Goal: Task Accomplishment & Management: Manage account settings

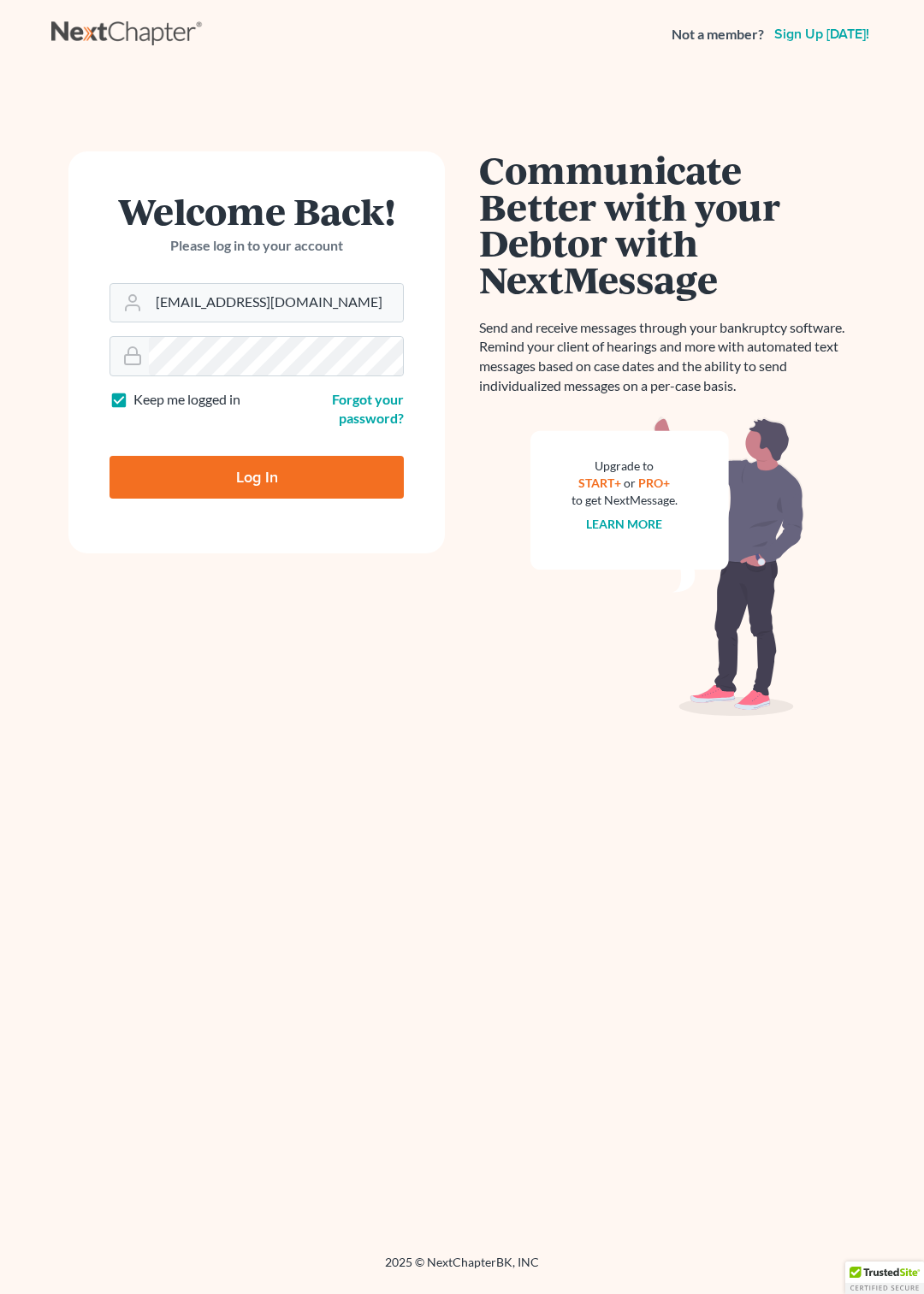
click at [180, 473] on input "Log In" at bounding box center [257, 476] width 294 height 43
type input "Thinking..."
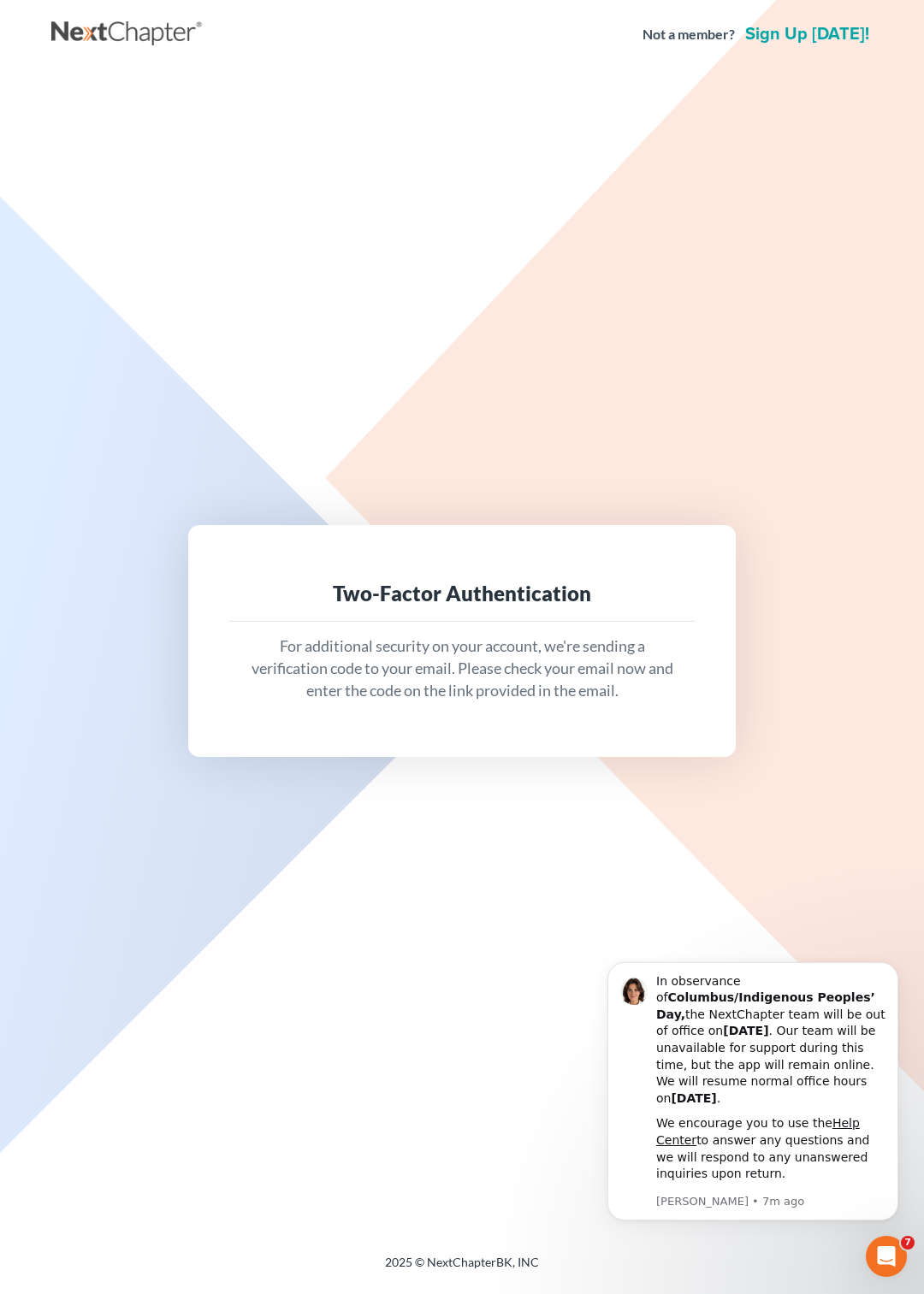
click at [488, 1139] on div "Two-Factor Authentication For additional security on your account, we're sendin…" at bounding box center [462, 642] width 822 height 1144
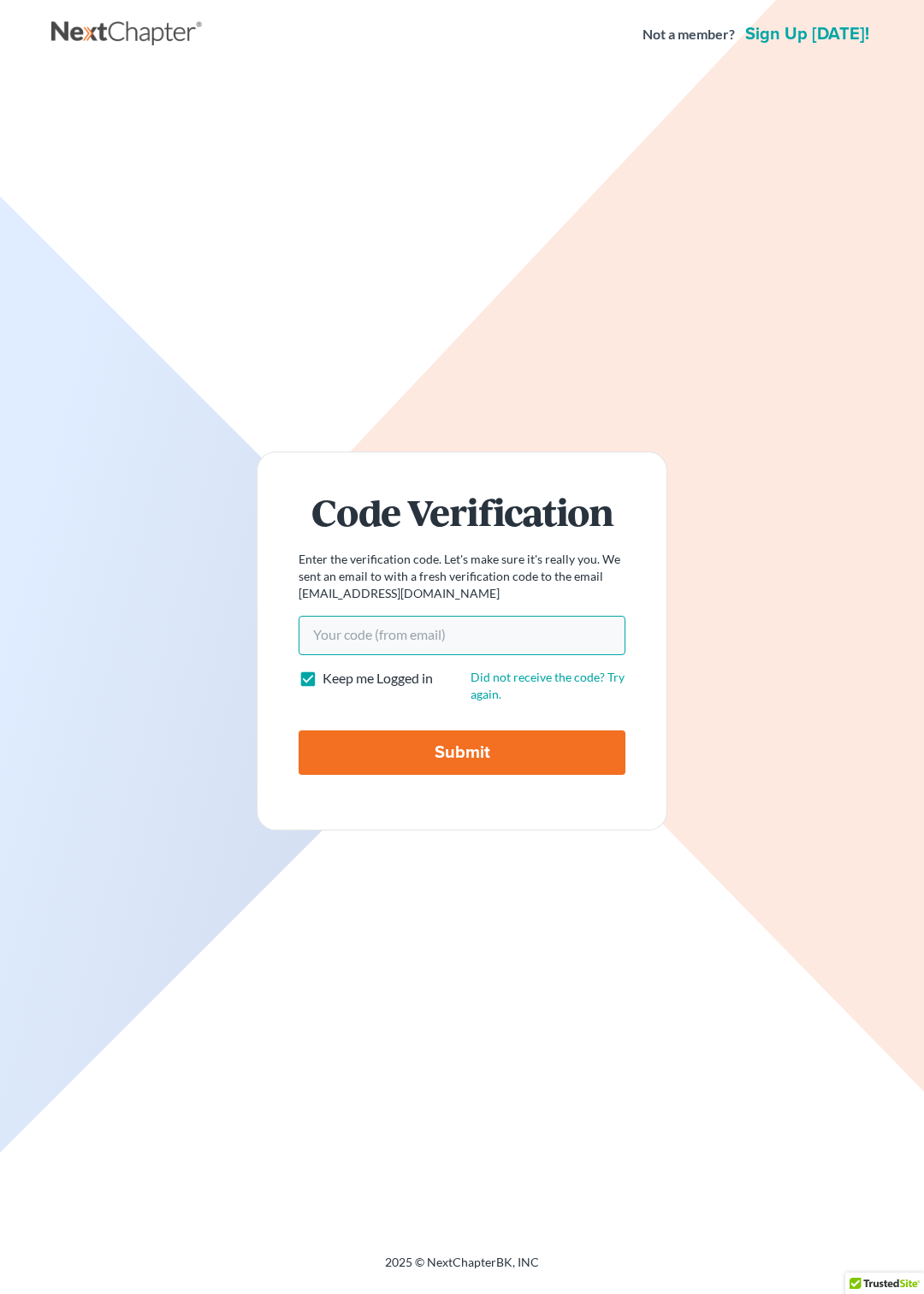
click at [344, 633] on input "Your code(from email)" at bounding box center [462, 636] width 327 height 40
paste input "cc8187"
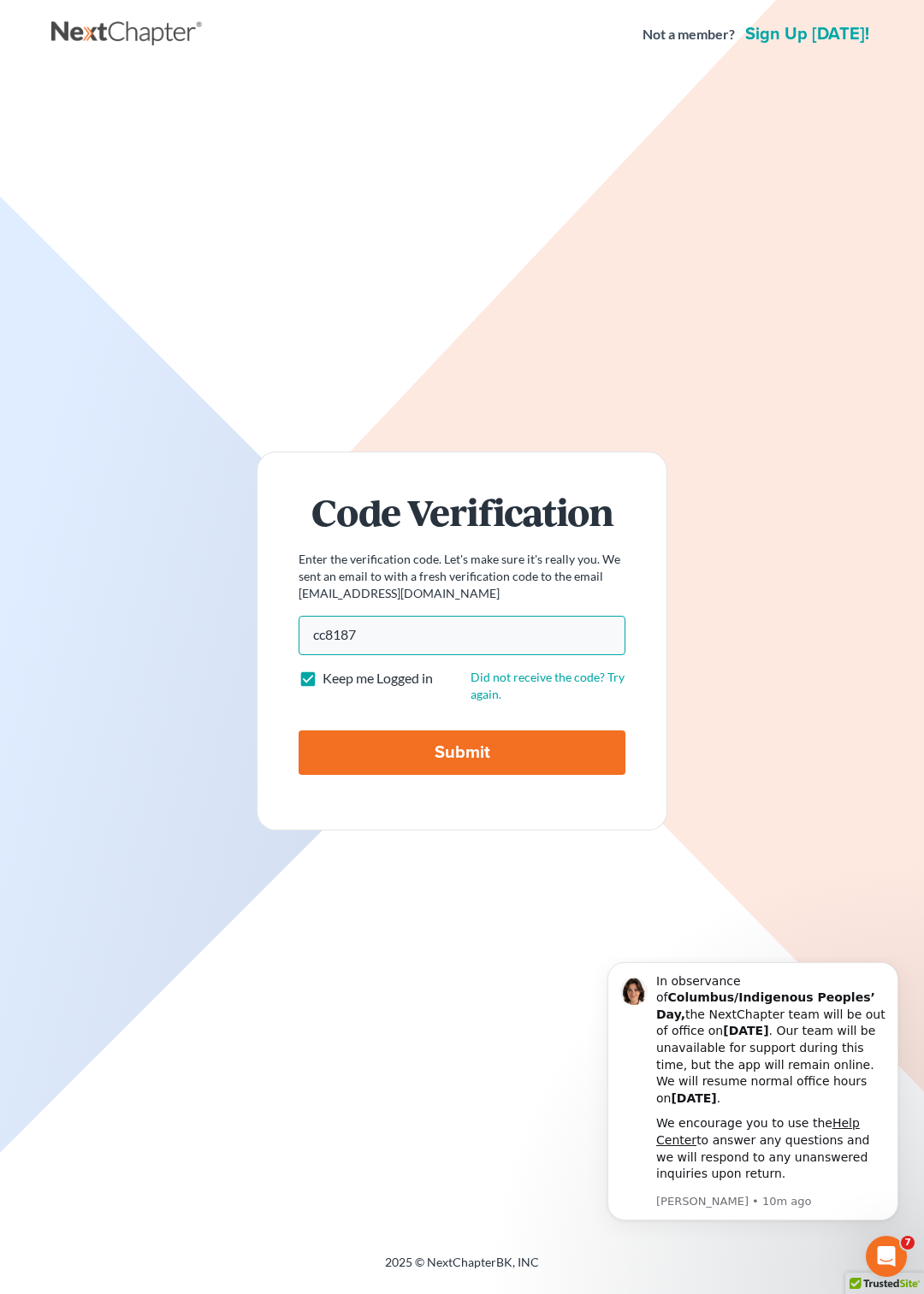
type input "cc8187"
click at [395, 755] on input "Submit" at bounding box center [462, 753] width 327 height 45
type input "Thinking..."
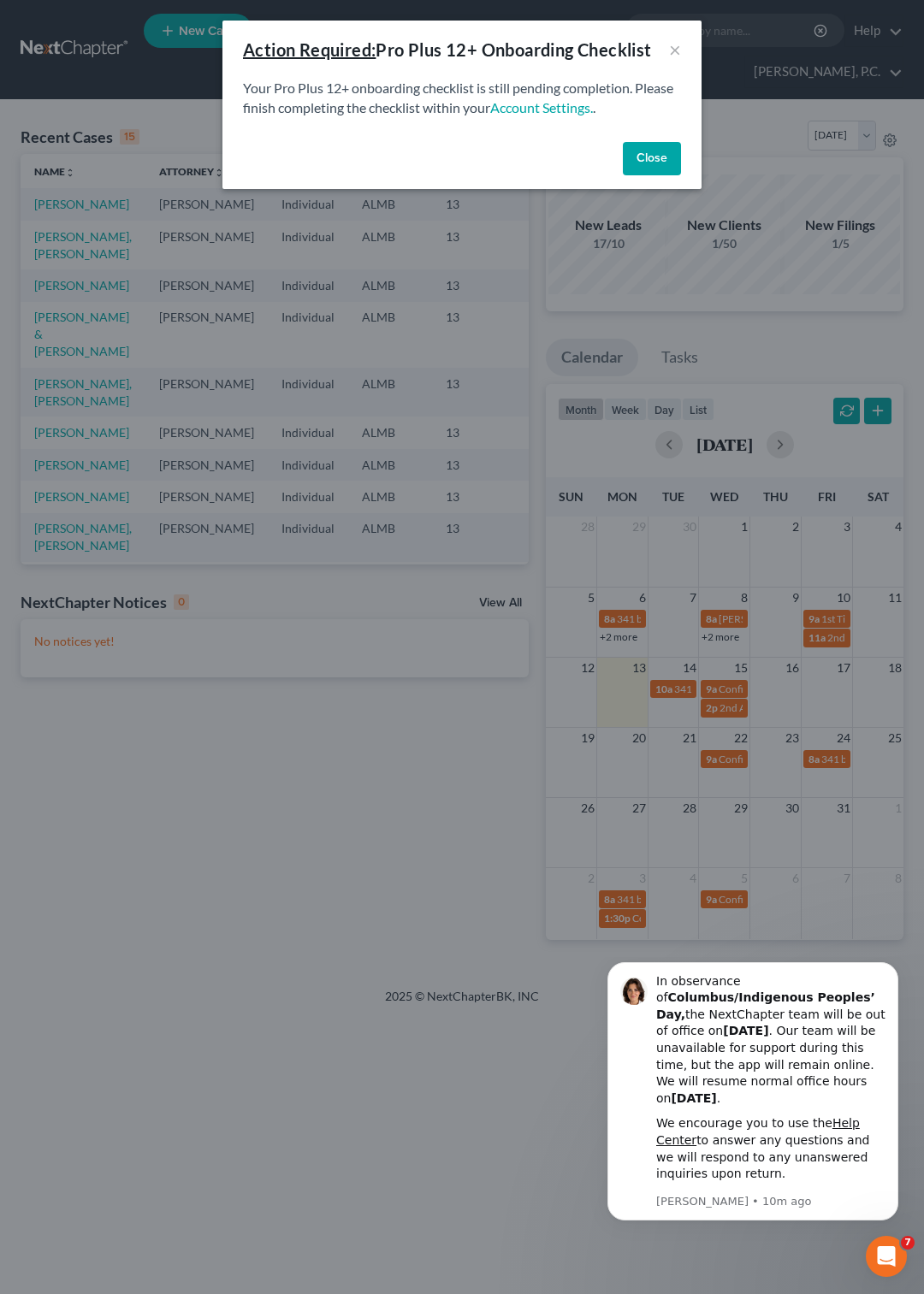
click at [633, 157] on button "Close" at bounding box center [651, 159] width 58 height 34
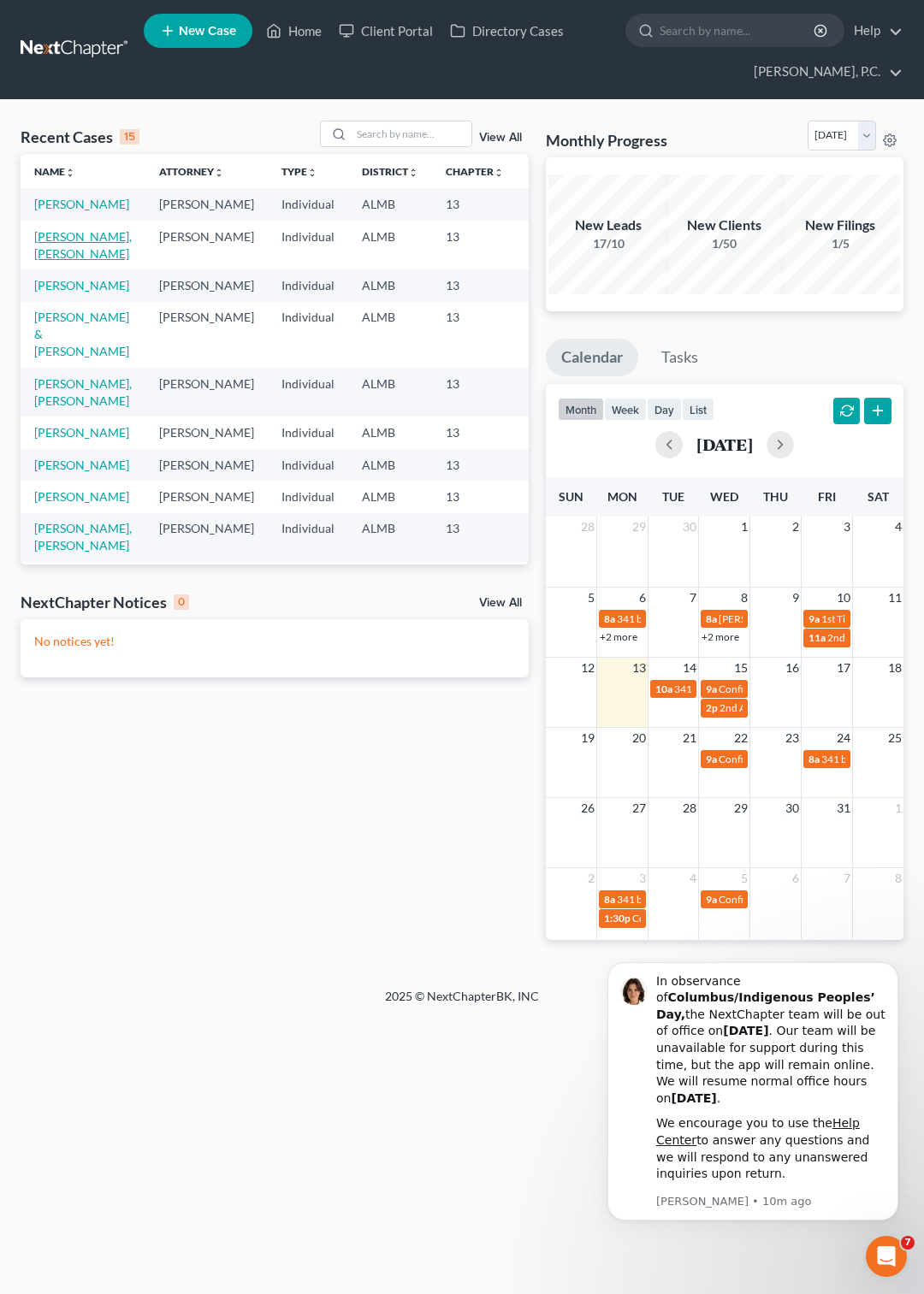
click at [55, 261] on link "[PERSON_NAME], [PERSON_NAME]" at bounding box center [83, 246] width 97 height 32
select select "6"
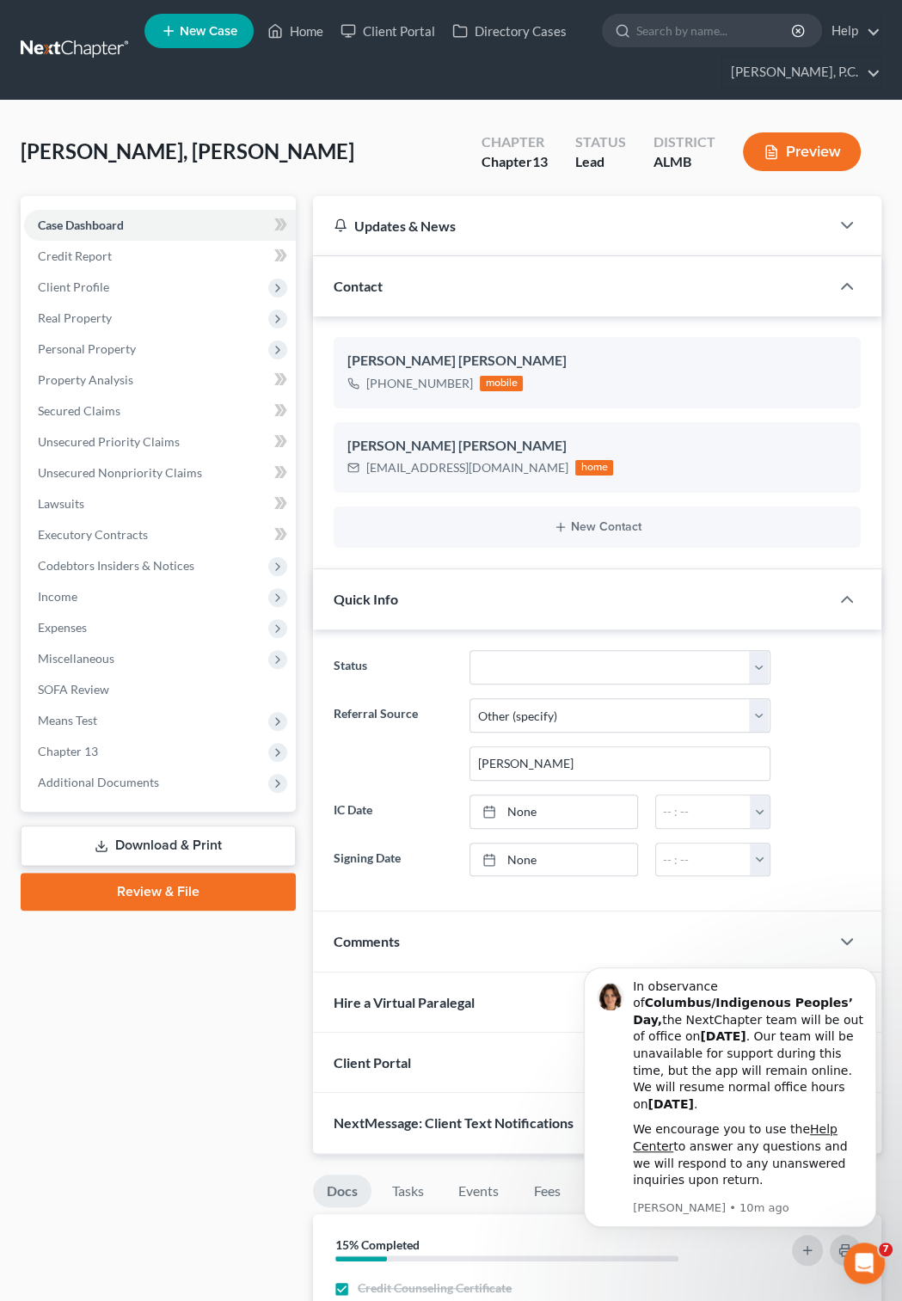
click at [144, 888] on link "Review & File" at bounding box center [158, 892] width 275 height 38
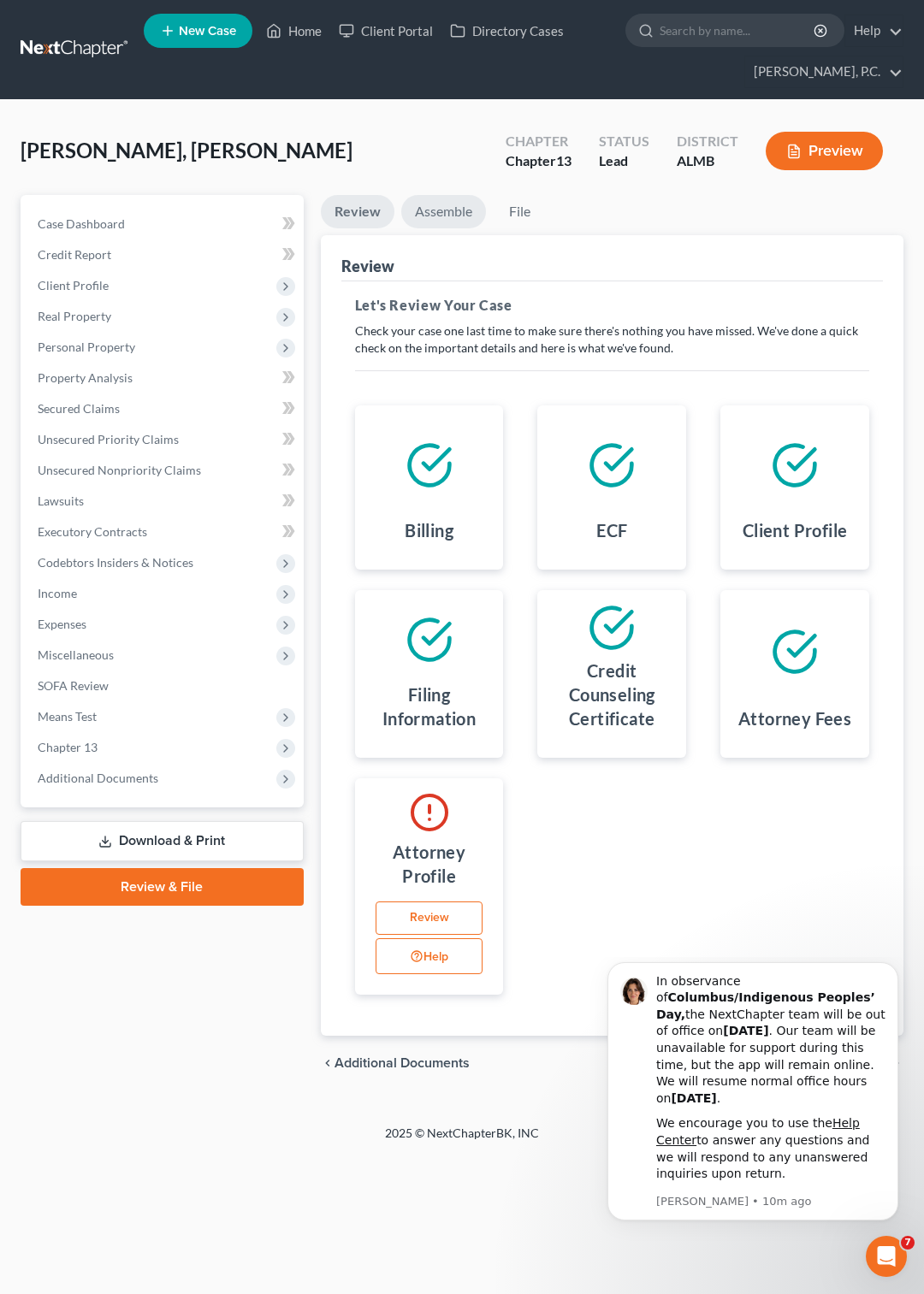
click at [440, 215] on link "Assemble" at bounding box center [443, 212] width 85 height 34
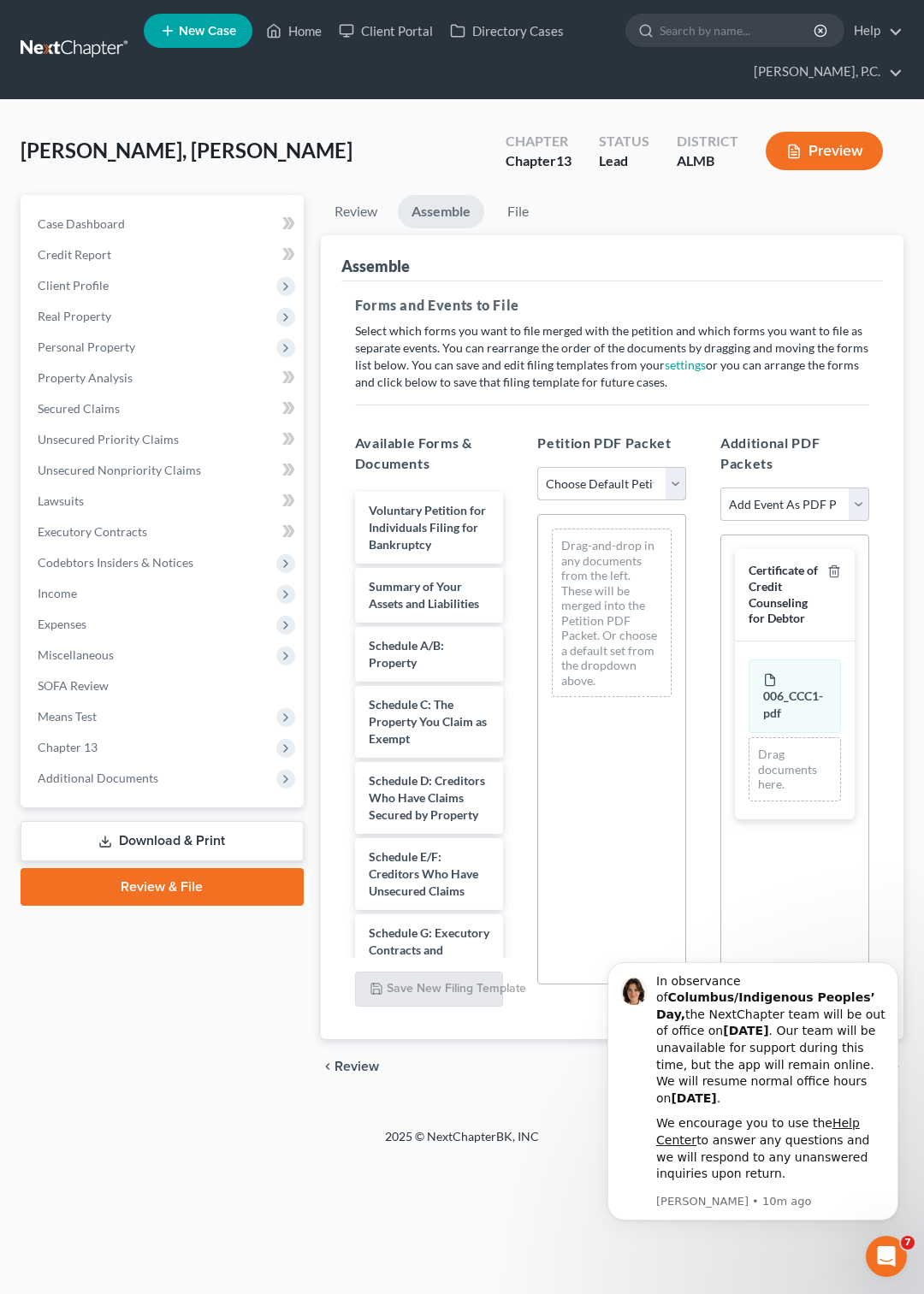
click at [673, 482] on select "Choose Default Petition PDF Packet Complete Bankruptcy Petition (all forms and …" at bounding box center [612, 484] width 149 height 34
select select "0"
click option "Complete Bankruptcy Petition (all forms and schedules)" at bounding box center [0, 0] width 0 height 0
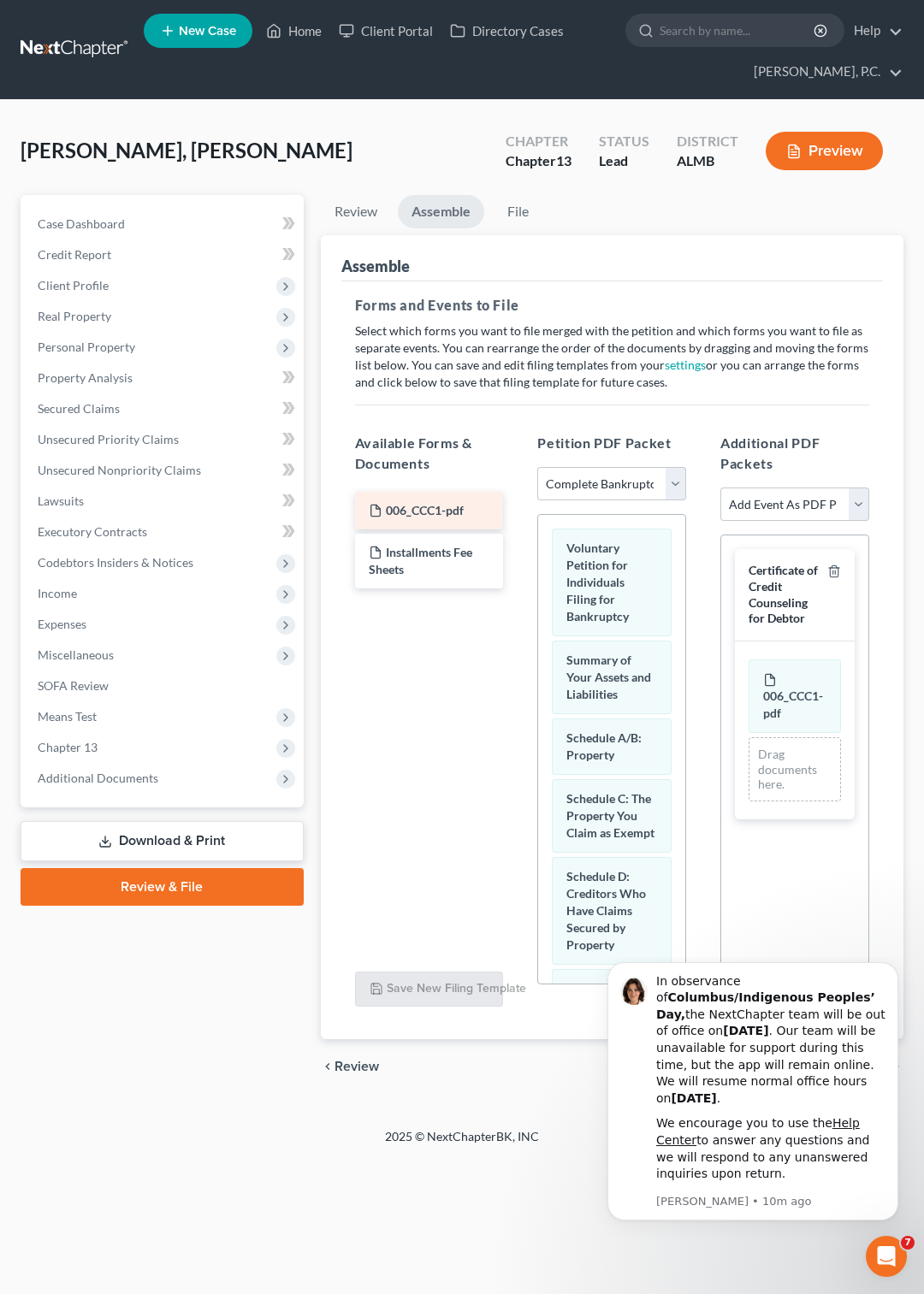
click at [456, 510] on span "006_CCC1-pdf" at bounding box center [425, 510] width 78 height 15
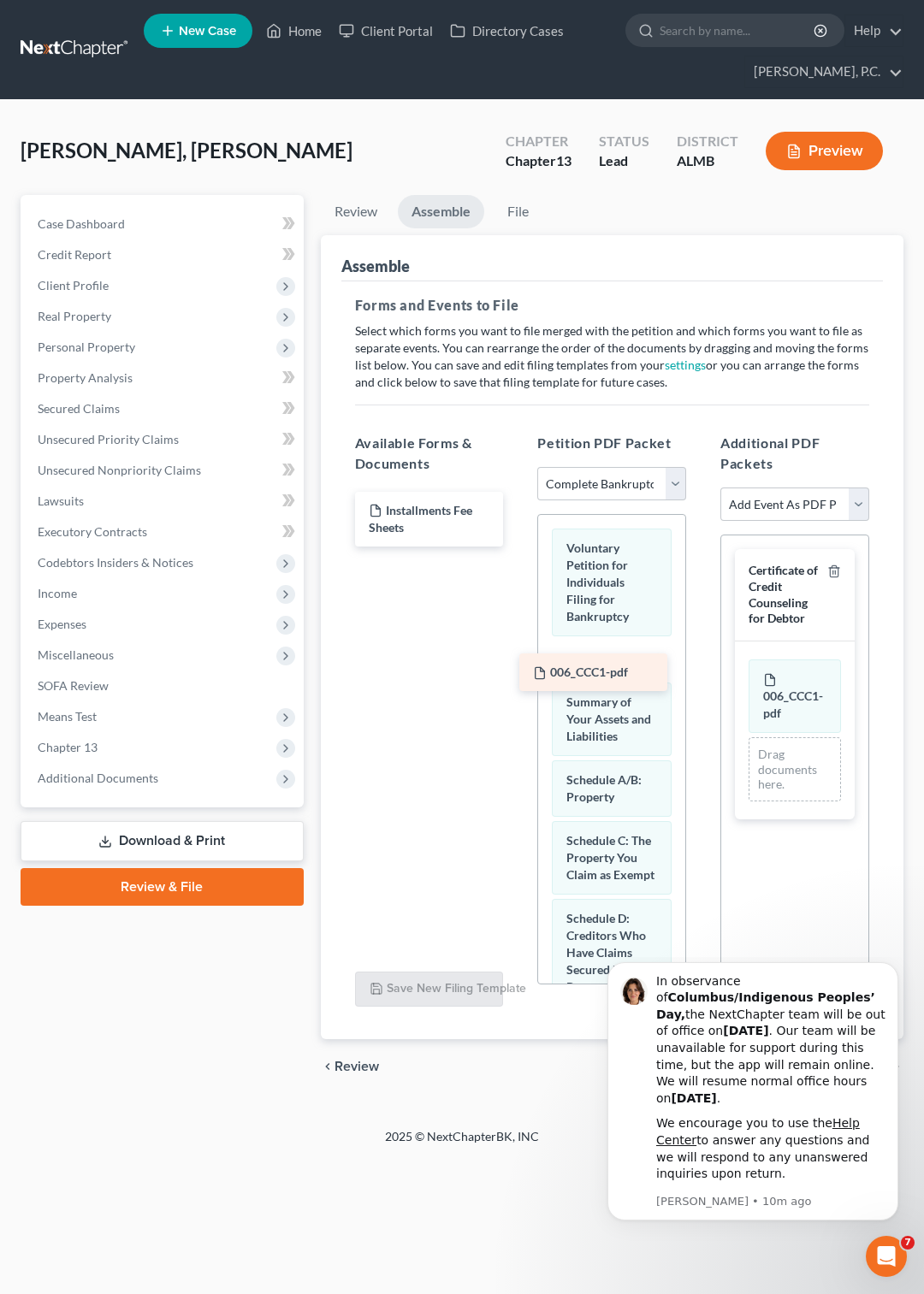
drag, startPoint x: 456, startPoint y: 510, endPoint x: 621, endPoint y: 672, distance: 231.2
click at [517, 547] on div "006_CCC1-pdf 006_CCC1-pdf Installments Fee Sheets" at bounding box center [429, 519] width 176 height 55
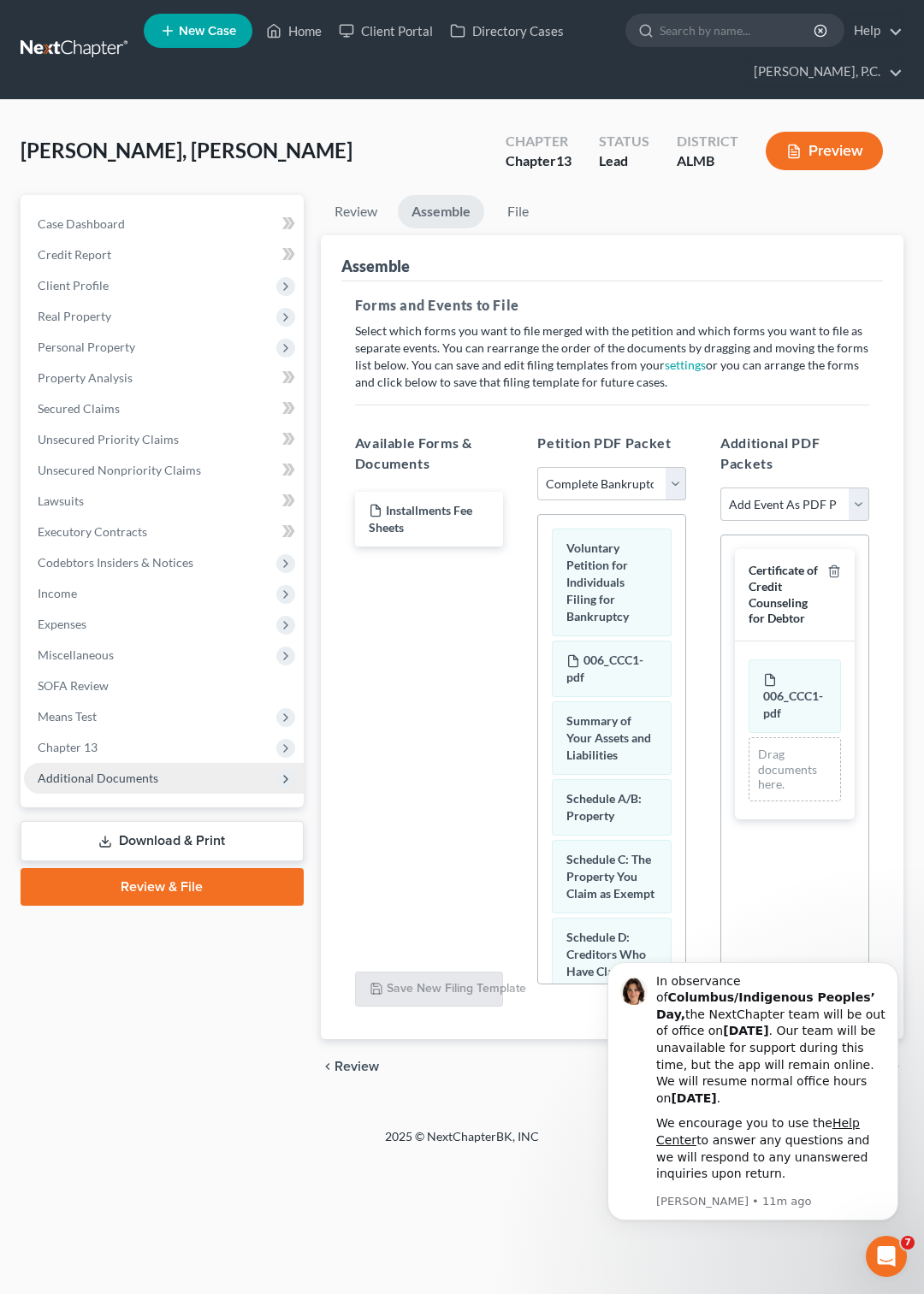
click at [150, 780] on span "Additional Documents" at bounding box center [97, 778] width 120 height 15
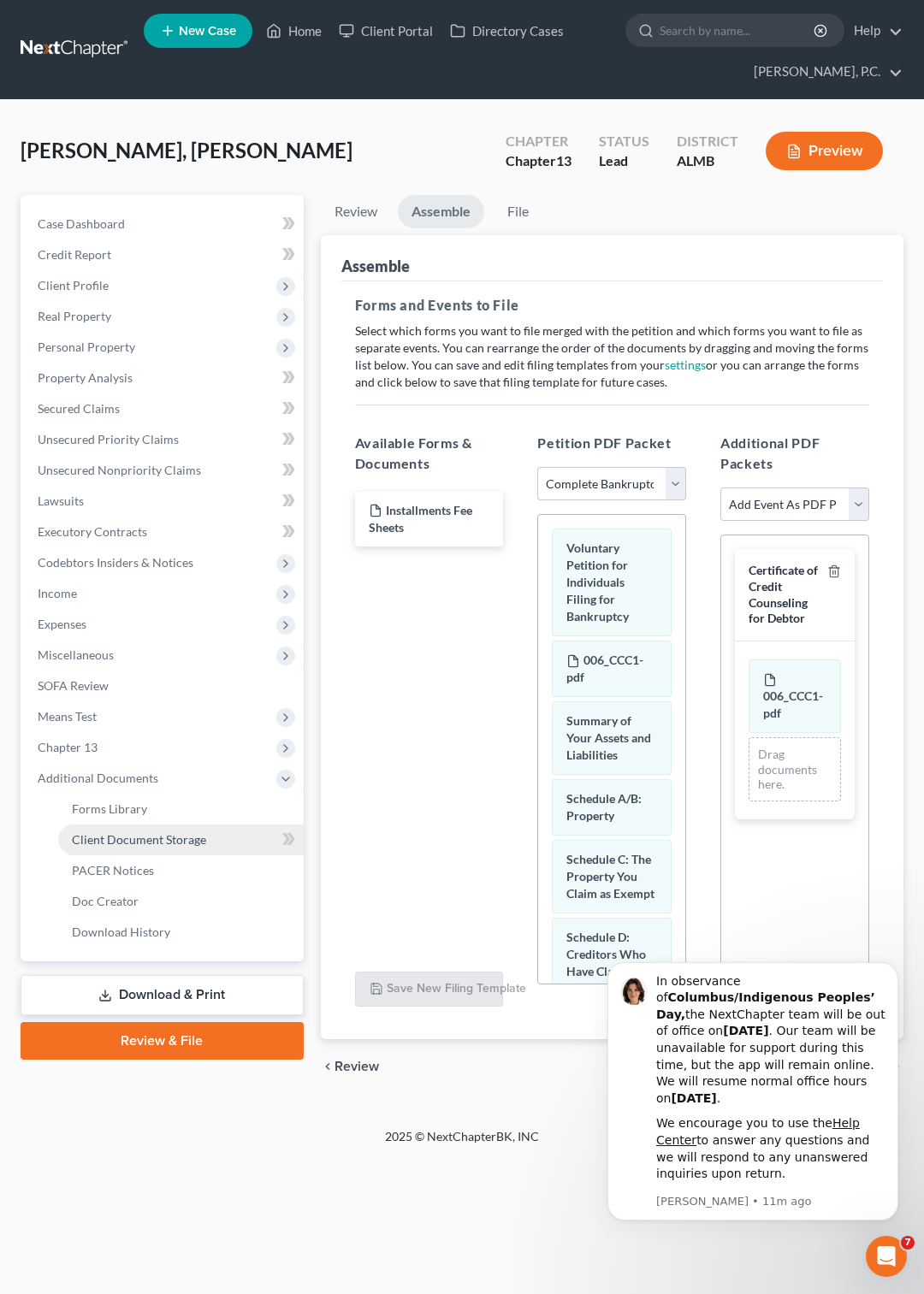
click at [163, 835] on span "Client Document Storage" at bounding box center [138, 839] width 134 height 15
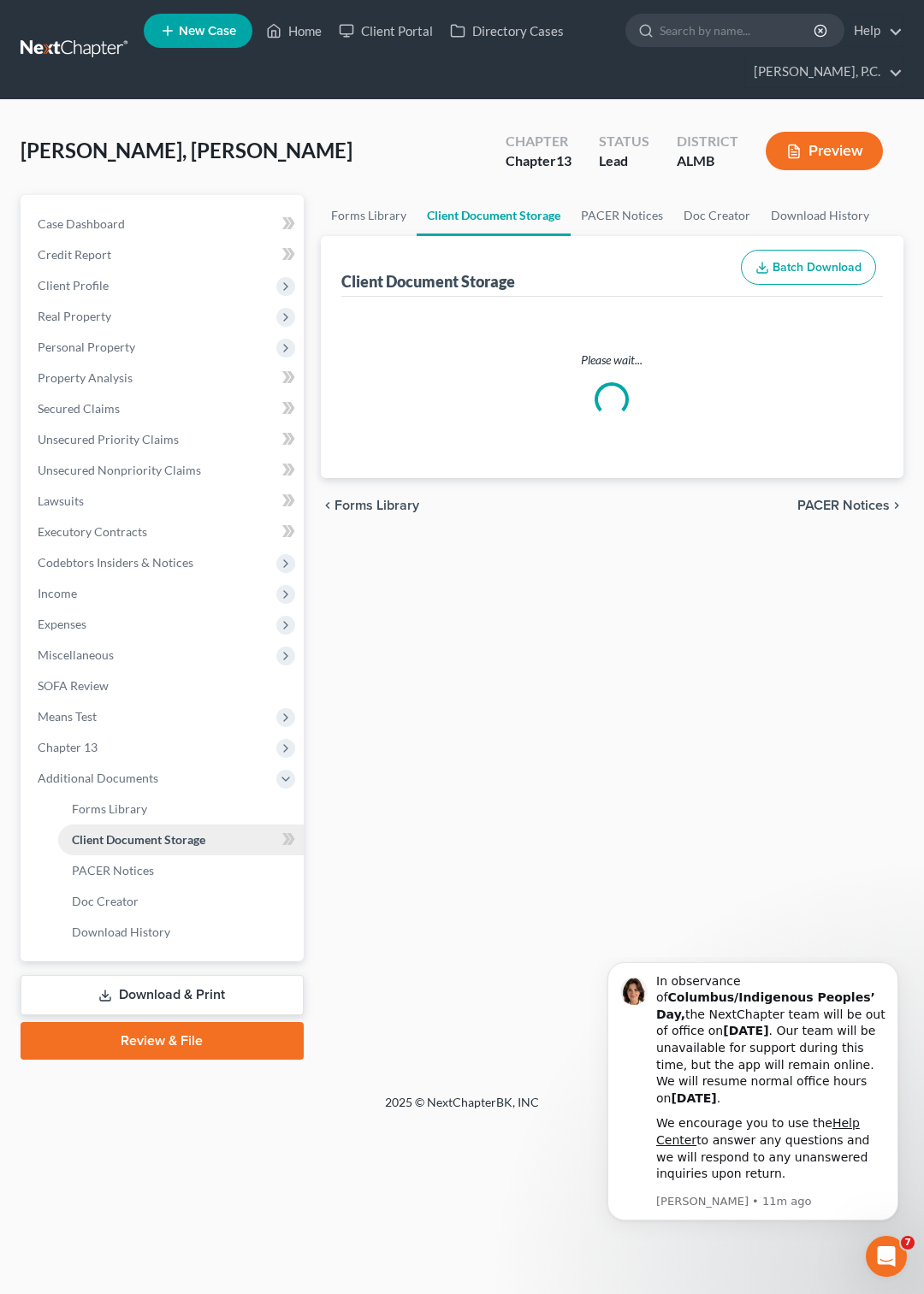
select select "0"
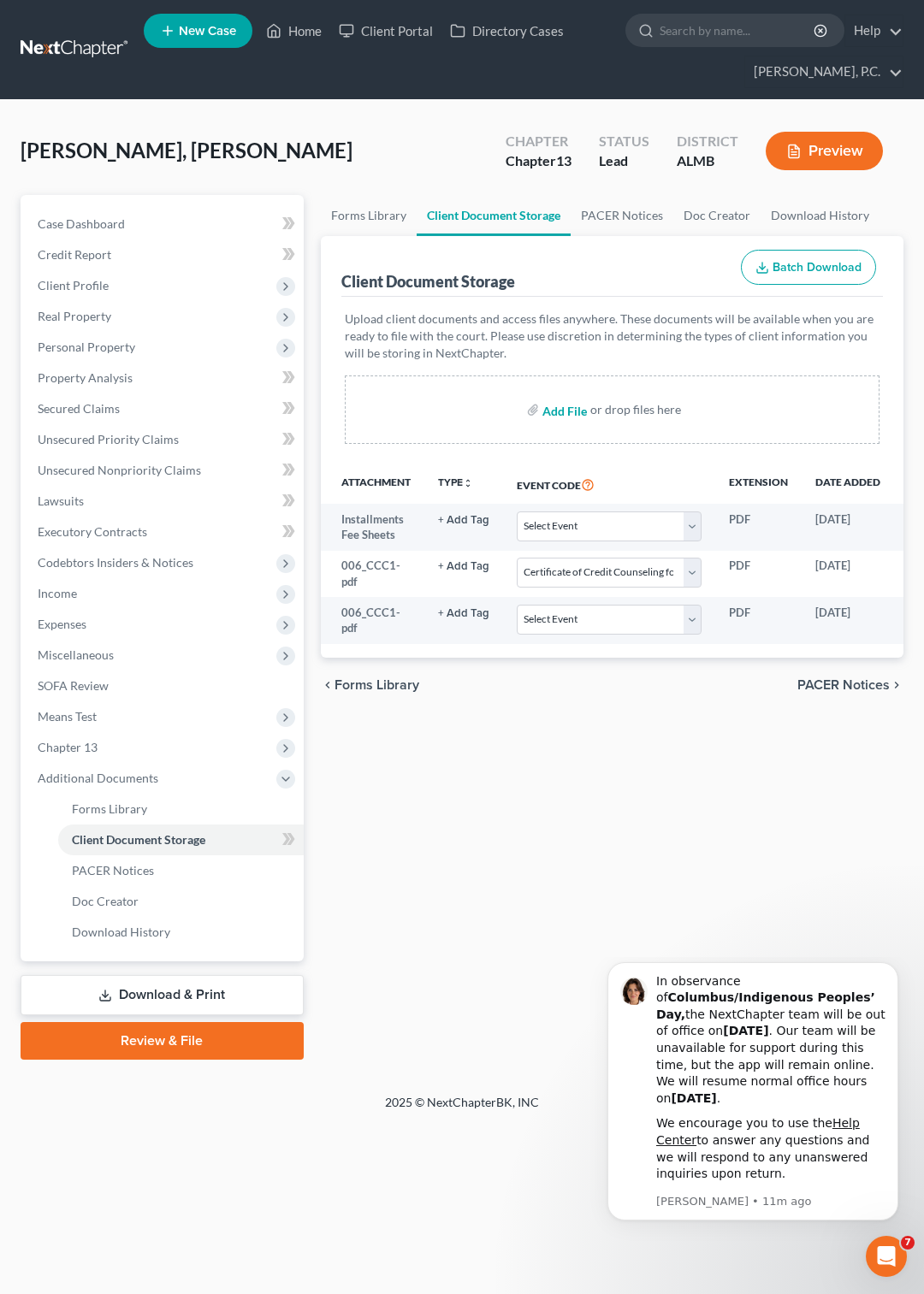
click at [565, 410] on input "file" at bounding box center [562, 410] width 41 height 31
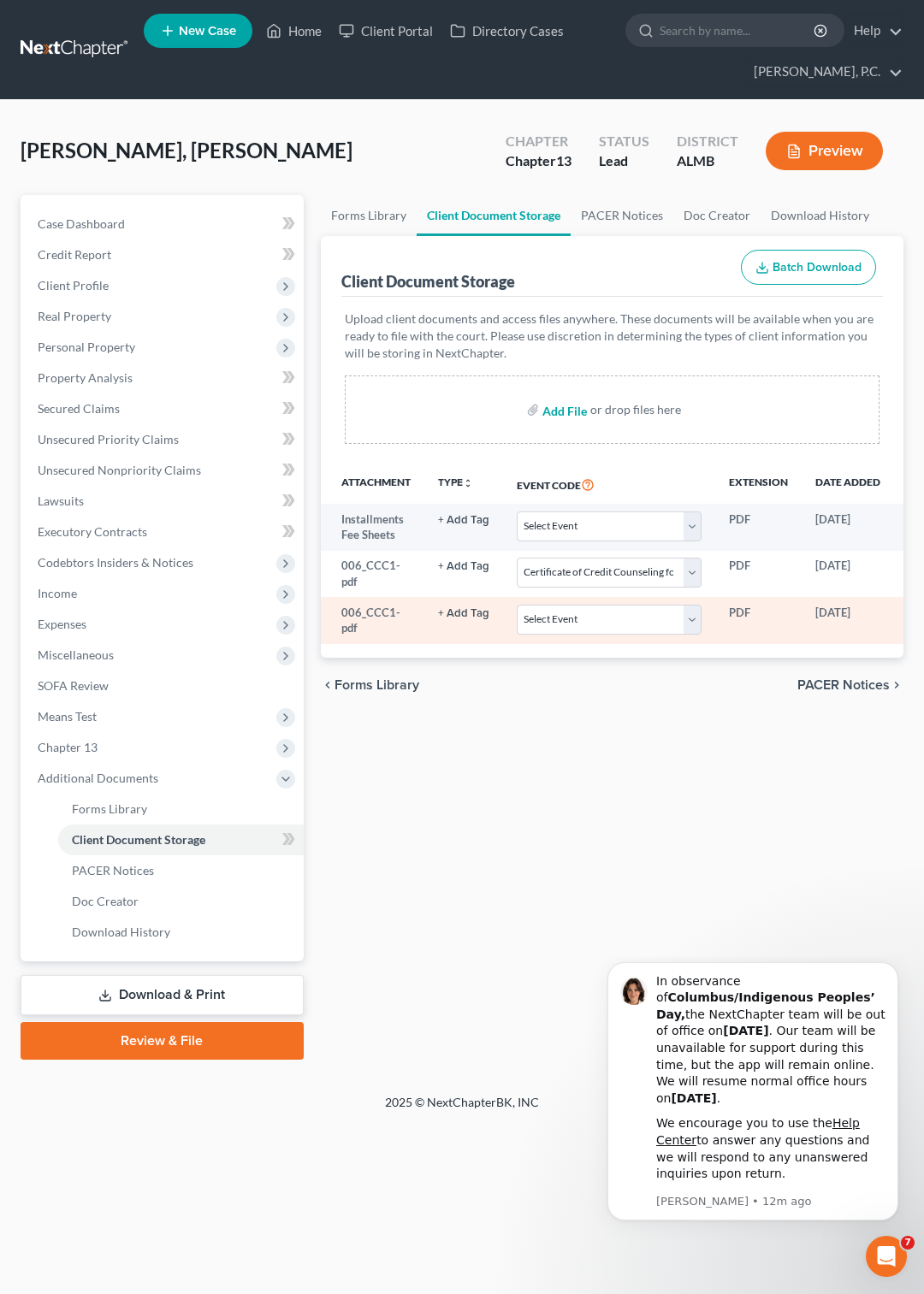
type input "C:\fakepath\007_Paystubs.pdf"
select select "0"
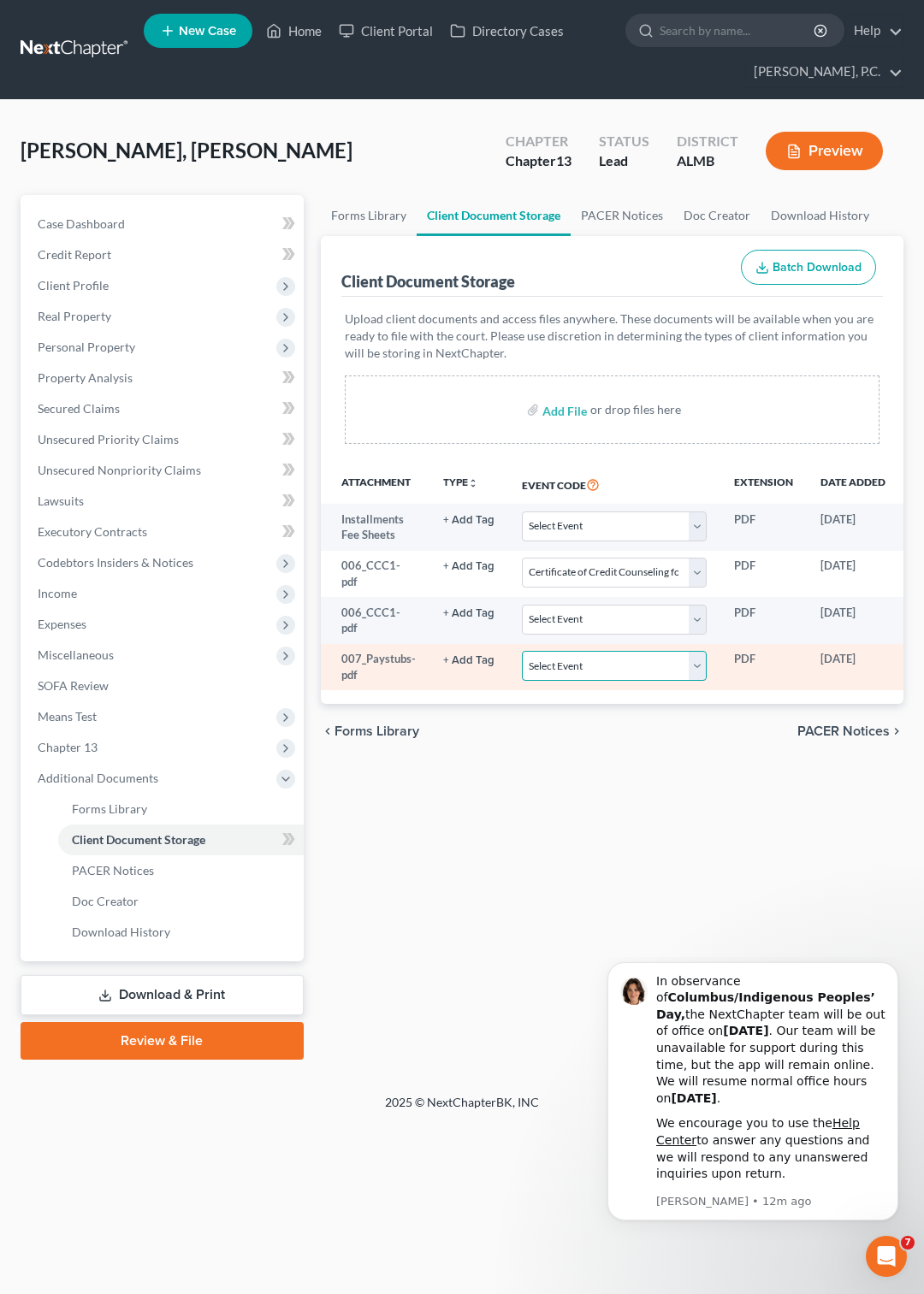
click at [522, 651] on select "Select Event Certificate of Credit Counseling for Debtor Certificate of Credit …" at bounding box center [615, 666] width 185 height 30
select select "3"
click option "Employee Income Records/ Payment Advices for Debtor" at bounding box center [0, 0] width 0 height 0
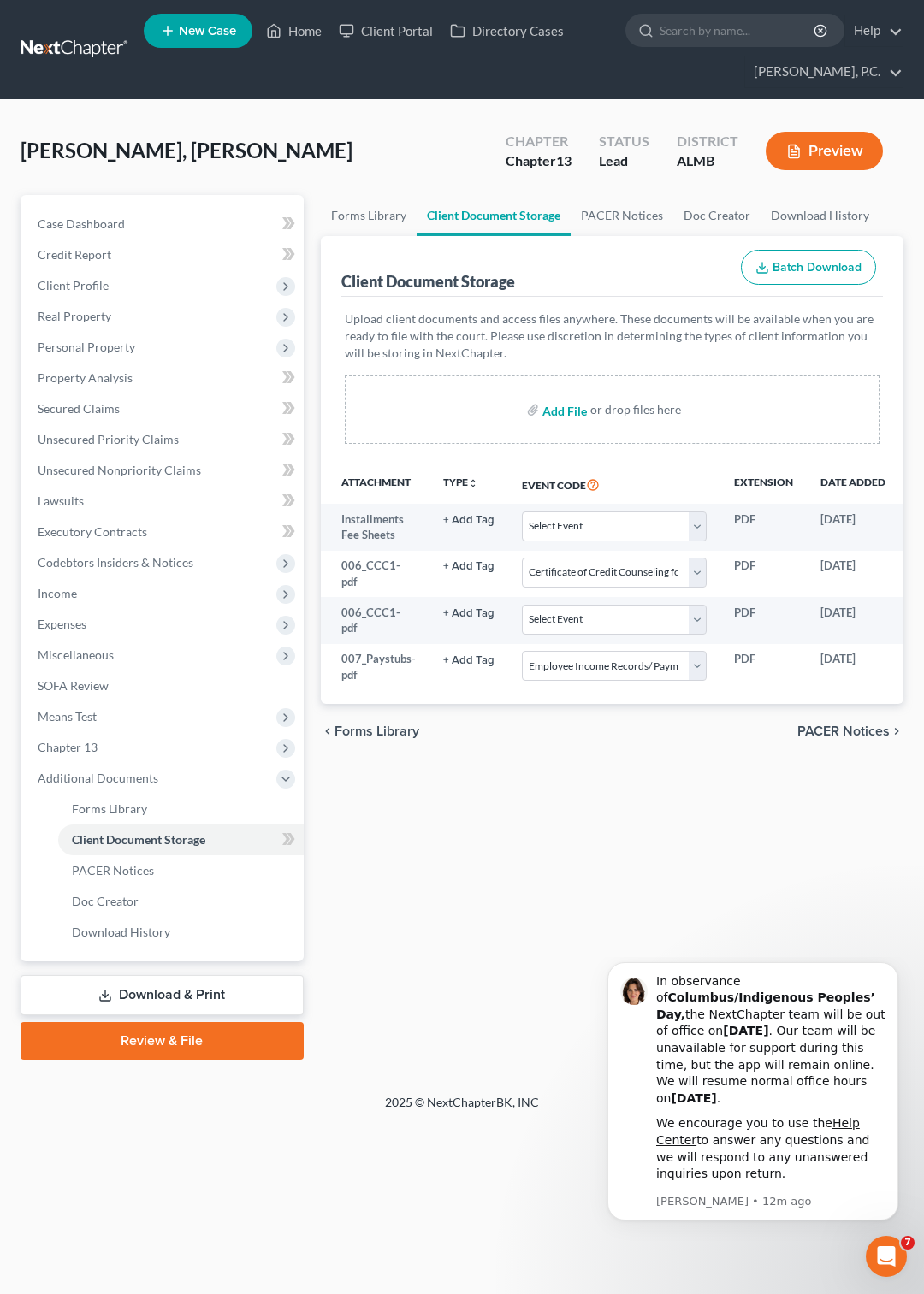
click at [560, 412] on input "file" at bounding box center [562, 410] width 41 height 31
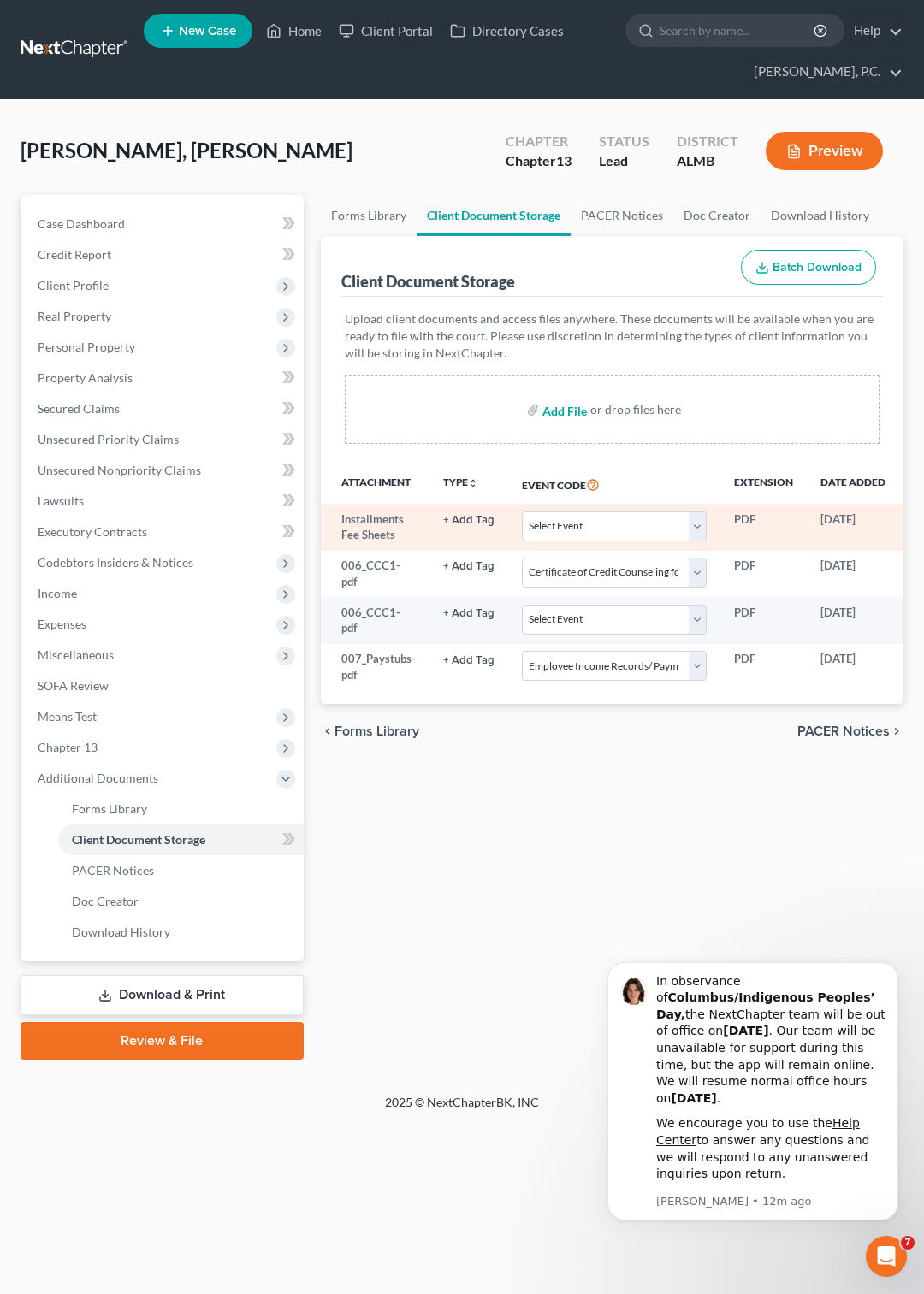
type input "C:\fakepath\002_Declaration.pdf"
select select "0"
select select "3"
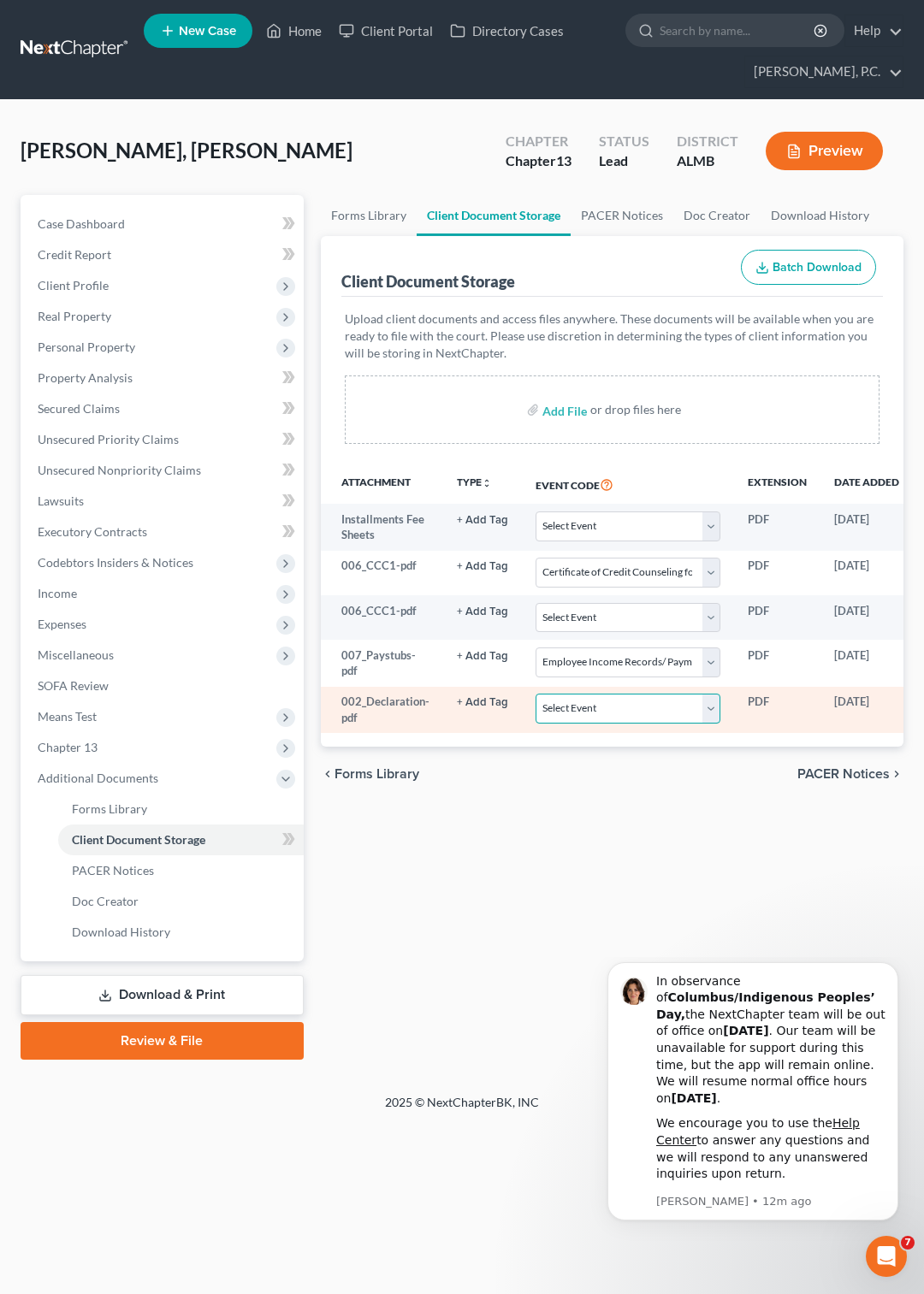
click at [535, 694] on select "Select Event Certificate of Credit Counseling for Debtor Certificate of Credit …" at bounding box center [628, 709] width 185 height 30
select select "2"
click option "Declaration re: Electronic Filing" at bounding box center [0, 0] width 0 height 0
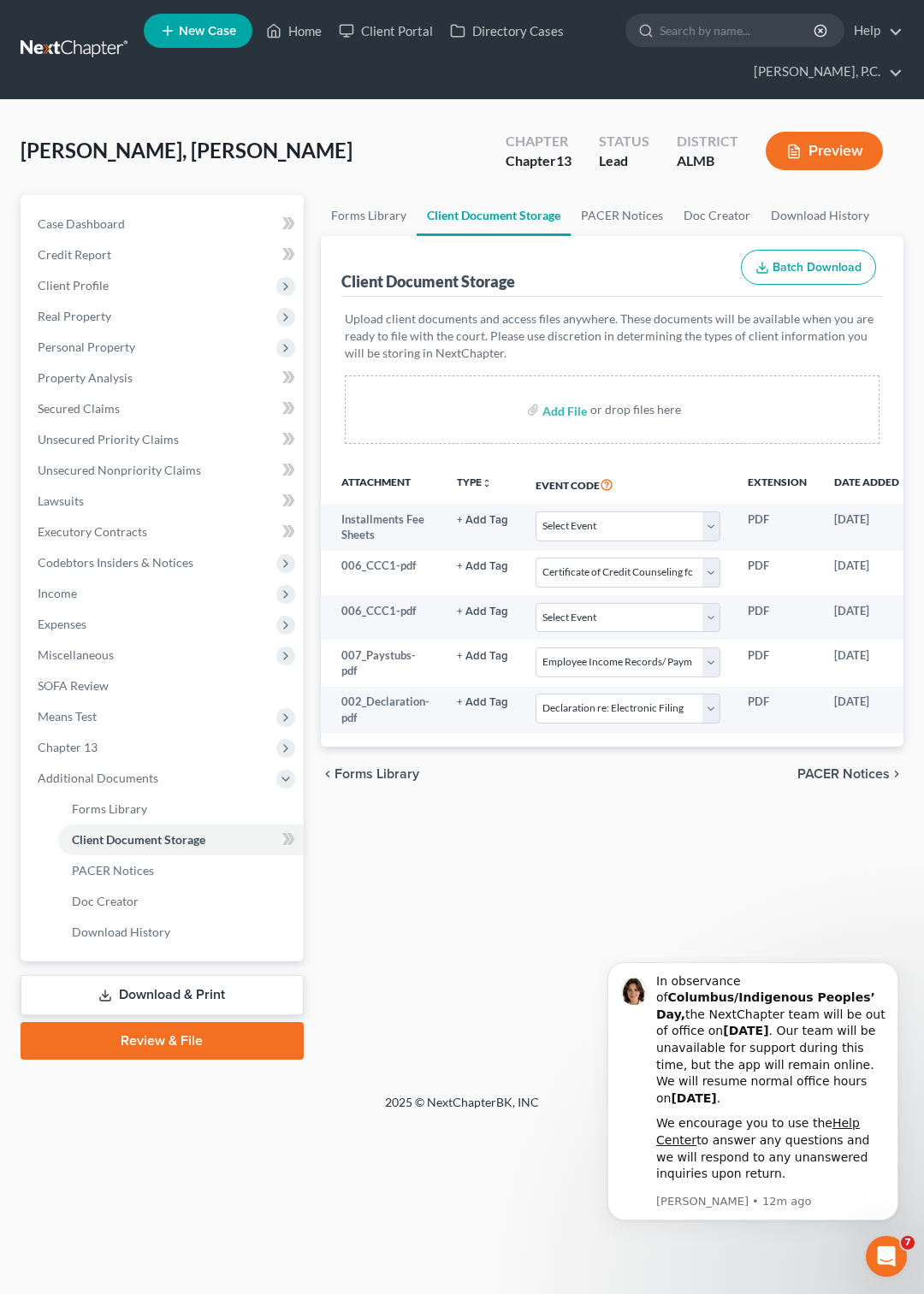
click at [184, 1035] on link "Review & File" at bounding box center [162, 1041] width 283 height 38
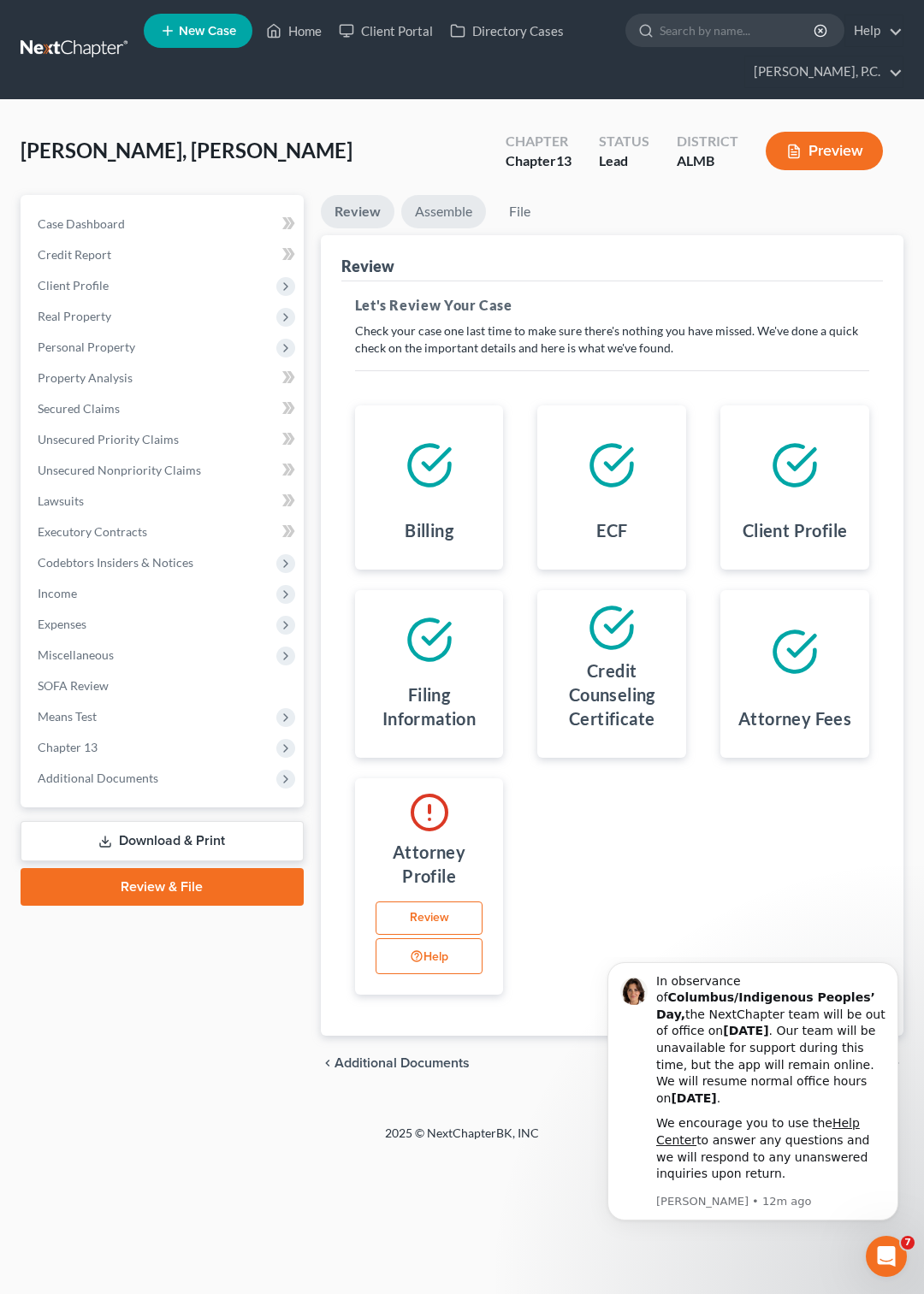
click at [435, 215] on link "Assemble" at bounding box center [443, 212] width 85 height 34
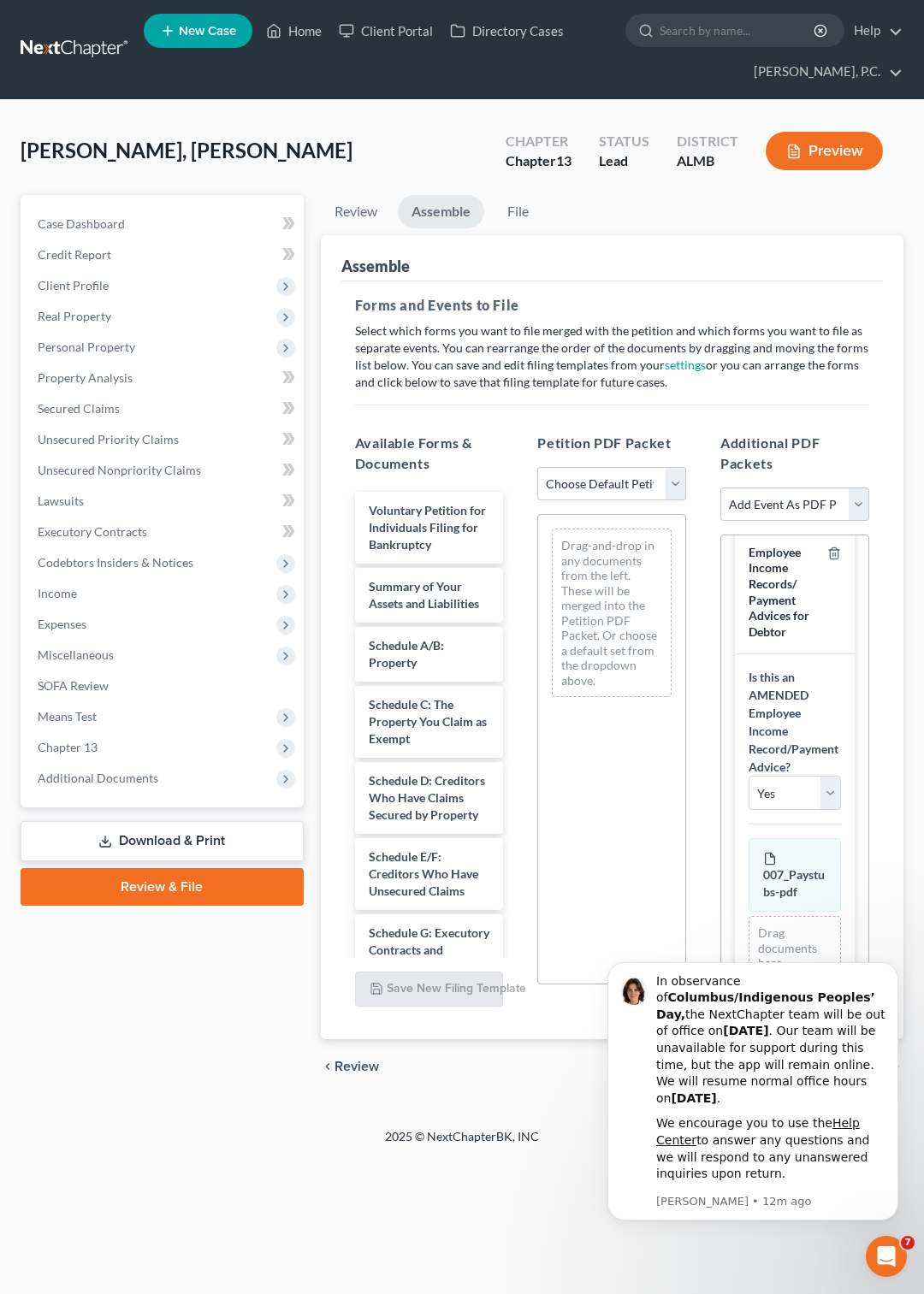
scroll to position [330, 0]
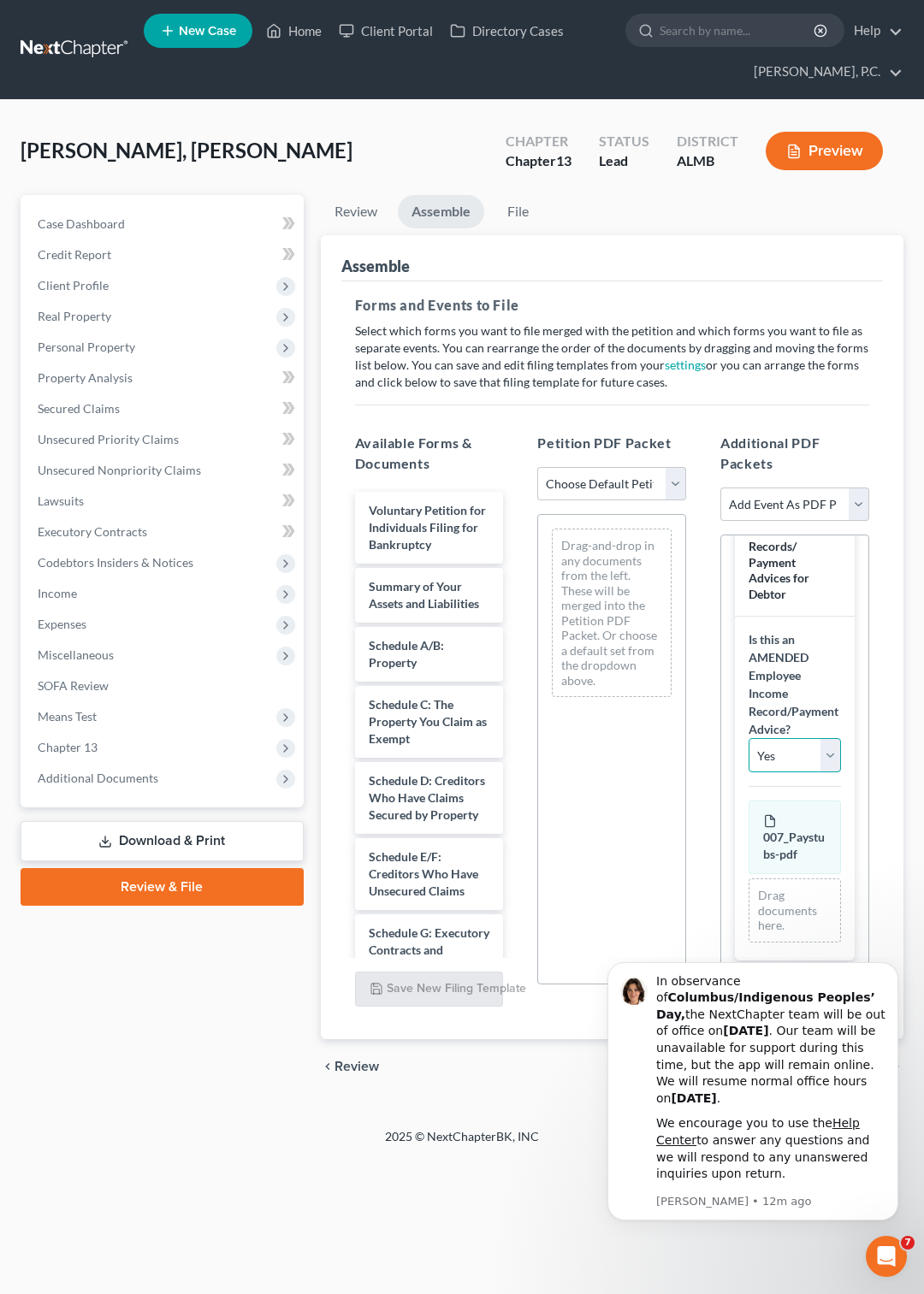
click at [749, 738] on select "Yes No" at bounding box center [795, 755] width 92 height 34
select select "1"
click option "No" at bounding box center [0, 0] width 0 height 0
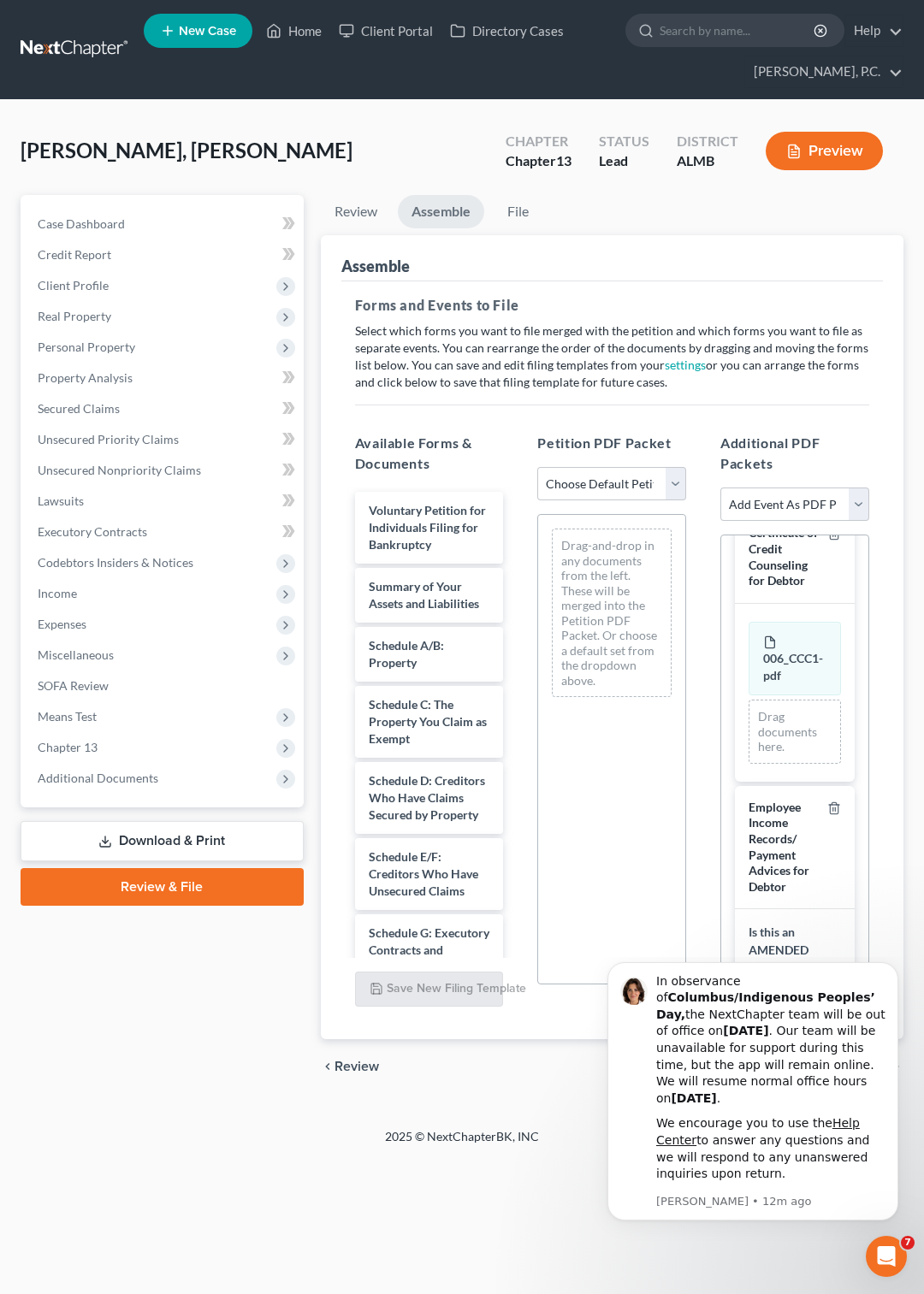
scroll to position [0, 0]
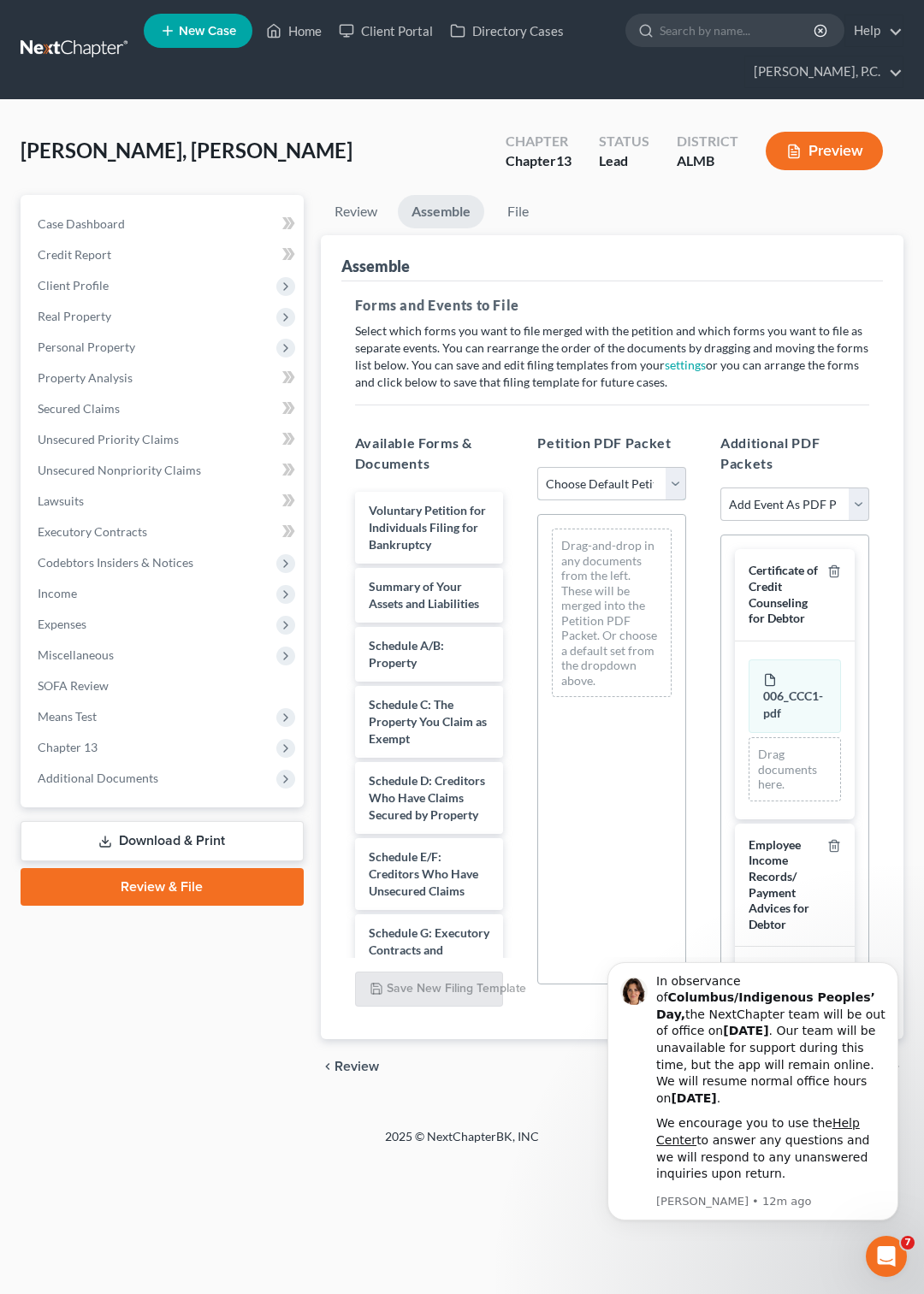
click at [537, 467] on select "Choose Default Petition PDF Packet Complete Bankruptcy Petition (all forms and …" at bounding box center [612, 484] width 149 height 34
select select "0"
click option "Complete Bankruptcy Petition (all forms and schedules)" at bounding box center [0, 0] width 0 height 0
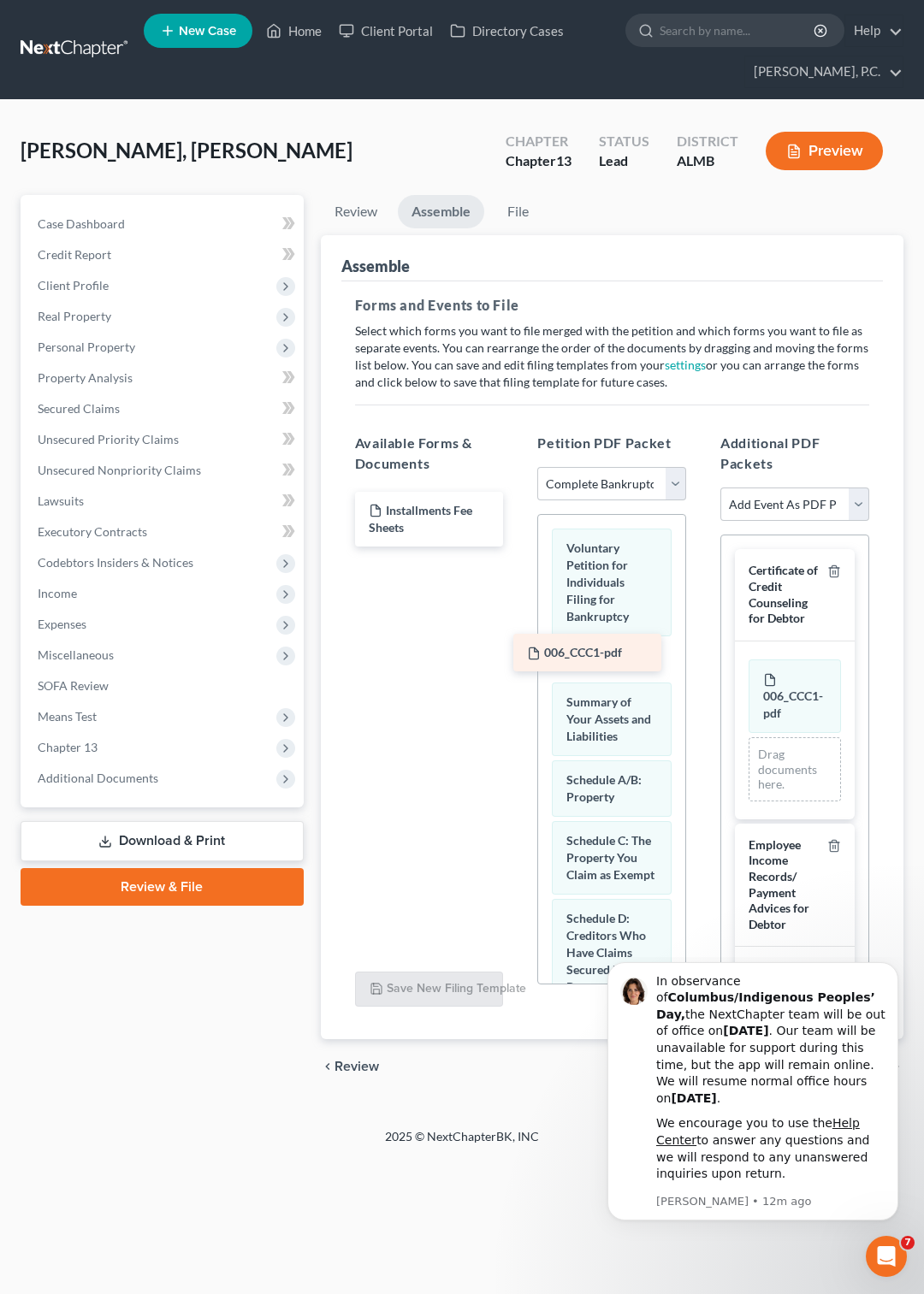
drag, startPoint x: 454, startPoint y: 504, endPoint x: 612, endPoint y: 647, distance: 213.1
click at [517, 547] on div "006_CCC1-pdf 006_CCC1-pdf Installments Fee Sheets" at bounding box center [429, 519] width 176 height 55
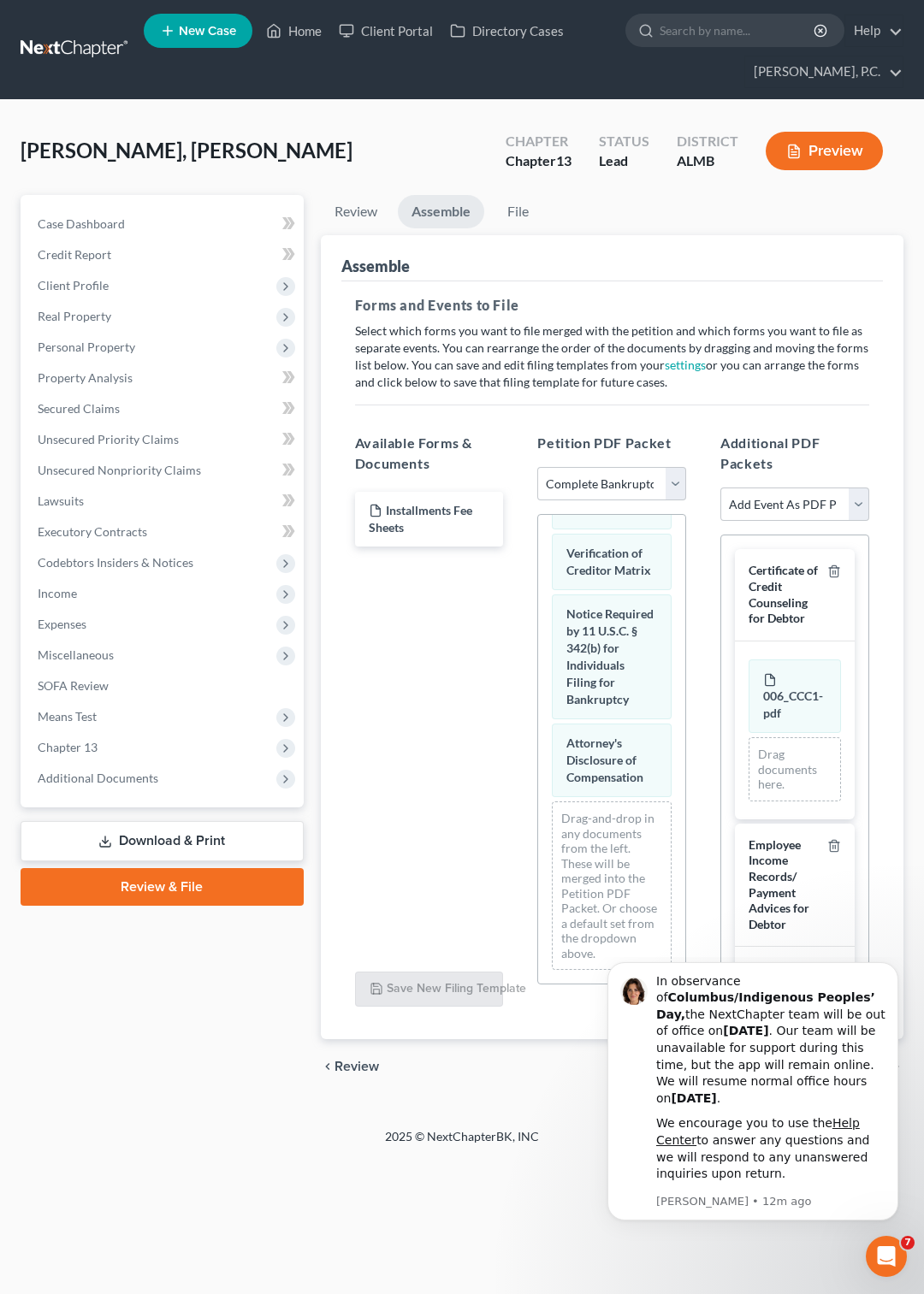
scroll to position [1770, 0]
click at [893, 972] on icon "Dismiss notification" at bounding box center [893, 967] width 9 height 9
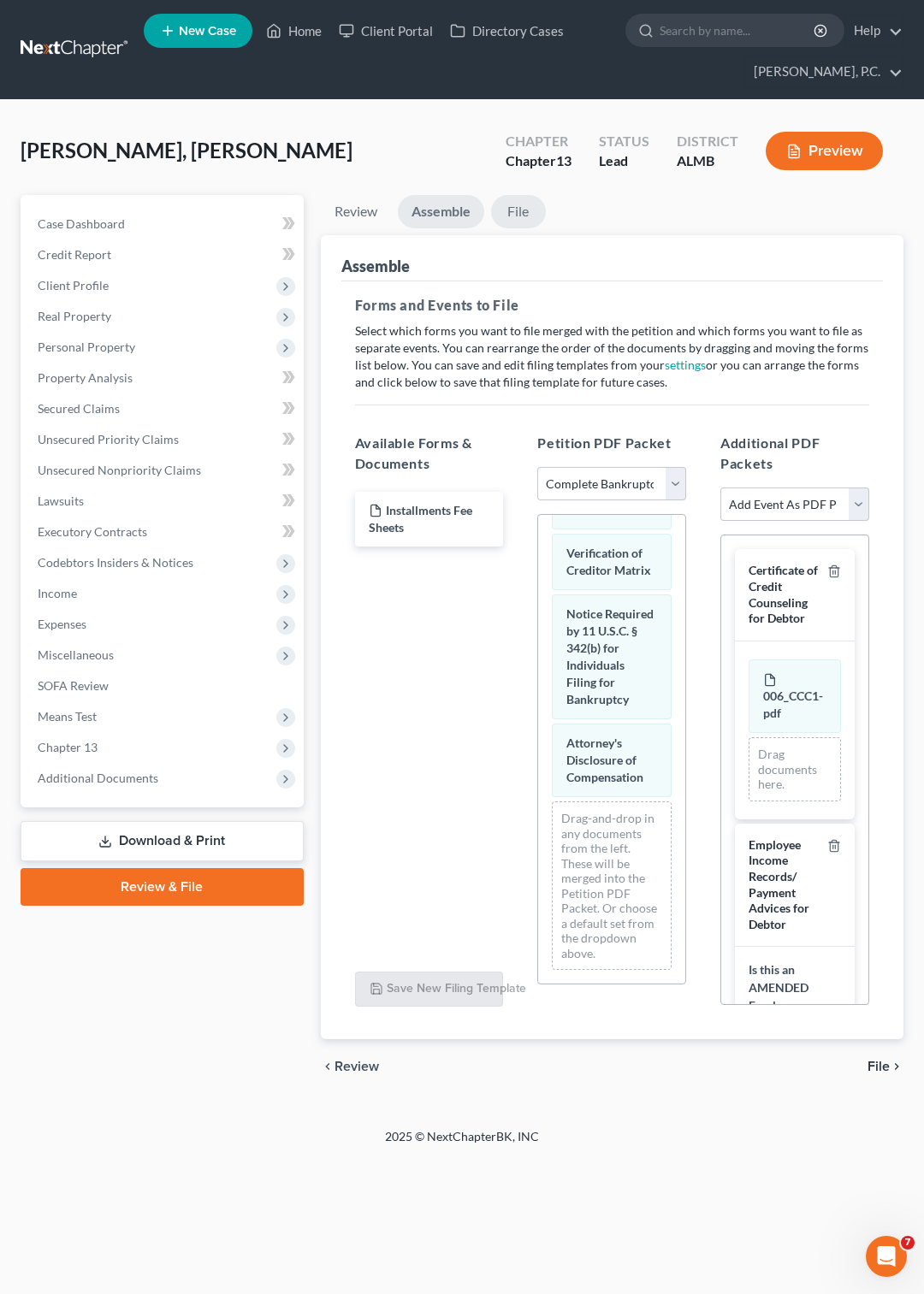
click at [506, 206] on link "File" at bounding box center [518, 212] width 55 height 34
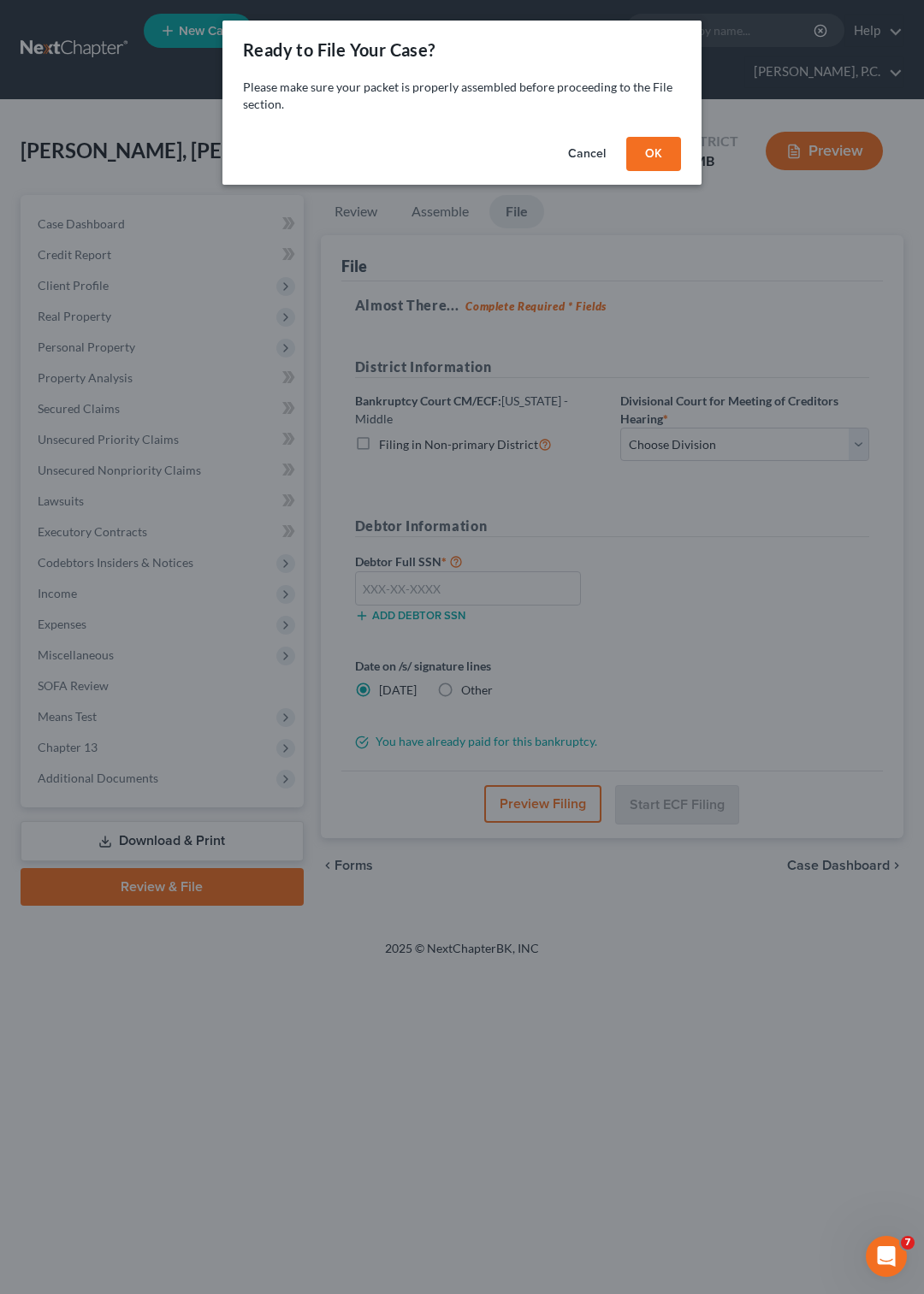
click at [647, 157] on button "OK" at bounding box center [653, 154] width 55 height 34
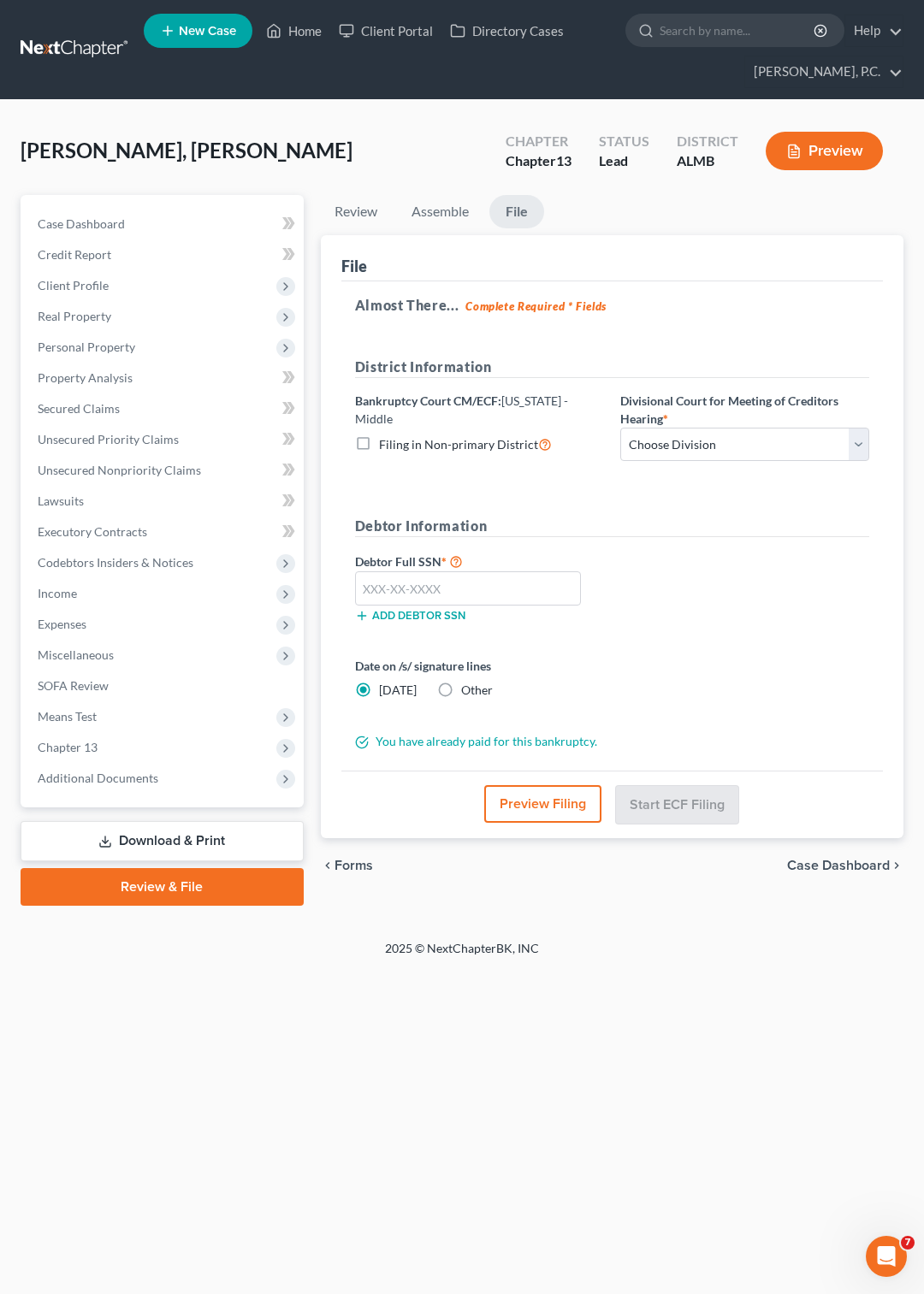
click at [379, 435] on label "Filing in Non-primary District" at bounding box center [465, 445] width 173 height 20
click at [386, 435] on input "Filing in Non-primary District" at bounding box center [391, 440] width 11 height 11
checkbox input "true"
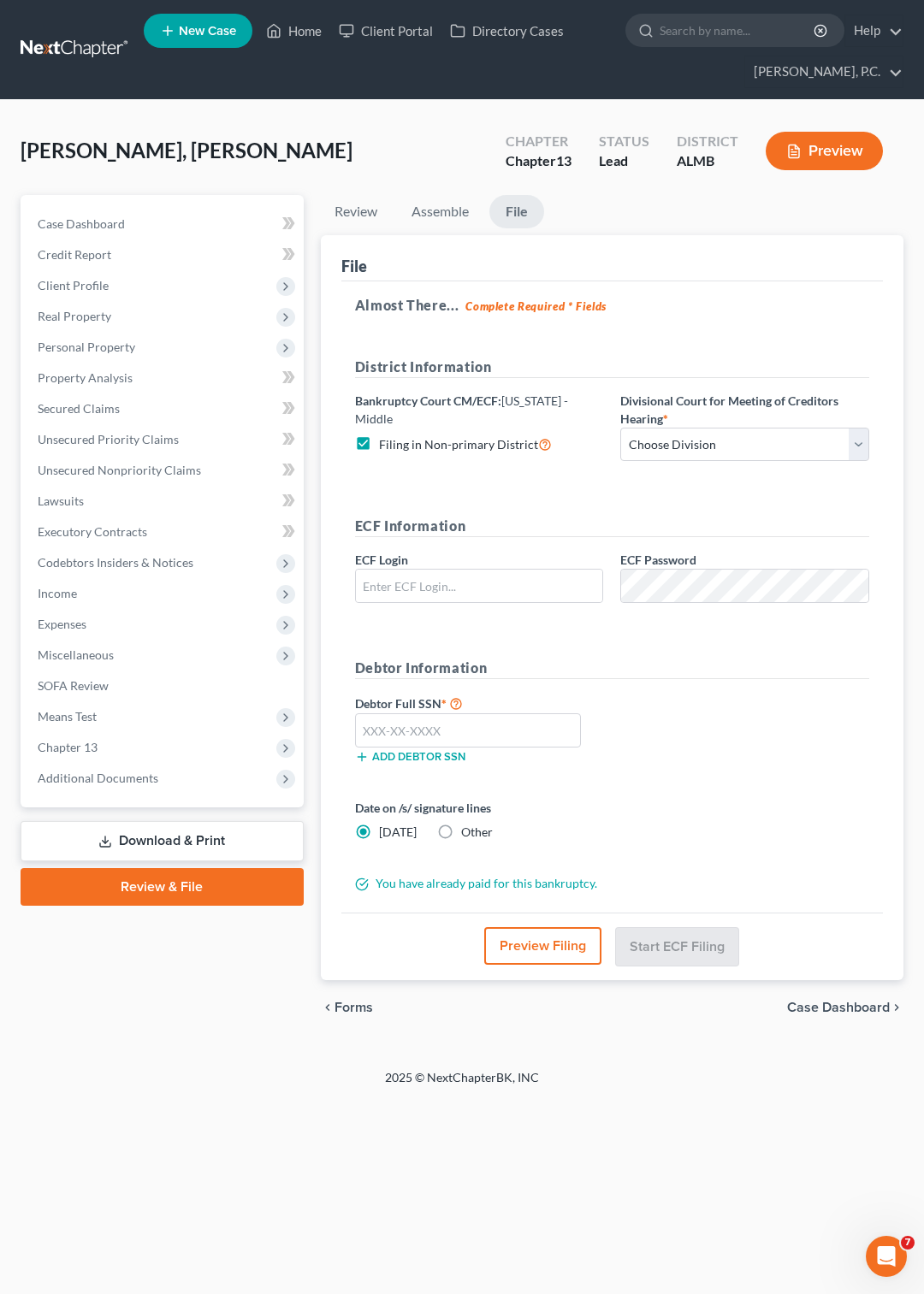
type input "[EMAIL_ADDRESS][DOMAIN_NAME]"
click at [621, 428] on select "Choose Division Dothan Montgomery Opelika" at bounding box center [745, 445] width 249 height 34
select select "1"
click option "Montgomery" at bounding box center [0, 0] width 0 height 0
click at [492, 731] on input "text" at bounding box center [468, 730] width 227 height 34
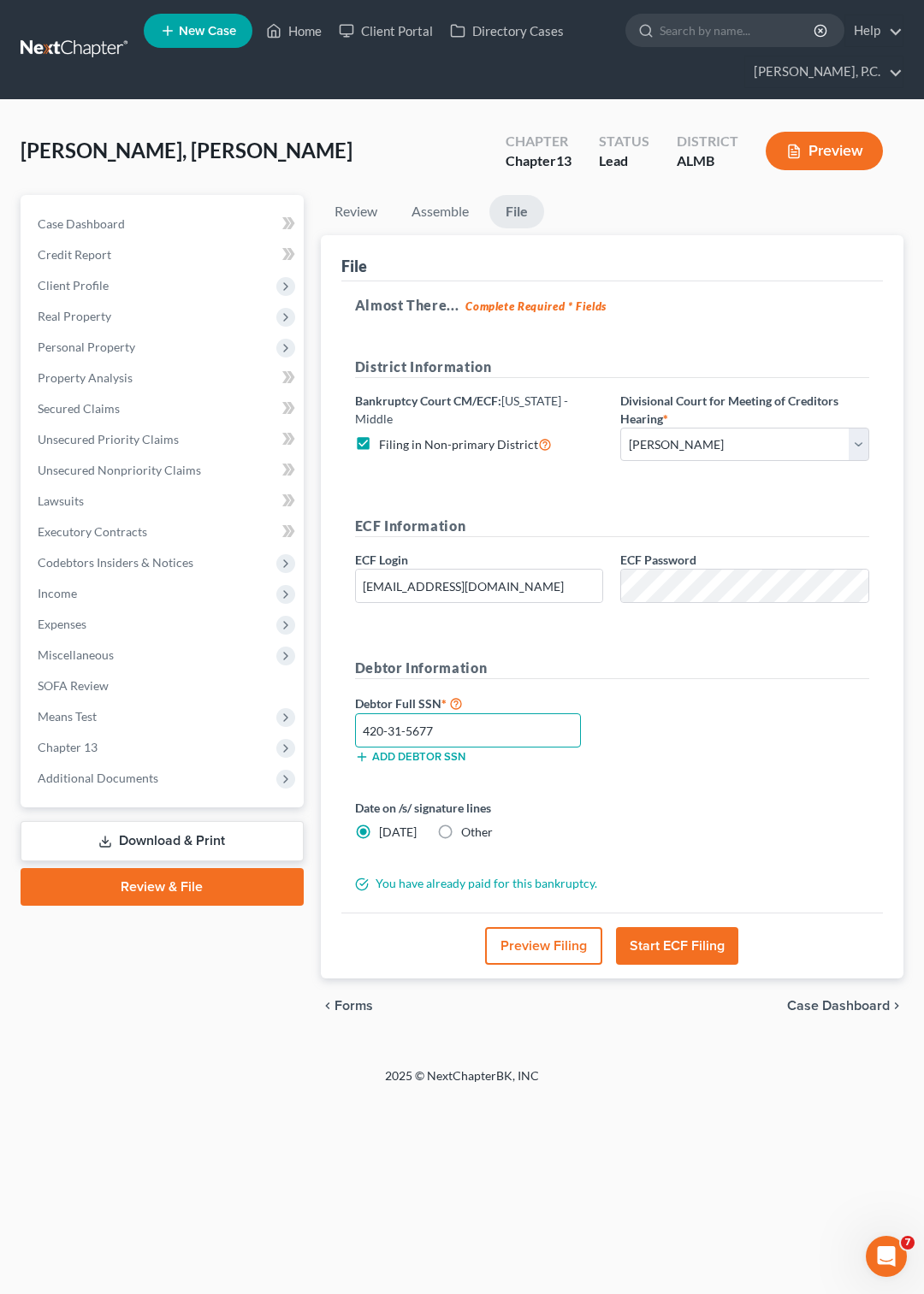
type input "420-31-5677"
click at [462, 832] on label "Other" at bounding box center [477, 832] width 32 height 17
click at [467, 832] on input "Other" at bounding box center [472, 829] width 11 height 11
radio input "true"
radio input "false"
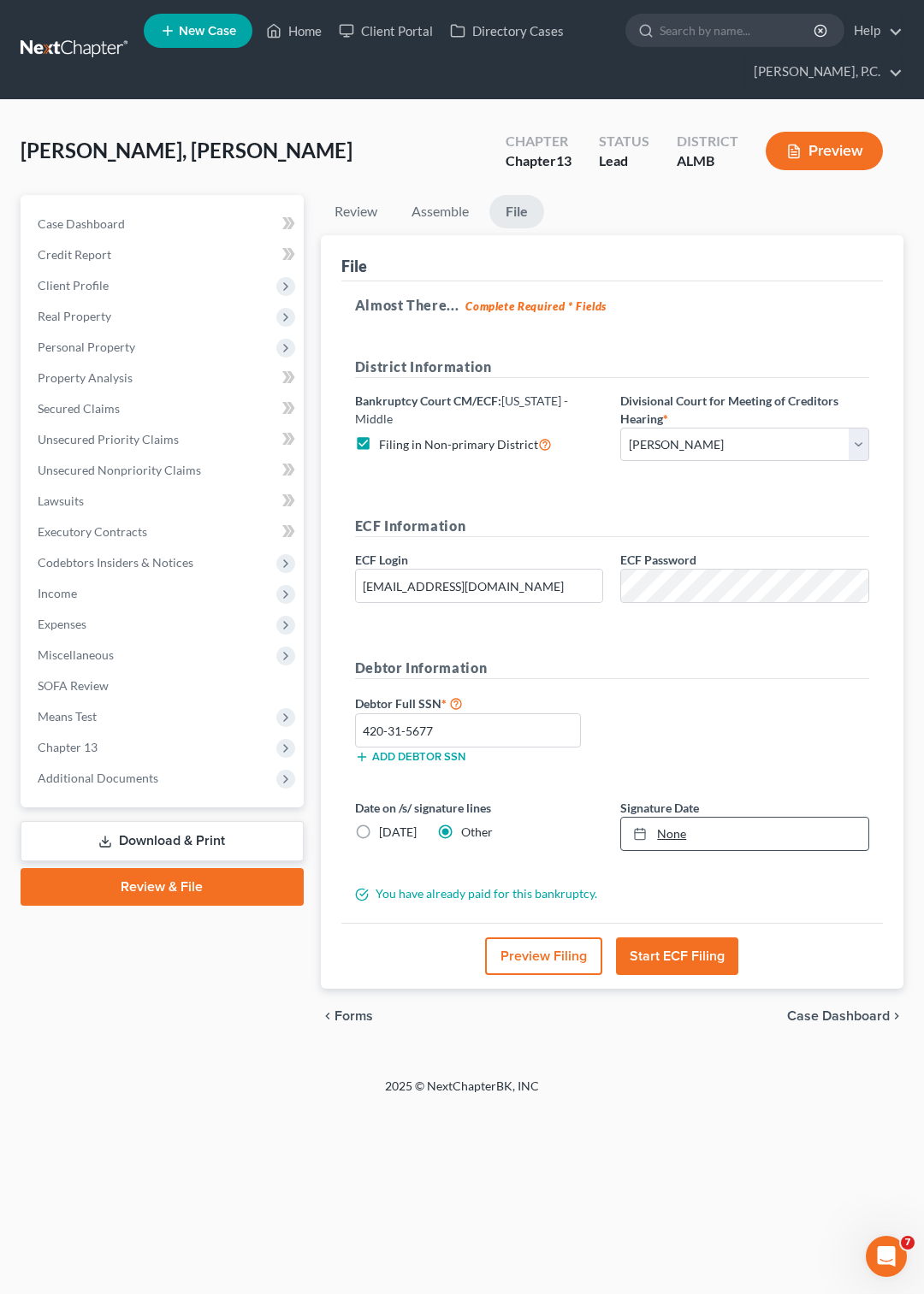
click at [643, 833] on icon at bounding box center [640, 834] width 14 height 14
type input "10/13/2025"
click at [379, 435] on label "Filing in Non-primary District" at bounding box center [465, 445] width 173 height 20
click at [386, 435] on input "Filing in Non-primary District" at bounding box center [391, 440] width 11 height 11
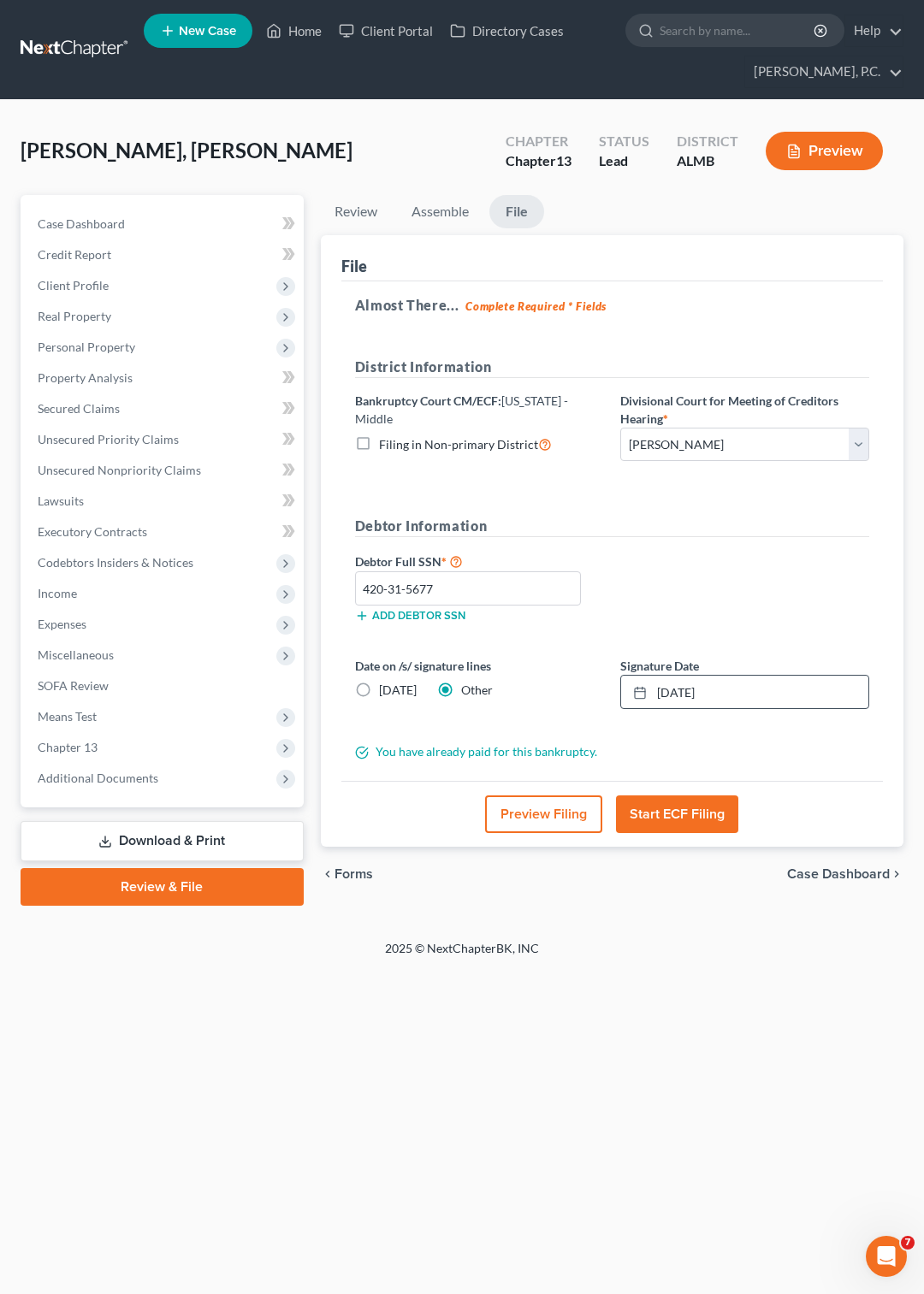
click at [379, 435] on label "Filing in Non-primary District" at bounding box center [465, 445] width 173 height 20
click at [386, 435] on input "Filing in Non-primary District" at bounding box center [391, 440] width 11 height 11
checkbox input "true"
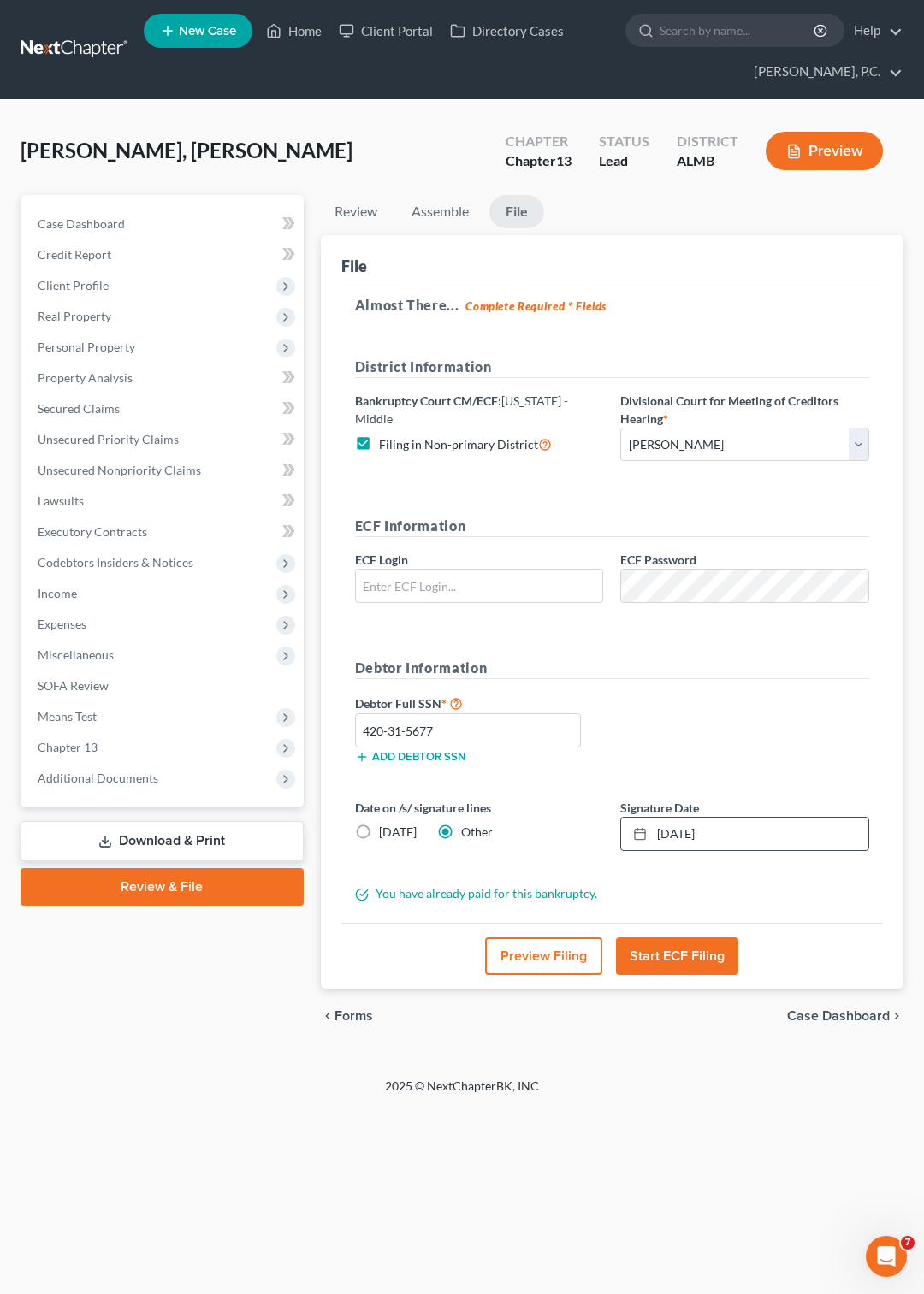
type input "[EMAIL_ADDRESS][DOMAIN_NAME]"
click at [379, 435] on label "Filing in Non-primary District" at bounding box center [465, 445] width 173 height 20
click at [386, 435] on input "Filing in Non-primary District" at bounding box center [391, 440] width 11 height 11
checkbox input "false"
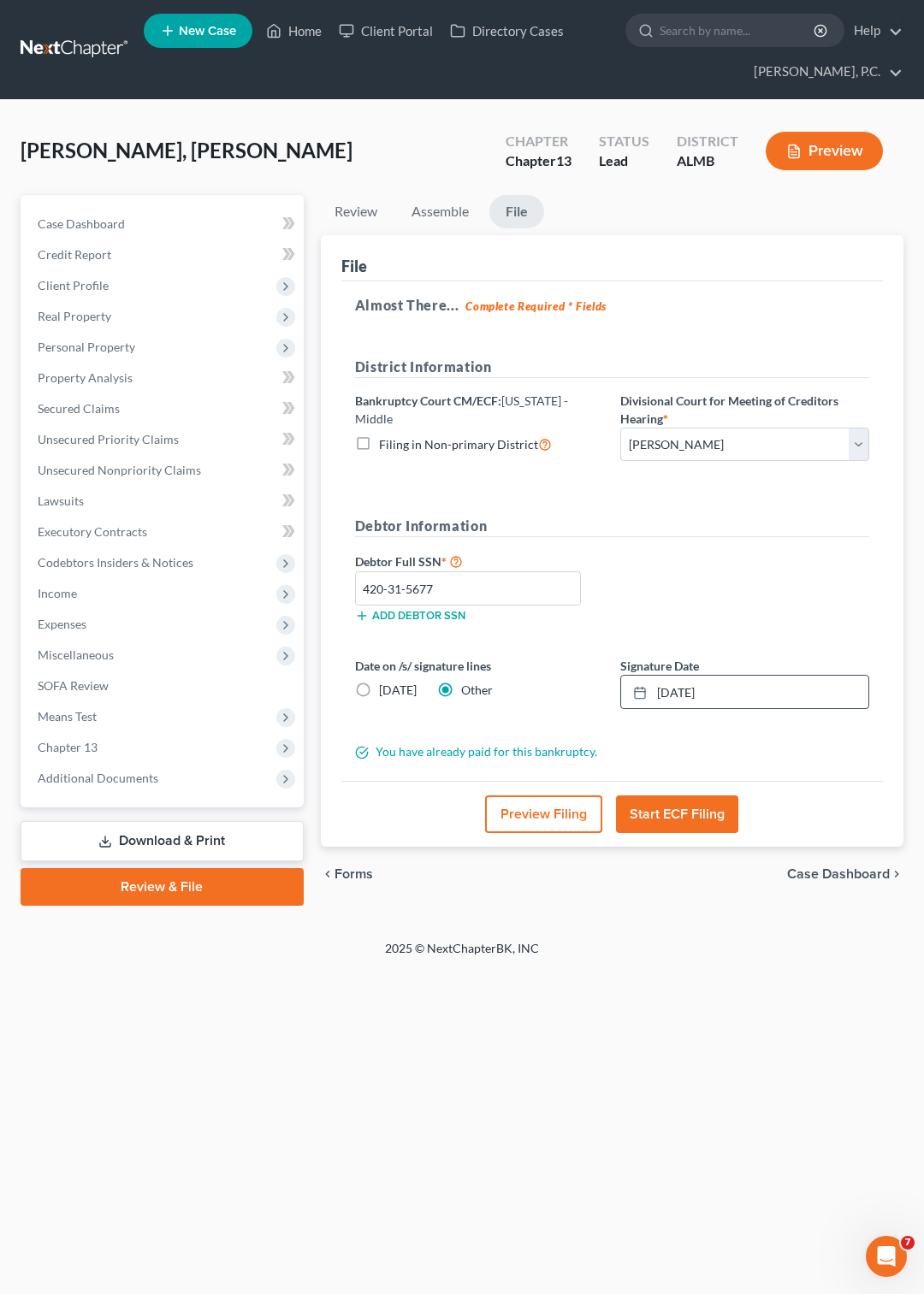
click at [662, 815] on button "Start ECF Filing" at bounding box center [676, 815] width 122 height 38
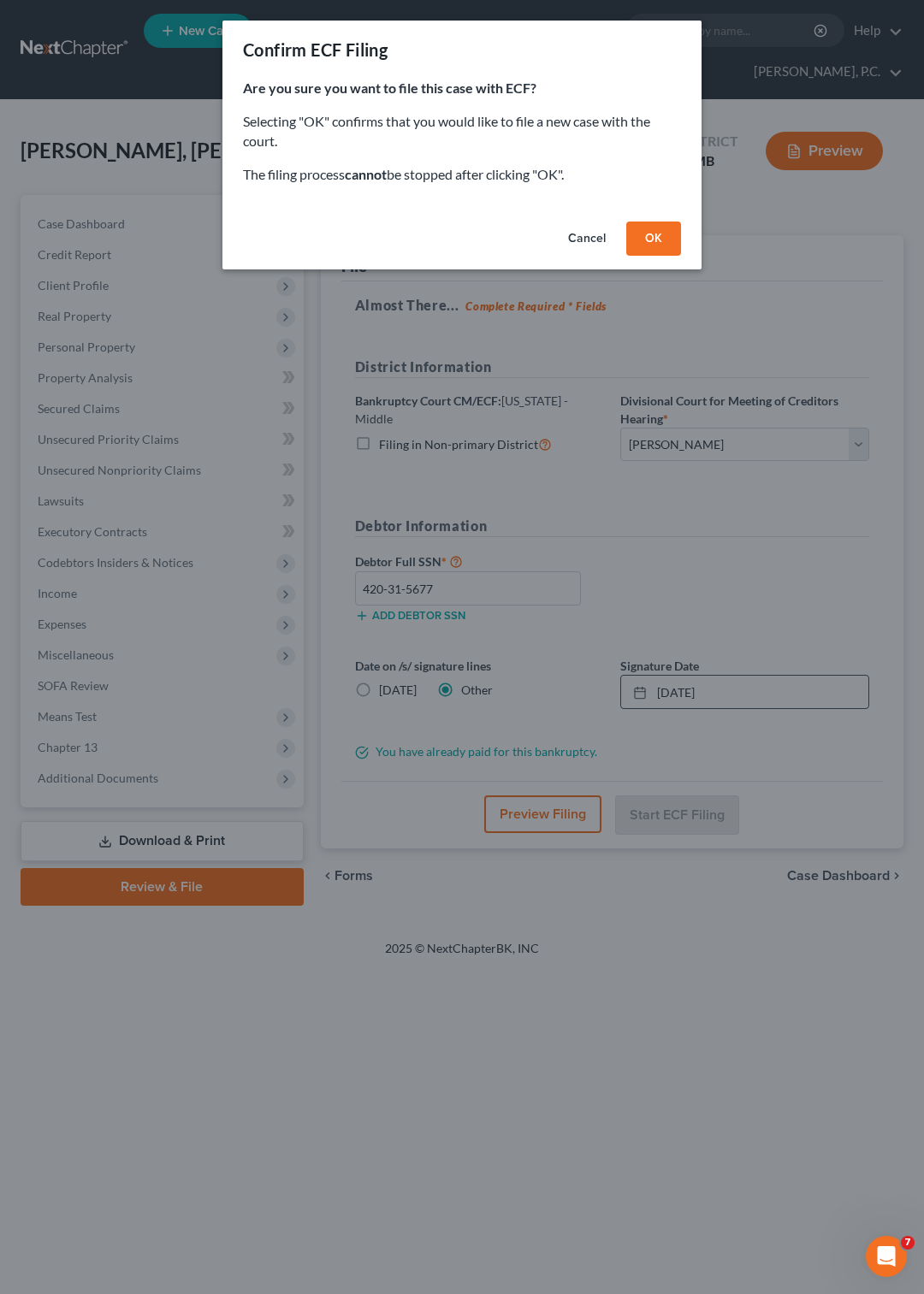
click at [651, 236] on button "OK" at bounding box center [653, 239] width 55 height 34
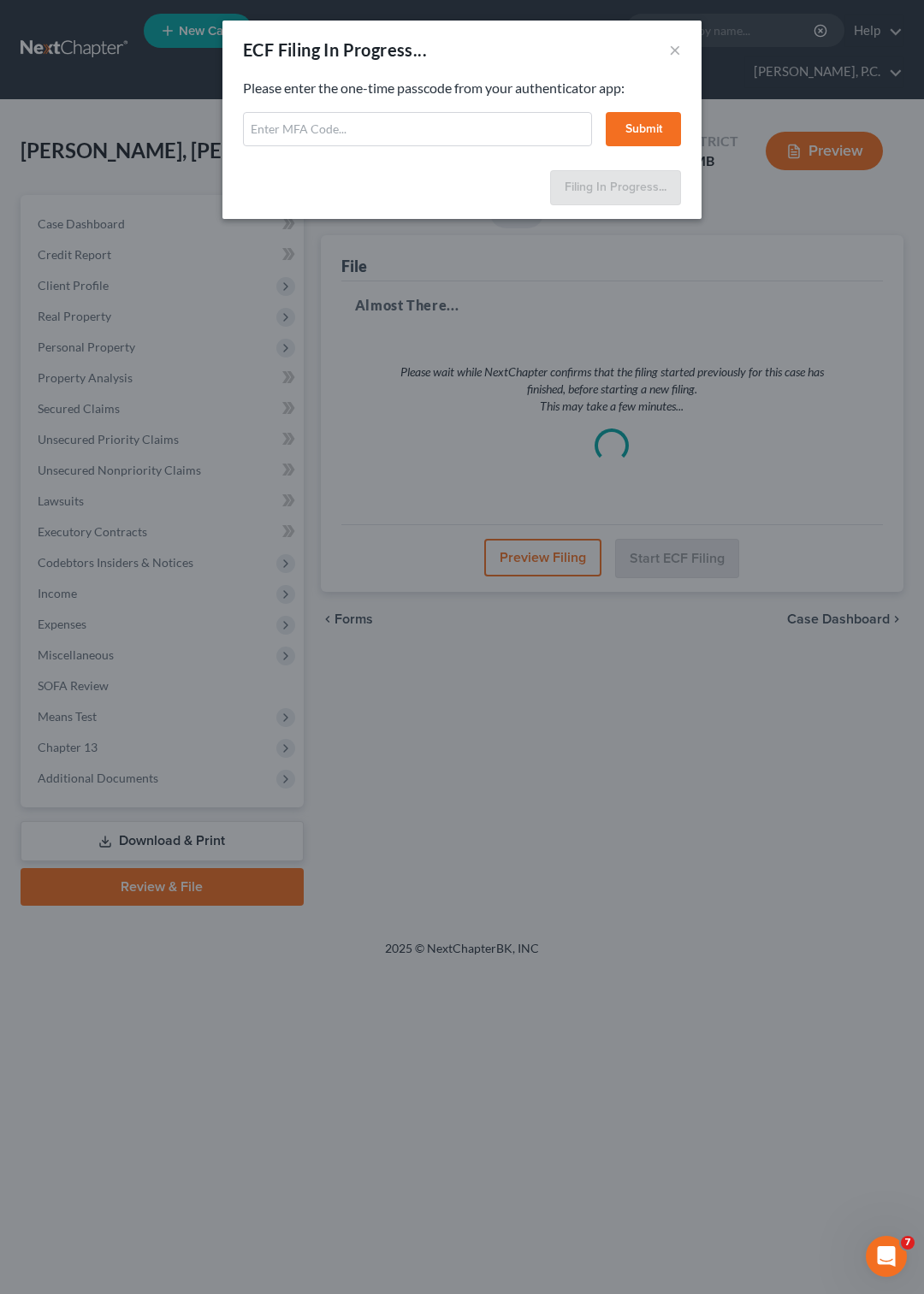
select select "1"
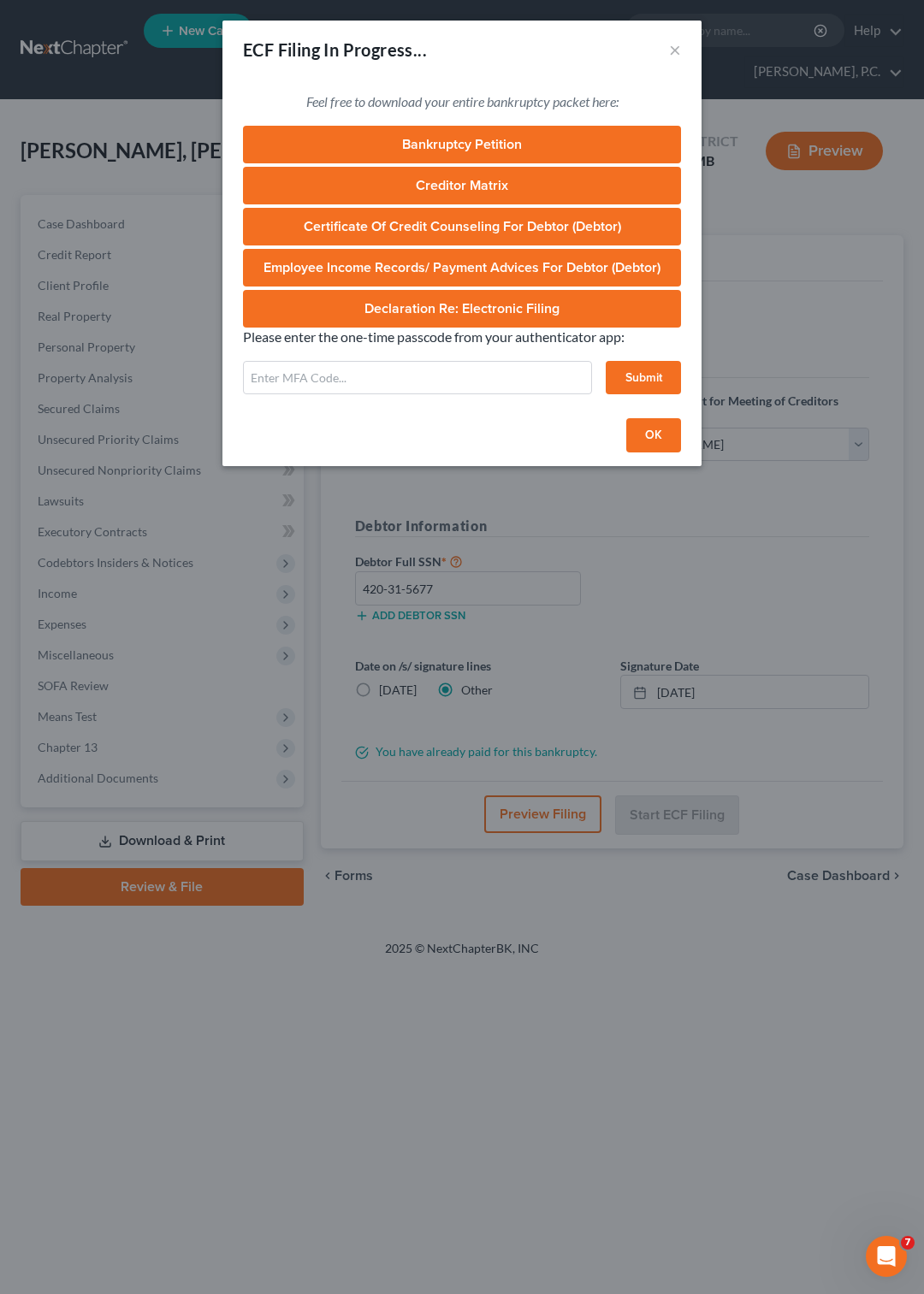
click at [467, 137] on link "Bankruptcy Petition" at bounding box center [462, 144] width 438 height 38
click at [492, 184] on link "Creditor Matrix" at bounding box center [462, 186] width 438 height 38
click at [534, 364] on input "text" at bounding box center [417, 378] width 349 height 34
click at [473, 370] on input "text" at bounding box center [417, 378] width 349 height 34
click at [657, 446] on button "OK" at bounding box center [653, 436] width 55 height 34
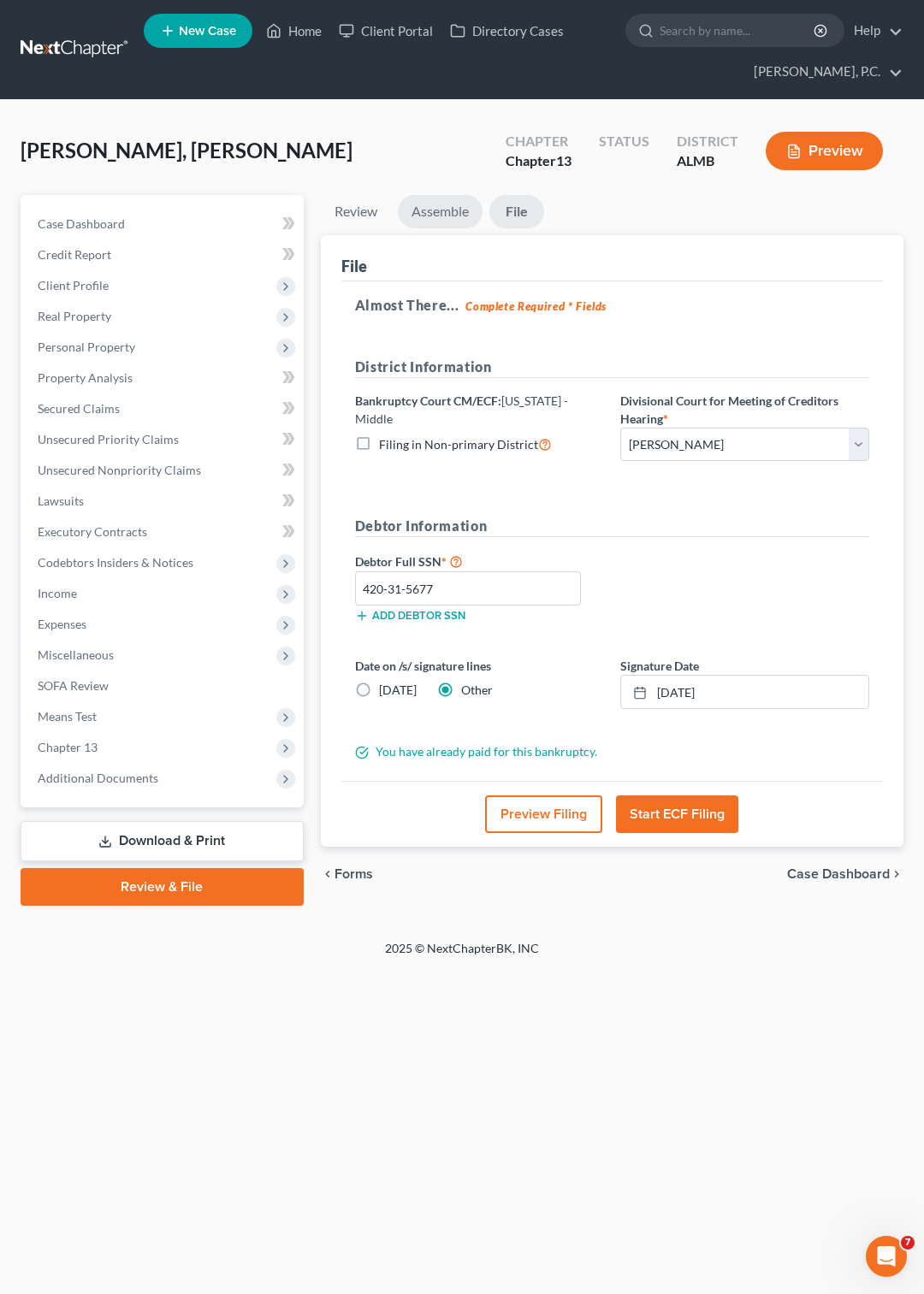
click at [442, 211] on link "Assemble" at bounding box center [440, 212] width 85 height 34
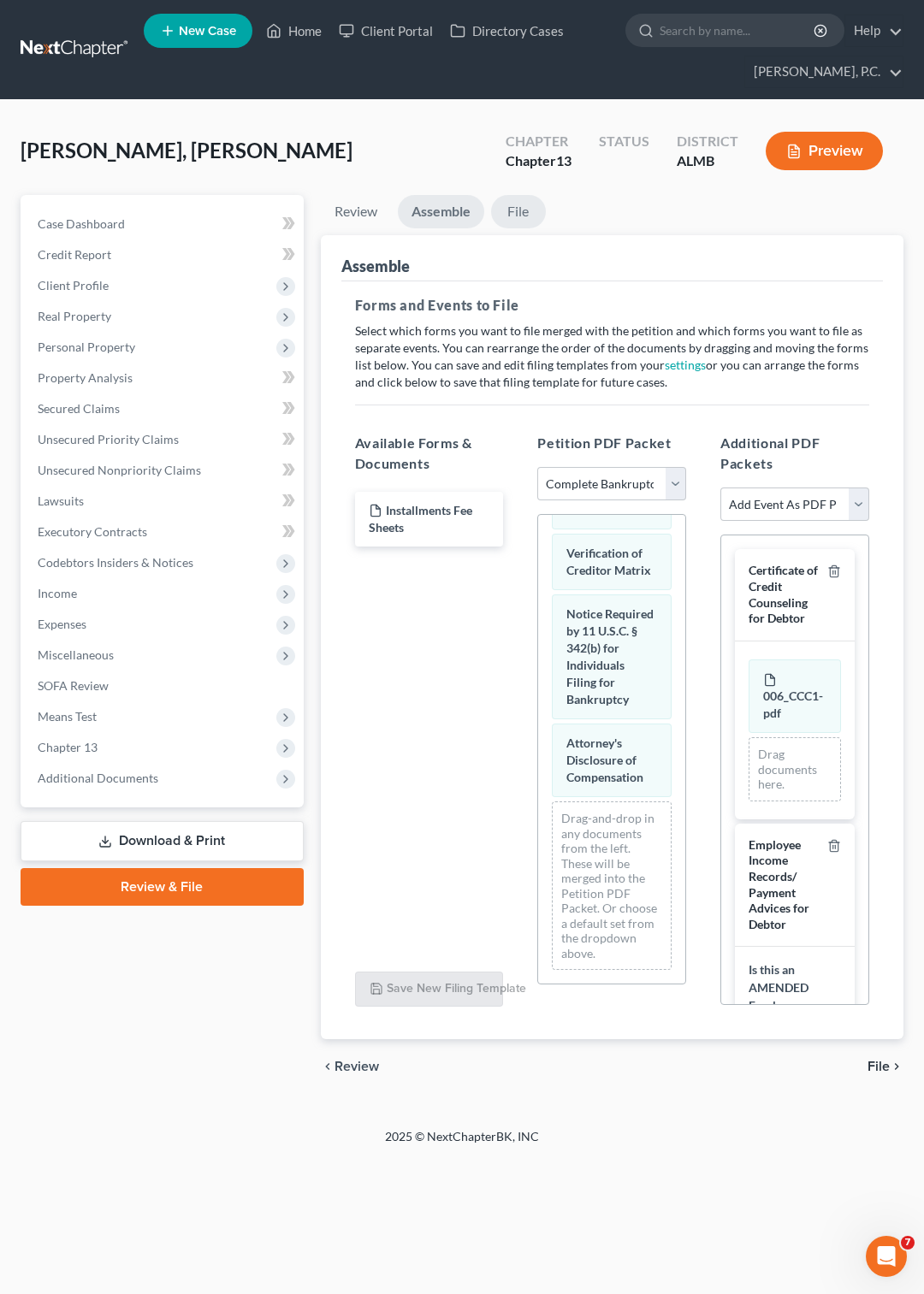
click at [539, 211] on link "File" at bounding box center [518, 212] width 55 height 34
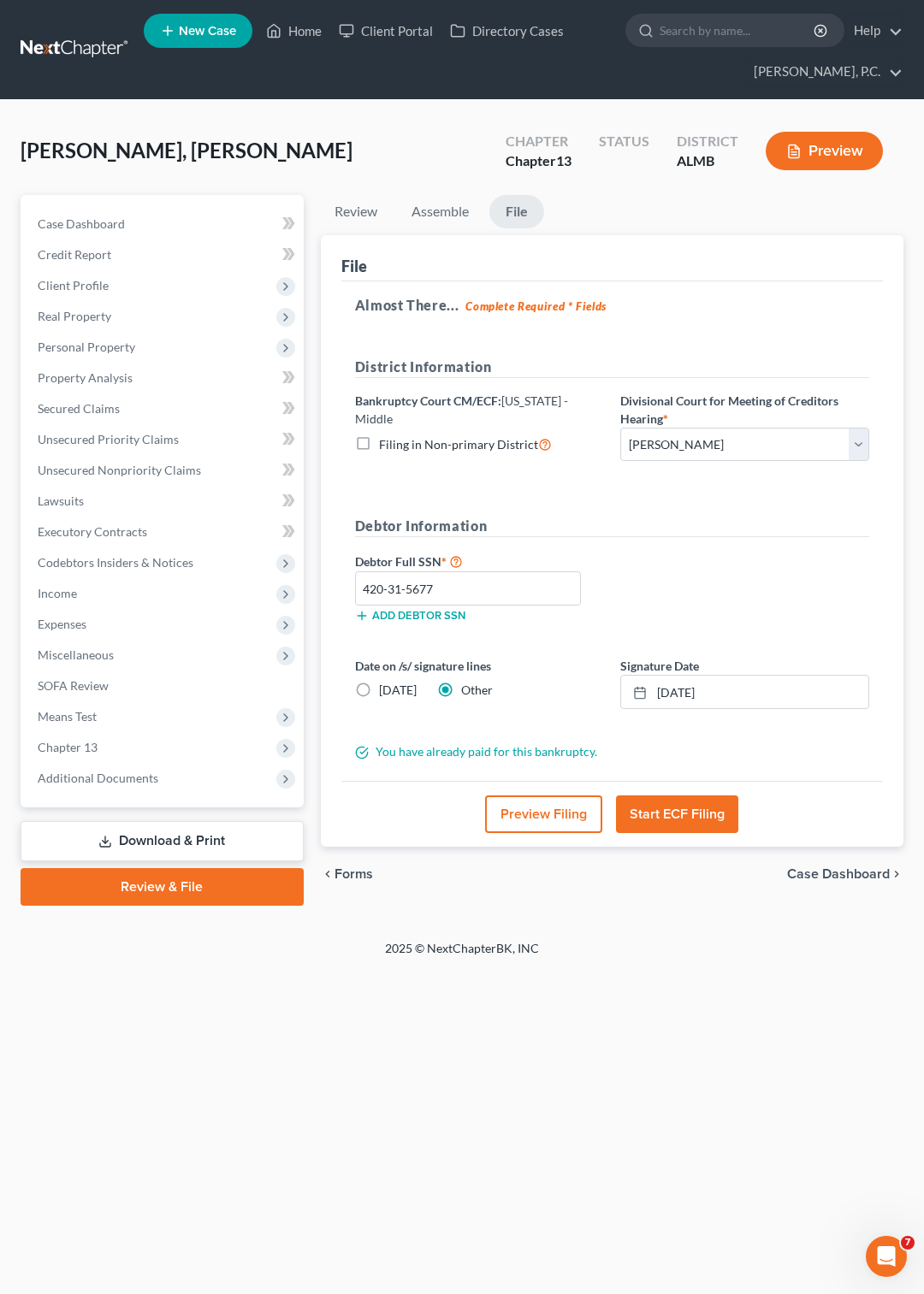
click at [658, 810] on button "Start ECF Filing" at bounding box center [676, 815] width 122 height 38
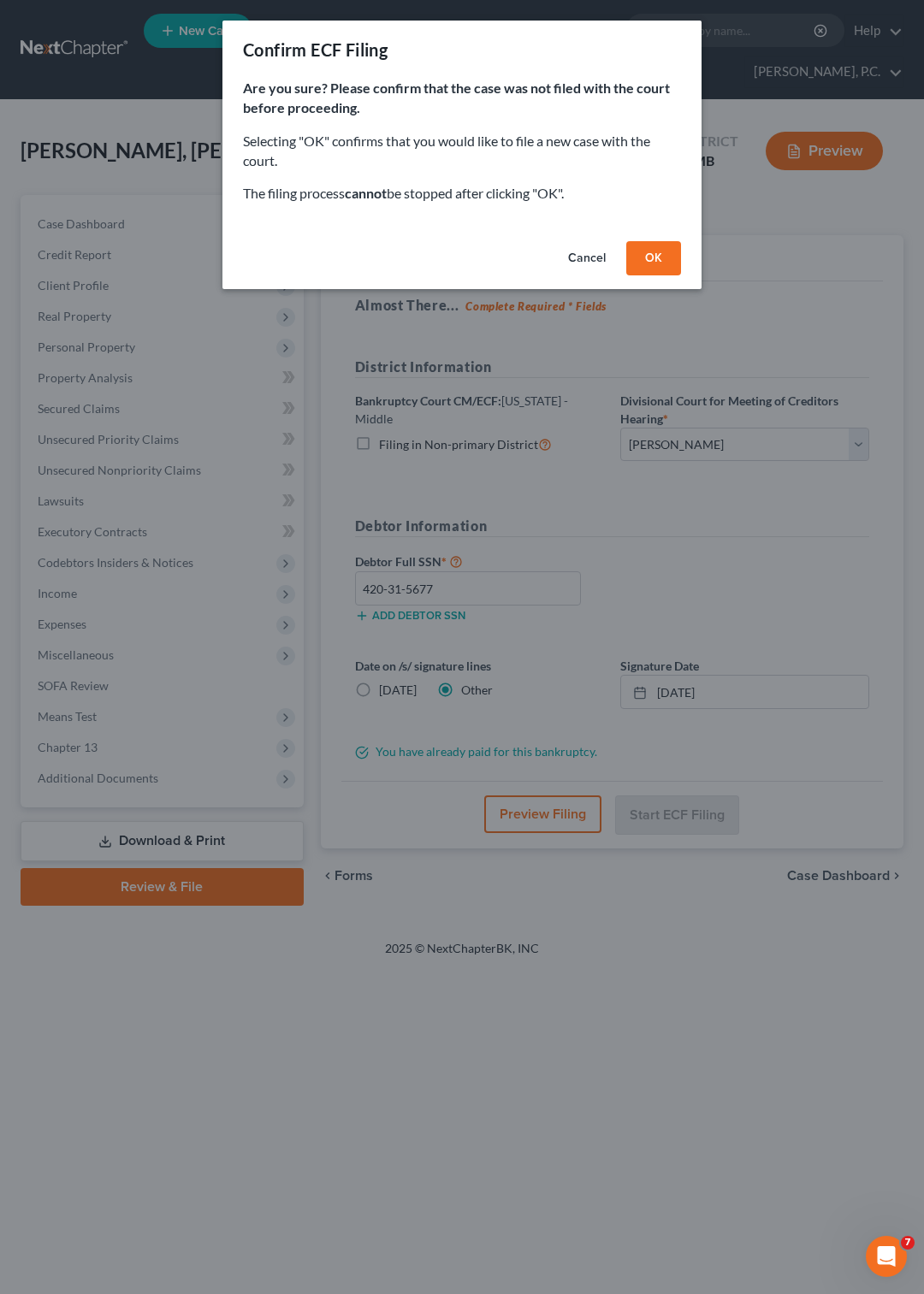
click at [647, 251] on button "OK" at bounding box center [653, 259] width 55 height 34
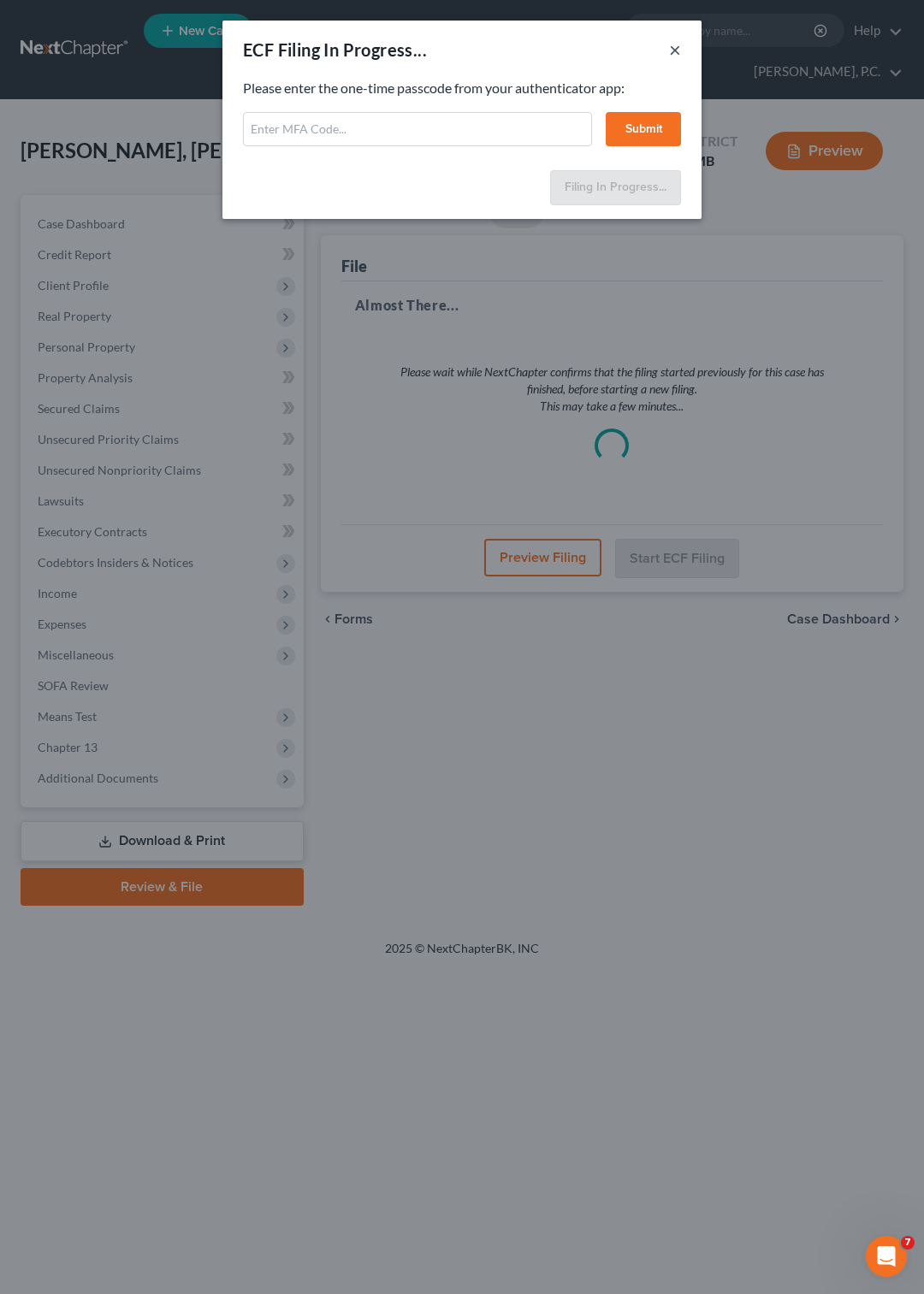
click at [674, 51] on button "×" at bounding box center [675, 50] width 12 height 21
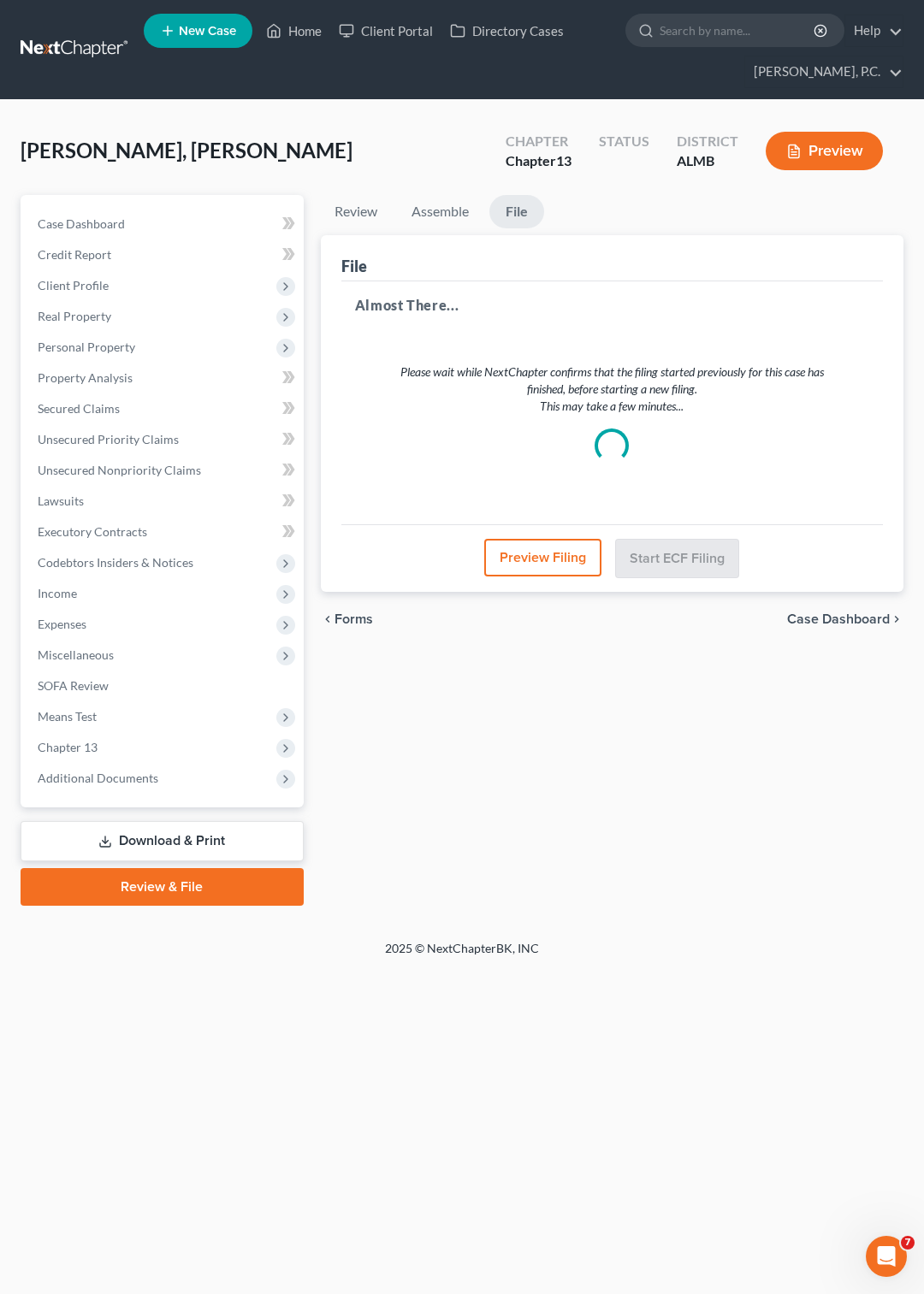
click at [539, 565] on button "Preview Filing" at bounding box center [543, 558] width 117 height 38
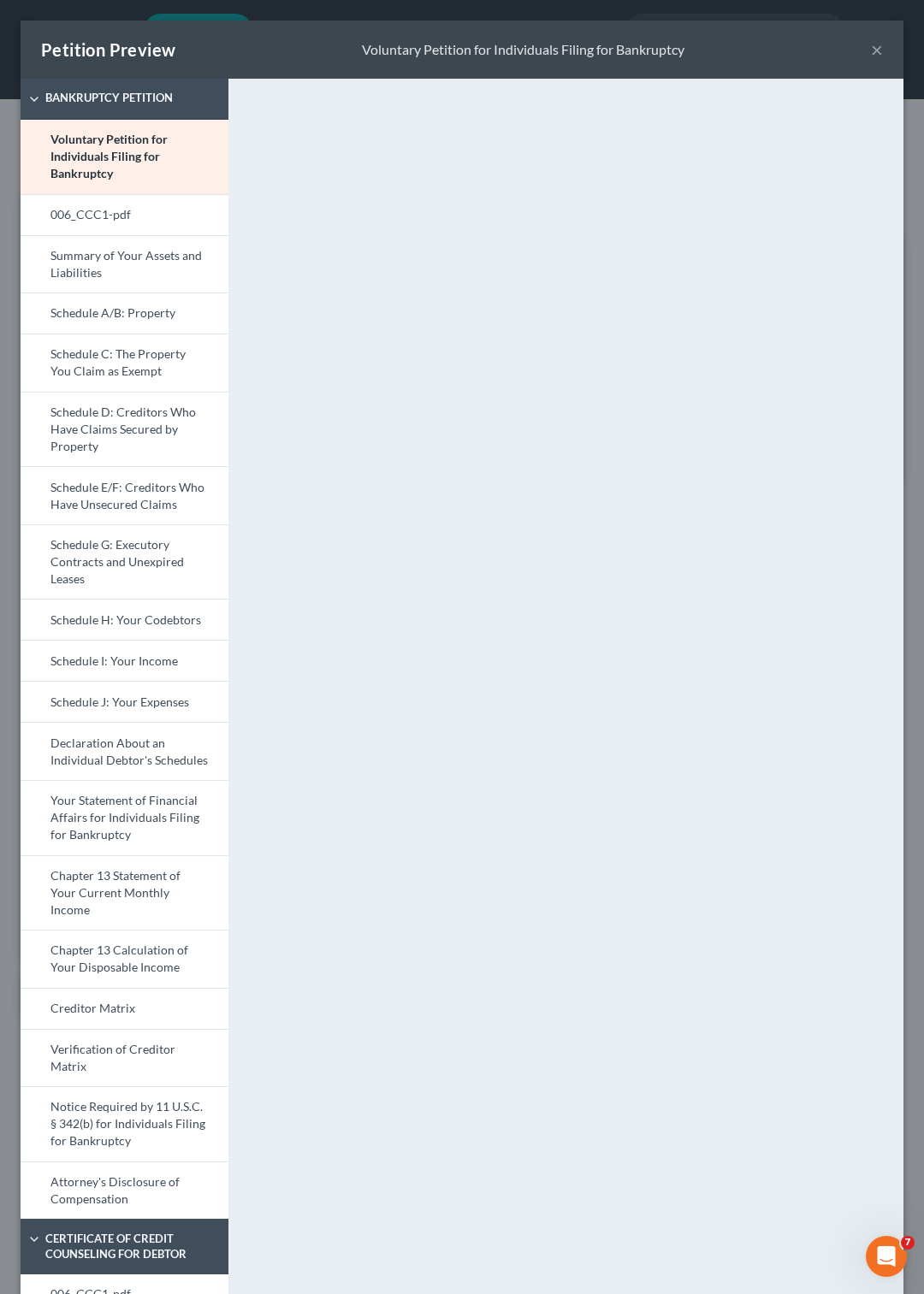
select select "0"
select select "3"
select select "2"
select select "6"
click at [871, 58] on button "×" at bounding box center [877, 50] width 12 height 21
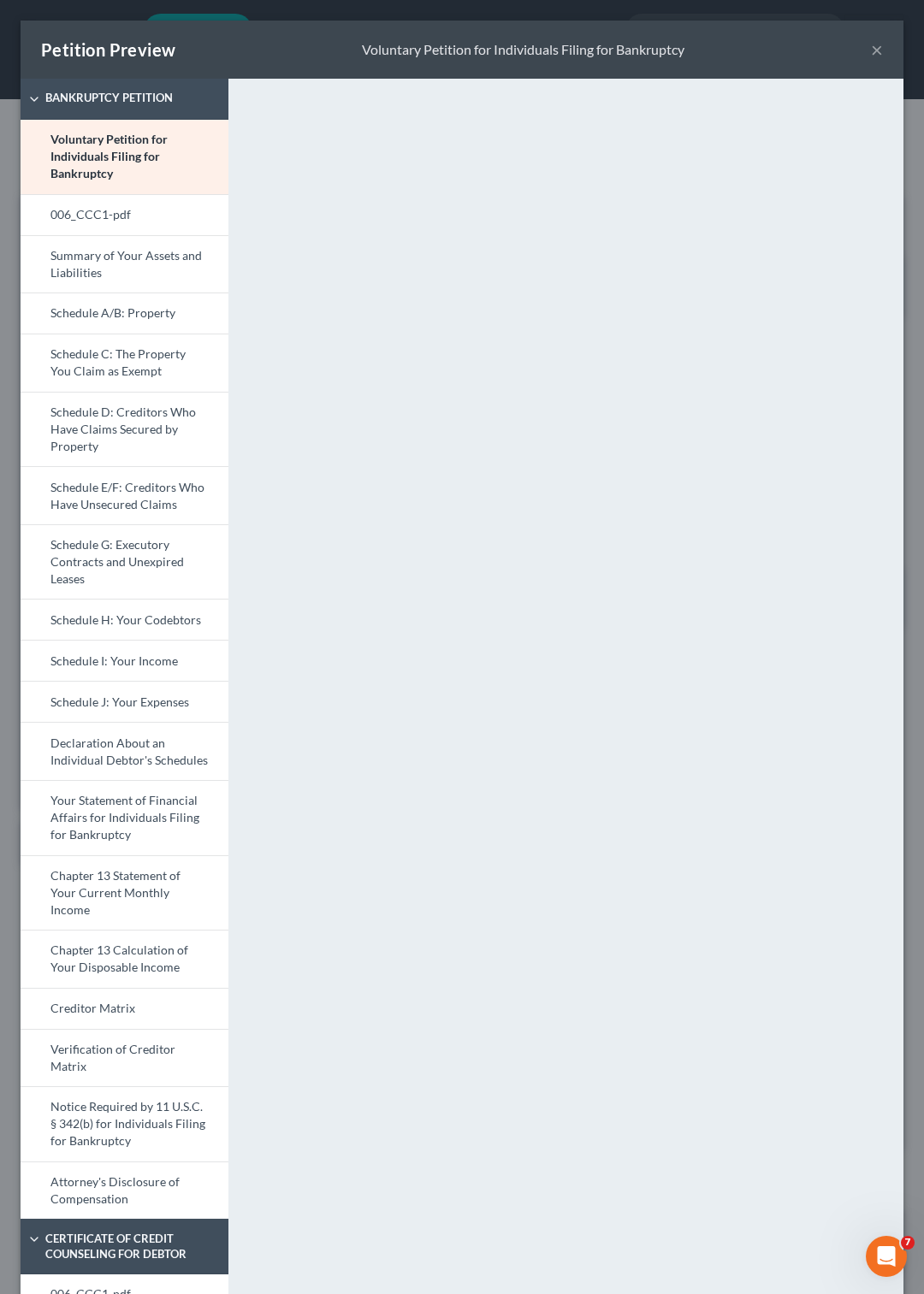
click at [871, 48] on button "×" at bounding box center [877, 50] width 12 height 21
click at [749, 60] on div "Petition Preview Voluntary Petition for Individuals Filing for Bankruptcy ×" at bounding box center [462, 50] width 883 height 58
click at [871, 46] on button "×" at bounding box center [877, 50] width 12 height 21
click at [871, 48] on button "×" at bounding box center [877, 50] width 12 height 21
click at [121, 163] on link "Voluntary Petition for Individuals Filing for Bankruptcy" at bounding box center [124, 156] width 208 height 75
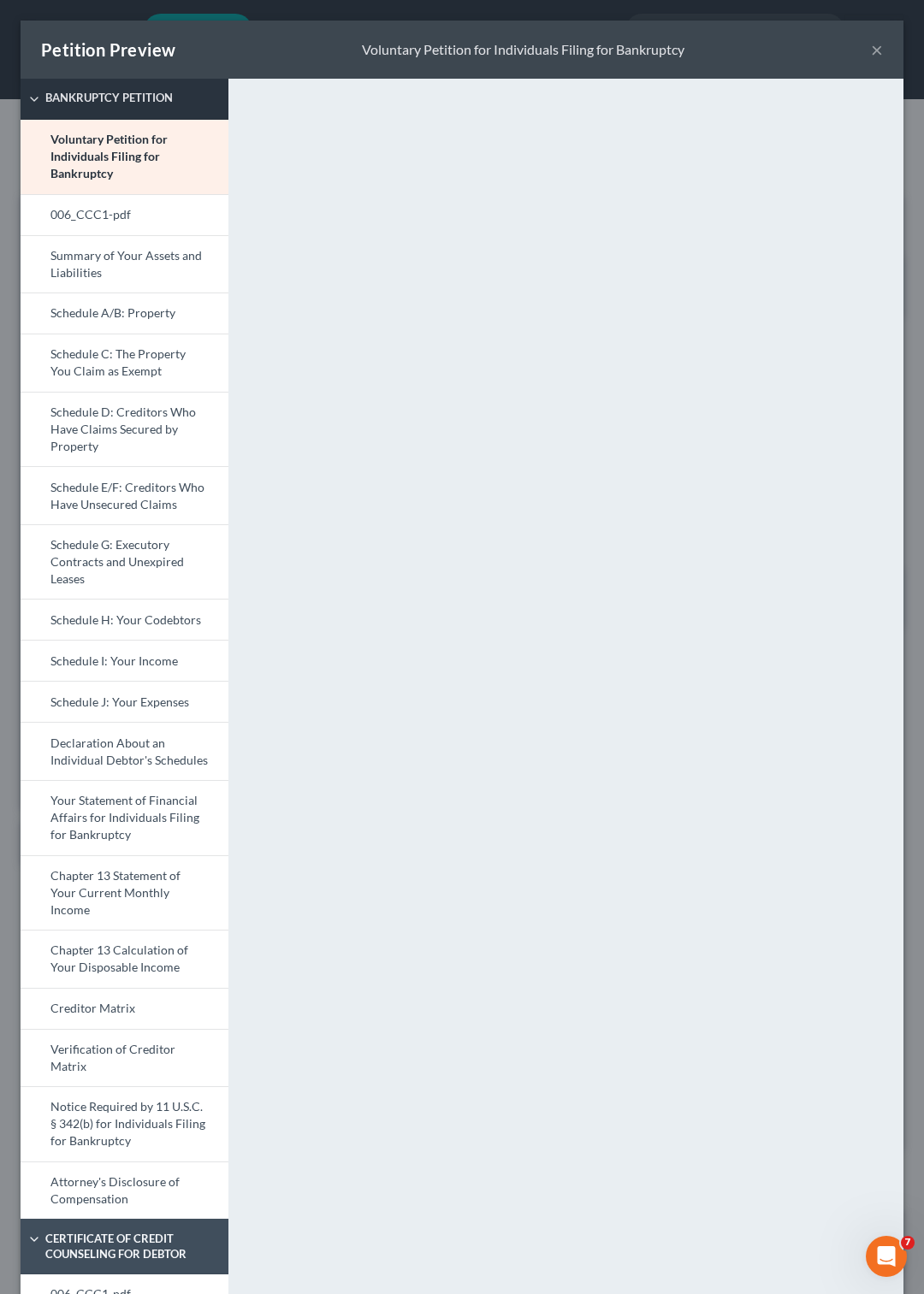
click at [33, 93] on icon at bounding box center [35, 99] width 14 height 14
click at [37, 99] on icon at bounding box center [35, 99] width 14 height 14
click at [875, 1259] on icon "Open Intercom Messenger" at bounding box center [884, 1254] width 28 height 28
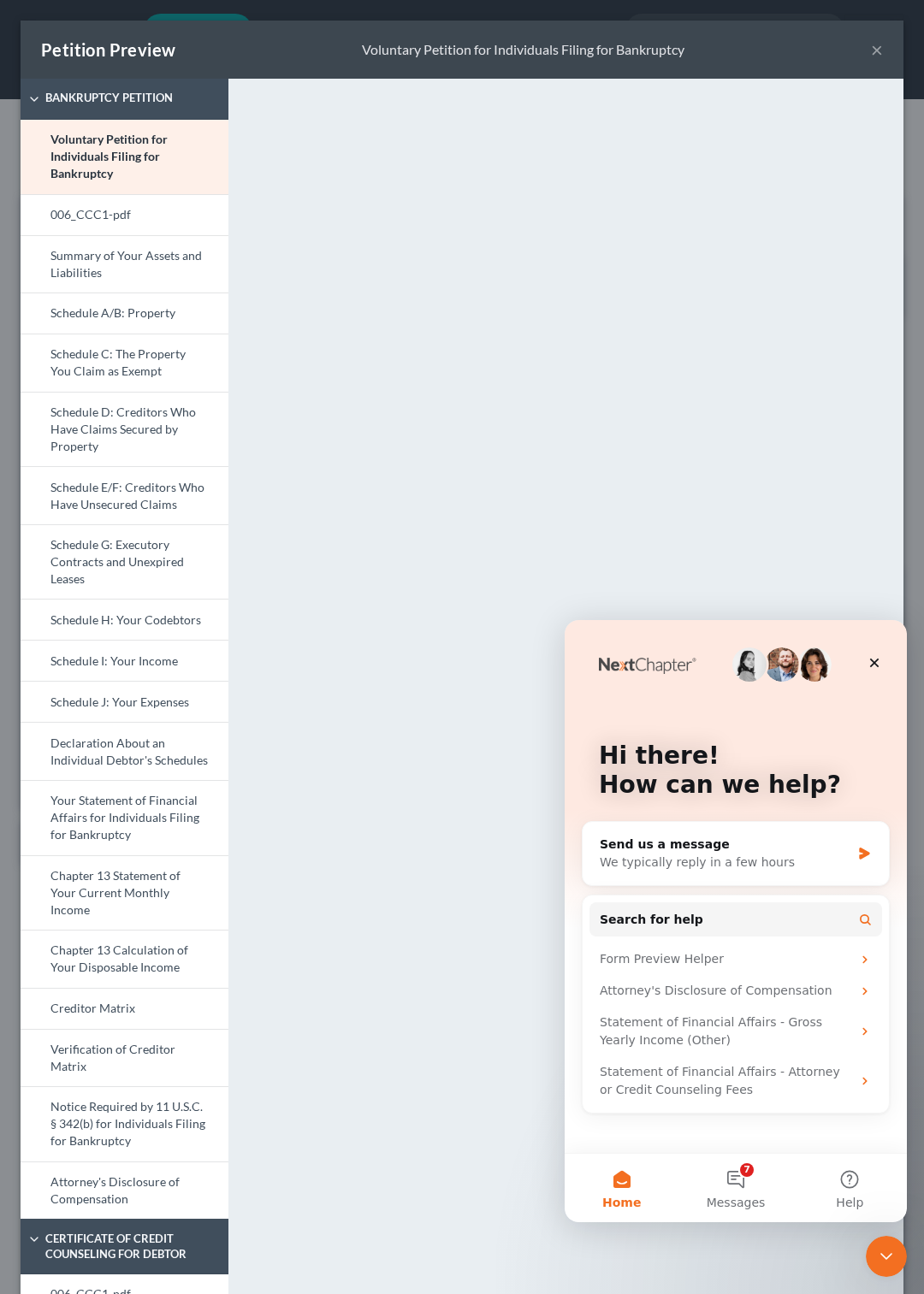
click at [379, 923] on div "<object ng-attr-data='https://nextchapter-prod.s3.amazonaws.com/pdfs/e904b988-5…" at bounding box center [574, 793] width 675 height 1429
click at [868, 658] on icon "Close" at bounding box center [874, 663] width 14 height 14
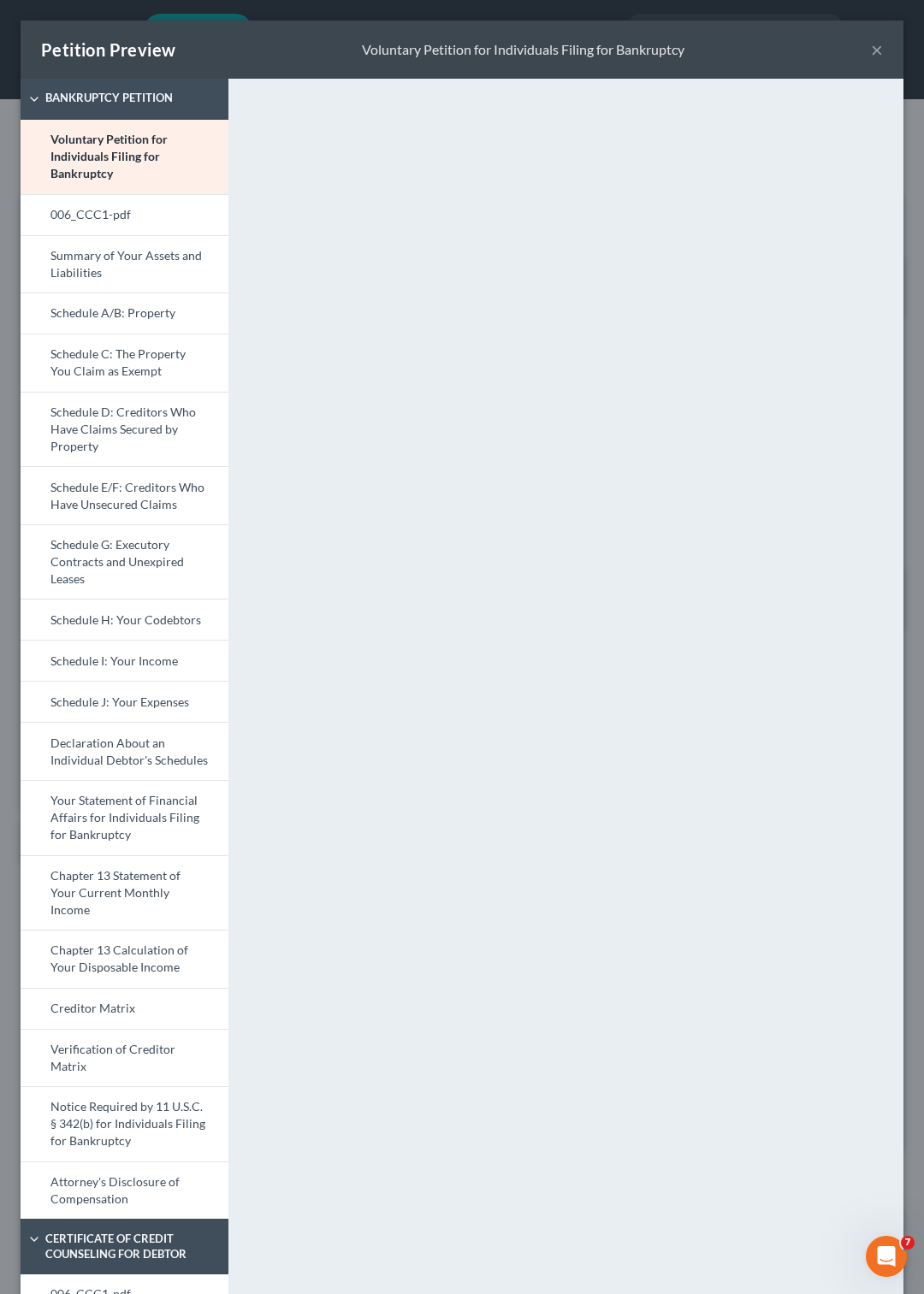
click at [718, 112] on div "<object ng-attr-data='https://nextchapter-prod.s3.amazonaws.com/pdfs/e904b988-5…" at bounding box center [574, 463] width 657 height 771
click at [871, 52] on button "×" at bounding box center [877, 50] width 12 height 21
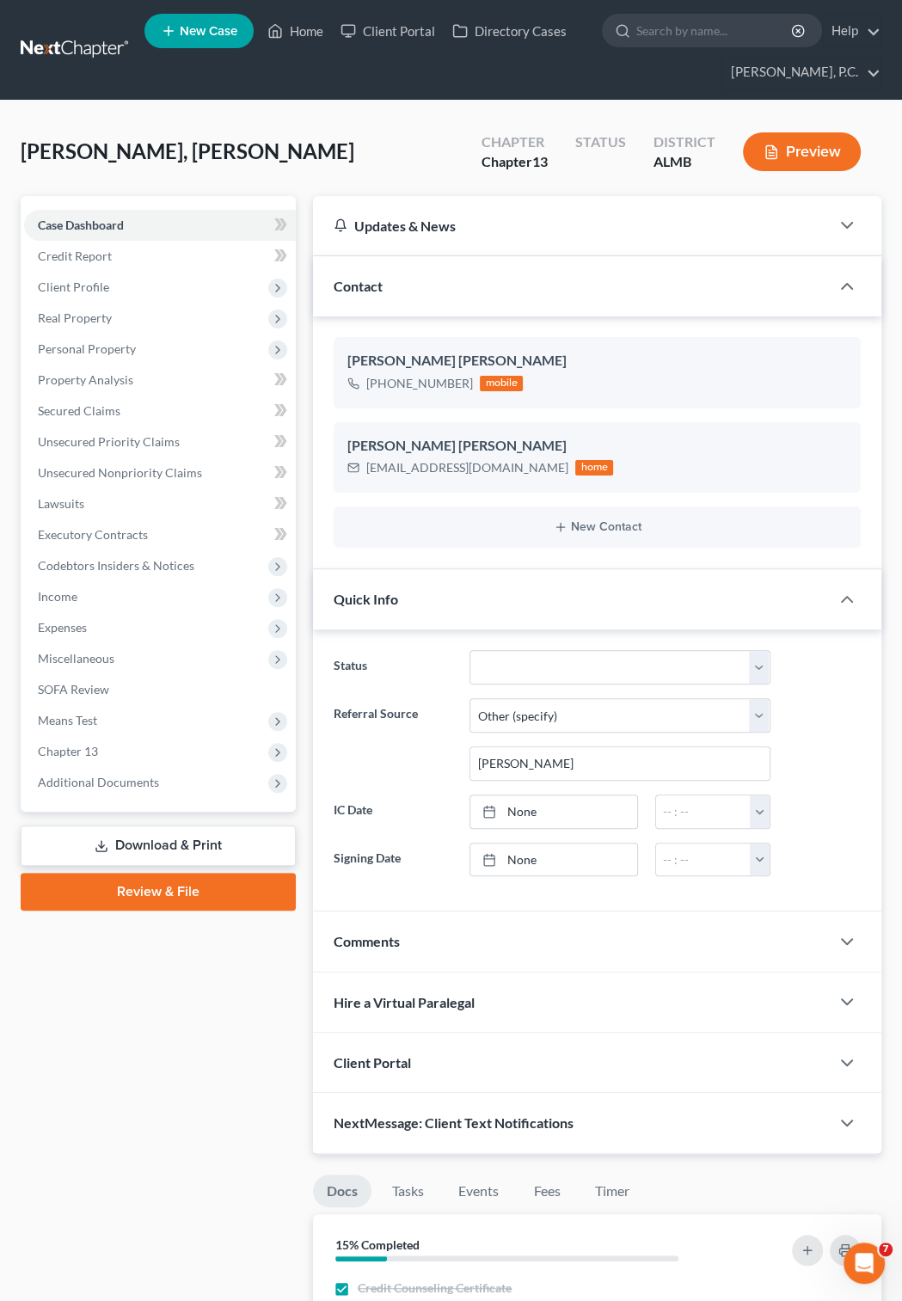
drag, startPoint x: 907, startPoint y: 614, endPoint x: 928, endPoint y: 910, distance: 296.7
click at [210, 895] on link "Review & File" at bounding box center [158, 892] width 275 height 38
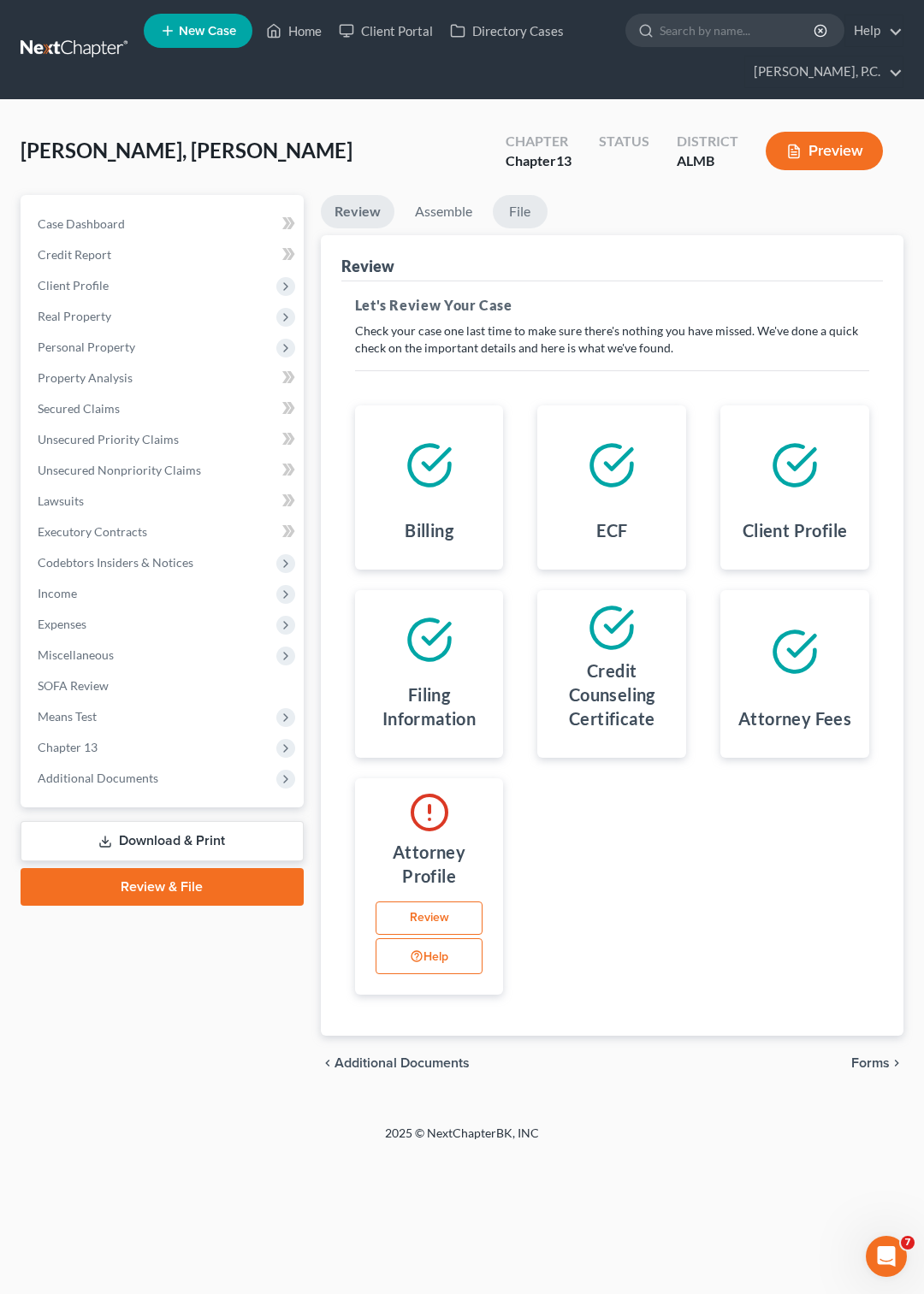
click at [513, 214] on link "File" at bounding box center [519, 212] width 55 height 34
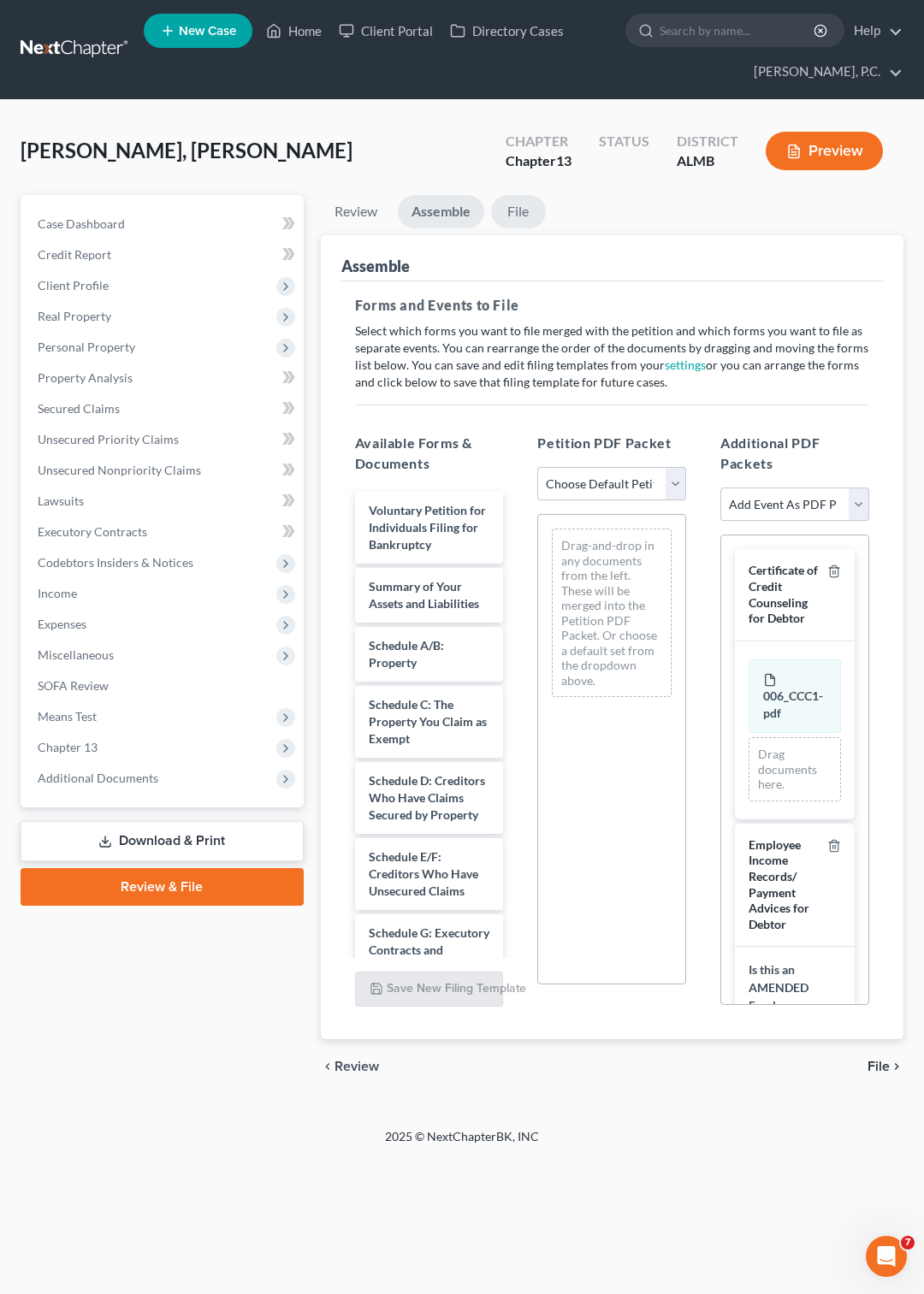
click at [502, 211] on link "File" at bounding box center [518, 212] width 55 height 34
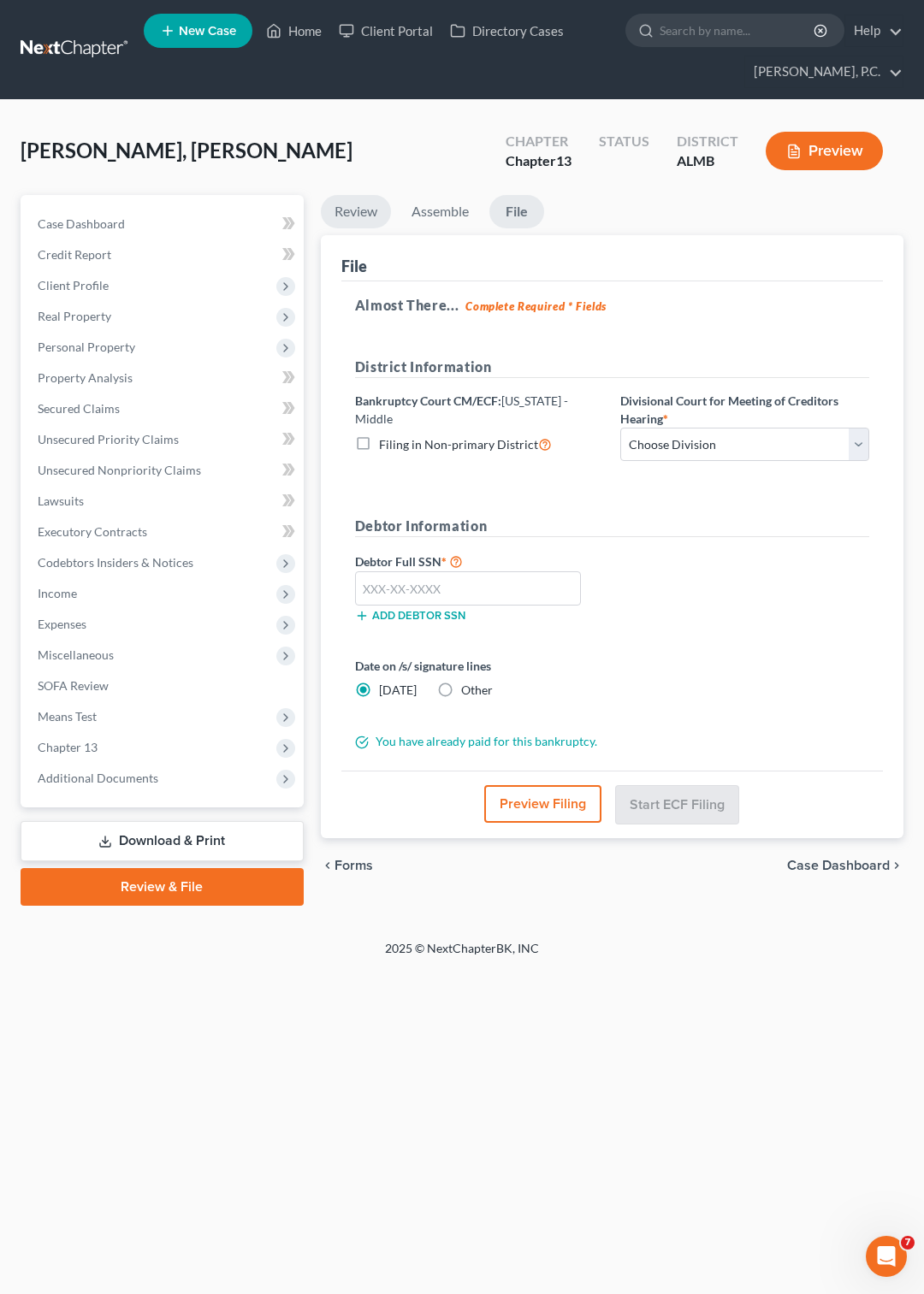
click at [359, 210] on link "Review" at bounding box center [356, 212] width 71 height 34
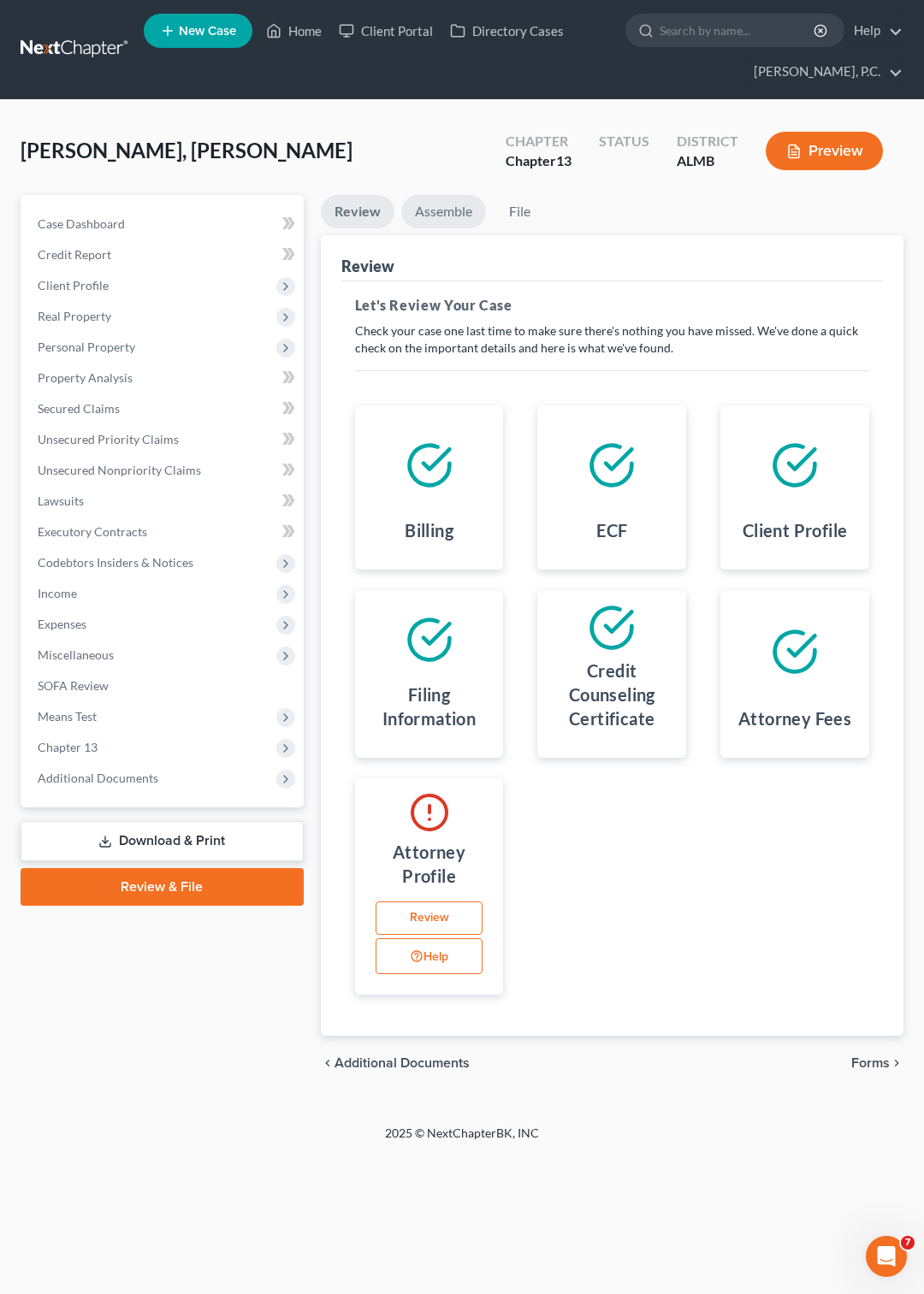
click at [428, 202] on link "Assemble" at bounding box center [443, 212] width 85 height 34
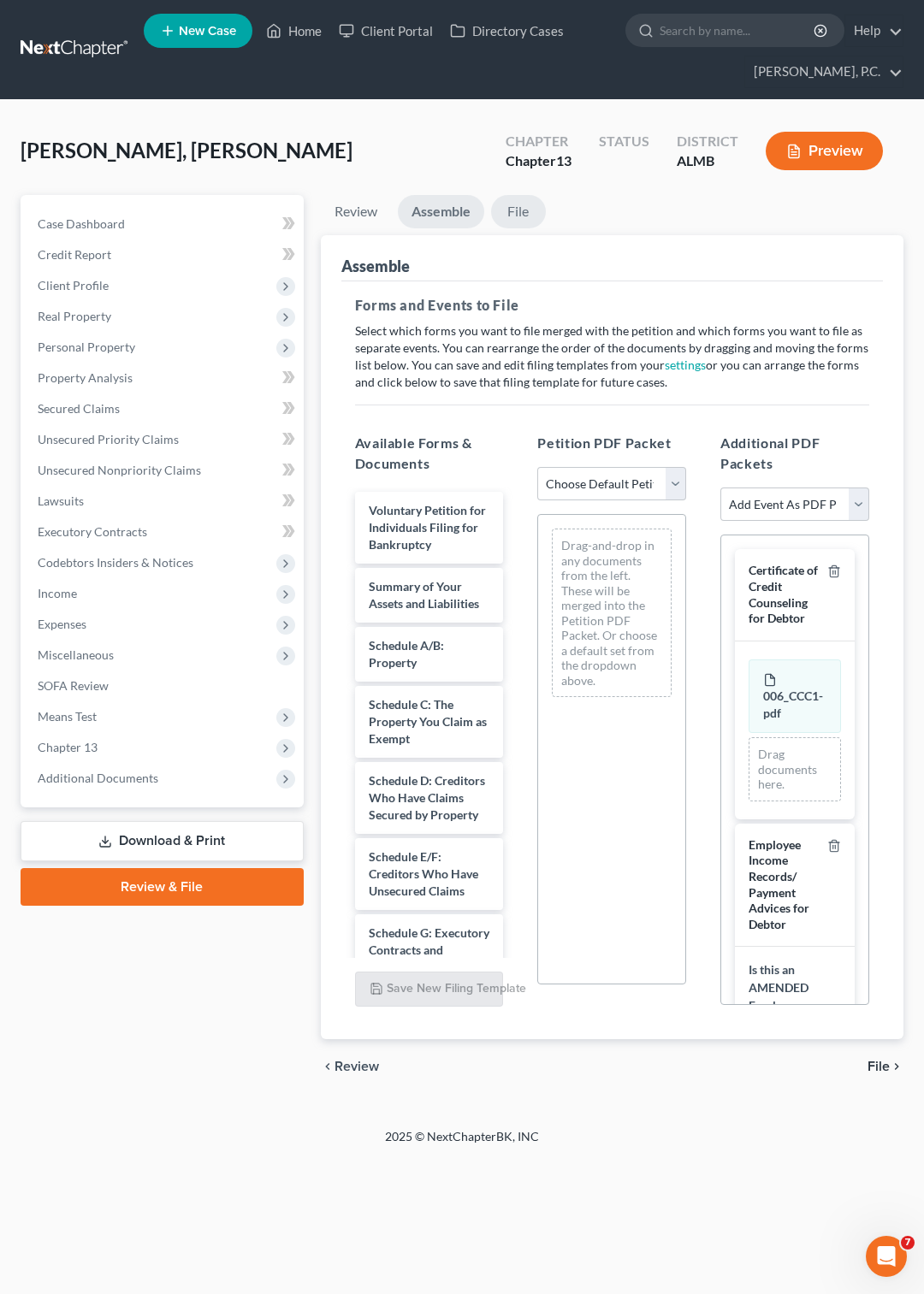
click at [515, 211] on link "File" at bounding box center [518, 212] width 55 height 34
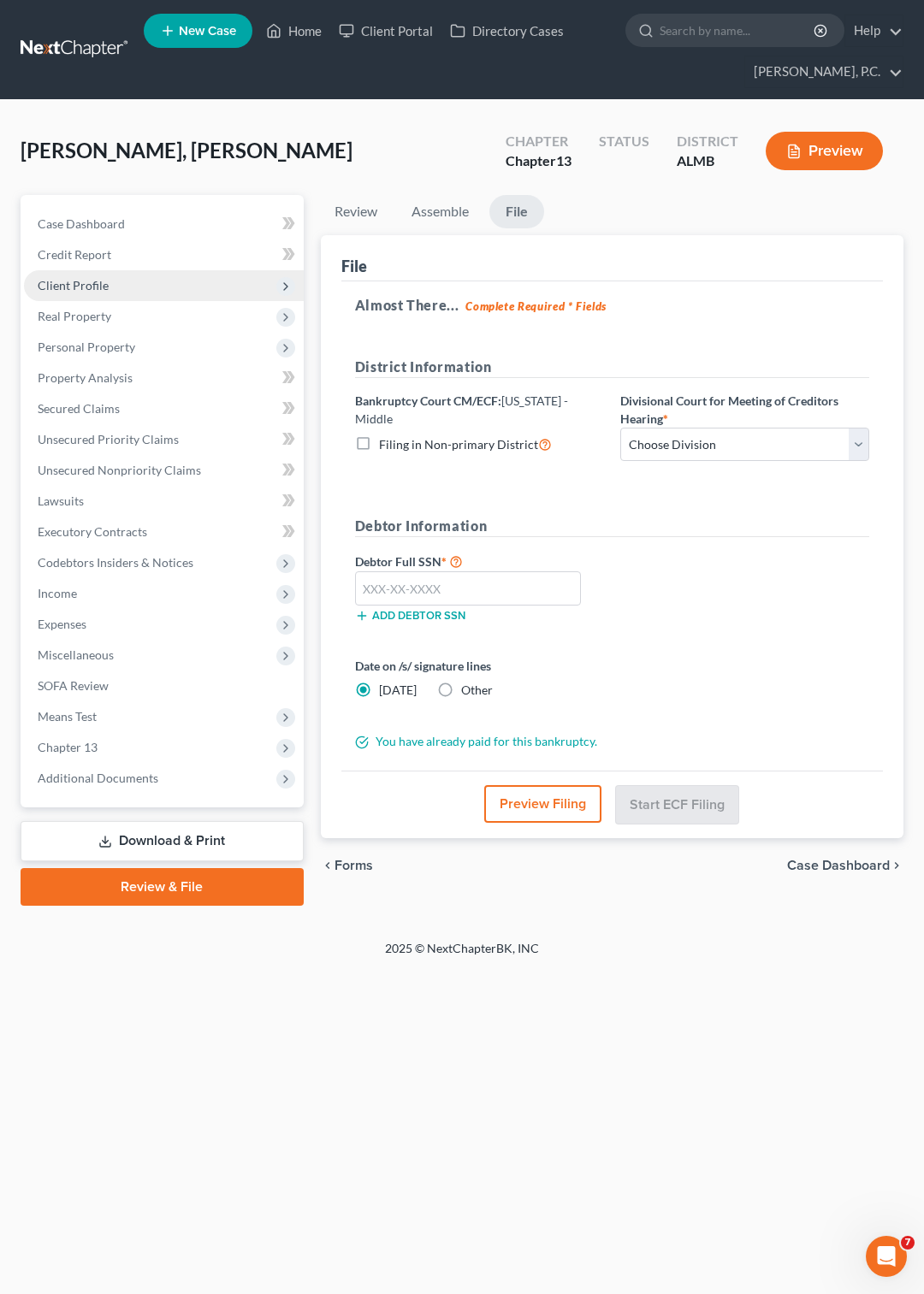
click at [78, 284] on span "Client Profile" at bounding box center [73, 285] width 71 height 15
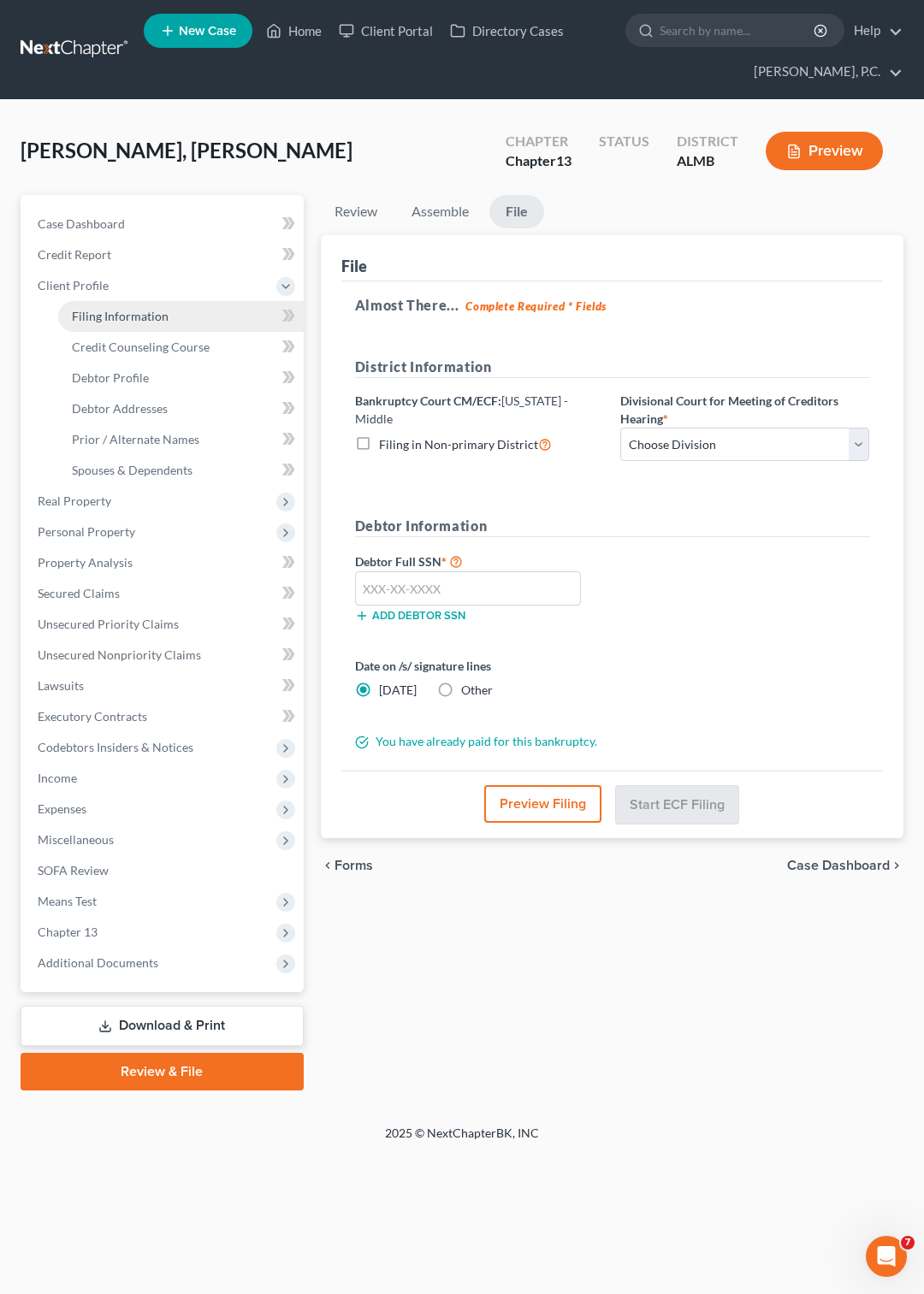
click at [118, 307] on link "Filing Information" at bounding box center [180, 316] width 246 height 31
select select "1"
select select "0"
select select "3"
select select "0"
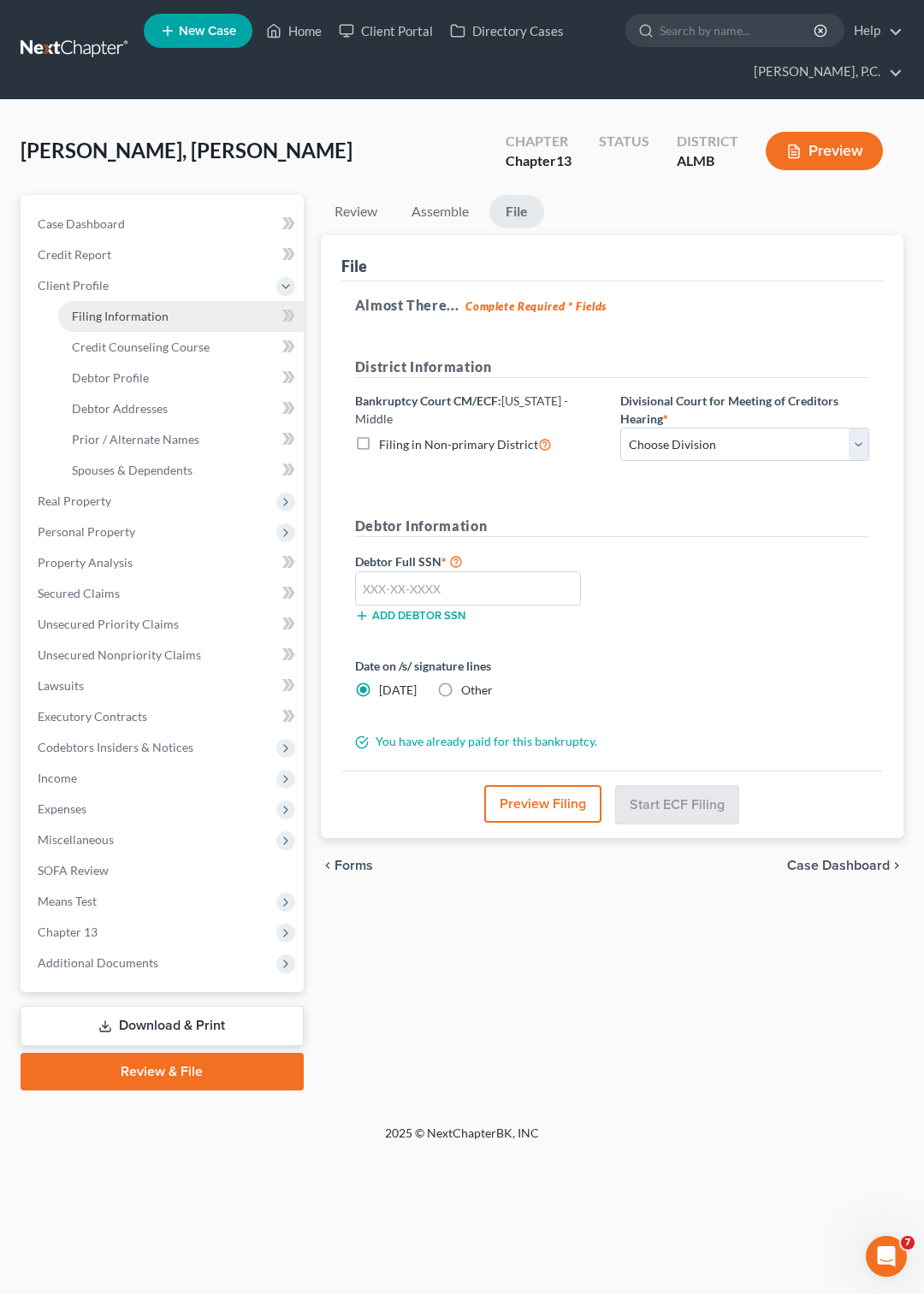
select select "0"
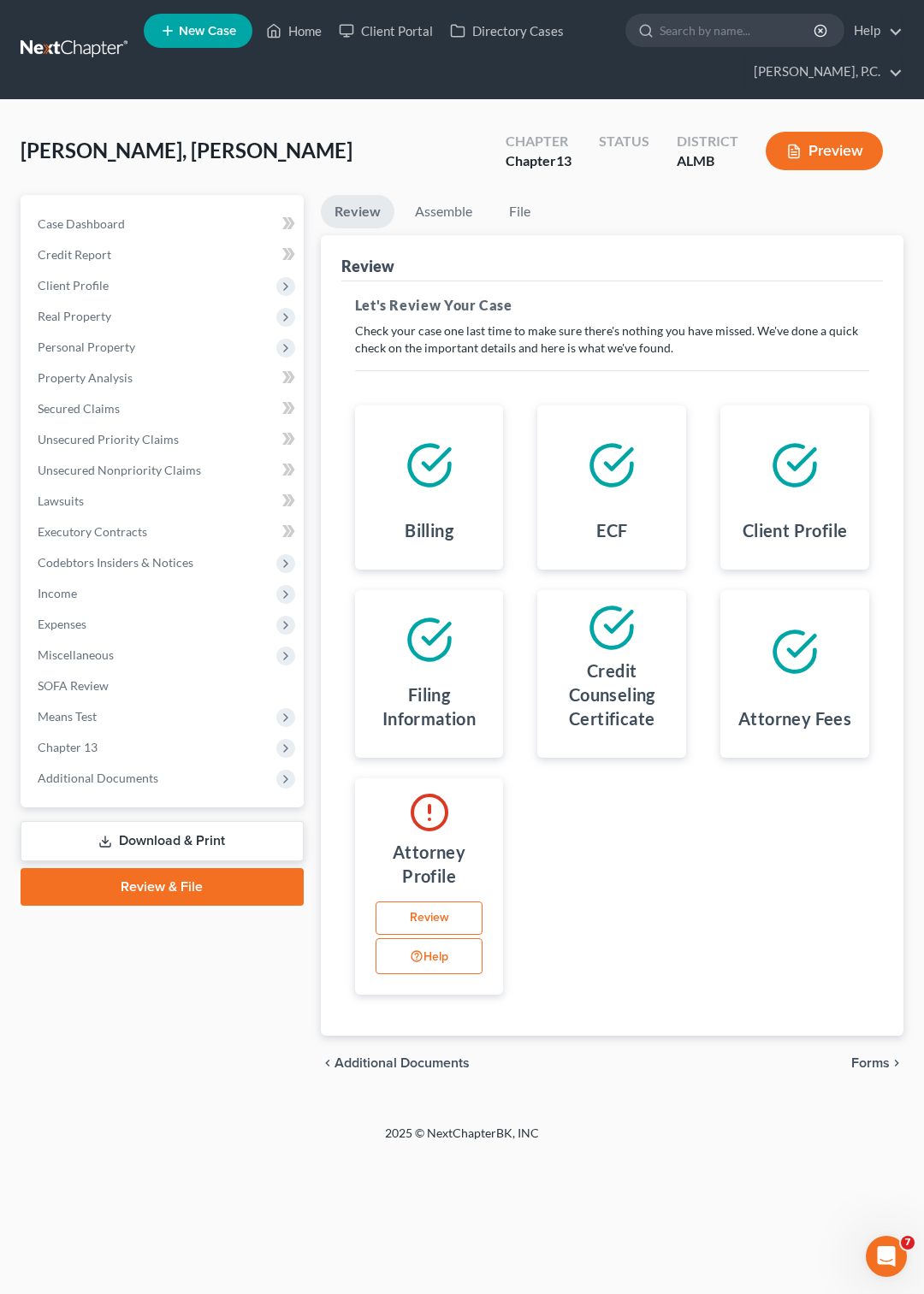
click at [430, 912] on link "Review" at bounding box center [430, 919] width 107 height 34
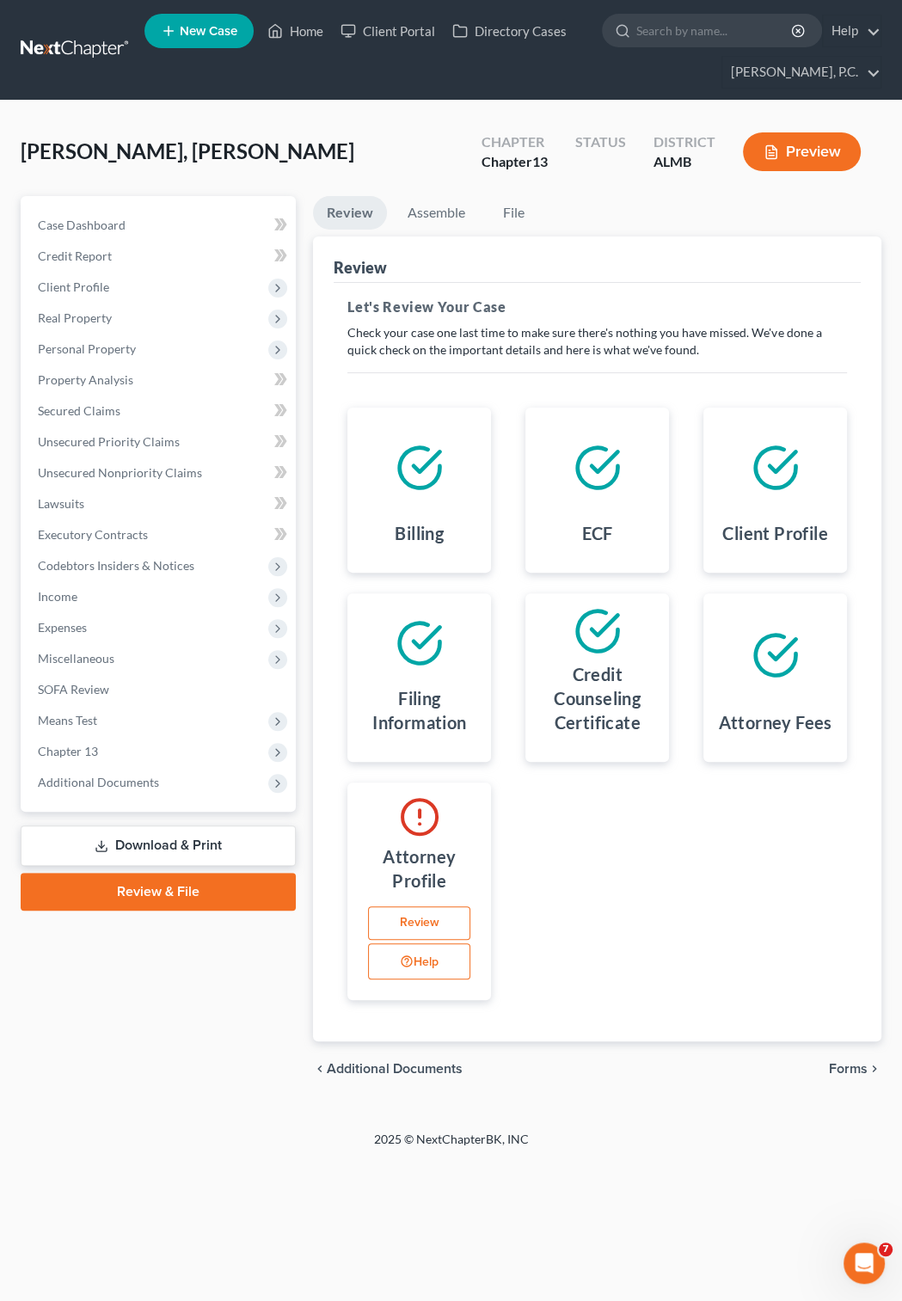
select select "0"
select select "attorney"
select select "0"
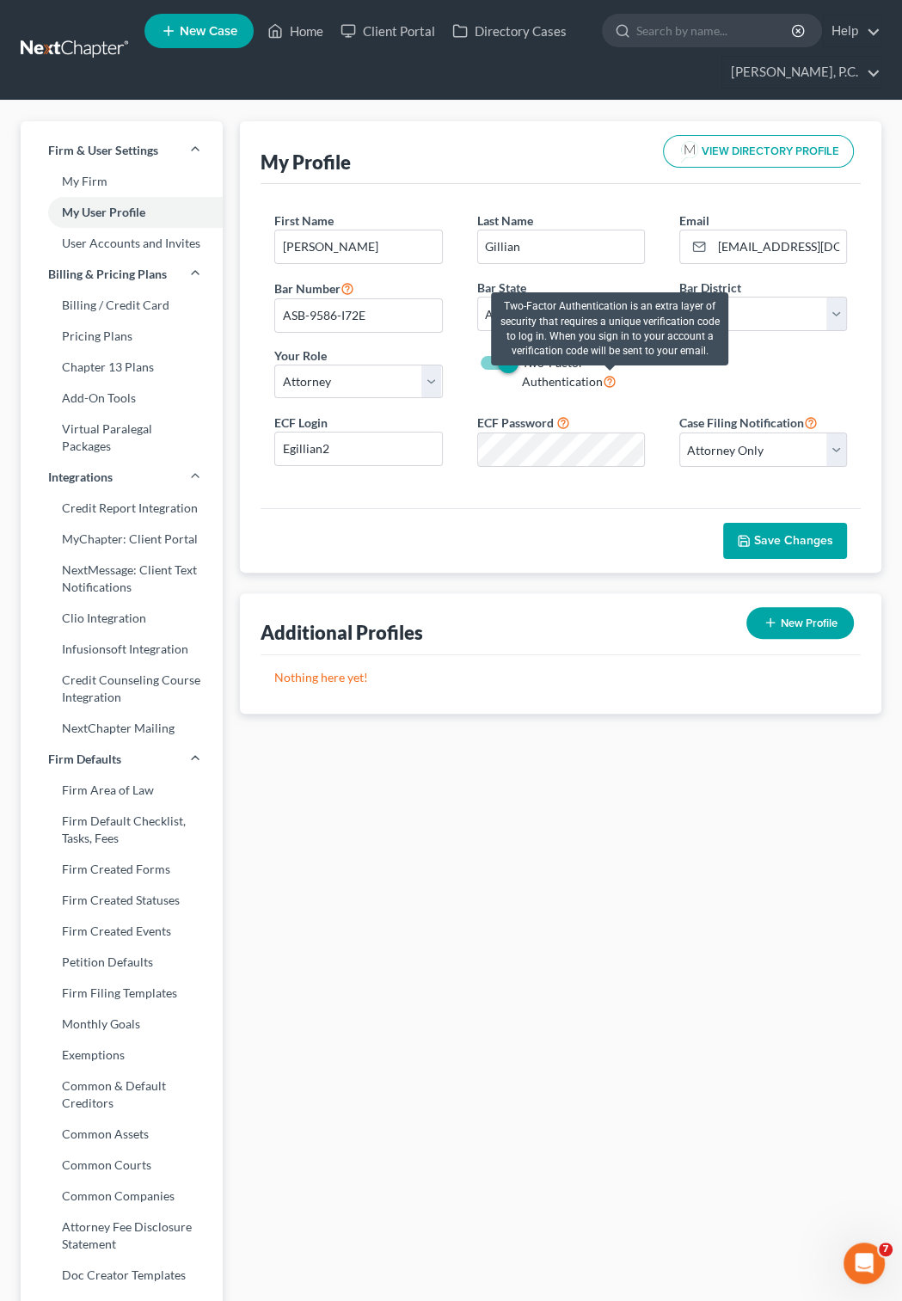
click at [609, 385] on icon at bounding box center [610, 380] width 14 height 16
click at [540, 366] on input "Two-Factor Authentication" at bounding box center [534, 359] width 11 height 11
click at [610, 381] on icon at bounding box center [610, 380] width 14 height 16
click at [540, 366] on input "Two-Factor Authentication" at bounding box center [534, 359] width 11 height 11
checkbox input "true"
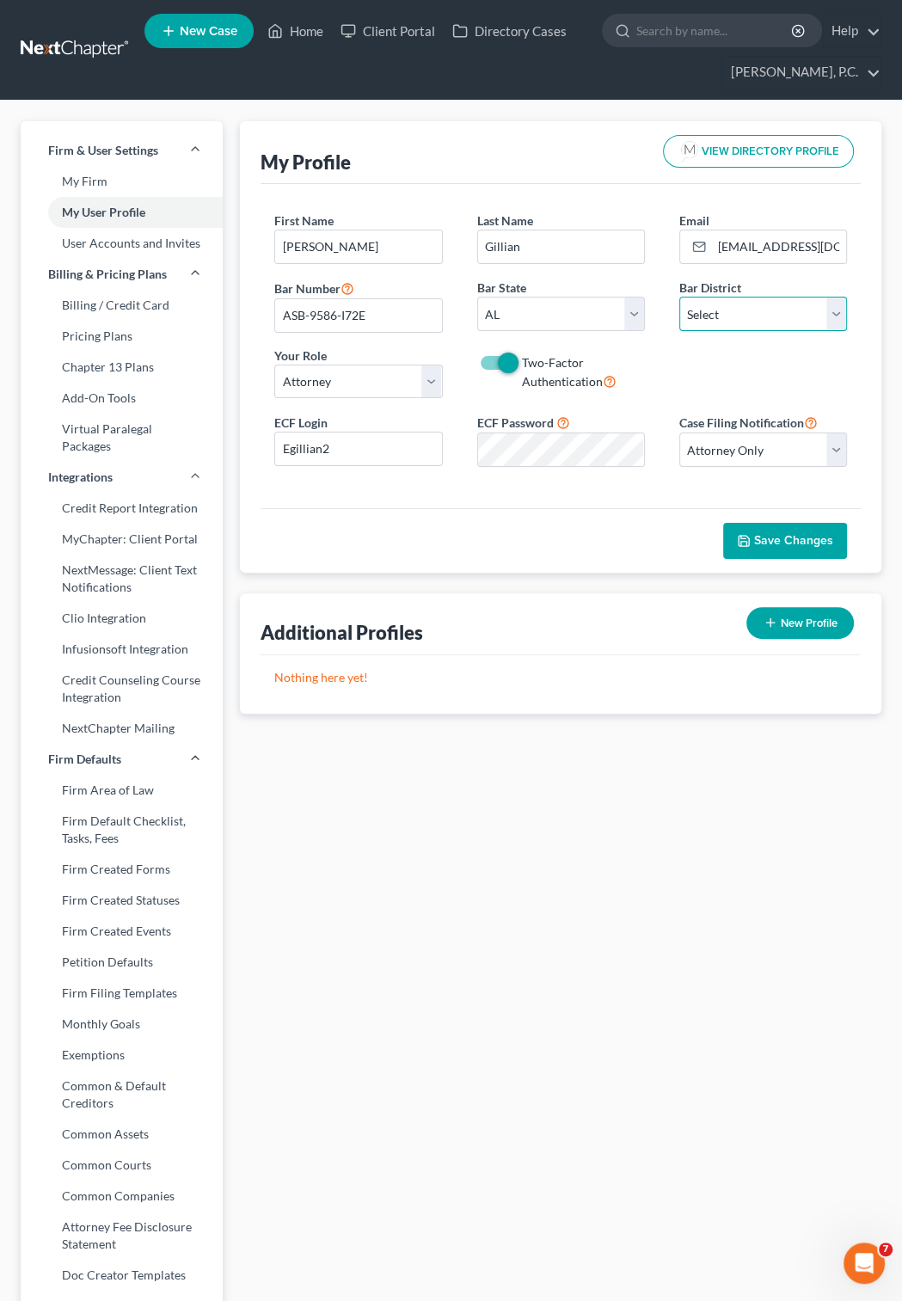
click at [679, 297] on select "Select Alabama - Middle Alabama - Northern Alabama - Southern Alaska Arizona Ar…" at bounding box center [763, 314] width 168 height 34
select select "0"
click option "Alabama - Middle" at bounding box center [0, 0] width 0 height 0
click at [784, 538] on span "Save Changes" at bounding box center [793, 540] width 79 height 15
click at [92, 52] on link at bounding box center [76, 49] width 110 height 31
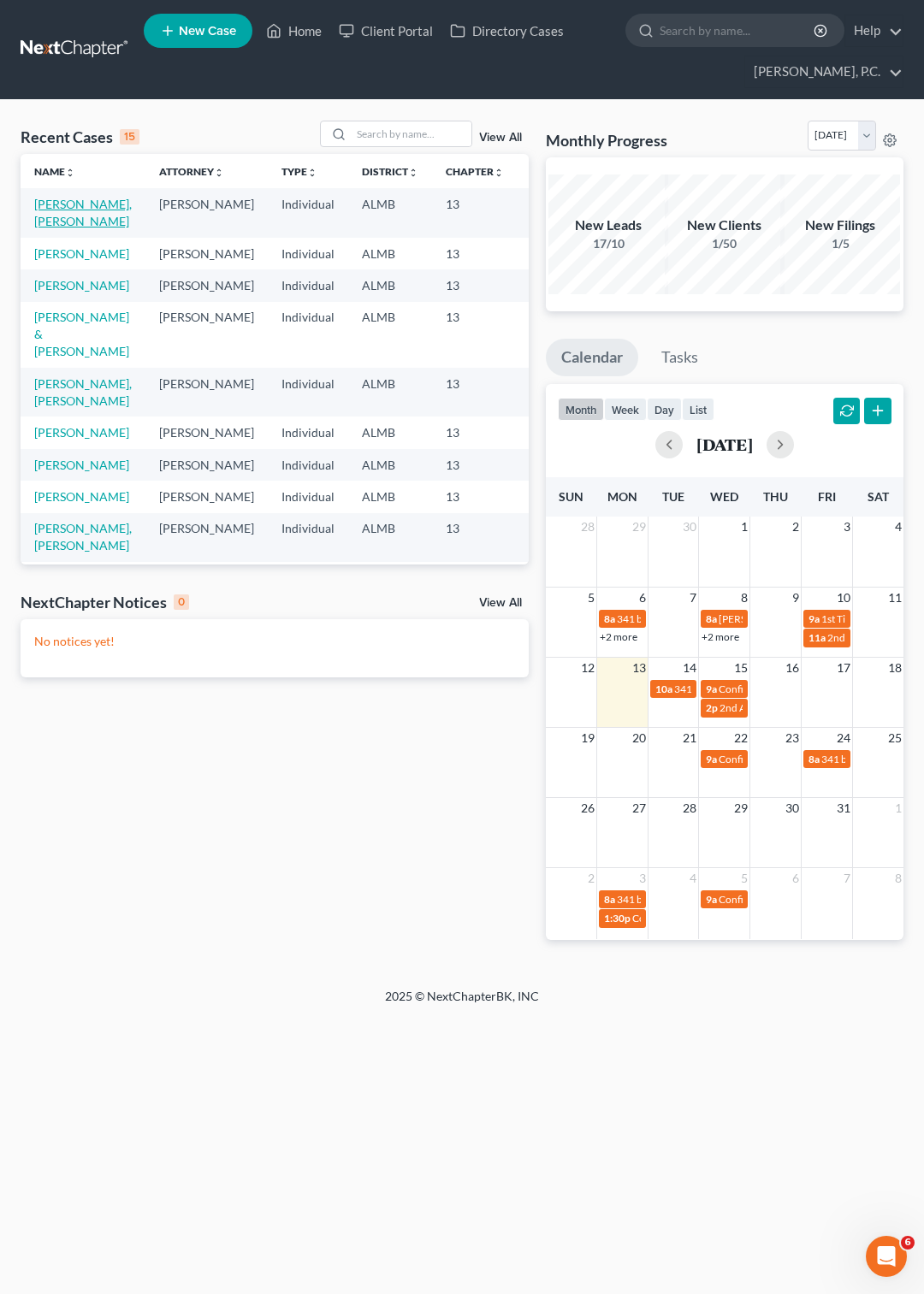
click at [48, 216] on link "[PERSON_NAME], [PERSON_NAME]" at bounding box center [83, 213] width 97 height 32
select select "6"
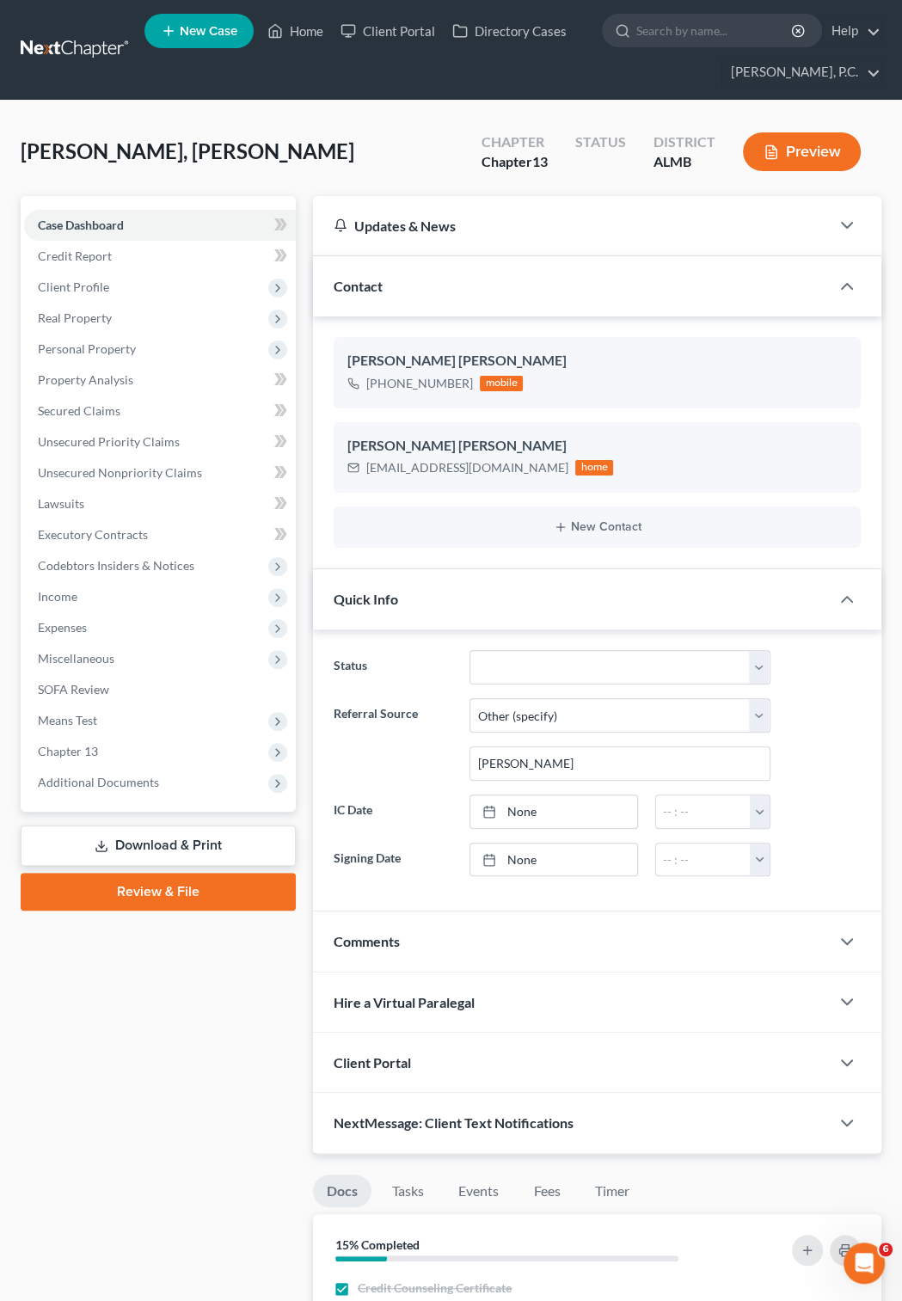
click at [157, 893] on link "Review & File" at bounding box center [158, 892] width 275 height 38
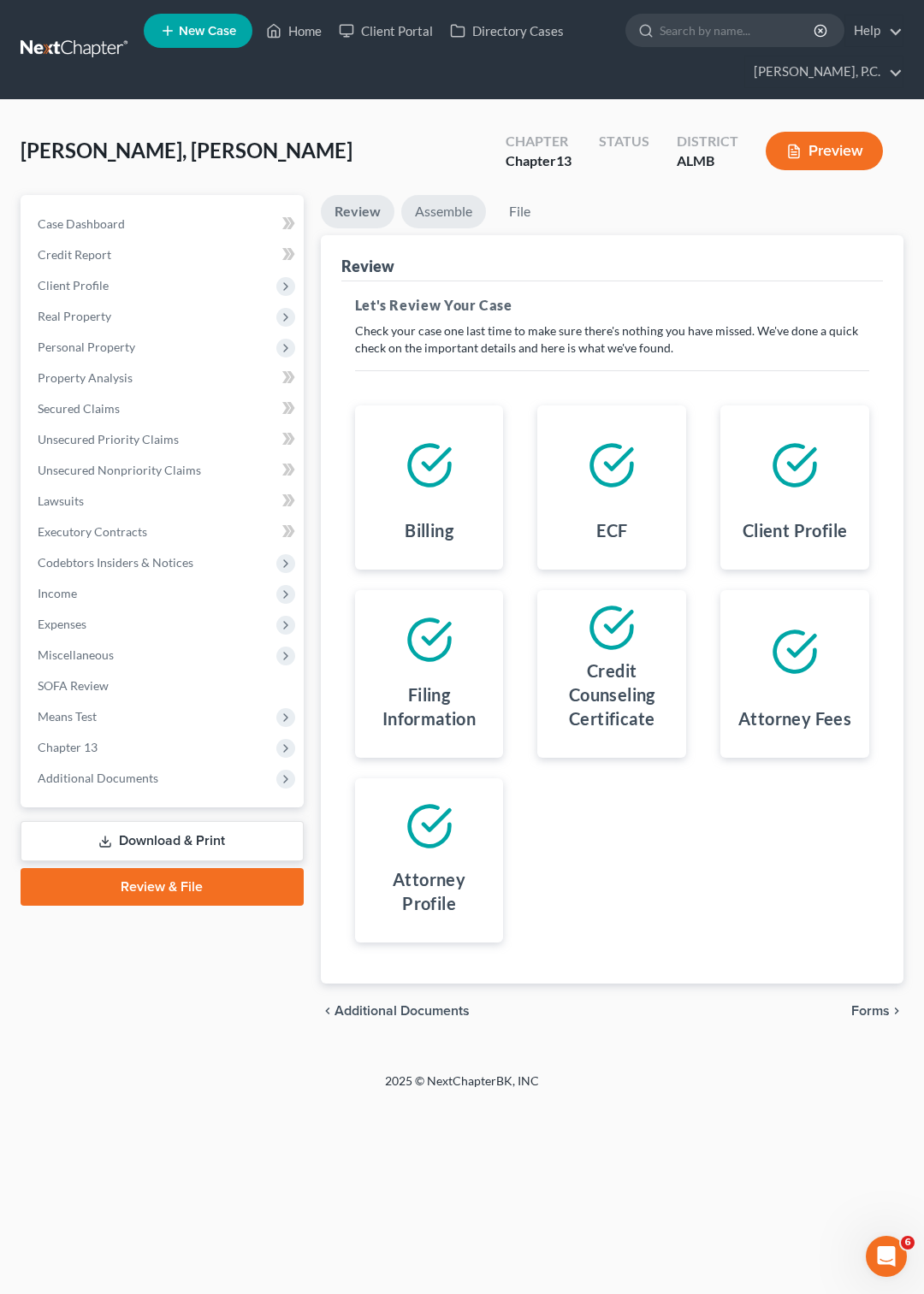
click at [432, 216] on link "Assemble" at bounding box center [443, 212] width 85 height 34
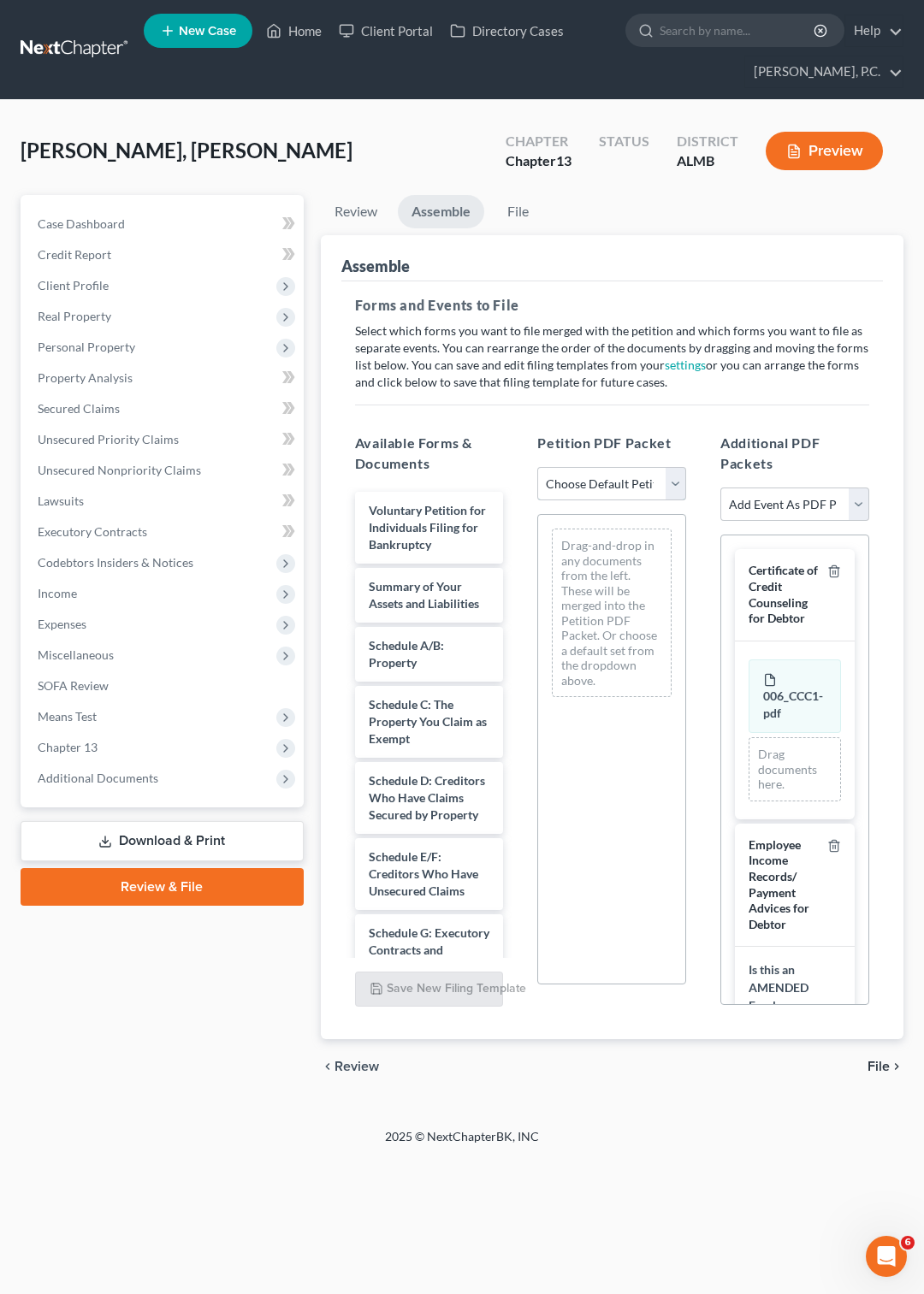
click at [537, 467] on select "Choose Default Petition PDF Packet Complete Bankruptcy Petition (all forms and …" at bounding box center [612, 484] width 149 height 34
select select "0"
click option "Complete Bankruptcy Petition (all forms and schedules)" at bounding box center [0, 0] width 0 height 0
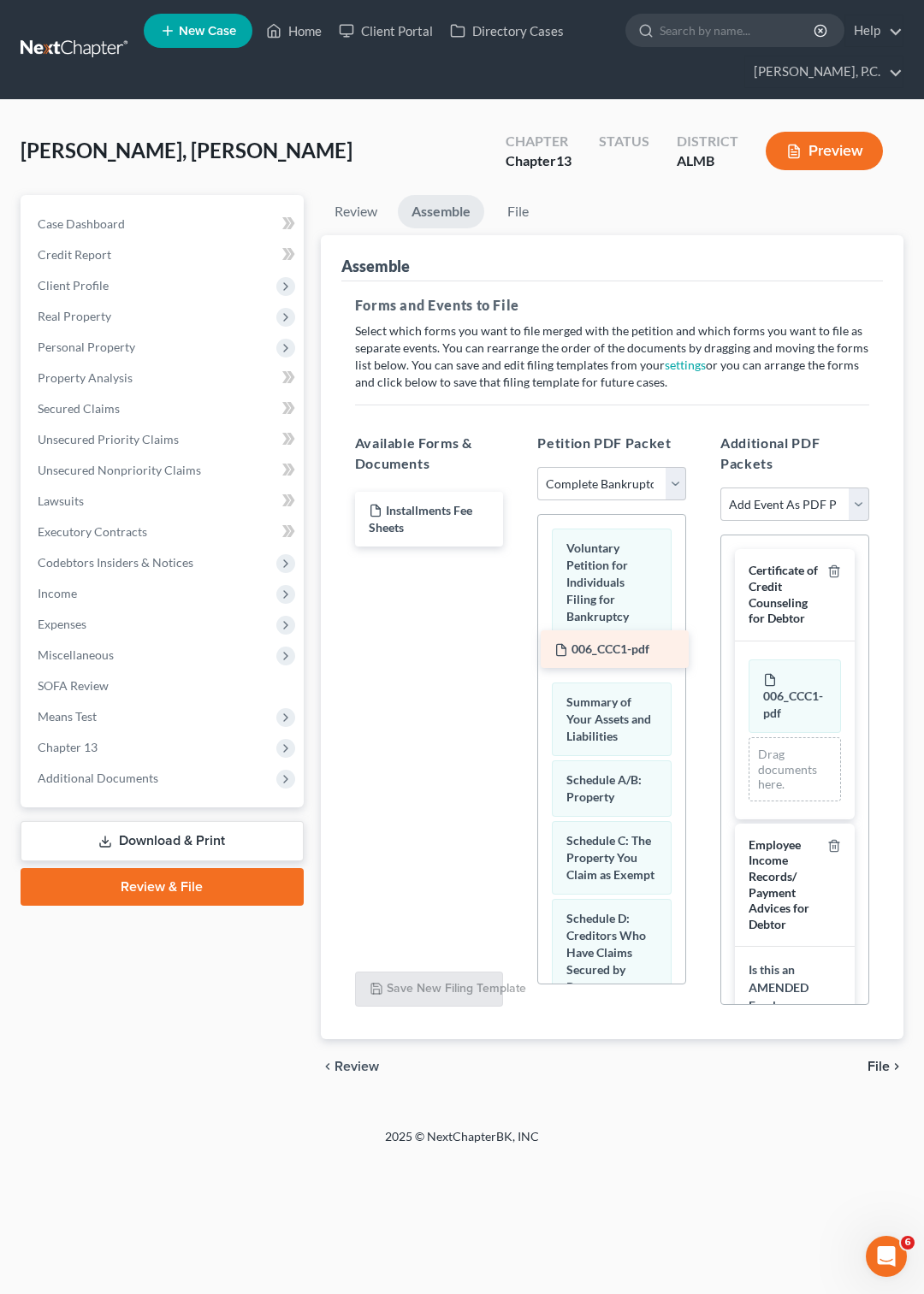
drag, startPoint x: 425, startPoint y: 509, endPoint x: 610, endPoint y: 648, distance: 231.4
click at [517, 547] on div "006_CCC1-pdf 006_CCC1-pdf Installments Fee Sheets" at bounding box center [429, 519] width 176 height 55
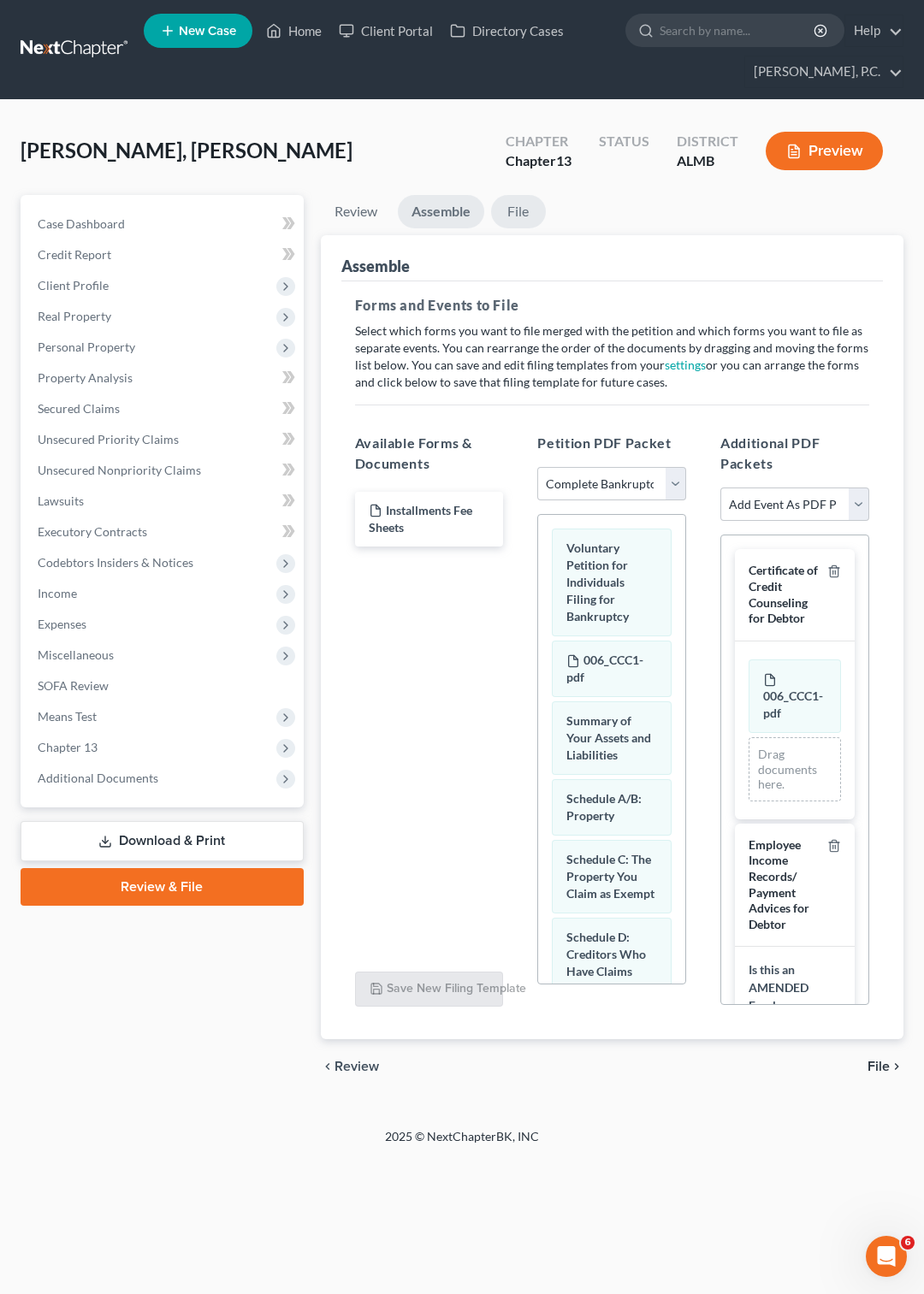
click at [525, 209] on link "File" at bounding box center [518, 212] width 55 height 34
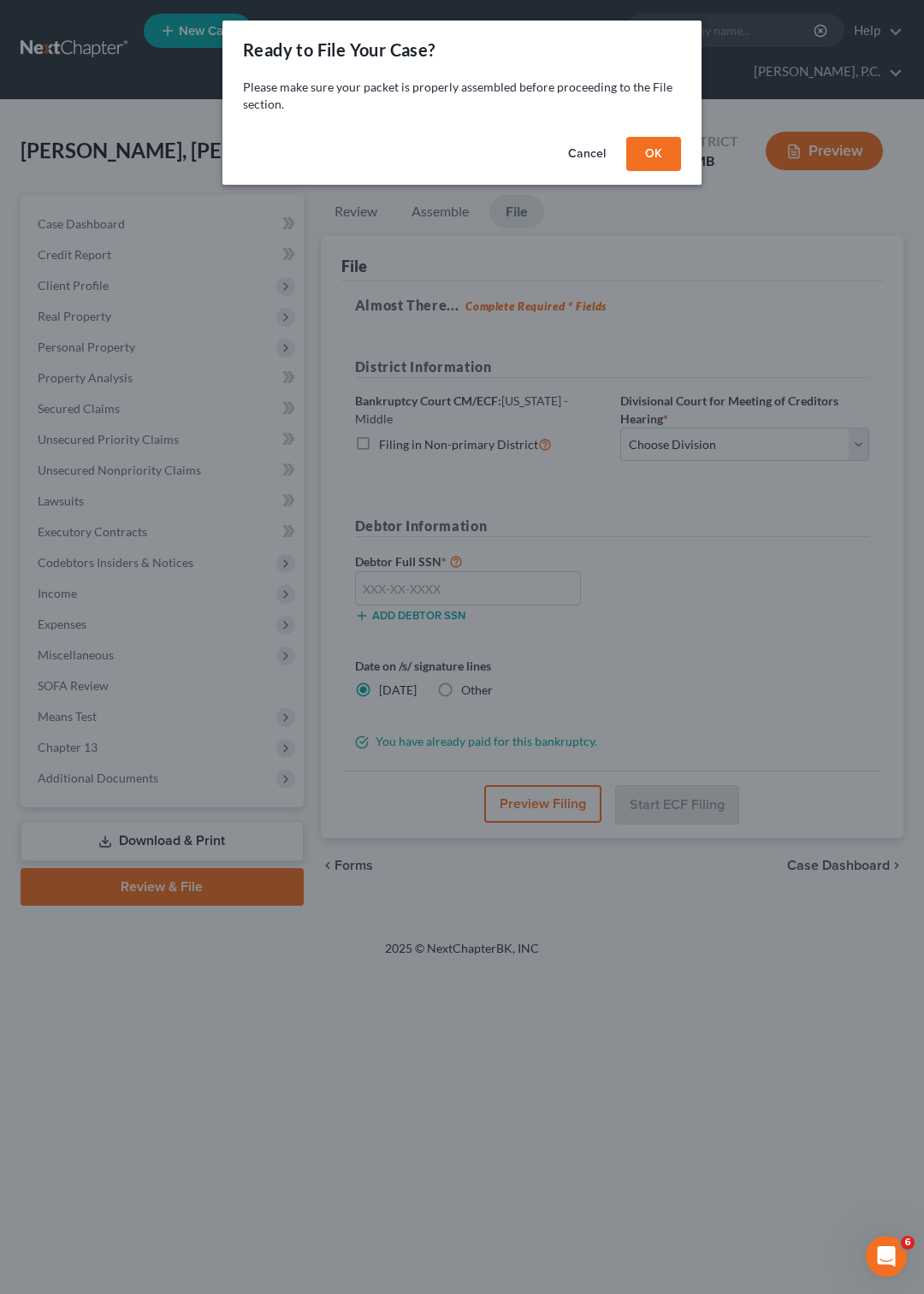
click at [660, 150] on button "OK" at bounding box center [653, 154] width 55 height 34
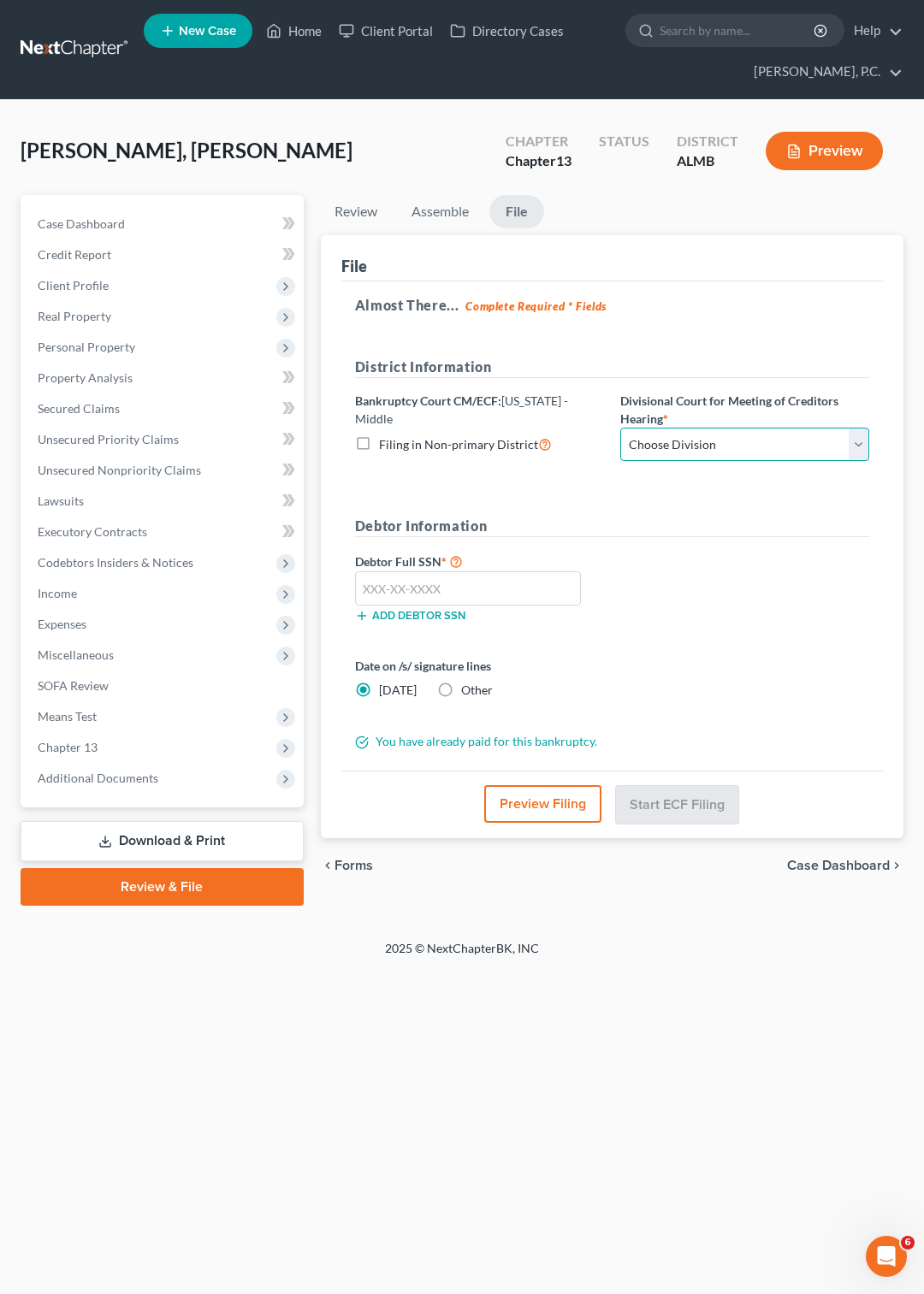
click at [621, 428] on select "Choose Division Dothan Montgomery Opelika" at bounding box center [745, 445] width 249 height 34
select select "1"
click option "Montgomery" at bounding box center [0, 0] width 0 height 0
click at [404, 585] on input "text" at bounding box center [468, 589] width 227 height 34
type input "420-31-5677"
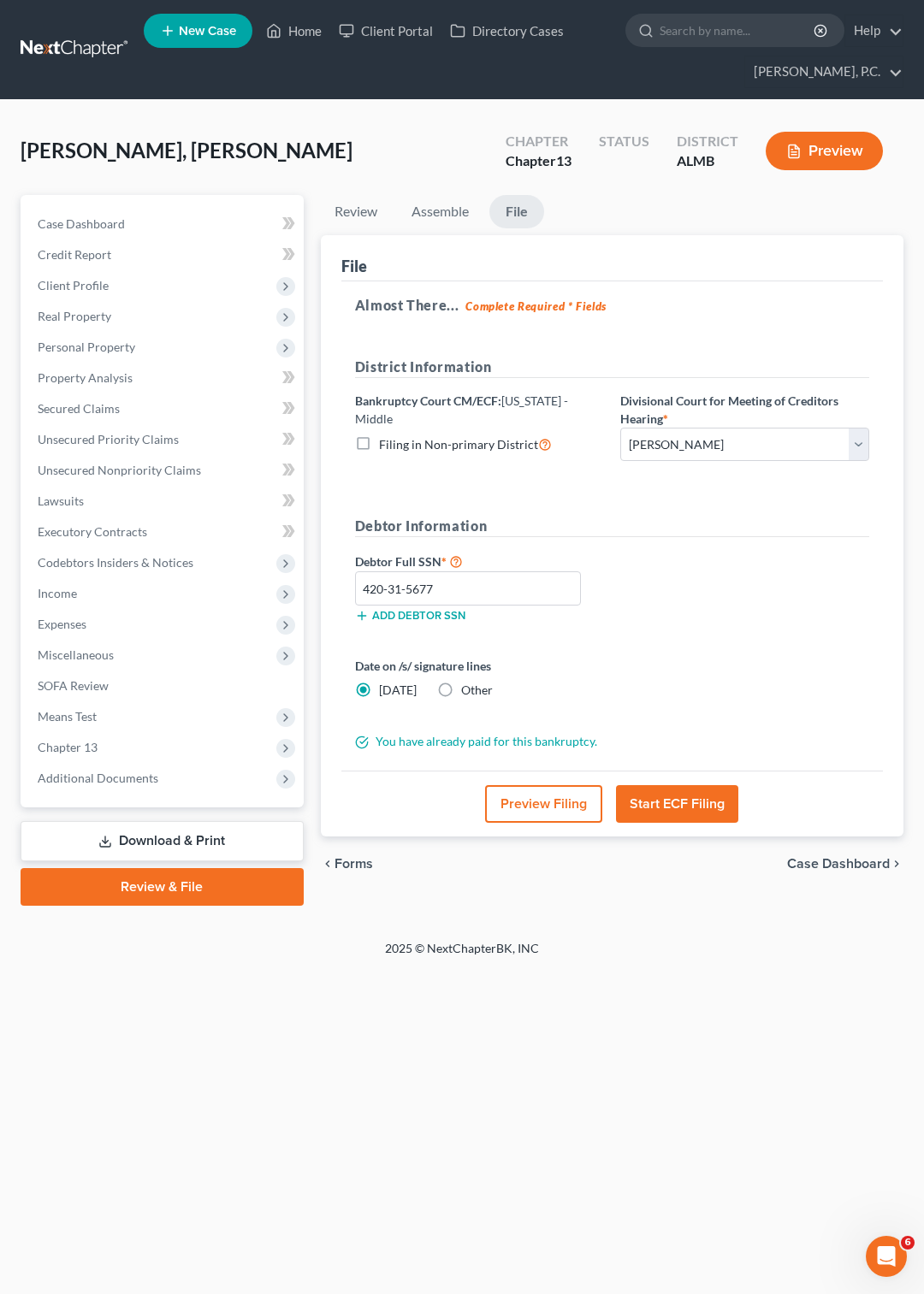
click at [689, 807] on button "Start ECF Filing" at bounding box center [676, 805] width 122 height 38
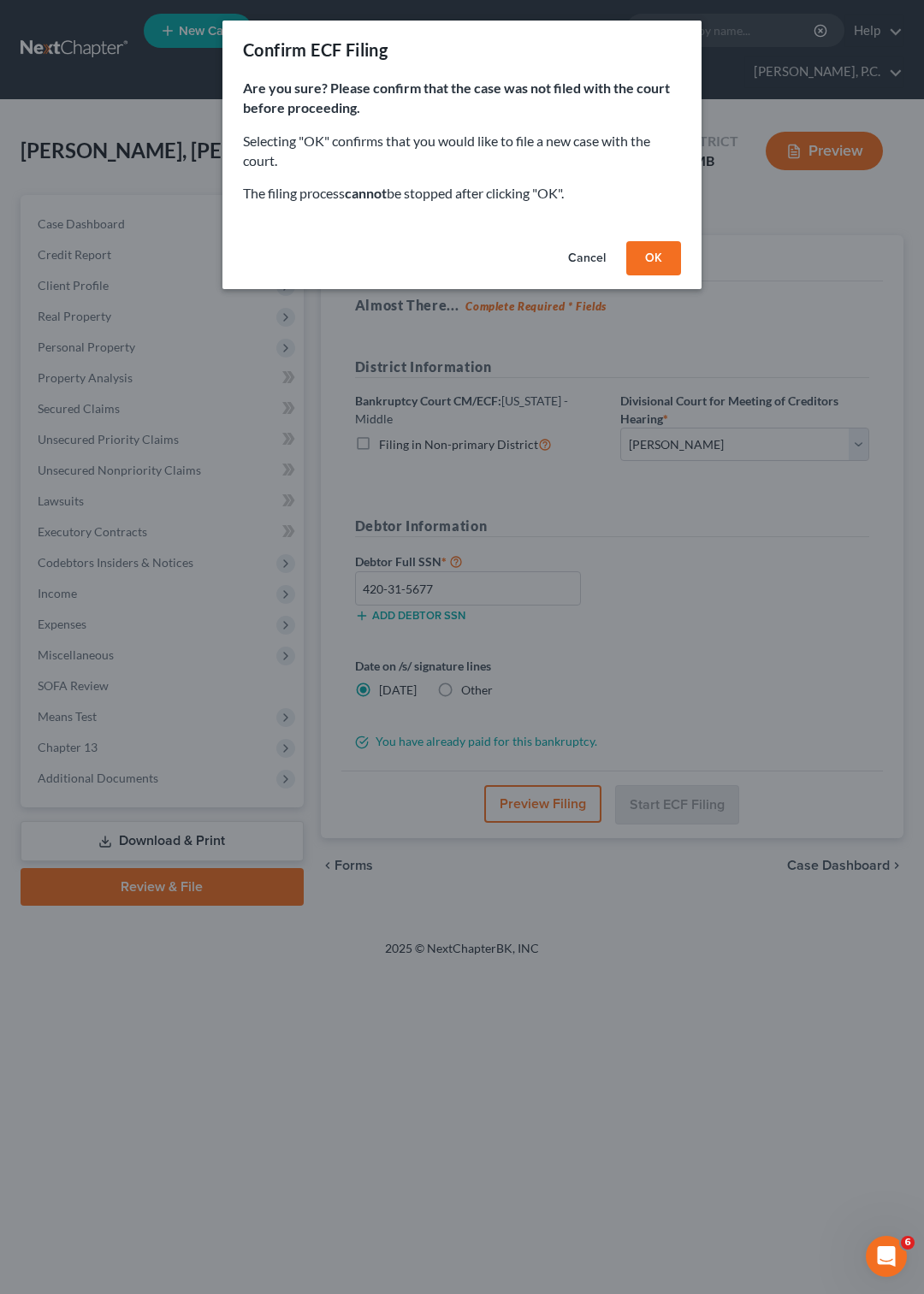
click at [663, 259] on button "OK" at bounding box center [653, 259] width 55 height 34
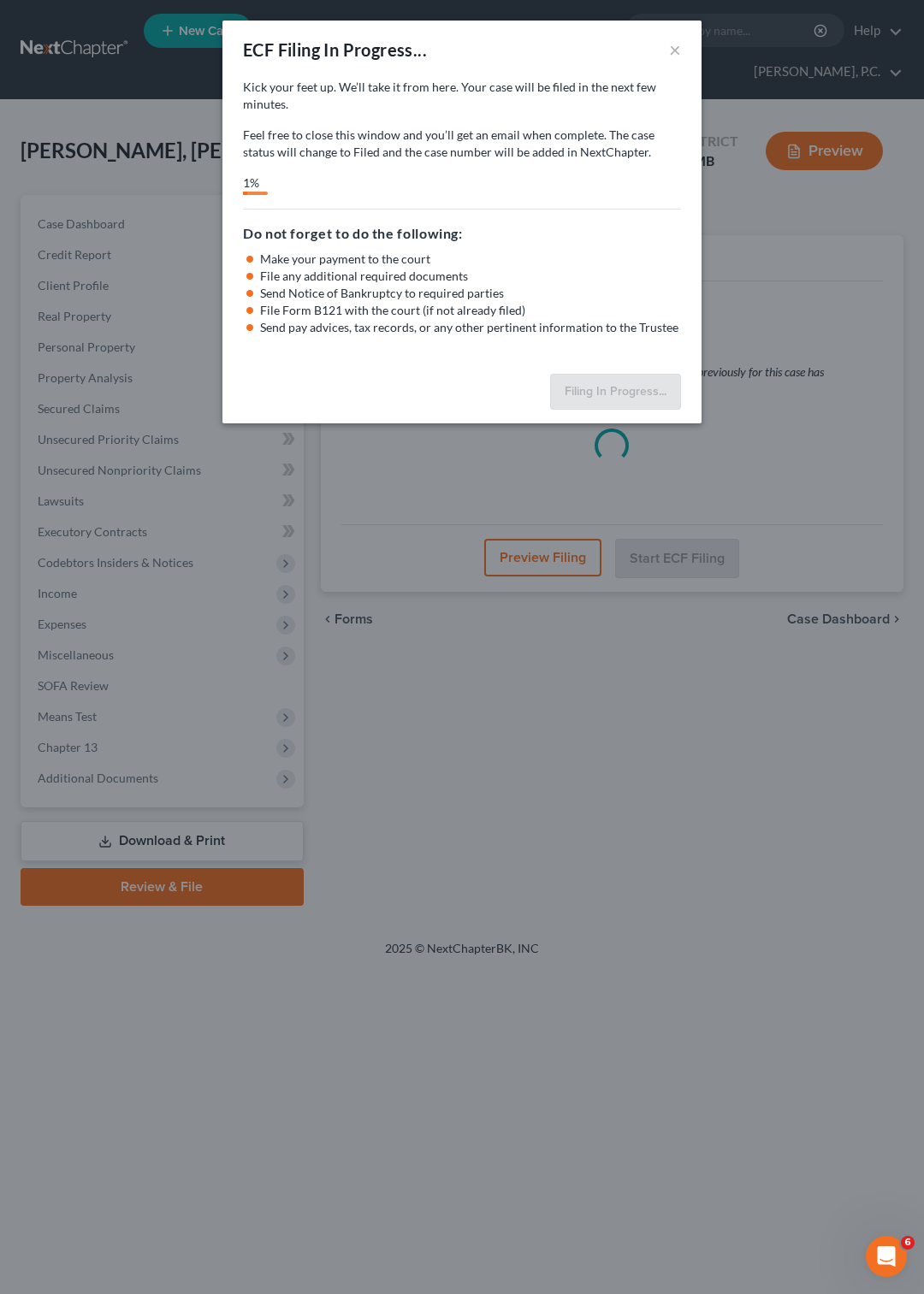
click at [800, 282] on div "ECF Filing In Progress... × Kick your feet up. We’ll take it from here. Your ca…" at bounding box center [462, 647] width 924 height 1294
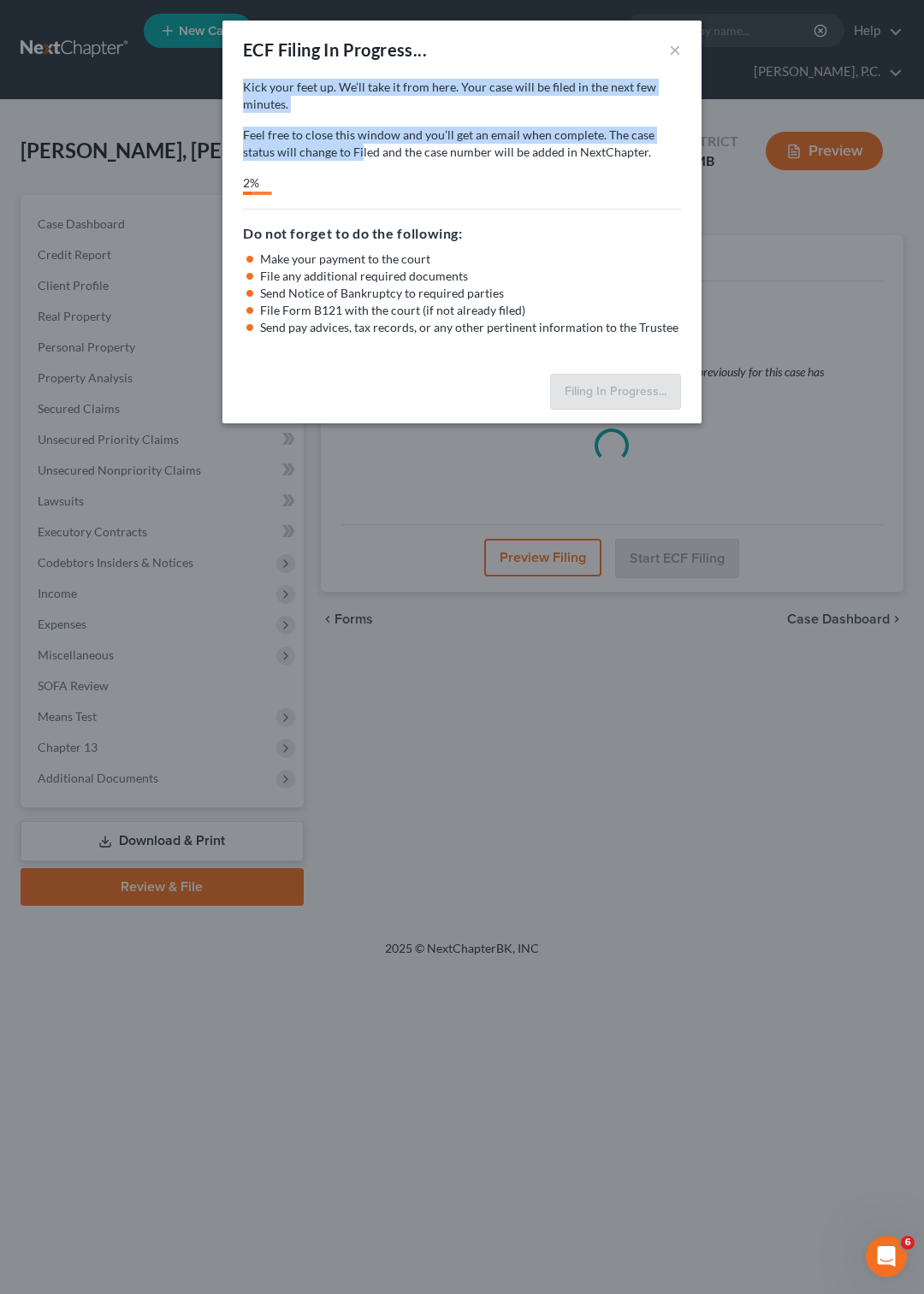
drag, startPoint x: 466, startPoint y: 36, endPoint x: 384, endPoint y: 94, distance: 100.4
click at [328, 142] on div "ECF Filing In Progress... × Kick your feet up. We’ll take it from here. Your ca…" at bounding box center [462, 222] width 479 height 403
click at [672, 46] on button "×" at bounding box center [675, 50] width 12 height 21
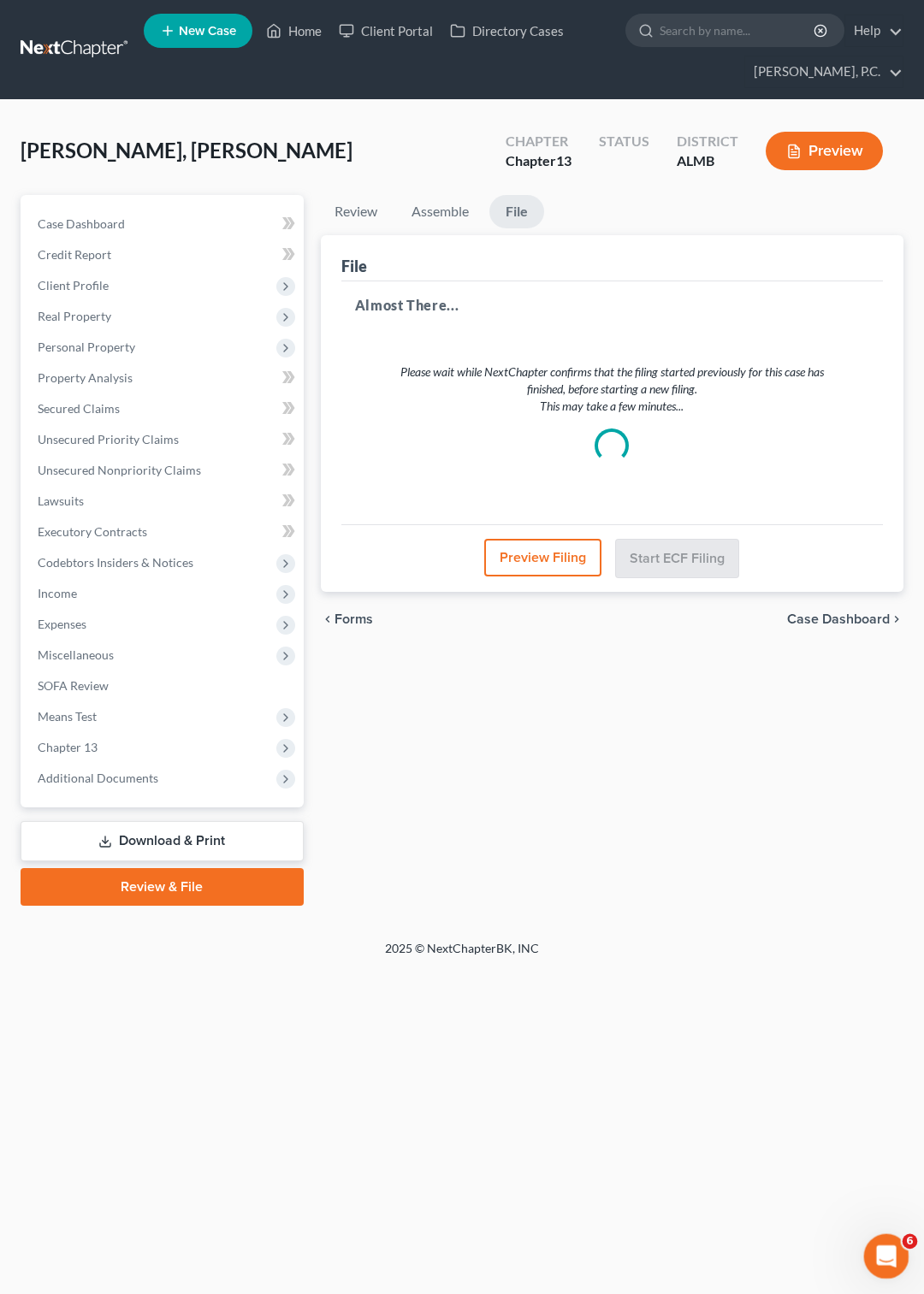
click at [879, 1251] on icon "Open Intercom Messenger" at bounding box center [884, 1254] width 28 height 28
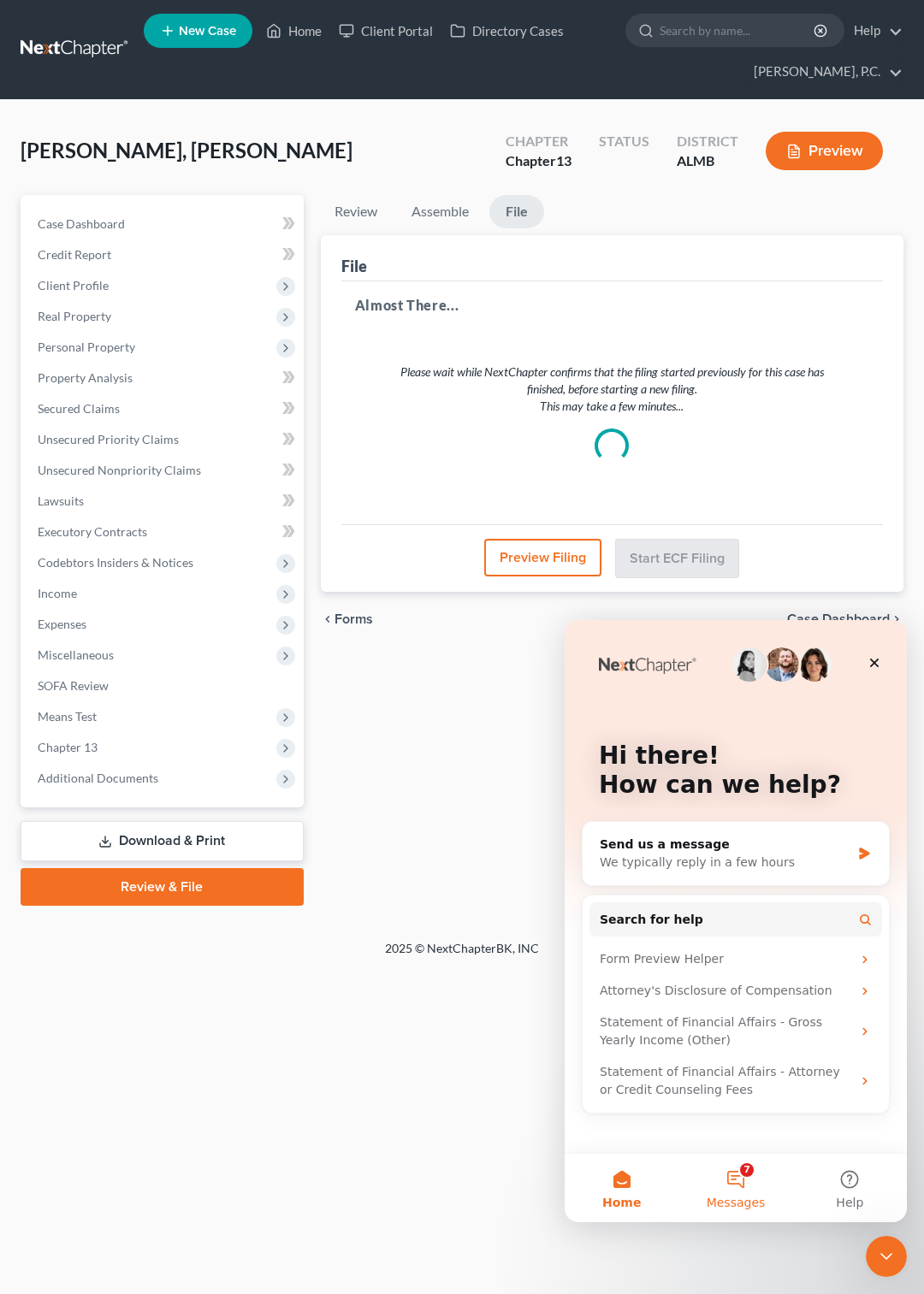
click at [737, 1181] on button "7 Messages" at bounding box center [735, 1188] width 113 height 69
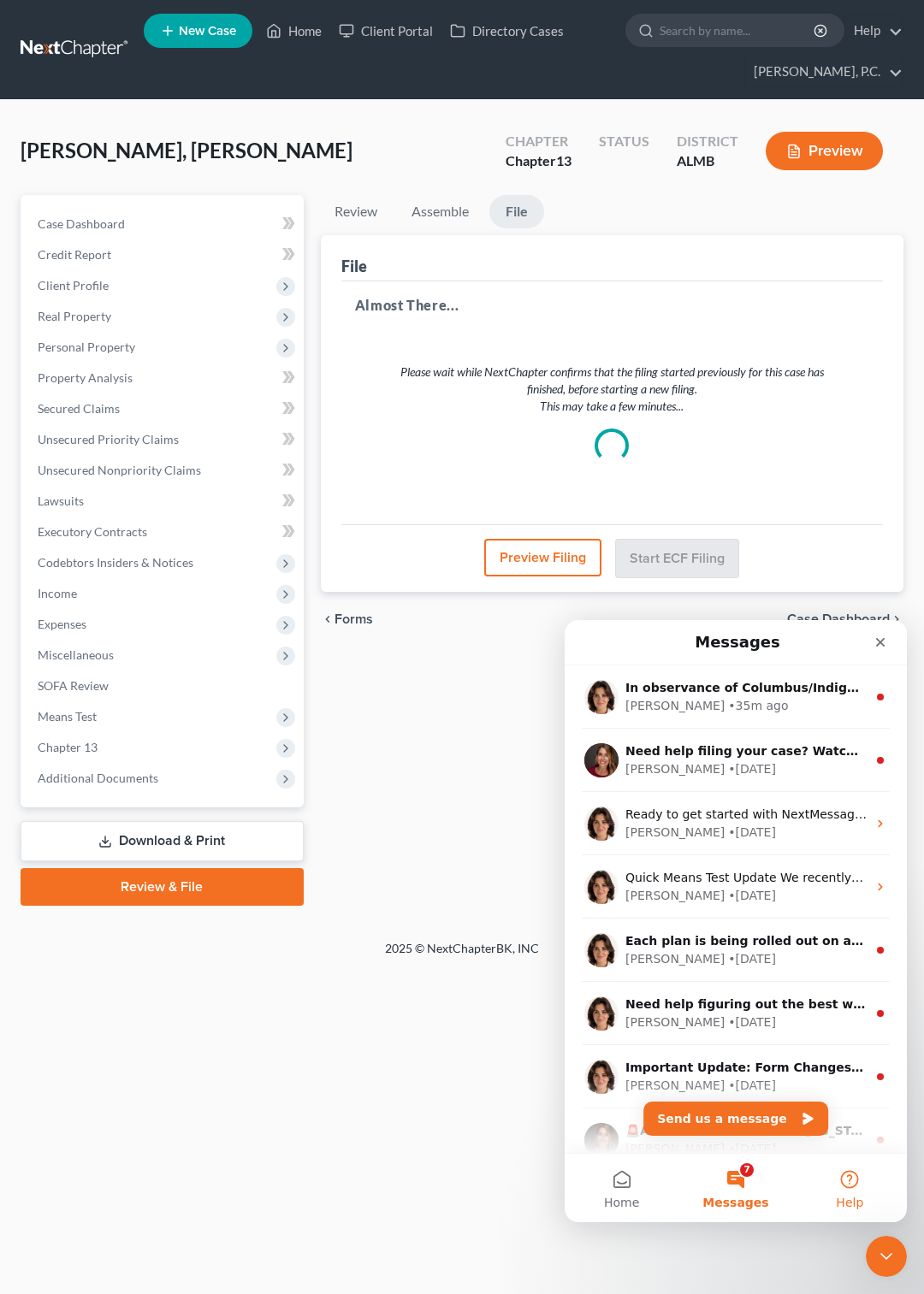
click at [842, 1180] on button "Help" at bounding box center [849, 1188] width 113 height 69
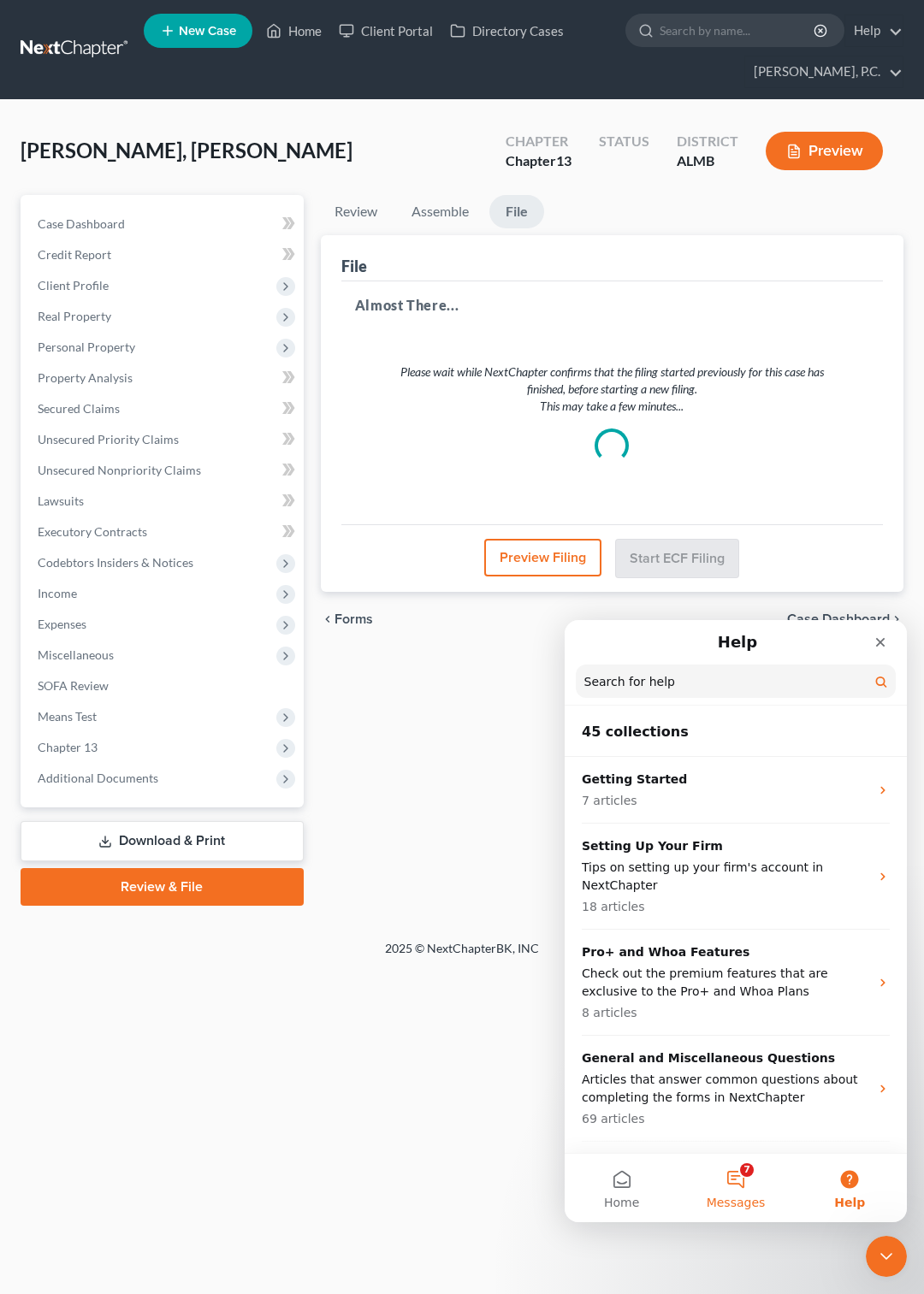
click at [727, 1171] on button "7 Messages" at bounding box center [735, 1188] width 113 height 69
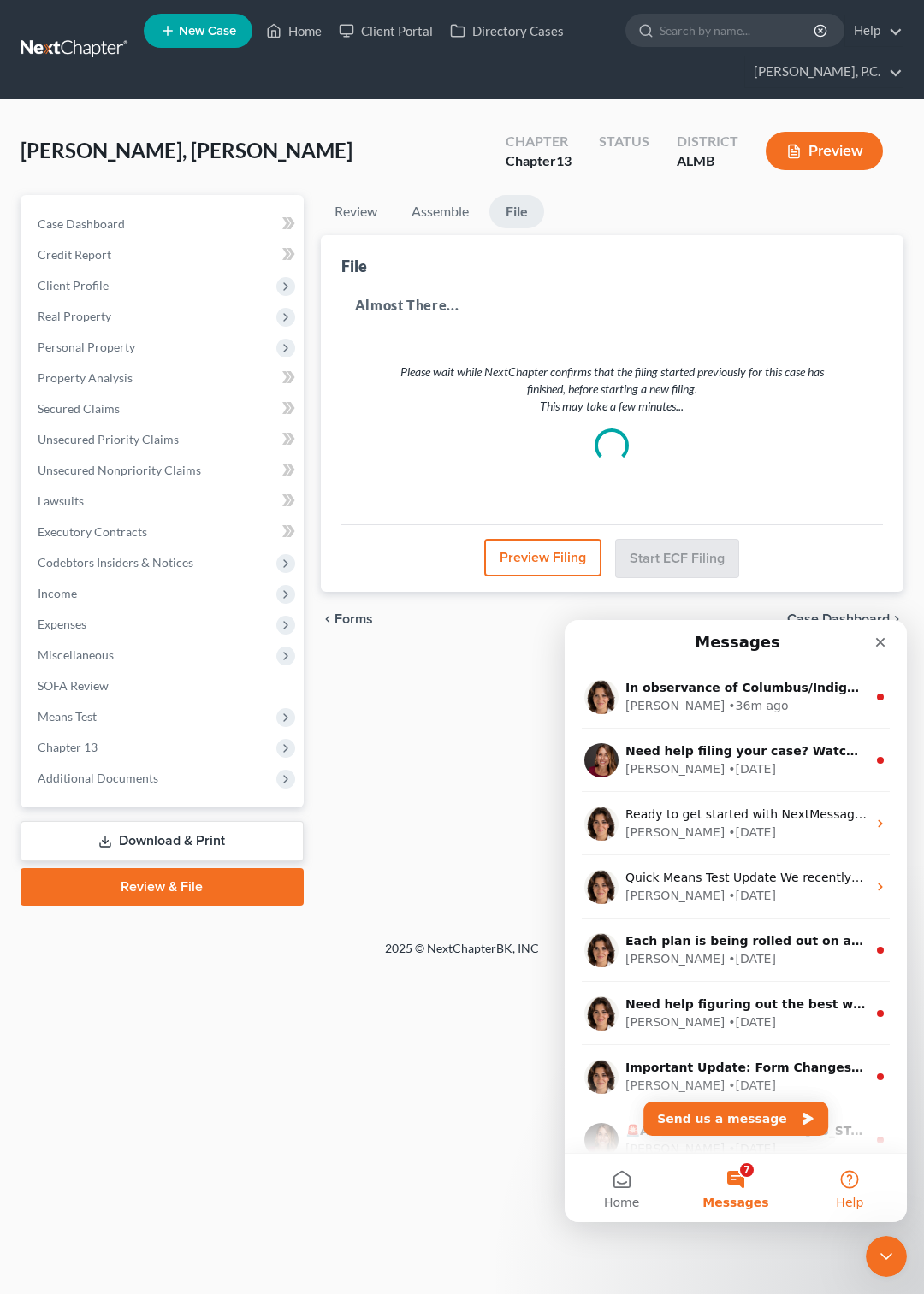
click at [847, 1176] on button "Help" at bounding box center [849, 1188] width 113 height 69
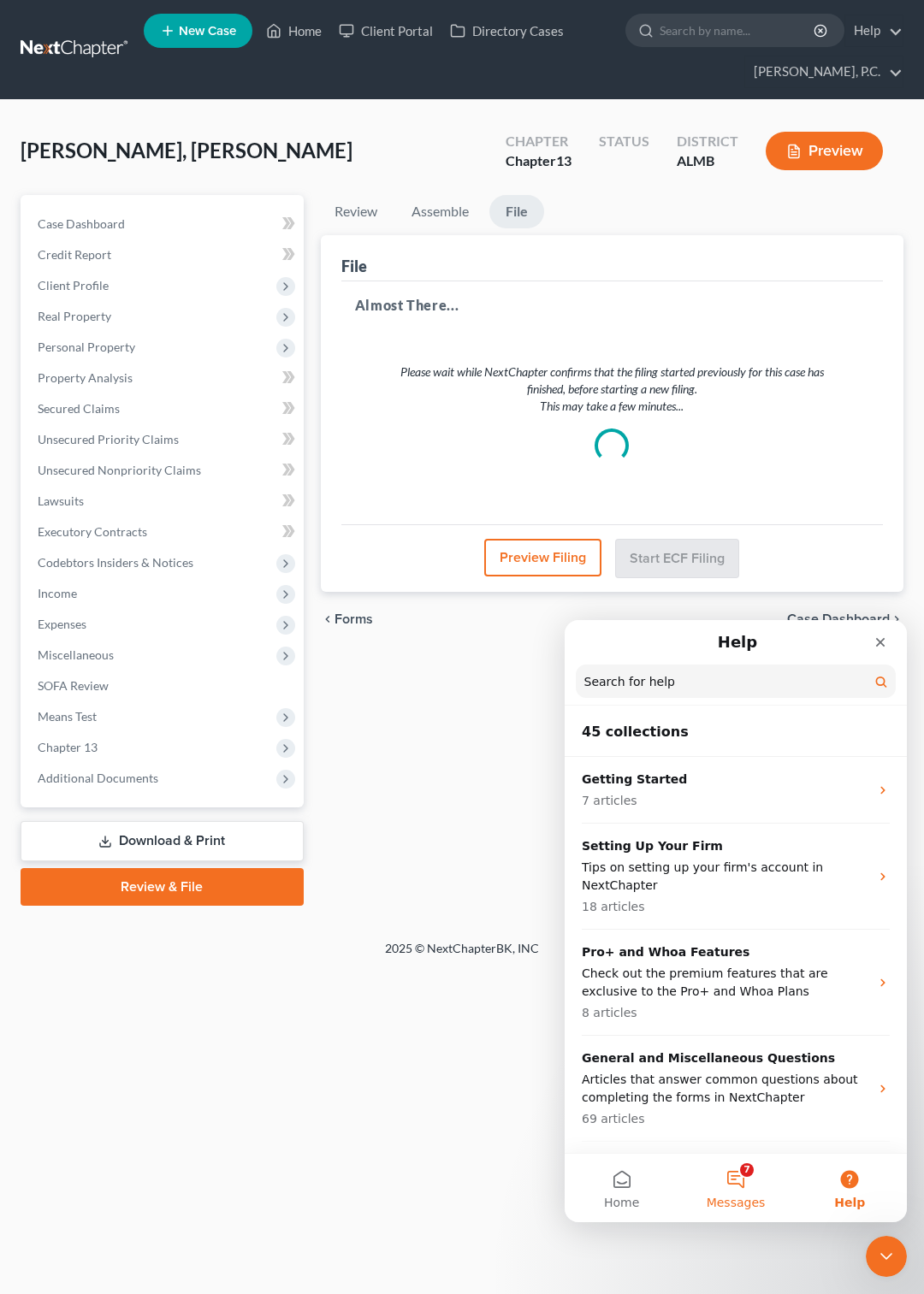
click at [737, 1176] on button "7 Messages" at bounding box center [735, 1188] width 113 height 69
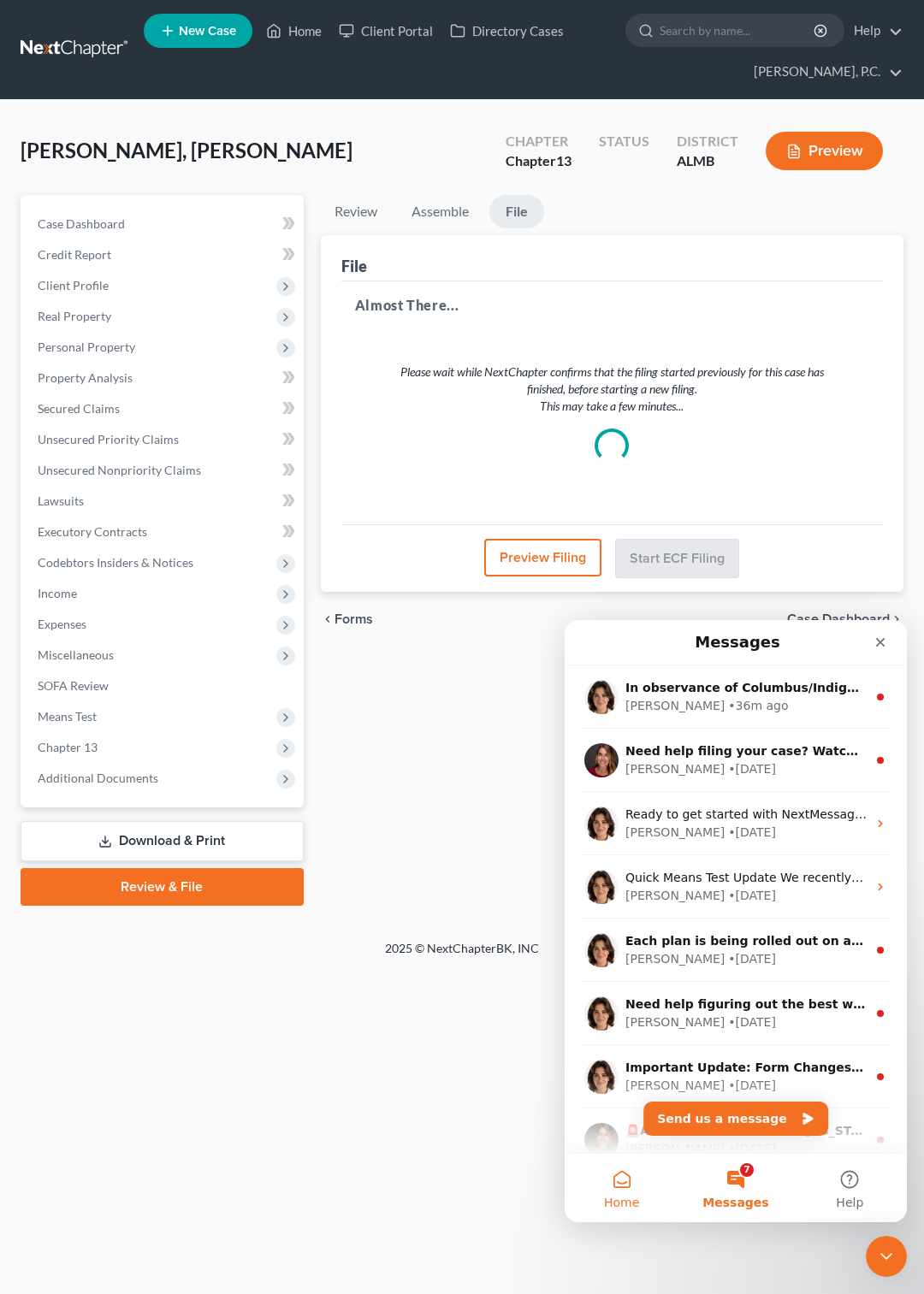
click at [620, 1175] on button "Home" at bounding box center [622, 1188] width 113 height 69
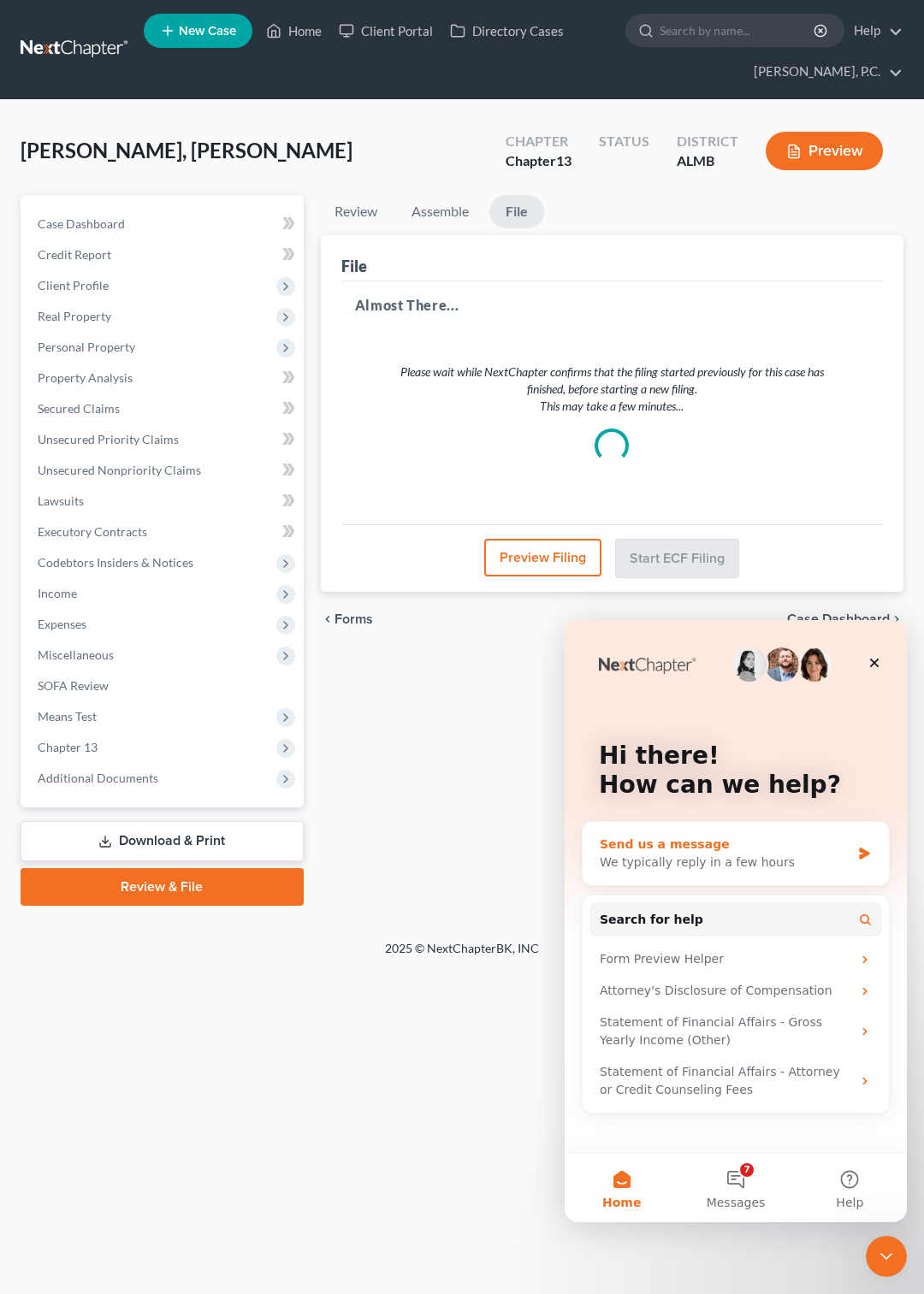
click at [646, 864] on div "We typically reply in a few hours" at bounding box center [725, 862] width 251 height 18
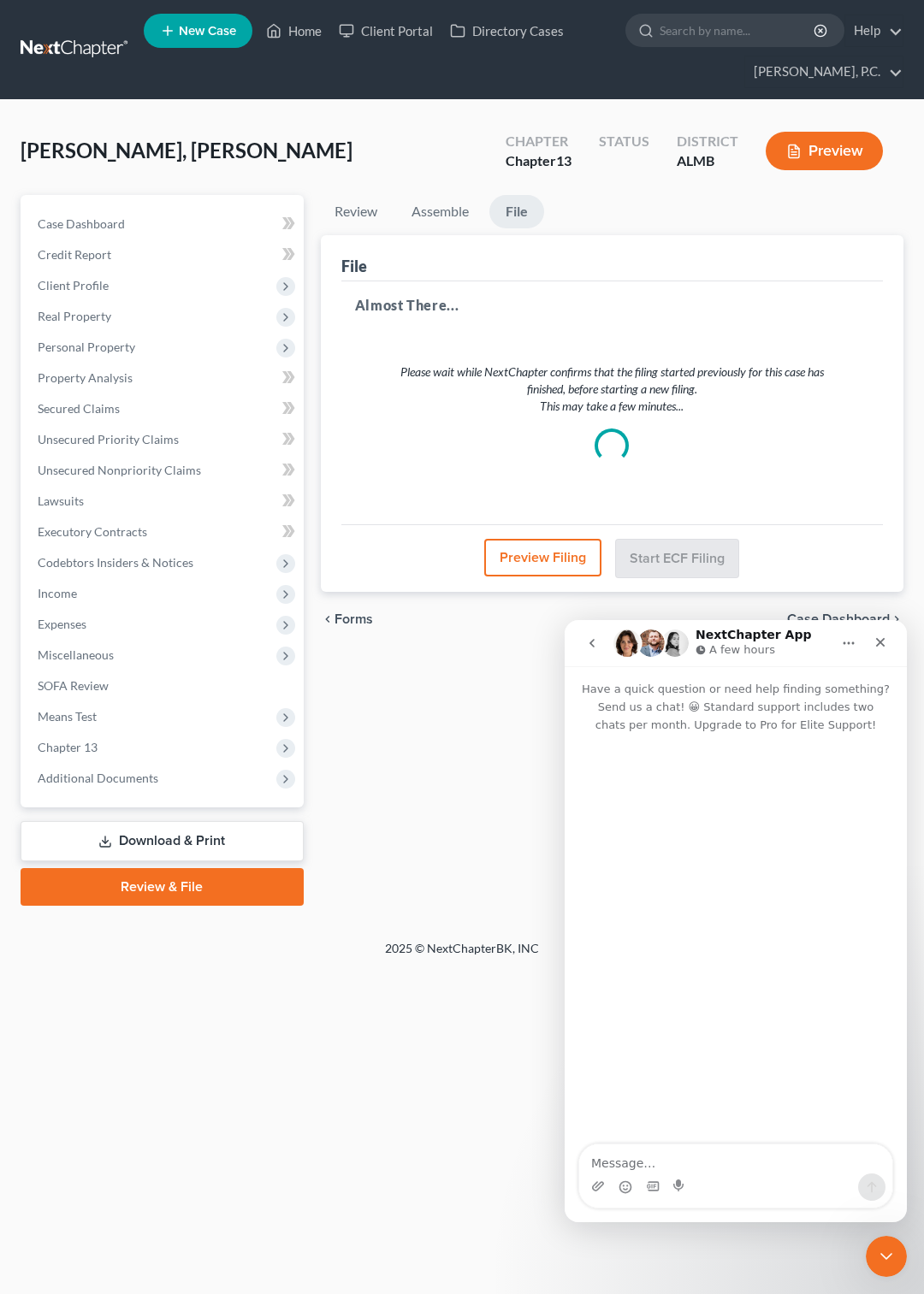
click at [682, 764] on div "Intercom messenger" at bounding box center [736, 940] width 342 height 413
click at [633, 1170] on textarea "Message…" at bounding box center [735, 1159] width 313 height 29
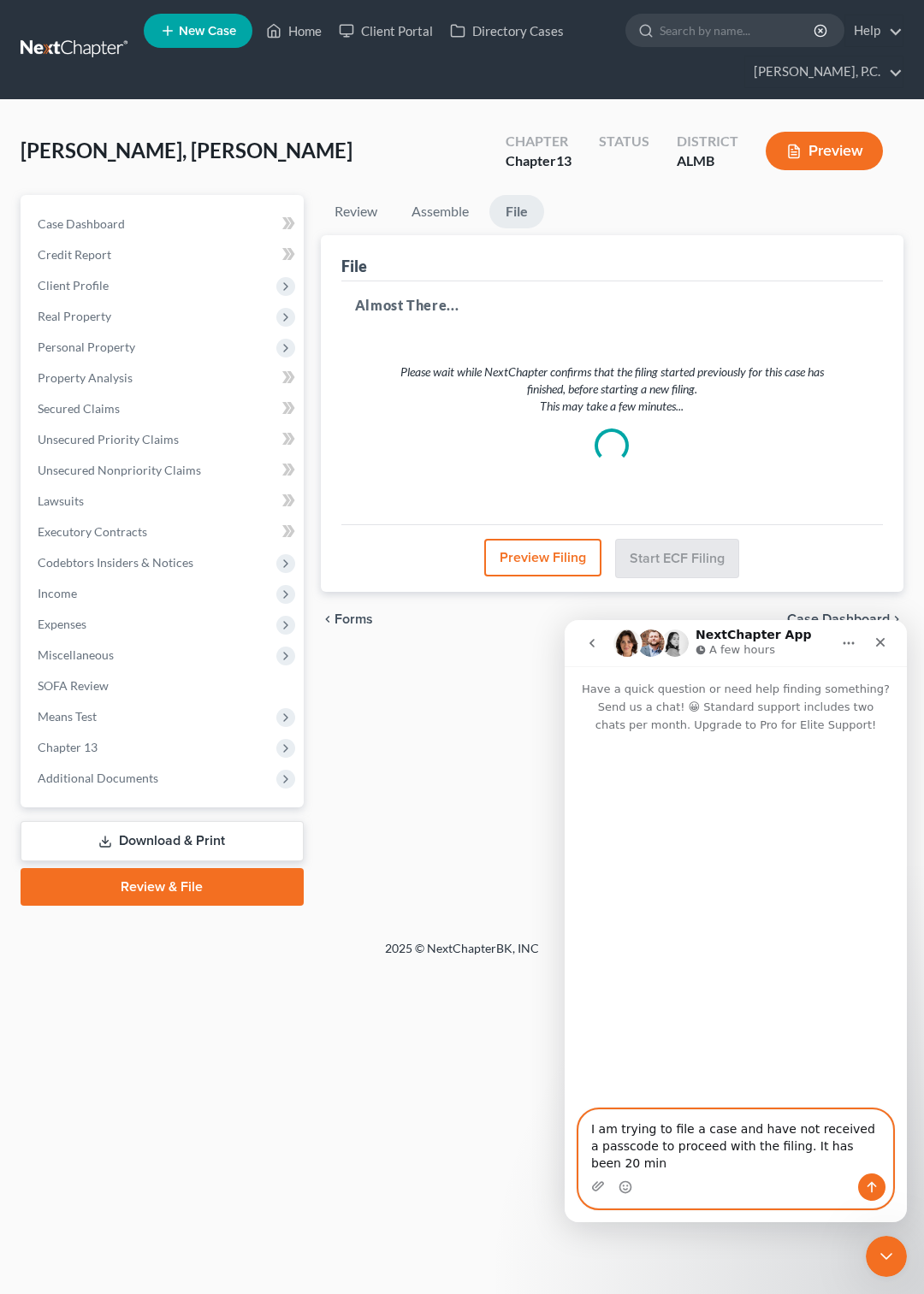
scroll to position [6, 0]
type textarea "I am trying to file a case and have not received a passcode to proceed with the…"
click at [871, 1189] on icon "Send a message…" at bounding box center [871, 1188] width 9 height 11
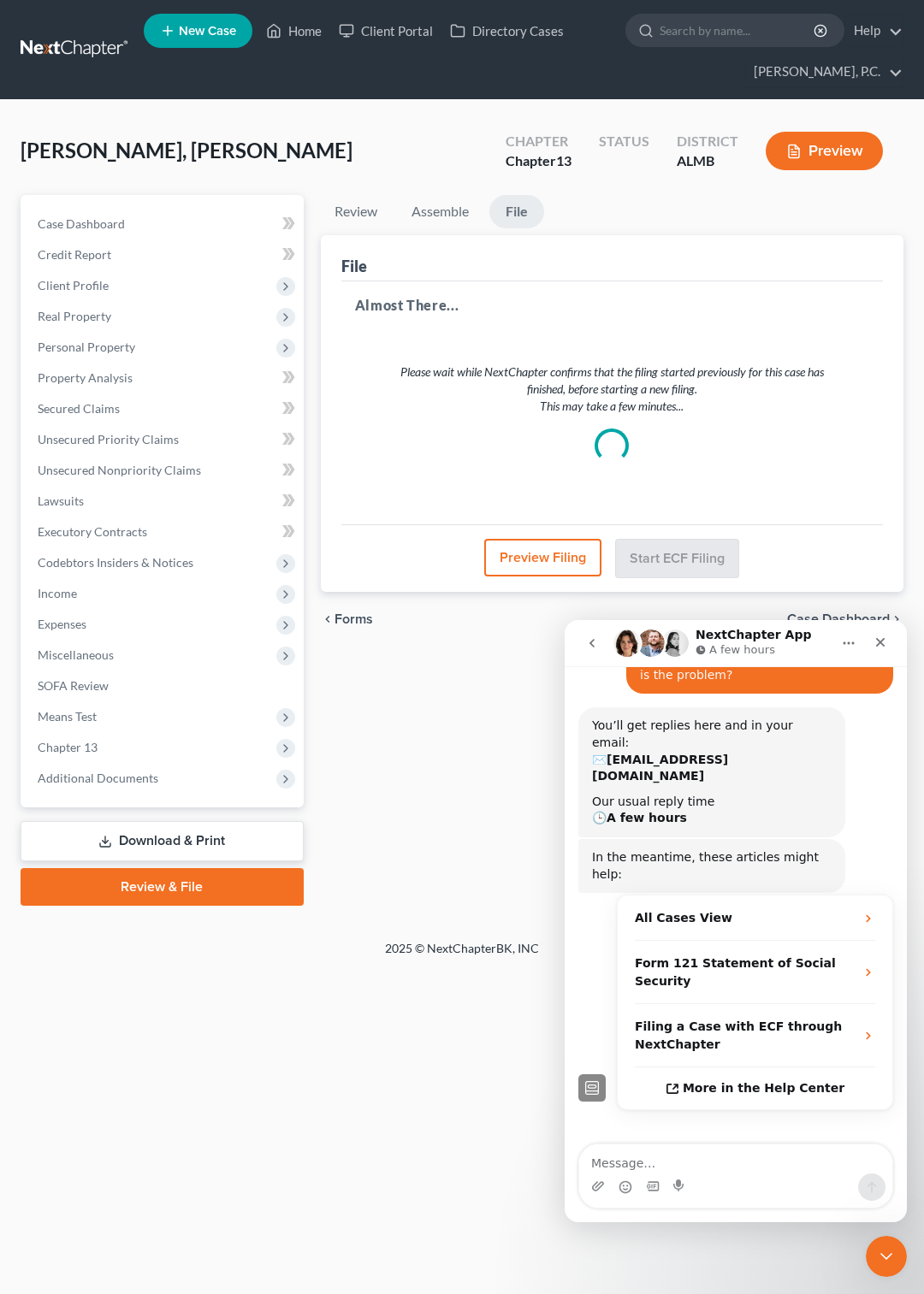
scroll to position [149, 0]
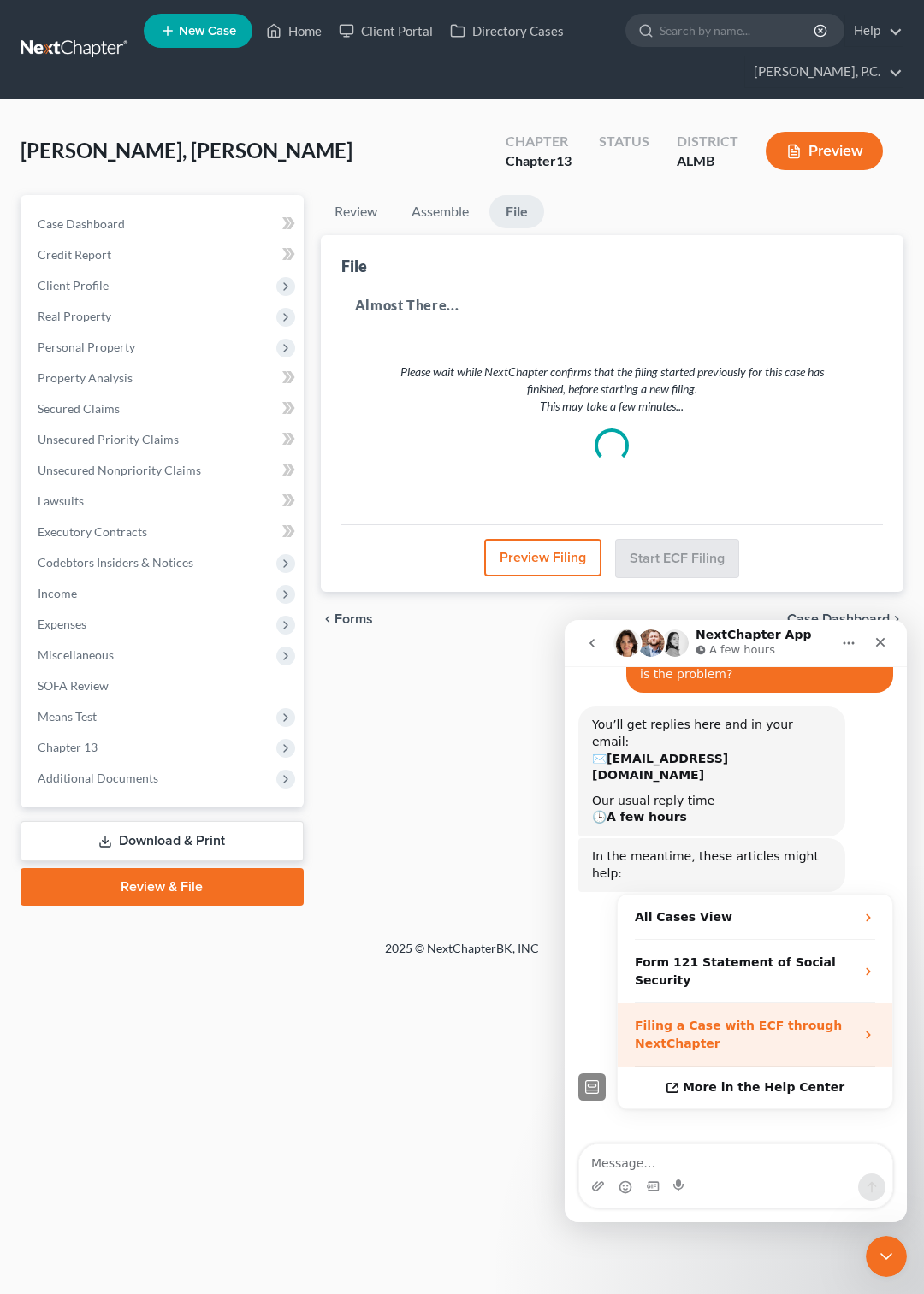
click at [706, 1018] on strong "Filing a Case with ECF through NextChapter" at bounding box center [738, 1034] width 207 height 32
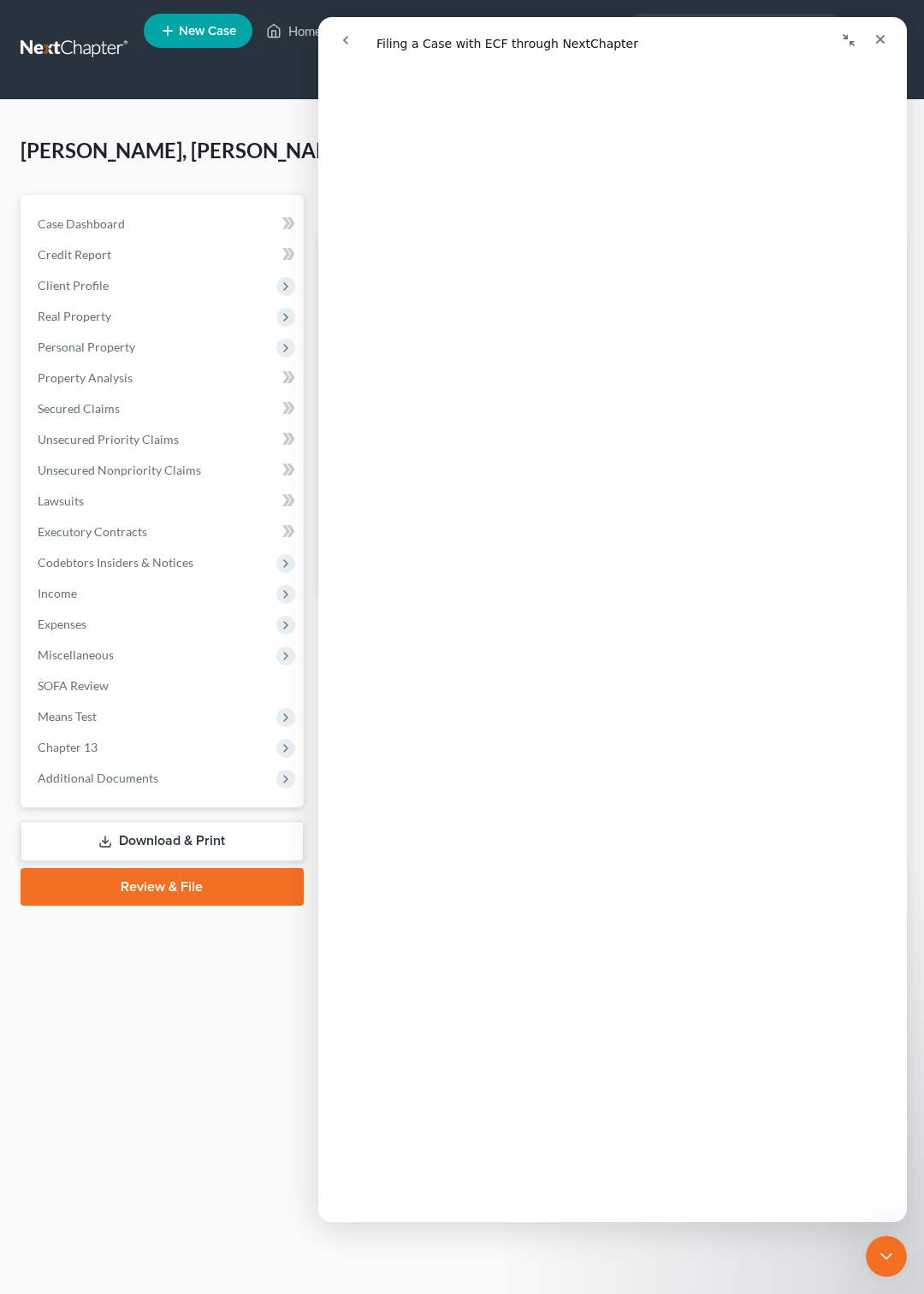
scroll to position [3319, 0]
click at [847, 47] on button "Collapse window" at bounding box center [848, 40] width 33 height 33
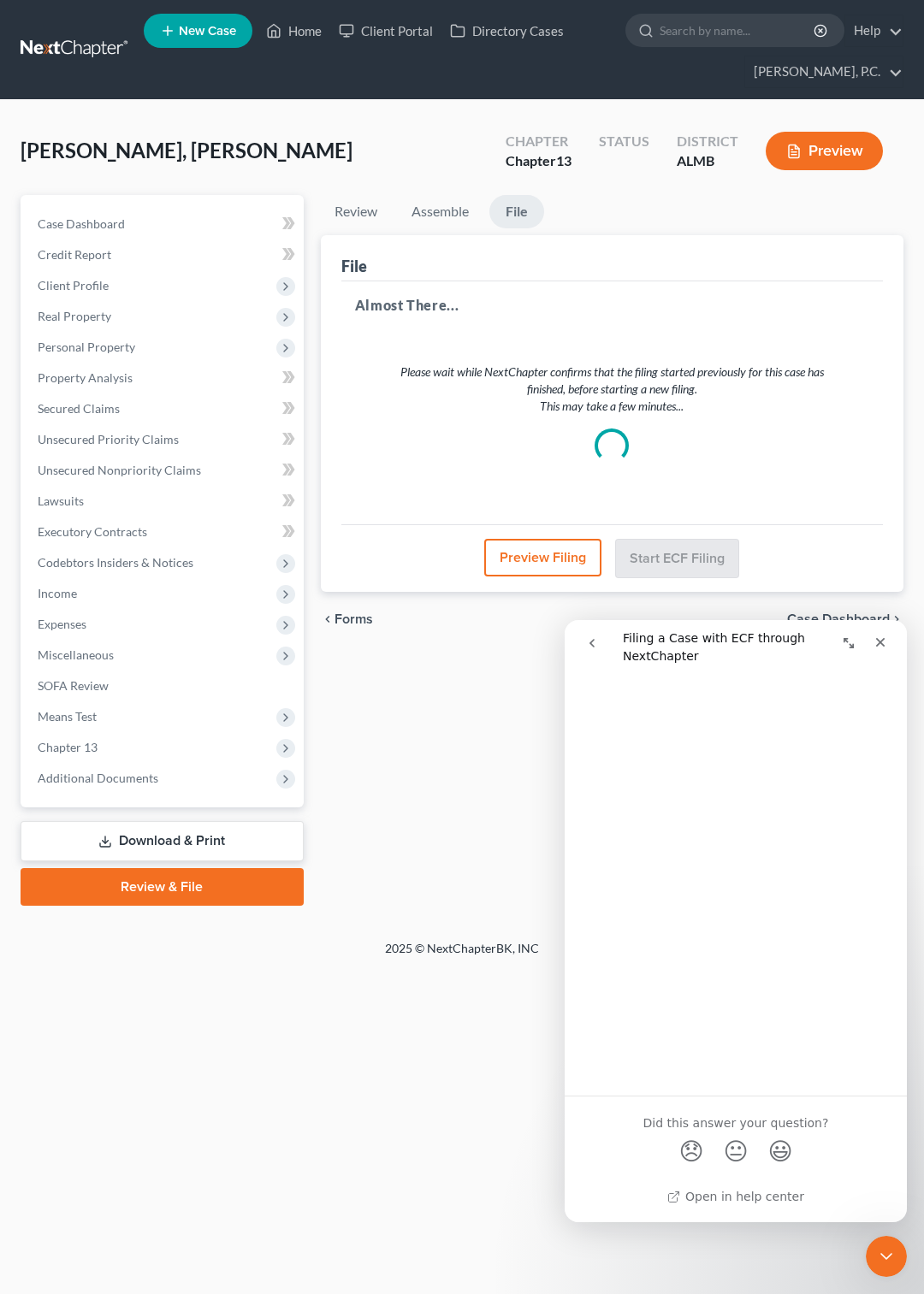
scroll to position [2987, 0]
click at [843, 637] on button "Expand window" at bounding box center [848, 643] width 33 height 33
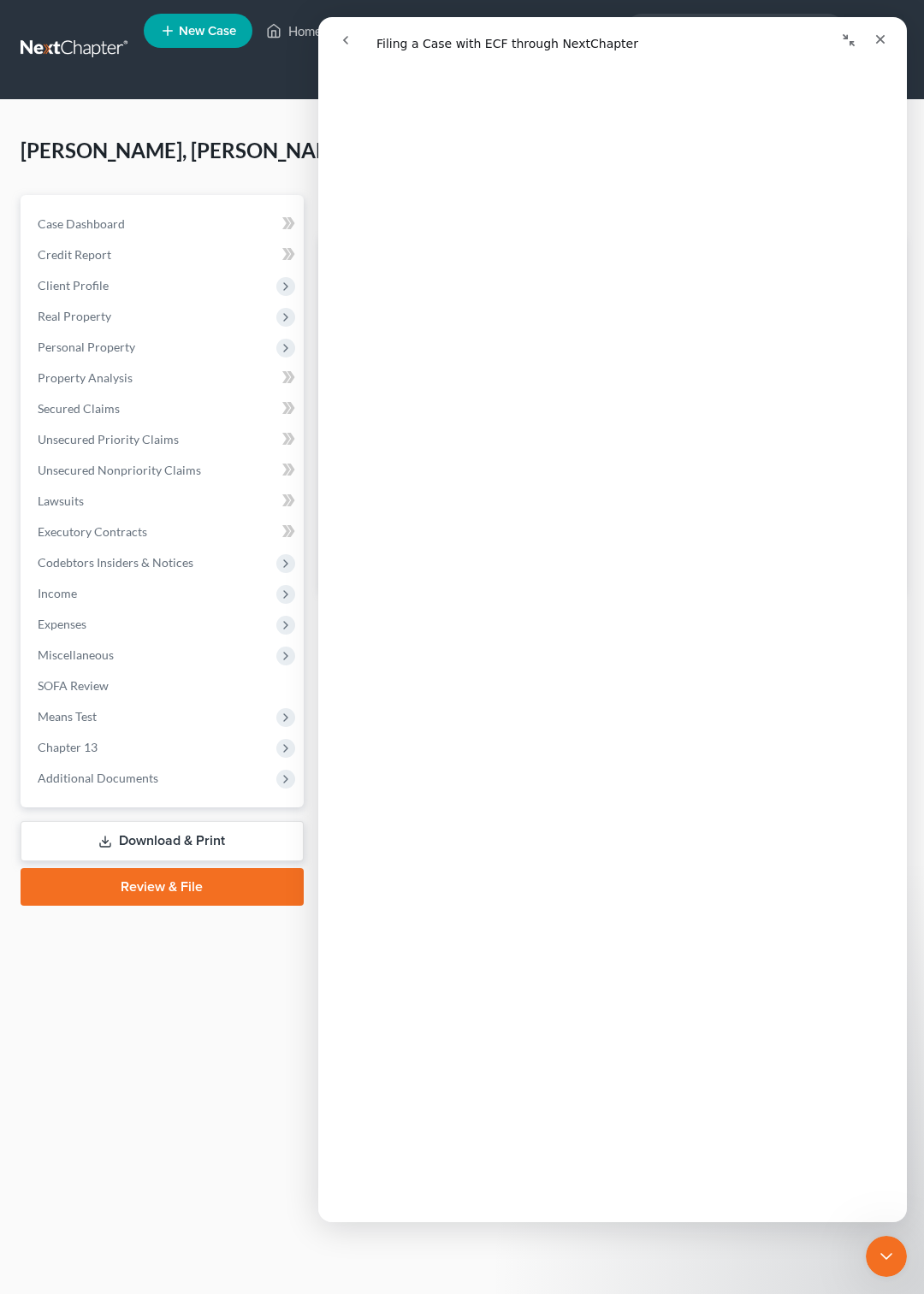
scroll to position [3209, 0]
select select "1"
click at [564, 1160] on span "😞" at bounding box center [569, 1183] width 34 height 46
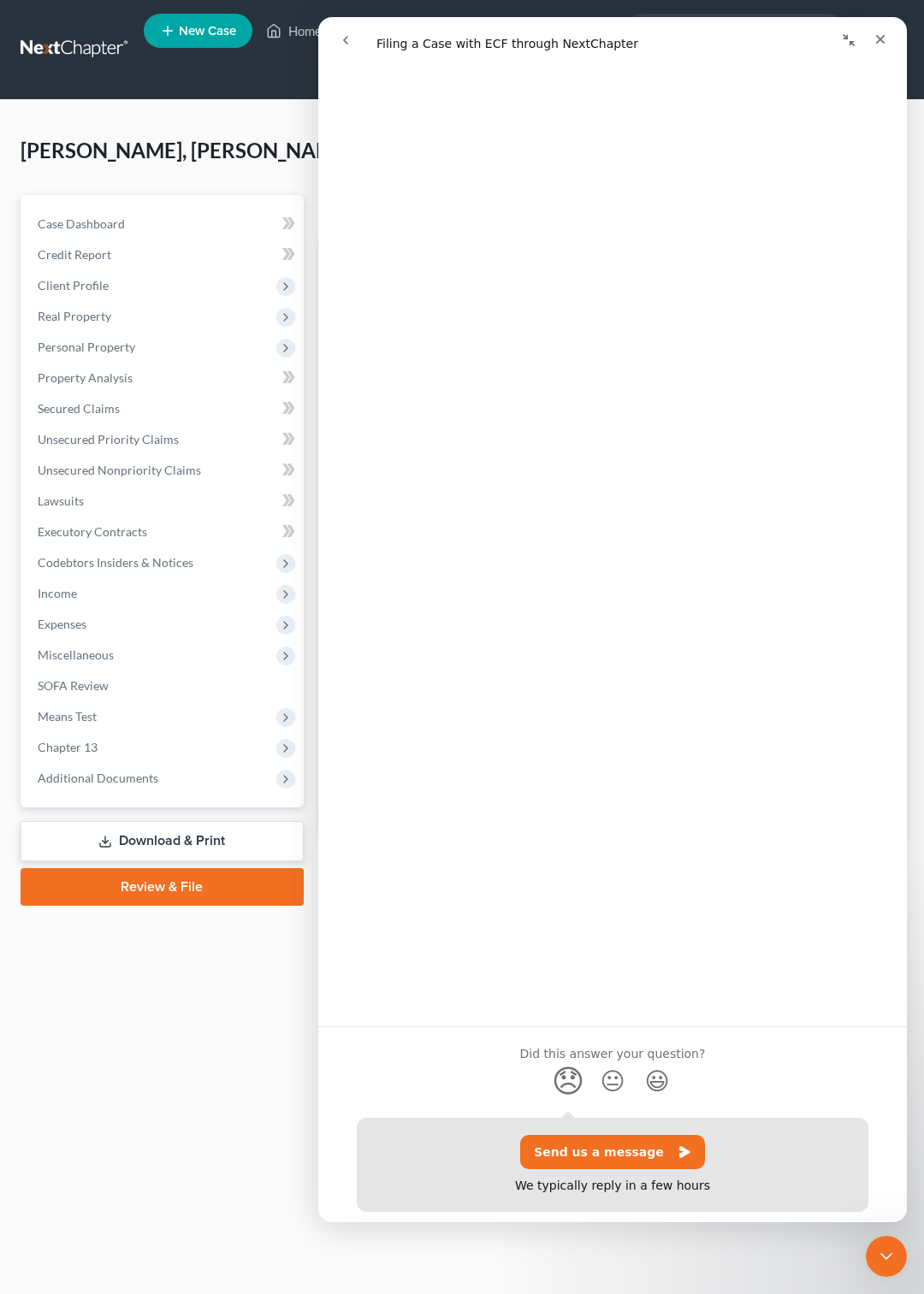
scroll to position [3326, 0]
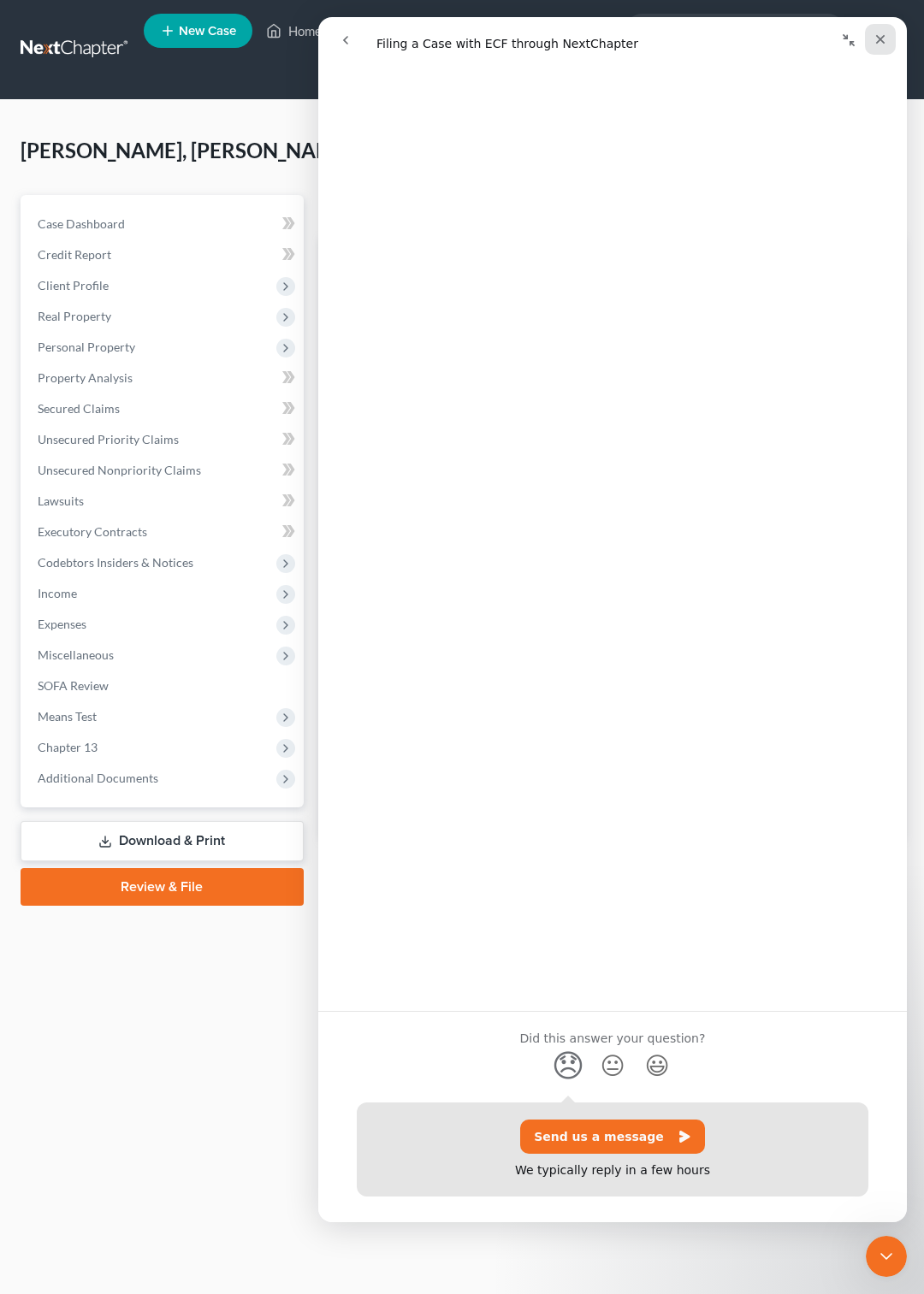
click at [871, 38] on div "Close" at bounding box center [880, 39] width 31 height 31
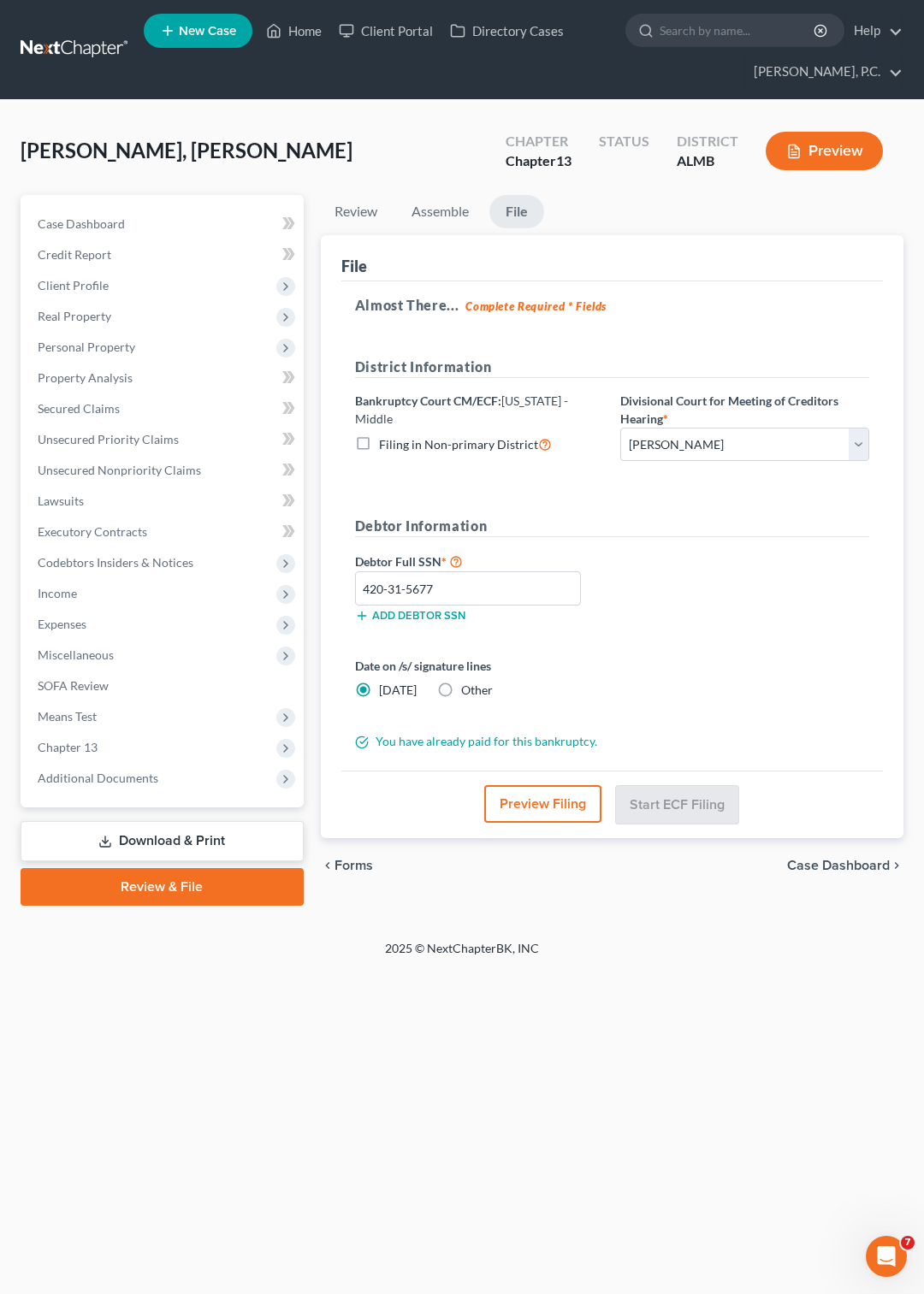
scroll to position [0, 0]
click at [876, 1250] on icon "Open Intercom Messenger" at bounding box center [884, 1254] width 28 height 28
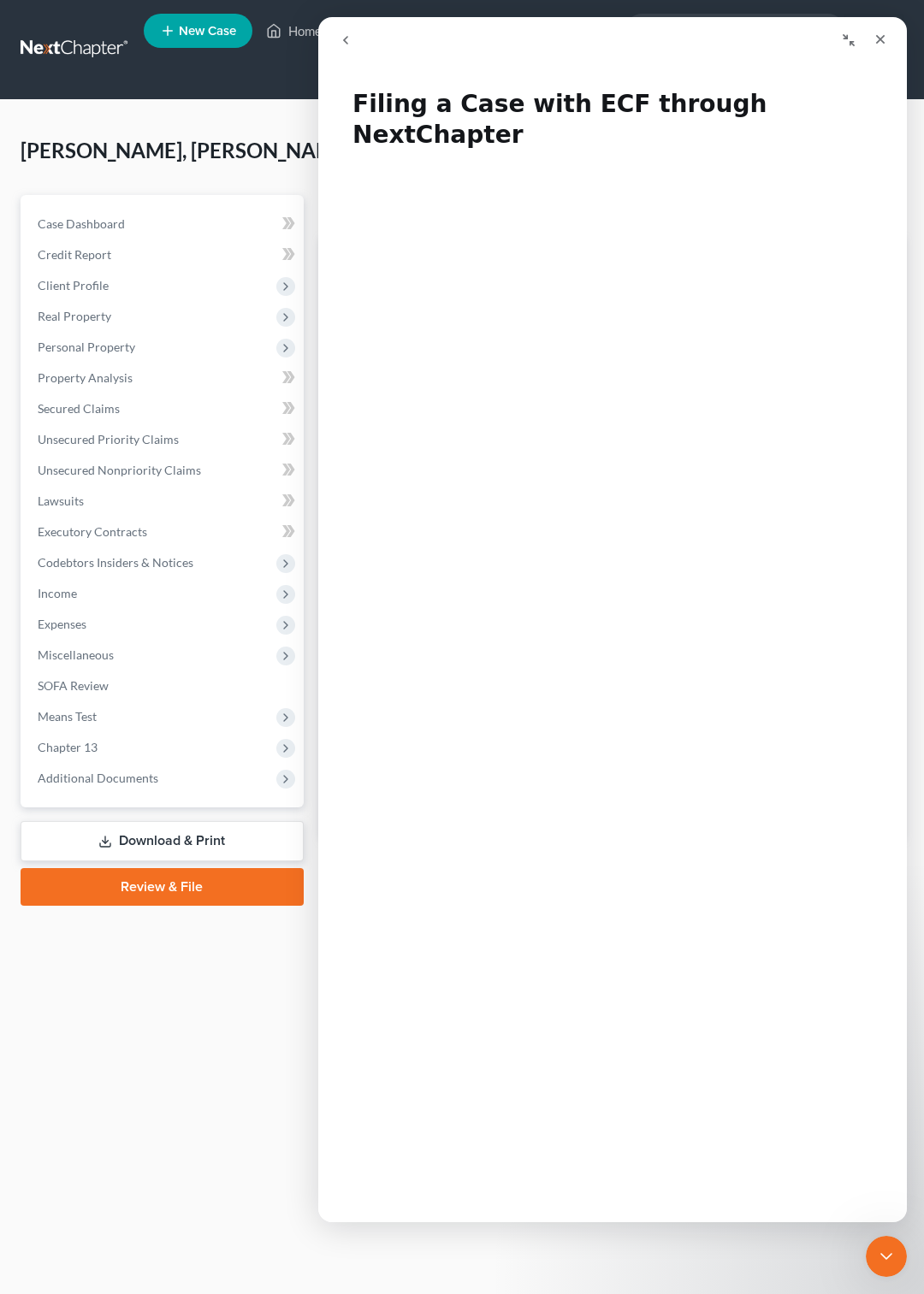
click at [345, 36] on icon "go back" at bounding box center [346, 41] width 14 height 14
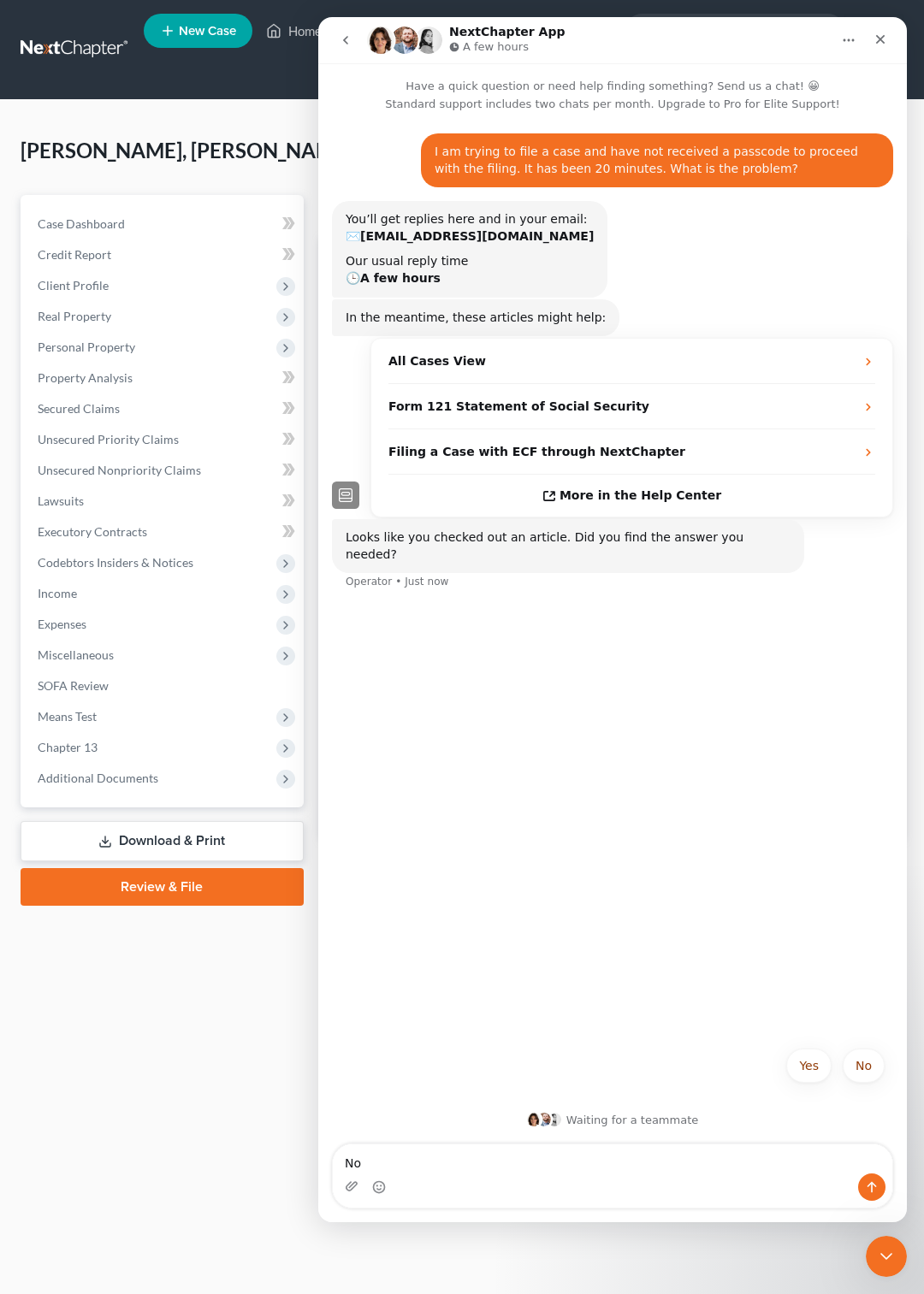
type textarea "No"
click at [868, 1190] on icon "Send a message…" at bounding box center [872, 1188] width 14 height 14
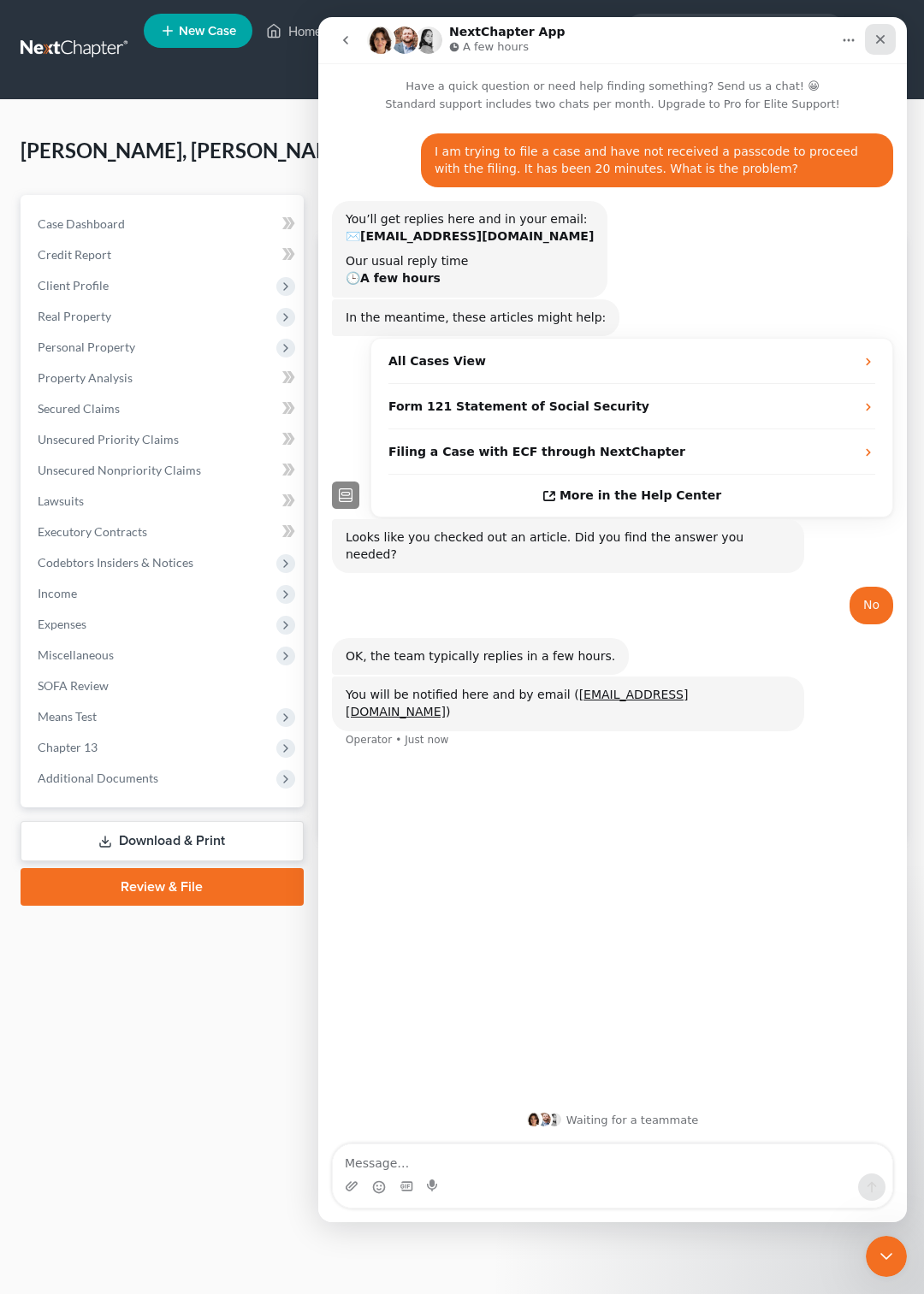
click at [883, 45] on icon "Close" at bounding box center [880, 40] width 14 height 14
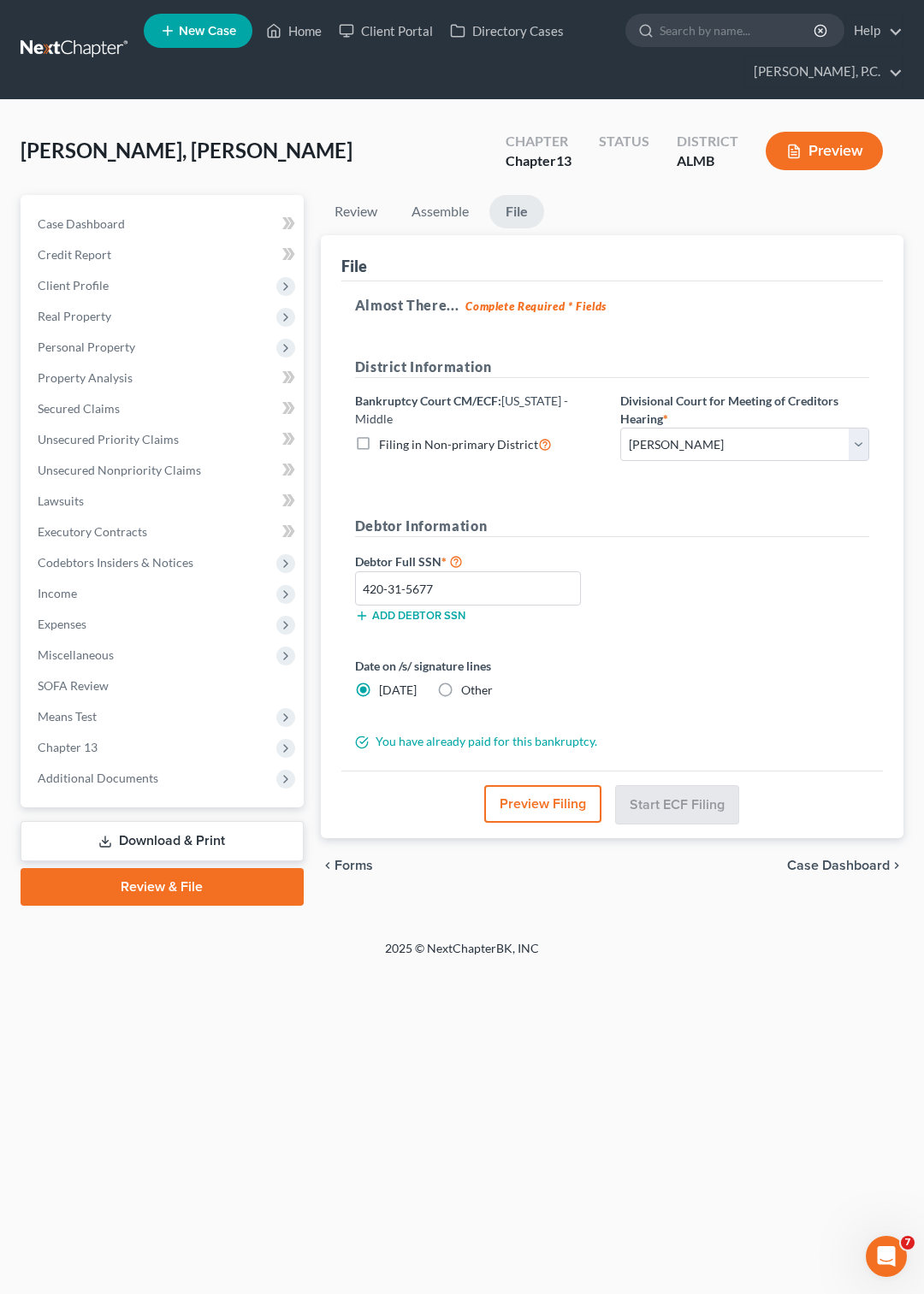
click at [142, 883] on link "Review & File" at bounding box center [162, 887] width 283 height 38
click at [426, 207] on link "Assemble" at bounding box center [440, 212] width 85 height 34
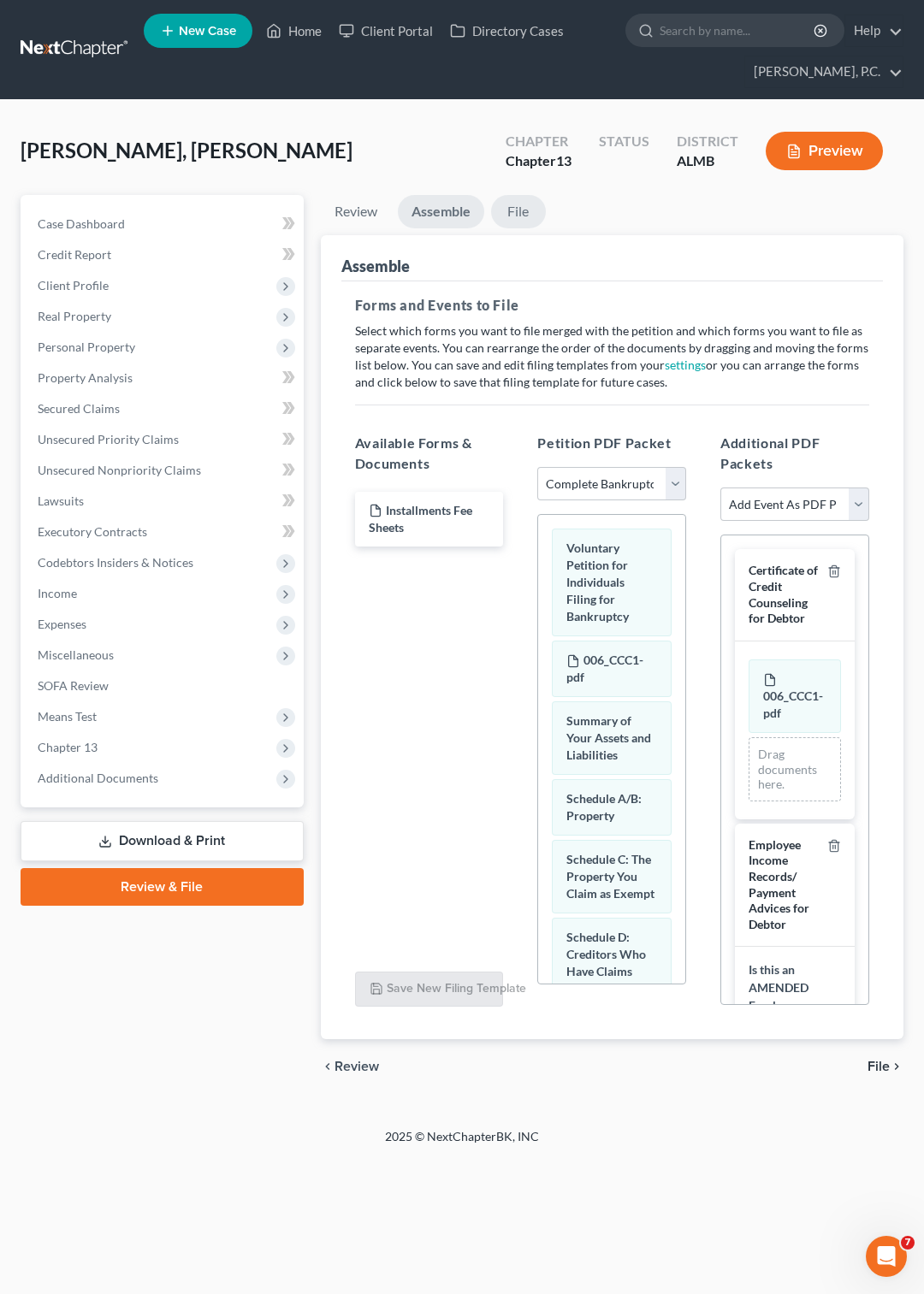
click at [507, 205] on link "File" at bounding box center [518, 212] width 55 height 34
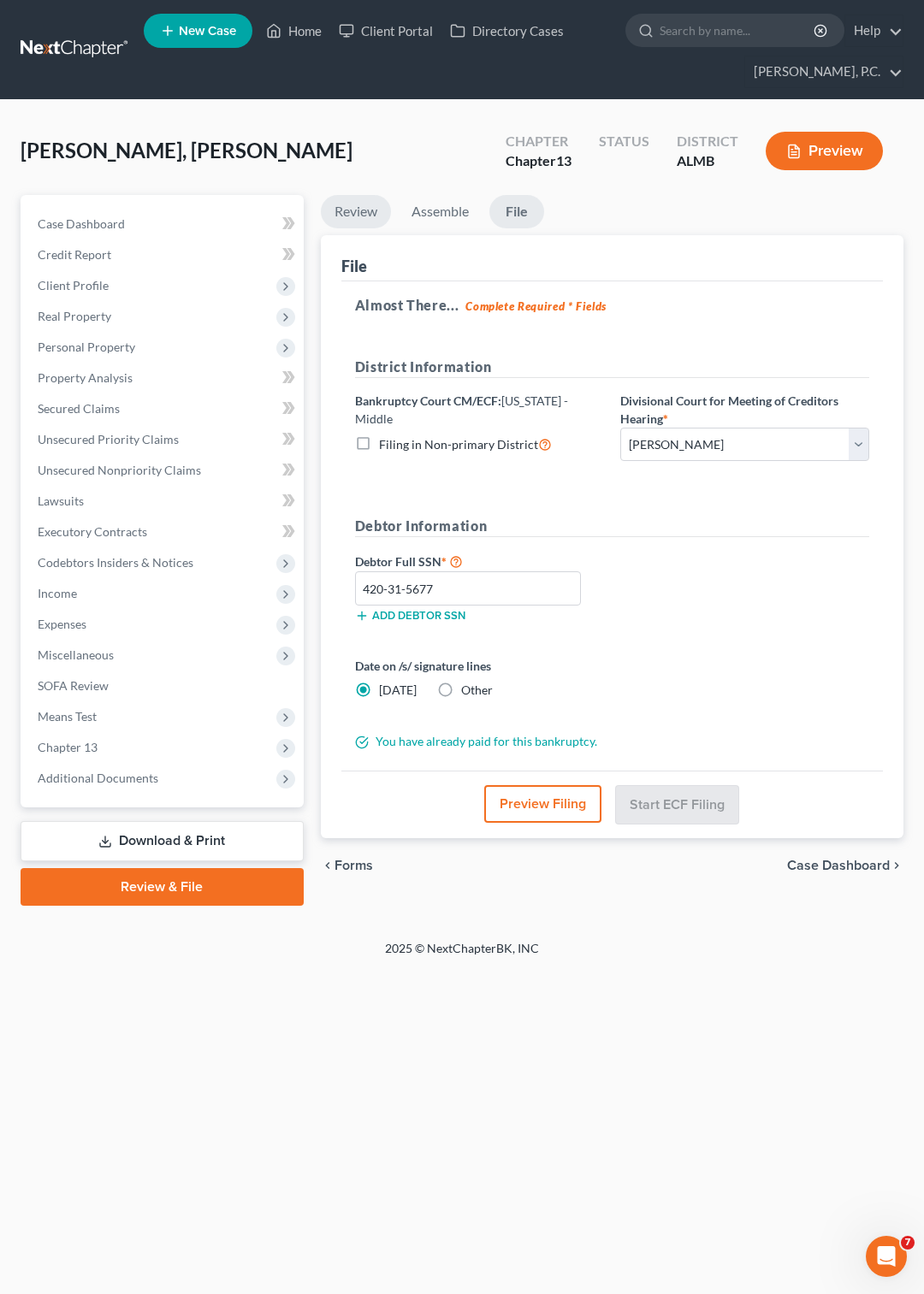
click at [349, 205] on link "Review" at bounding box center [356, 212] width 71 height 34
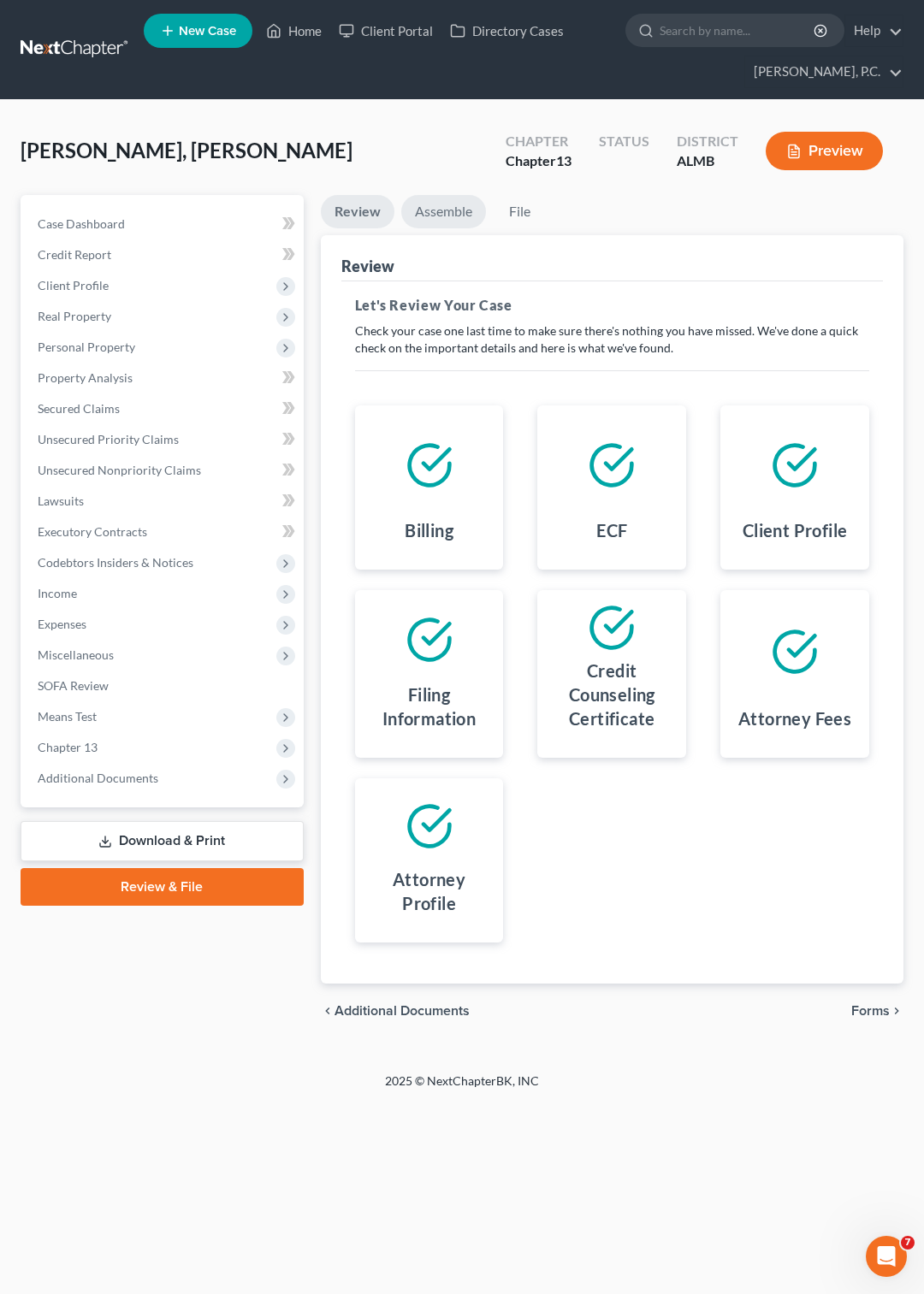
click at [440, 211] on link "Assemble" at bounding box center [443, 212] width 85 height 34
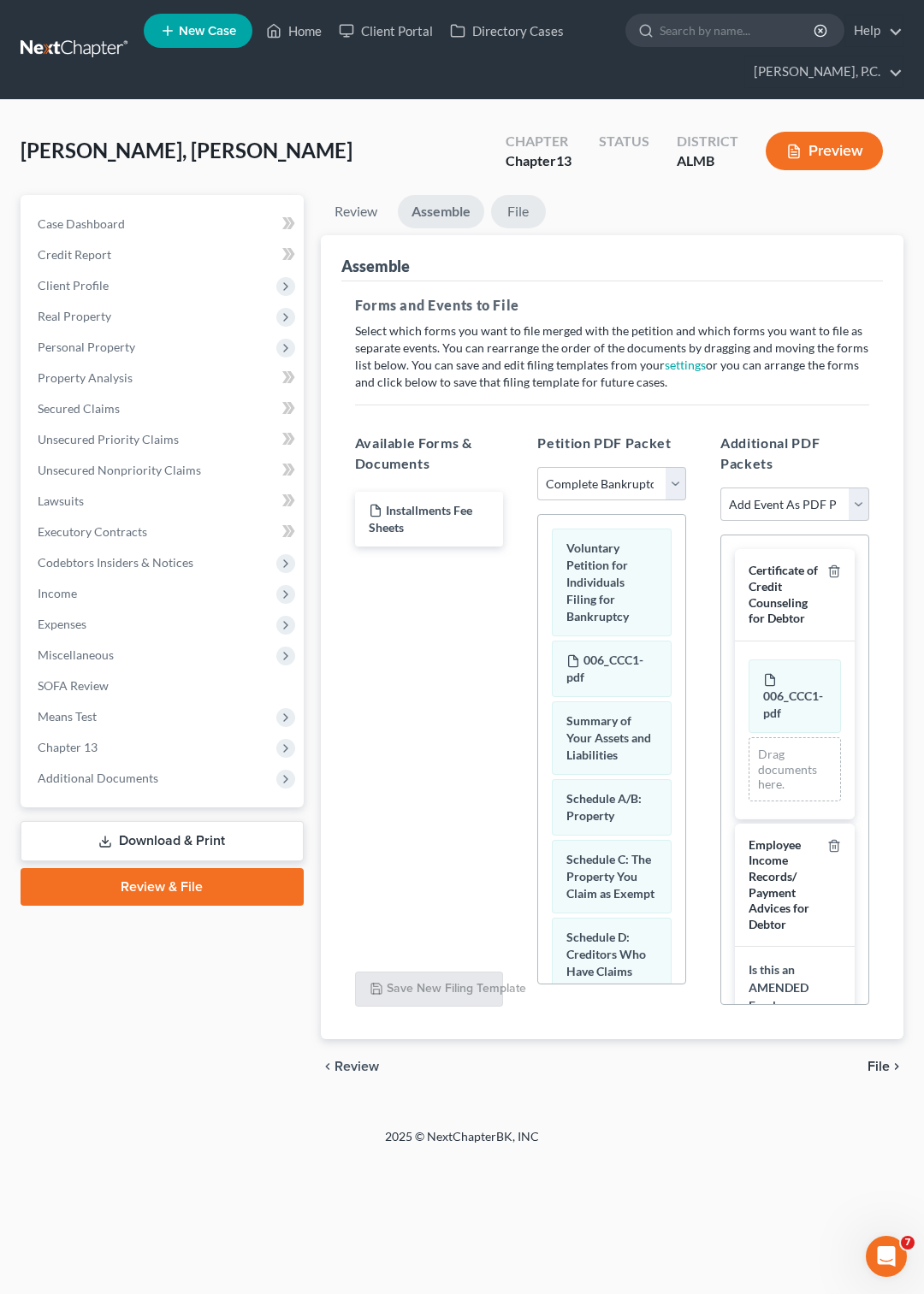
click at [513, 211] on link "File" at bounding box center [518, 212] width 55 height 34
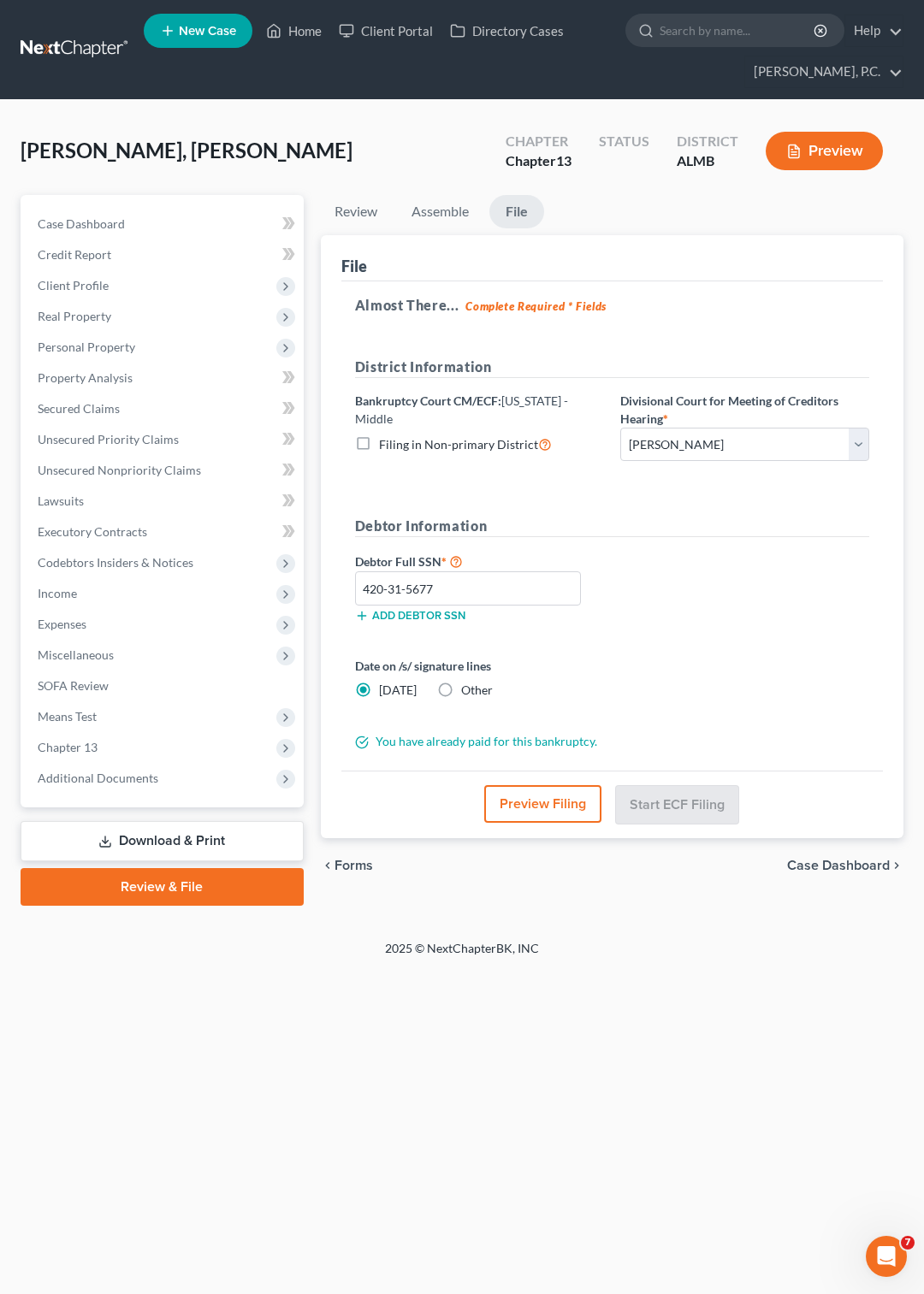
click at [462, 689] on label "Other" at bounding box center [477, 690] width 32 height 17
click at [467, 689] on input "Other" at bounding box center [472, 687] width 11 height 11
radio input "true"
radio input "false"
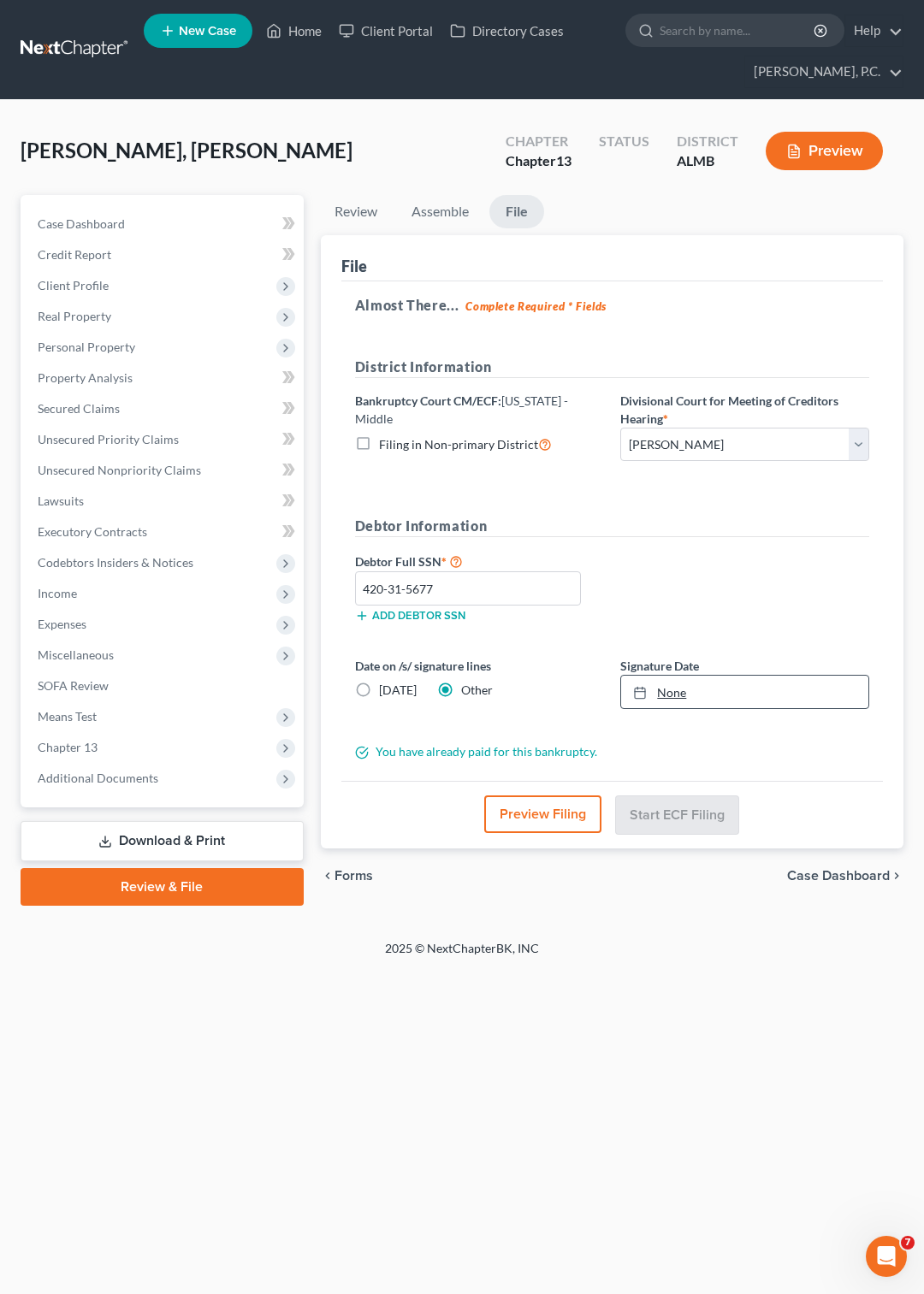
click at [639, 699] on icon at bounding box center [640, 693] width 14 height 14
type input "10/13/2025"
click at [504, 753] on div "You have already paid for this bankruptcy." at bounding box center [612, 751] width 531 height 17
click at [554, 749] on div "You have already paid for this bankruptcy." at bounding box center [612, 751] width 531 height 17
click at [548, 811] on button "Preview Filing" at bounding box center [543, 815] width 117 height 38
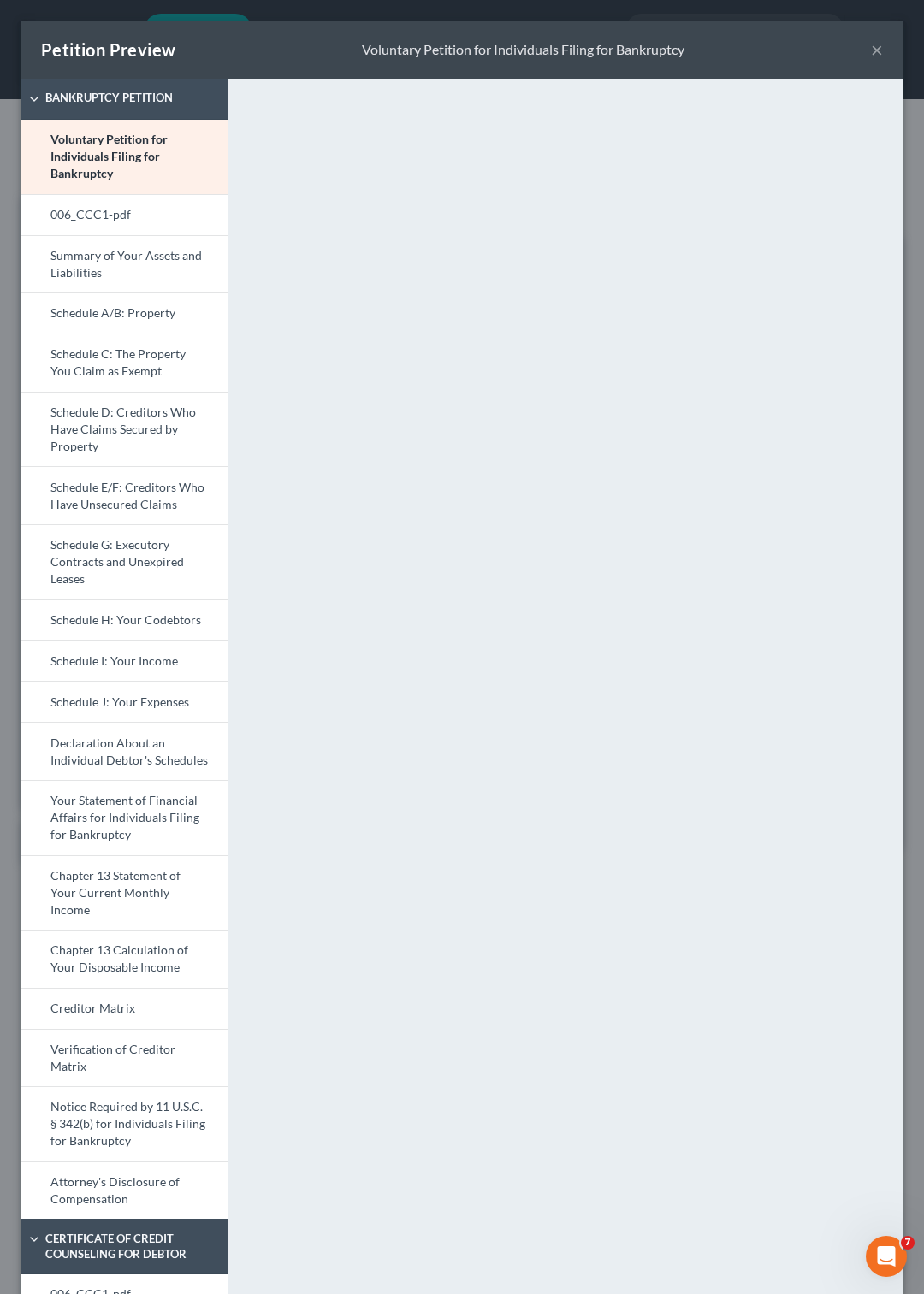
click at [871, 47] on button "×" at bounding box center [877, 50] width 12 height 21
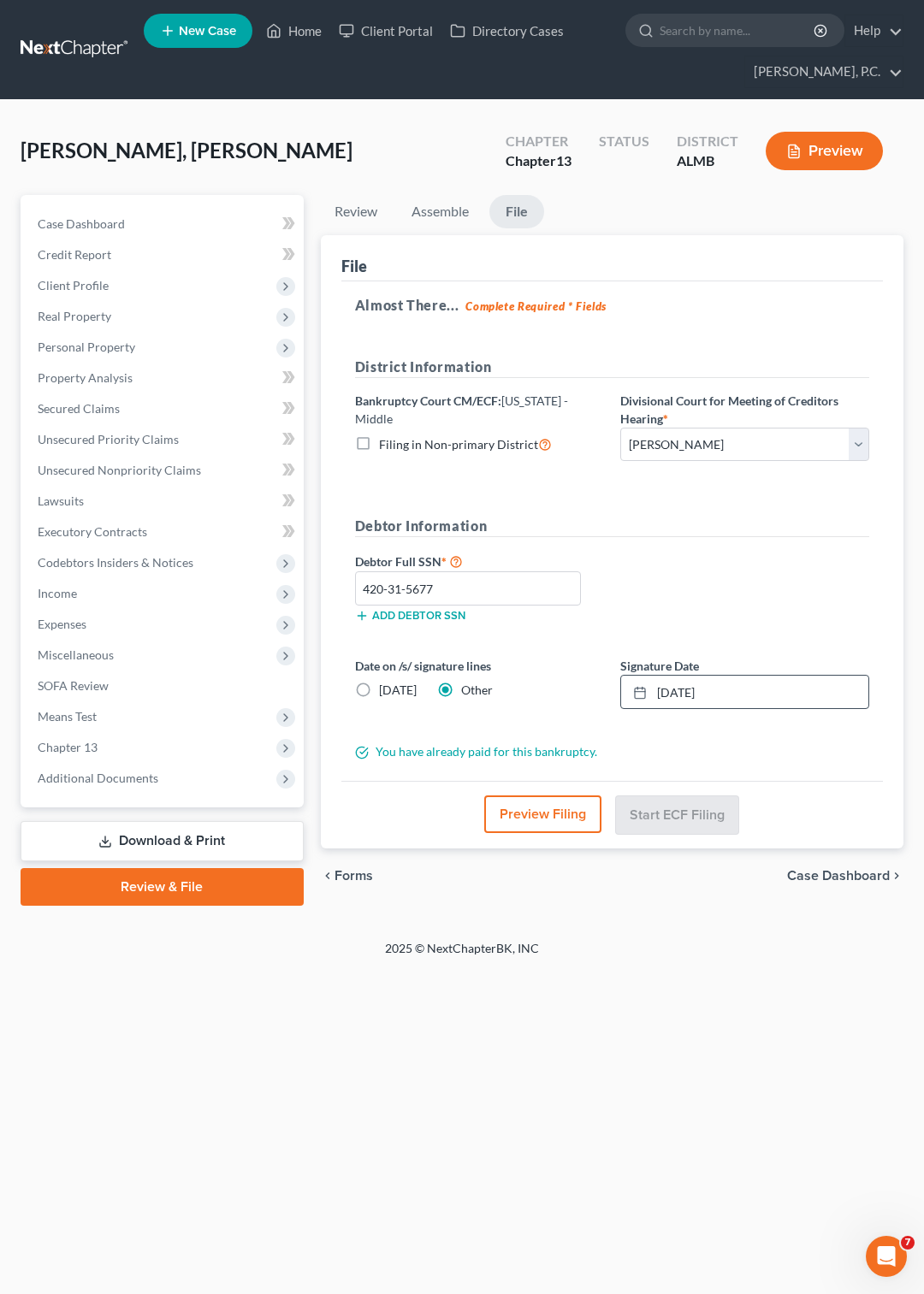
click at [652, 352] on div "Almost There... Complete Required * Fields District Information Bankruptcy Cour…" at bounding box center [612, 531] width 541 height 499
click at [77, 35] on link at bounding box center [76, 49] width 109 height 31
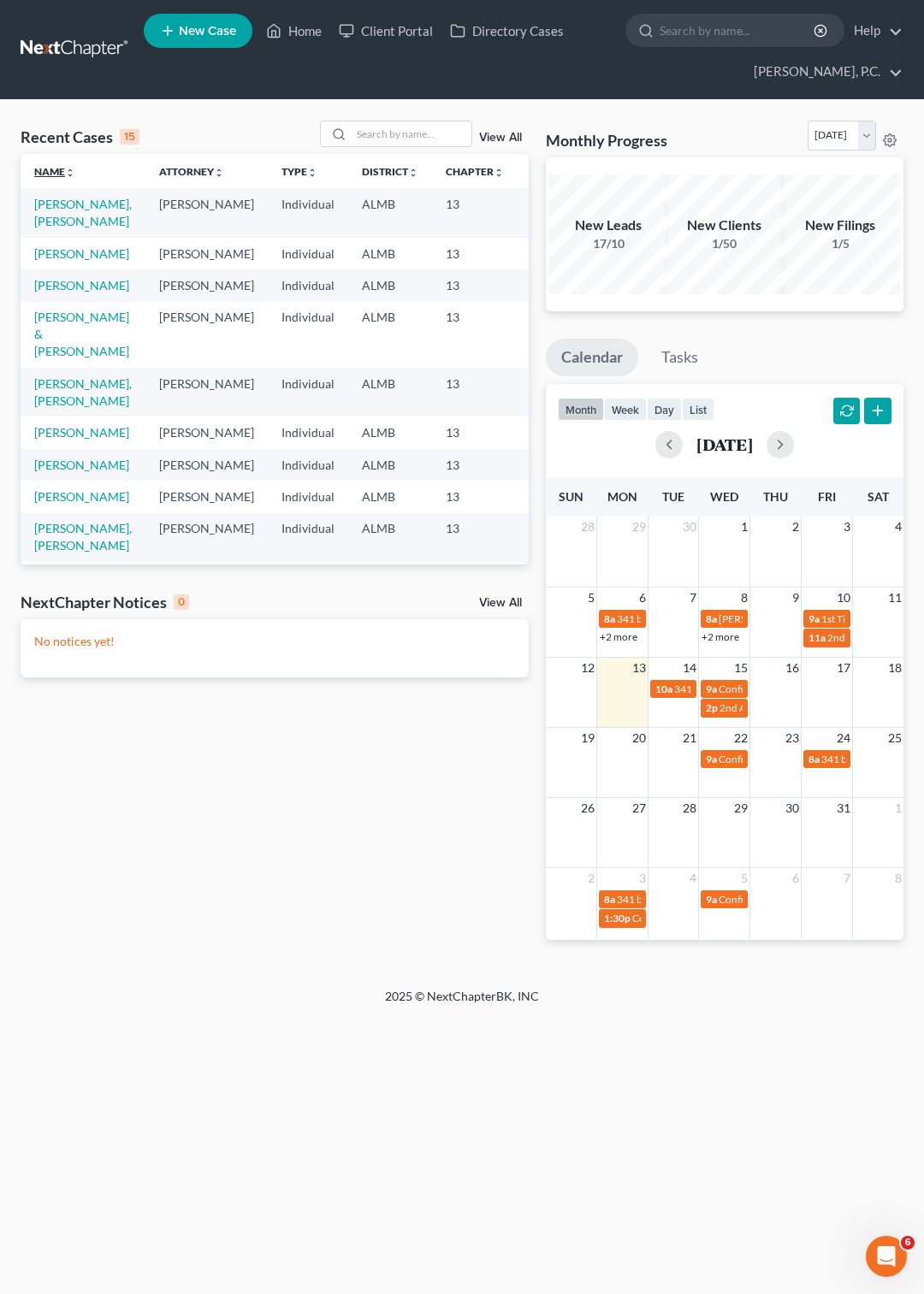
click at [62, 175] on link "Name unfold_more expand_more expand_less" at bounding box center [54, 171] width 41 height 13
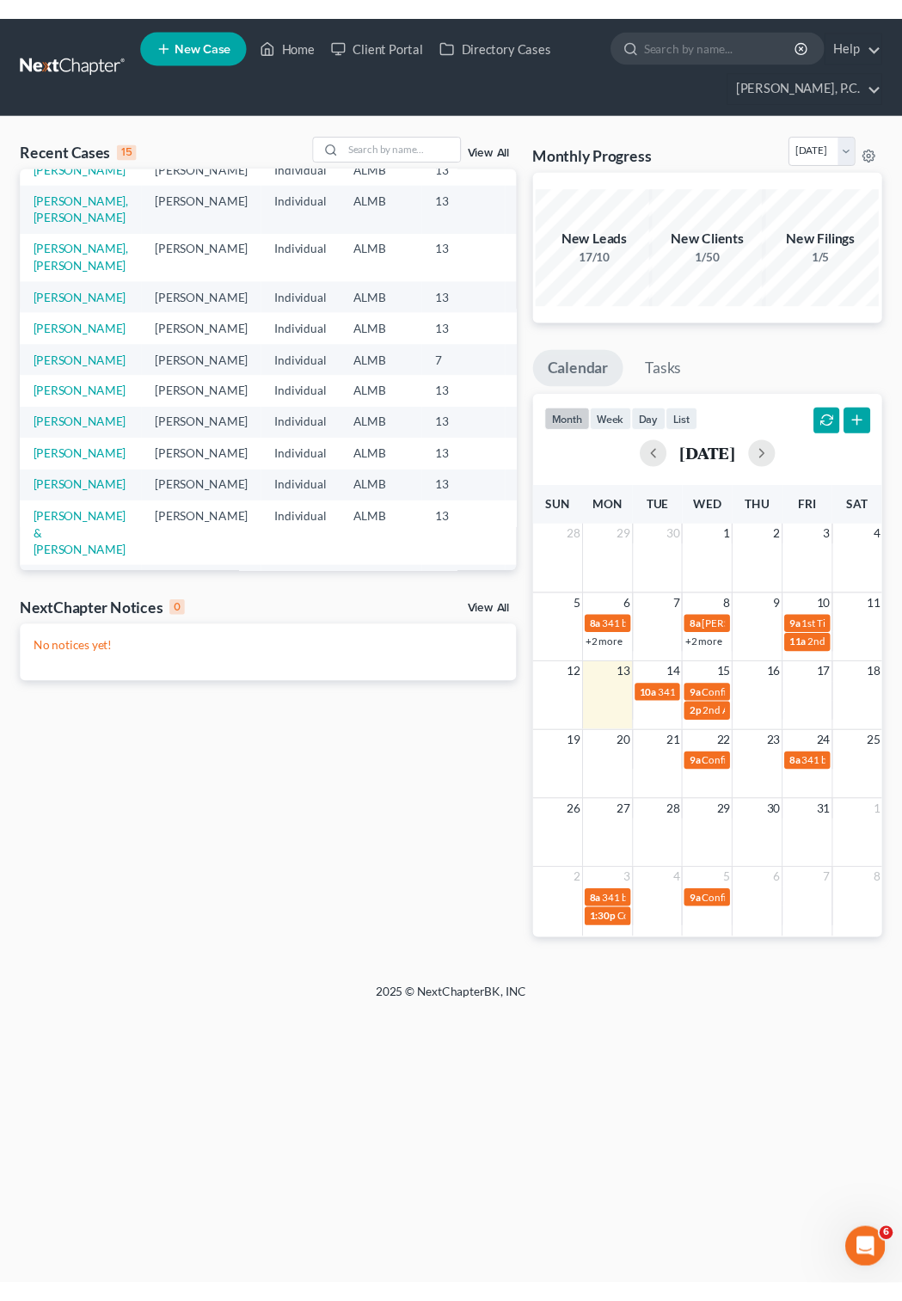
scroll to position [87, 0]
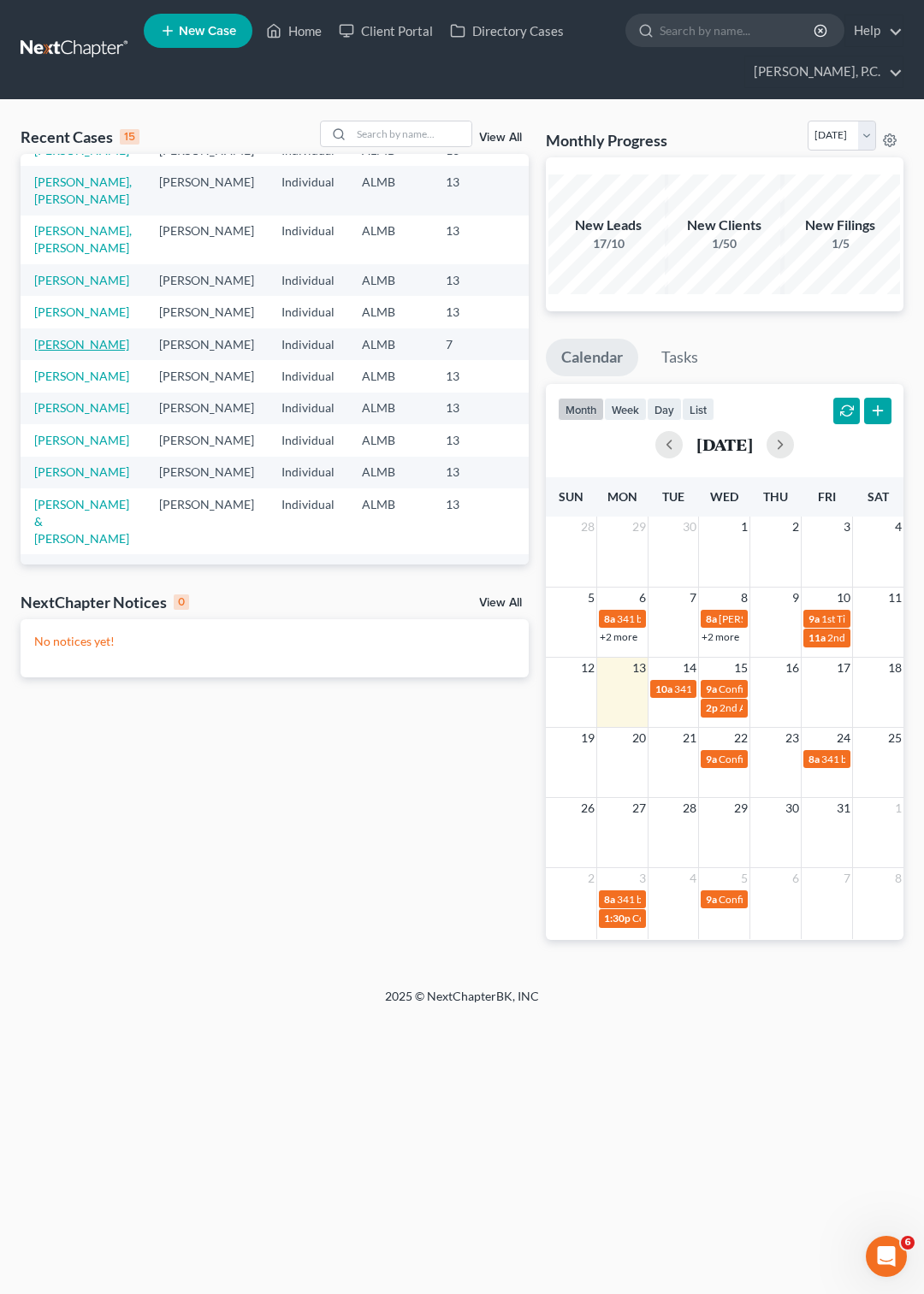
click at [43, 352] on link "[PERSON_NAME]" at bounding box center [81, 344] width 94 height 15
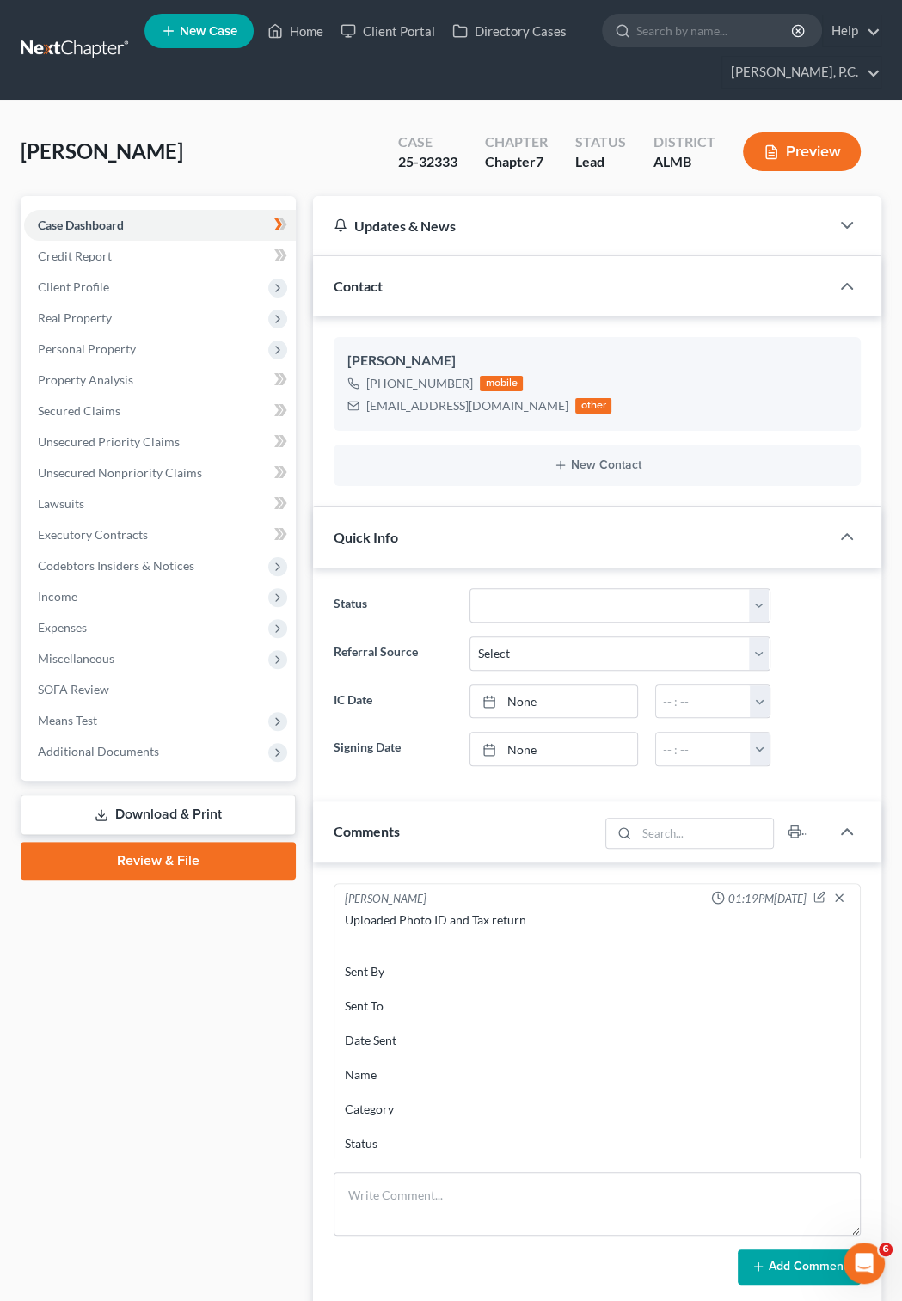
scroll to position [195, 0]
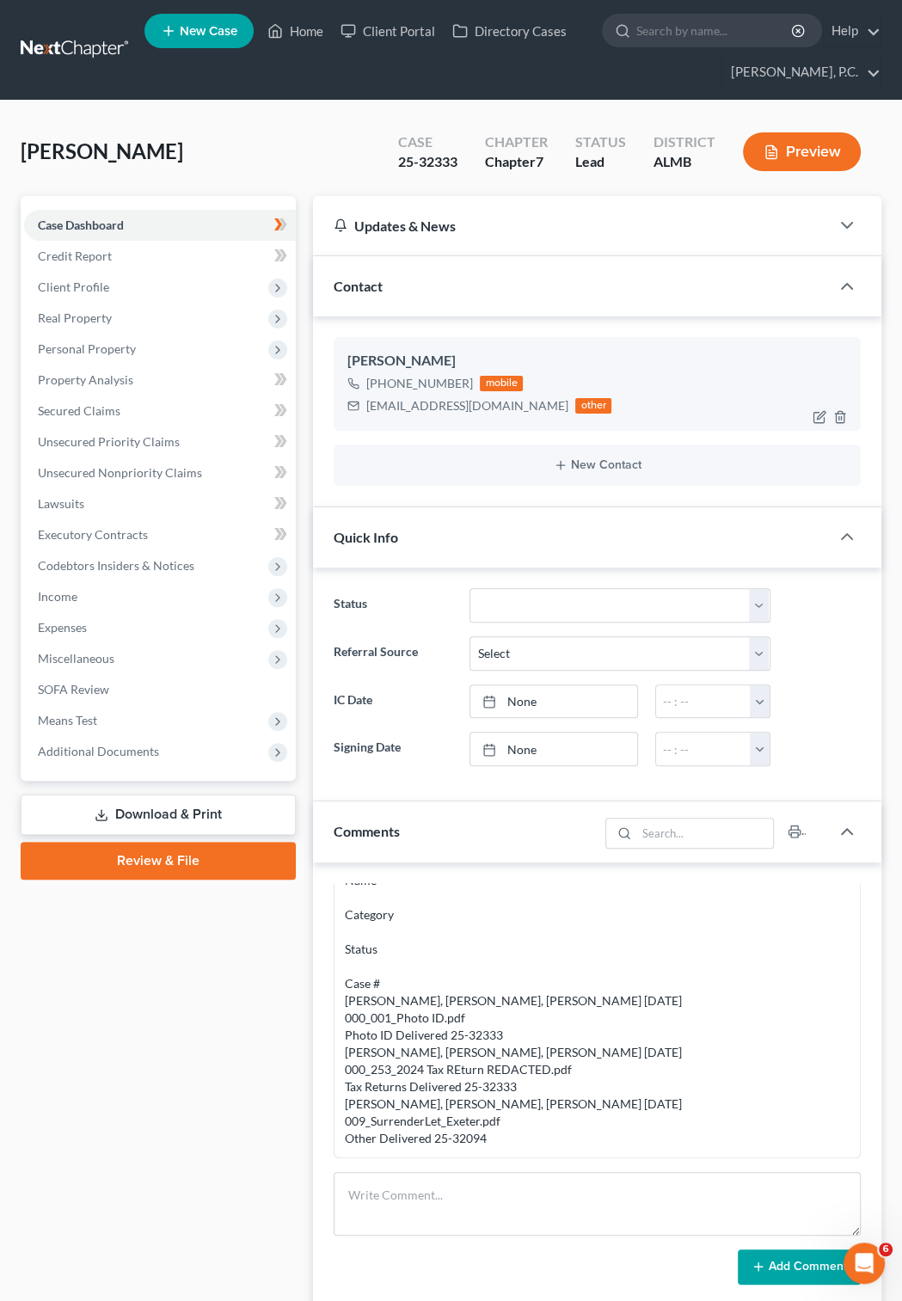
click at [444, 384] on div "+1 (334) 546-9822" at bounding box center [419, 383] width 107 height 17
click at [58, 38] on link at bounding box center [76, 49] width 110 height 31
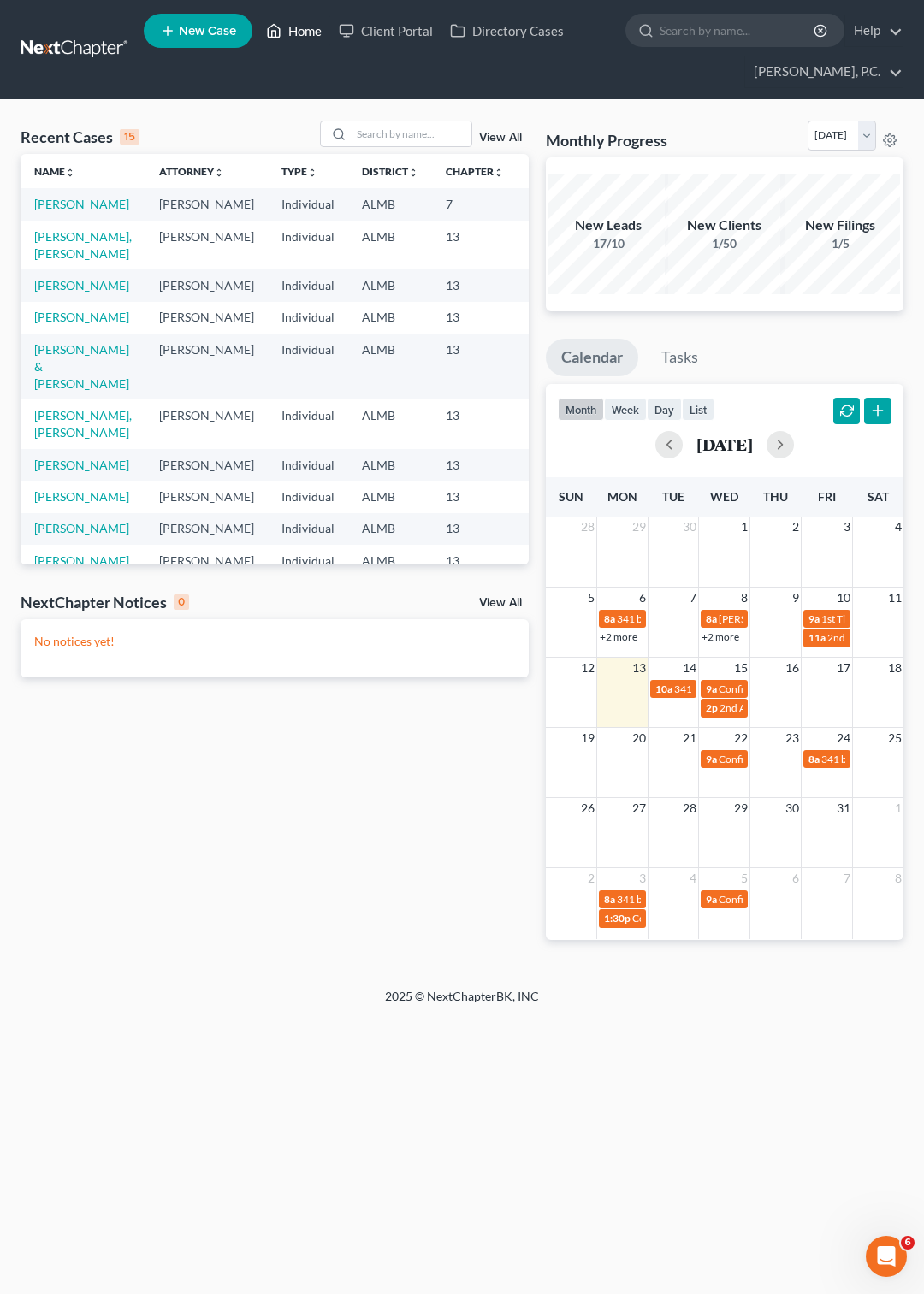
click at [302, 30] on link "Home" at bounding box center [293, 30] width 73 height 31
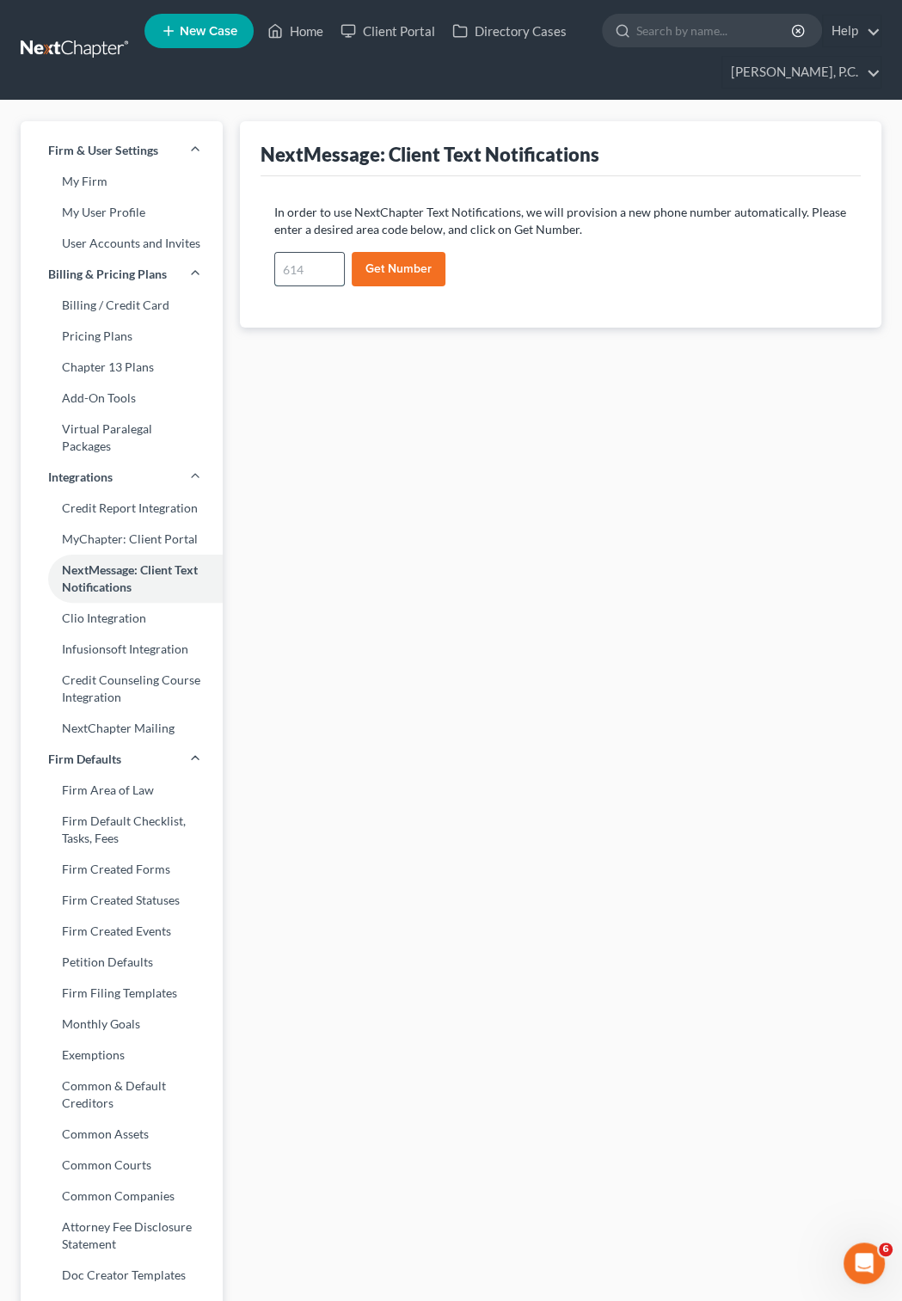
click at [323, 264] on input "text" at bounding box center [309, 269] width 69 height 33
type input "334"
click at [409, 274] on button "Get Number" at bounding box center [399, 269] width 94 height 34
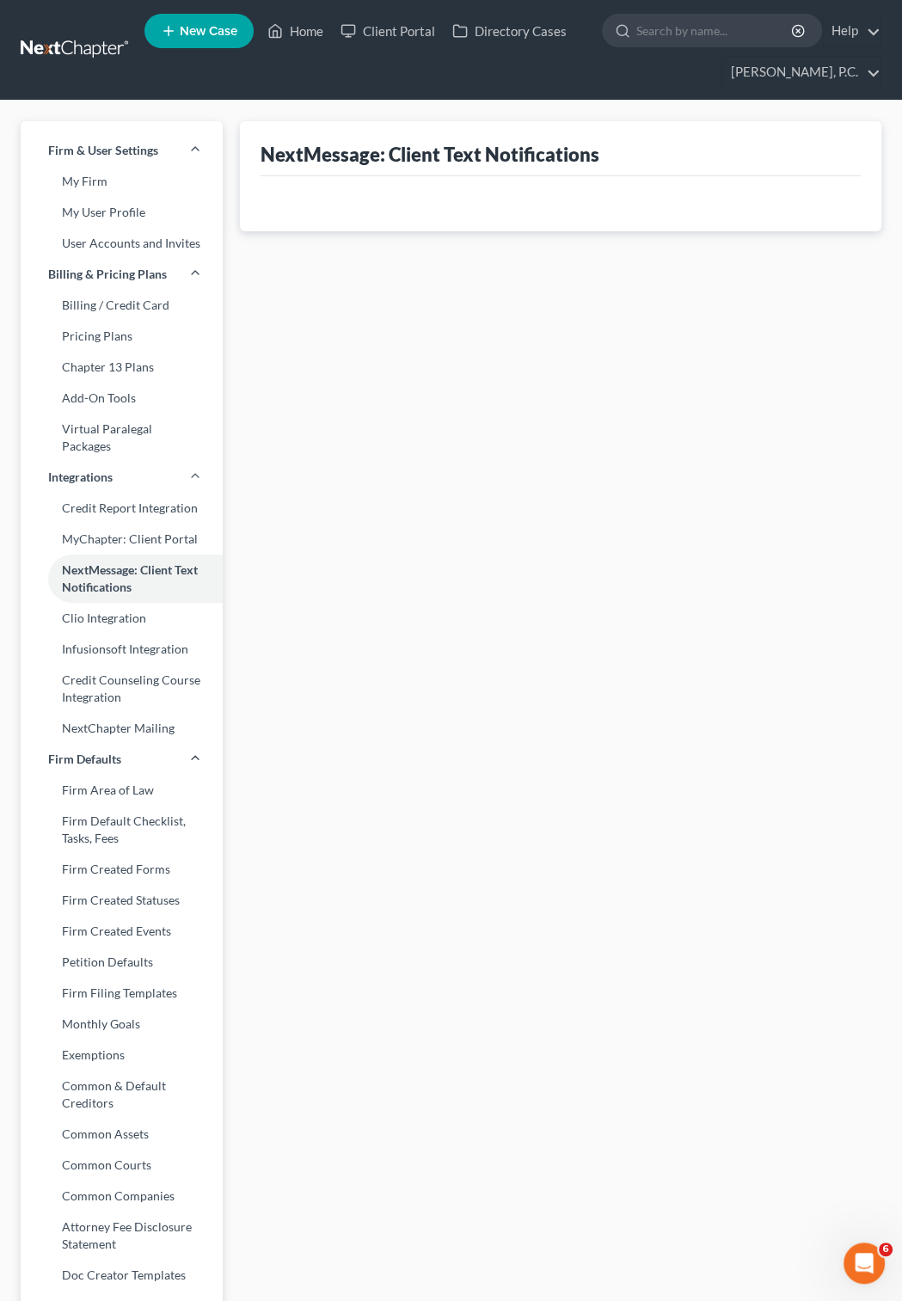
select select
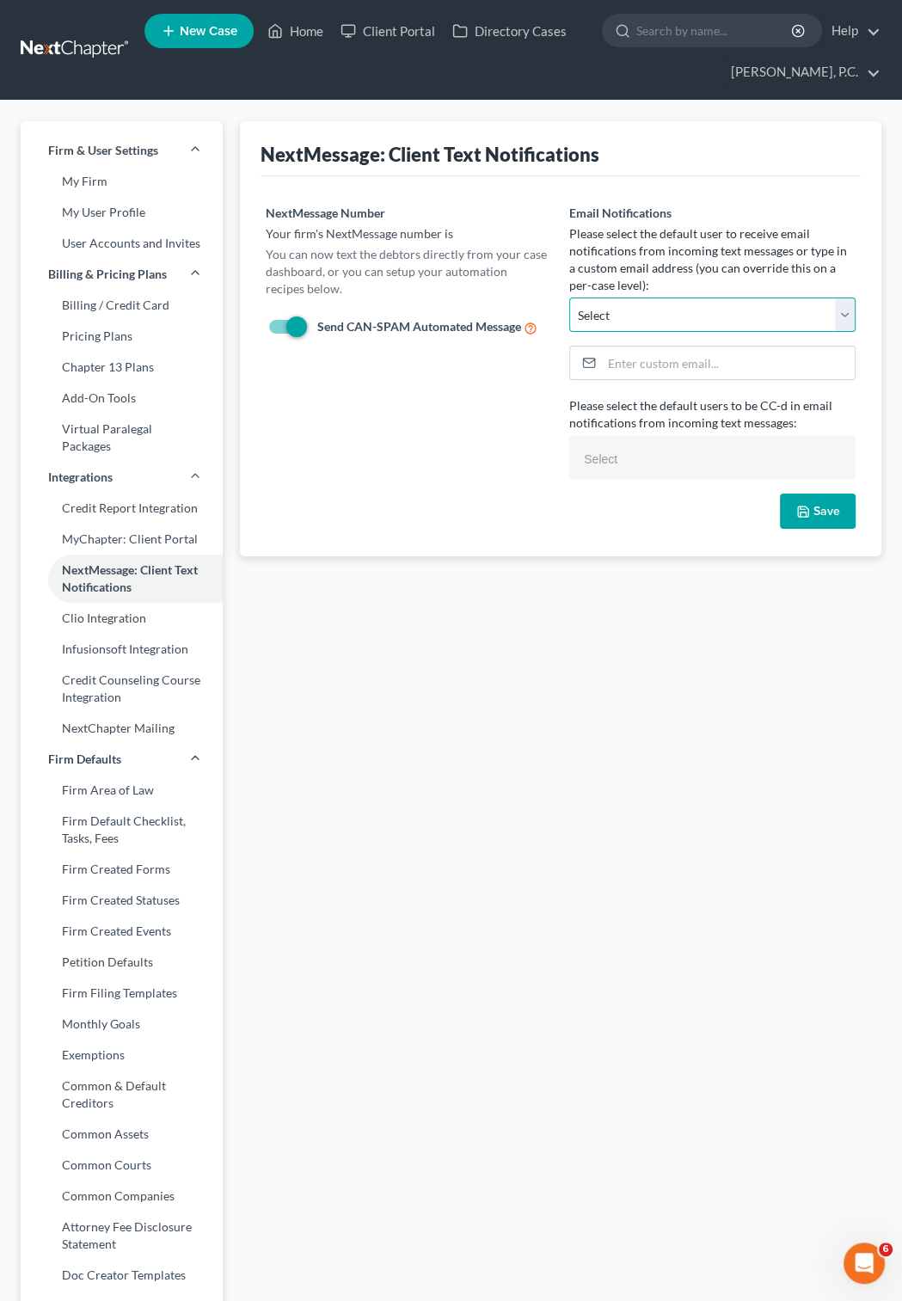
click at [569, 298] on select "egillian@bellsouth.net Select" at bounding box center [712, 315] width 286 height 34
select select "0"
click option "[EMAIL_ADDRESS][DOMAIN_NAME]" at bounding box center [0, 0] width 0 height 0
click at [592, 459] on input "text" at bounding box center [711, 459] width 262 height 26
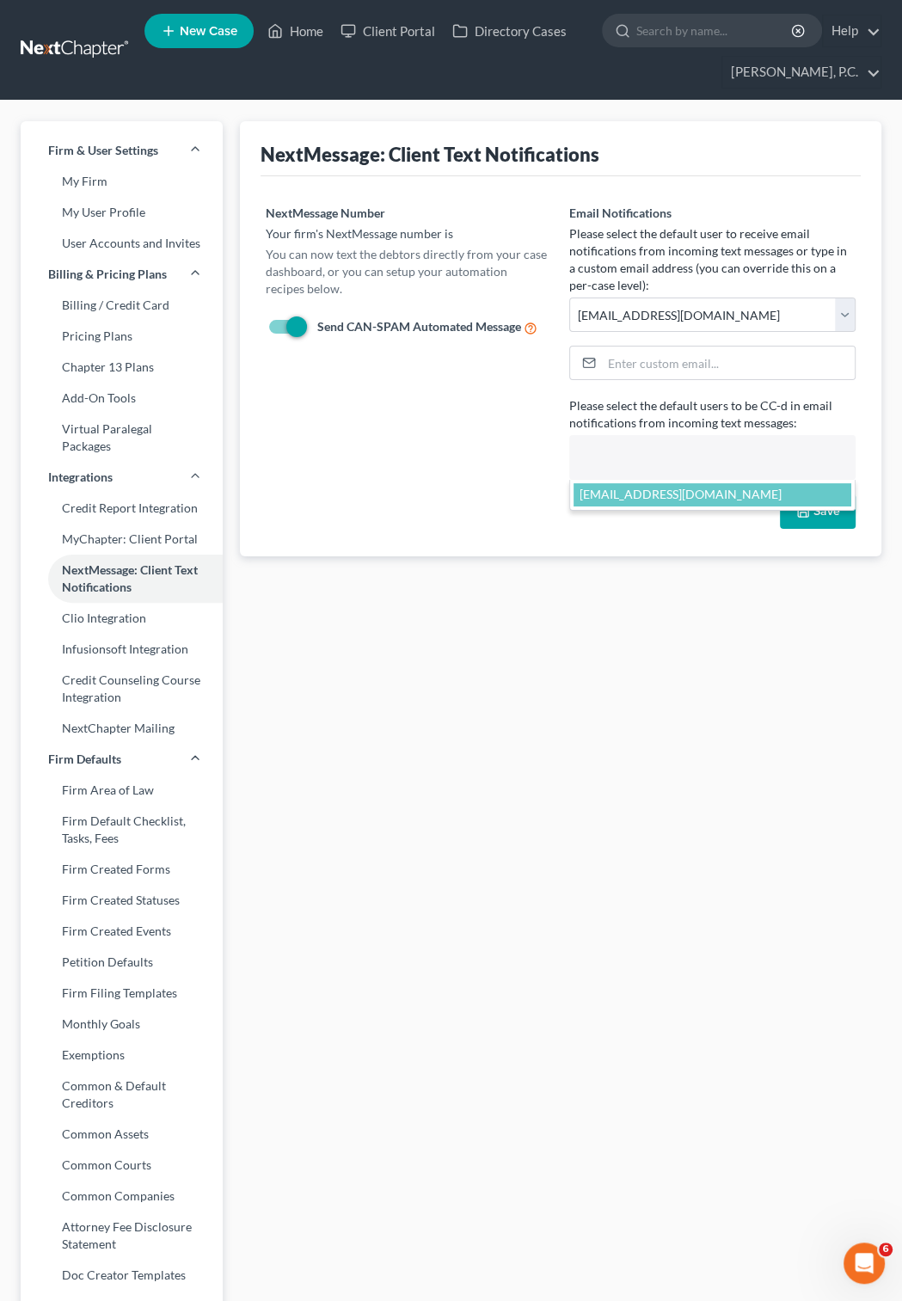
select select "25579"
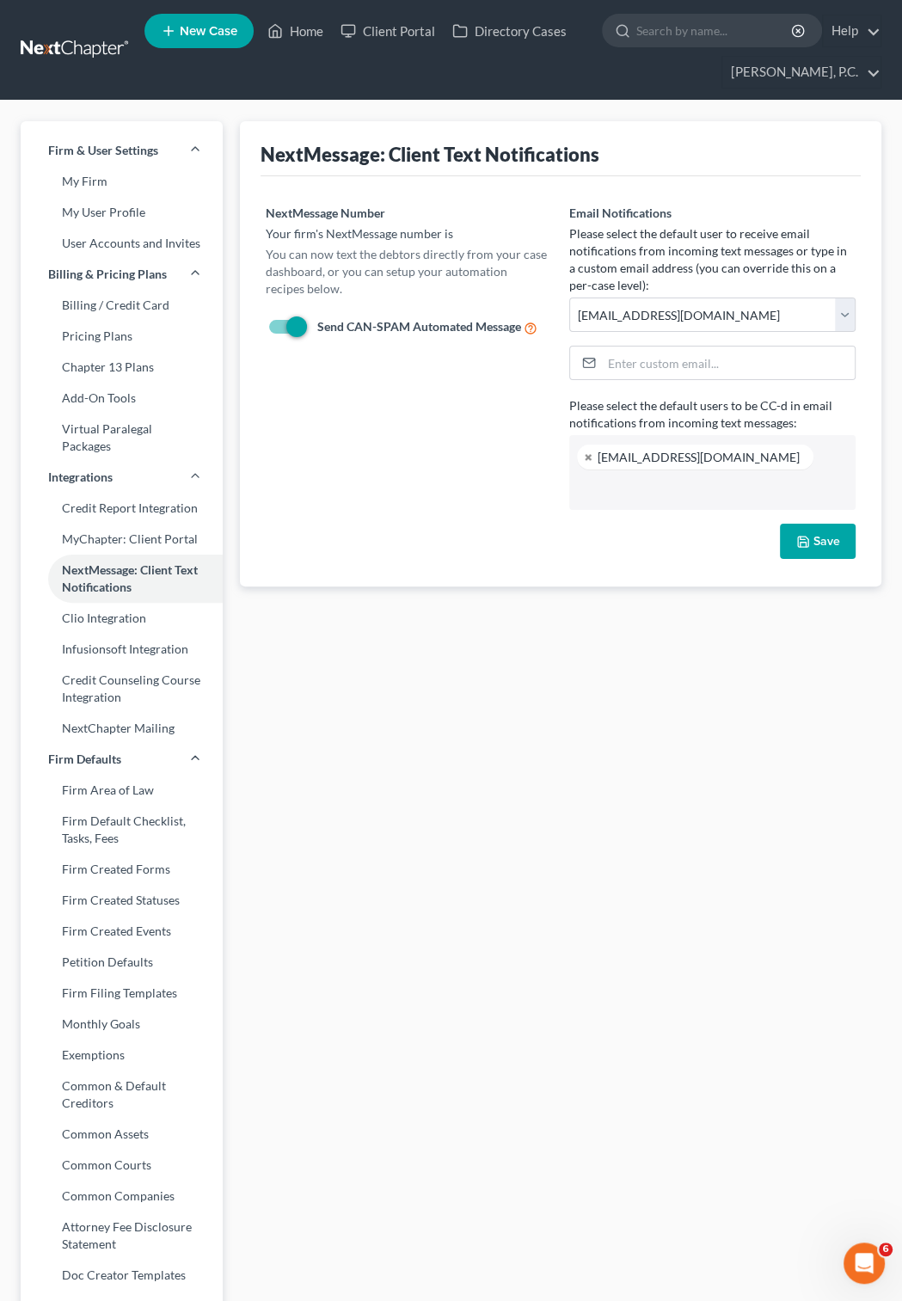
click at [825, 548] on button "Save" at bounding box center [818, 542] width 76 height 36
click at [800, 549] on icon "button" at bounding box center [803, 542] width 14 height 14
click at [61, 42] on link at bounding box center [76, 49] width 110 height 31
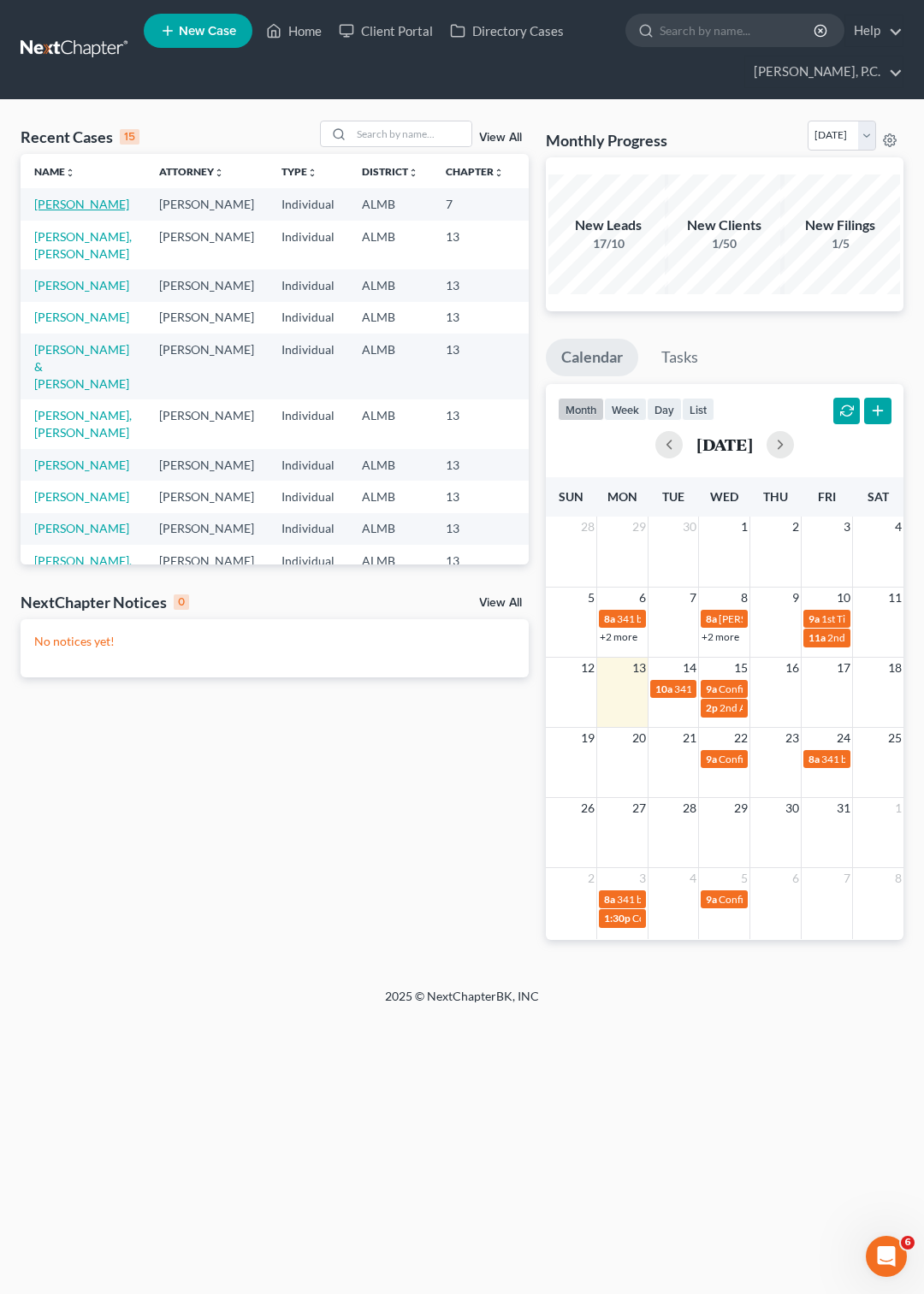
click at [42, 209] on link "[PERSON_NAME]" at bounding box center [81, 204] width 94 height 15
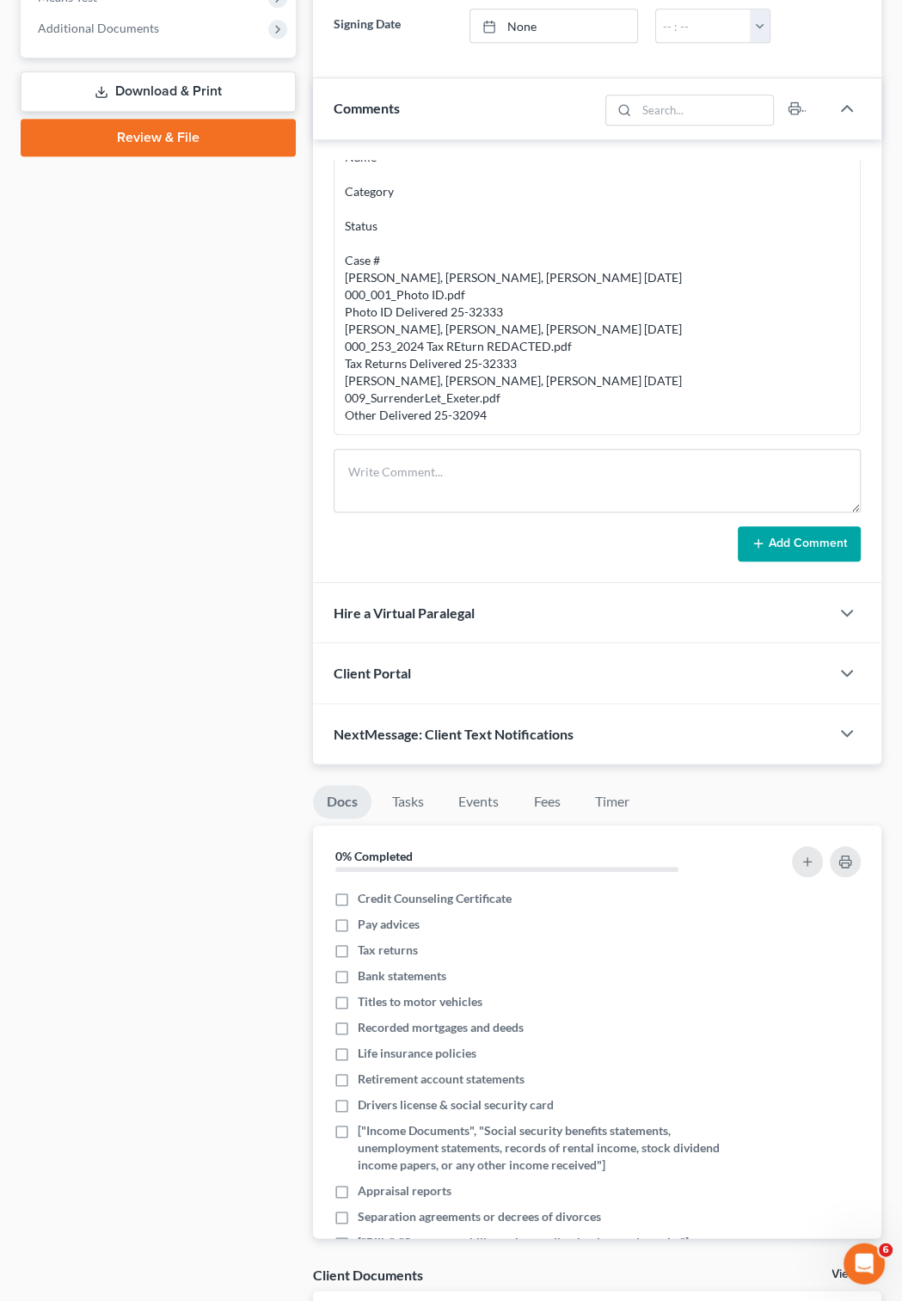
scroll to position [836, 0]
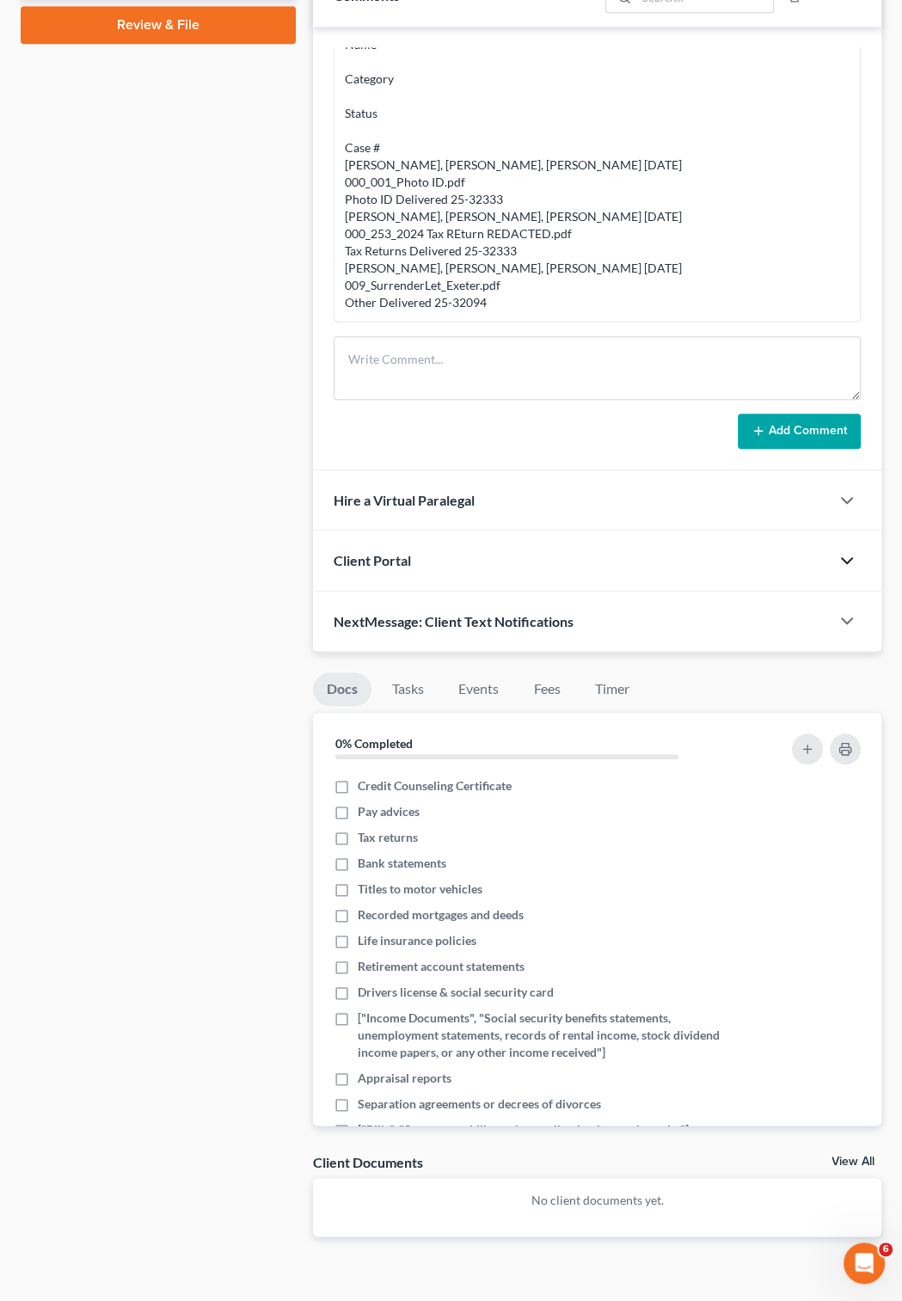
click at [848, 571] on icon "button" at bounding box center [847, 560] width 21 height 21
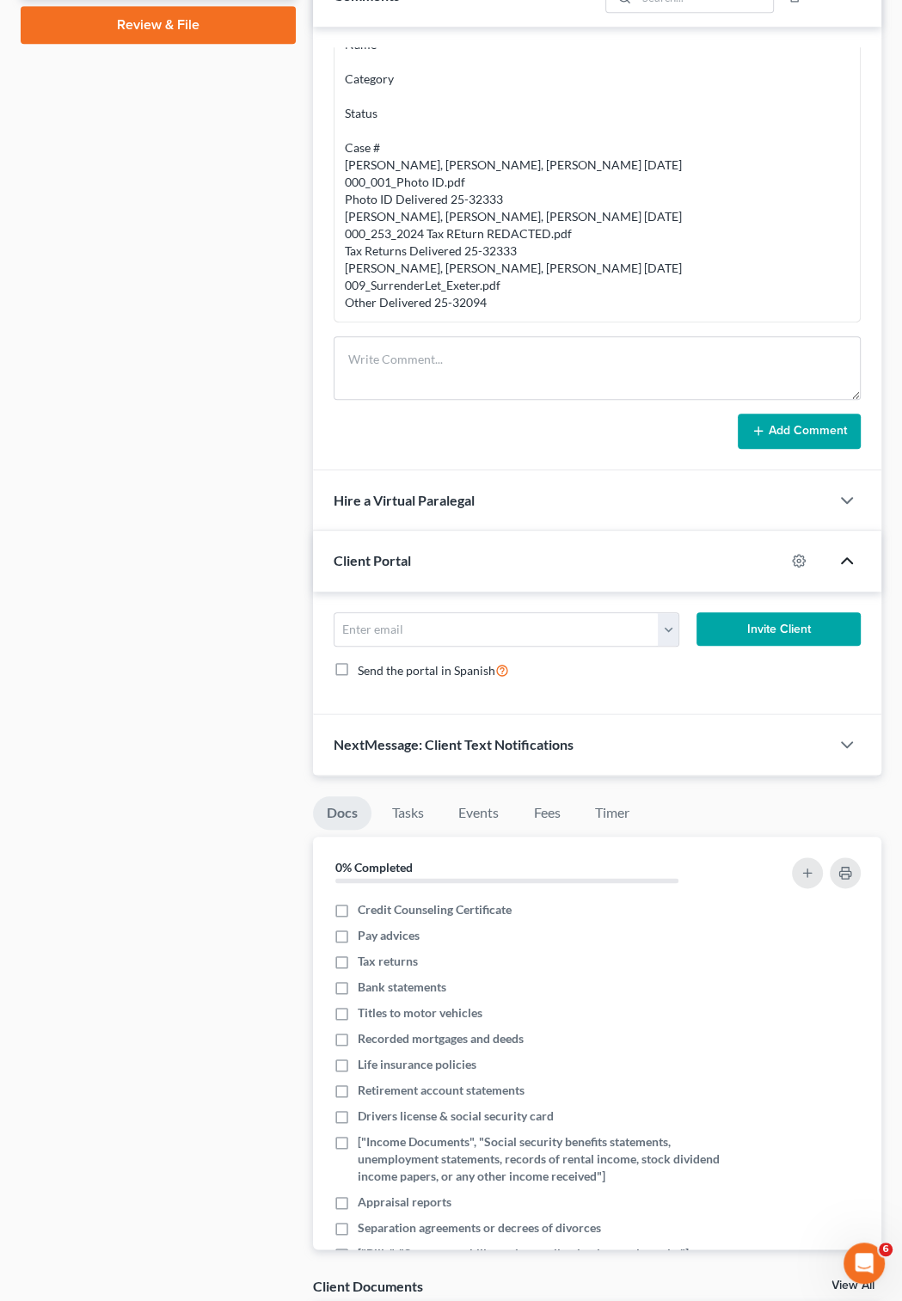
click at [848, 571] on icon "button" at bounding box center [847, 560] width 21 height 21
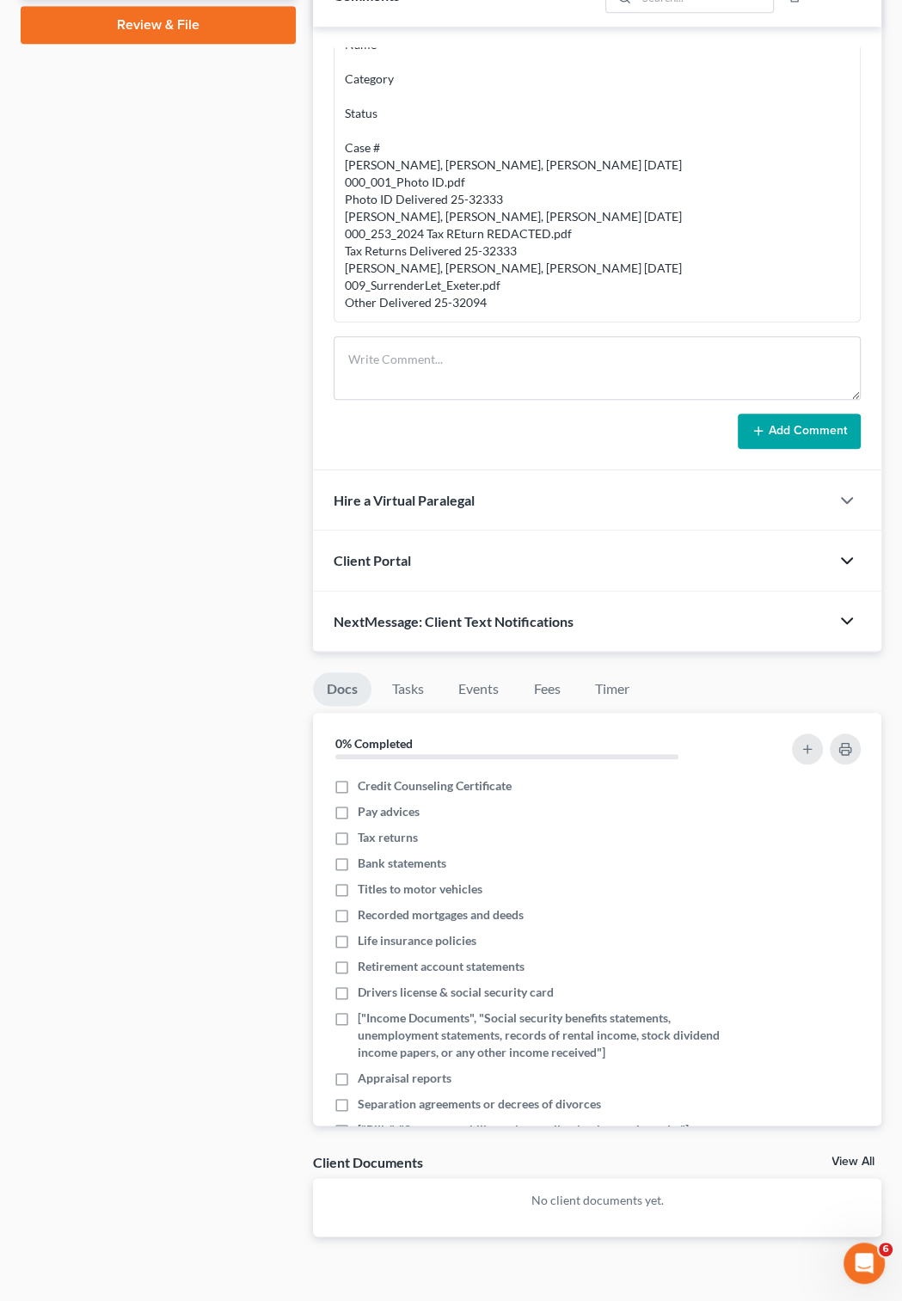
click at [848, 631] on icon "button" at bounding box center [847, 621] width 21 height 21
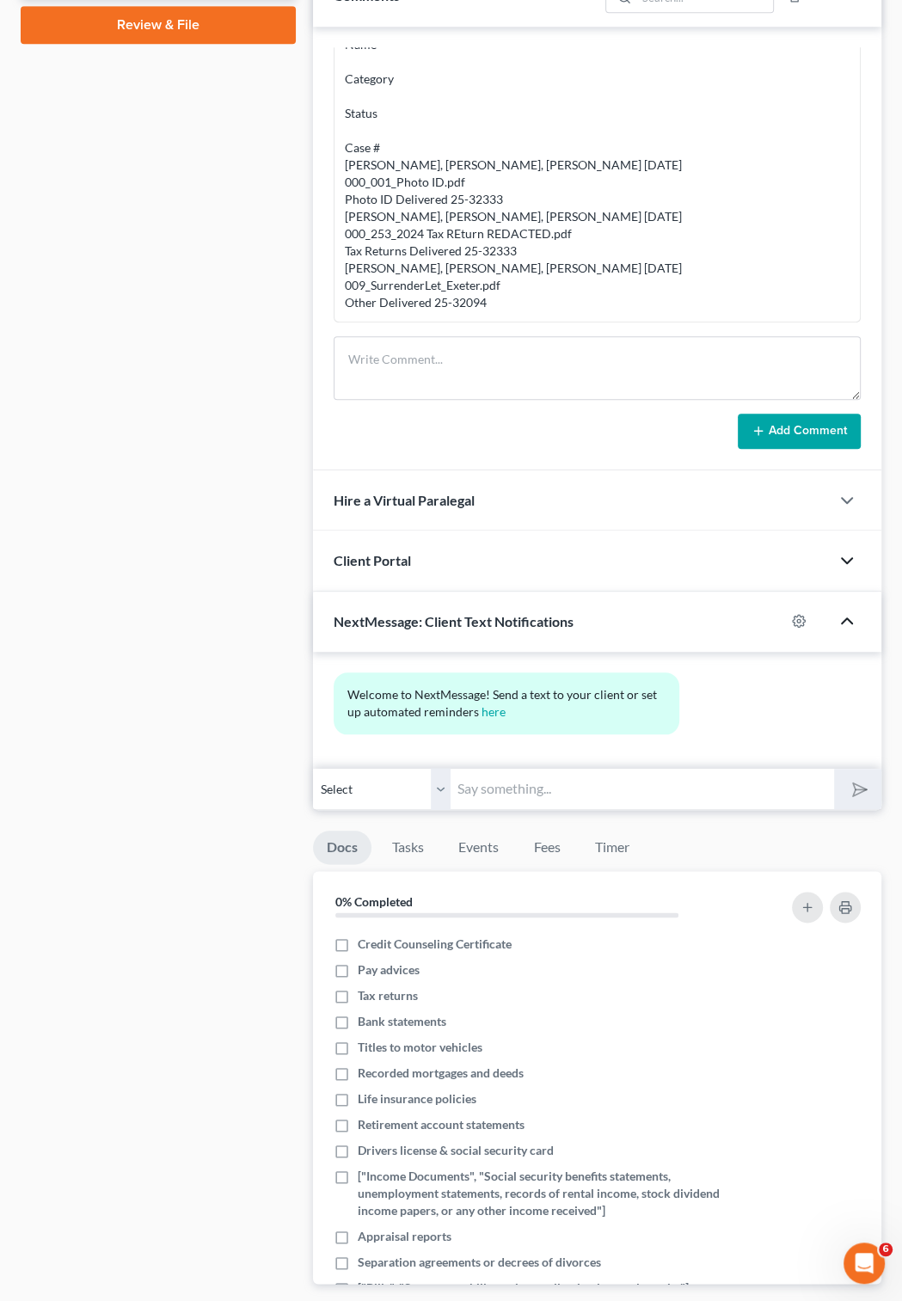
click at [499, 810] on input "text" at bounding box center [642, 789] width 383 height 42
type input "DEar [PERSON_NAME]"
click at [834, 769] on button "submit" at bounding box center [857, 789] width 47 height 40
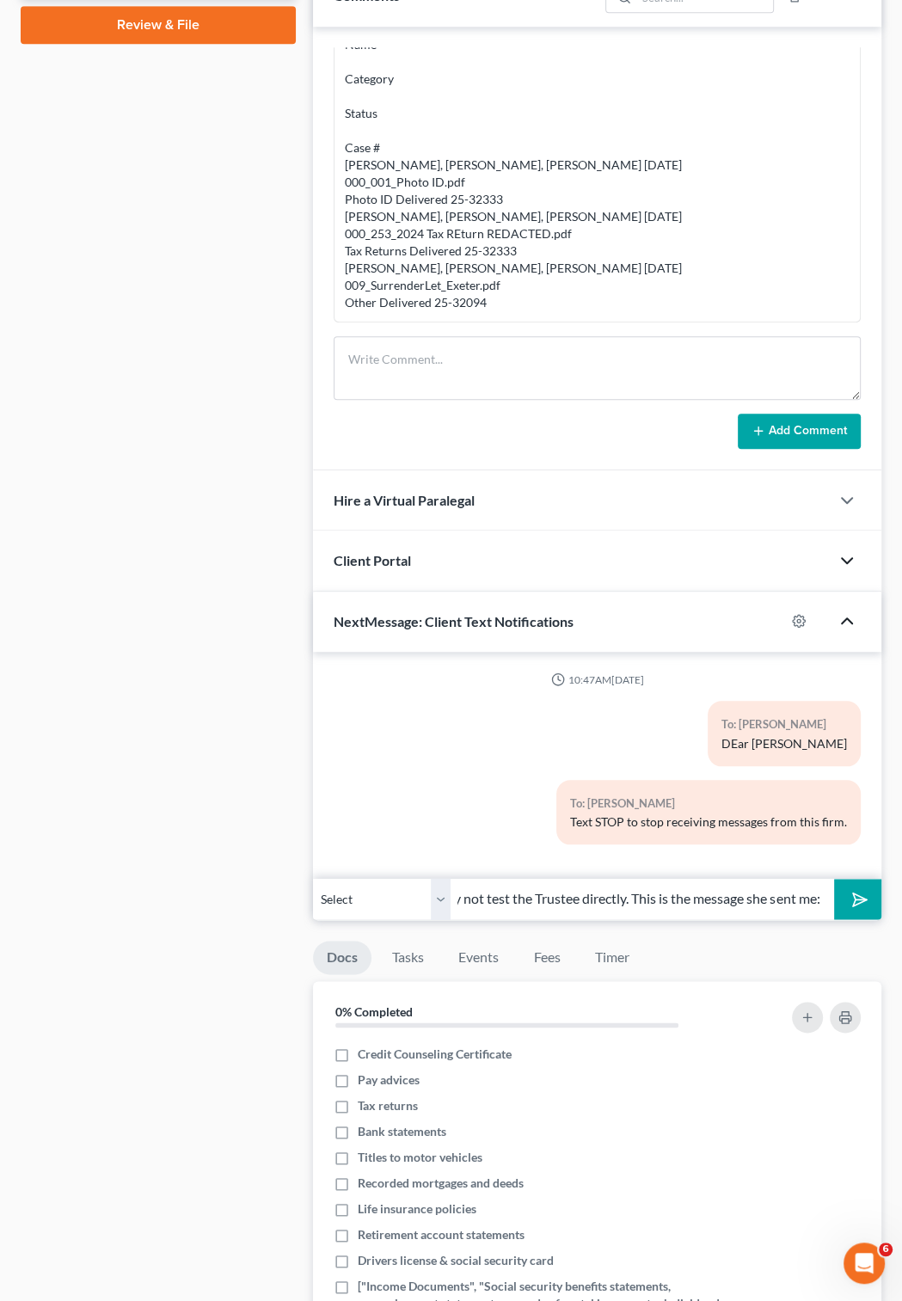
scroll to position [0, 479]
paste input "I will let you k"
paste input "I will let you know I don’t have a timeline for h"
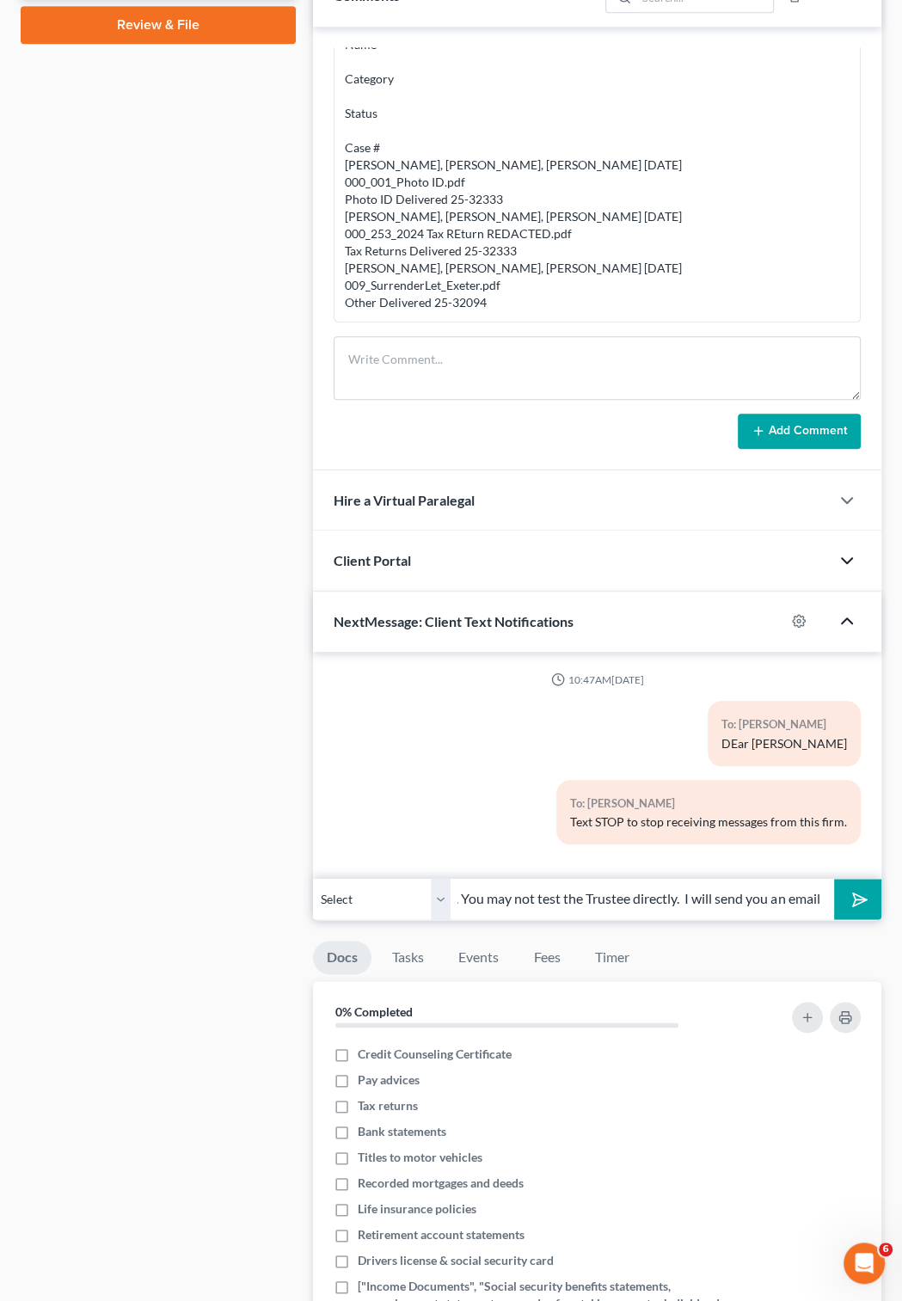
type input "Trying out a new text system. The Trustee has received a text from you. You may…"
click at [857, 911] on icon "submit" at bounding box center [857, 899] width 24 height 24
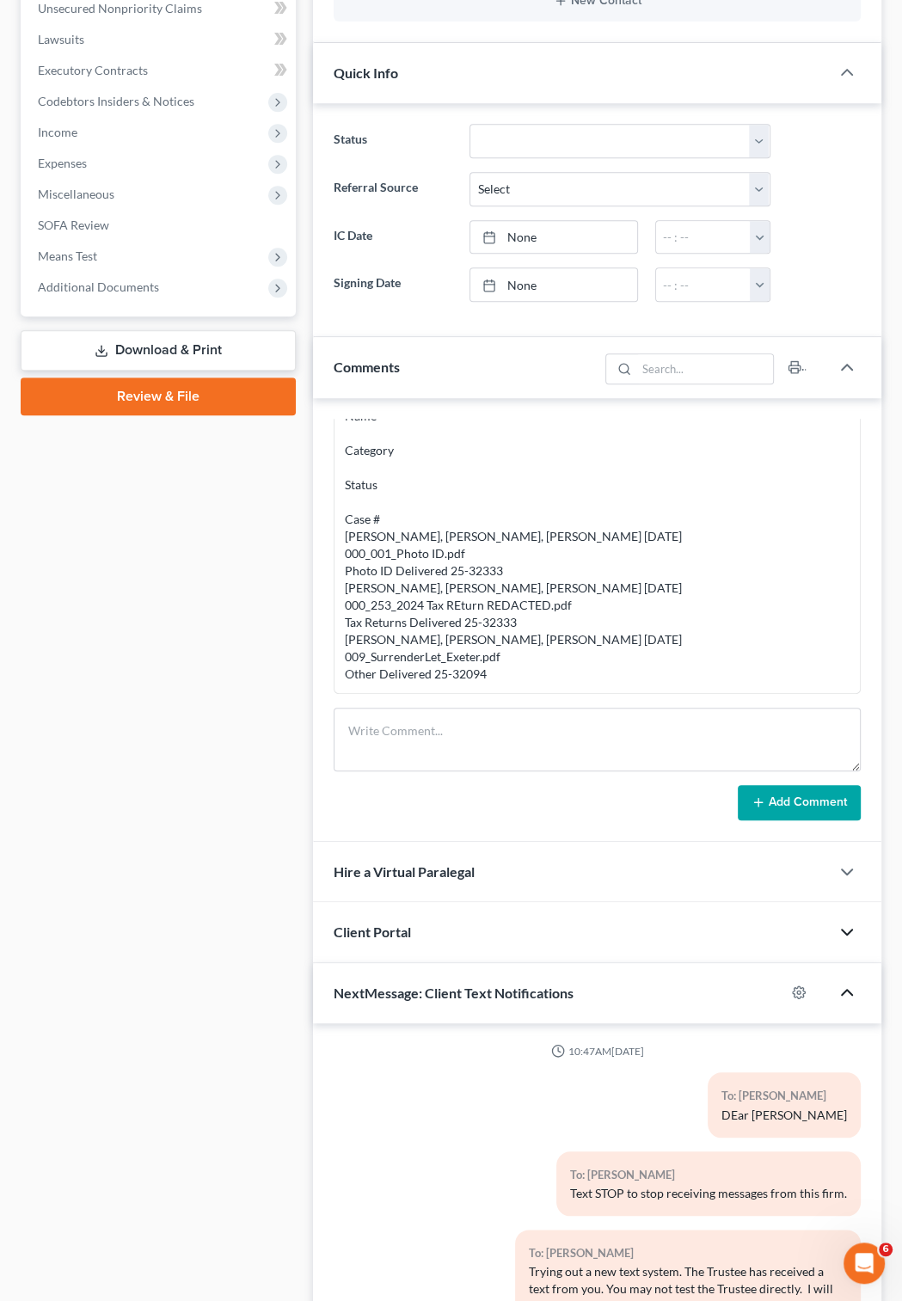
scroll to position [0, 0]
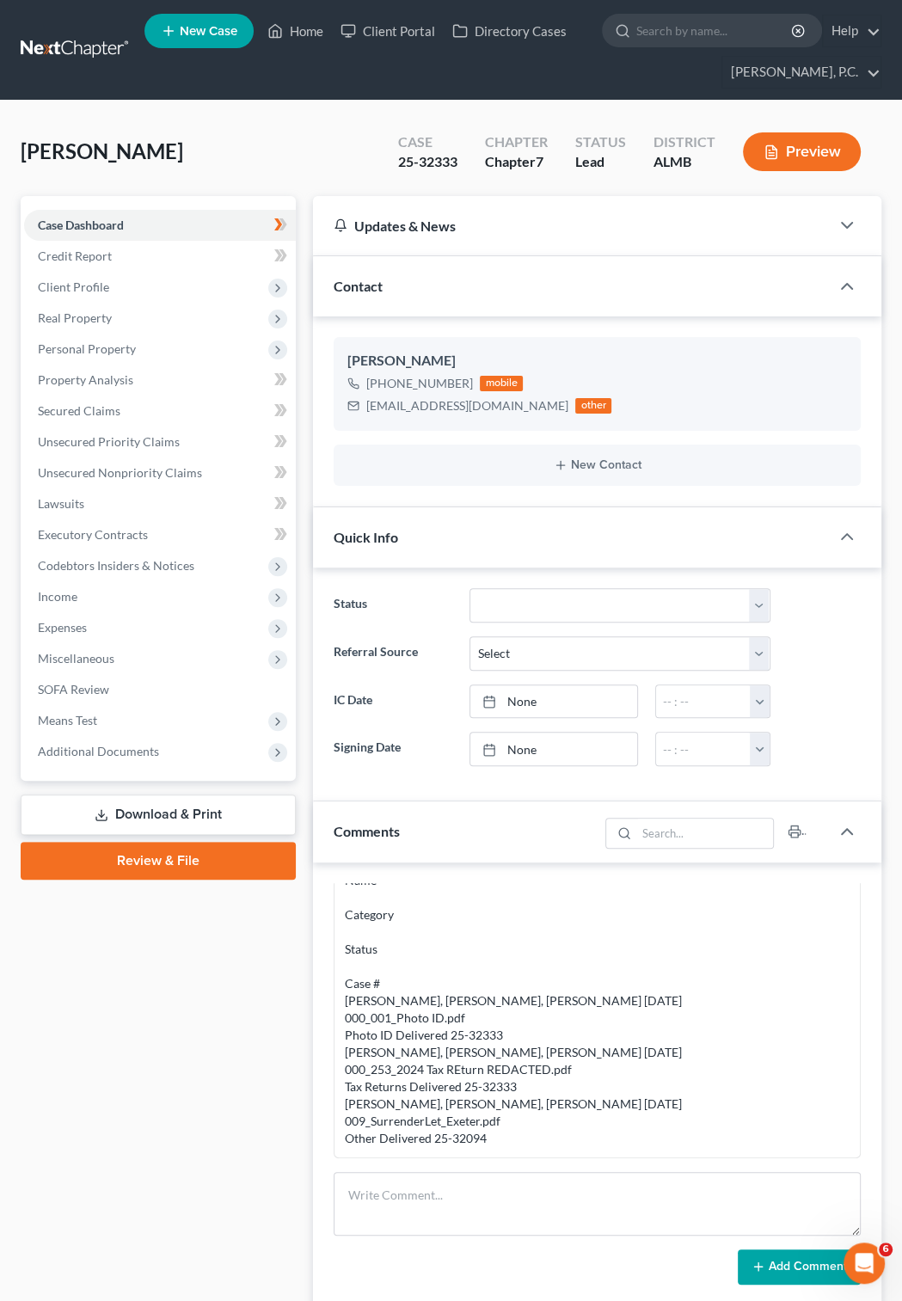
click at [82, 48] on link at bounding box center [76, 49] width 110 height 31
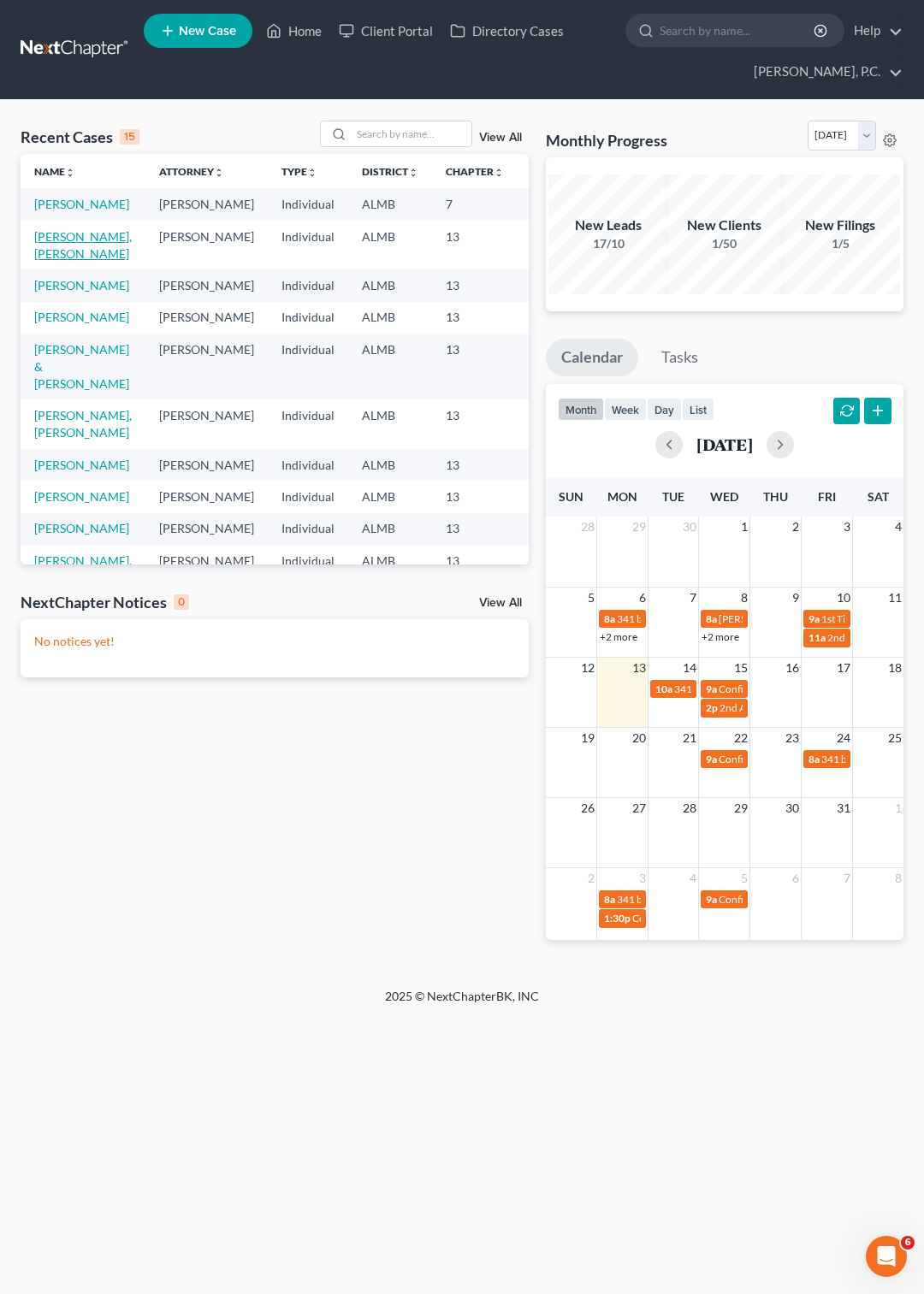
click at [46, 261] on link "[PERSON_NAME], [PERSON_NAME]" at bounding box center [83, 246] width 97 height 32
select select "6"
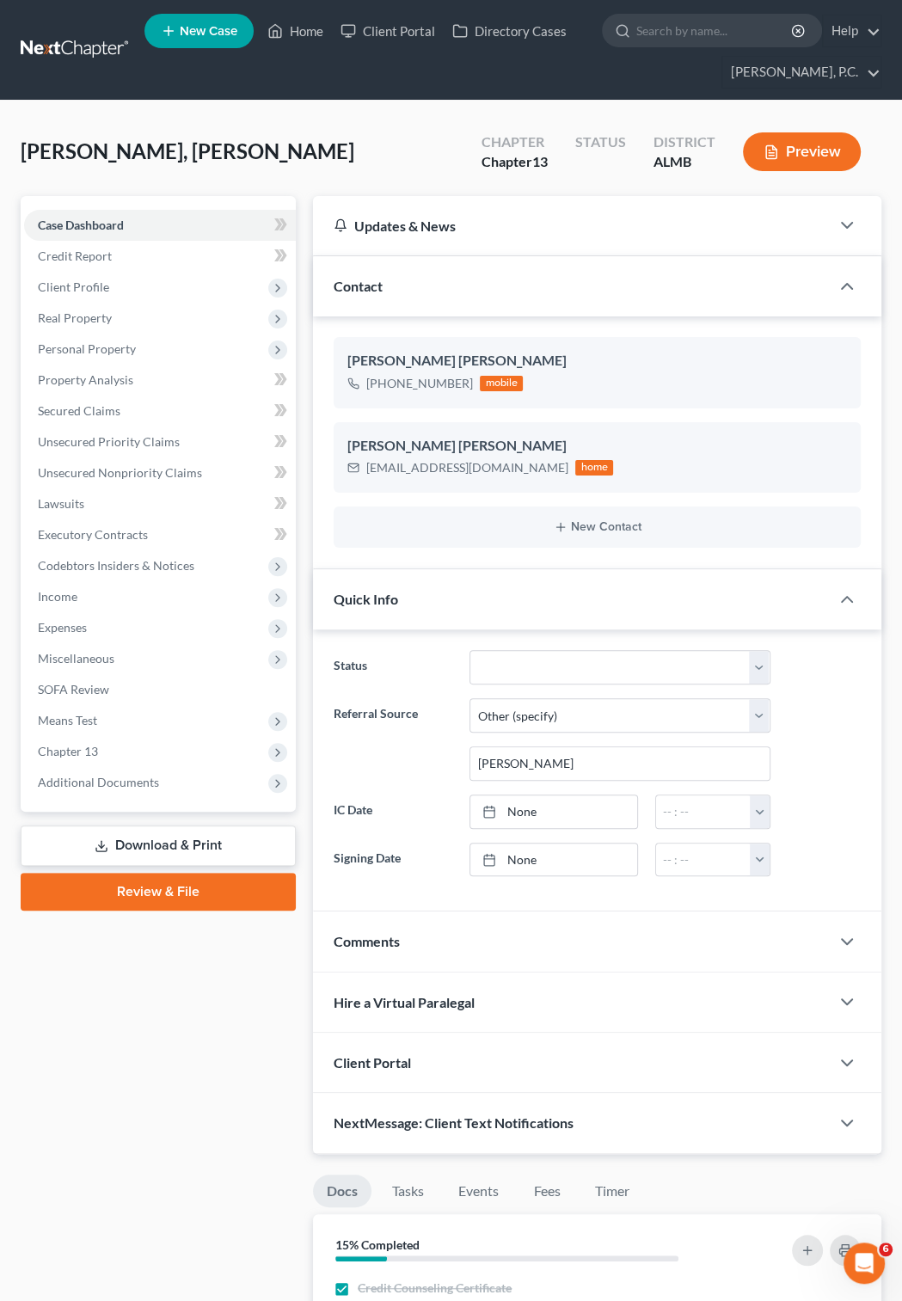
click at [175, 888] on link "Review & File" at bounding box center [158, 892] width 275 height 38
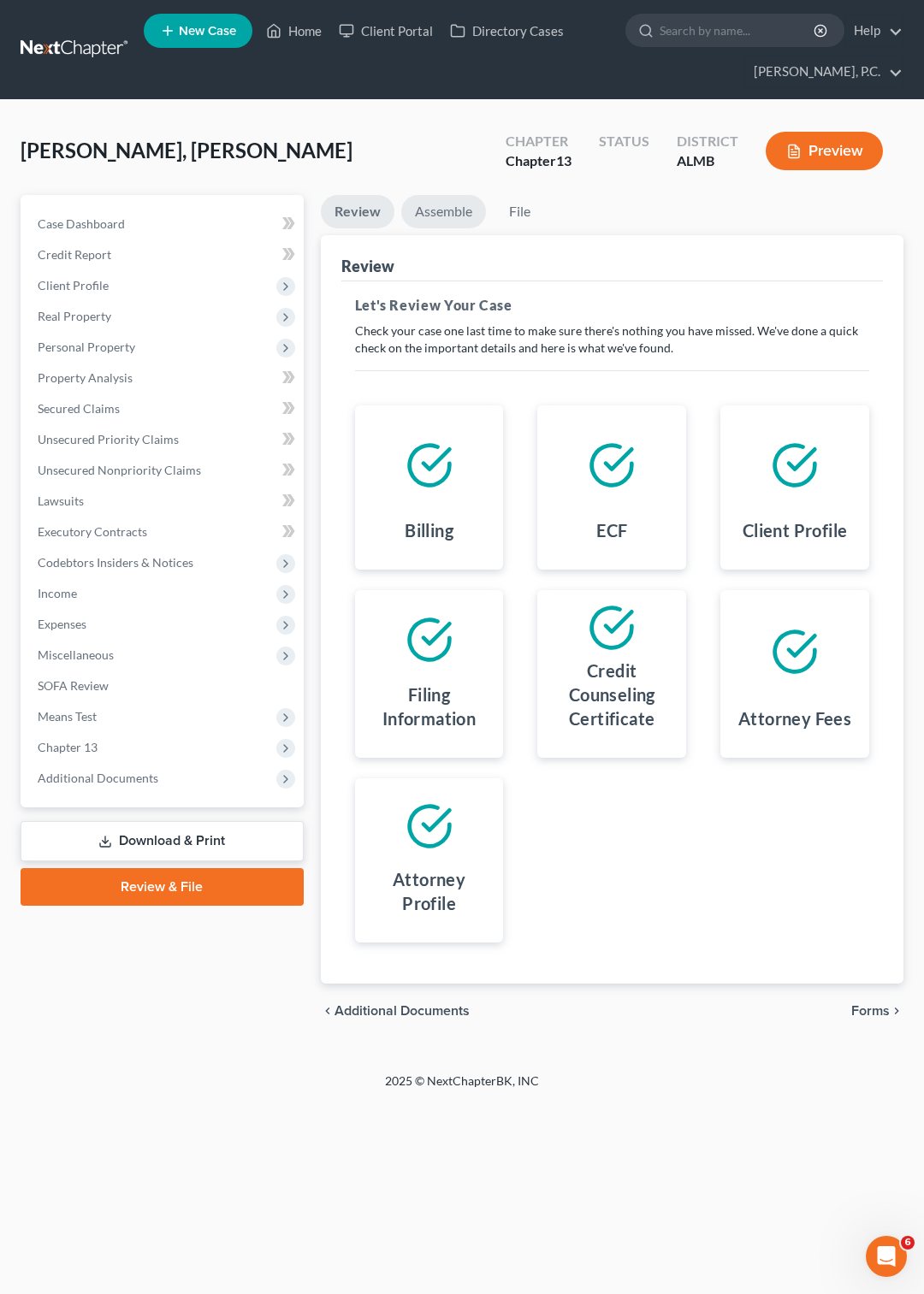
click at [421, 211] on link "Assemble" at bounding box center [443, 212] width 85 height 34
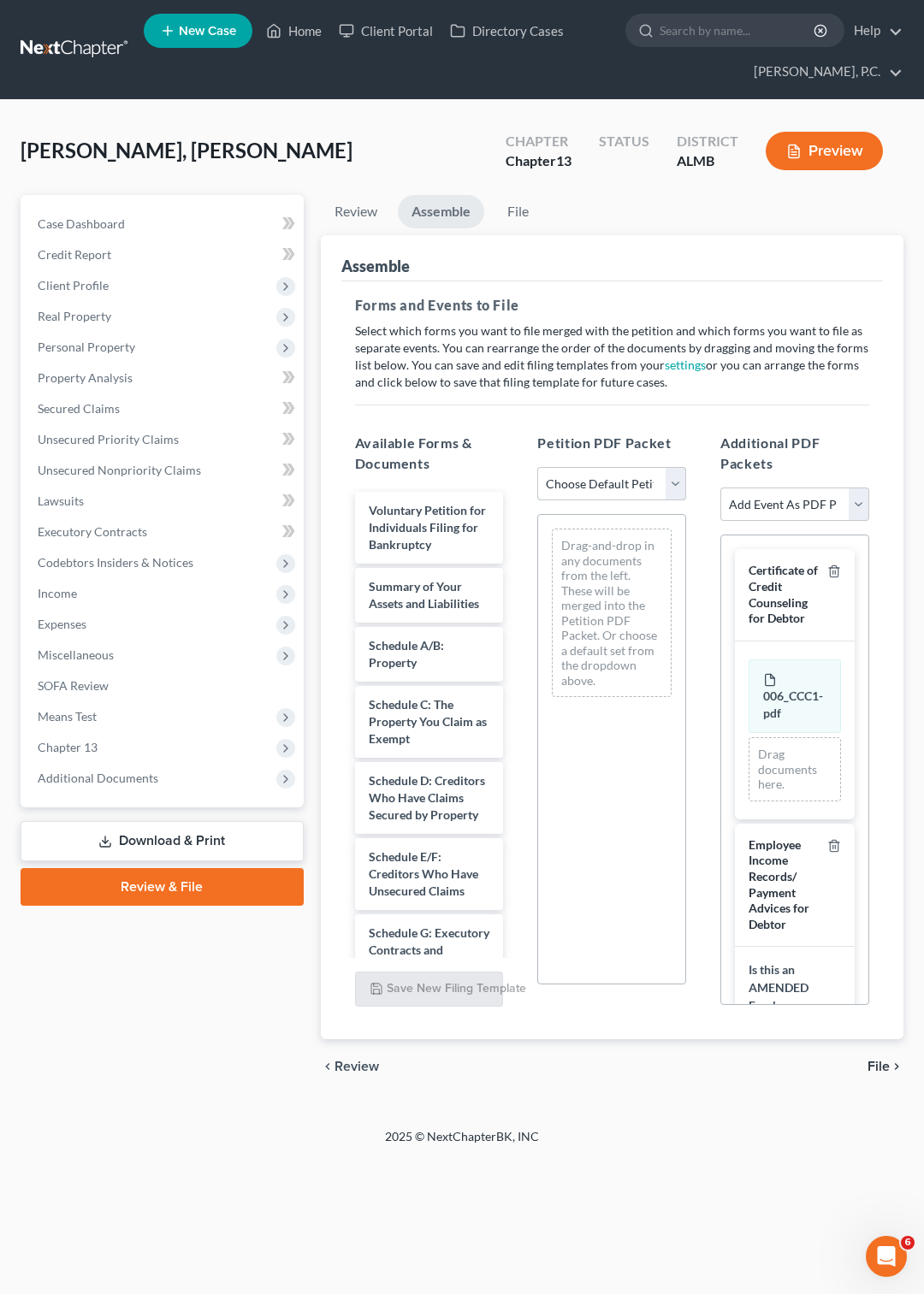
click at [537, 467] on select "Choose Default Petition PDF Packet Complete Bankruptcy Petition (all forms and …" at bounding box center [612, 484] width 149 height 34
select select "0"
click option "Complete Bankruptcy Petition (all forms and schedules)" at bounding box center [0, 0] width 0 height 0
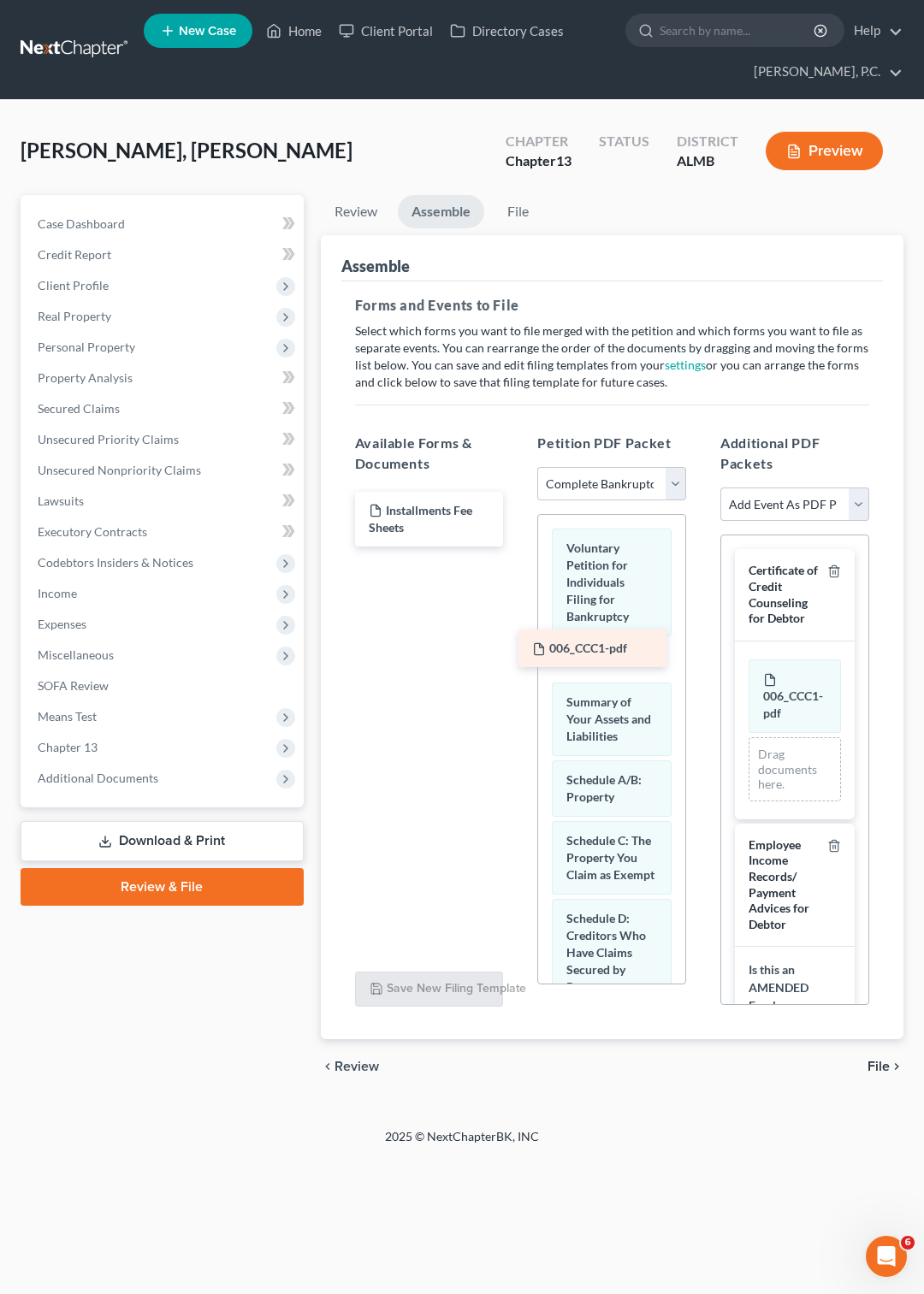
drag, startPoint x: 462, startPoint y: 512, endPoint x: 625, endPoint y: 651, distance: 214.2
click at [517, 547] on div "006_CCC1-pdf 006_CCC1-pdf Installments Fee Sheets" at bounding box center [429, 519] width 176 height 55
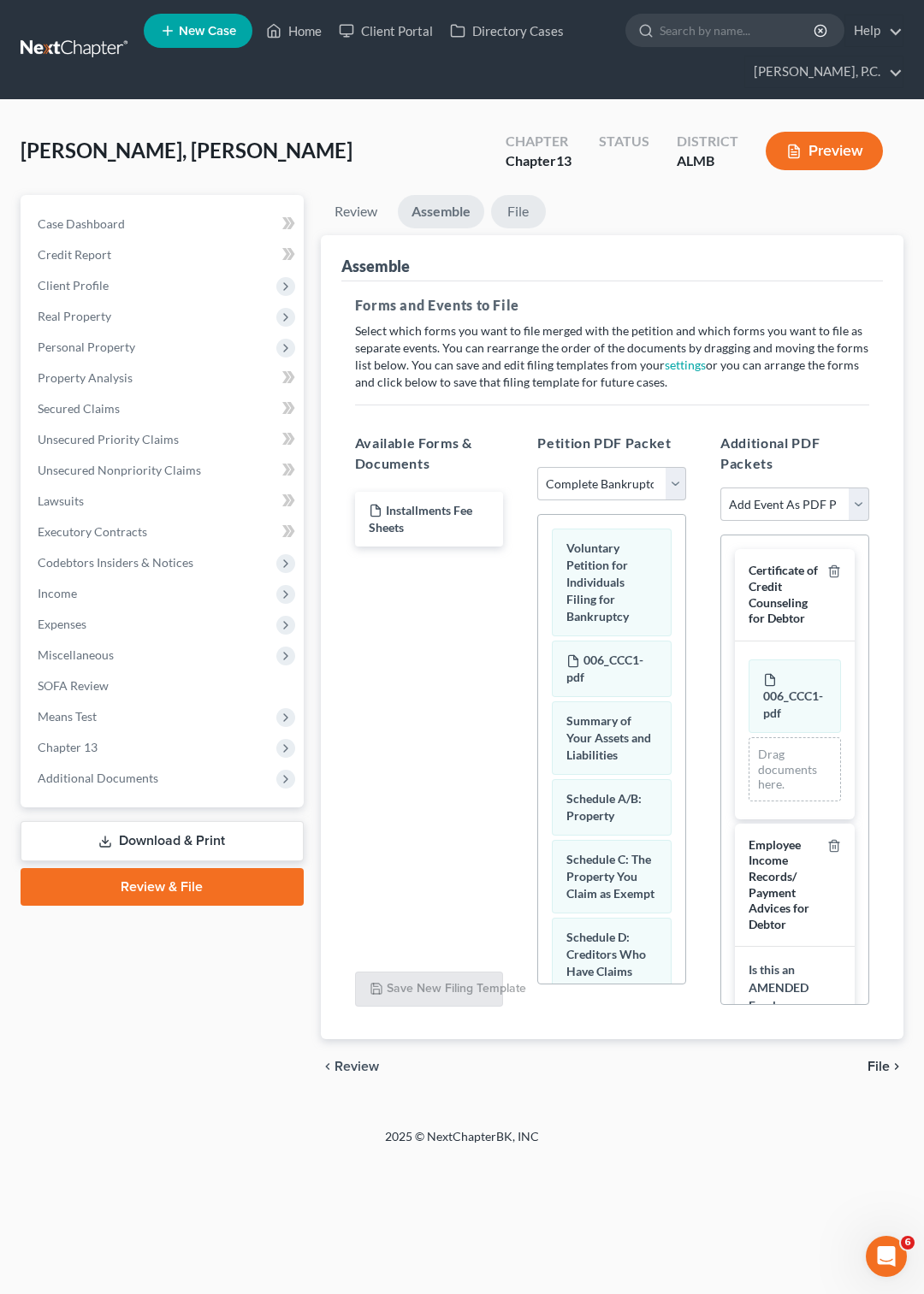
click at [524, 211] on link "File" at bounding box center [518, 212] width 55 height 34
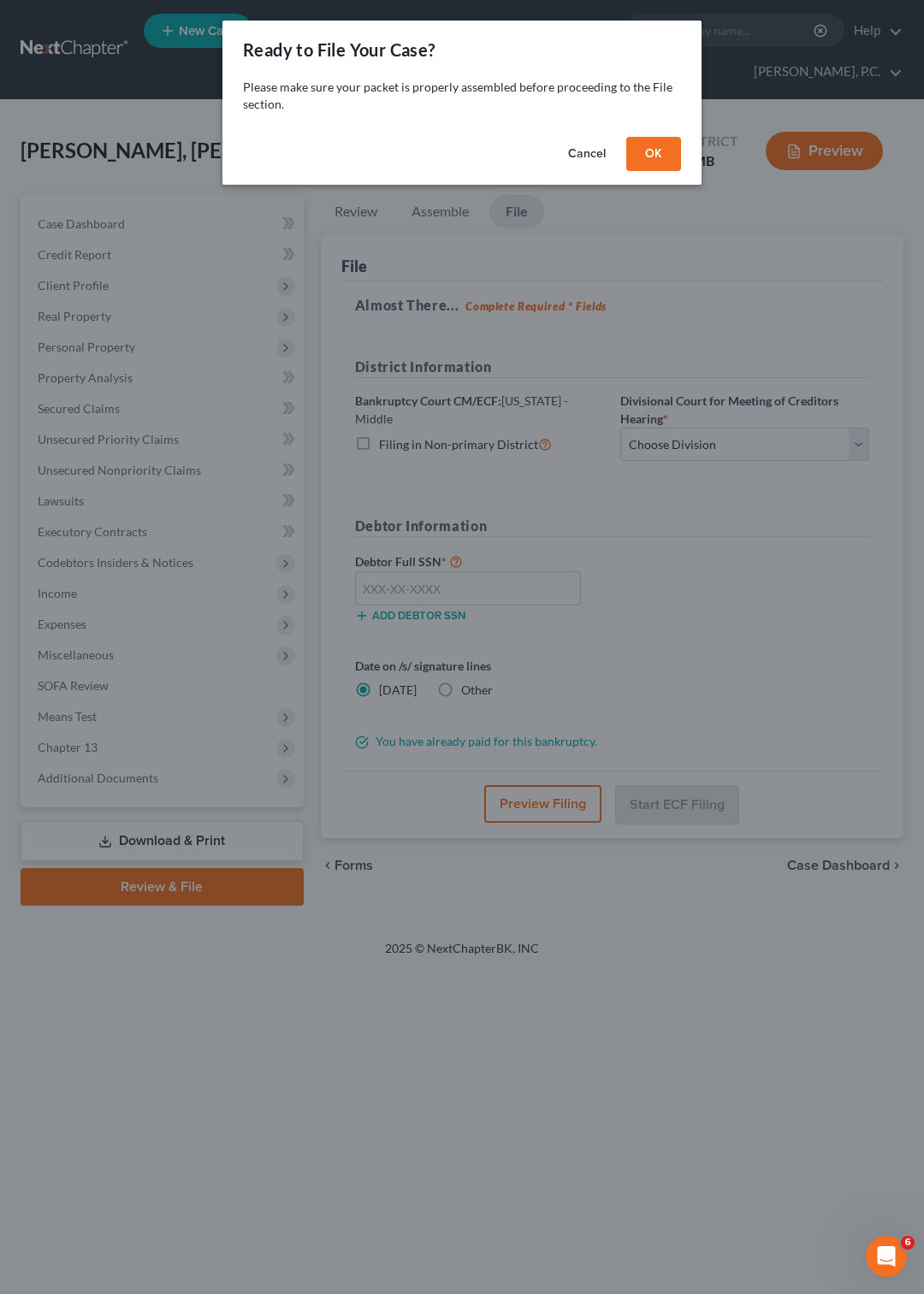
click at [651, 155] on button "OK" at bounding box center [653, 154] width 55 height 34
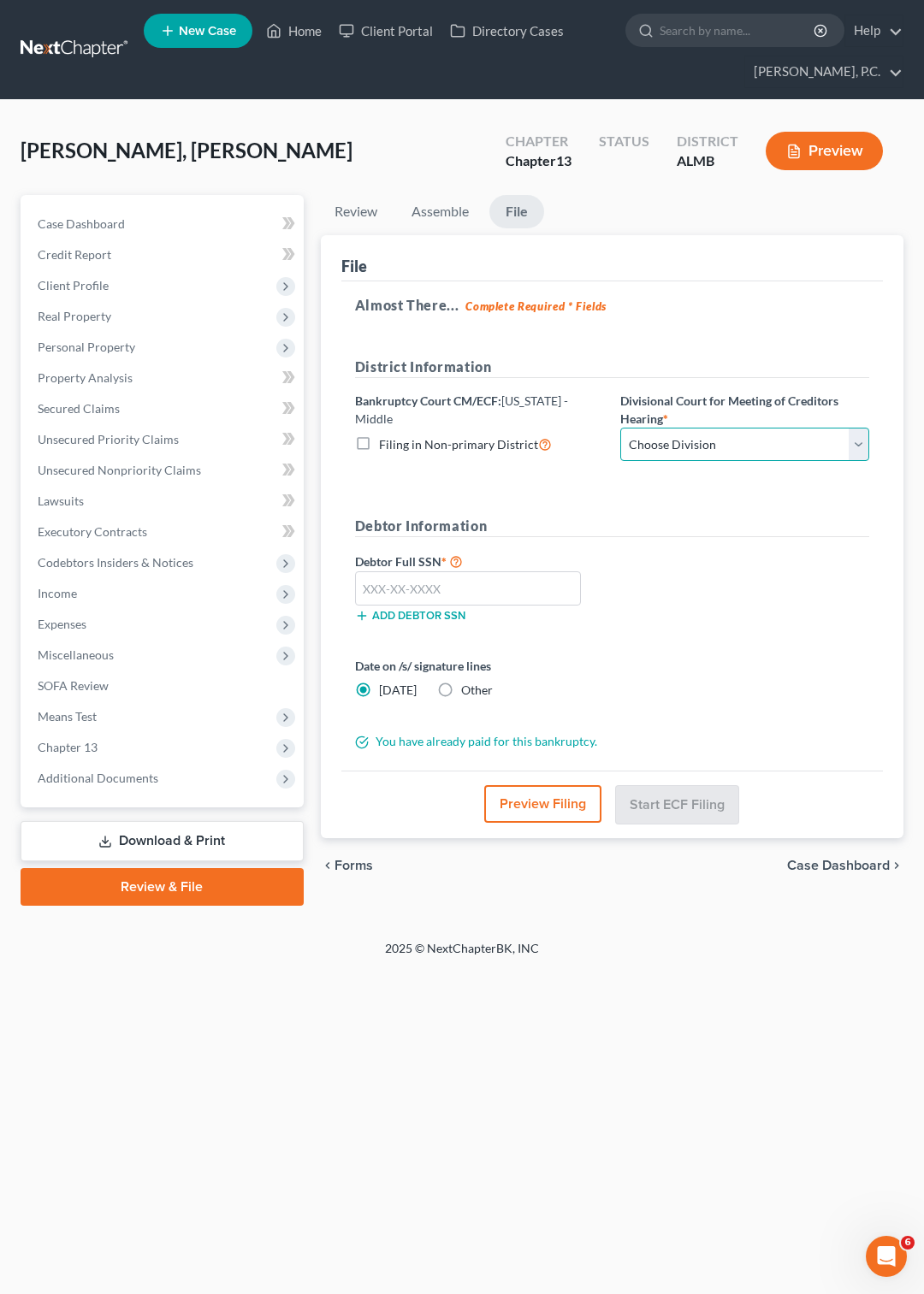
click at [621, 428] on select "Choose Division Dothan [PERSON_NAME] Opelika" at bounding box center [745, 445] width 249 height 34
select select "1"
click option "[PERSON_NAME]" at bounding box center [0, 0] width 0 height 0
click at [449, 590] on input "text" at bounding box center [468, 589] width 227 height 34
type input "420-31-5677"
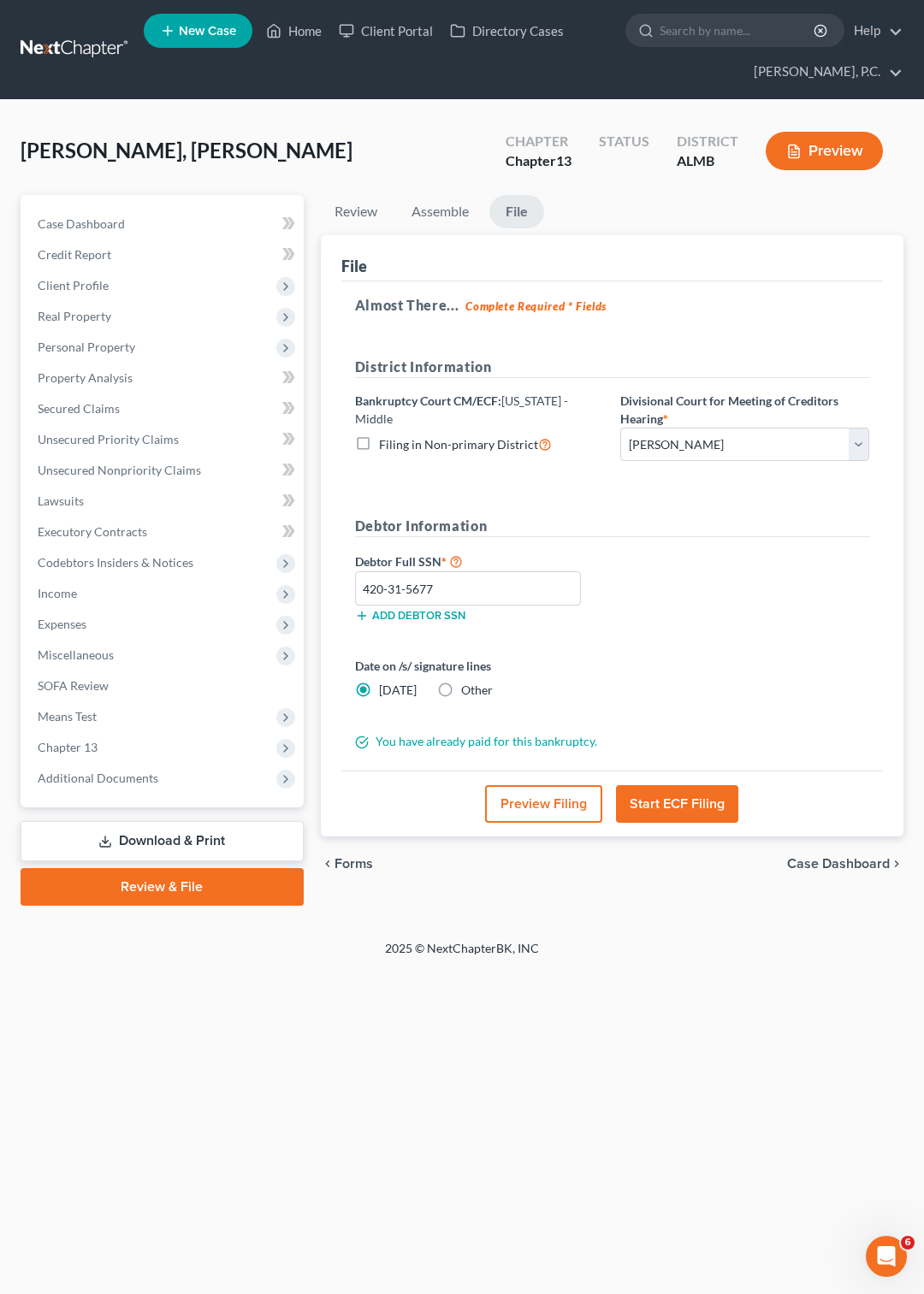
click at [682, 810] on button "Start ECF Filing" at bounding box center [676, 805] width 122 height 38
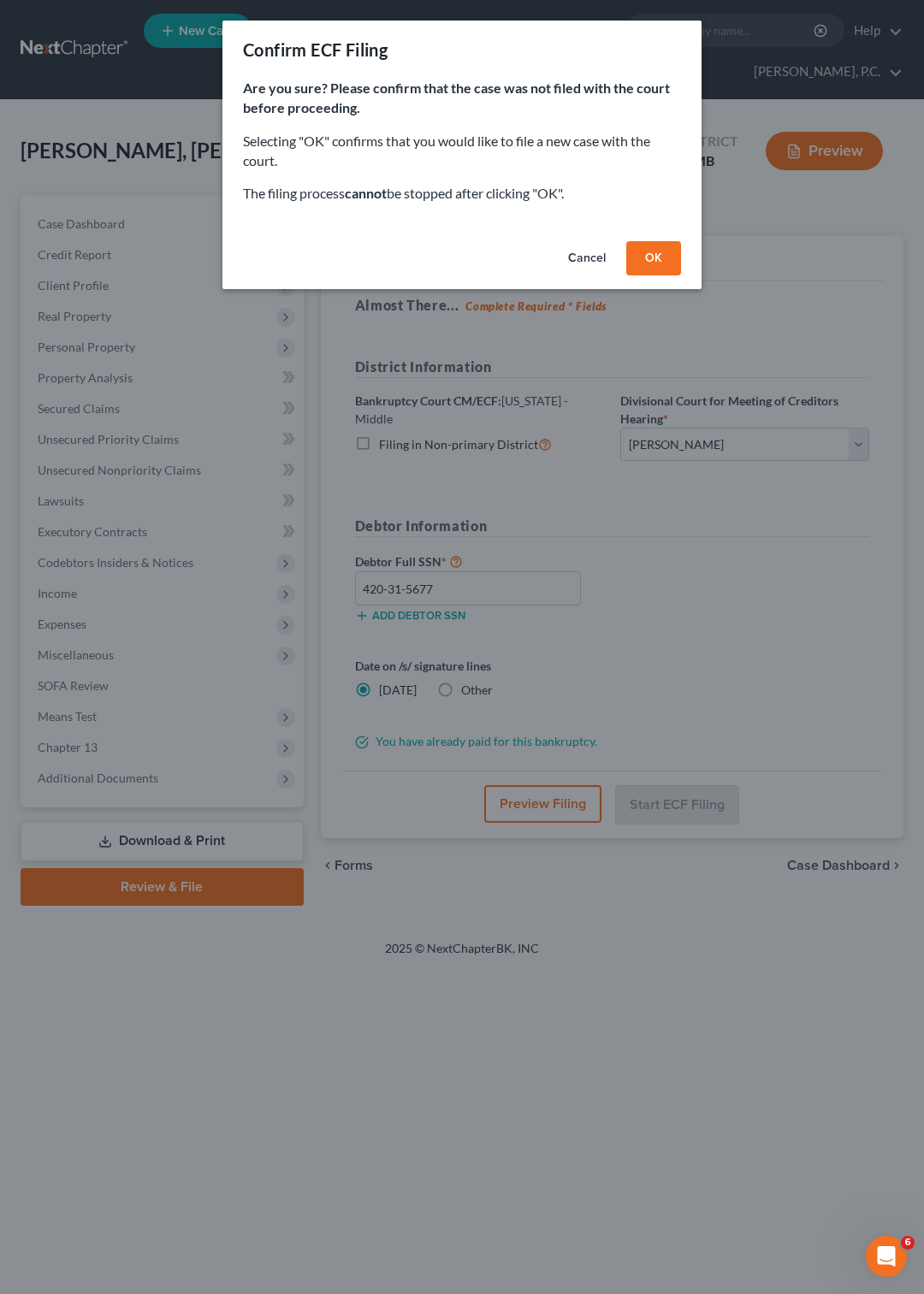
click at [655, 248] on button "OK" at bounding box center [653, 259] width 55 height 34
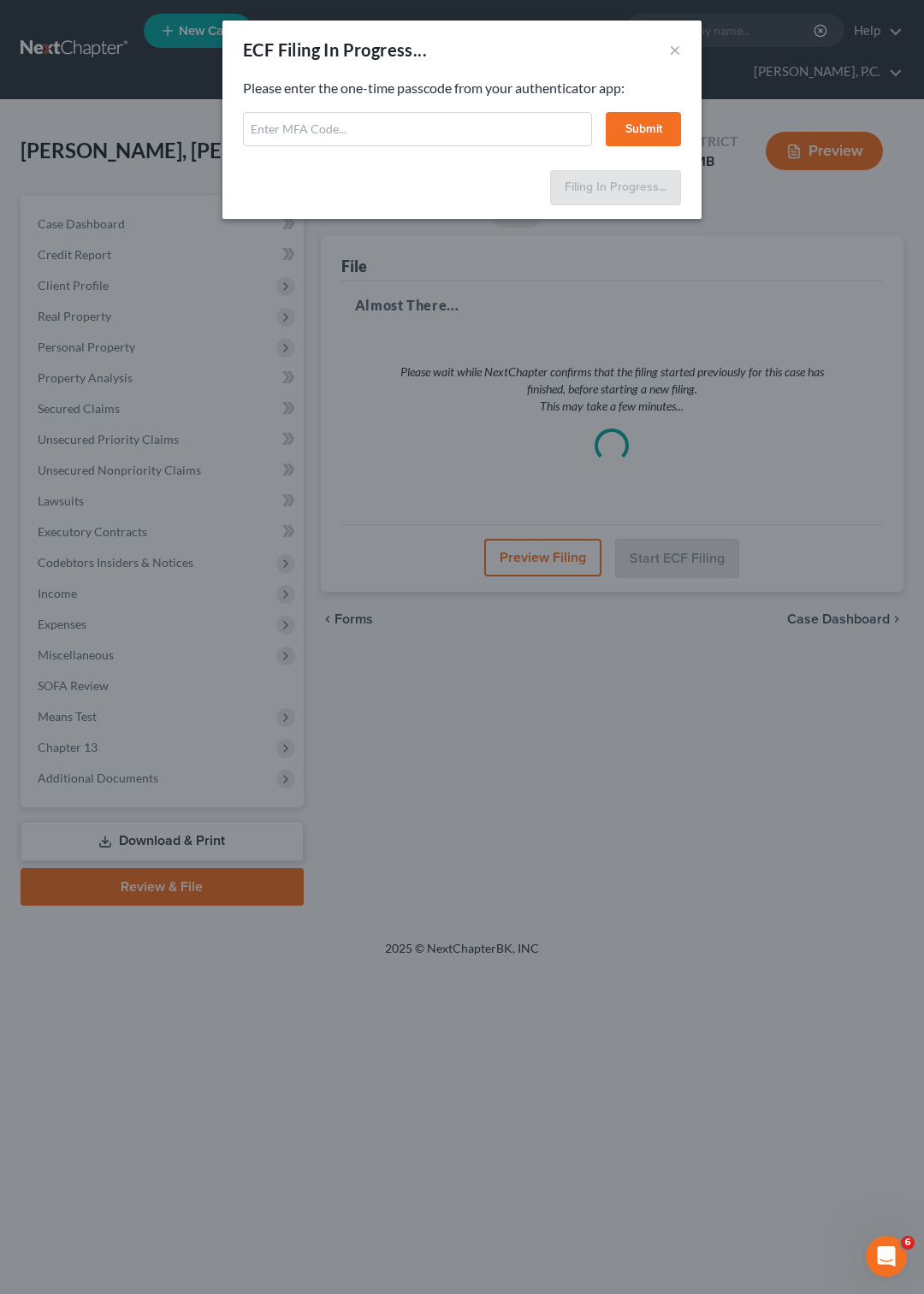
select select "1"
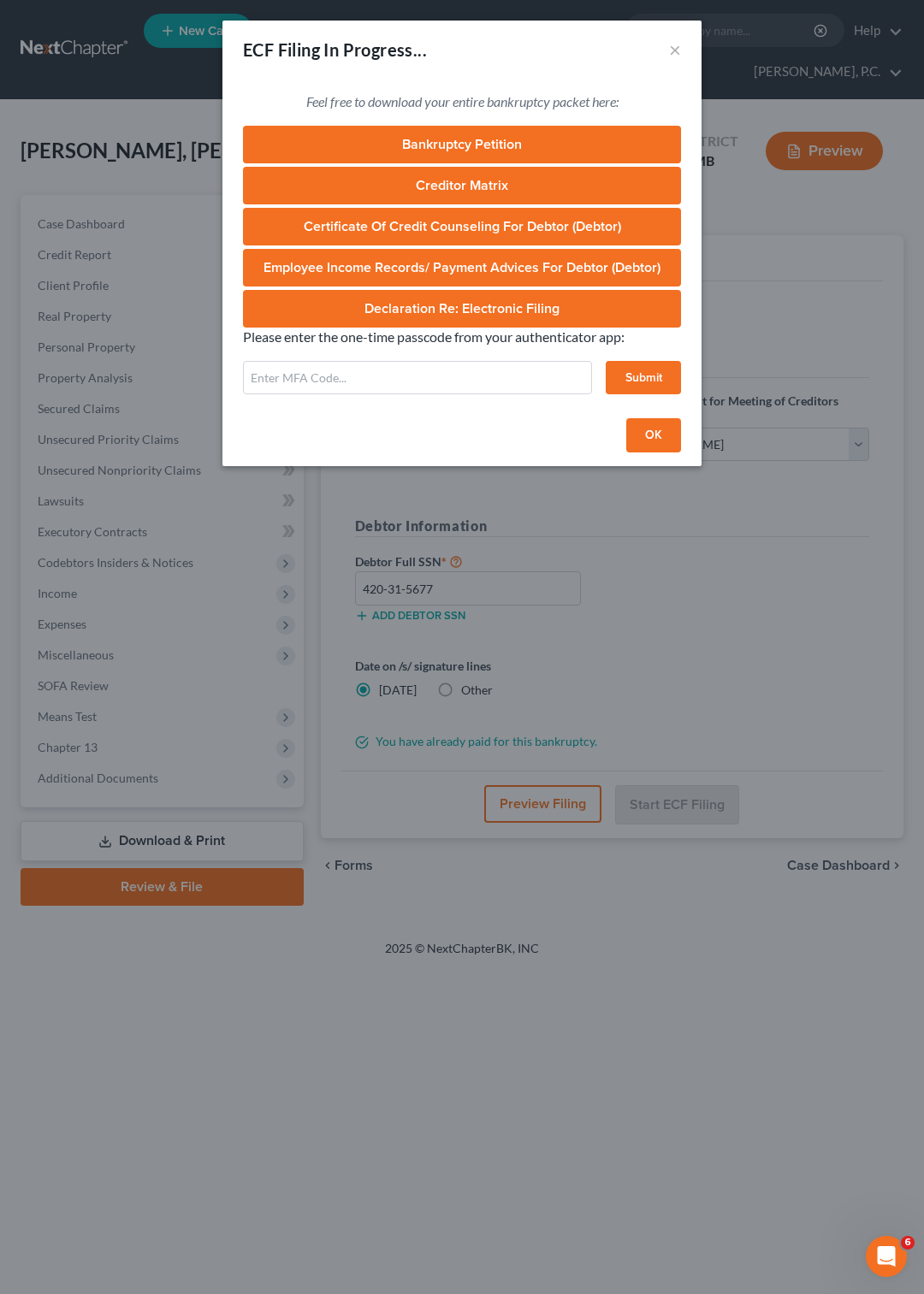
click at [820, 258] on div "ECF Filing In Progress... × Feel free to download your entire bankruptcy packet…" at bounding box center [462, 647] width 924 height 1294
click at [886, 1257] on icon "Open Intercom Messenger" at bounding box center [884, 1254] width 28 height 28
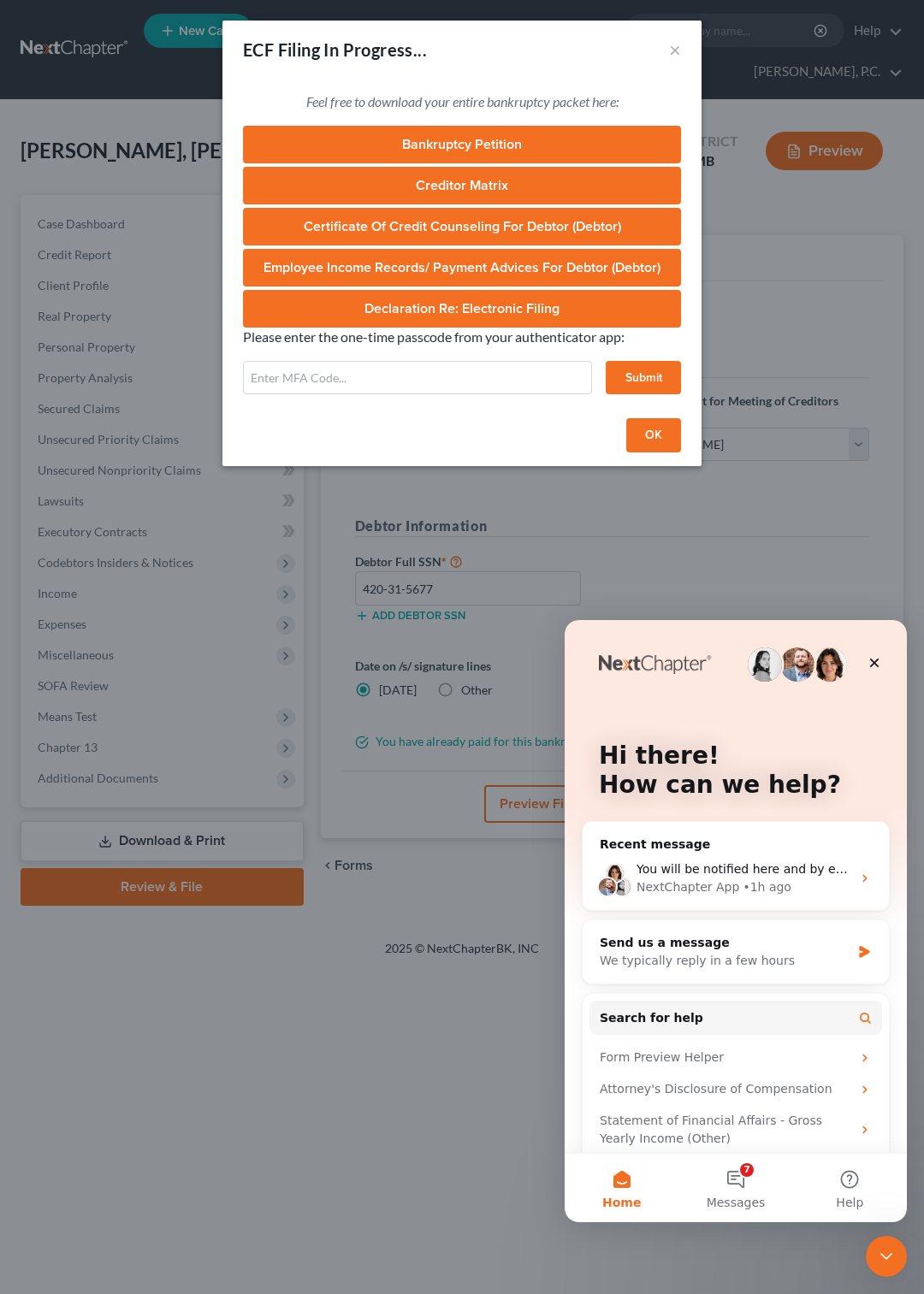
click at [642, 428] on button "OK" at bounding box center [653, 436] width 55 height 34
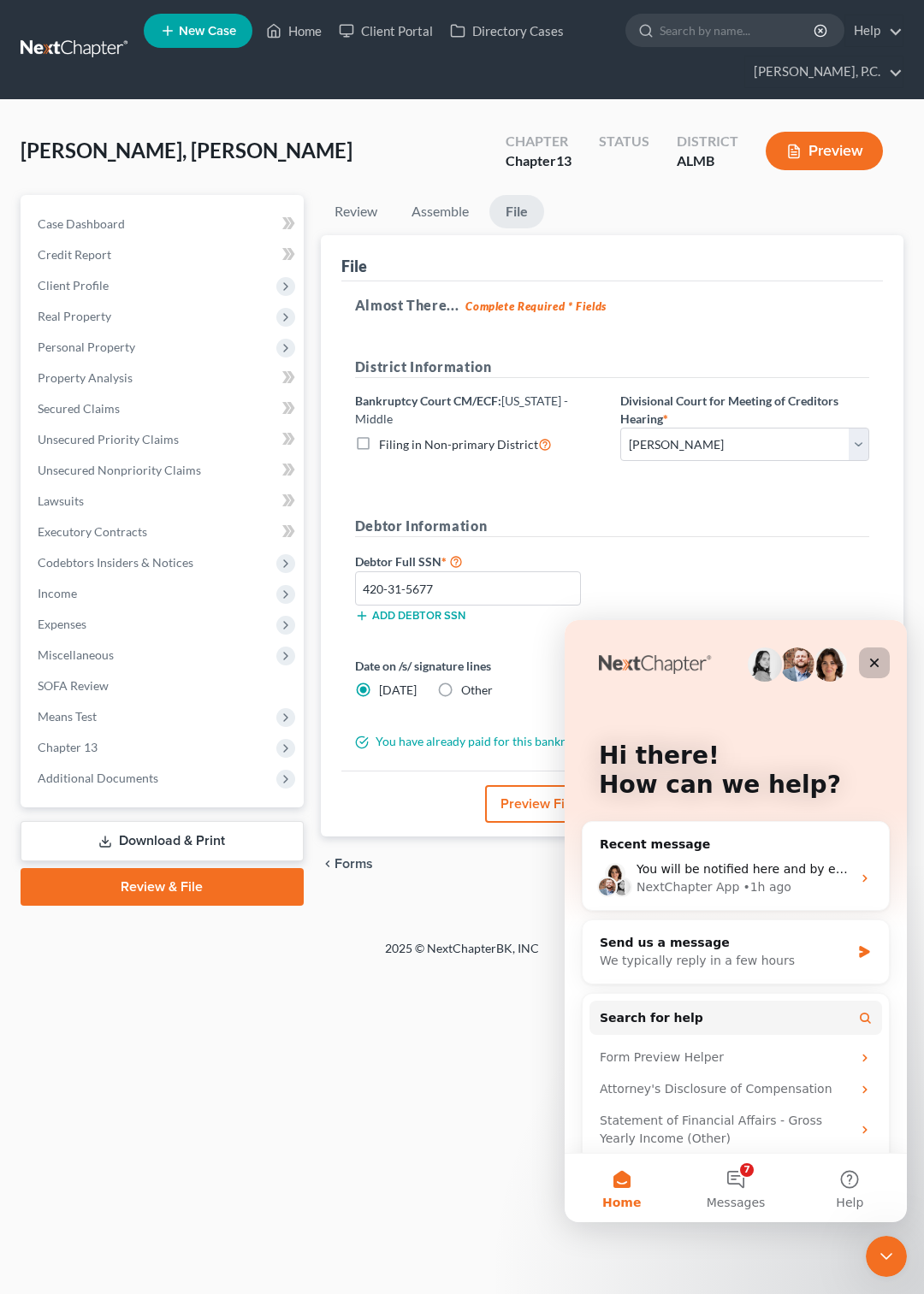
click at [876, 662] on icon "Close" at bounding box center [874, 662] width 9 height 9
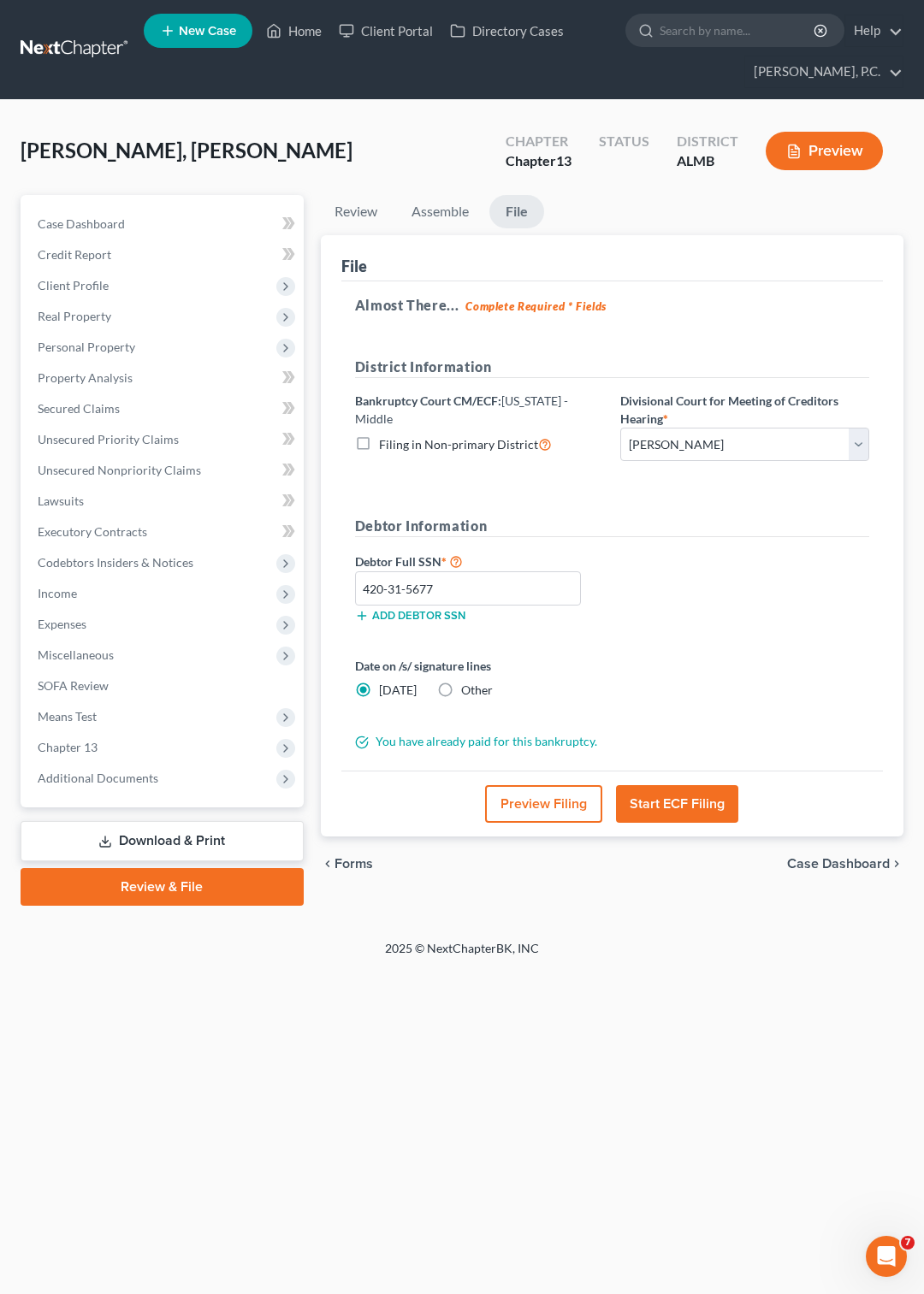
click at [88, 42] on link at bounding box center [76, 49] width 109 height 31
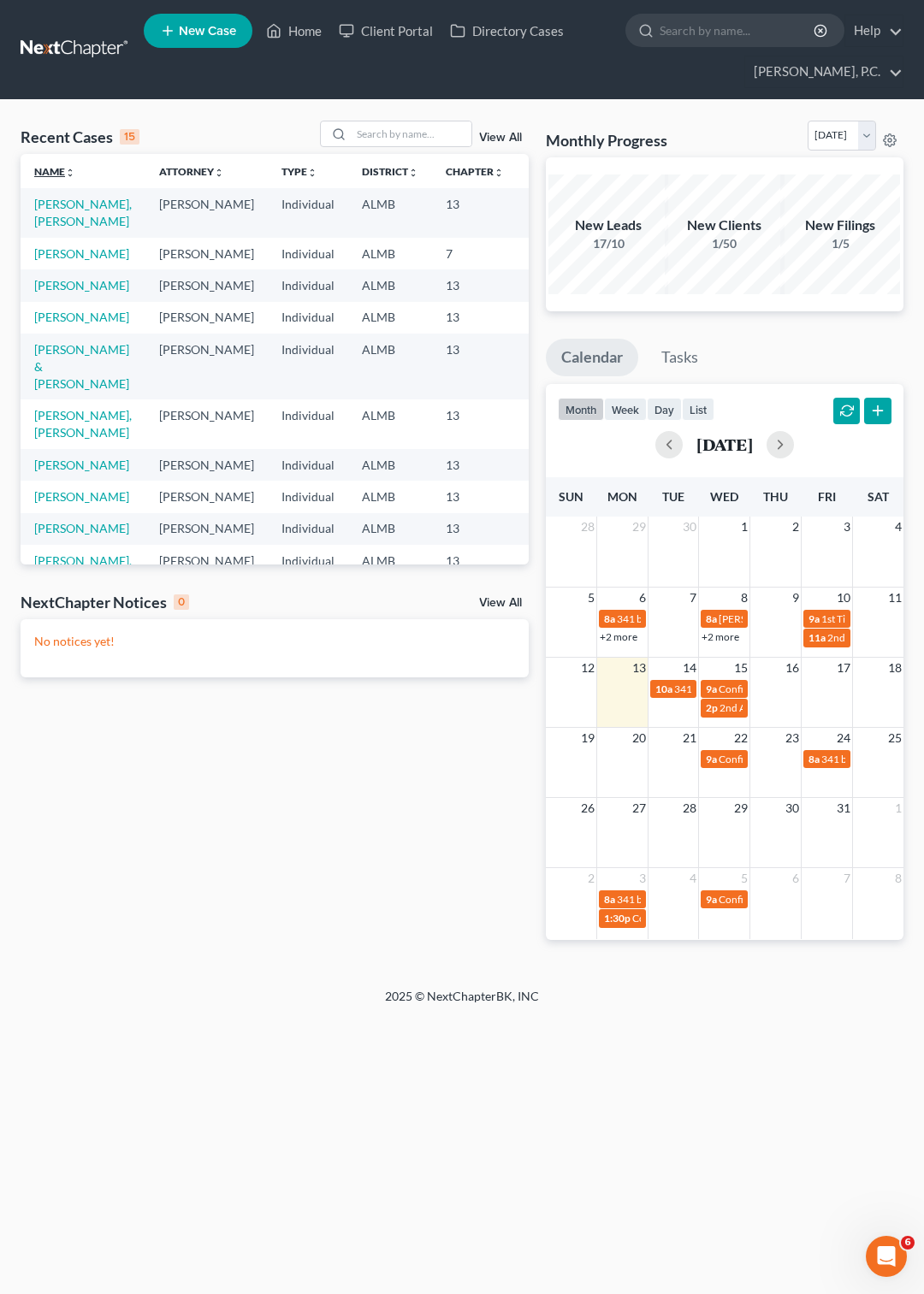
click at [47, 178] on link "Name unfold_more expand_more expand_less" at bounding box center [54, 171] width 41 height 13
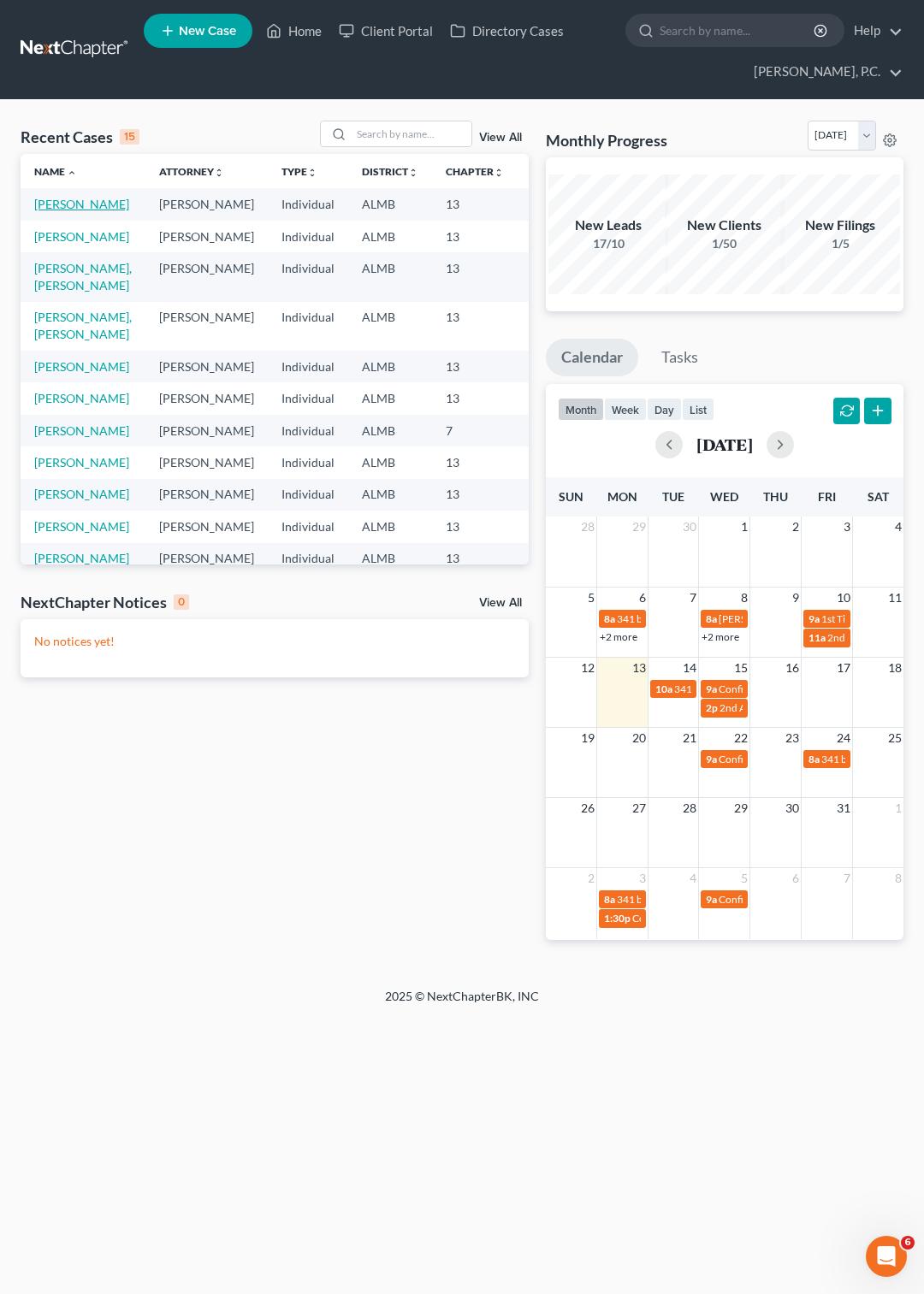
click at [56, 200] on link "[PERSON_NAME]" at bounding box center [81, 204] width 94 height 15
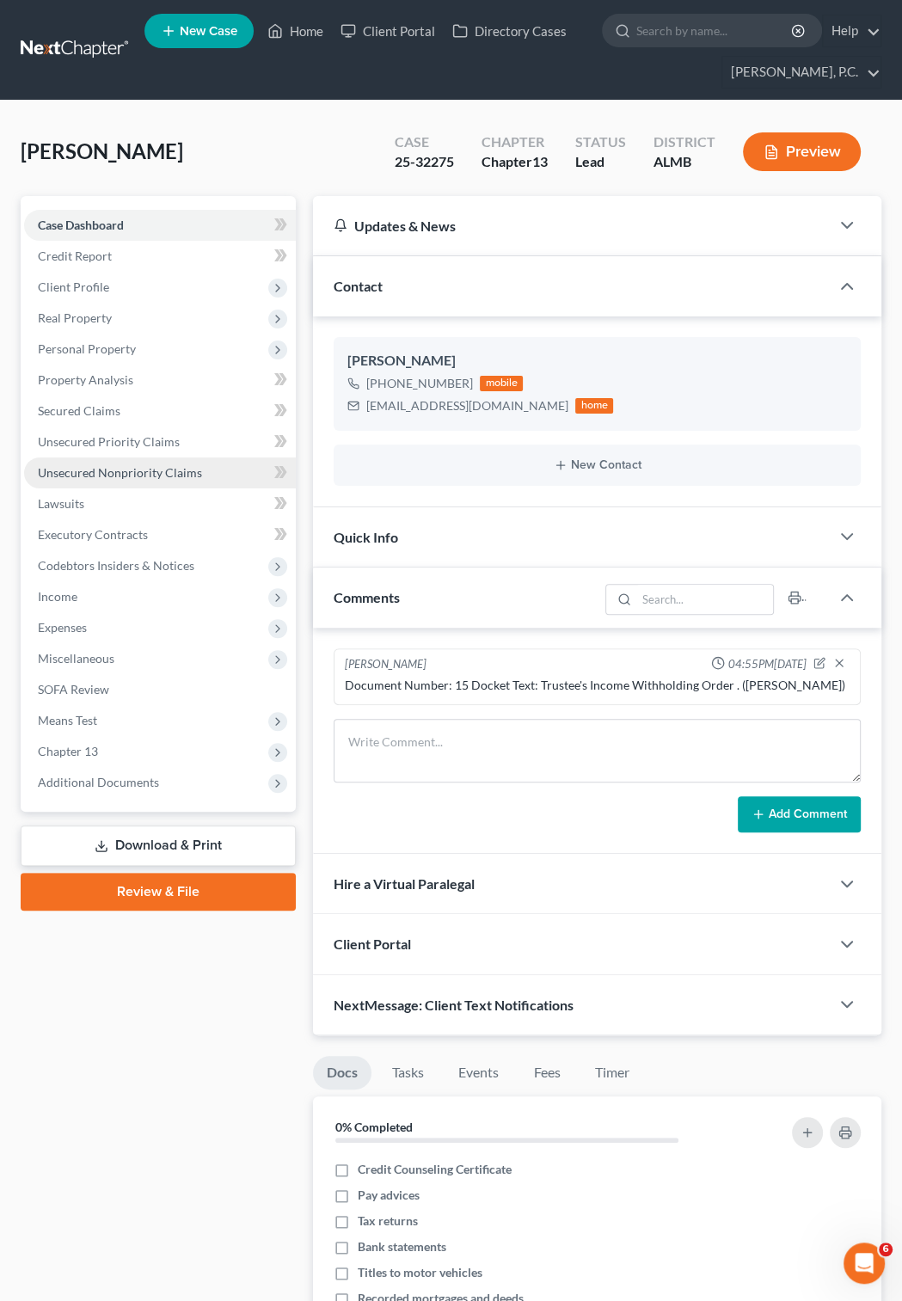
click at [128, 471] on span "Unsecured Nonpriority Claims" at bounding box center [120, 472] width 164 height 15
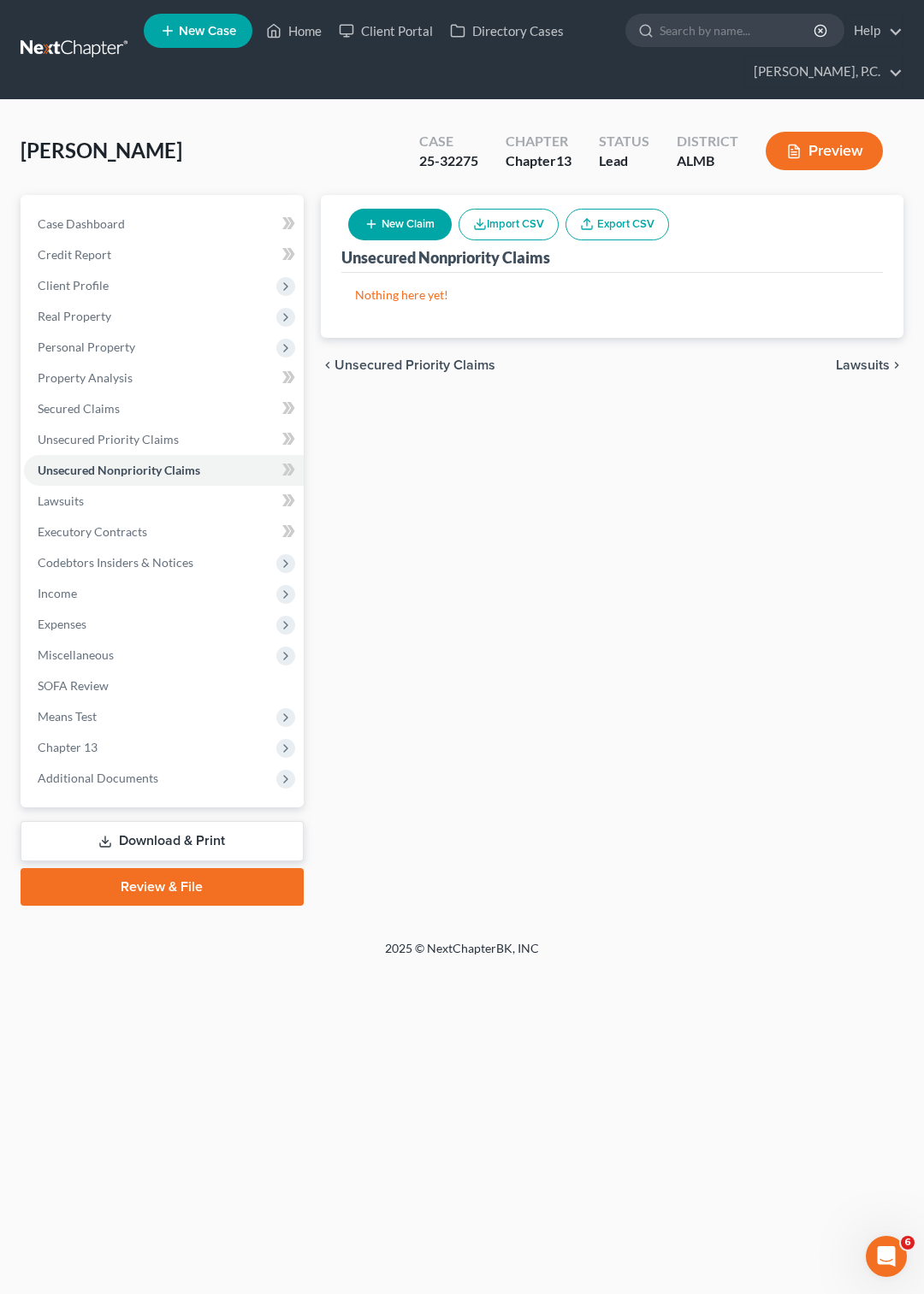
click at [418, 223] on button "New Claim" at bounding box center [400, 225] width 103 height 32
select select "0"
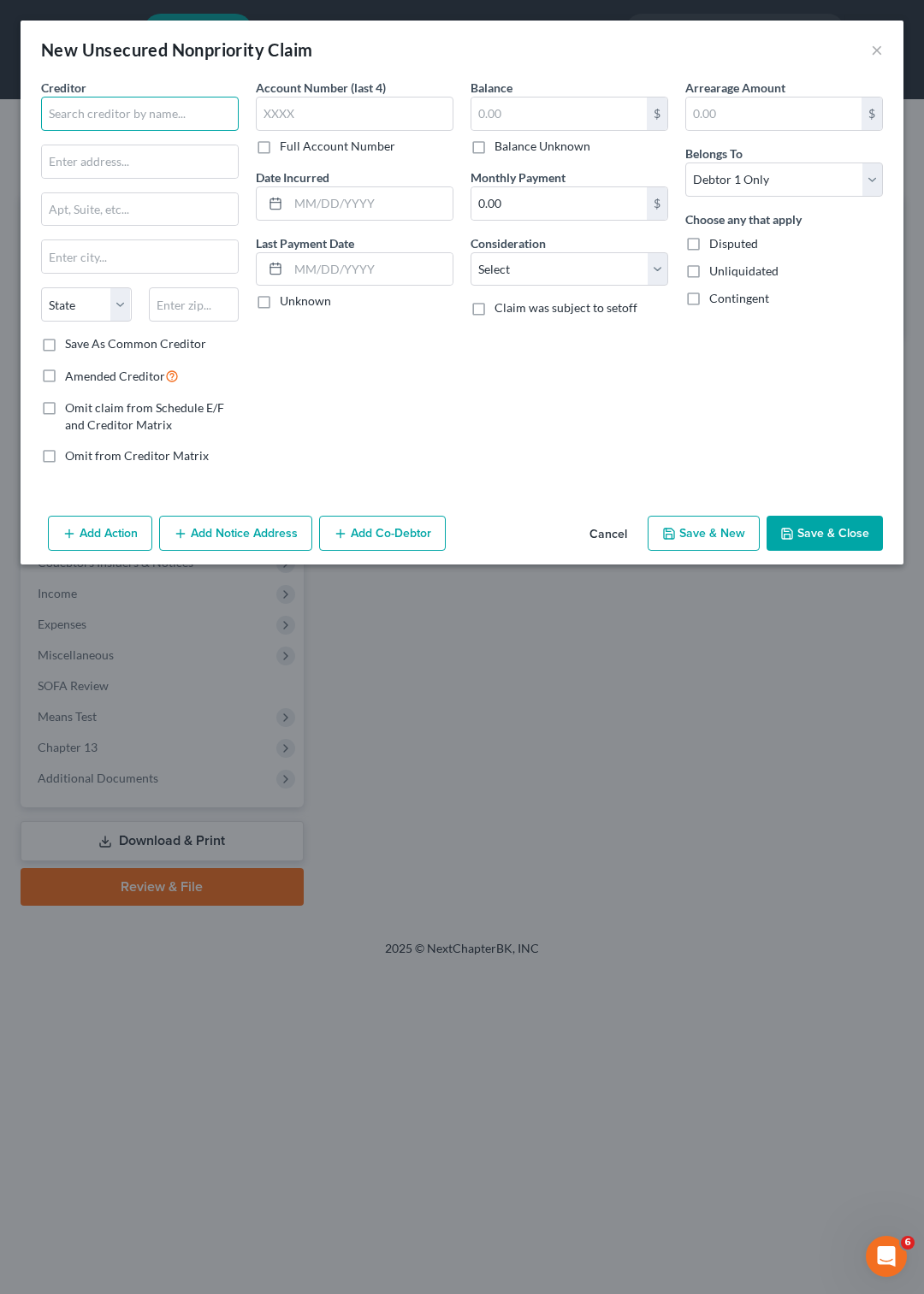
click at [88, 111] on input "text" at bounding box center [139, 113] width 198 height 34
type input "American Credit Acceptance"
type input "961 E Main Street"
type input "Spartanburg"
select select "42"
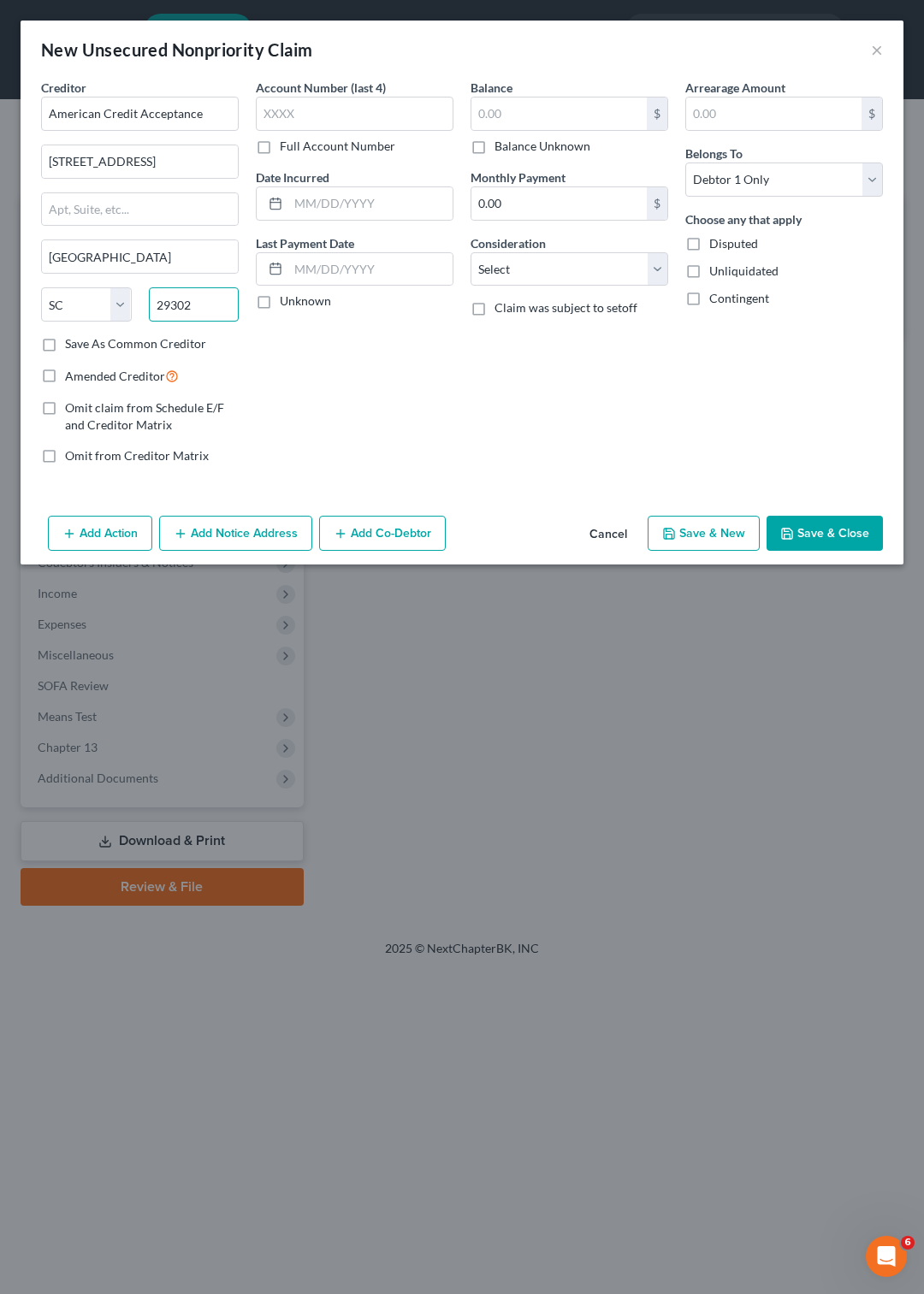
type input "29302"
click at [65, 347] on label "Save As Common Creditor" at bounding box center [135, 343] width 141 height 17
click at [72, 346] on input "Save As Common Creditor" at bounding box center [77, 340] width 11 height 11
click at [840, 523] on button "Save & Close" at bounding box center [825, 534] width 116 height 36
checkbox input "false"
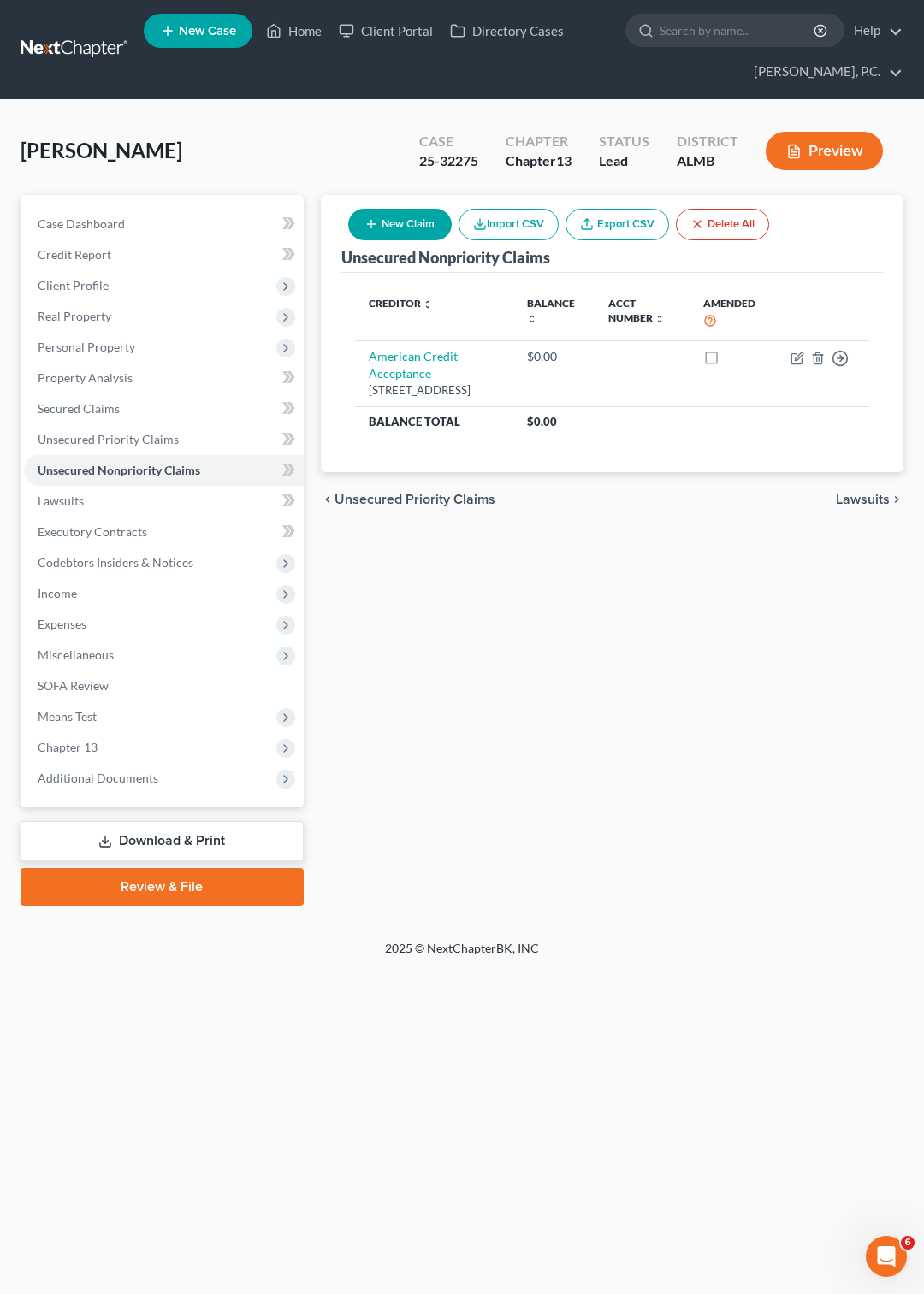
click at [409, 226] on button "New Claim" at bounding box center [400, 225] width 103 height 32
select select "0"
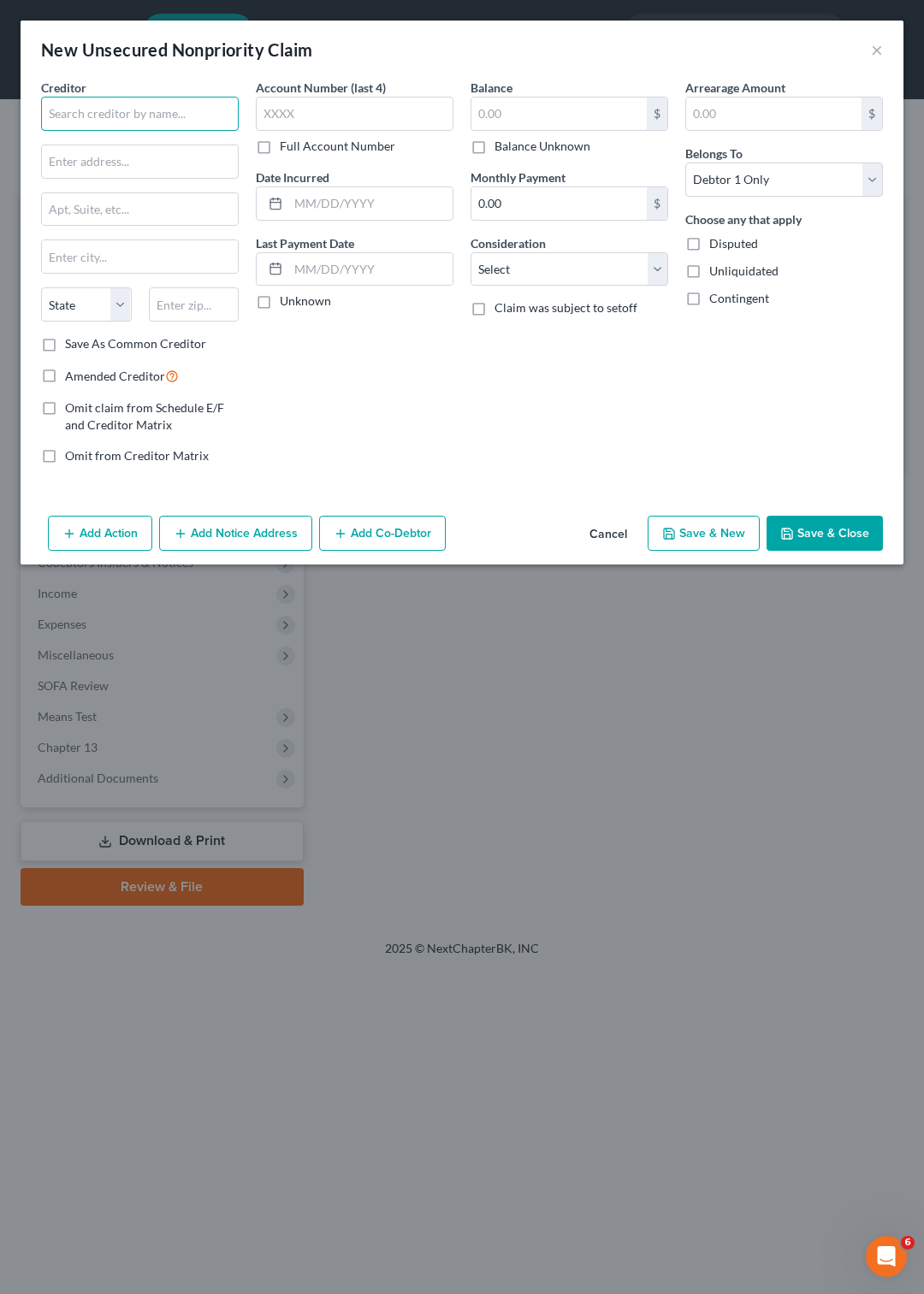
click at [140, 112] on input "text" at bounding box center [139, 113] width 198 height 34
type input "T-Mobile"
type input "Bankruptcy Dept"
type input "P.O. Box 53410"
type input "Bellevue"
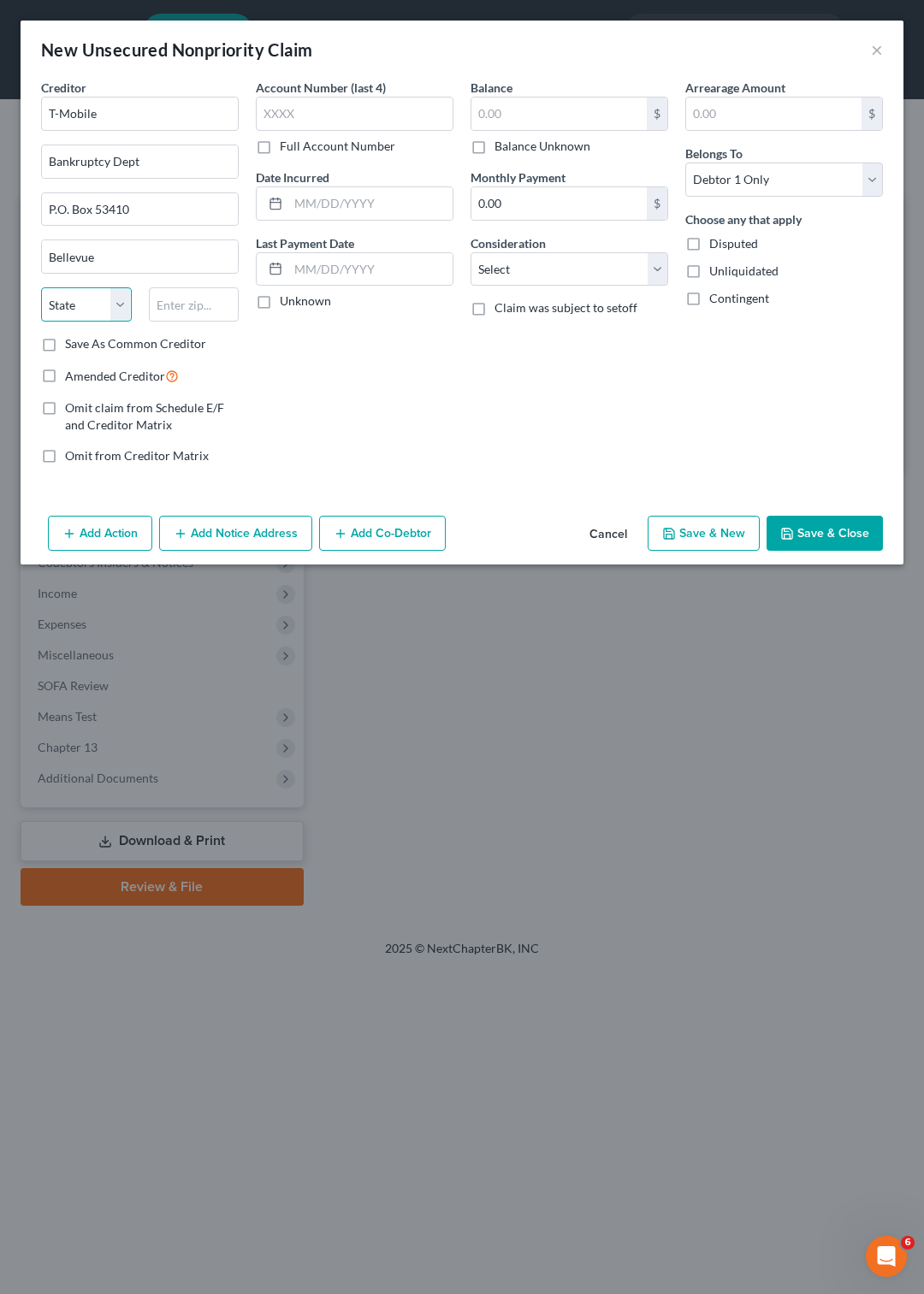
select select "50"
type input "98015"
click at [65, 348] on label "Save As Common Creditor" at bounding box center [135, 343] width 141 height 17
click at [72, 346] on input "Save As Common Creditor" at bounding box center [77, 340] width 11 height 11
click at [830, 528] on button "Save & Close" at bounding box center [825, 534] width 116 height 36
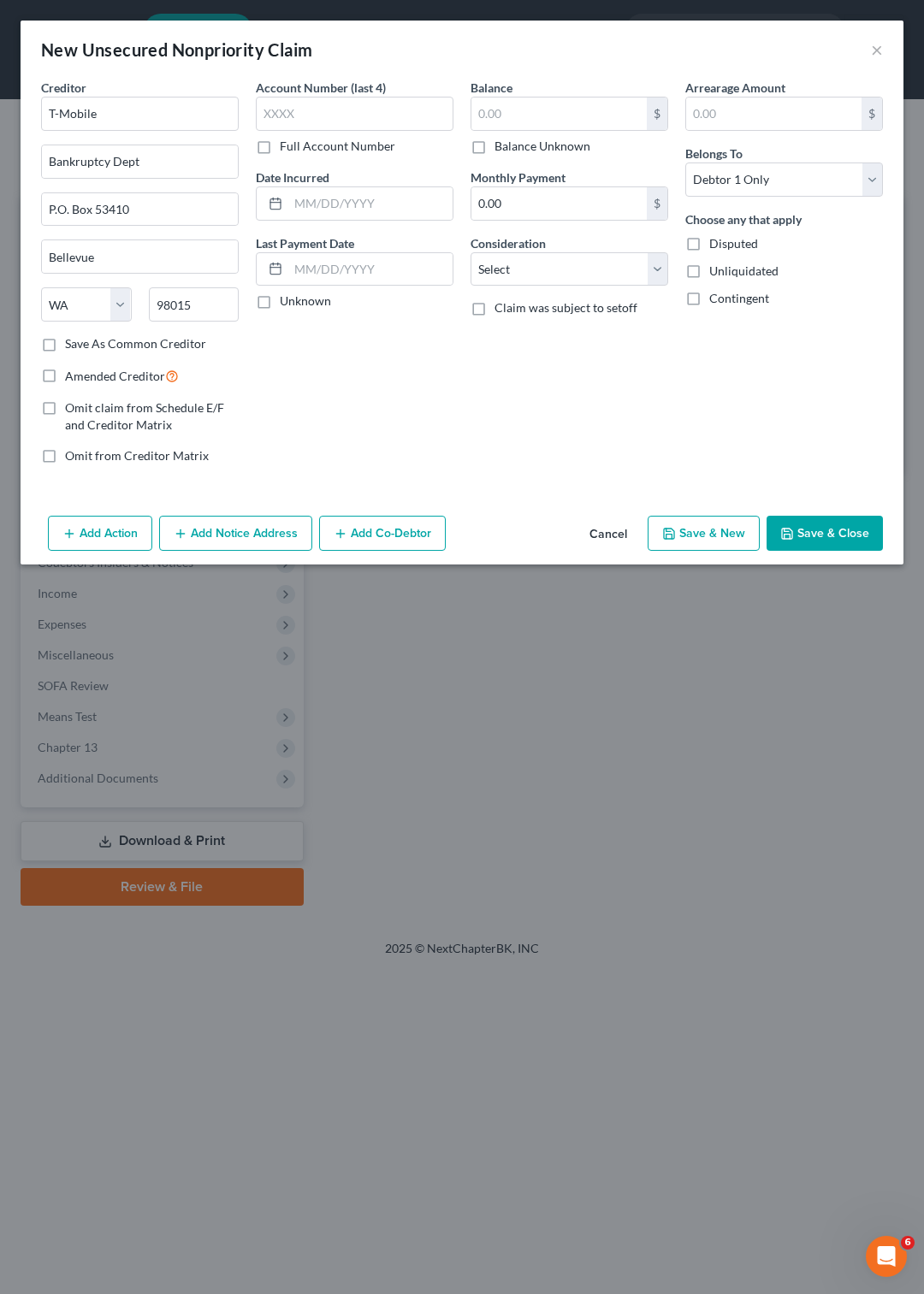
checkbox input "false"
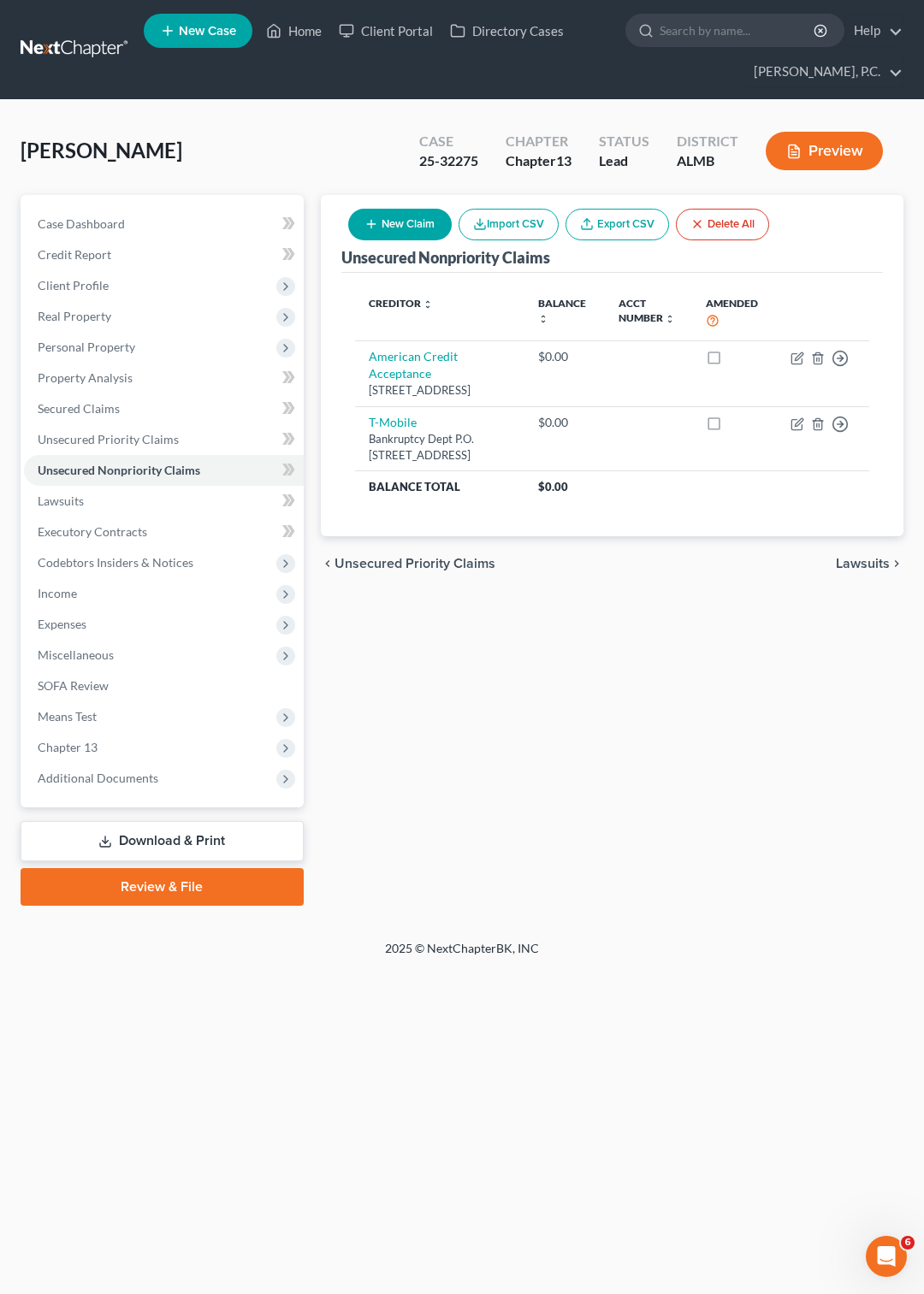
click at [77, 41] on link at bounding box center [76, 49] width 109 height 31
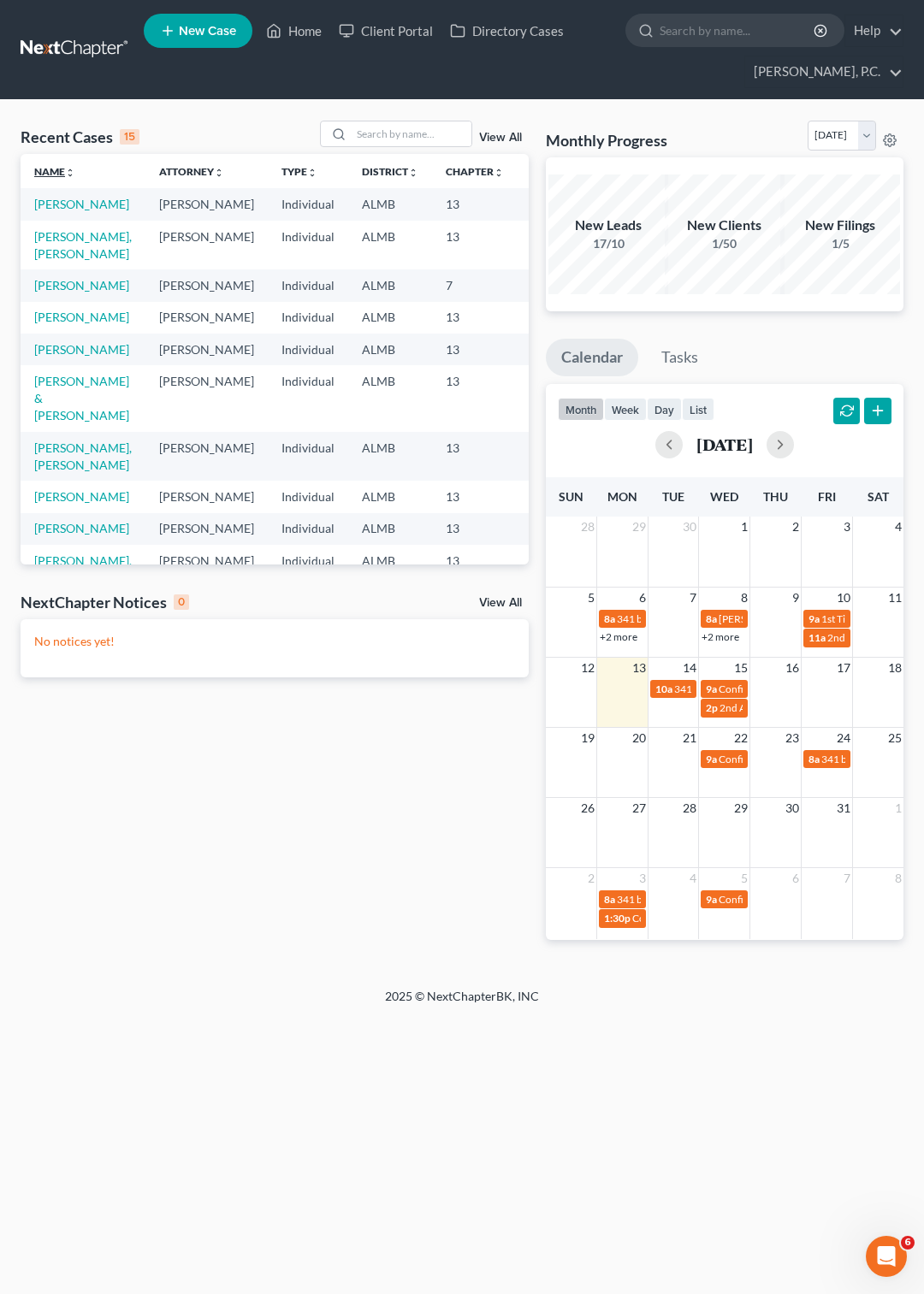
click at [51, 174] on link "Name unfold_more expand_more expand_less" at bounding box center [54, 171] width 41 height 13
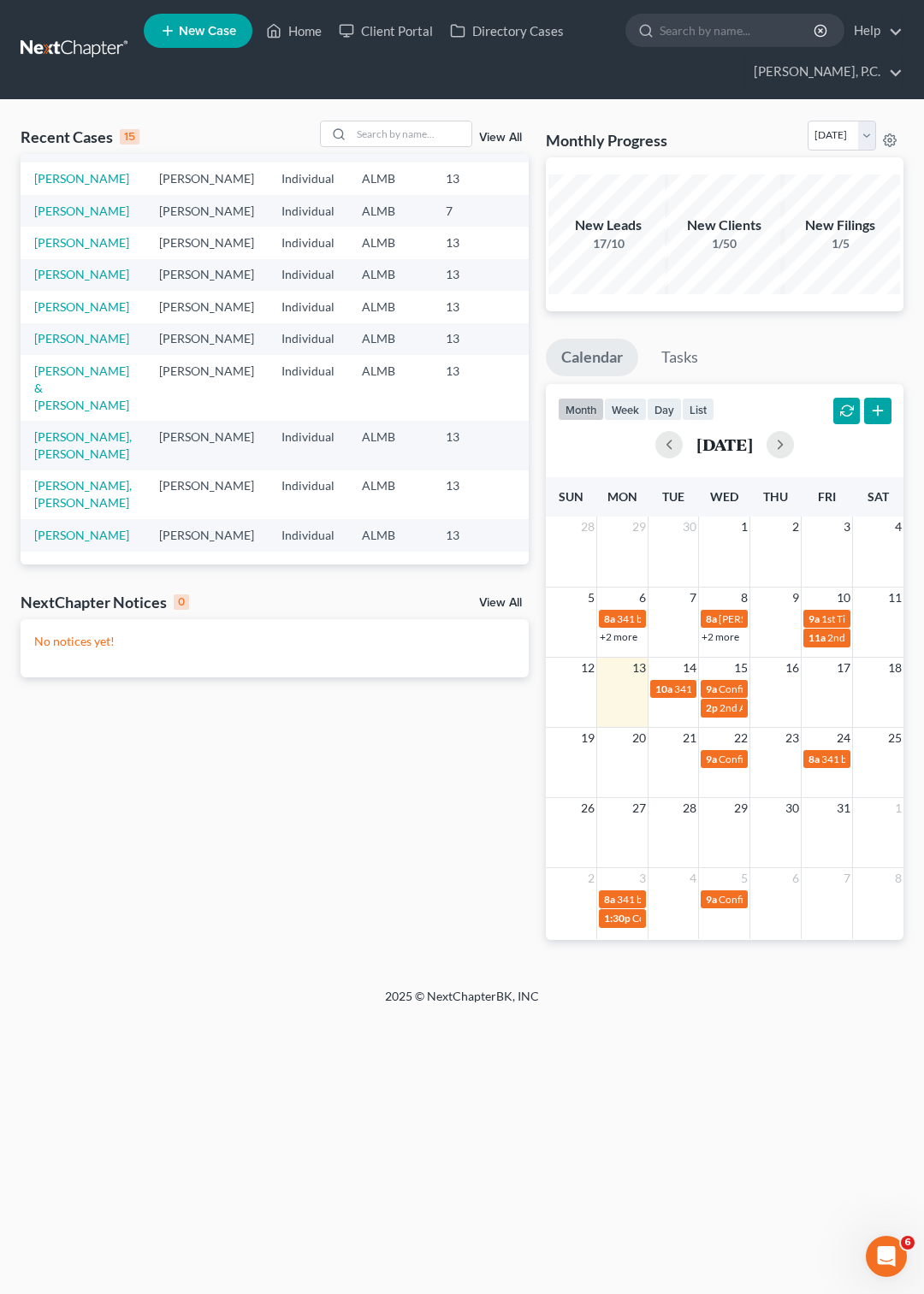
scroll to position [259, 0]
click at [55, 250] on link "[PERSON_NAME]" at bounding box center [81, 243] width 94 height 15
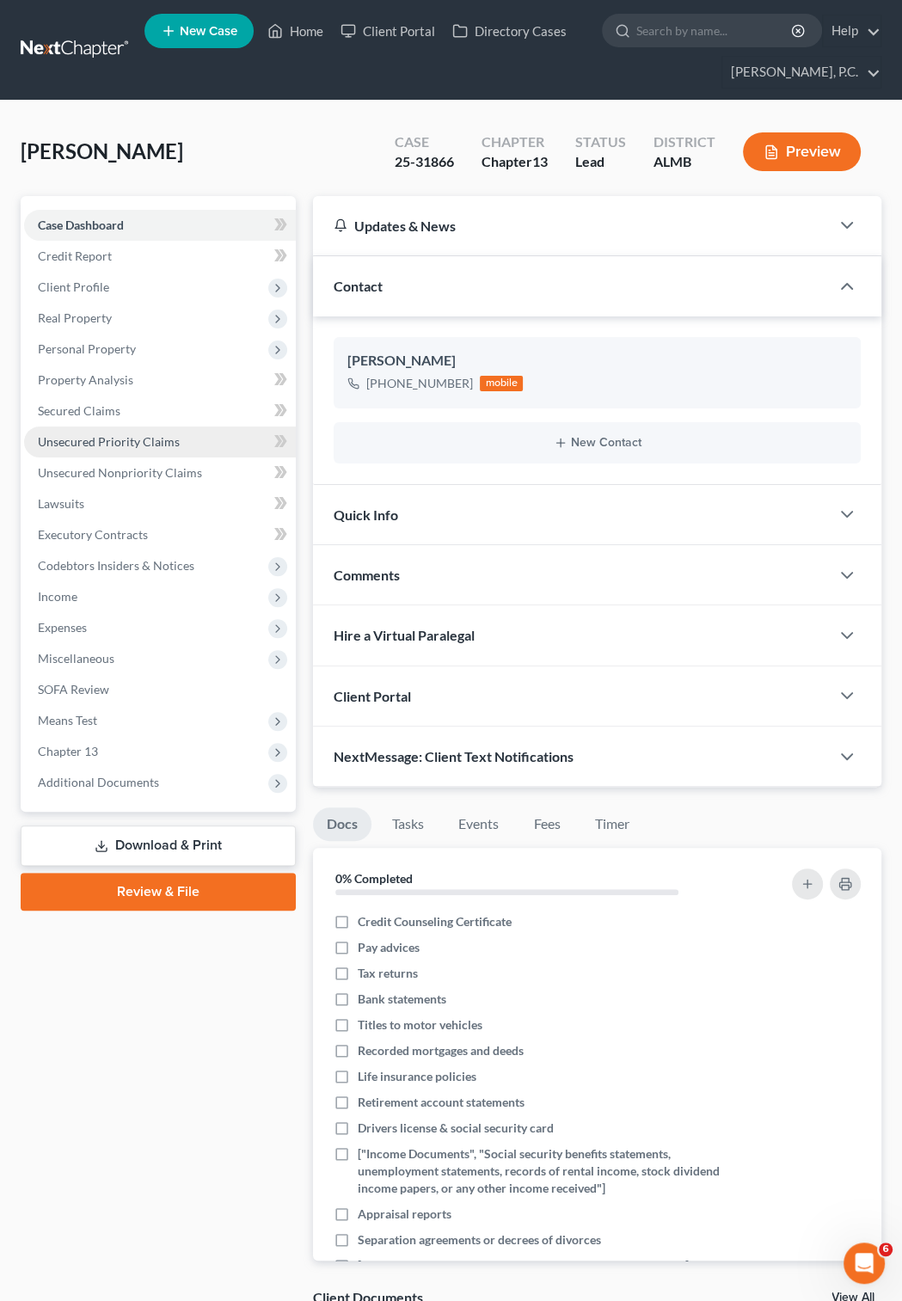
click at [165, 444] on span "Unsecured Priority Claims" at bounding box center [109, 441] width 142 height 15
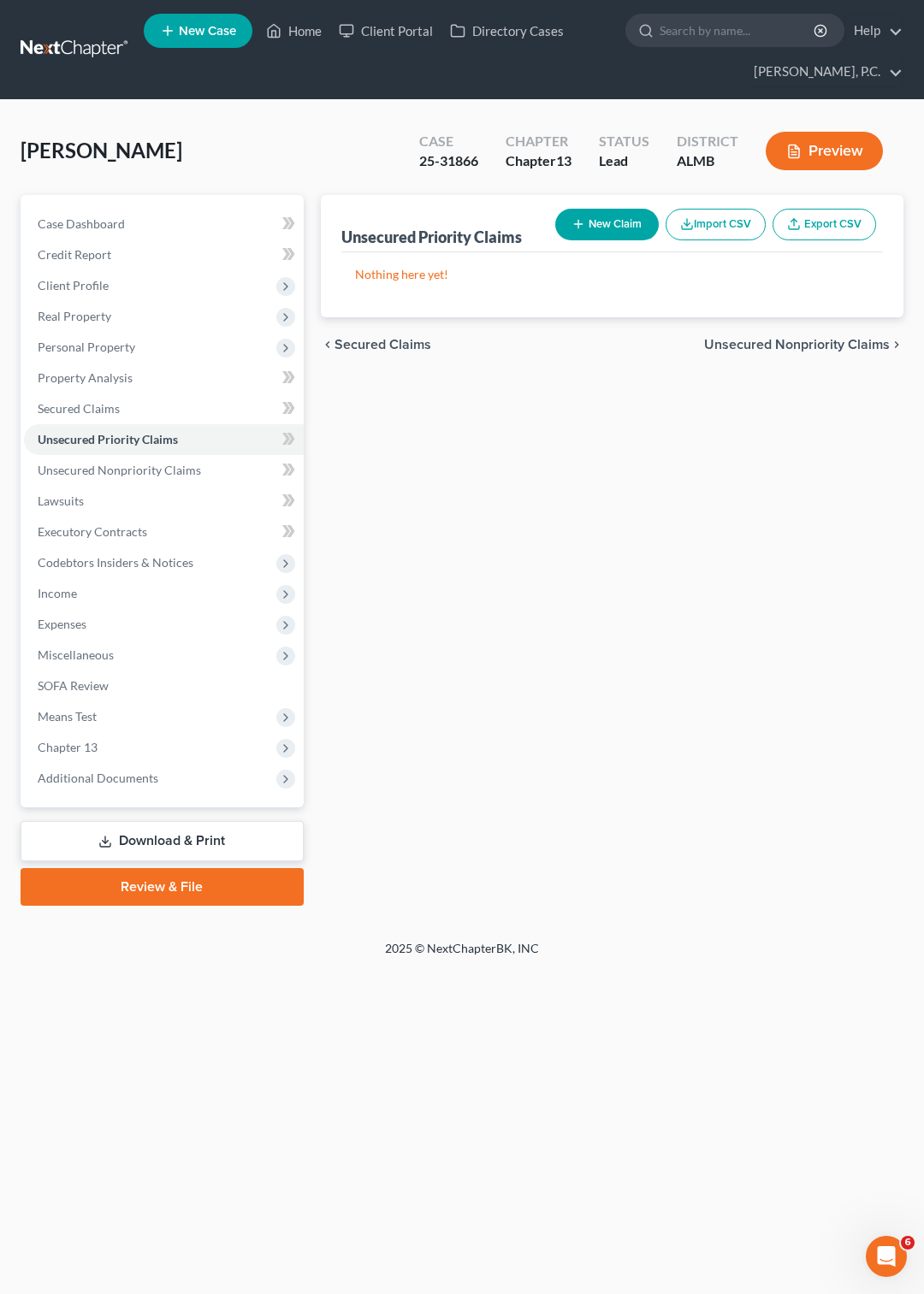
click at [596, 223] on button "New Claim" at bounding box center [607, 225] width 103 height 32
select select "0"
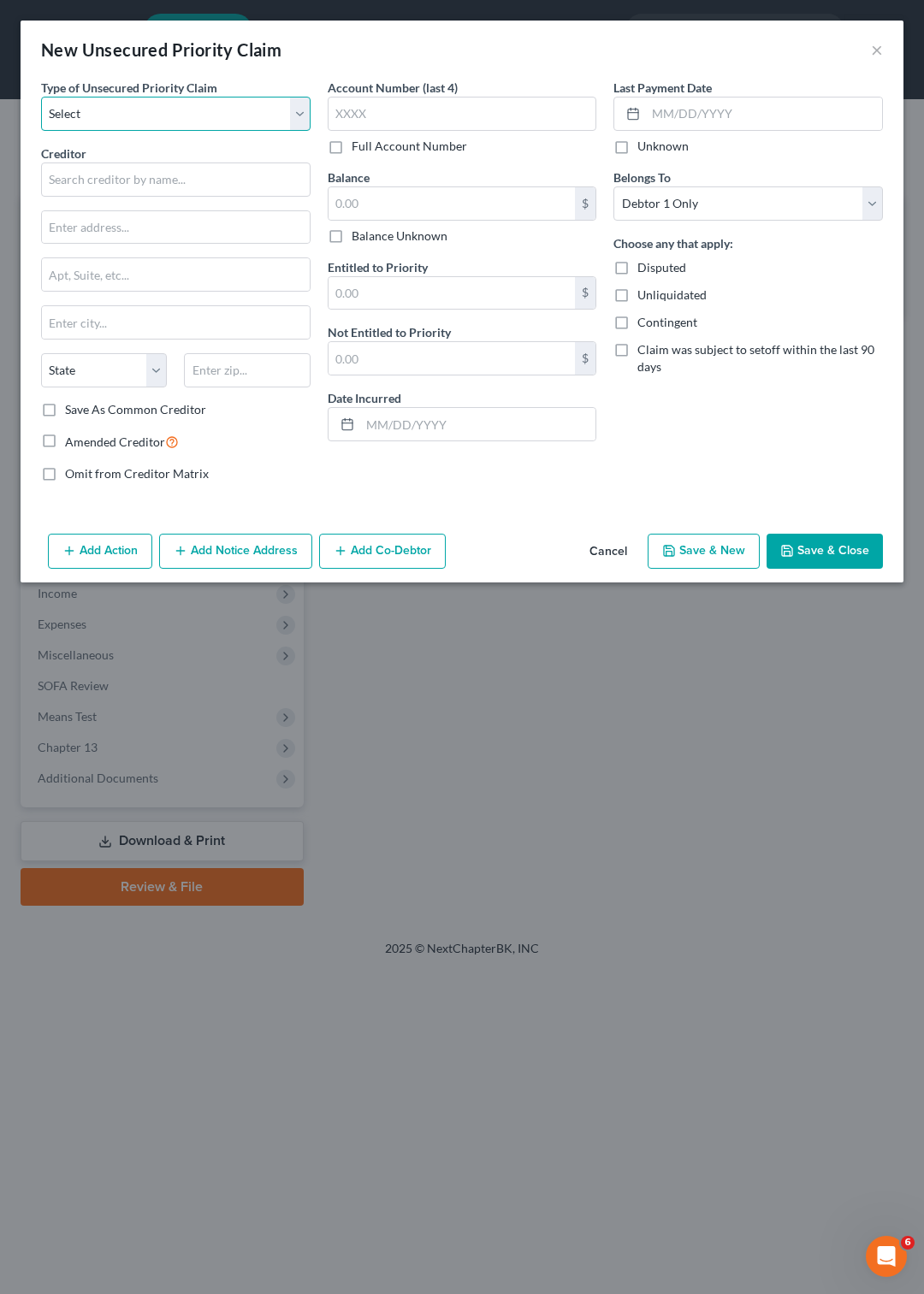
click at [41, 96] on select "Select Taxes & Other Government Units Domestic Support Obligations Extensions o…" at bounding box center [175, 113] width 270 height 34
click at [256, 104] on select "Select Taxes & Other Government Units Domestic Support Obligations Extensions o…" at bounding box center [175, 113] width 270 height 34
click at [600, 544] on button "Cancel" at bounding box center [608, 552] width 65 height 34
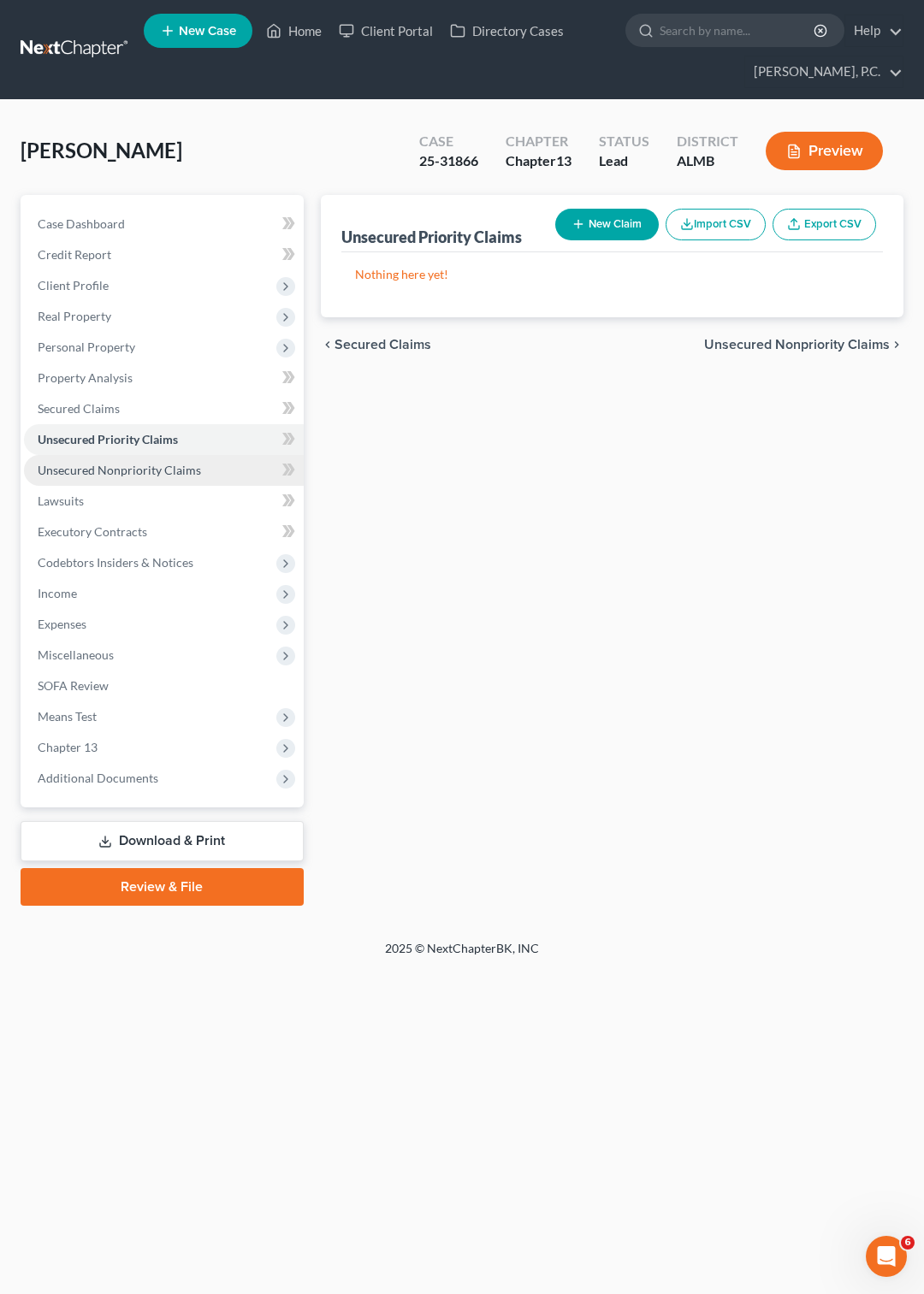
click at [130, 465] on span "Unsecured Nonpriority Claims" at bounding box center [119, 469] width 163 height 15
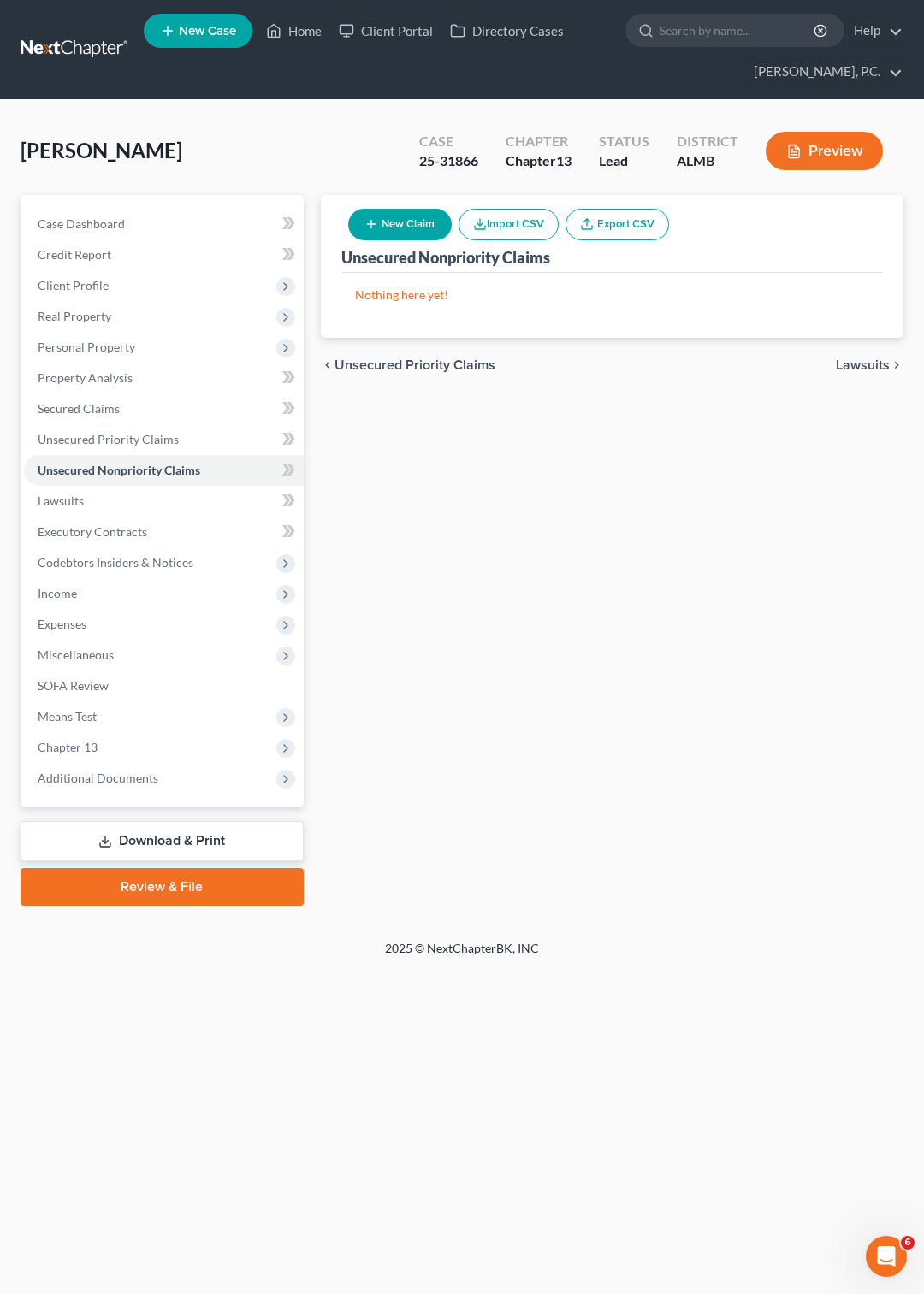
click at [407, 224] on button "New Claim" at bounding box center [400, 225] width 103 height 32
select select "0"
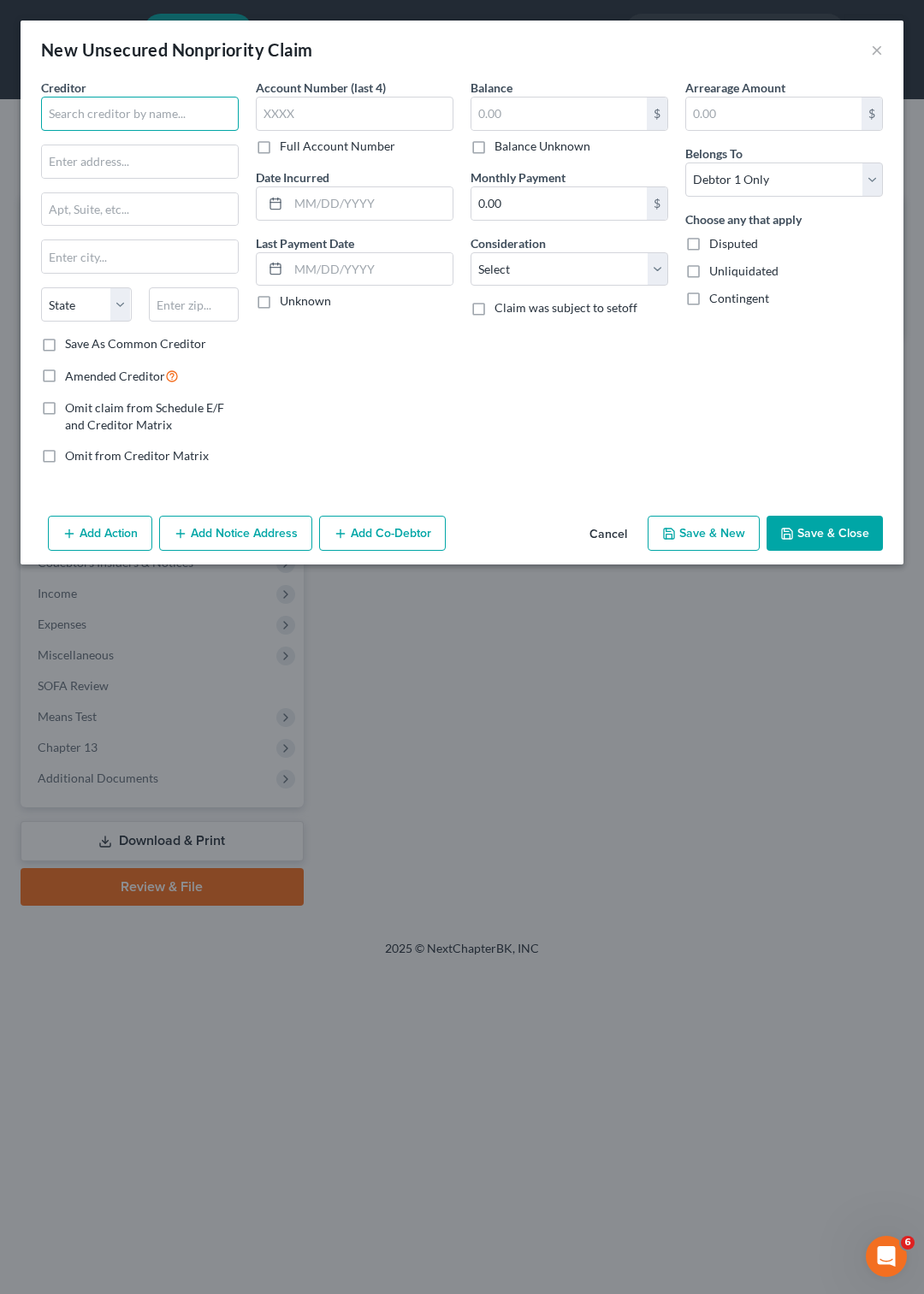
click at [89, 109] on input "text" at bounding box center [139, 113] width 198 height 34
type input "Quantum 3 Group LLC"
type input "for"
type input "P.O. Box 788"
type input "Kirkland"
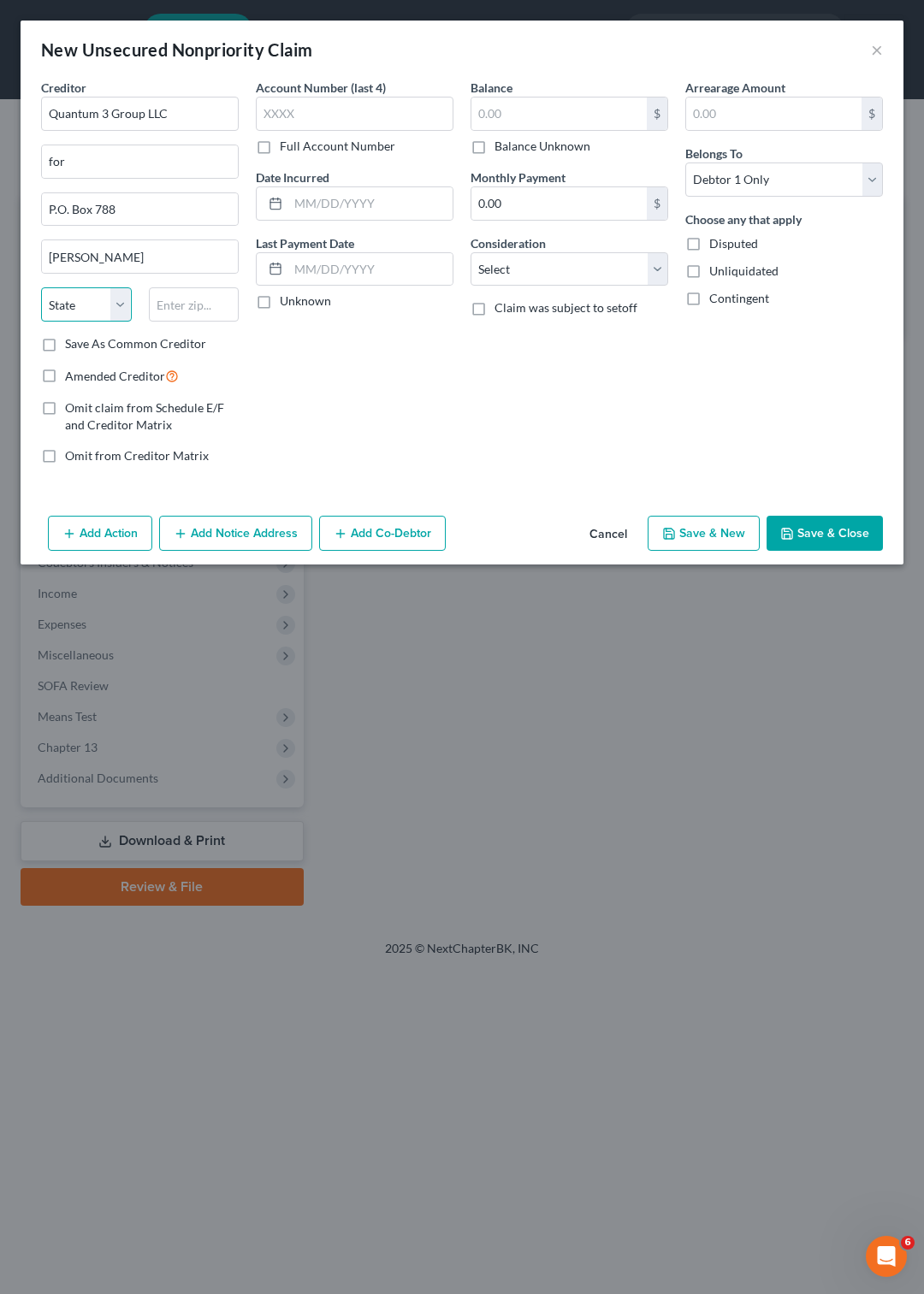
select select "50"
type input "98083"
click at [65, 343] on label "Save As Common Creditor" at bounding box center [135, 343] width 141 height 17
click at [72, 343] on input "Save As Common Creditor" at bounding box center [77, 340] width 11 height 11
checkbox input "true"
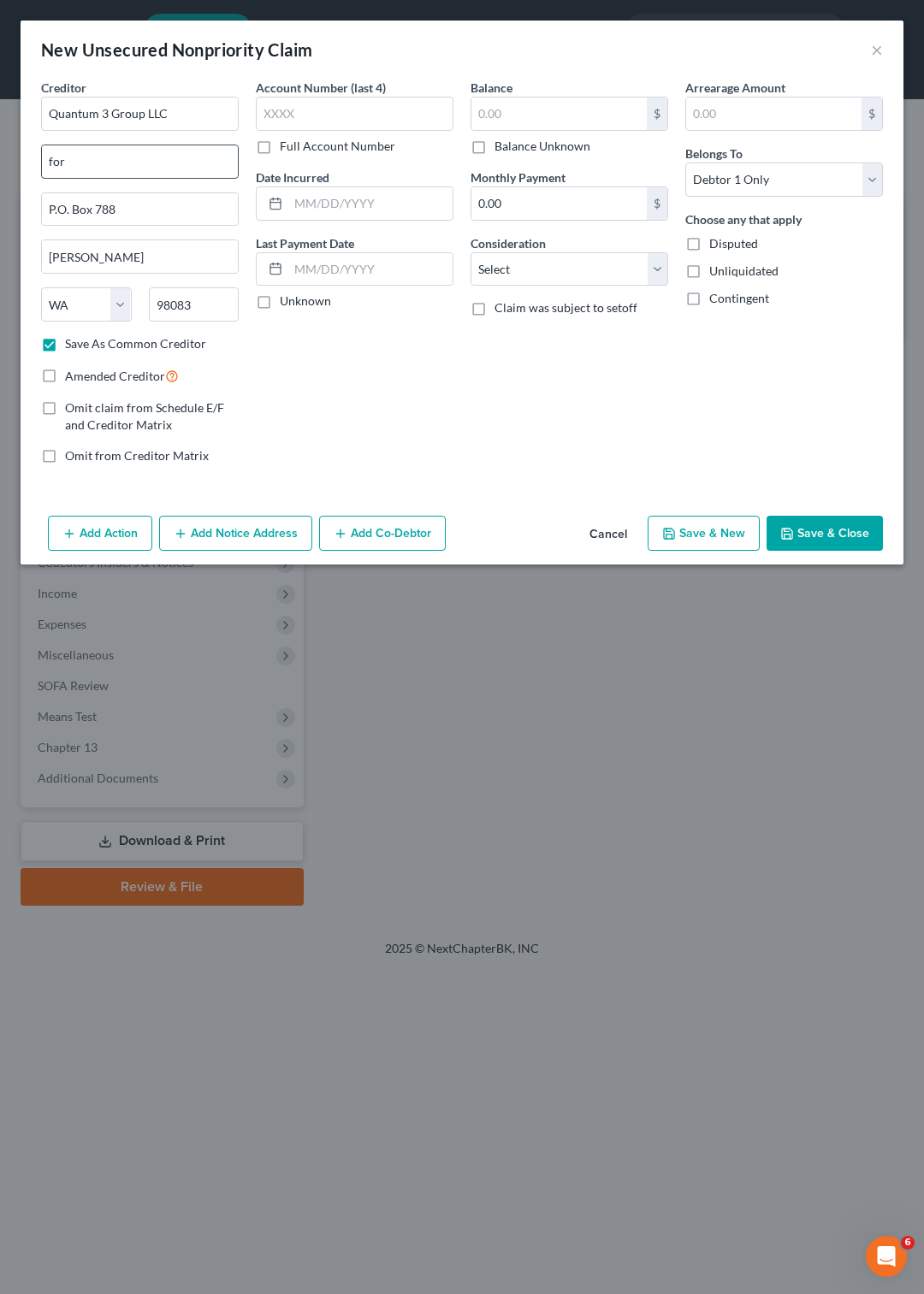
click at [145, 155] on input "for" at bounding box center [139, 161] width 196 height 33
type input "for Comenity Bank"
click at [799, 529] on button "Save & Close" at bounding box center [825, 534] width 116 height 36
checkbox input "false"
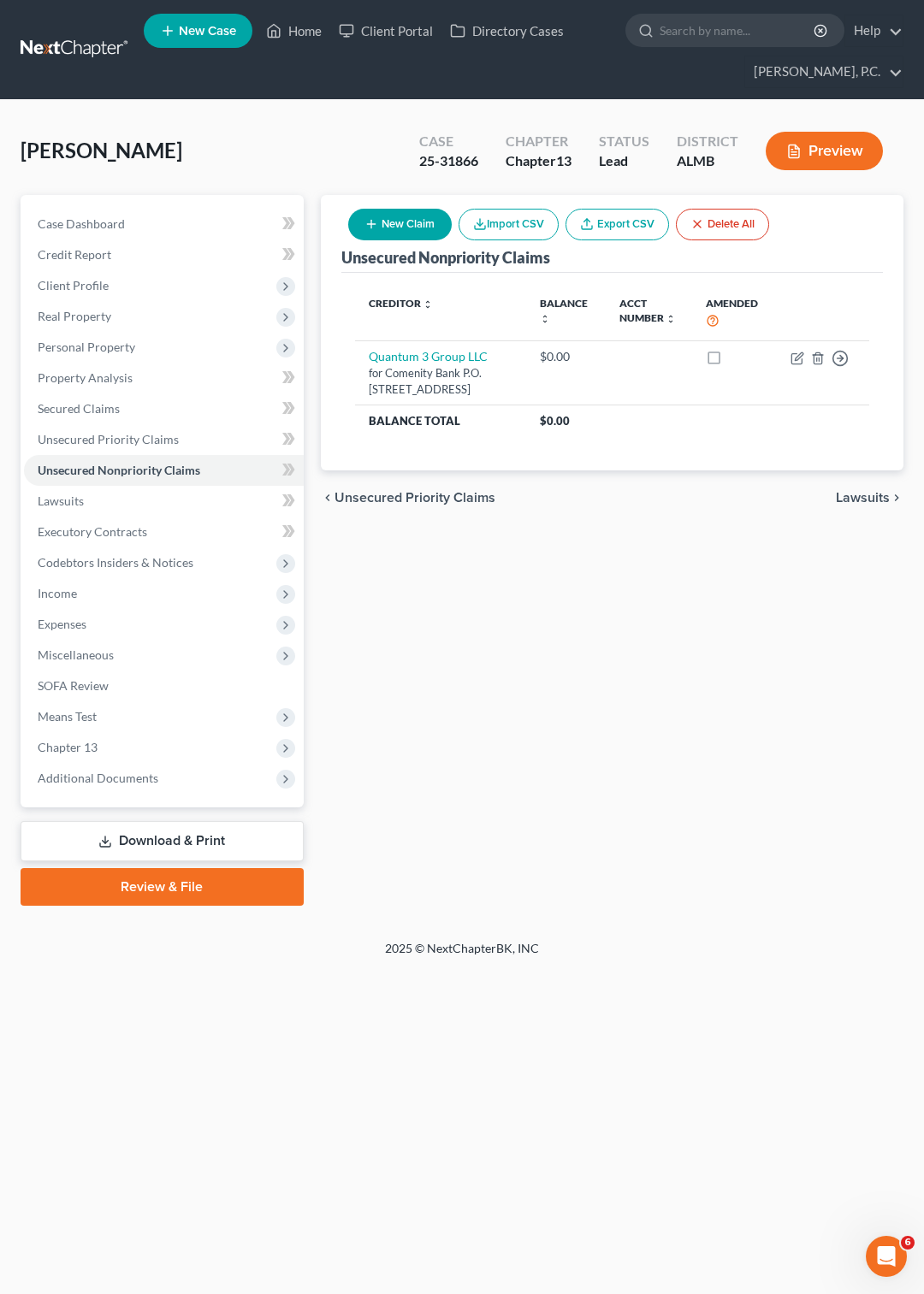
click at [61, 47] on link at bounding box center [76, 49] width 109 height 31
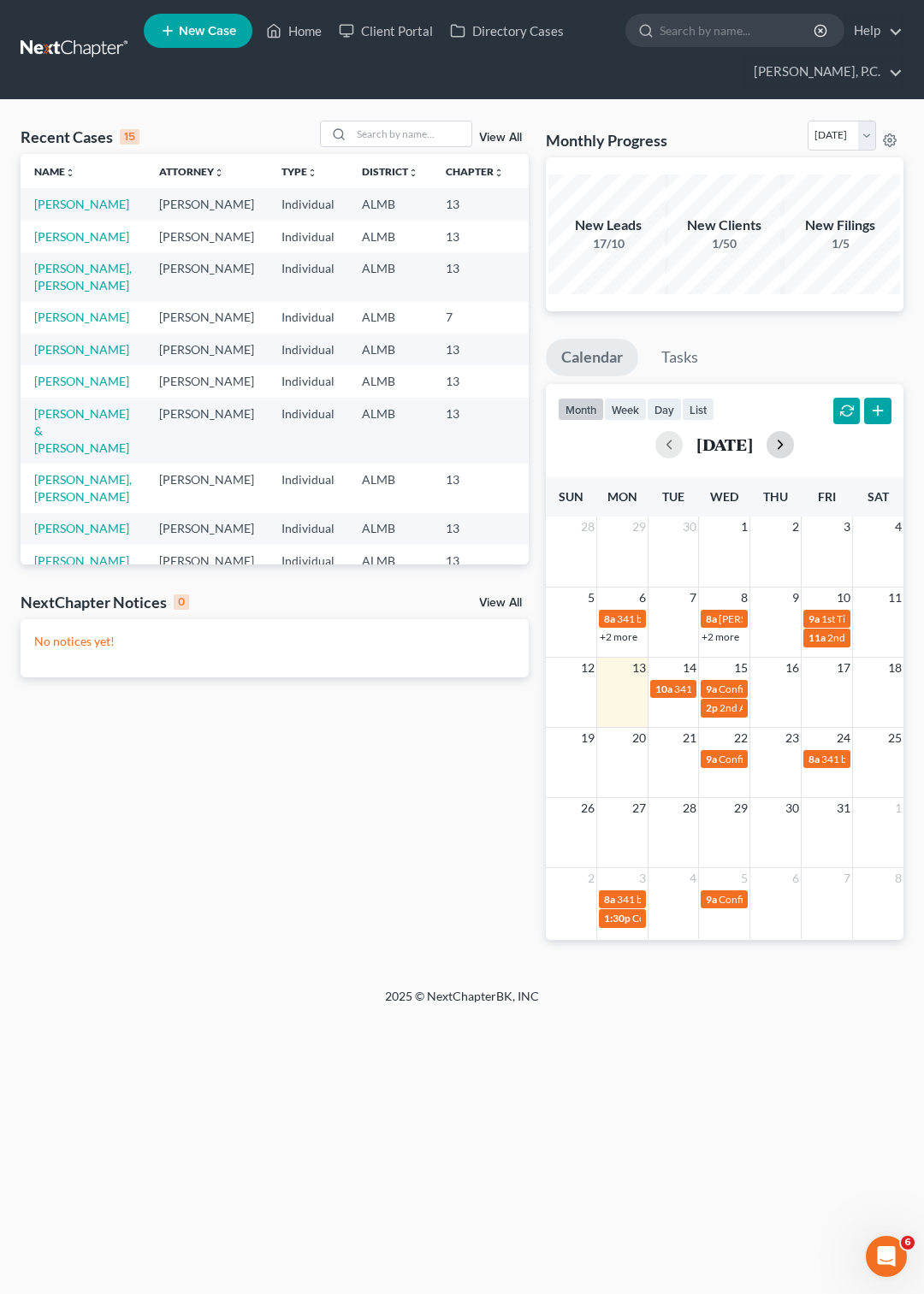
click at [794, 449] on button "button" at bounding box center [781, 445] width 28 height 28
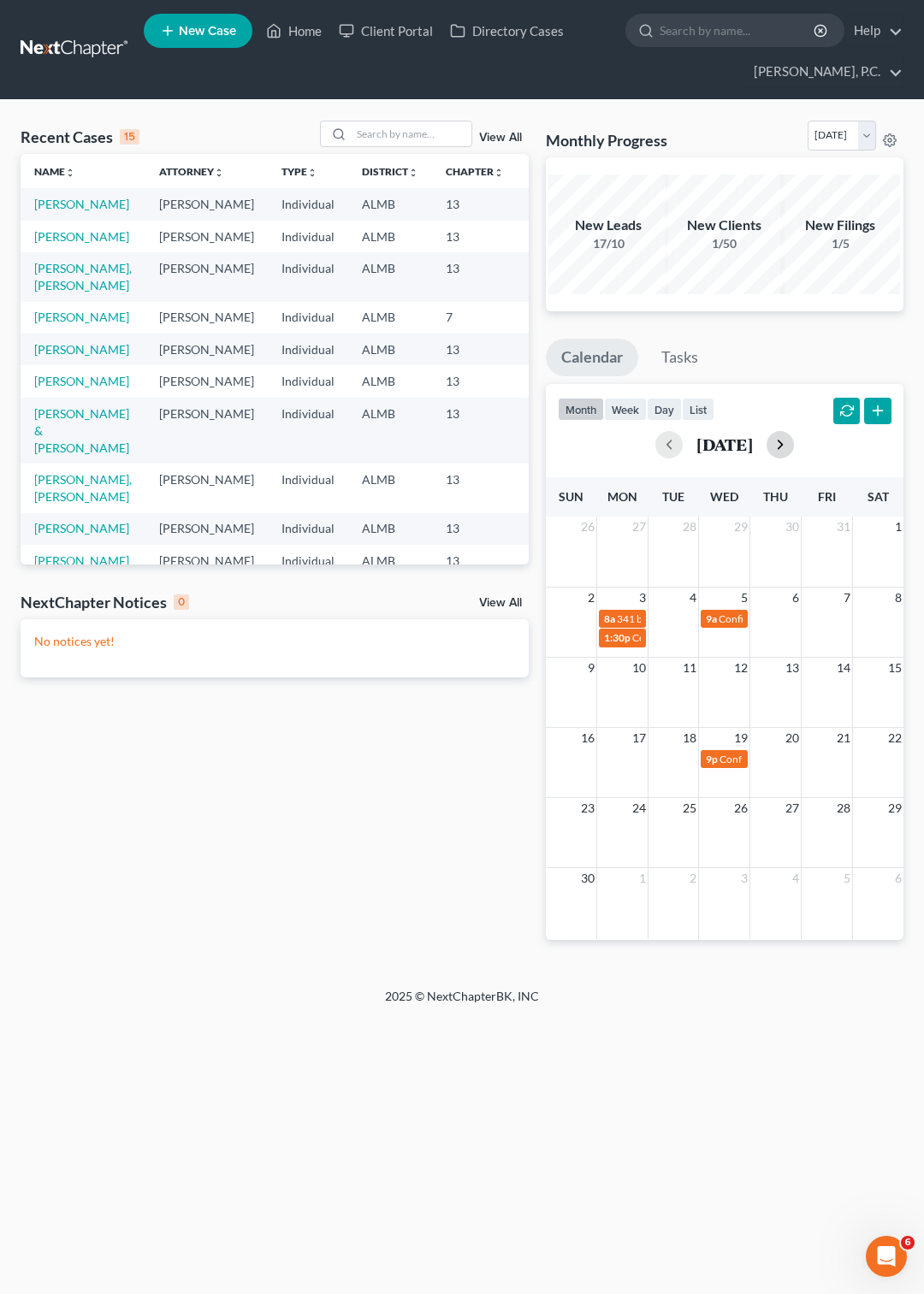
click at [799, 449] on div "[DATE]" at bounding box center [724, 445] width 333 height 28
click at [794, 443] on button "button" at bounding box center [781, 445] width 28 height 28
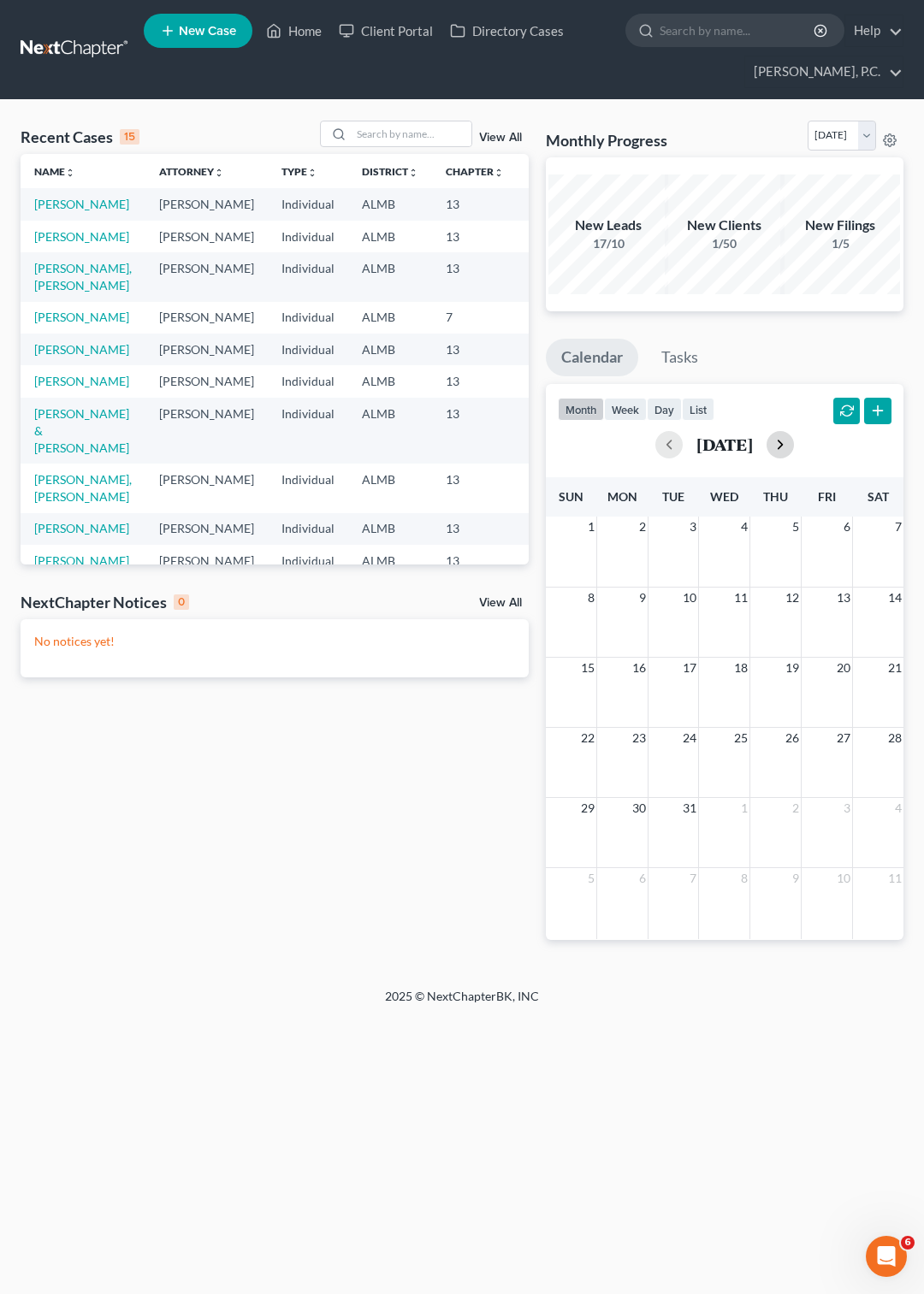
click at [816, 443] on div "[DATE]" at bounding box center [724, 445] width 333 height 28
click at [794, 450] on button "button" at bounding box center [781, 445] width 28 height 28
click at [717, 825] on div "26 27 28 29 30 1 2" at bounding box center [725, 832] width 358 height 71
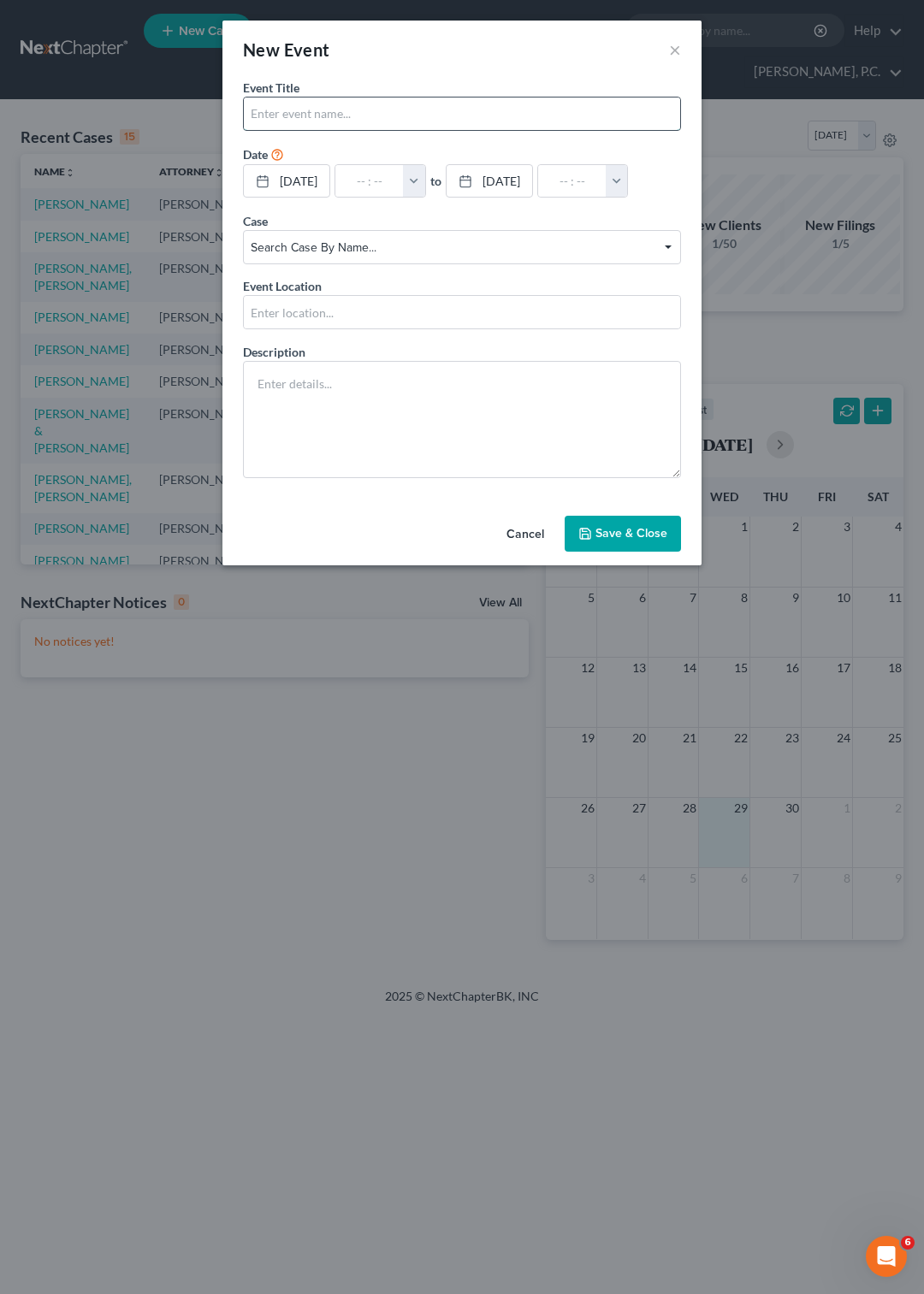
click at [302, 106] on input "text" at bounding box center [462, 113] width 437 height 33
click at [317, 242] on span "Search case by name..." at bounding box center [462, 248] width 422 height 18
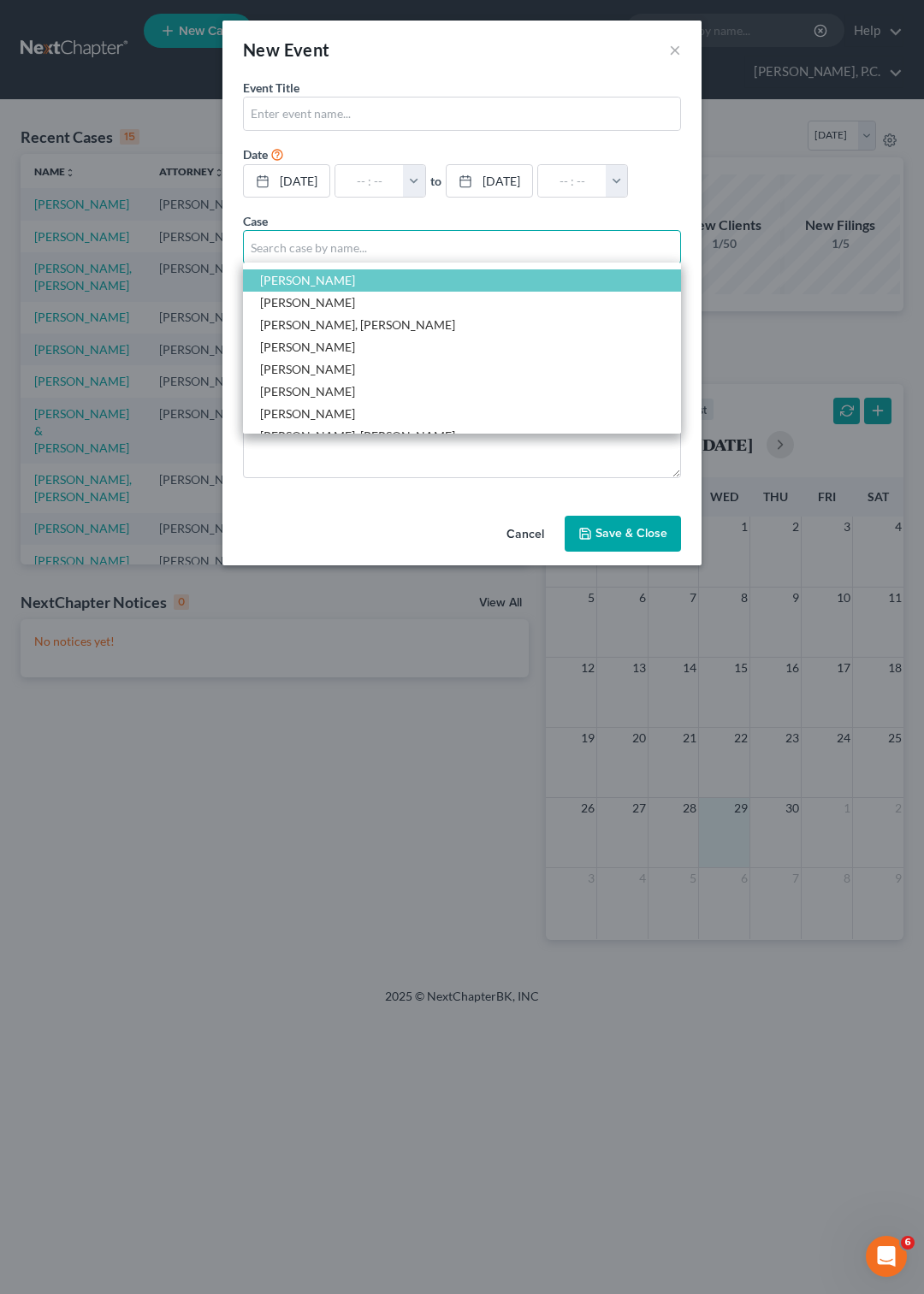
click at [317, 242] on input "Select box" at bounding box center [462, 247] width 438 height 34
click at [514, 552] on button "Cancel" at bounding box center [524, 534] width 65 height 34
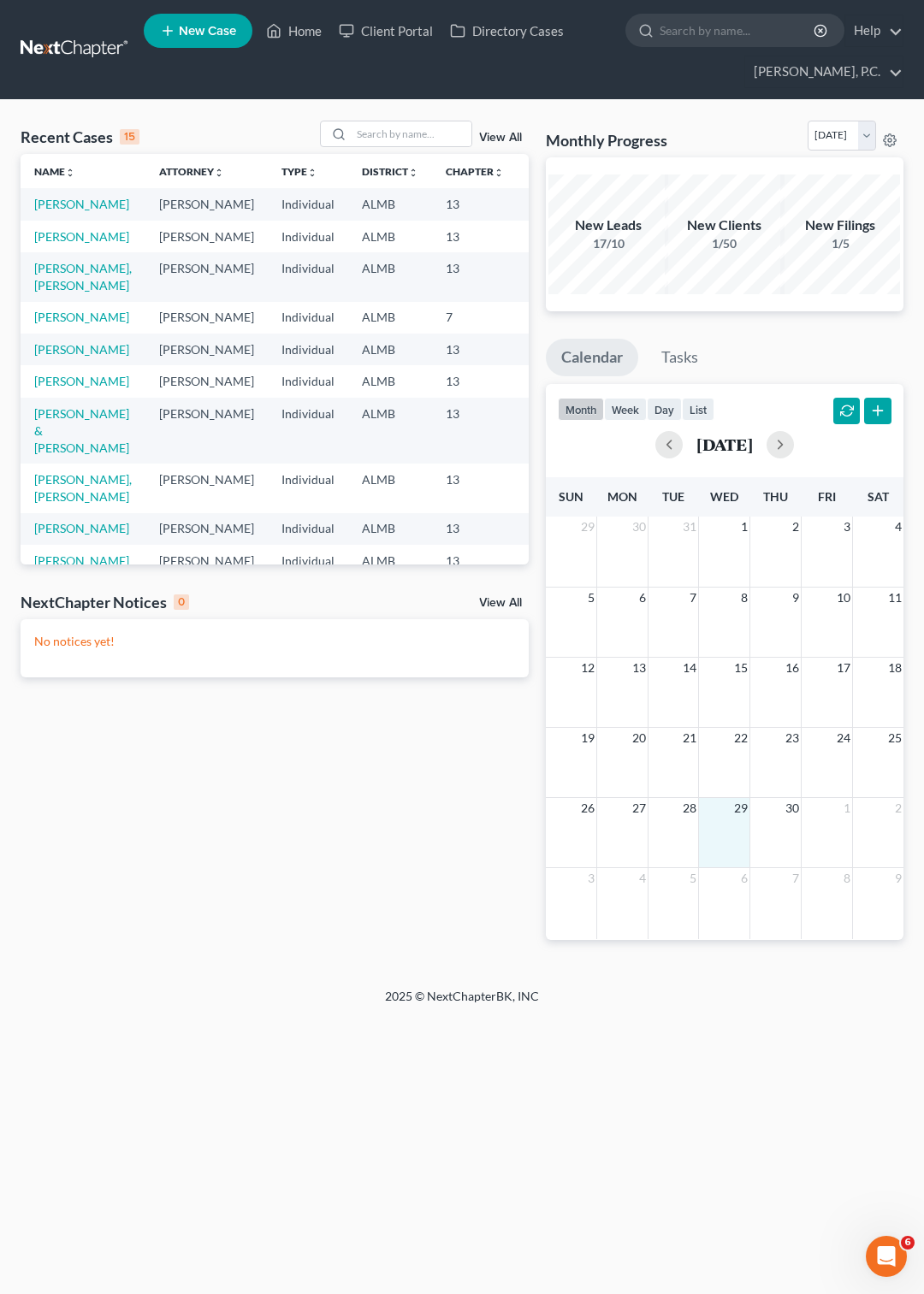
click at [196, 38] on span "New Case" at bounding box center [208, 31] width 58 height 13
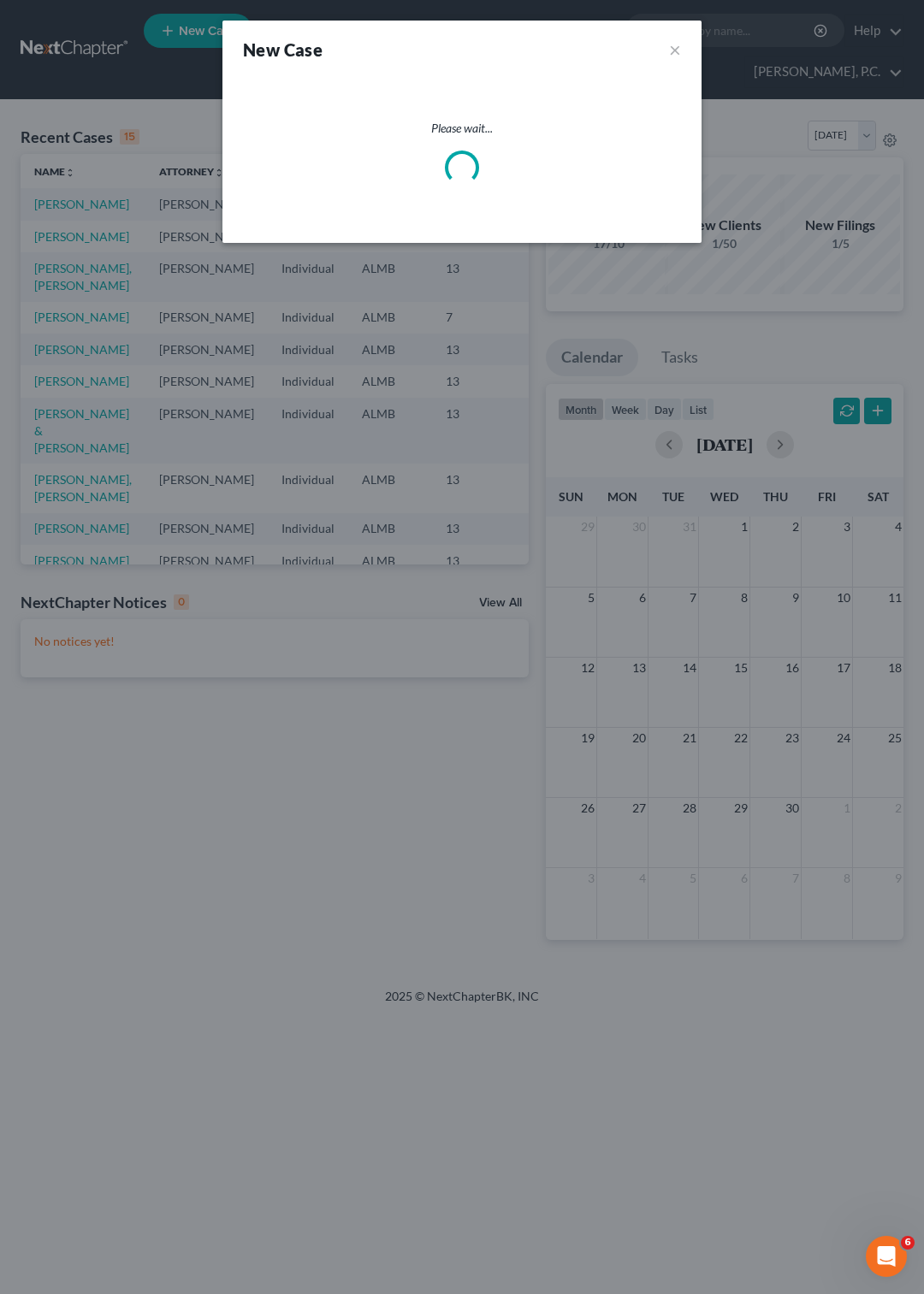
select select "0"
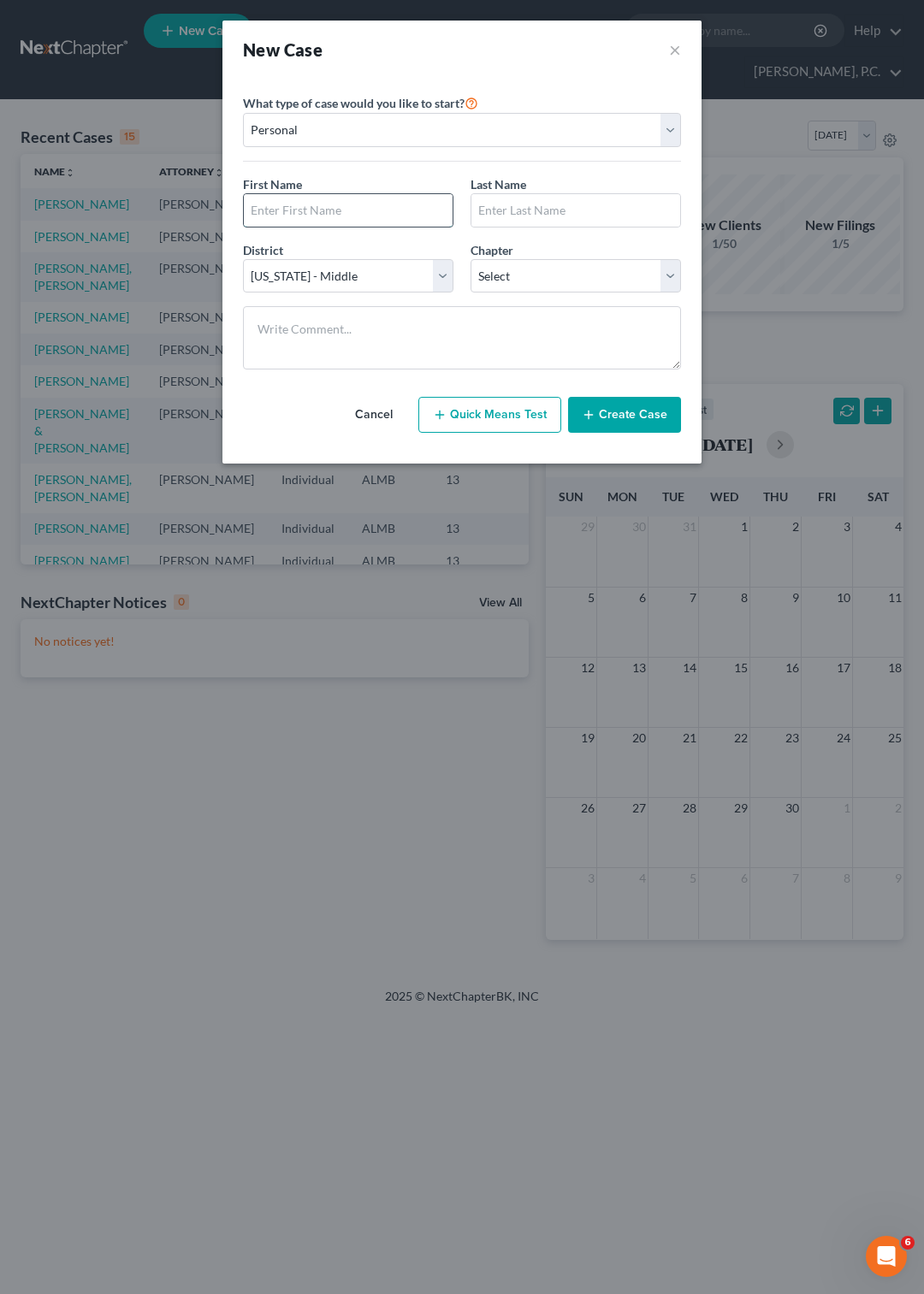
click at [387, 204] on input "text" at bounding box center [348, 210] width 209 height 33
type input "[PERSON_NAME] [PERSON_NAME]"
type input "[PERSON_NAME]"
click at [470, 260] on select "Select 7 11 12 13" at bounding box center [576, 277] width 211 height 34
select select "3"
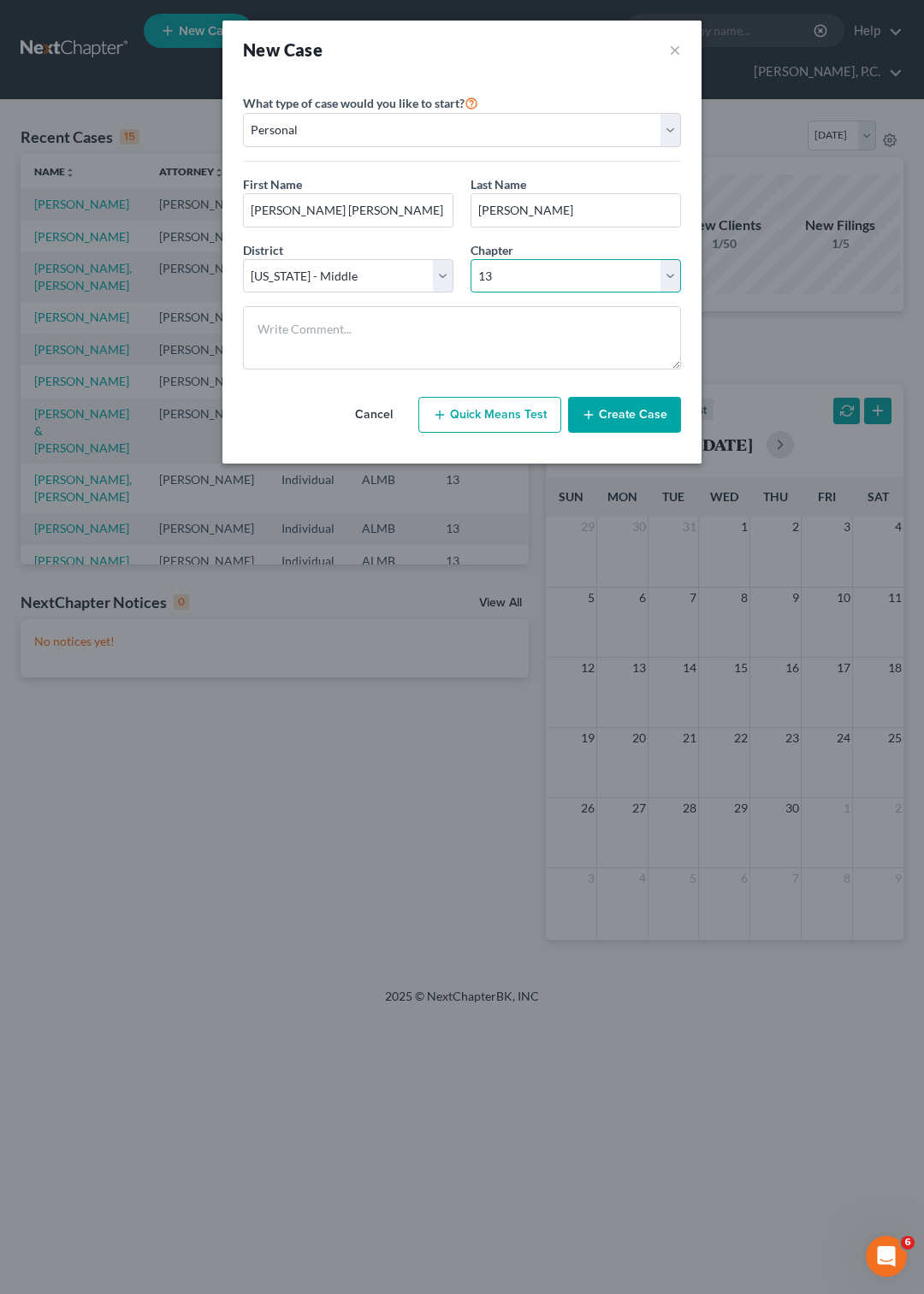
click option "13" at bounding box center [0, 0] width 0 height 0
click at [625, 433] on button "Create Case" at bounding box center [625, 415] width 113 height 36
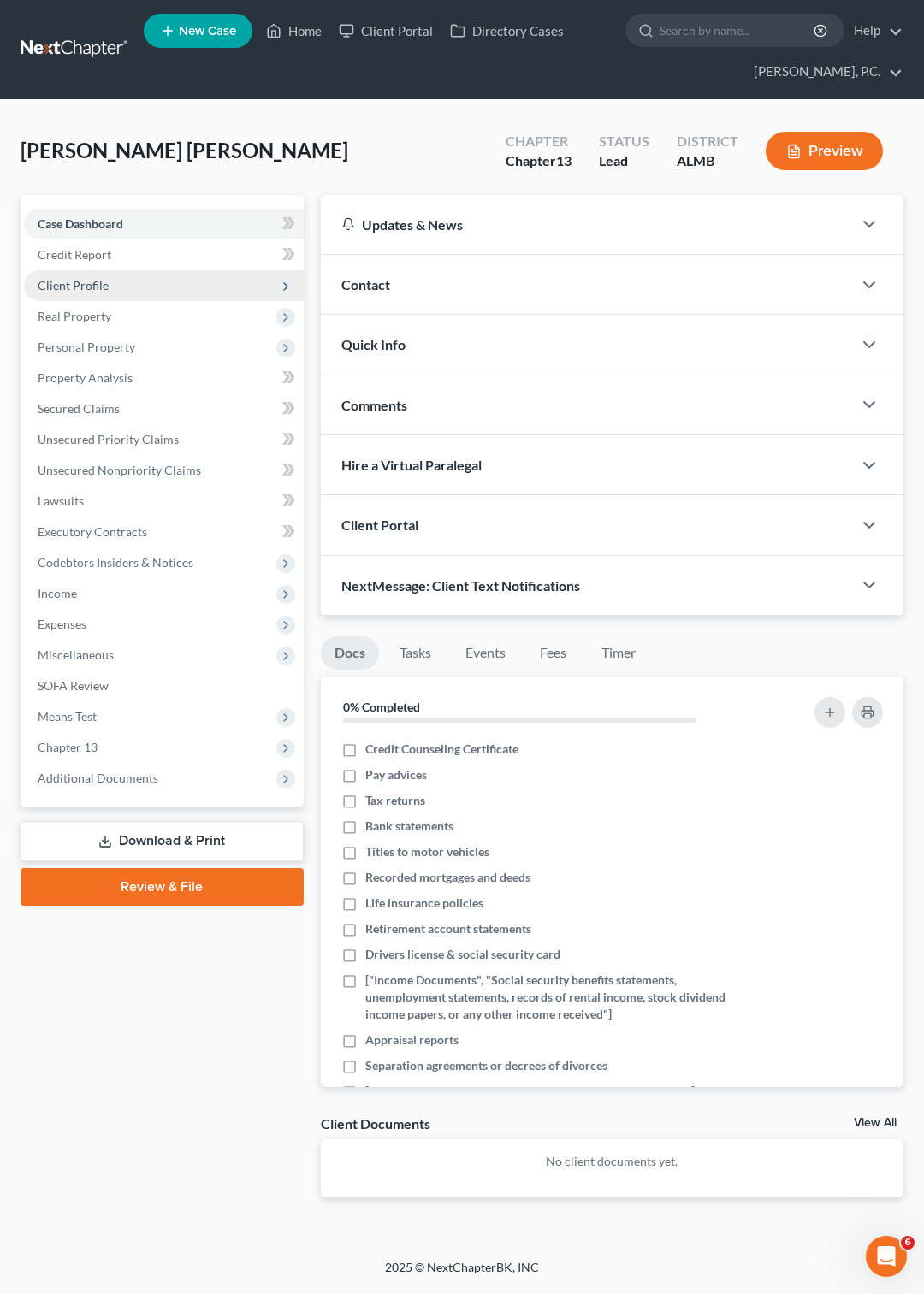
click at [102, 285] on span "Client Profile" at bounding box center [73, 285] width 71 height 15
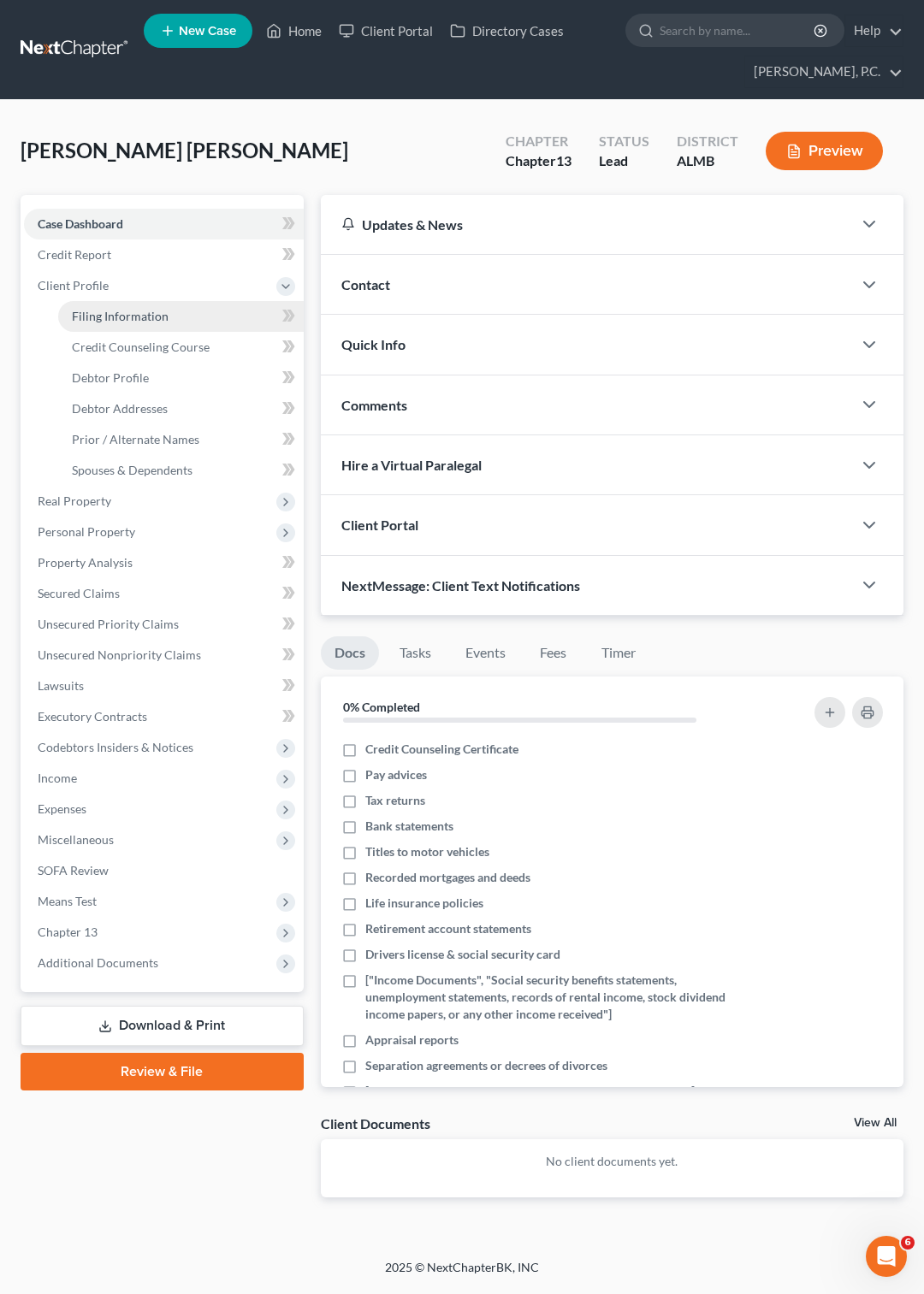
click at [143, 314] on span "Filing Information" at bounding box center [119, 315] width 96 height 15
select select "1"
select select "0"
select select "3"
select select "0"
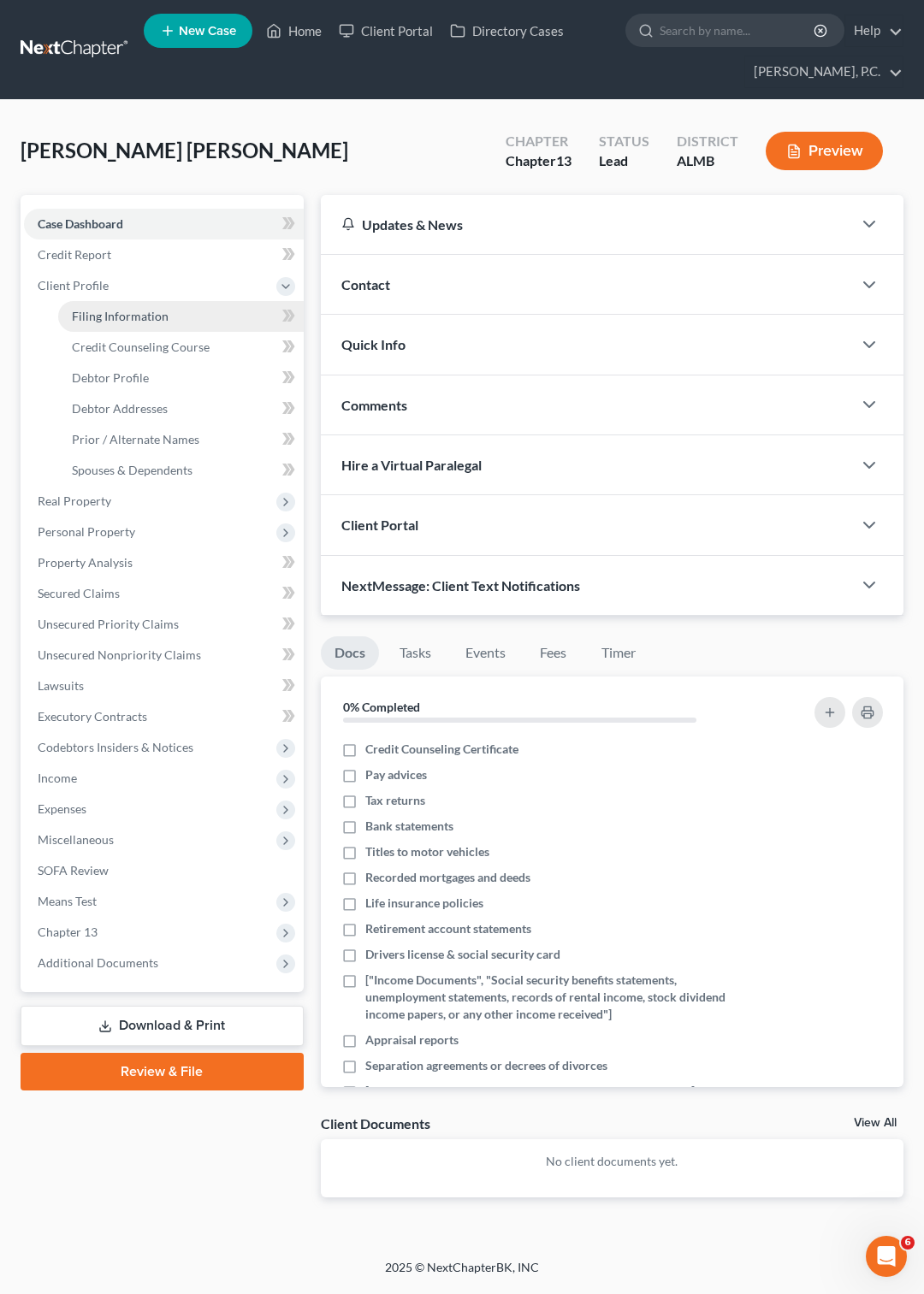
select select "0"
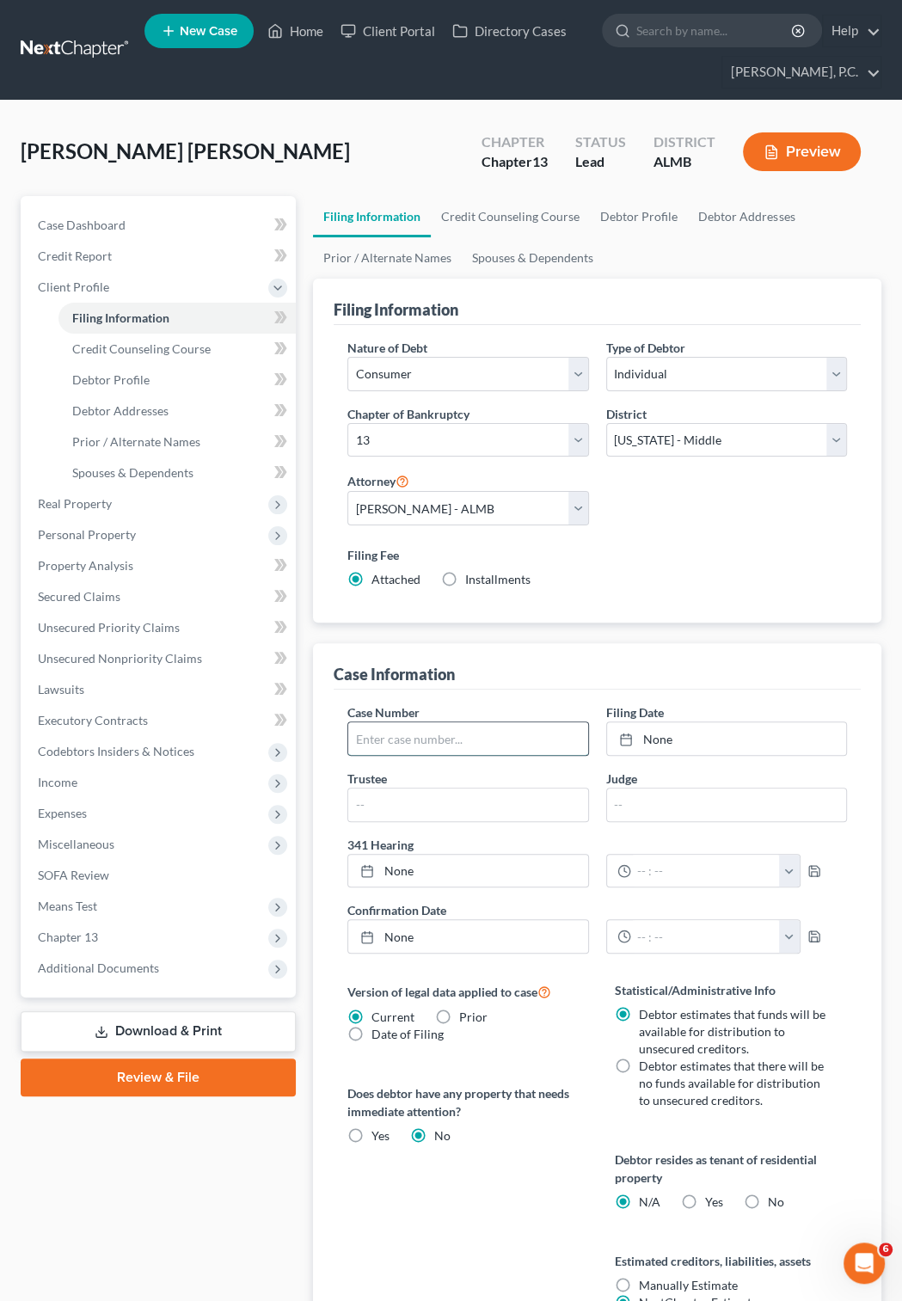
click at [406, 729] on input "text" at bounding box center [467, 738] width 239 height 33
type input "21-30885"
click at [628, 745] on icon at bounding box center [626, 740] width 14 height 14
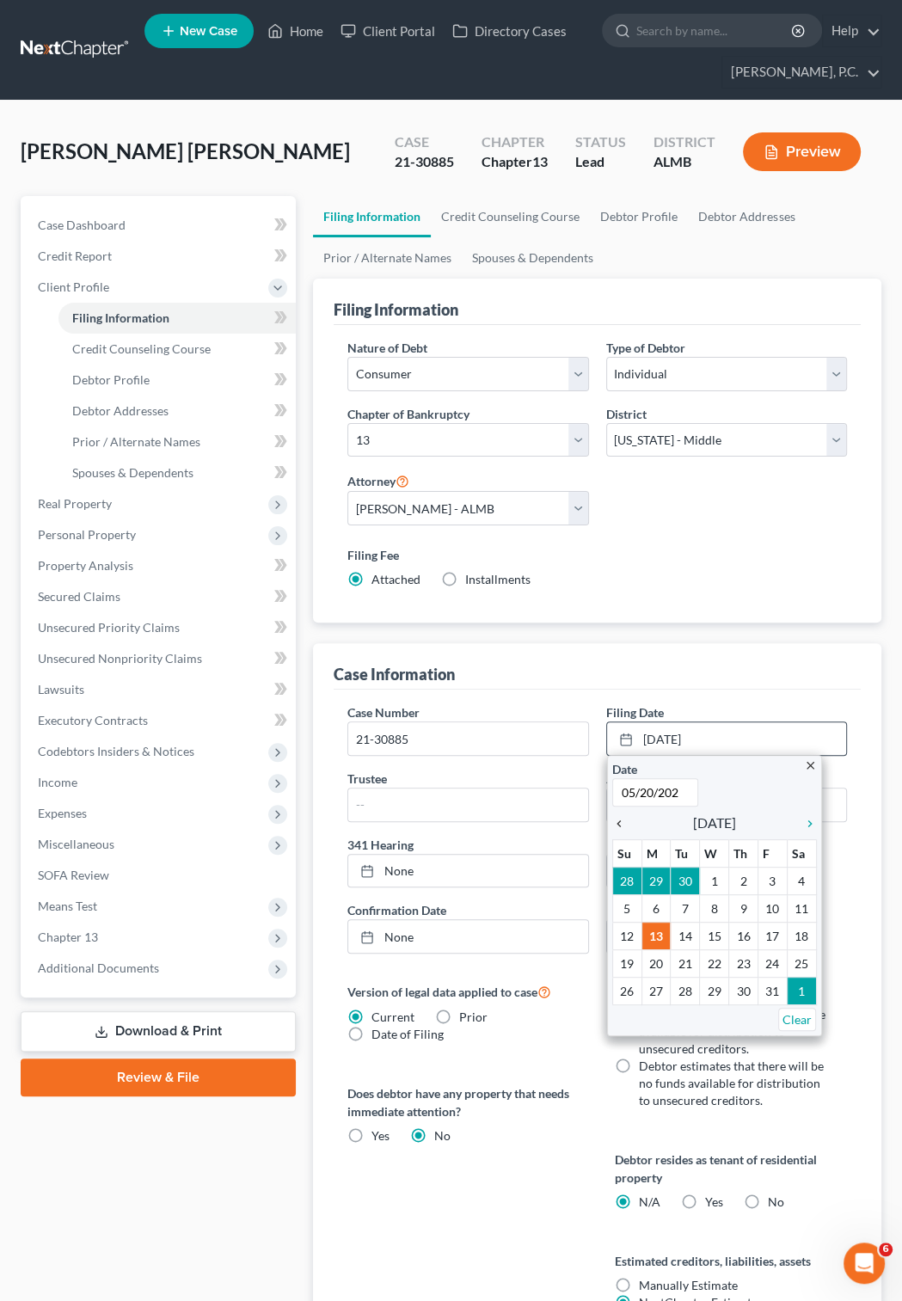
type input "05/20/2021"
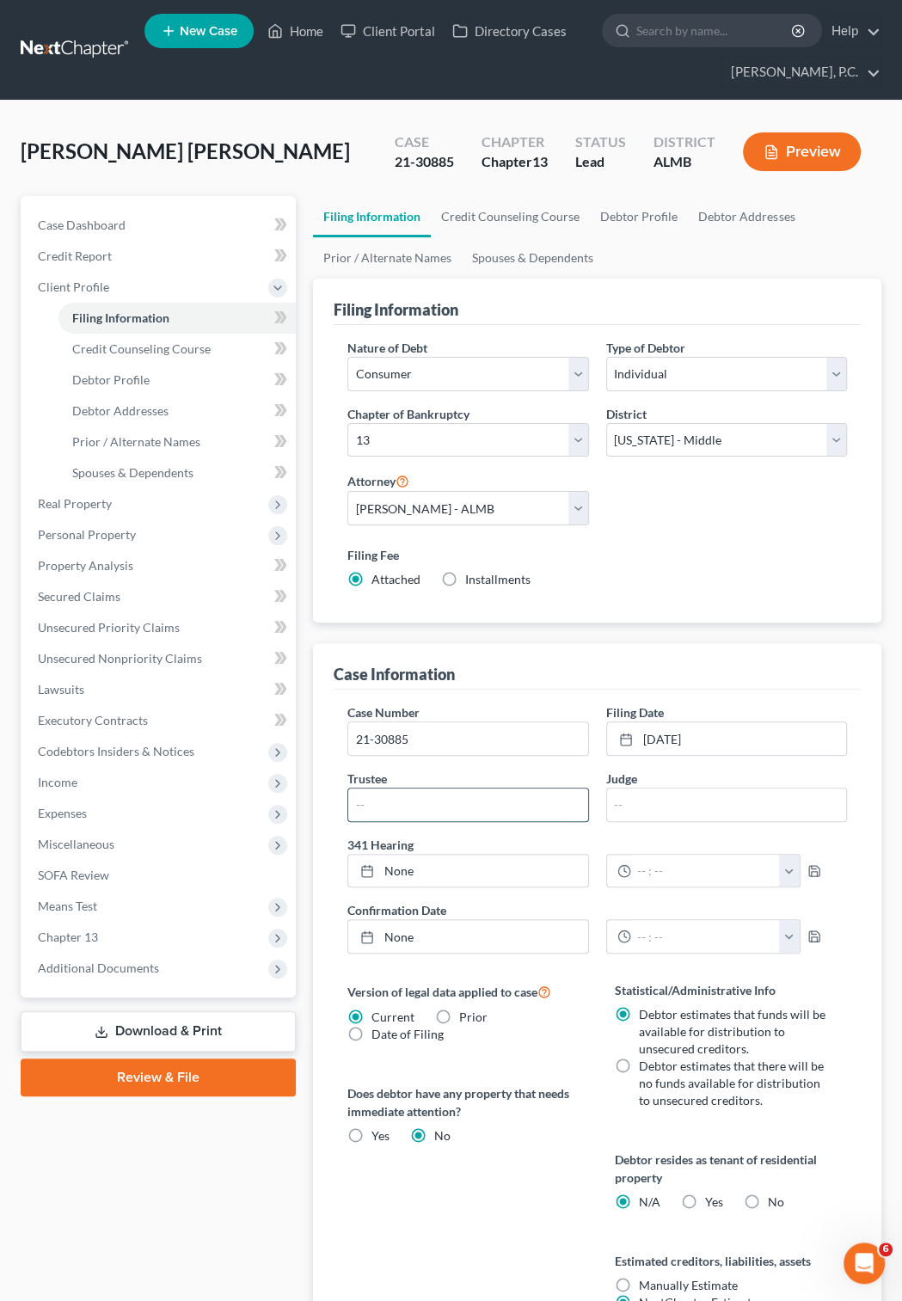
click at [449, 812] on input "text" at bounding box center [467, 805] width 239 height 33
type input "McKinney"
type input "Hawkins"
click at [130, 373] on span "Debtor Profile" at bounding box center [110, 379] width 77 height 15
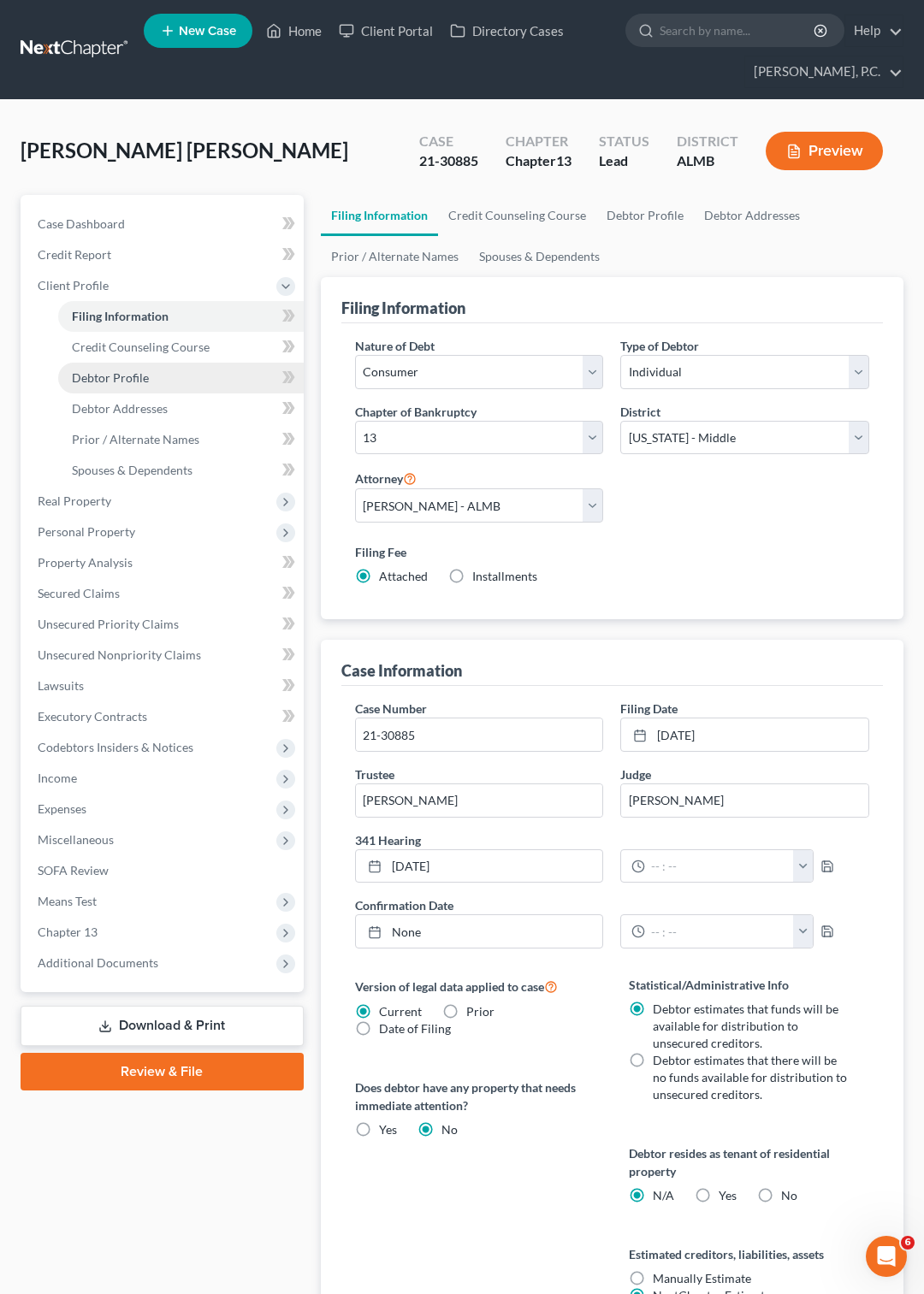
select select "0"
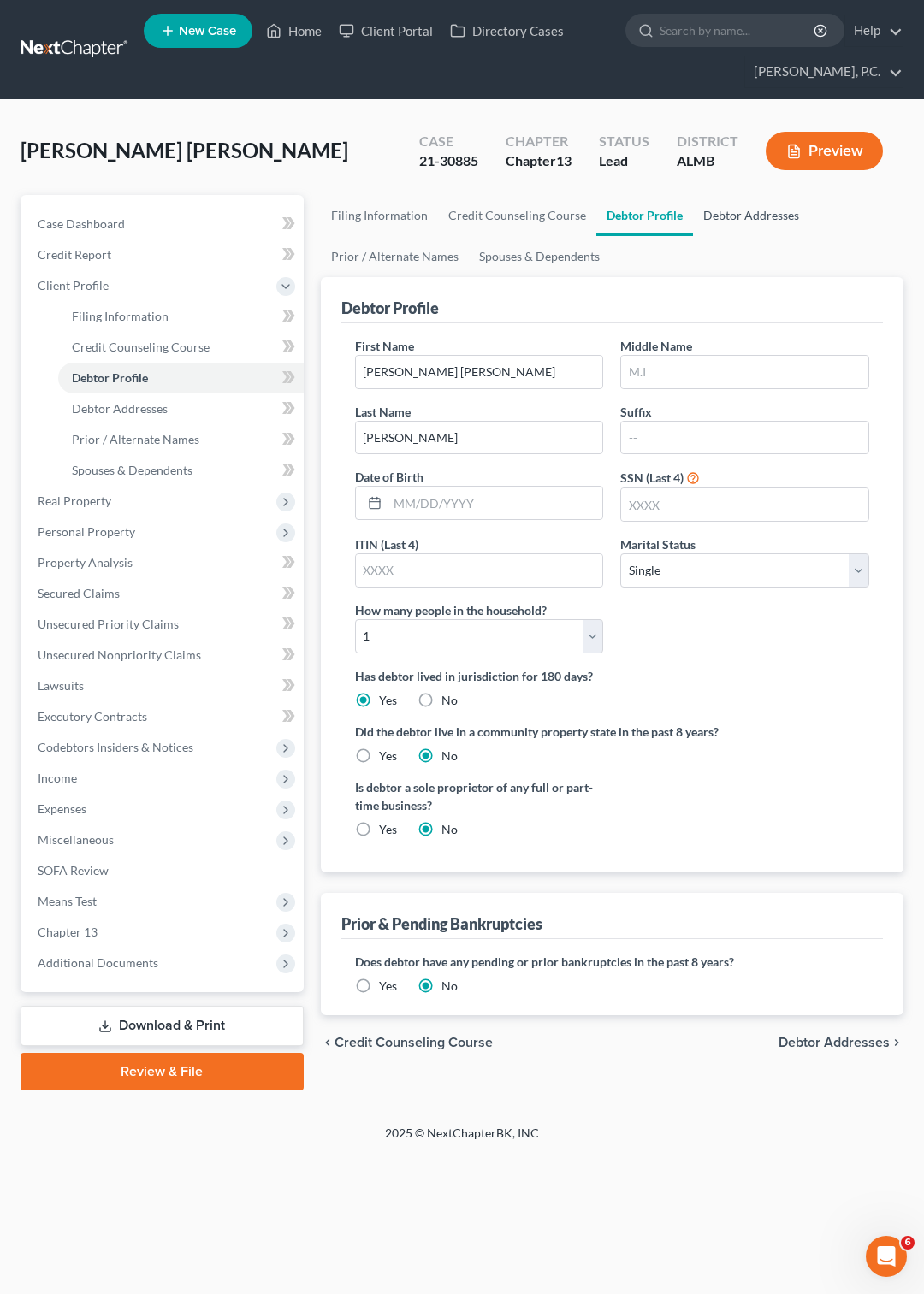
click at [749, 216] on link "Debtor Addresses" at bounding box center [751, 215] width 116 height 41
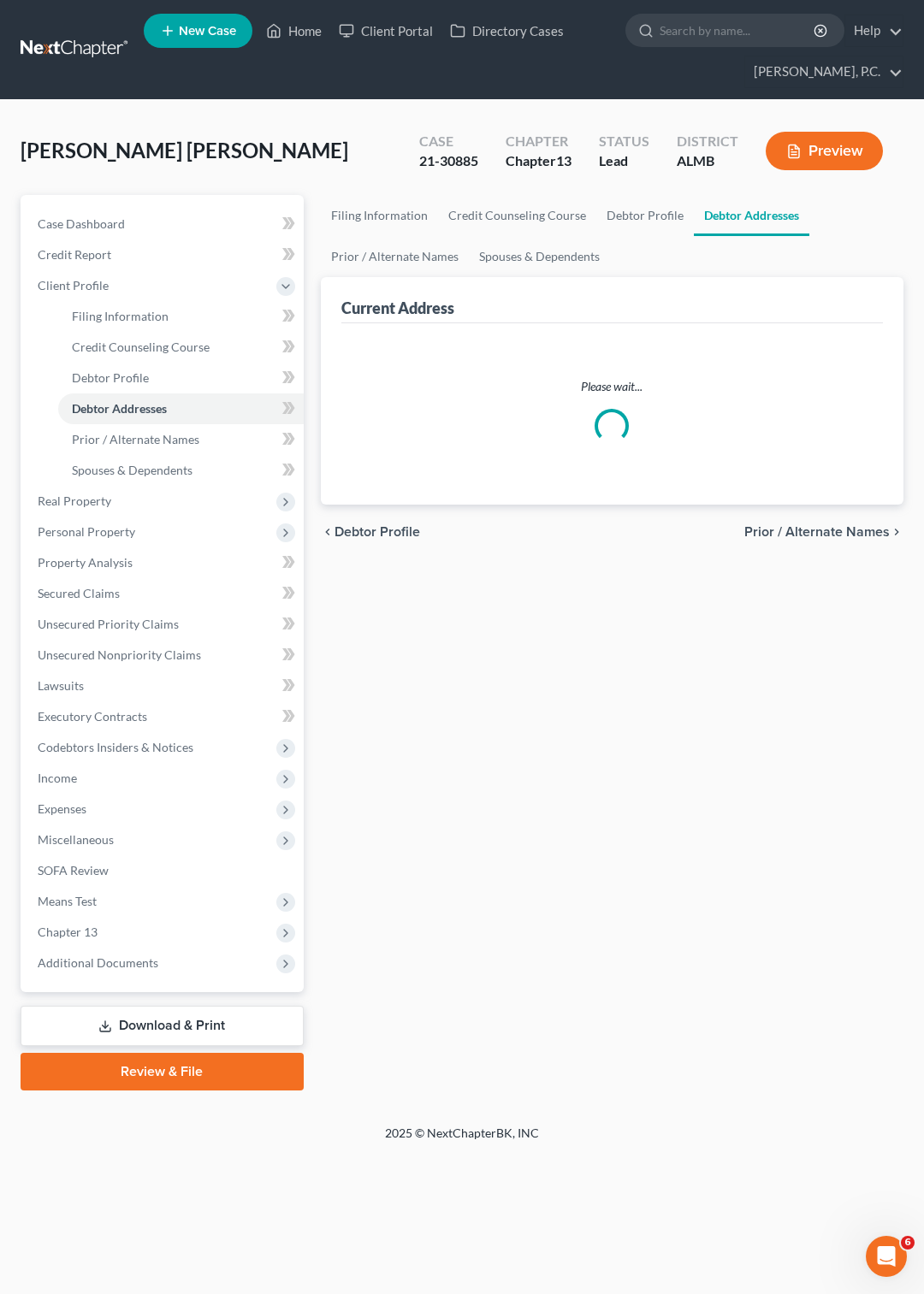
select select "0"
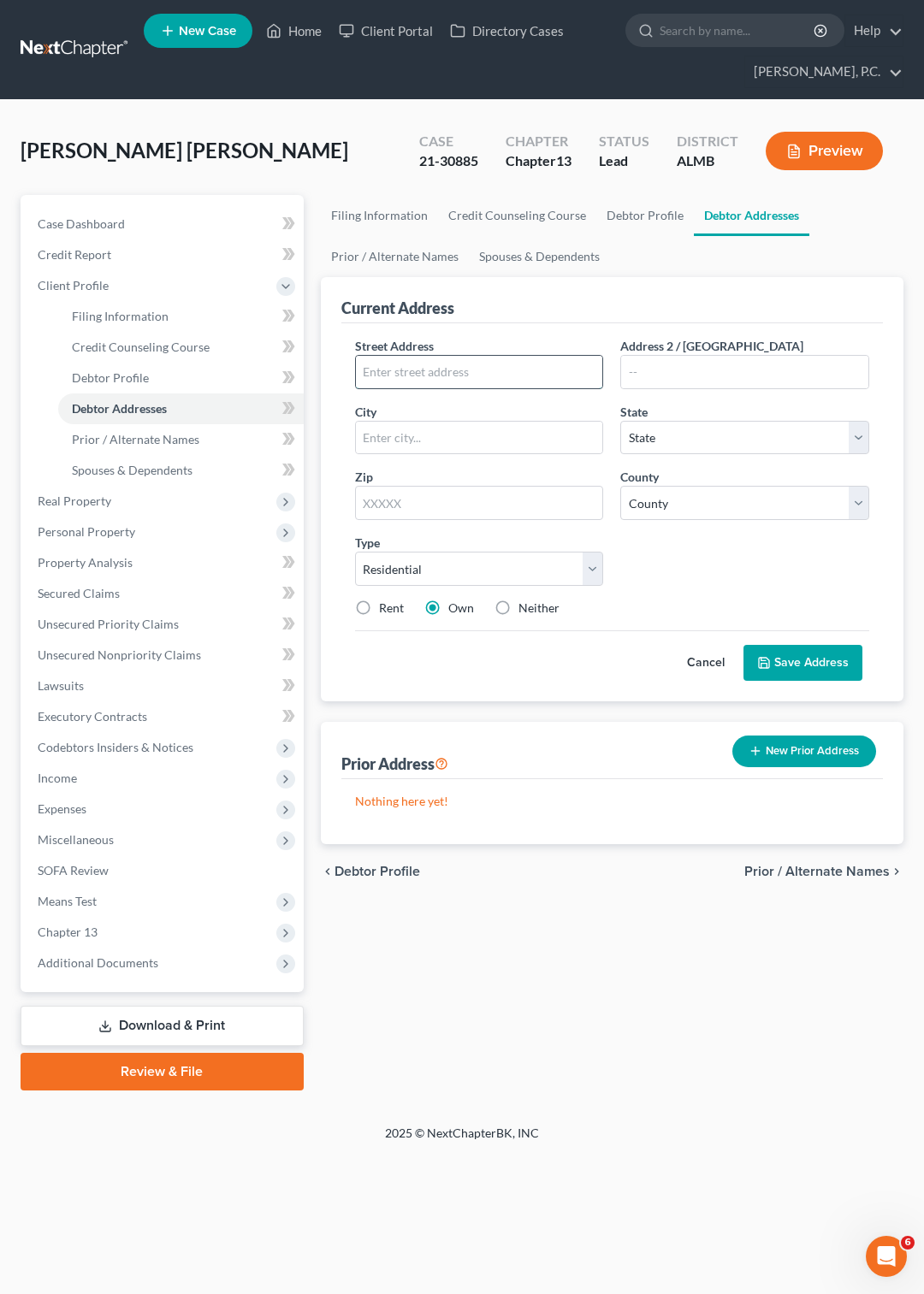
click at [413, 364] on input "text" at bounding box center [479, 372] width 248 height 33
paste input "541 Glade Park Loop"
type input "541 Glade Park Loop"
type input "Montgomery"
select select "0"
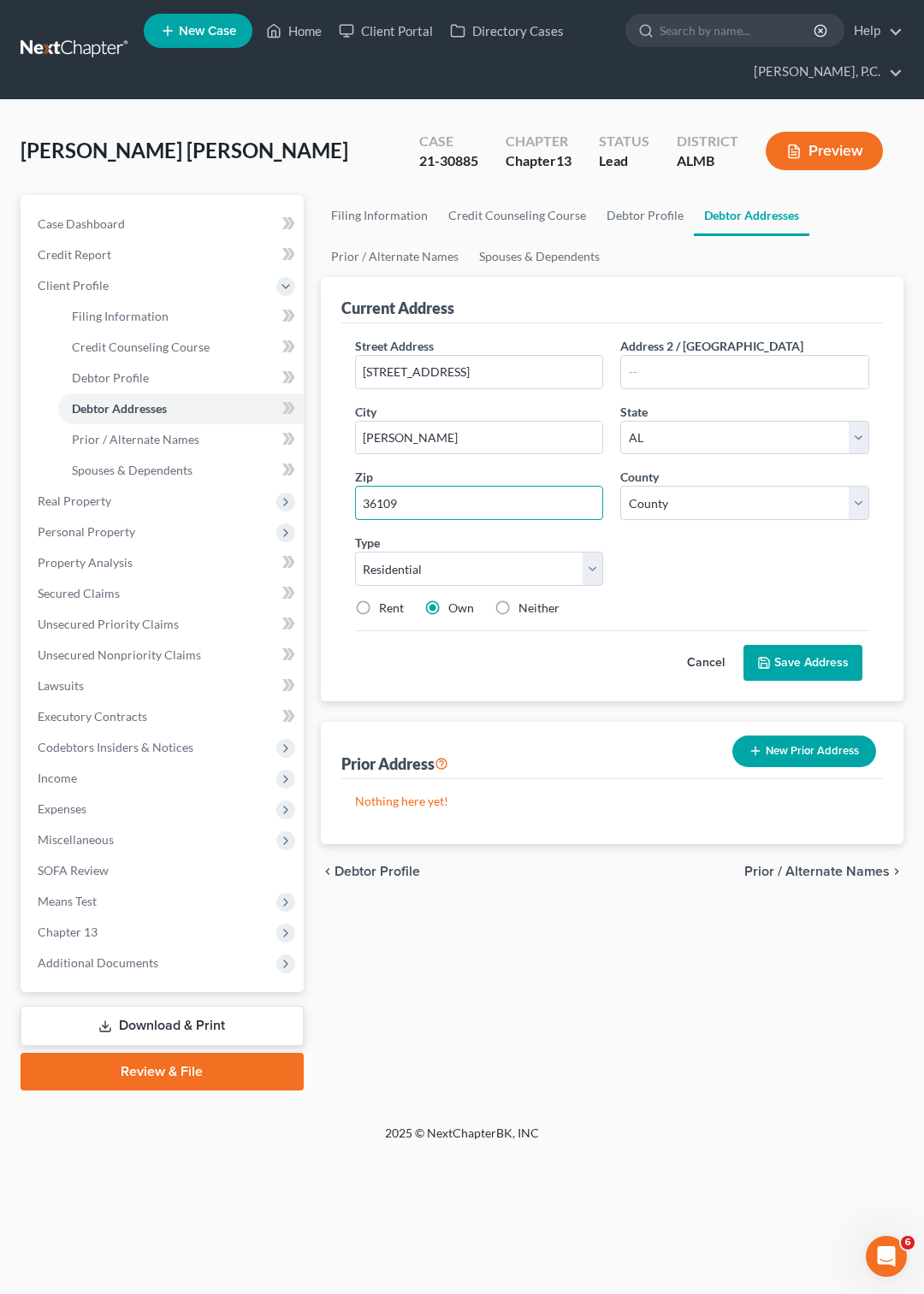
type input "36109"
select select "50"
click at [801, 658] on button "Save Address" at bounding box center [803, 663] width 119 height 36
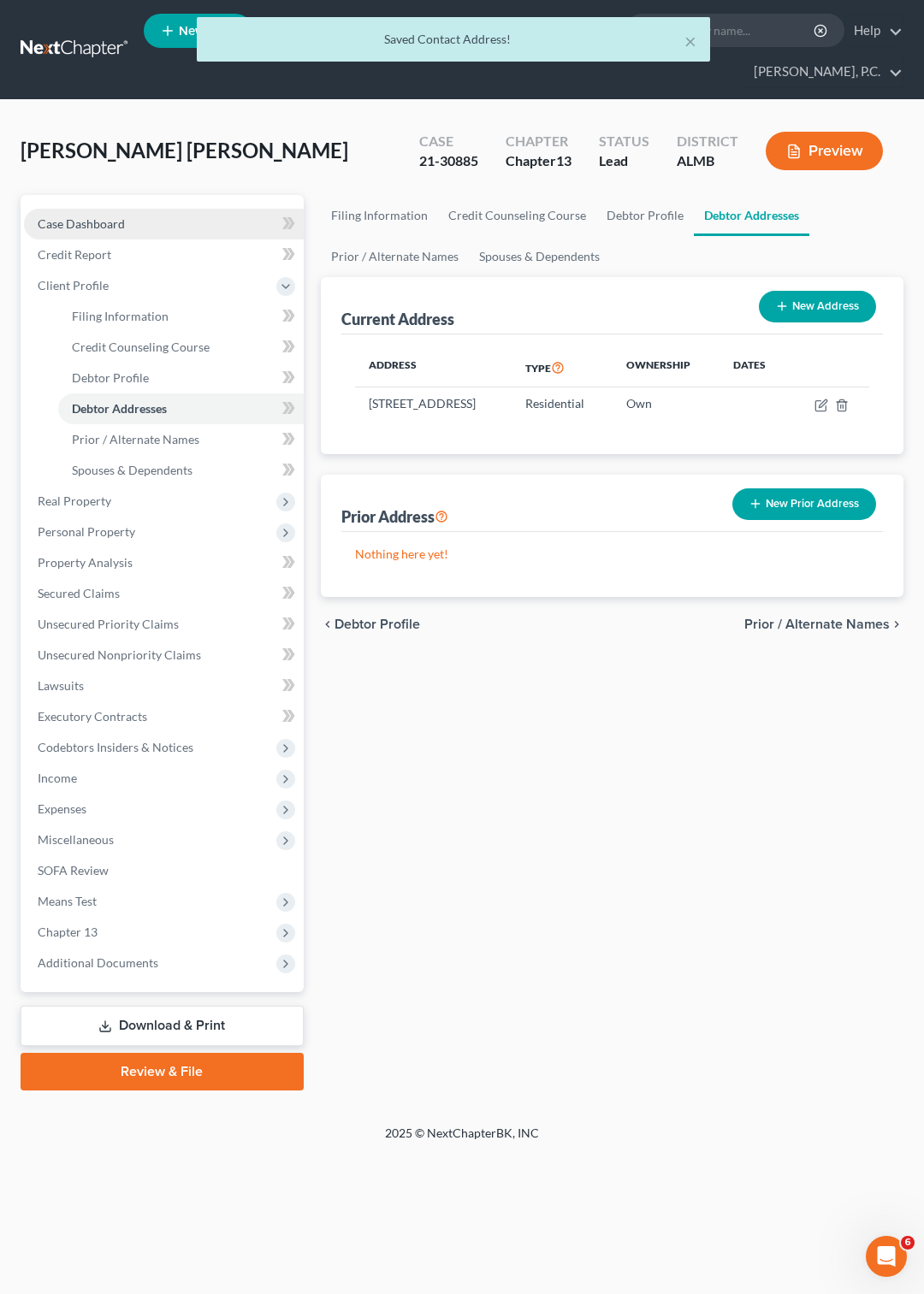
click at [113, 217] on span "Case Dashboard" at bounding box center [82, 224] width 88 height 15
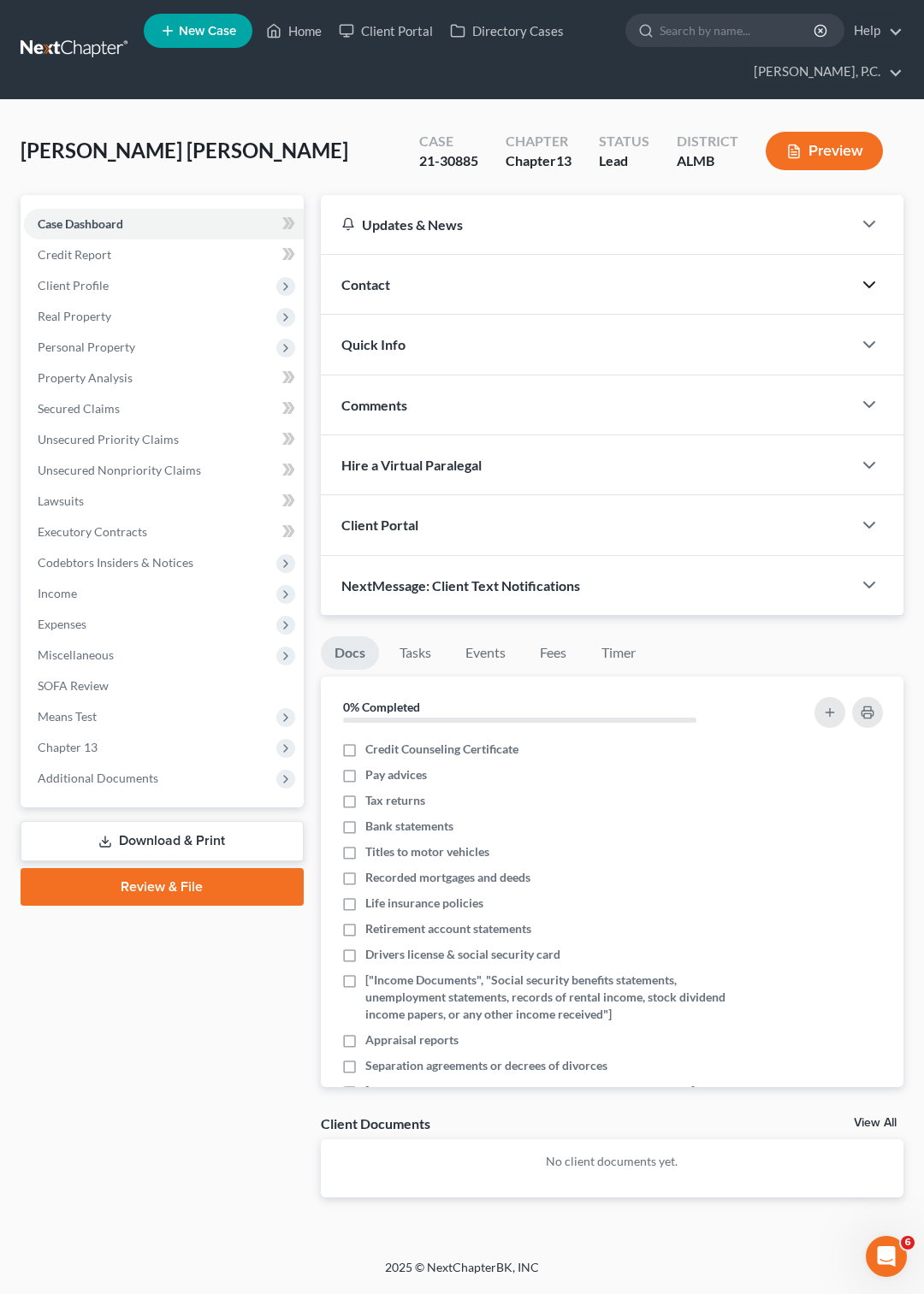
click at [866, 285] on icon "button" at bounding box center [869, 284] width 21 height 21
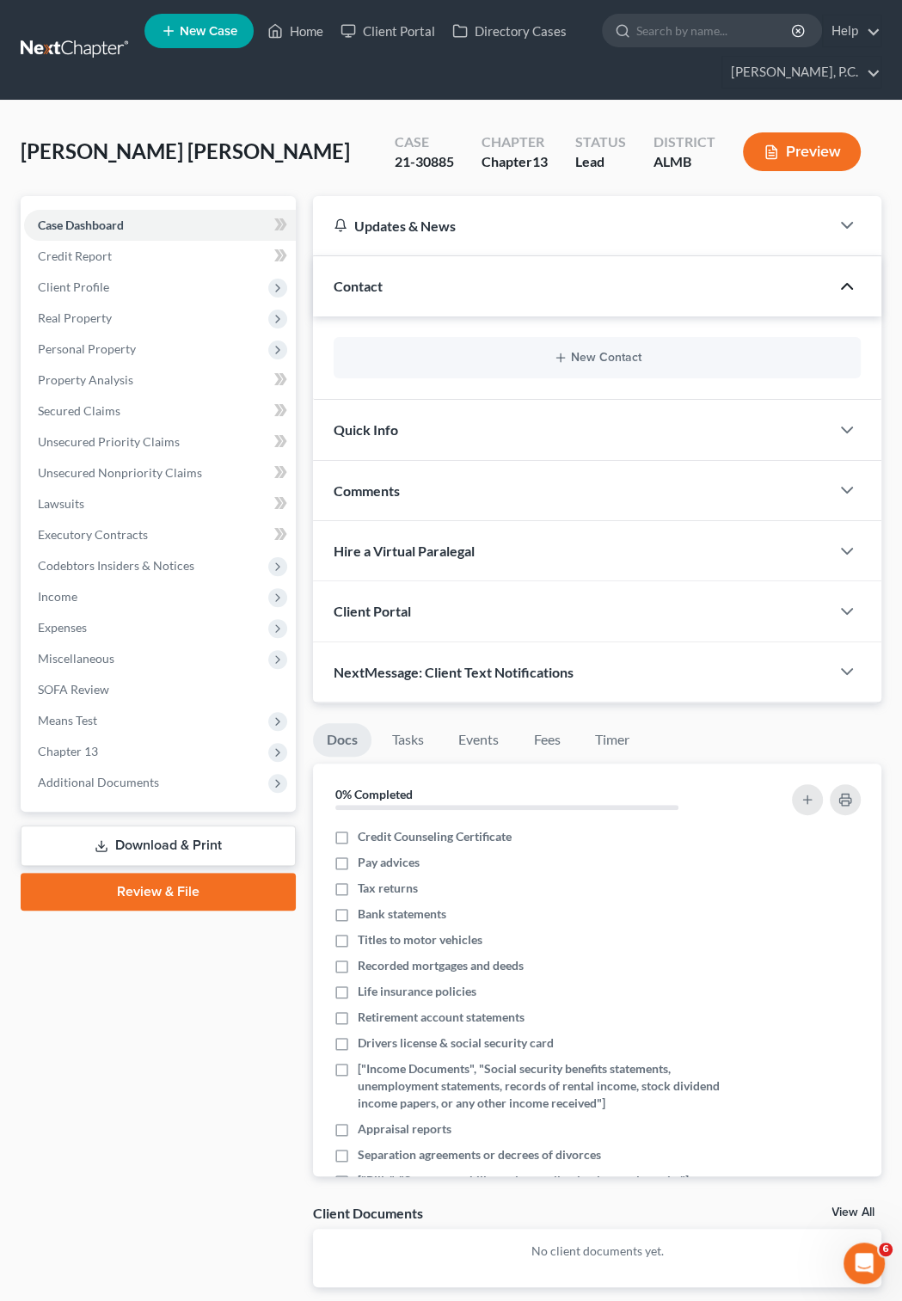
click at [607, 351] on div "New Contact" at bounding box center [597, 357] width 527 height 41
click at [603, 356] on button "New Contact" at bounding box center [597, 358] width 500 height 14
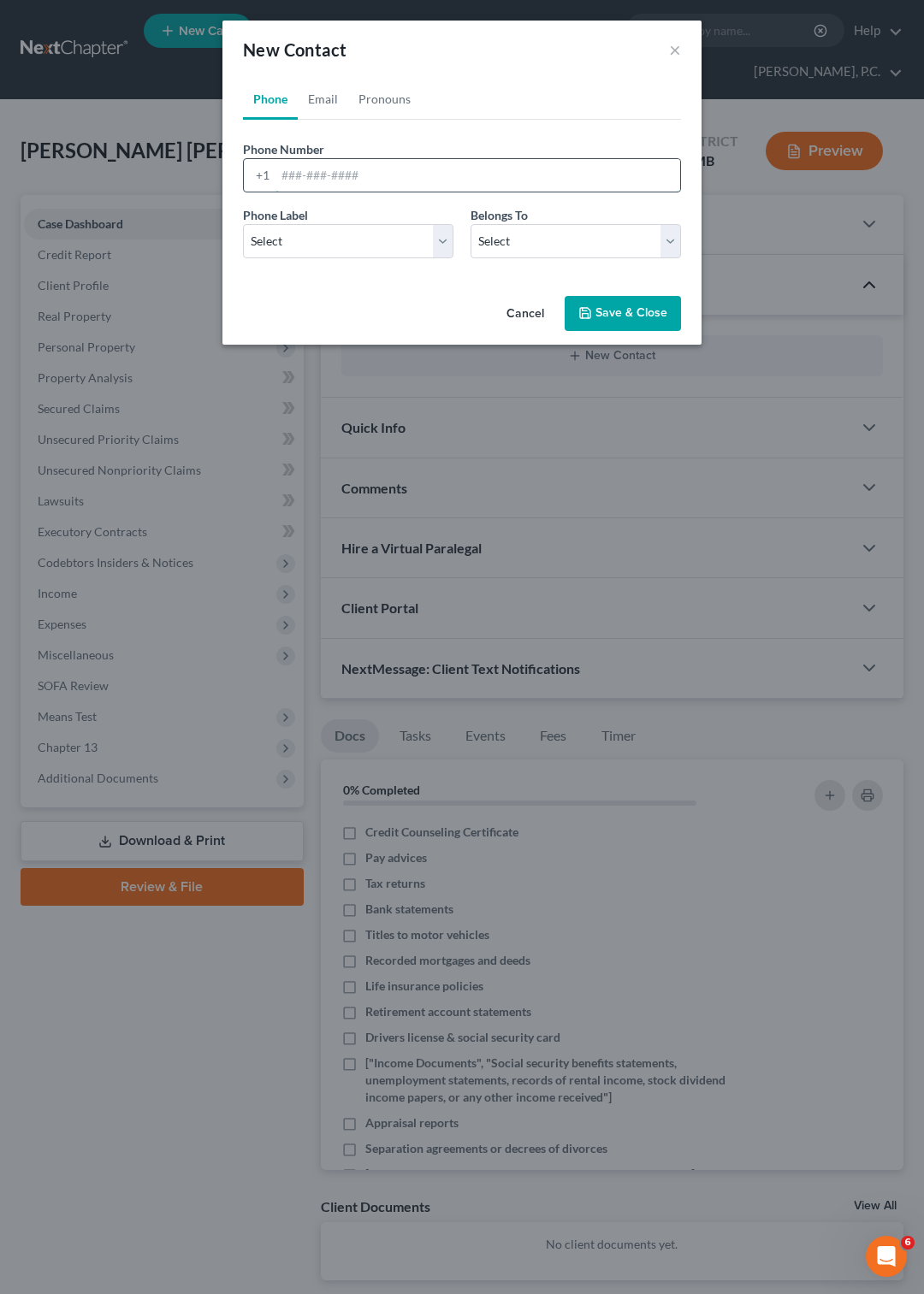
click at [335, 191] on input "tel" at bounding box center [477, 175] width 405 height 33
type input "334-425-7897"
click at [243, 224] on select "Select Mobile Home Work Other" at bounding box center [348, 241] width 211 height 34
select select "0"
click option "Mobile" at bounding box center [0, 0] width 0 height 0
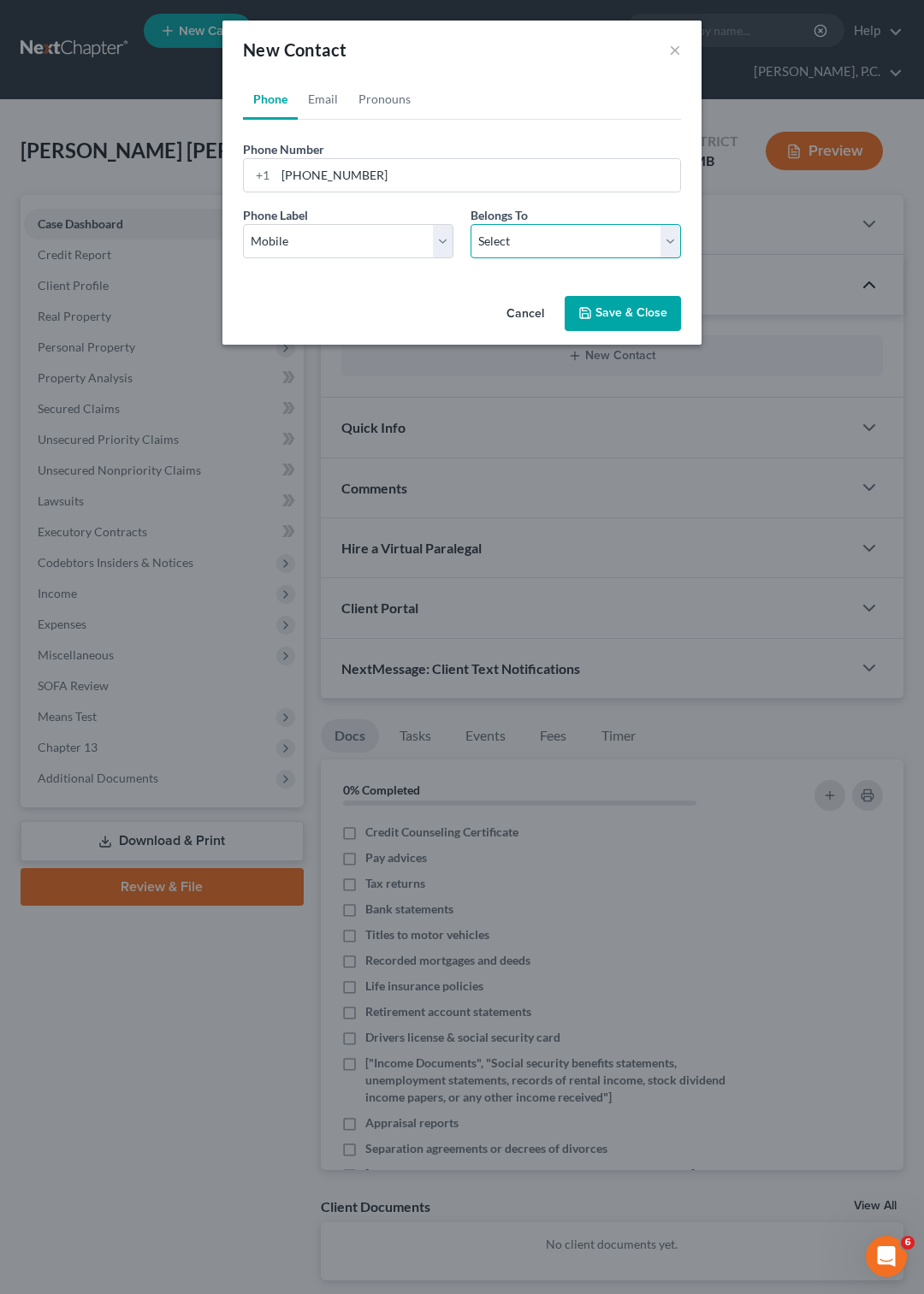
click at [470, 224] on select "Select Client Other" at bounding box center [576, 241] width 211 height 34
select select "0"
click option "Client" at bounding box center [0, 0] width 0 height 0
click at [615, 309] on button "Save & Close" at bounding box center [623, 314] width 116 height 36
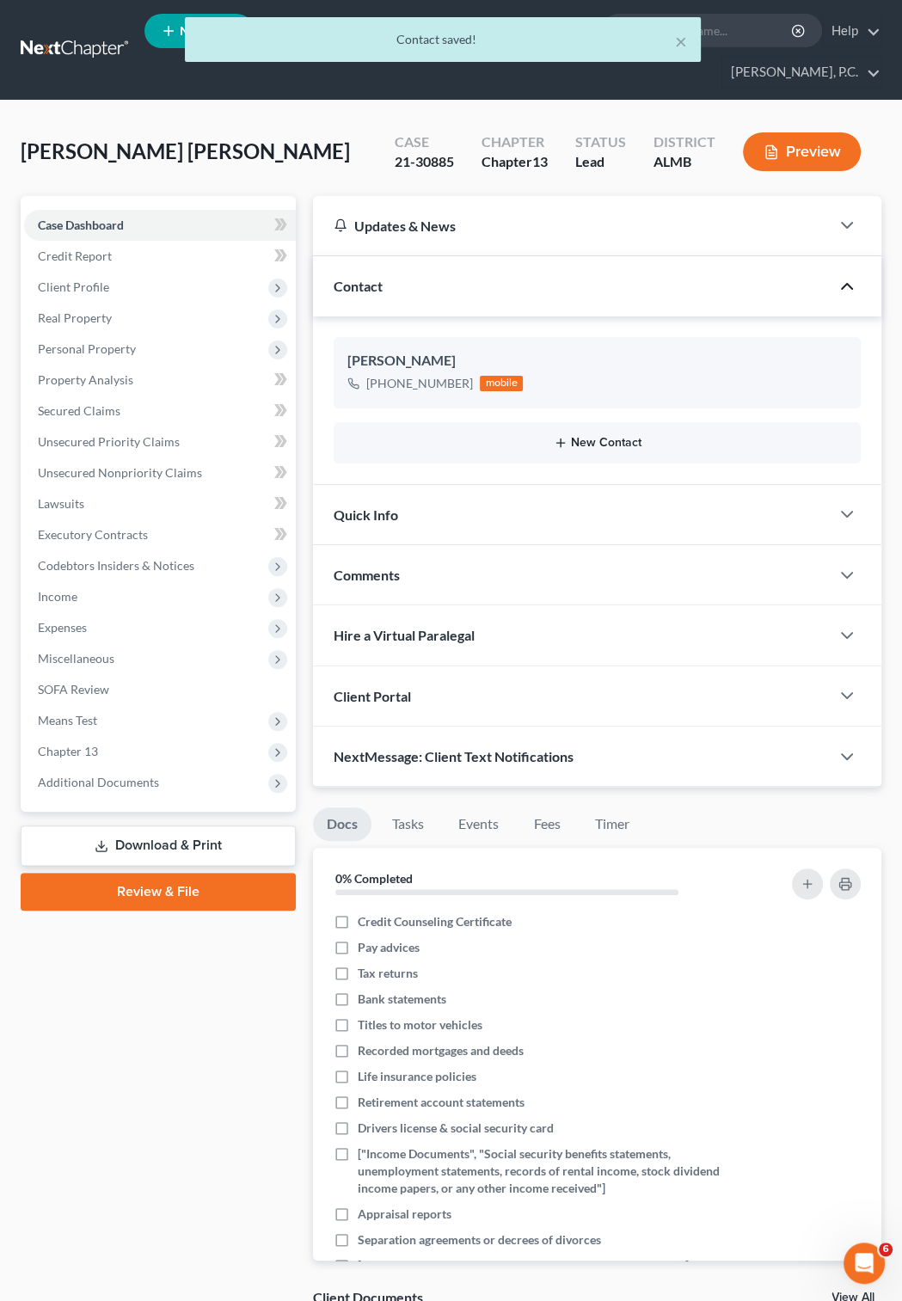
click at [590, 442] on button "New Contact" at bounding box center [597, 443] width 500 height 14
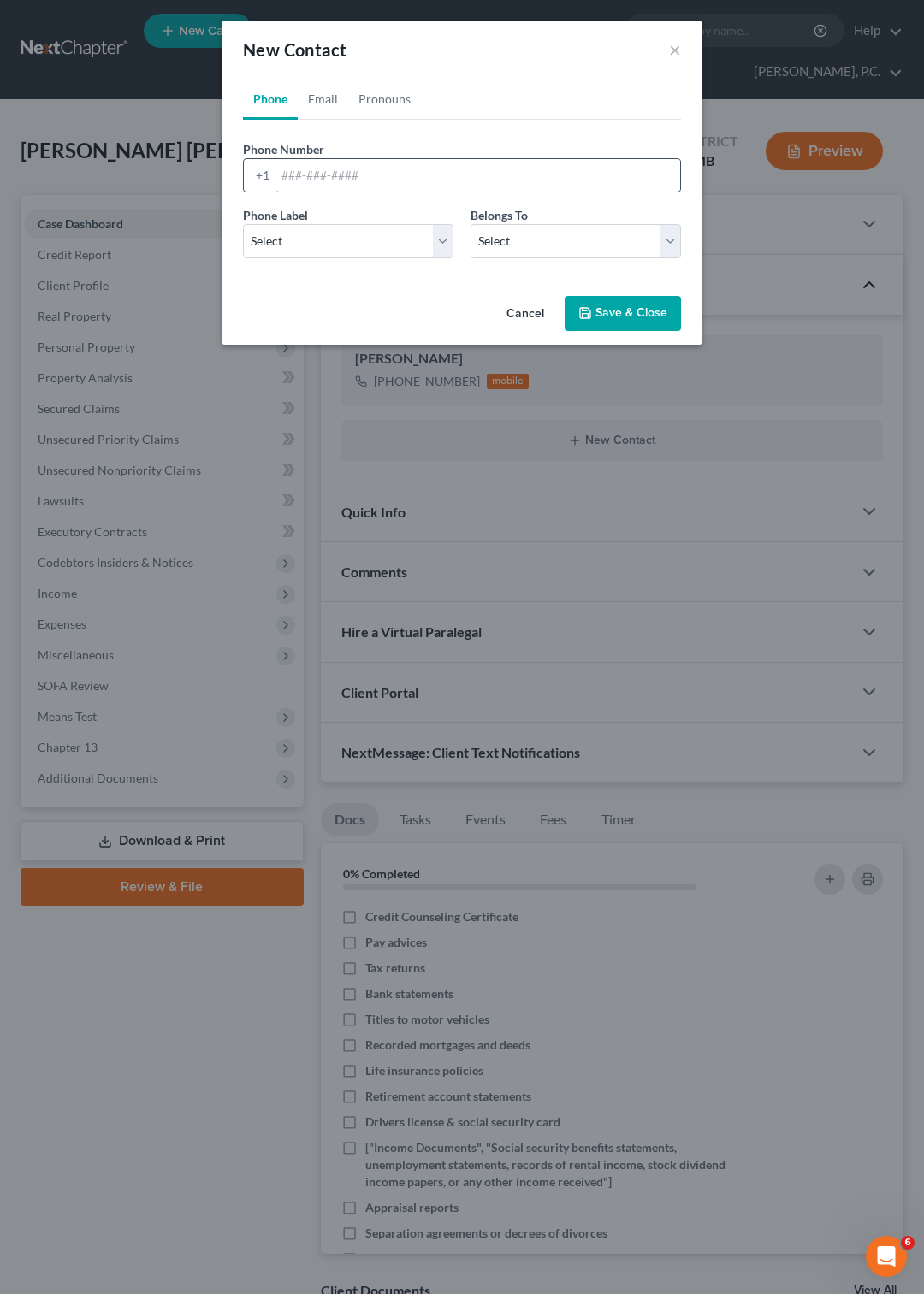
click at [335, 174] on input "tel" at bounding box center [477, 175] width 405 height 33
type input "334-306-8189"
click at [243, 224] on select "Select Mobile Home Work Other" at bounding box center [348, 241] width 211 height 34
select select "0"
click option "Mobile" at bounding box center [0, 0] width 0 height 0
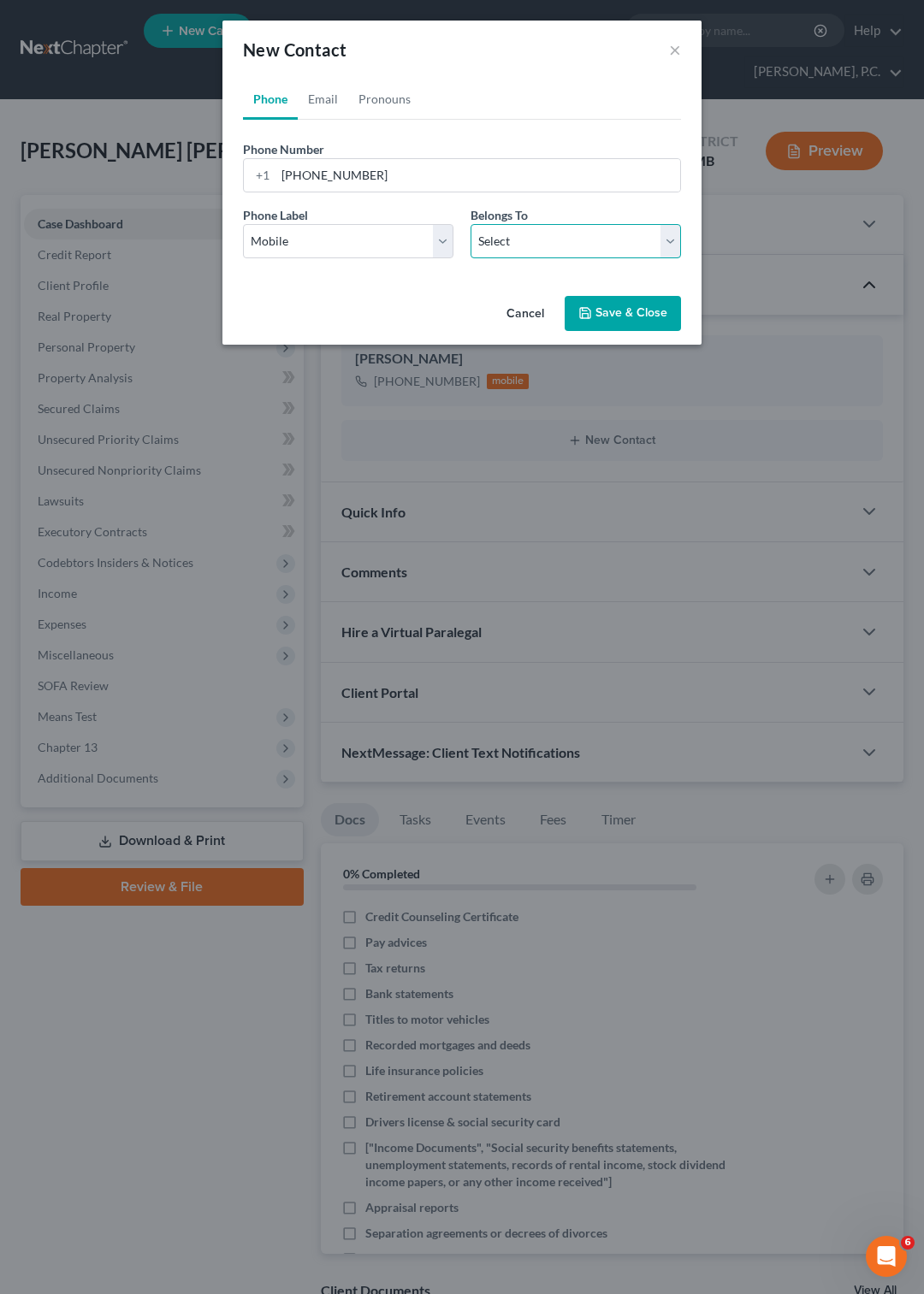
click at [470, 224] on select "Select Client Other" at bounding box center [576, 241] width 211 height 34
select select "1"
click option "Other" at bounding box center [0, 0] width 0 height 0
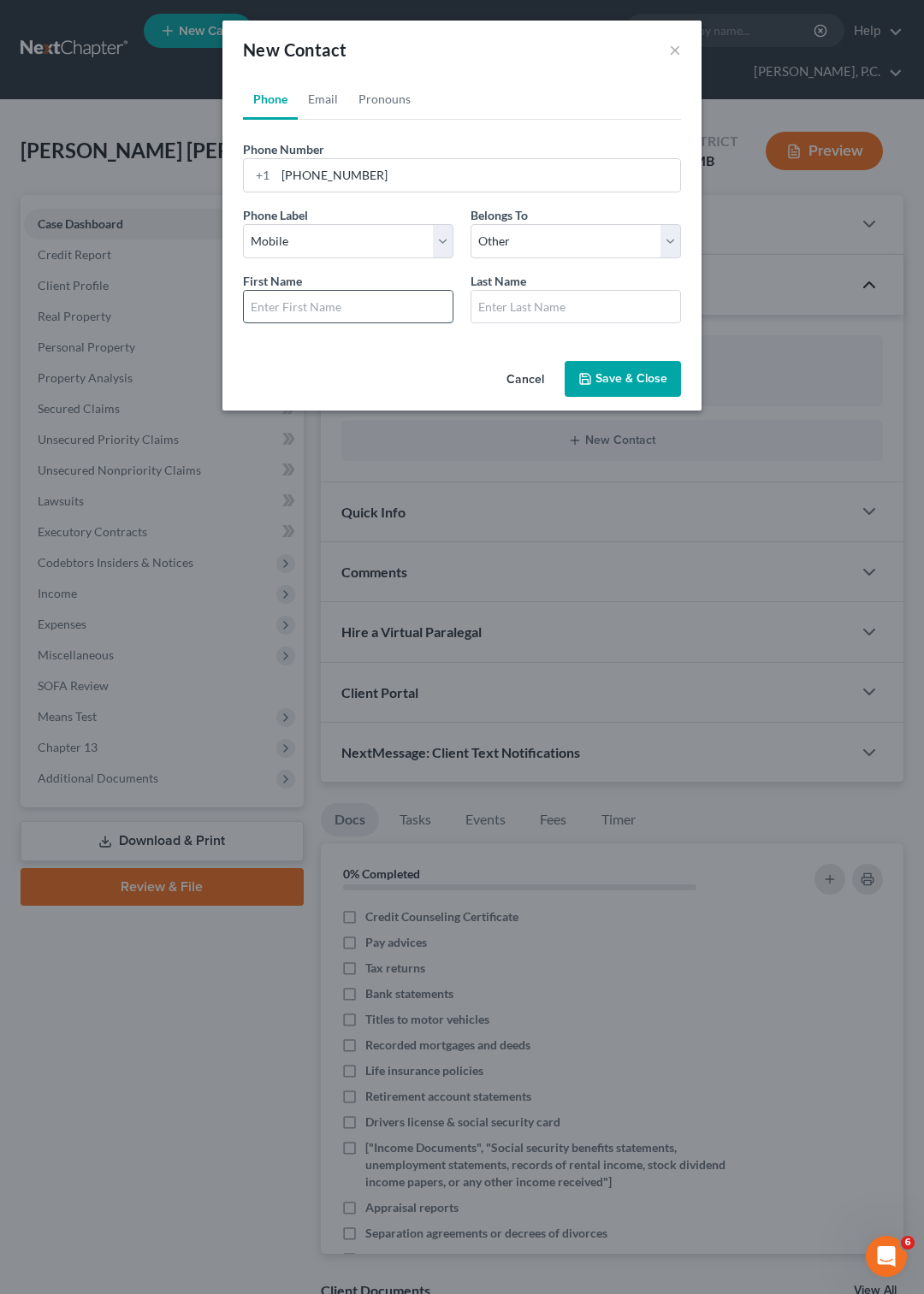
click at [438, 303] on input "text" at bounding box center [348, 306] width 209 height 33
type input "Mrs"
type input "Darby"
click at [617, 379] on button "Save & Close" at bounding box center [623, 379] width 116 height 36
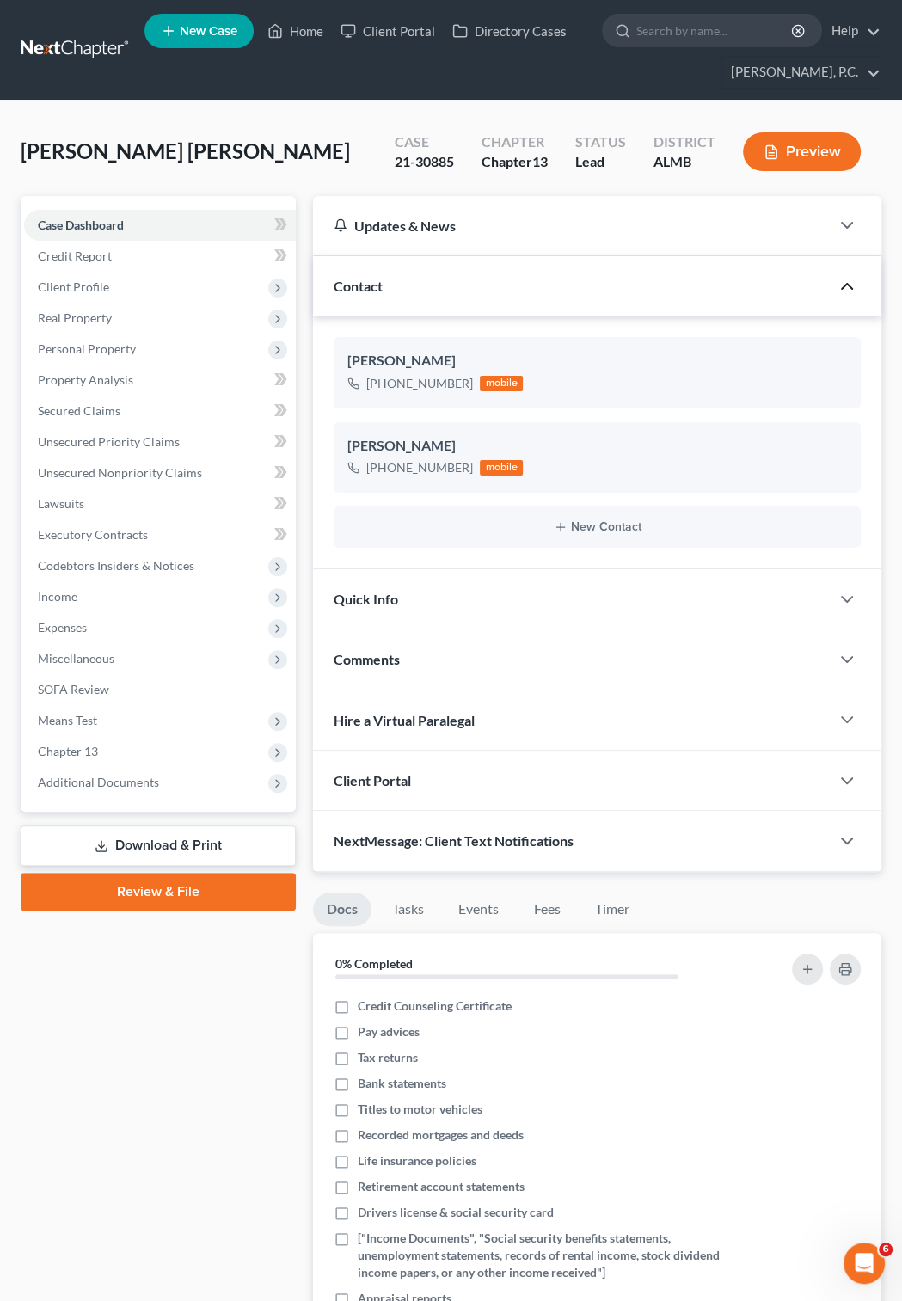
click at [77, 40] on link at bounding box center [76, 49] width 110 height 31
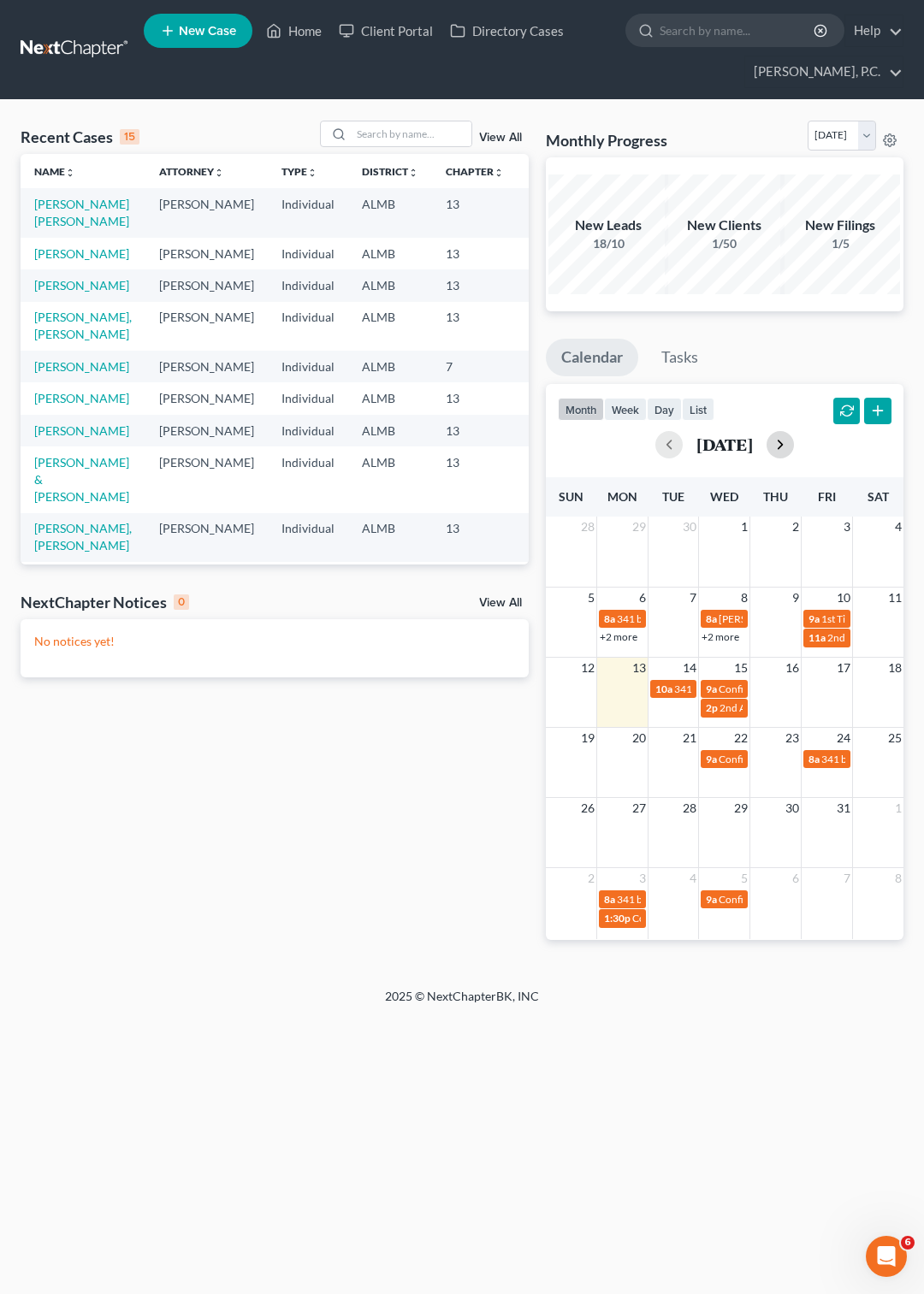
click at [794, 443] on button "button" at bounding box center [781, 445] width 28 height 28
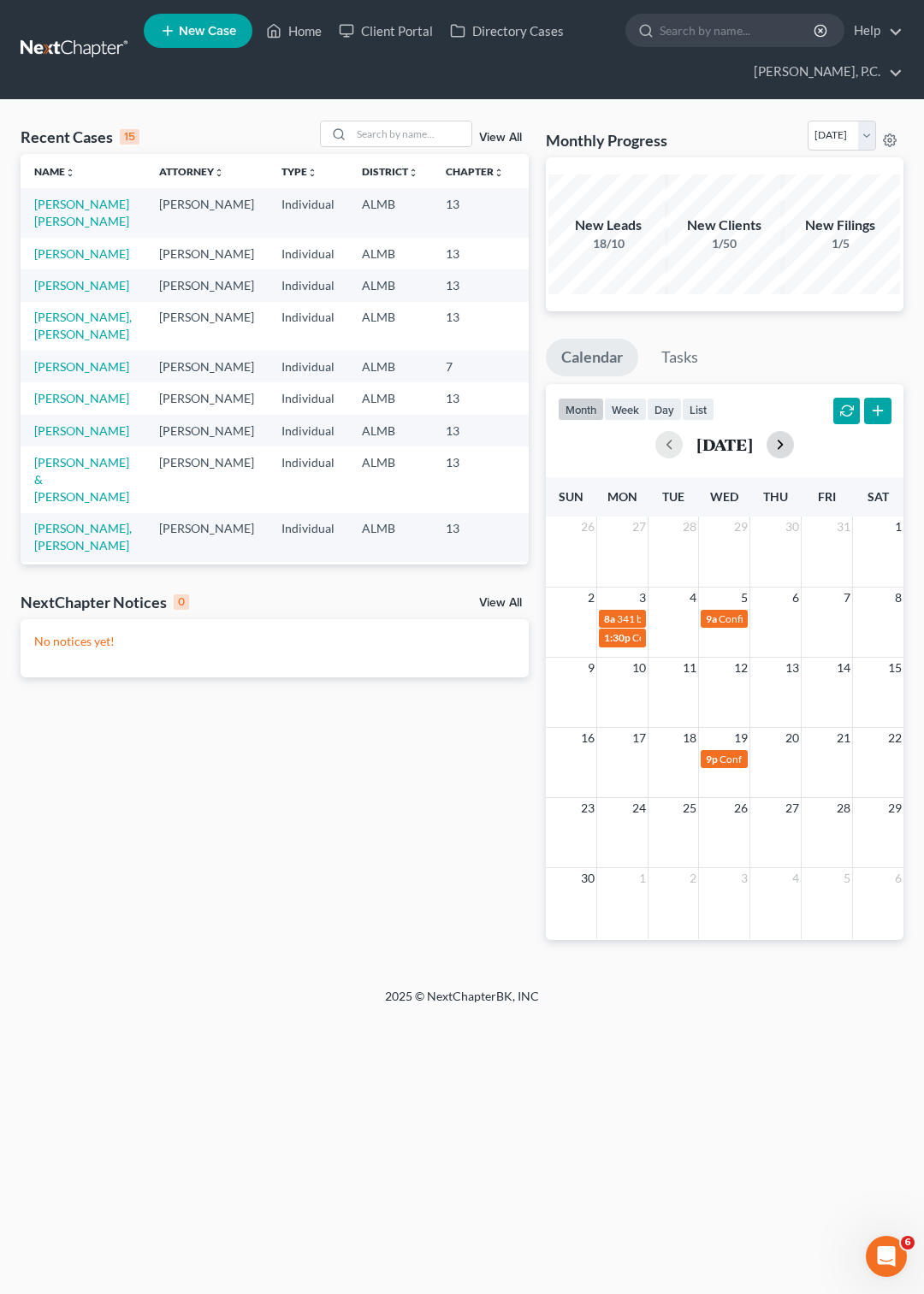
click at [794, 443] on button "button" at bounding box center [781, 445] width 28 height 28
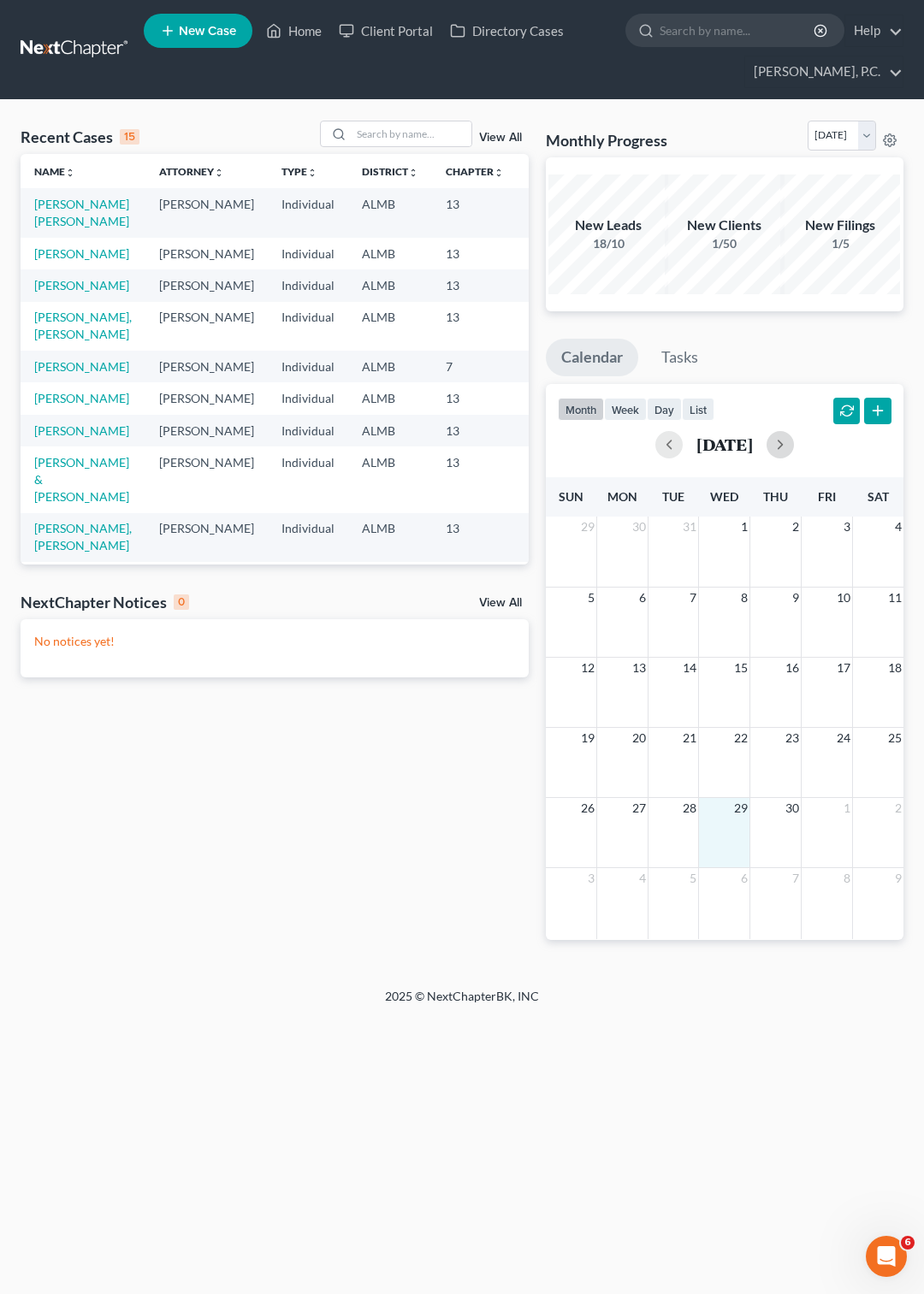
click at [722, 827] on div "26 27 28 29 30 1 2" at bounding box center [725, 832] width 358 height 71
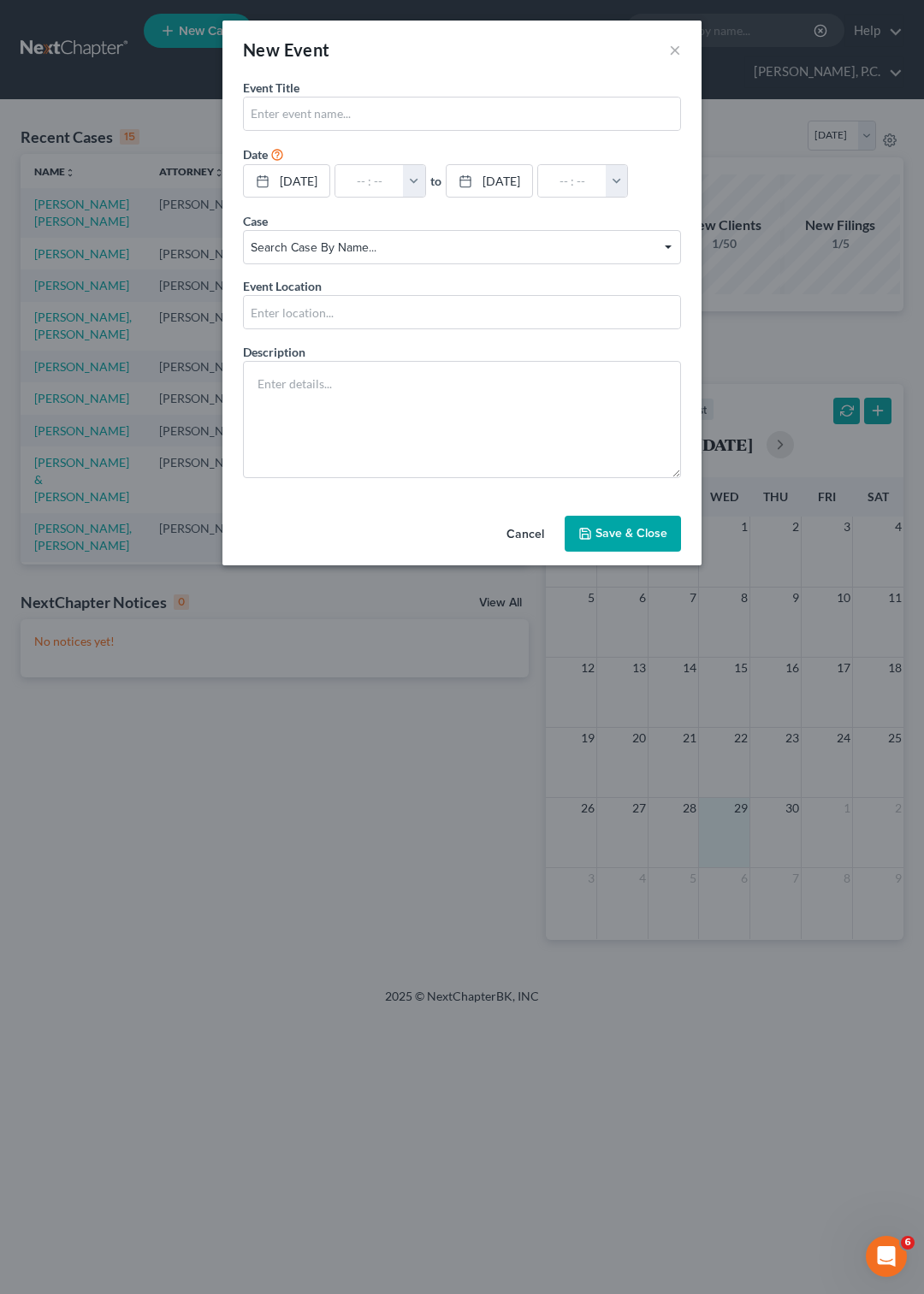
click at [669, 242] on span "Search case by name..." at bounding box center [462, 248] width 422 height 18
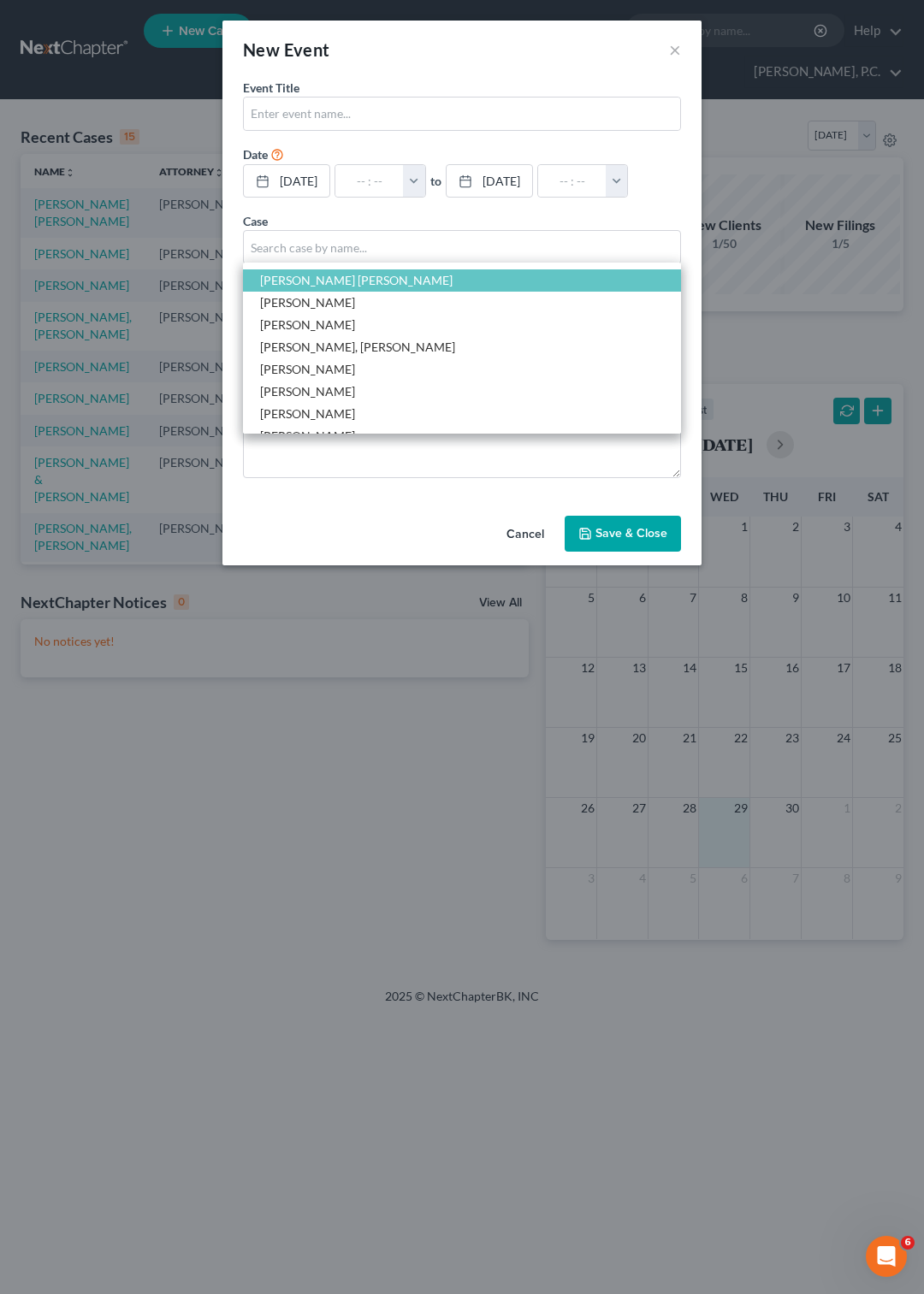
click at [440, 284] on span "Darby, JOhnnie Elisha" at bounding box center [462, 280] width 438 height 22
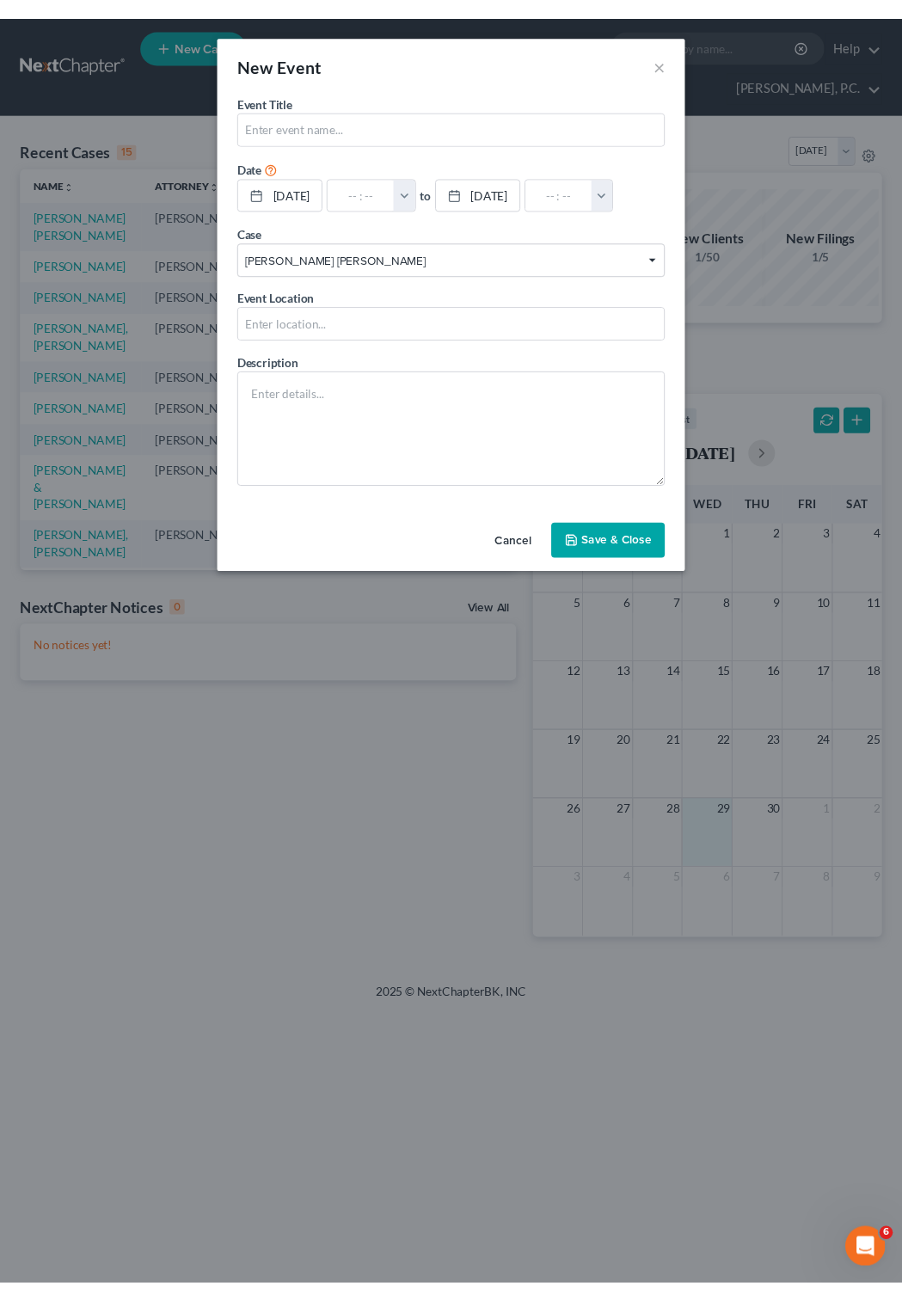
scroll to position [5, 0]
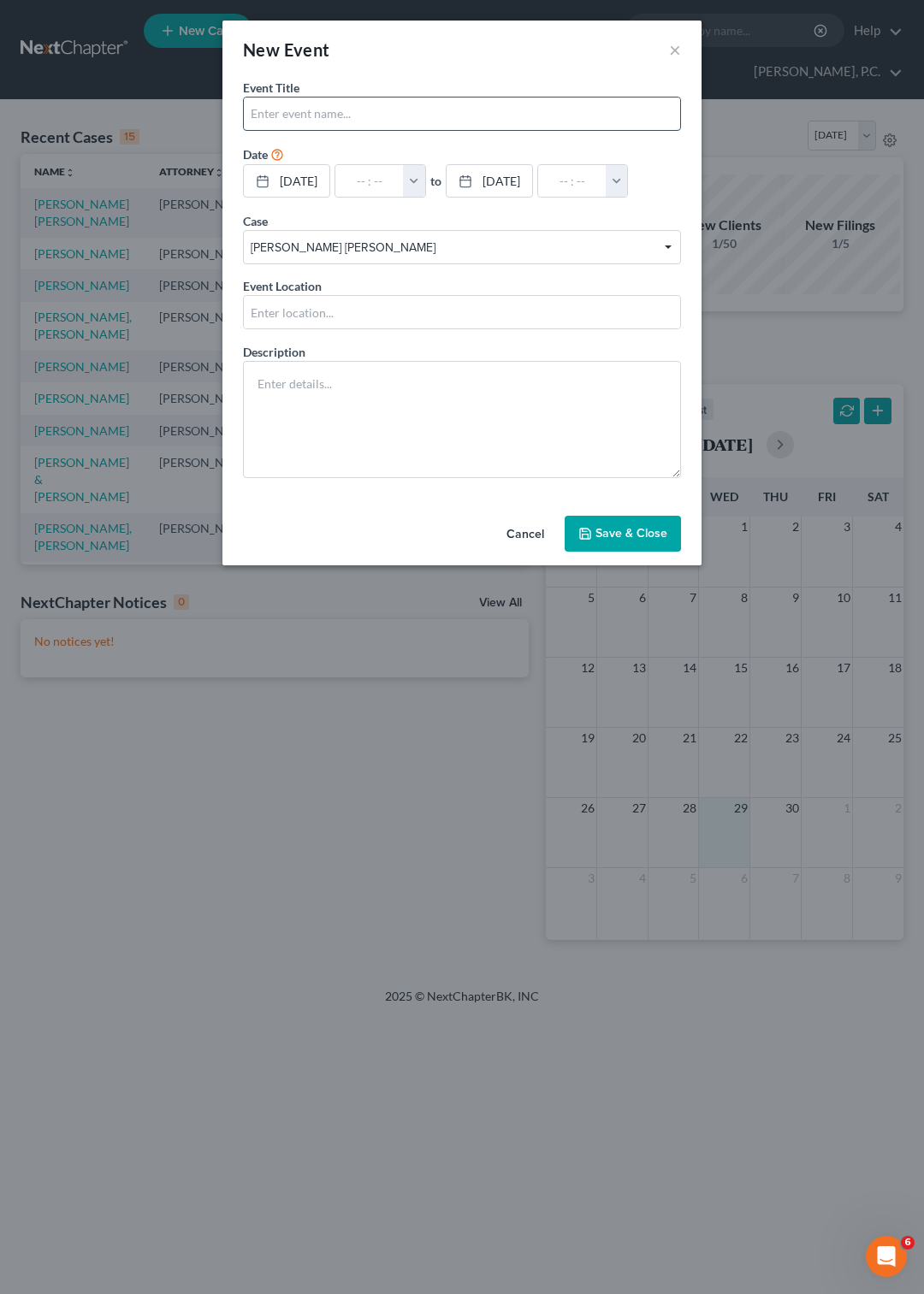
click at [329, 126] on input "text" at bounding box center [462, 113] width 437 height 33
type input "C"
type input "Check Trustee REcords"
click at [292, 387] on textarea at bounding box center [462, 420] width 438 height 117
type textarea "C"
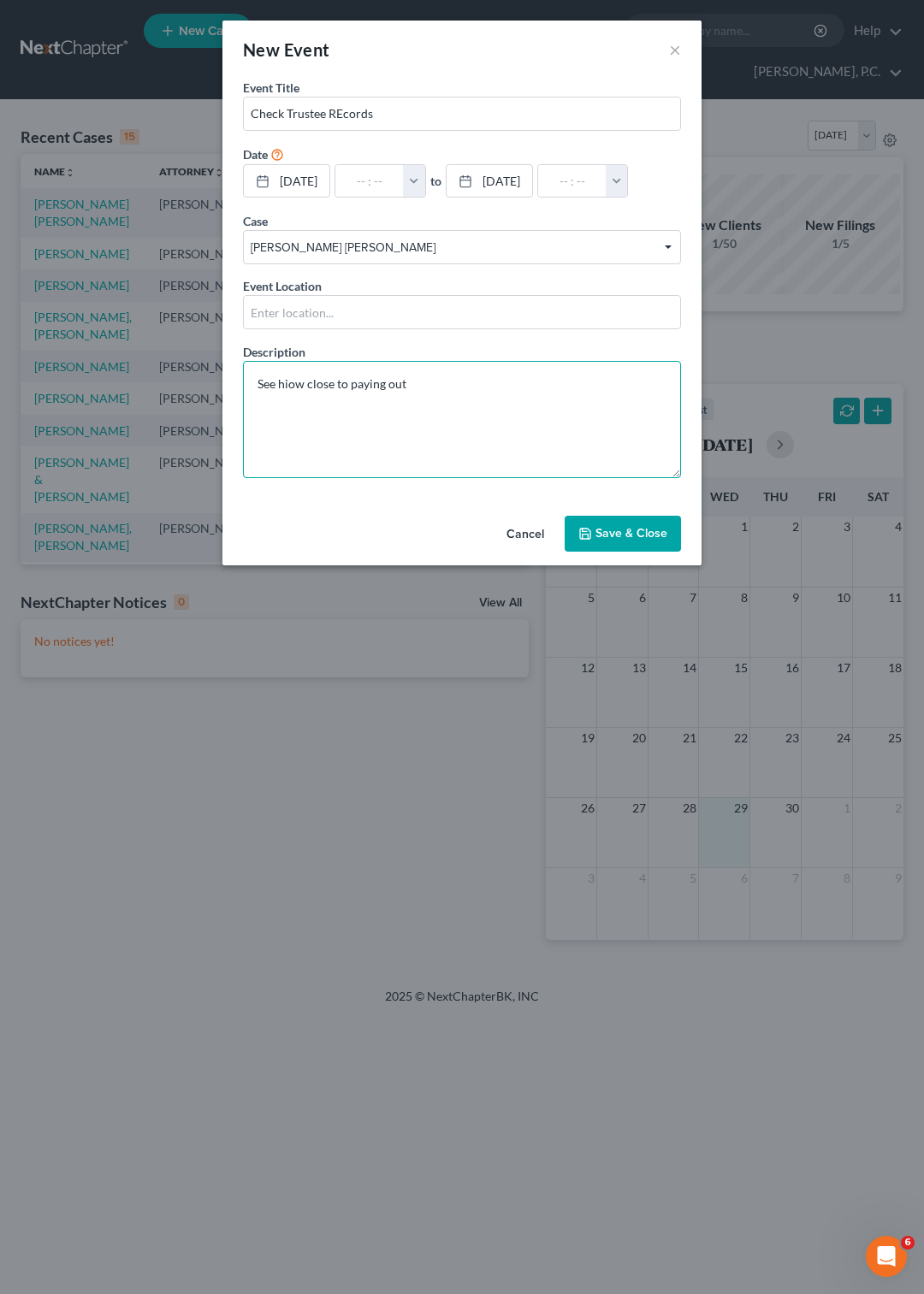
type textarea "See hiow close to paying out"
click at [626, 552] on button "Save & Close" at bounding box center [623, 534] width 116 height 36
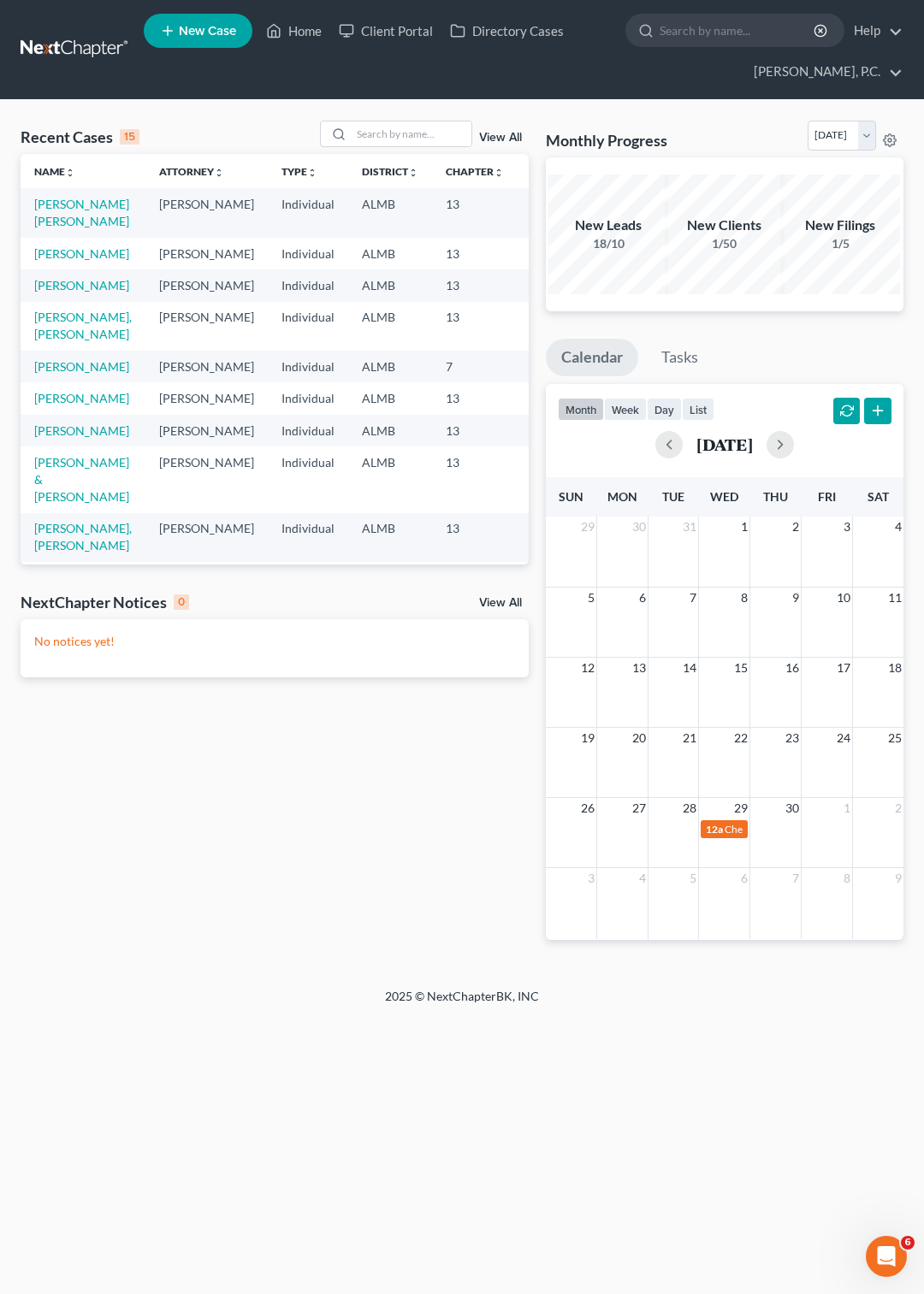
click at [53, 414] on td "[PERSON_NAME]" at bounding box center [84, 398] width 125 height 32
click at [47, 406] on link "[PERSON_NAME]" at bounding box center [81, 398] width 94 height 15
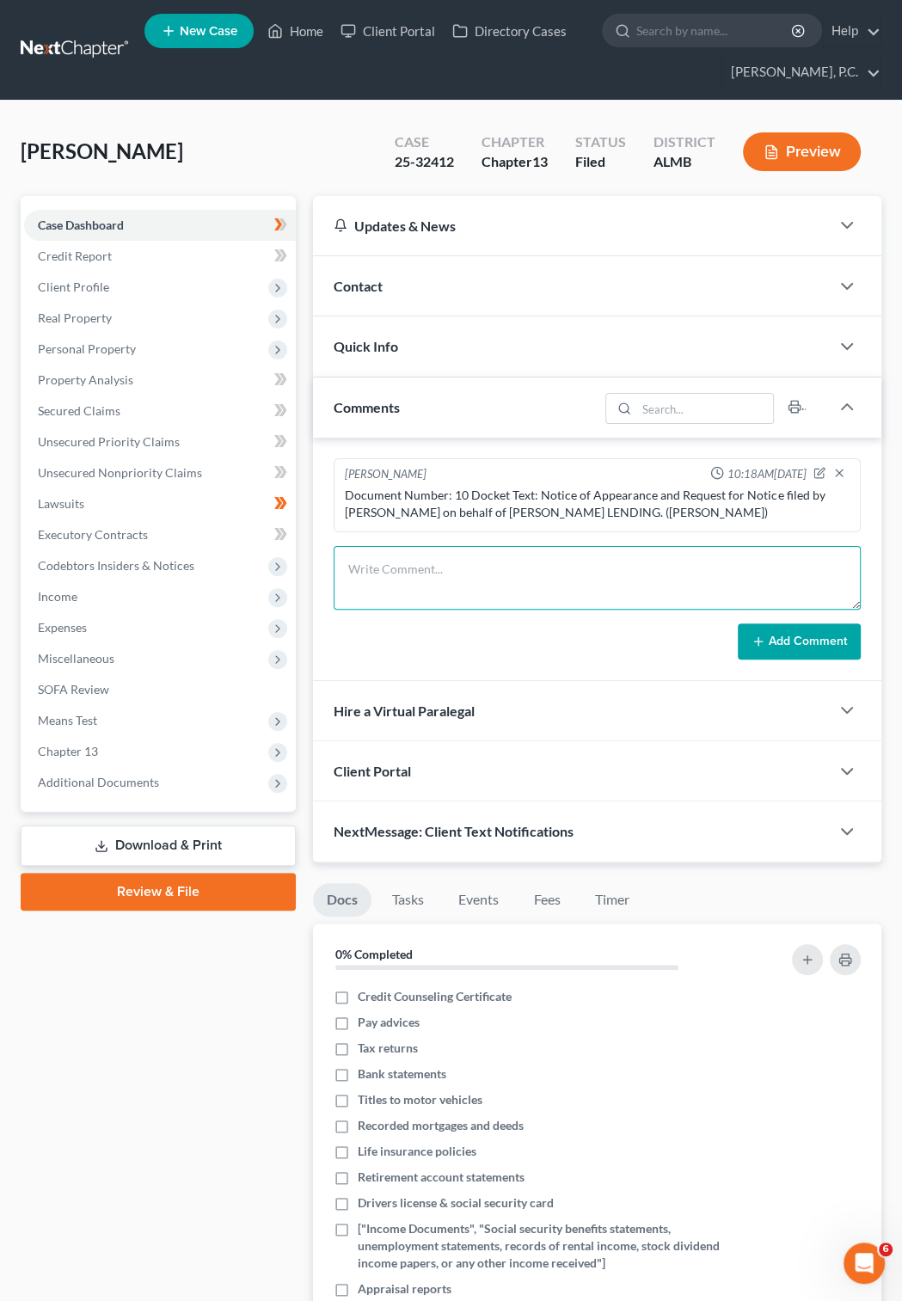
click at [432, 559] on textarea at bounding box center [597, 578] width 527 height 64
paste textarea "Document Number: 12 Docket Text: BNC Certificate of Service - Order Approving P…"
click at [434, 598] on textarea "Document Number: 12 Docket Text: BNC Certificate of Service - Order Approving P…" at bounding box center [597, 578] width 527 height 64
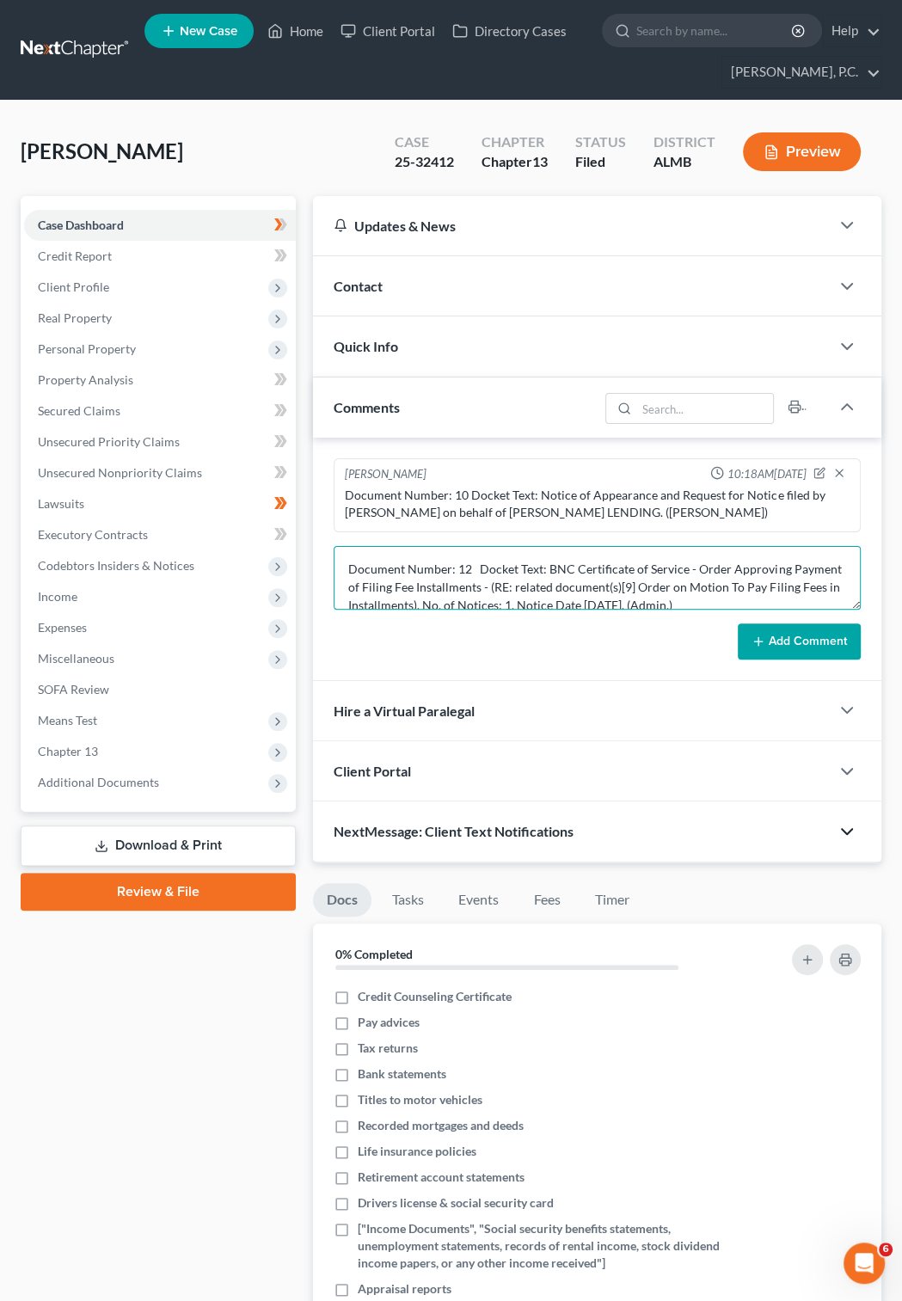
type textarea "Document Number: 12 Docket Text: BNC Certificate of Service - Order Approving P…"
click at [843, 834] on polyline "button" at bounding box center [847, 831] width 10 height 5
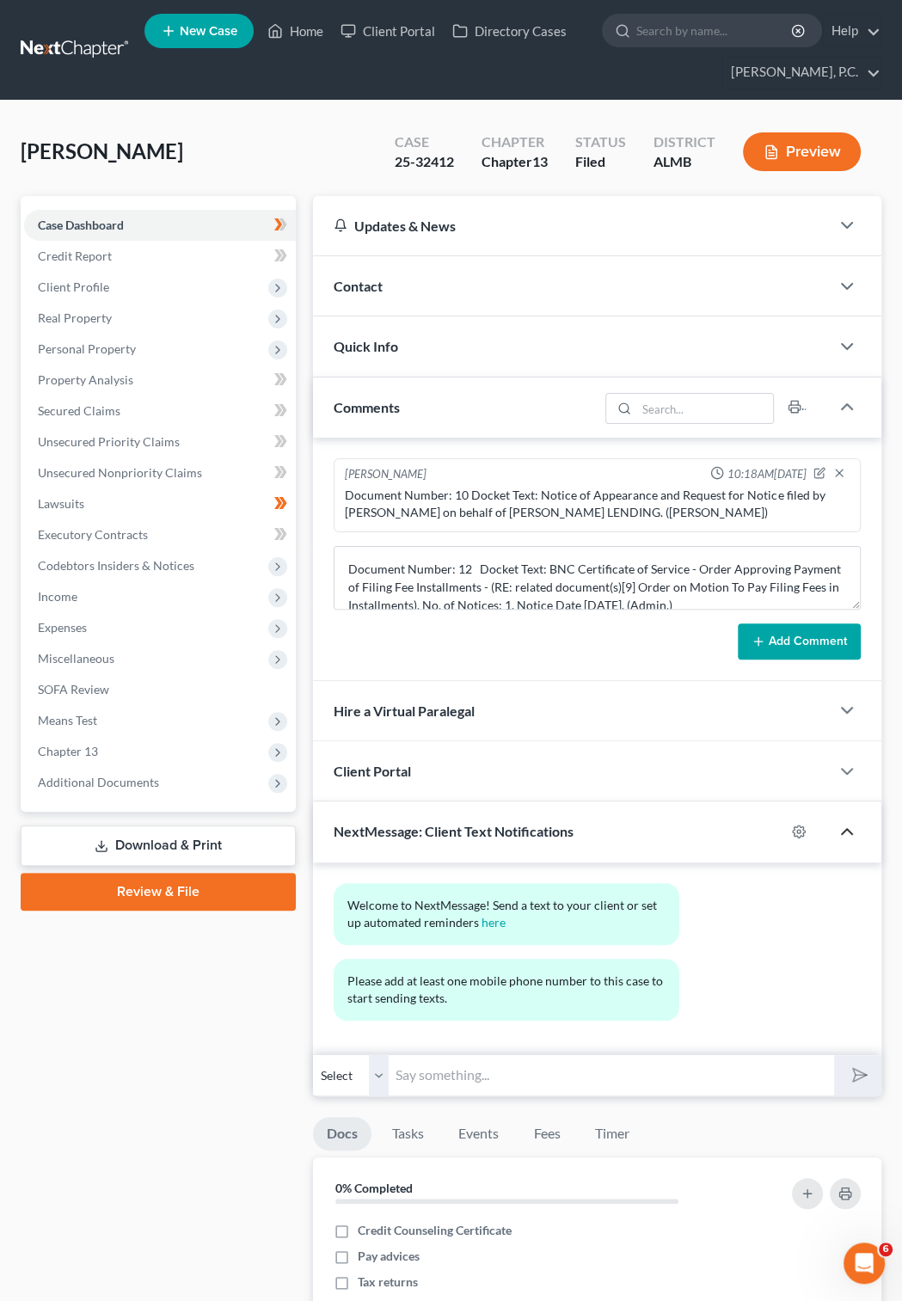
click at [843, 842] on icon "button" at bounding box center [847, 831] width 21 height 21
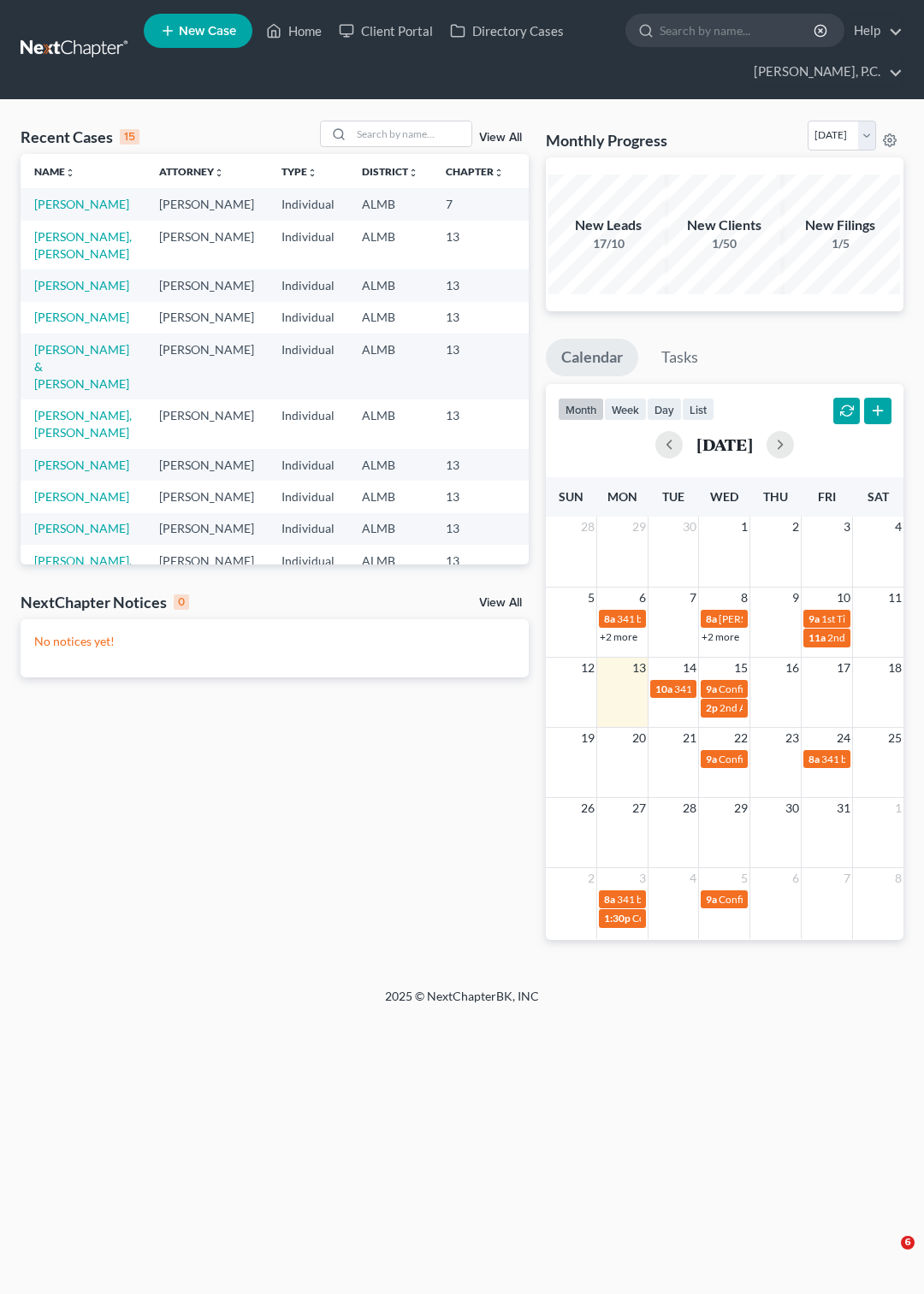
click at [73, 138] on div "Recent Cases 15" at bounding box center [81, 136] width 119 height 21
click at [46, 173] on link "Name unfold_more expand_more expand_less" at bounding box center [54, 171] width 41 height 13
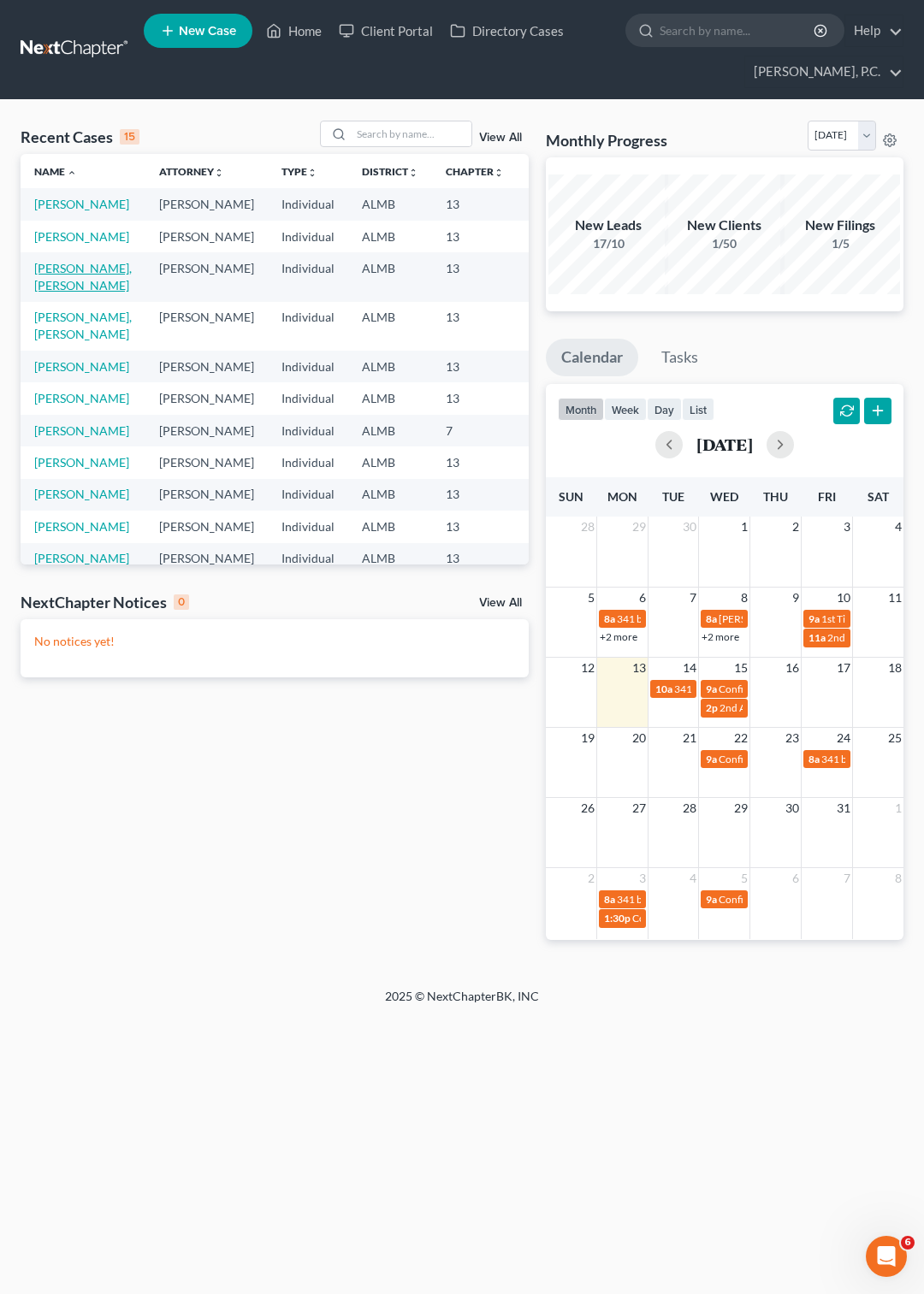
click at [62, 292] on link "[PERSON_NAME], [PERSON_NAME]" at bounding box center [83, 277] width 97 height 32
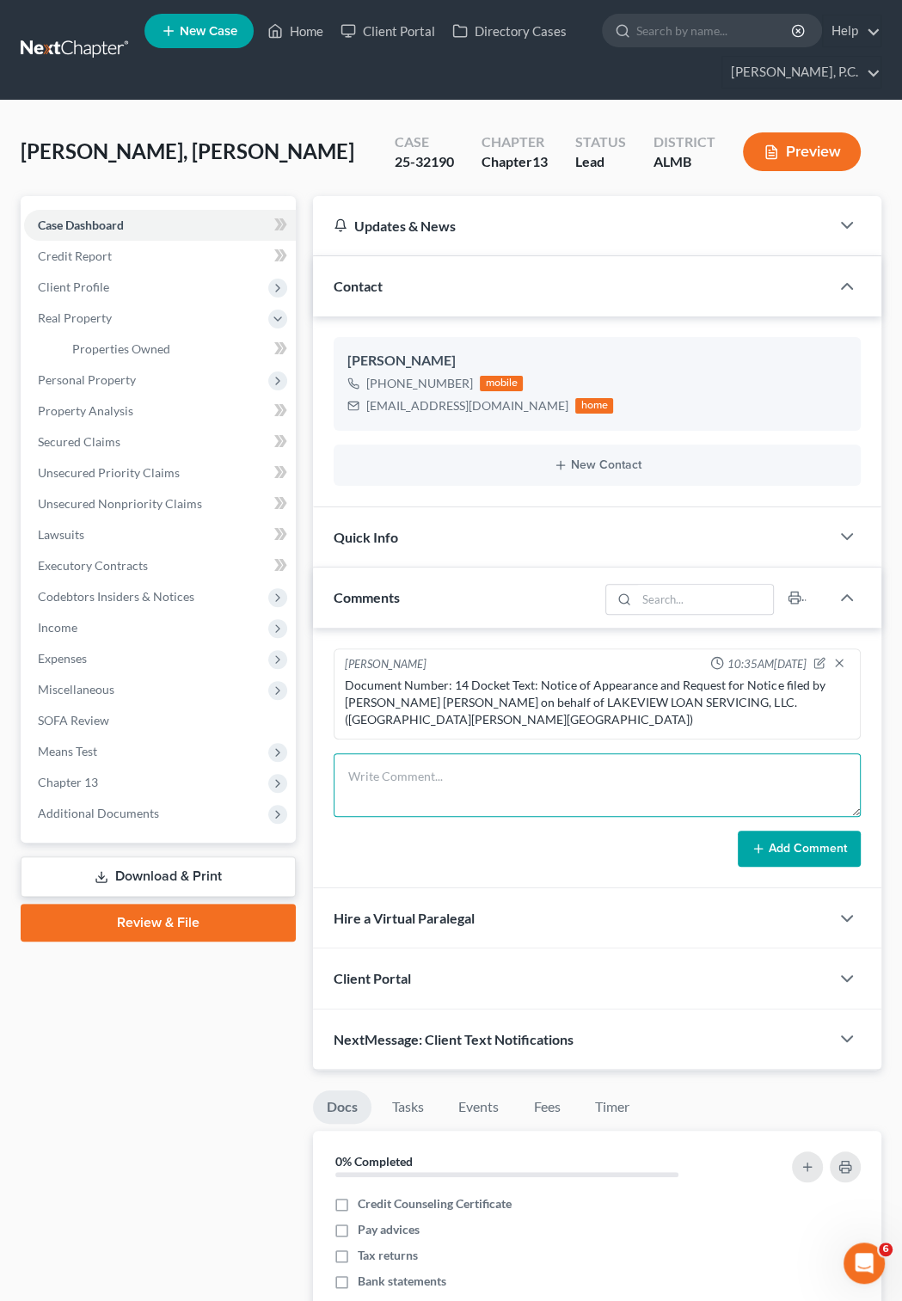
click at [371, 753] on textarea at bounding box center [597, 785] width 527 height 64
paste textarea "Document Number: 13 Docket Text: Trustee's Income Withholding Order . (McKinney…"
click at [438, 784] on textarea "9/30/25 Document Number: 13 Docket Text: Trustee's Income Withholding Order . (…" at bounding box center [597, 785] width 527 height 64
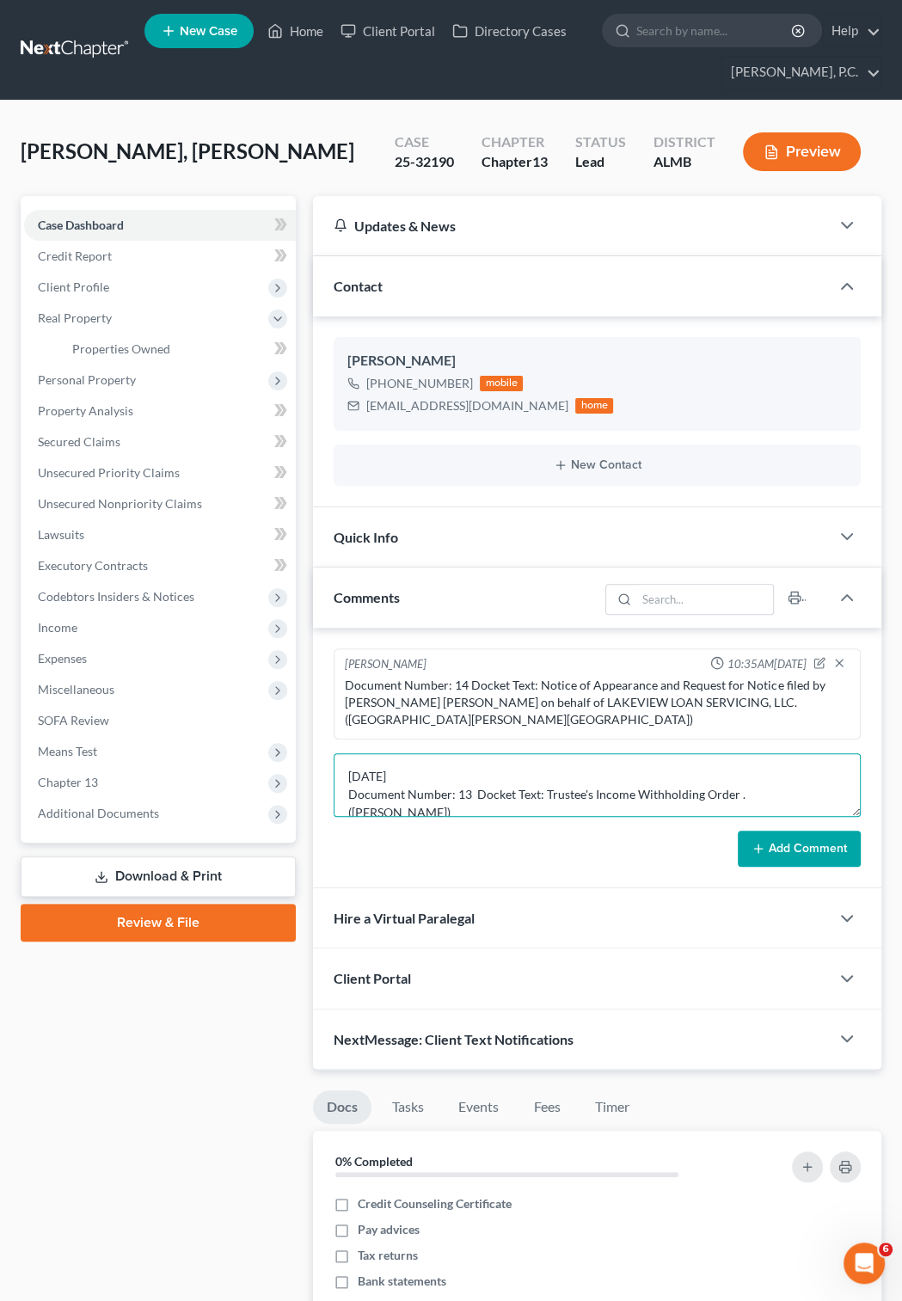
click at [409, 802] on textarea "9/30/25 Document Number: 13 Docket Text: Trustee's Income Withholding Order . (…" at bounding box center [597, 785] width 527 height 64
type textarea "9/30/25 Document Number: 13 Docket Text: Trustee's Income Withholding Order . (…"
click at [807, 863] on button "Add Comment" at bounding box center [799, 849] width 123 height 36
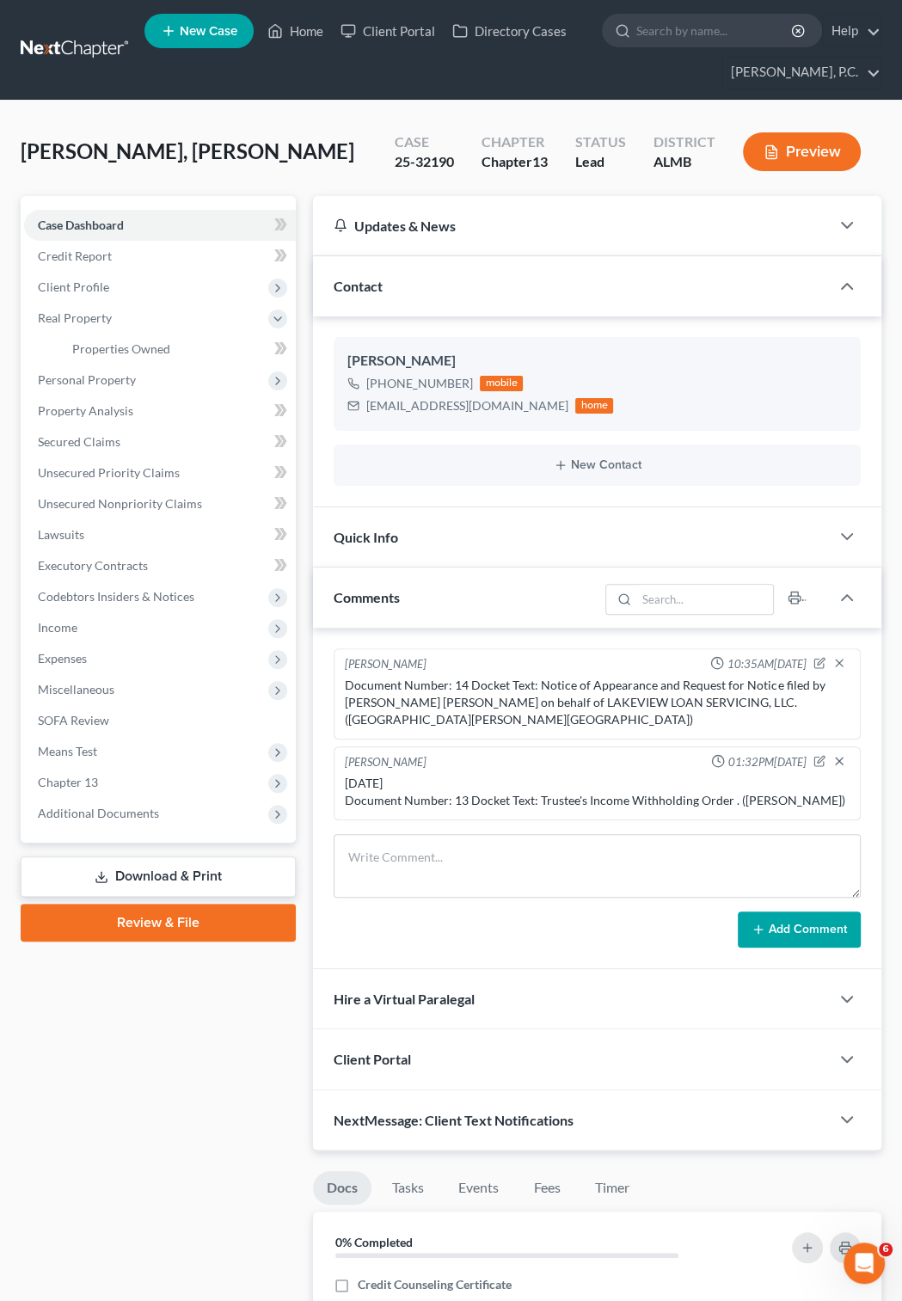
click at [103, 40] on link at bounding box center [76, 49] width 110 height 31
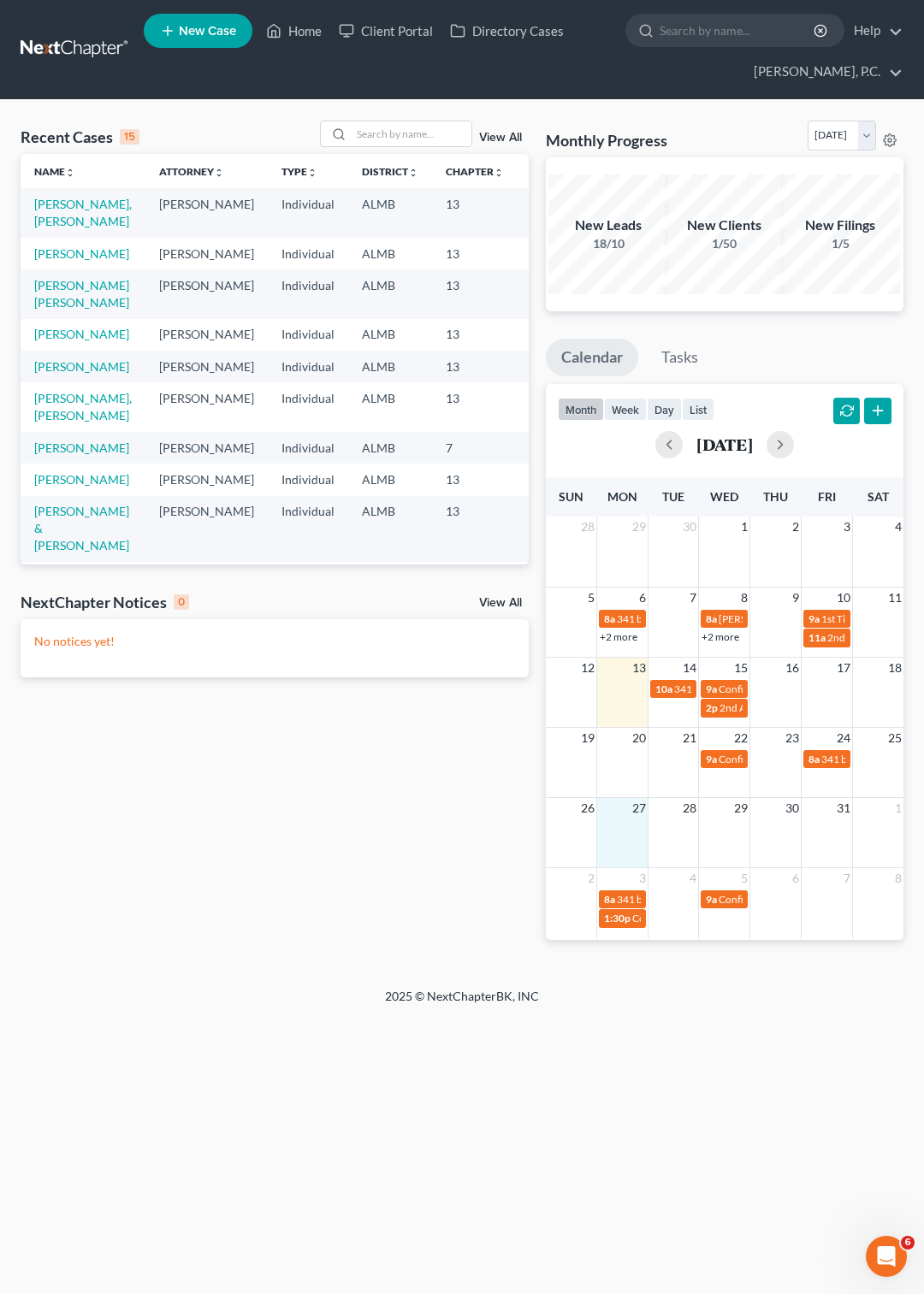
click at [632, 829] on div "26 27 28 29 30 31 1" at bounding box center [725, 832] width 358 height 71
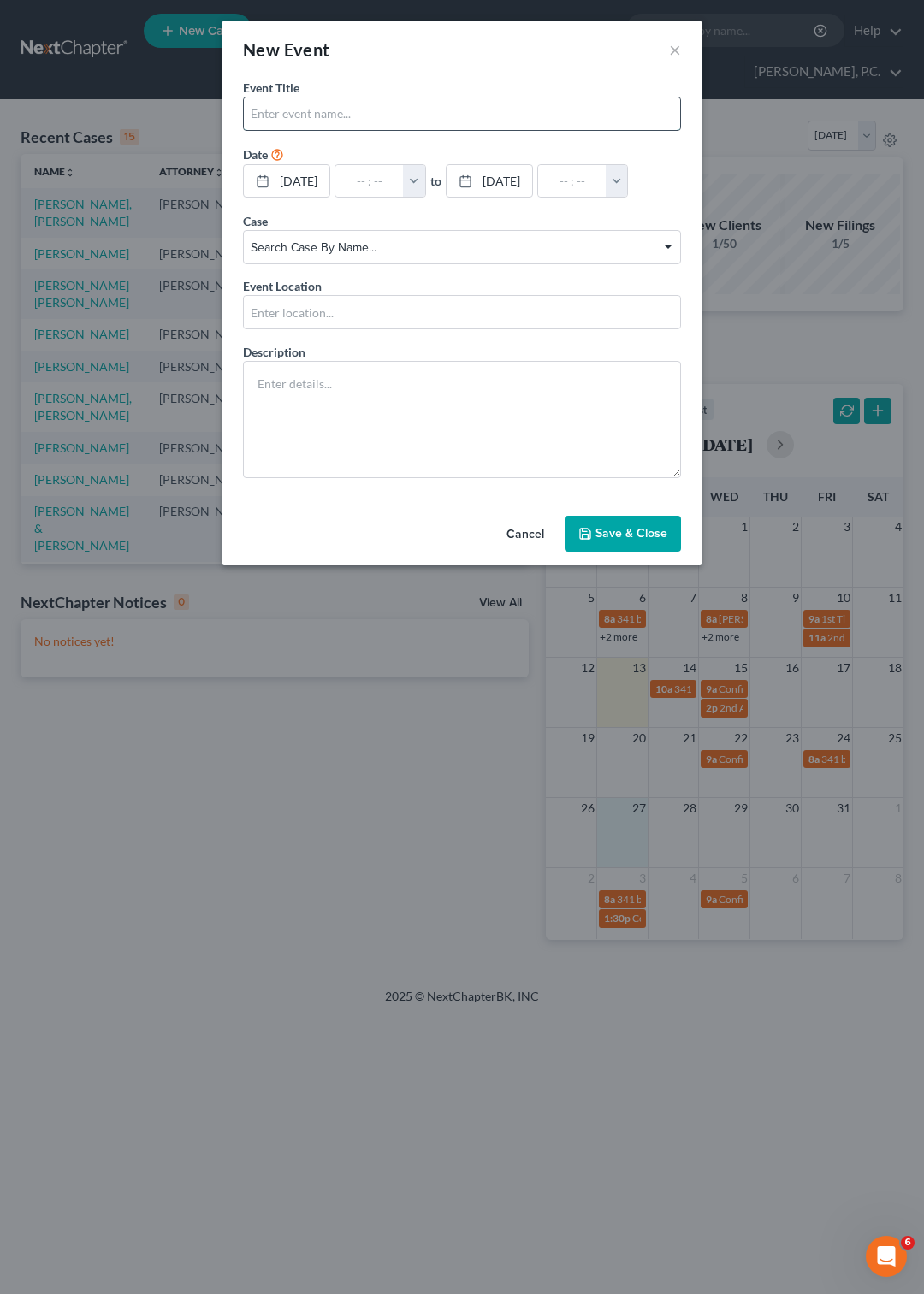
click at [334, 101] on input "text" at bounding box center [462, 113] width 437 height 33
type input "341 by ZOOM"
click at [425, 176] on button "button" at bounding box center [414, 181] width 22 height 33
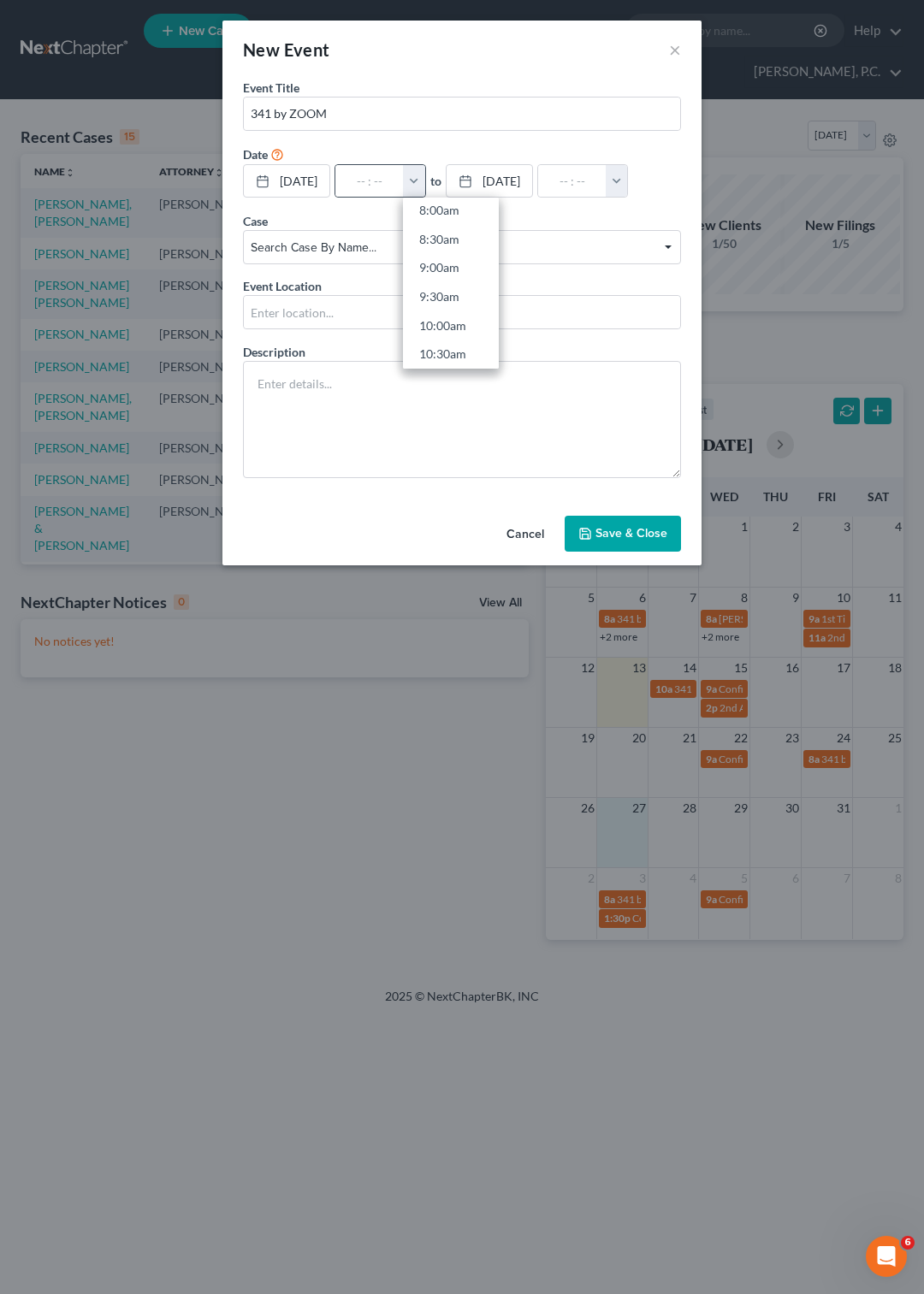
scroll to position [492, 0]
click at [471, 298] on link "10:00am" at bounding box center [451, 300] width 95 height 29
type input "10:00am"
type input "11:00am"
click at [663, 257] on span "Search case by name..." at bounding box center [462, 248] width 422 height 18
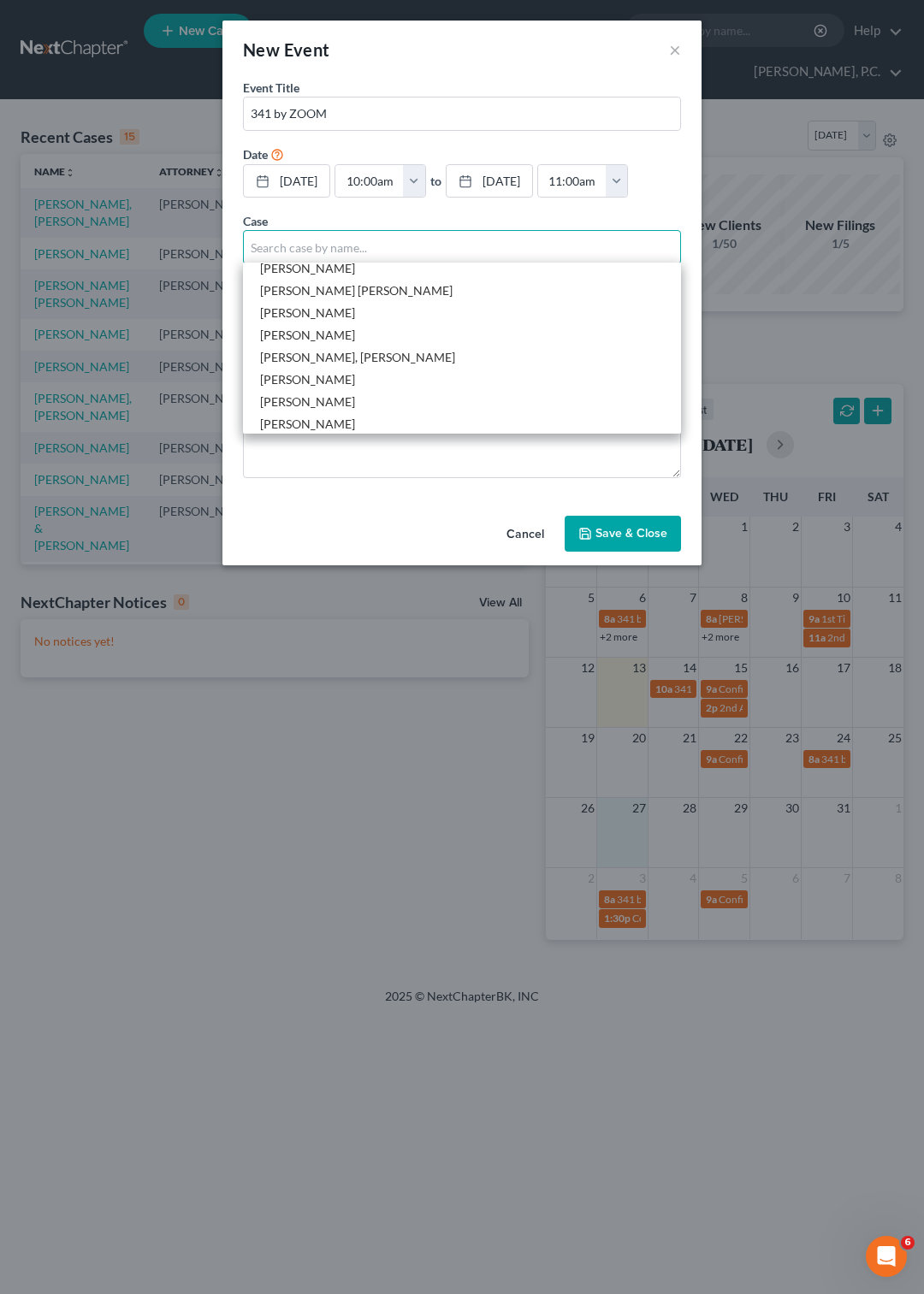
scroll to position [0, 0]
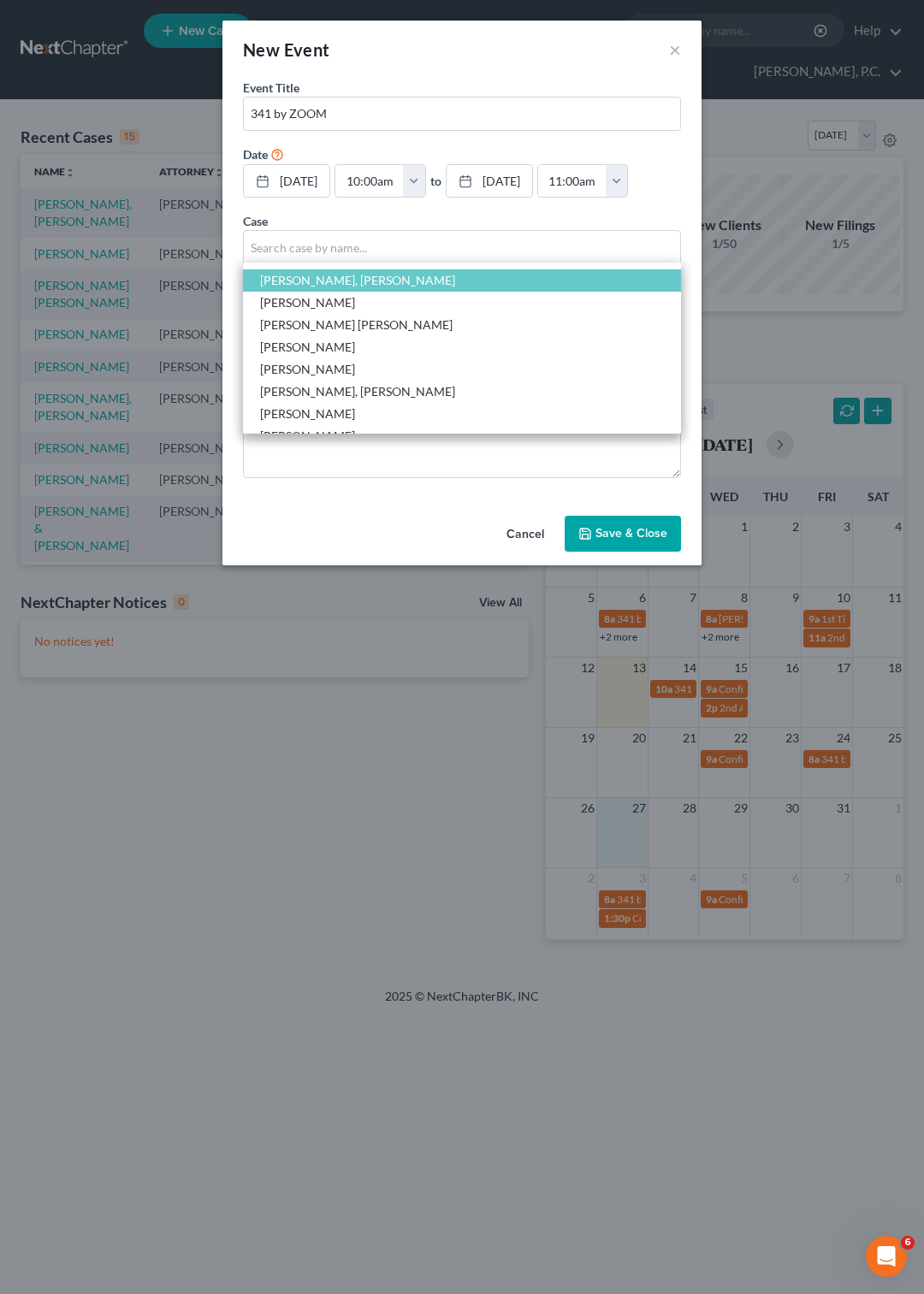
click at [627, 552] on button "Save & Close" at bounding box center [623, 534] width 116 height 36
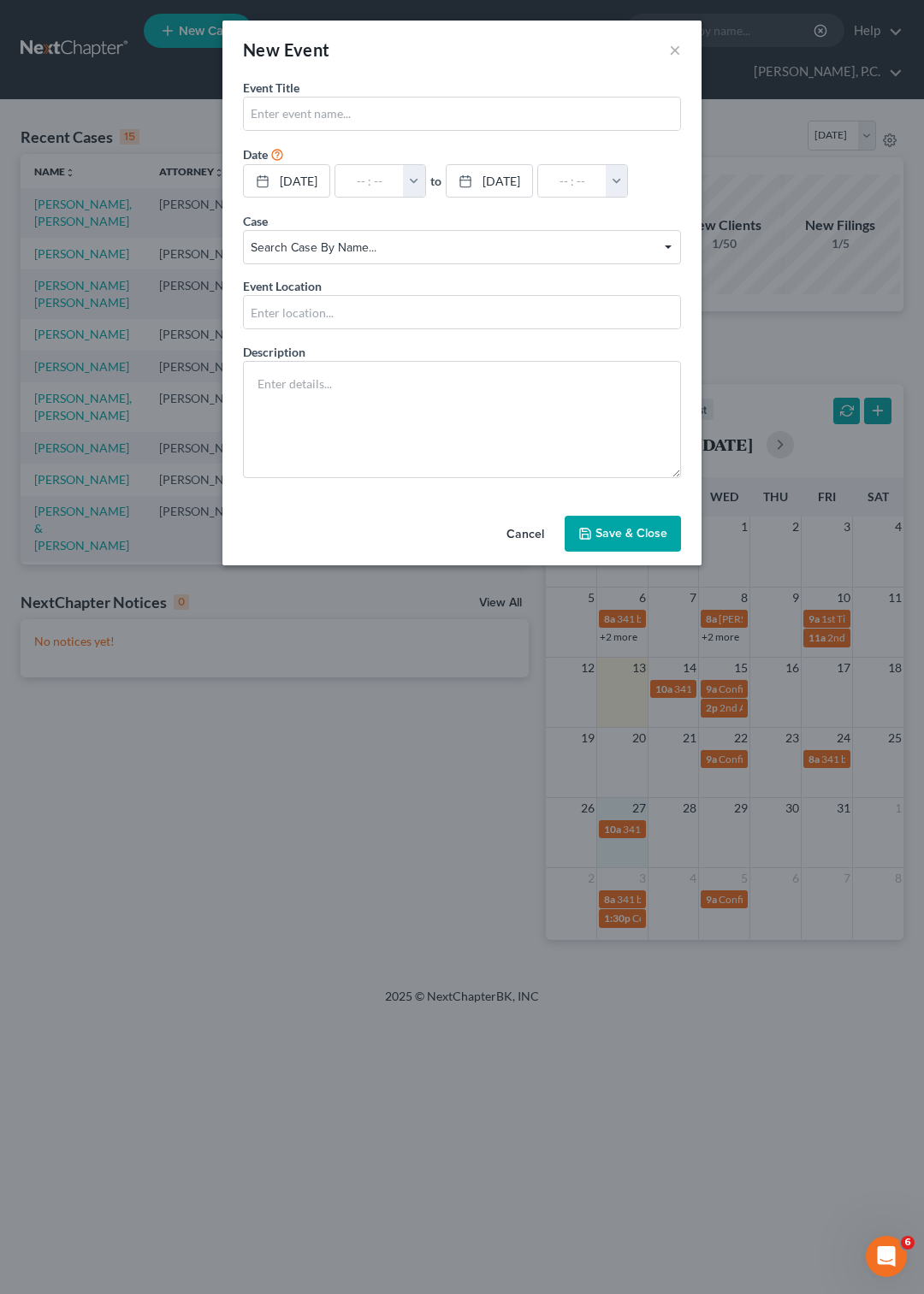
click at [670, 257] on span "Search case by name..." at bounding box center [462, 248] width 422 height 18
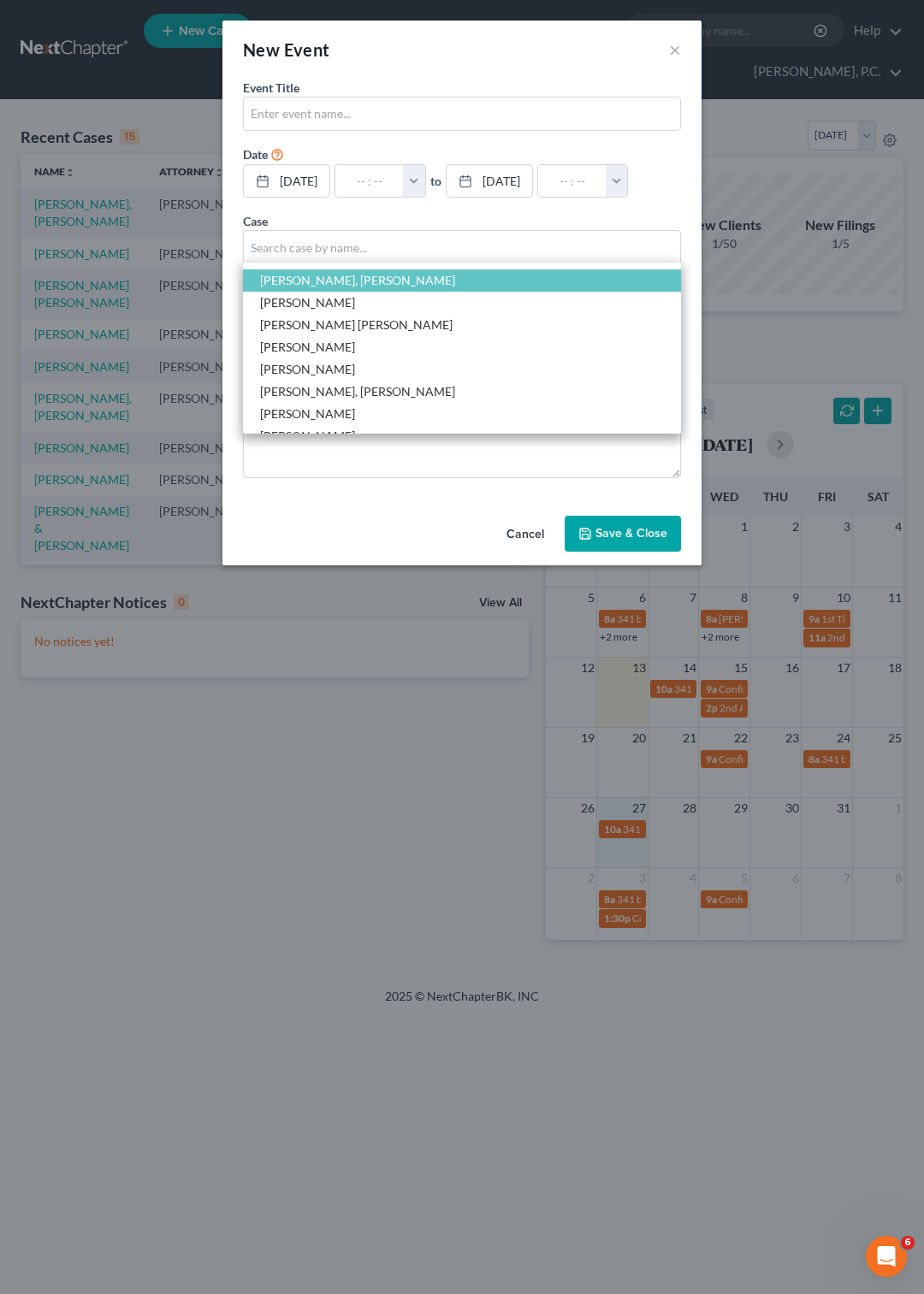
click at [414, 291] on span "[PERSON_NAME], [PERSON_NAME]" at bounding box center [462, 280] width 438 height 22
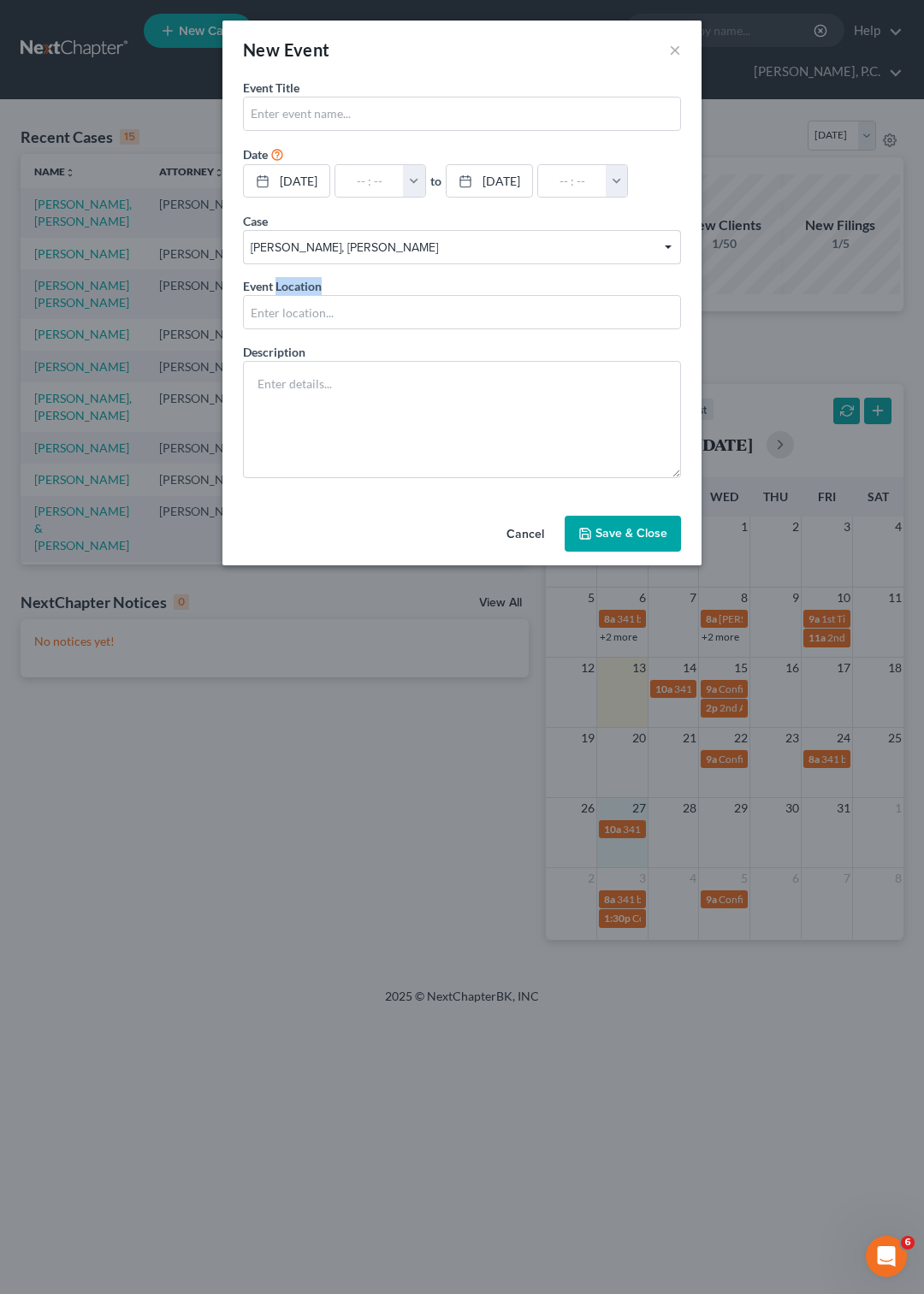
scroll to position [5, 0]
click at [414, 321] on div "Event Location" at bounding box center [462, 303] width 438 height 52
click at [641, 552] on button "Save & Close" at bounding box center [623, 534] width 116 height 36
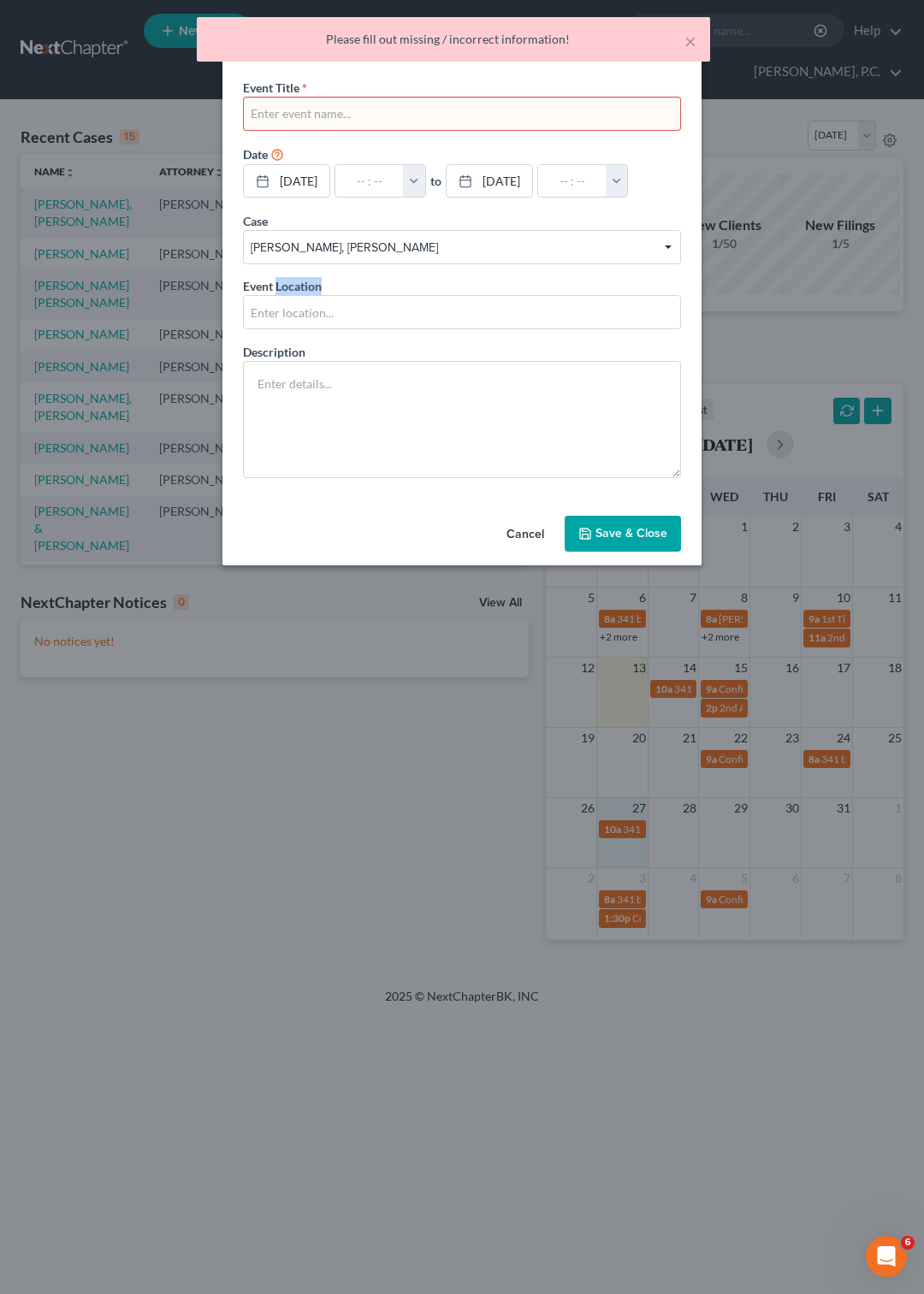
click at [611, 552] on button "Save & Close" at bounding box center [623, 534] width 116 height 36
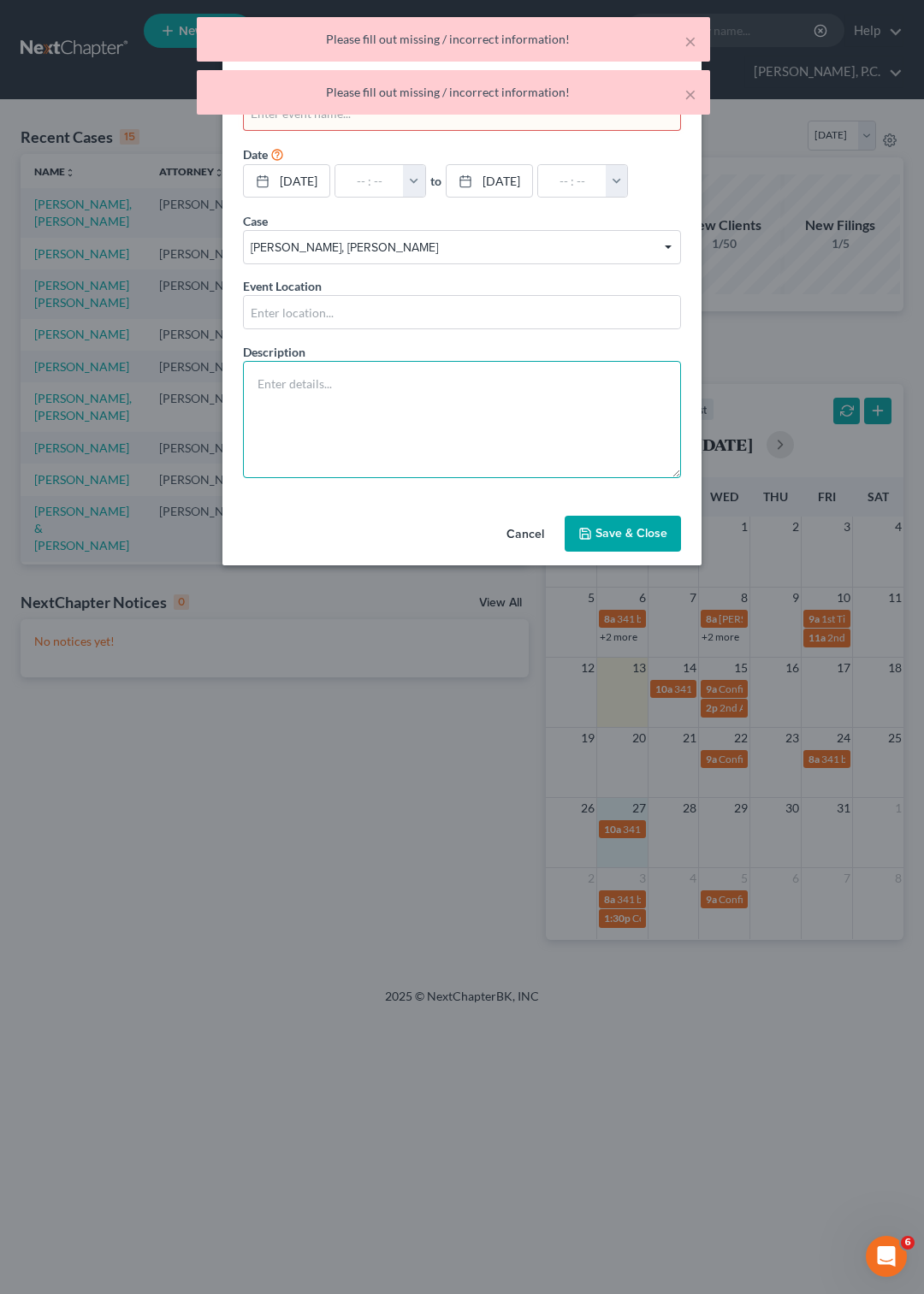
click at [506, 435] on textarea at bounding box center [462, 420] width 438 height 117
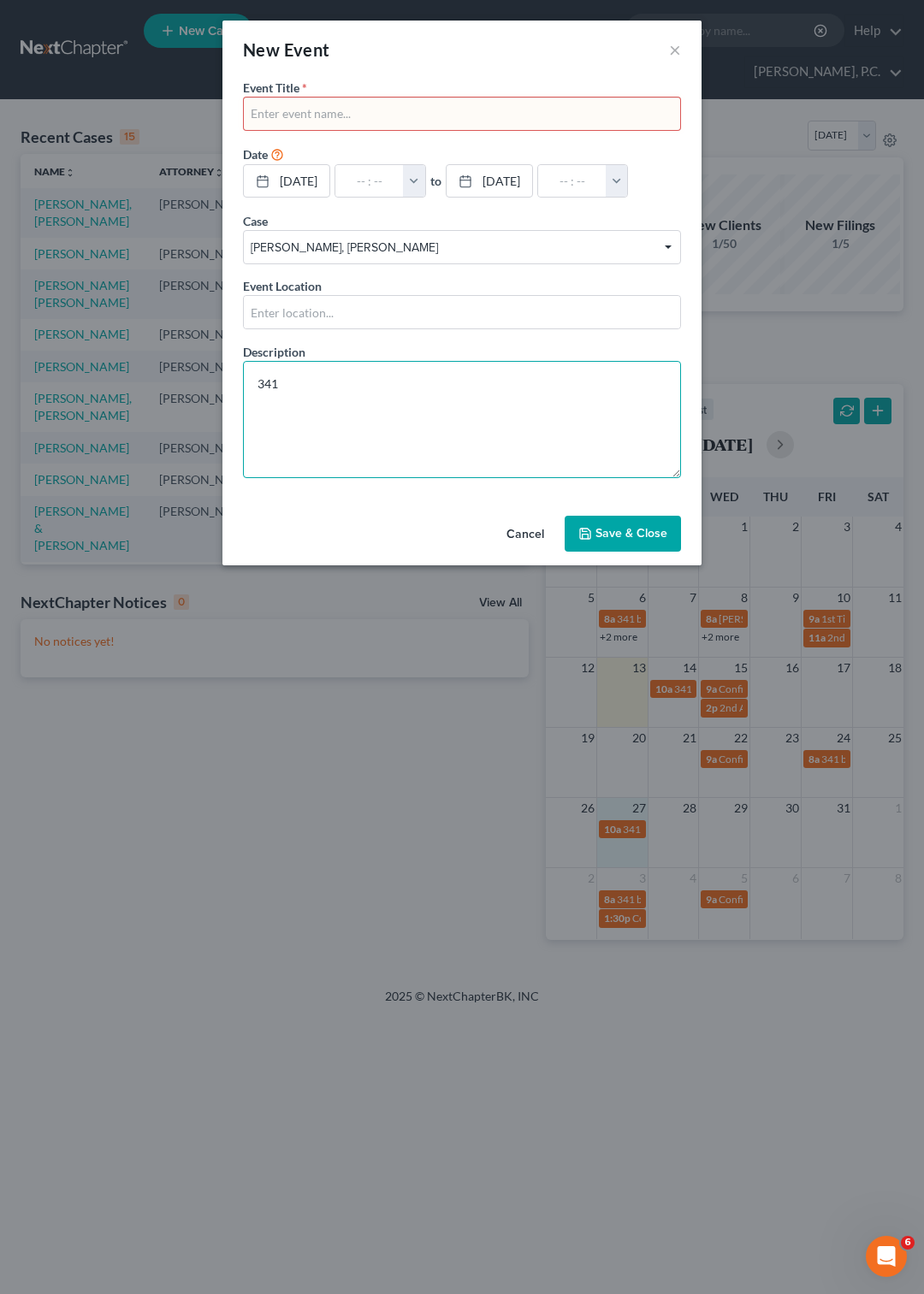
type textarea "341"
click at [345, 113] on input "text" at bounding box center [462, 113] width 437 height 33
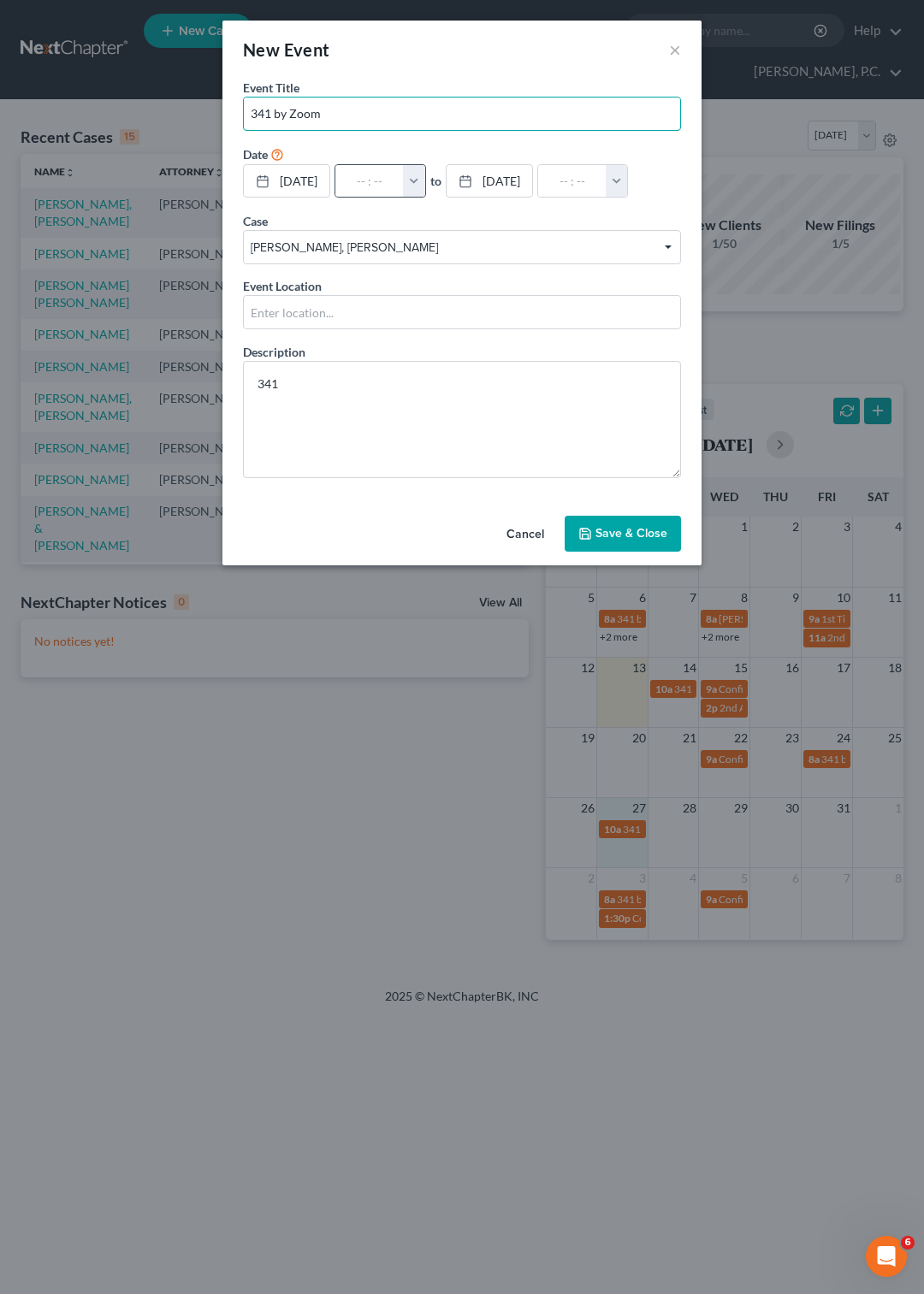
type input "341 by Zoom"
click at [425, 183] on button "button" at bounding box center [414, 181] width 22 height 33
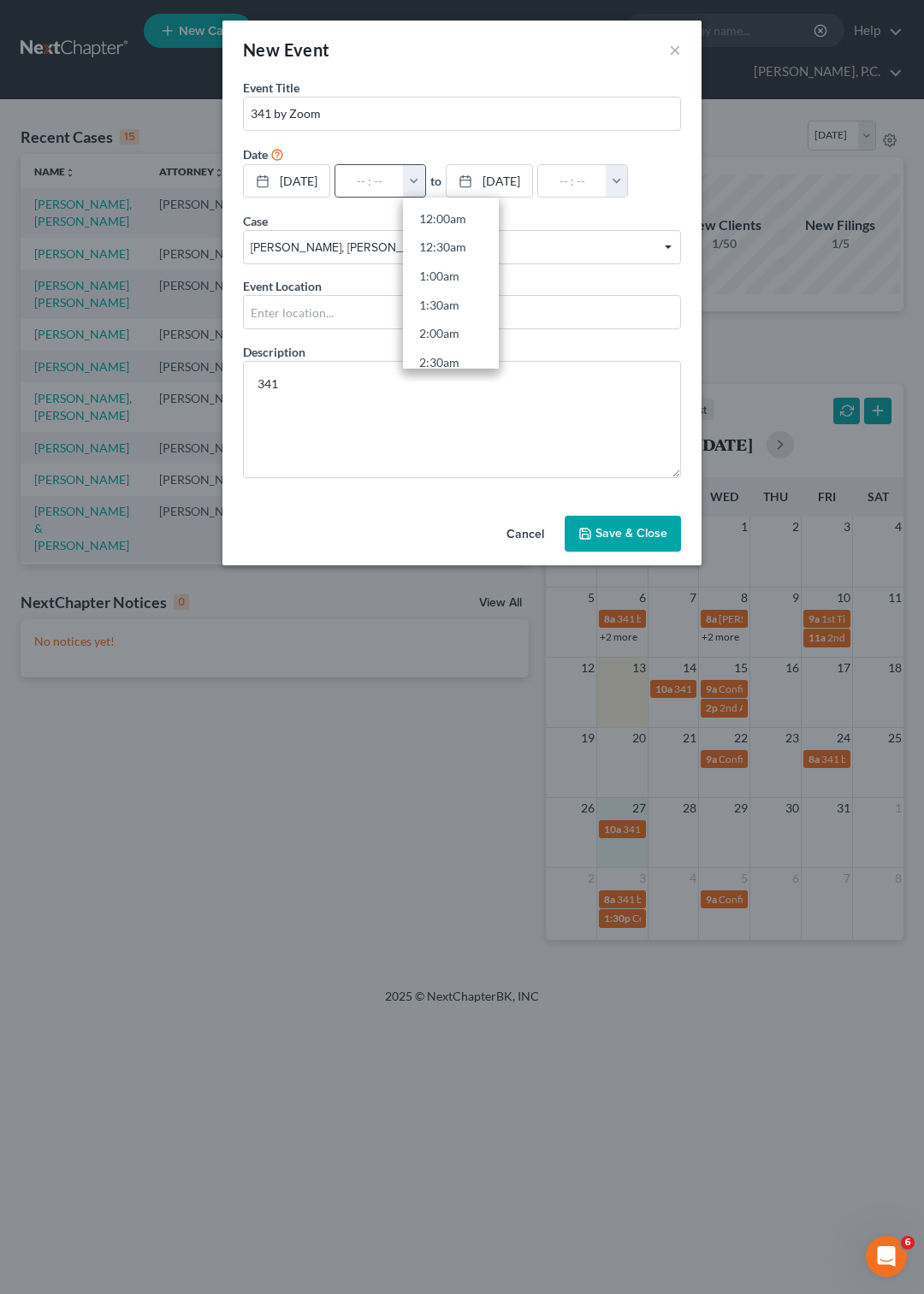
scroll to position [492, 0]
click at [465, 292] on link "10:00am" at bounding box center [451, 300] width 95 height 29
type input "10:00am"
type input "11:00am"
click at [609, 552] on button "Save & Close" at bounding box center [623, 534] width 116 height 36
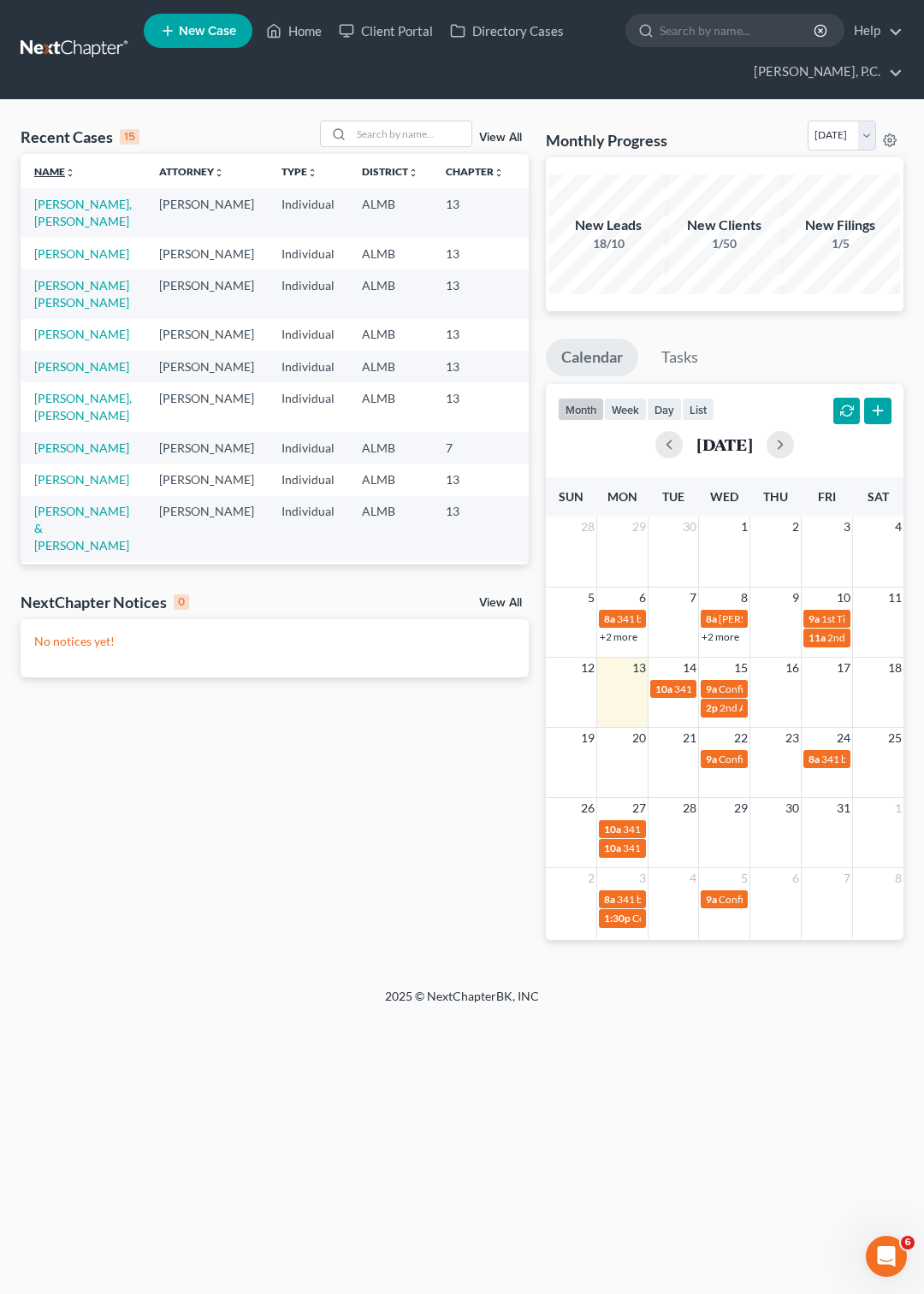
click at [65, 168] on link "Name unfold_more expand_more expand_less" at bounding box center [54, 171] width 41 height 13
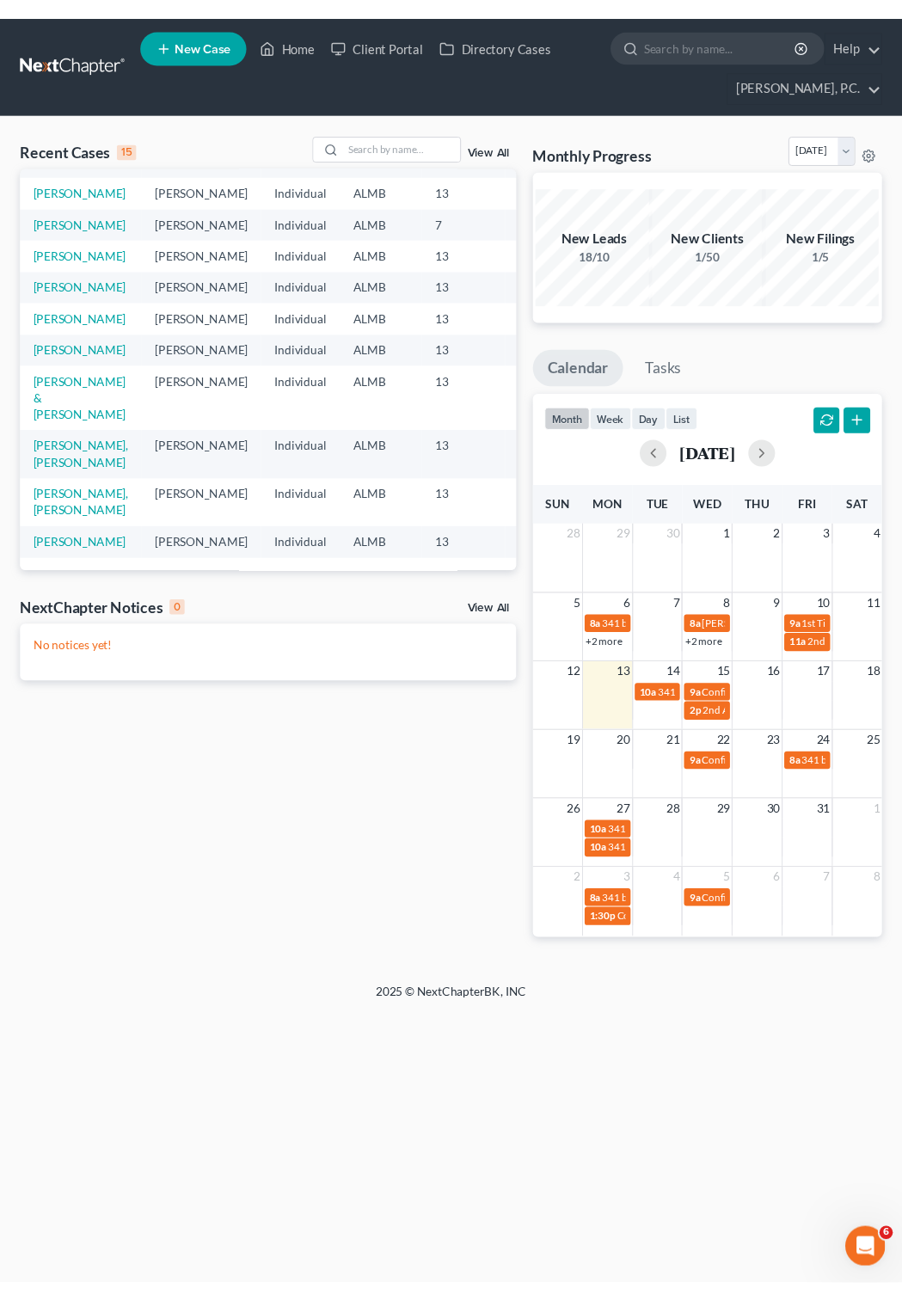
scroll to position [433, 0]
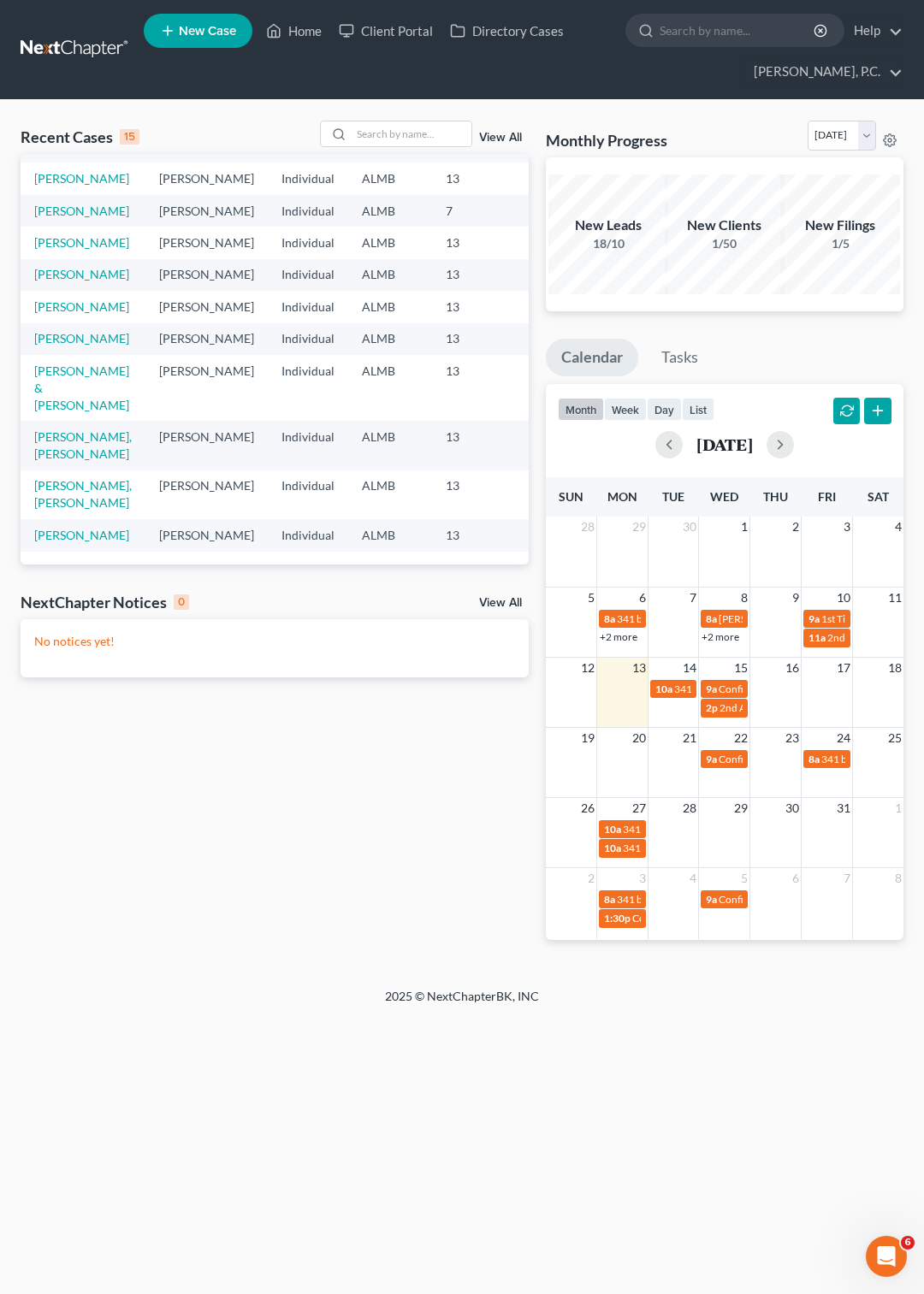
click at [209, 27] on span "New Case" at bounding box center [208, 31] width 58 height 13
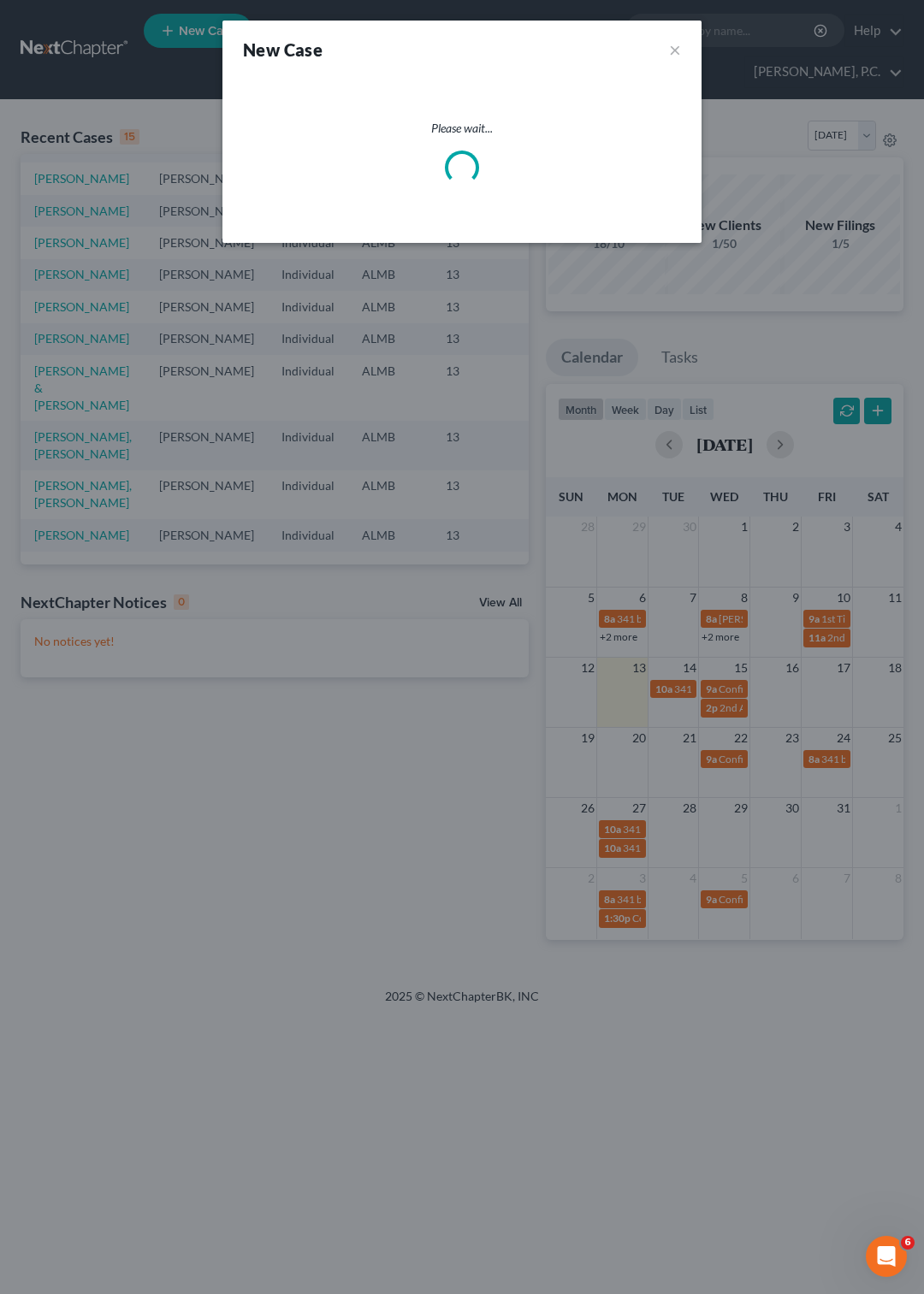
select select "0"
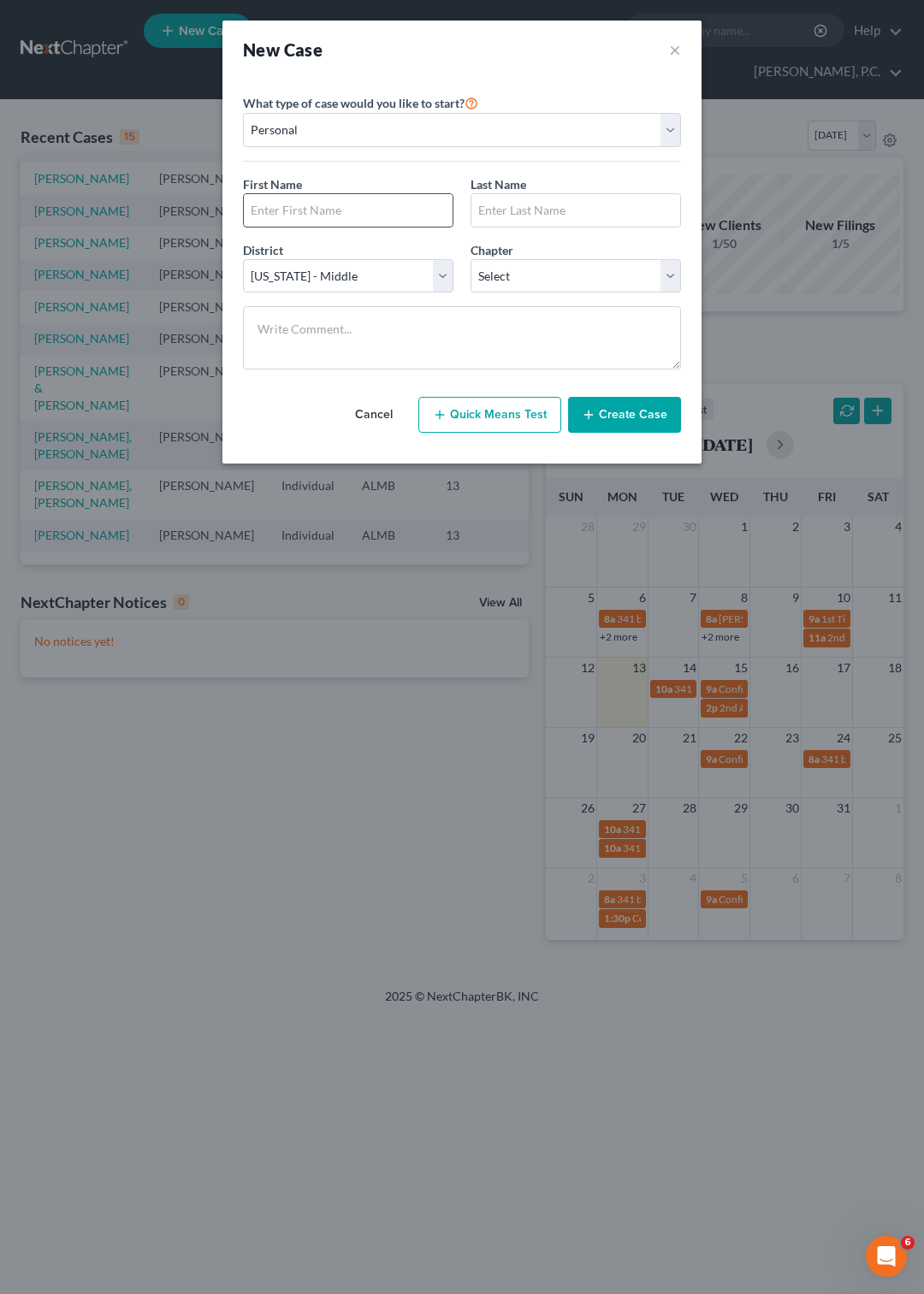
click at [319, 214] on input "text" at bounding box center [348, 210] width 209 height 33
type input "Darius Terrell"
type input "Scarver"
click at [470, 260] on select "Select 7 11 12 13" at bounding box center [576, 277] width 211 height 34
select select "3"
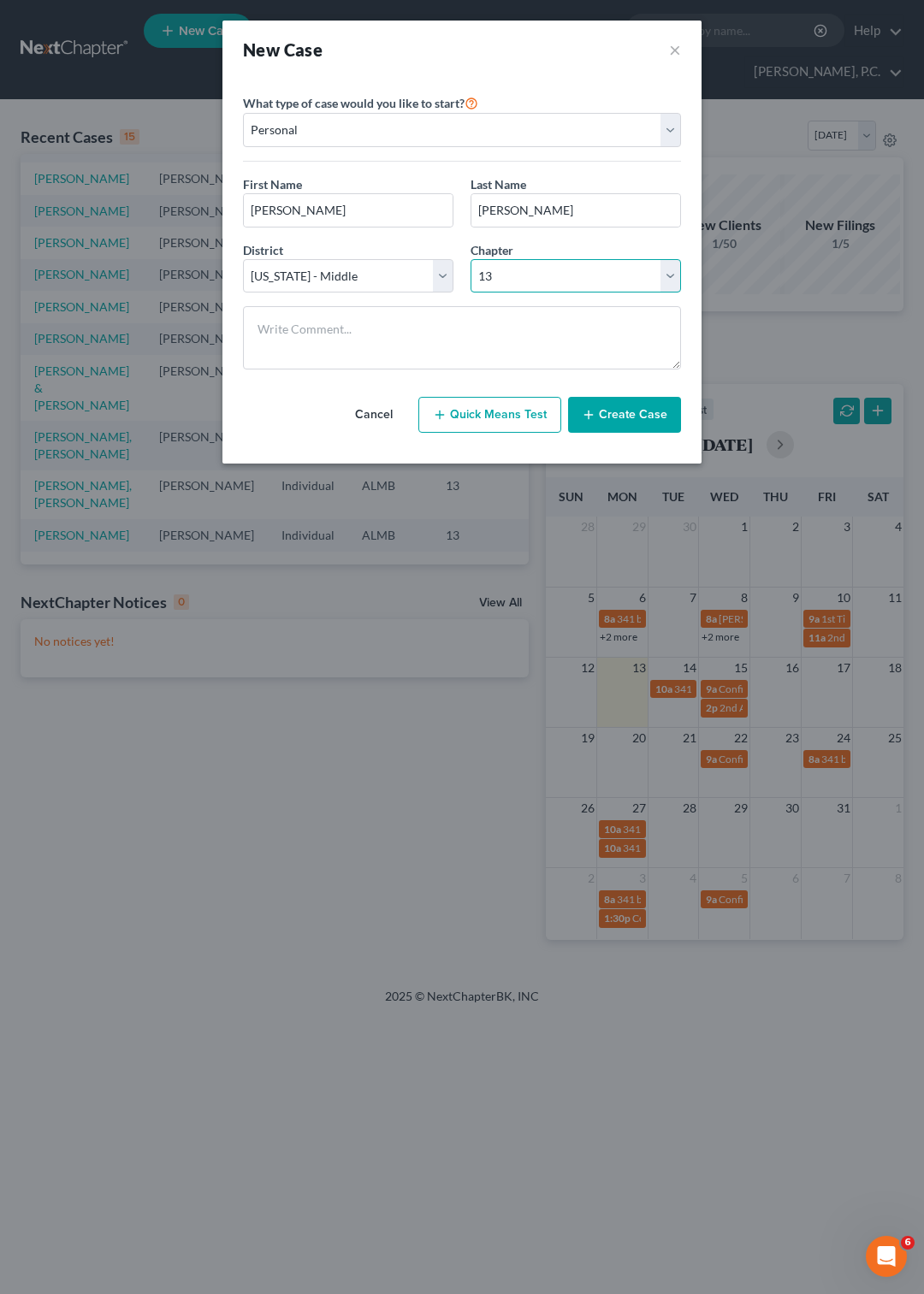
click option "13" at bounding box center [0, 0] width 0 height 0
click at [605, 433] on button "Create Case" at bounding box center [625, 415] width 113 height 36
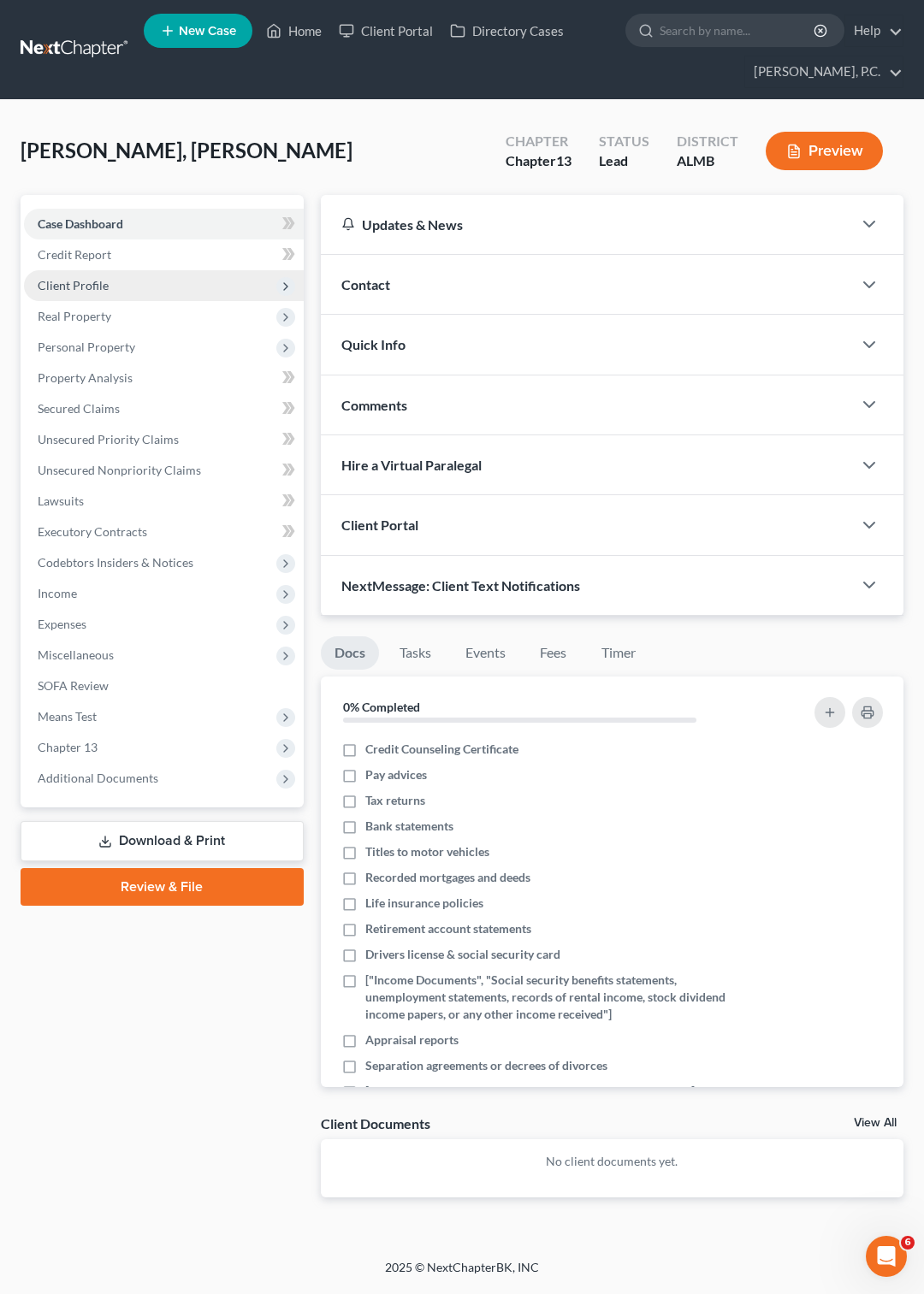
click at [113, 287] on span "Client Profile" at bounding box center [163, 285] width 279 height 31
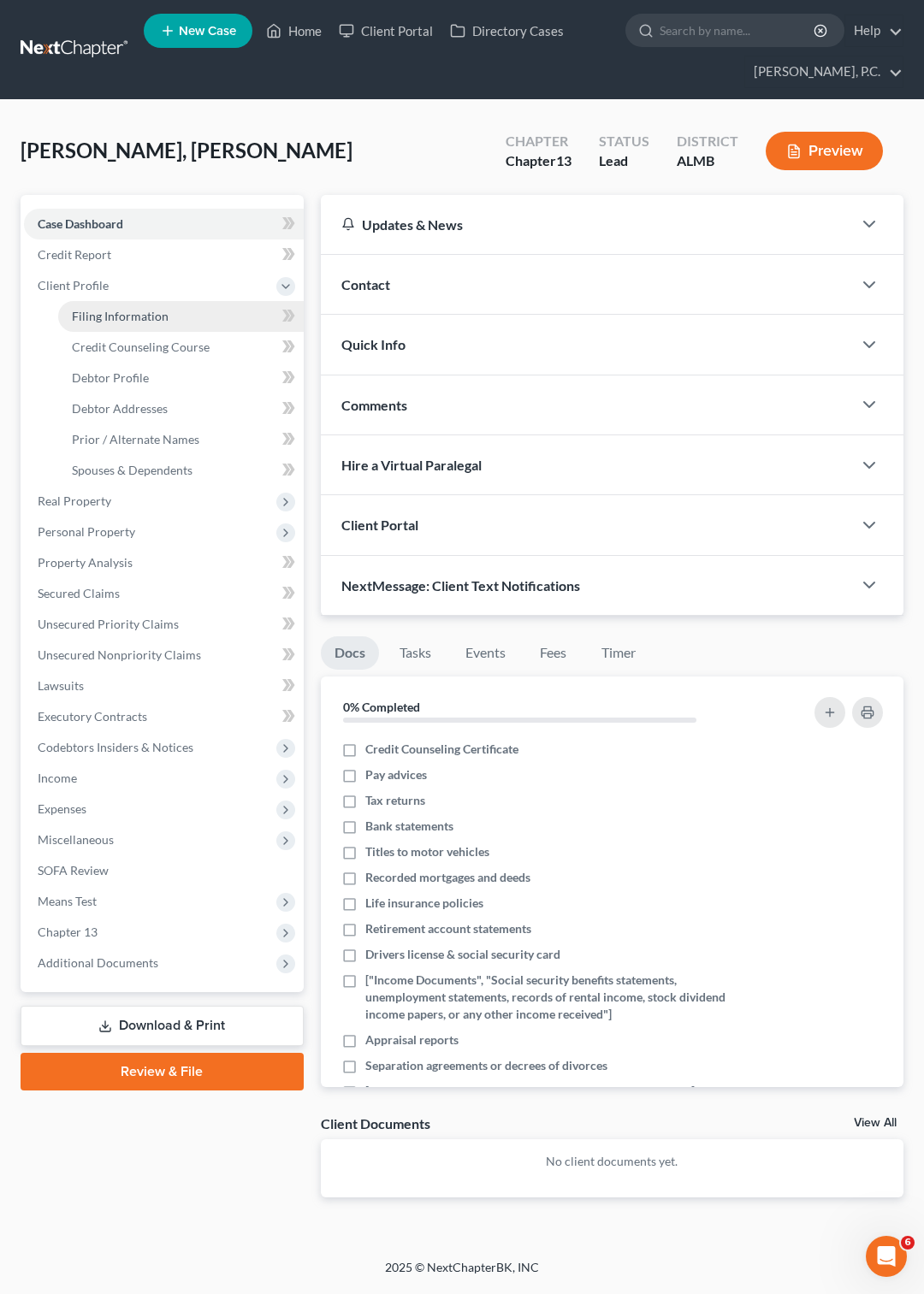
click at [171, 316] on link "Filing Information" at bounding box center [180, 316] width 246 height 31
select select "1"
select select "0"
select select "3"
select select "0"
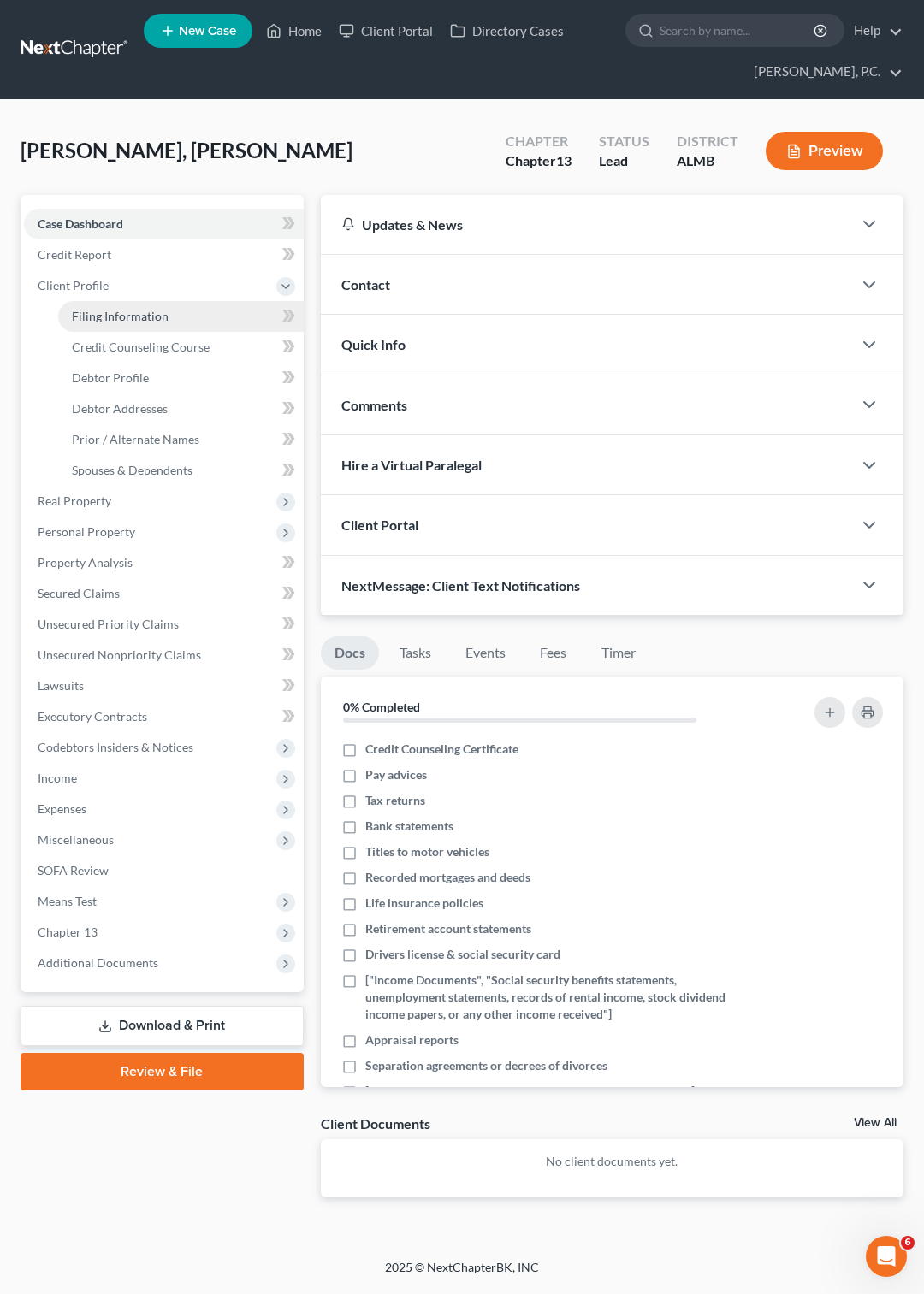
select select "0"
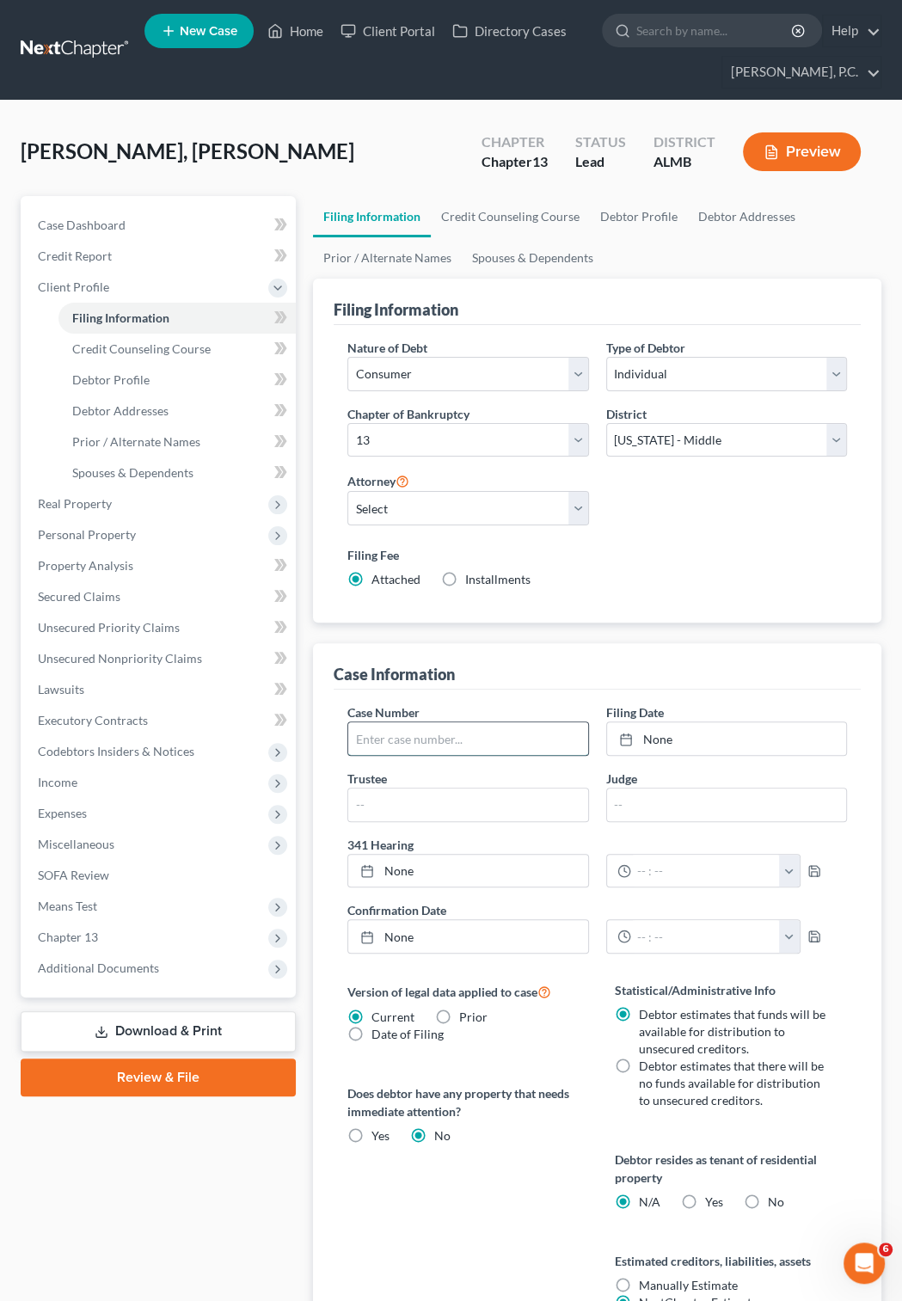
click at [418, 745] on input "text" at bounding box center [467, 738] width 239 height 33
type input "25-32088"
click at [662, 737] on link "10/13/2025" at bounding box center [726, 738] width 239 height 33
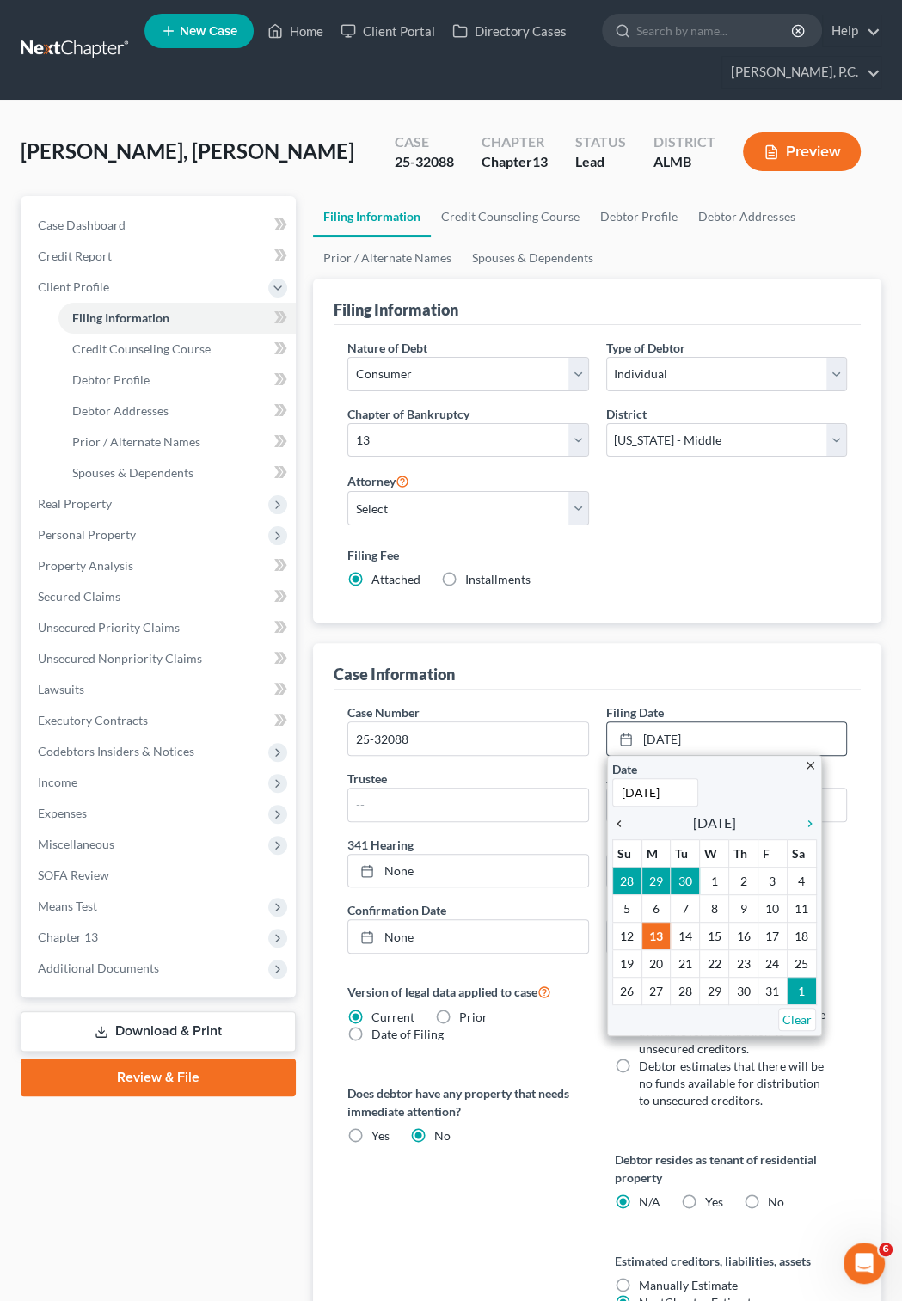
click at [616, 827] on icon "chevron_left" at bounding box center [623, 824] width 22 height 14
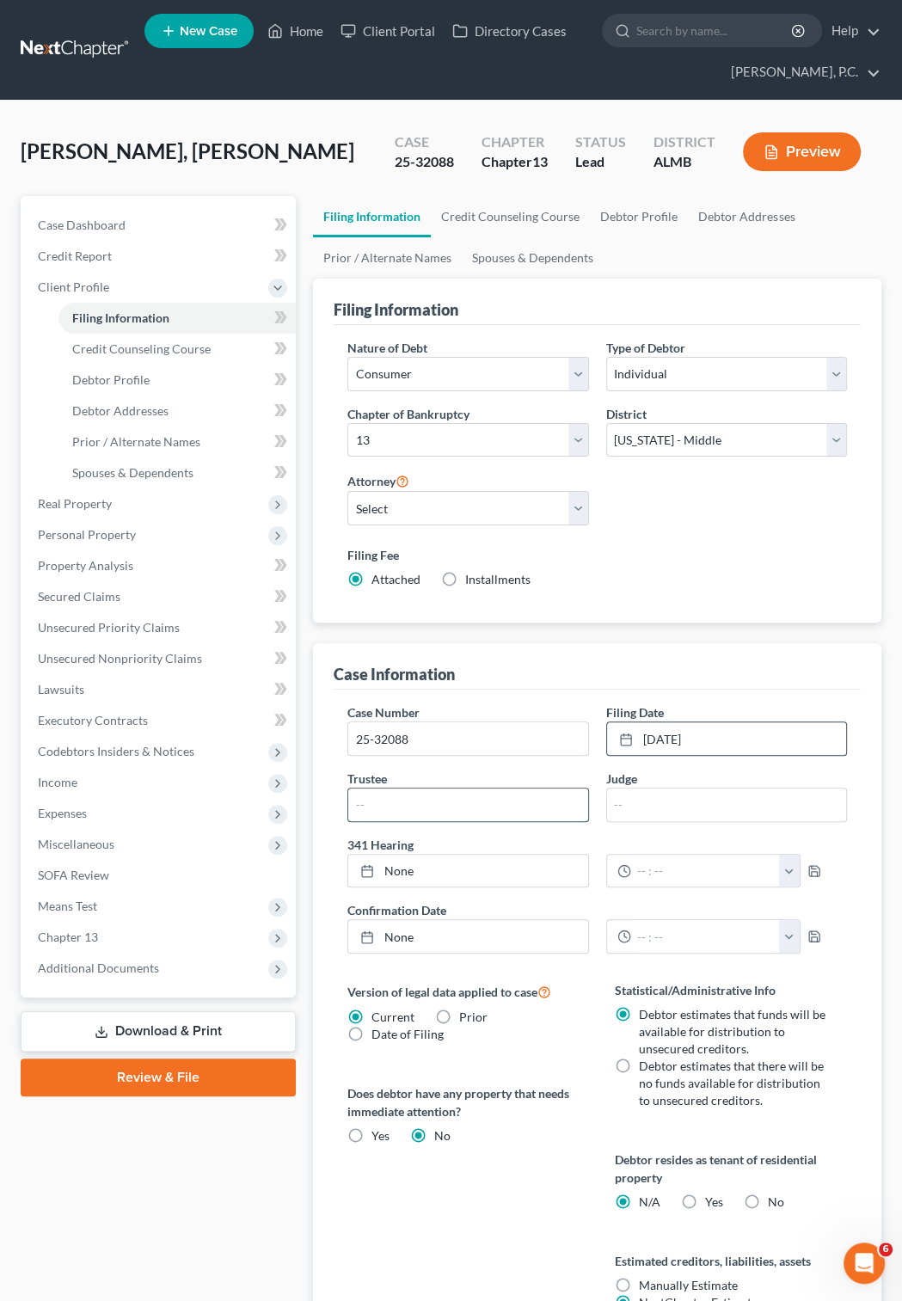
click at [418, 814] on input "text" at bounding box center [467, 805] width 239 height 33
type input "McKinney"
type input "Hawkins"
click at [391, 876] on link "None" at bounding box center [467, 871] width 239 height 33
type input "10/13/2025"
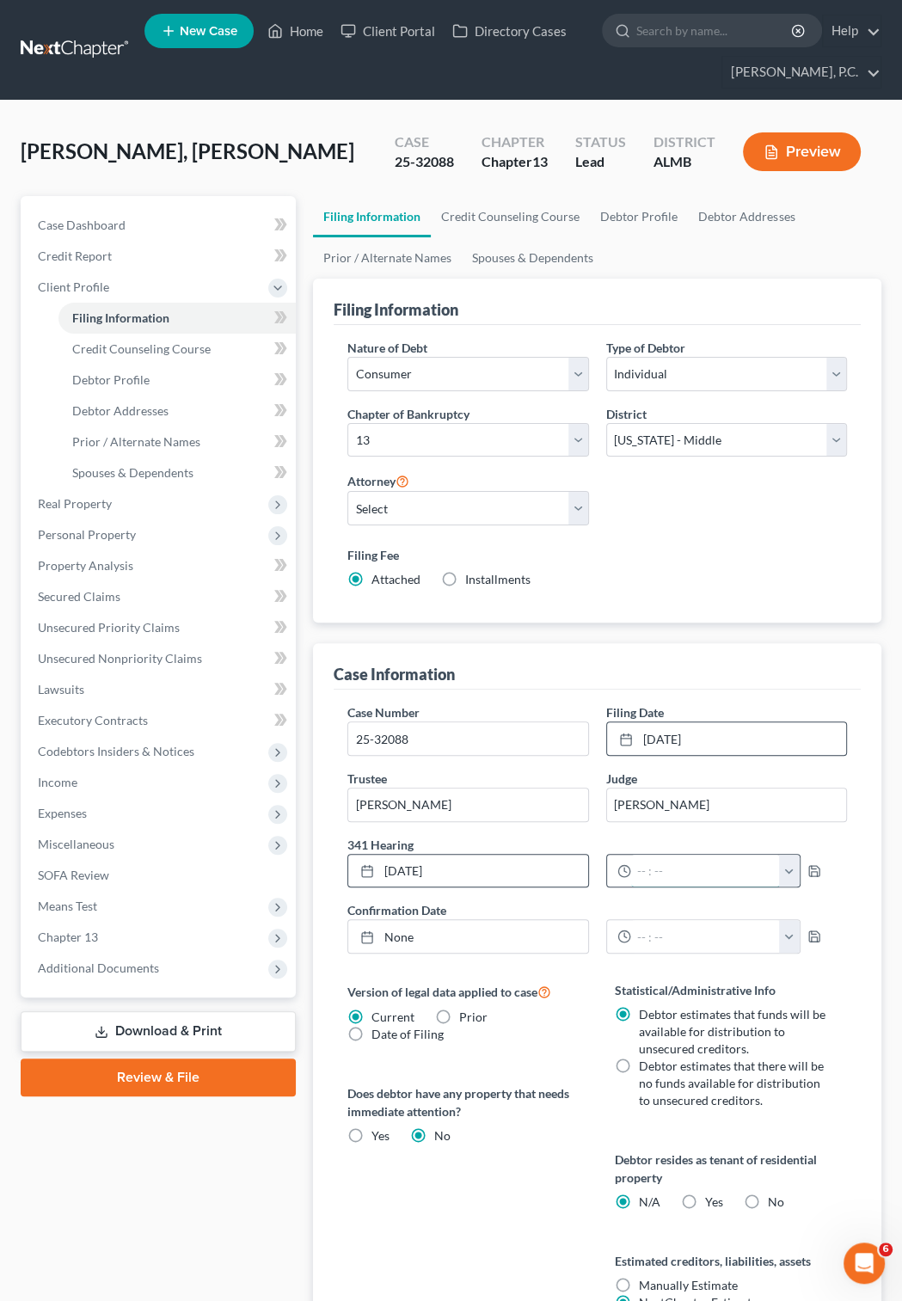
click at [656, 873] on input "text" at bounding box center [705, 871] width 149 height 33
click at [800, 869] on button "button" at bounding box center [789, 871] width 21 height 33
click at [827, 950] on link "11:00am" at bounding box center [844, 950] width 96 height 29
type input "11:00am"
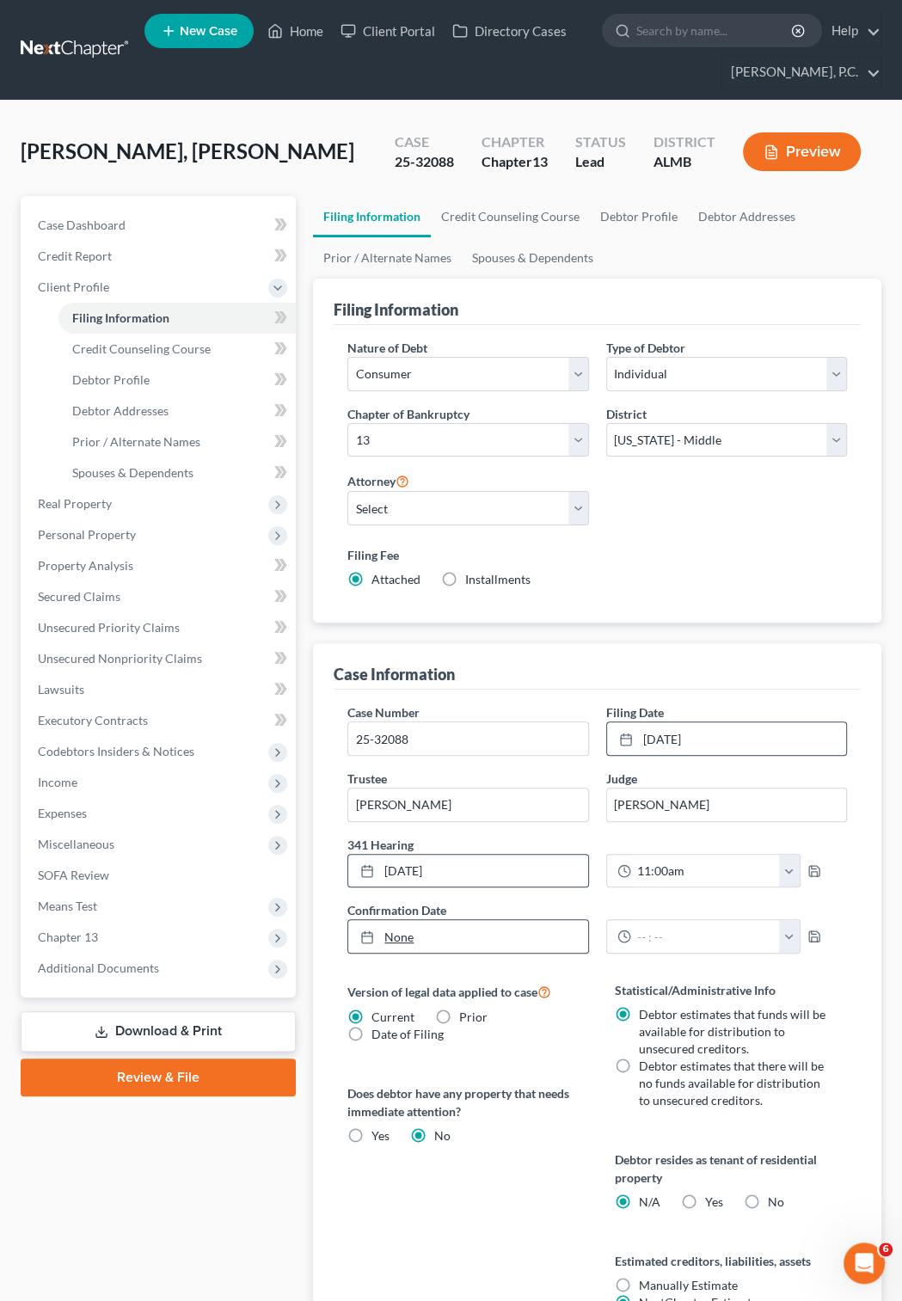
click at [408, 938] on link "None" at bounding box center [467, 936] width 239 height 33
type input "10/13/2025"
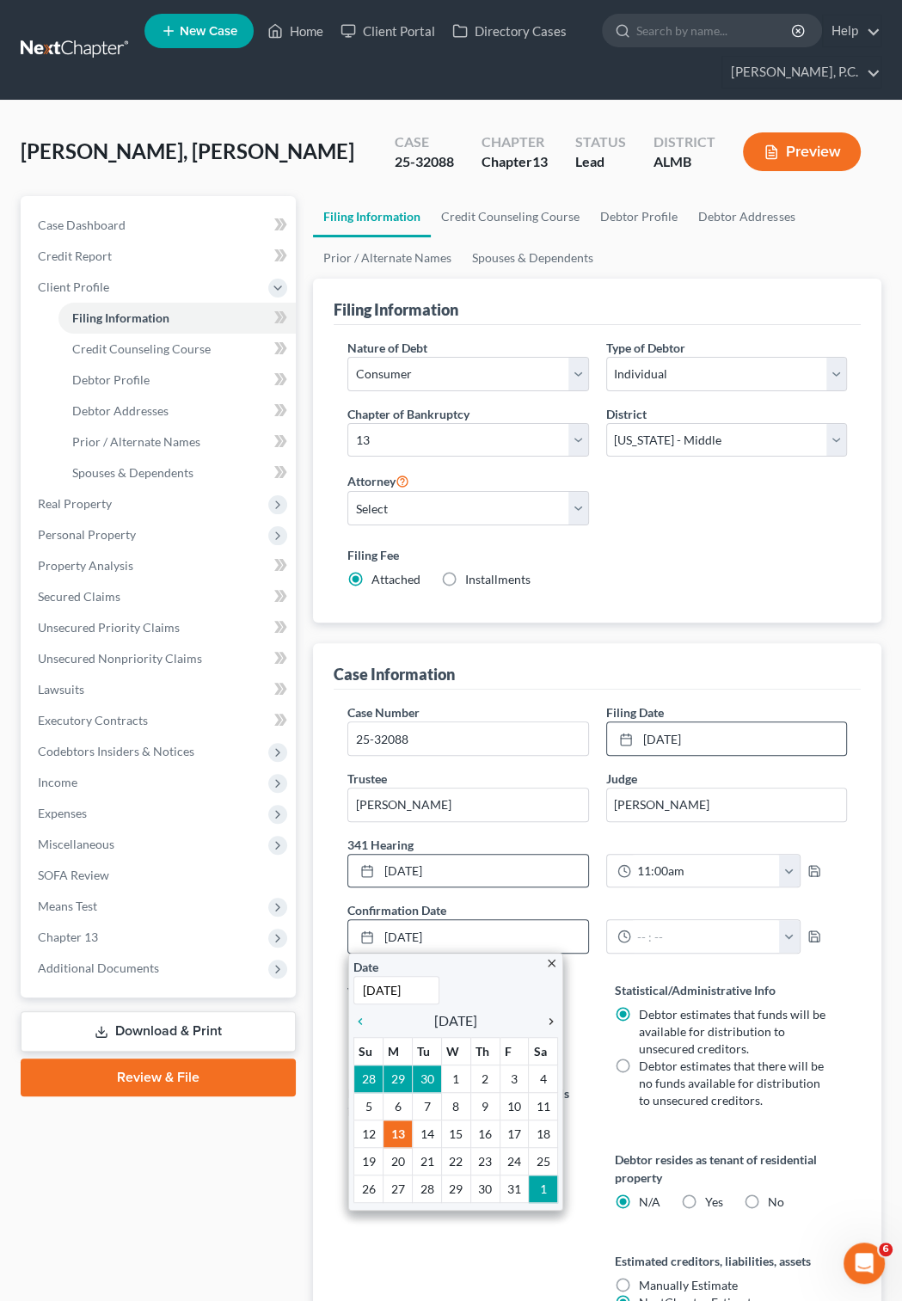
click at [548, 1024] on icon "chevron_right" at bounding box center [547, 1022] width 22 height 14
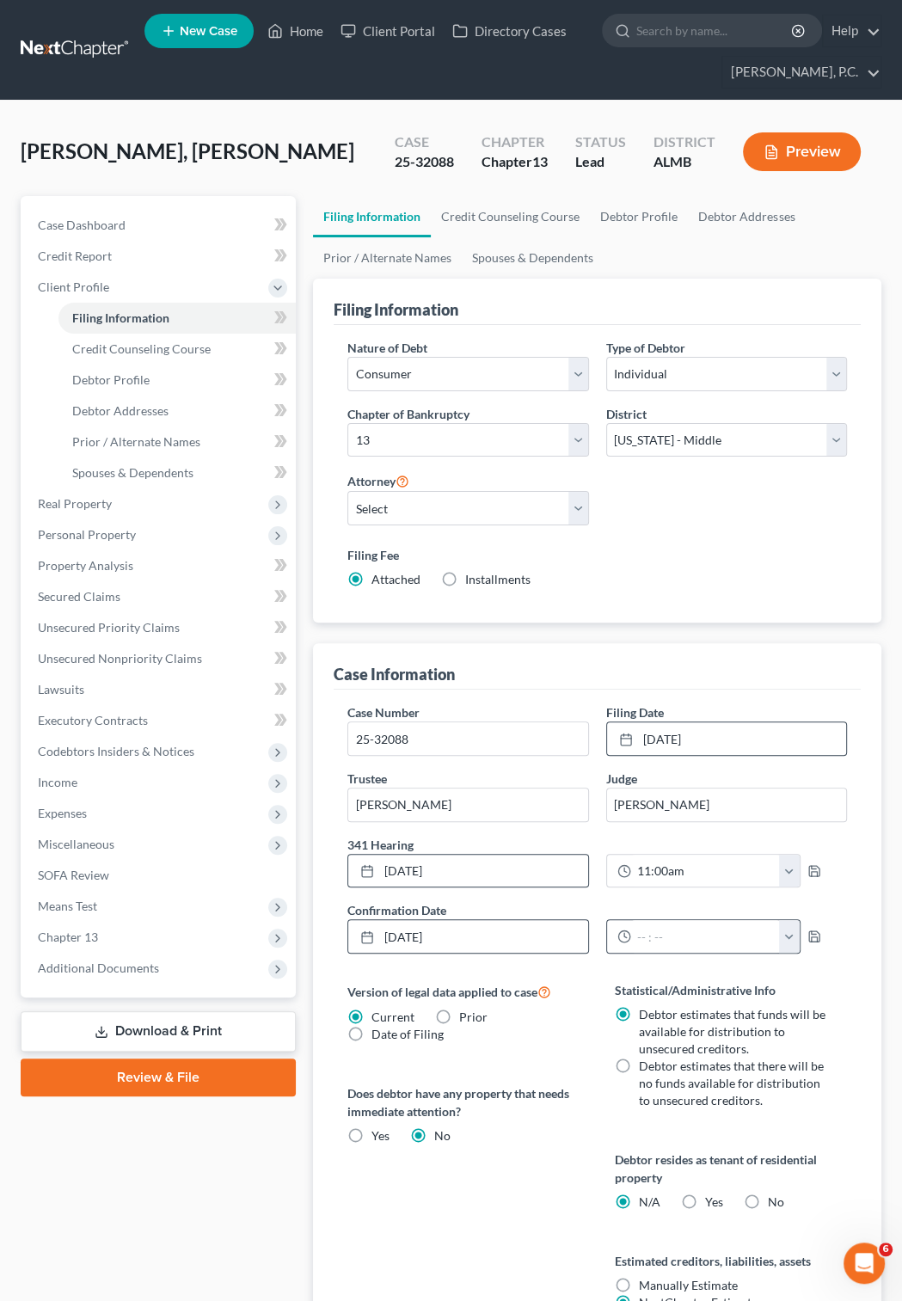
click at [800, 935] on button "button" at bounding box center [789, 936] width 21 height 33
click at [836, 956] on link "10:00am" at bounding box center [844, 958] width 96 height 29
type input "10:00am"
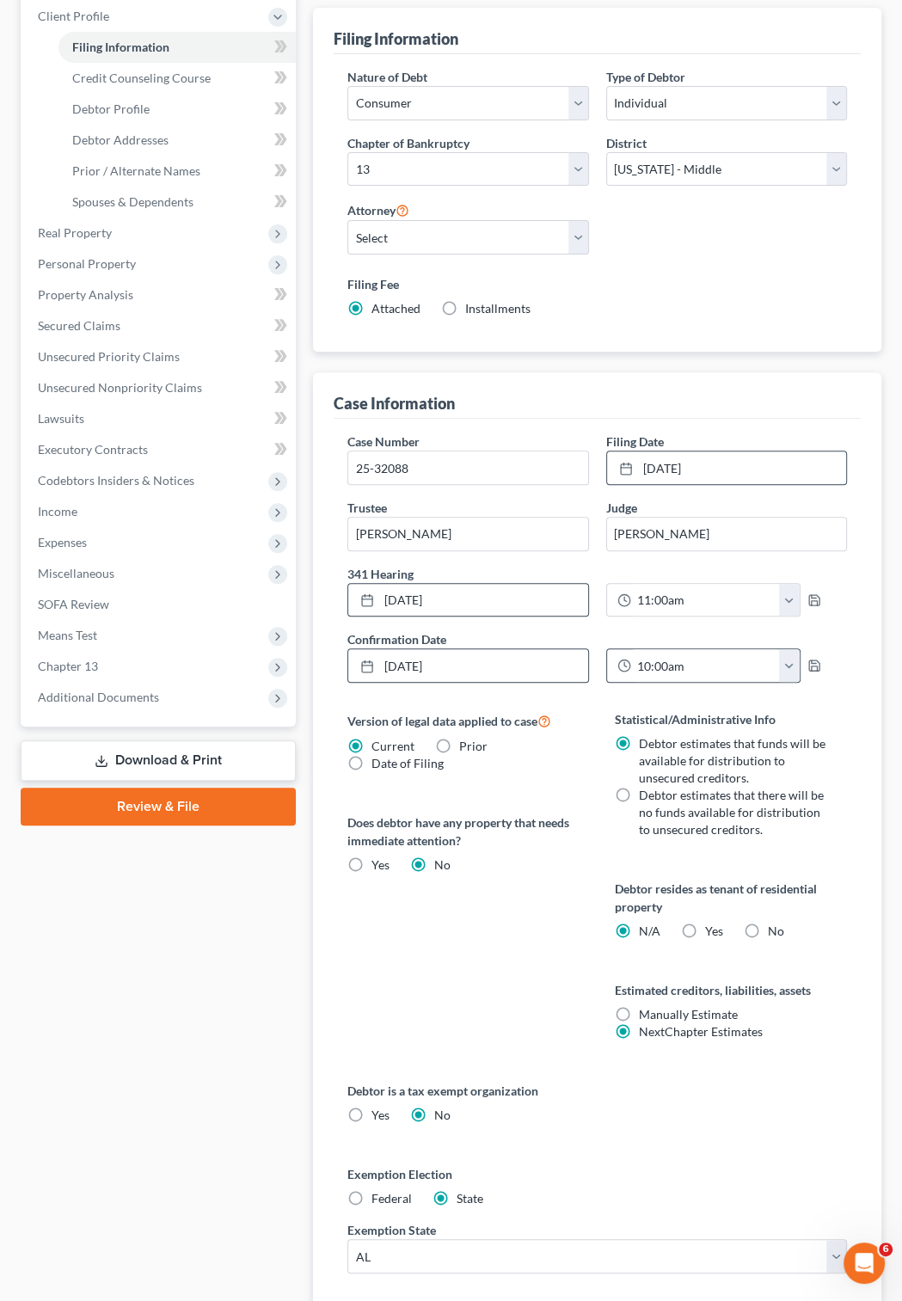
scroll to position [0, 0]
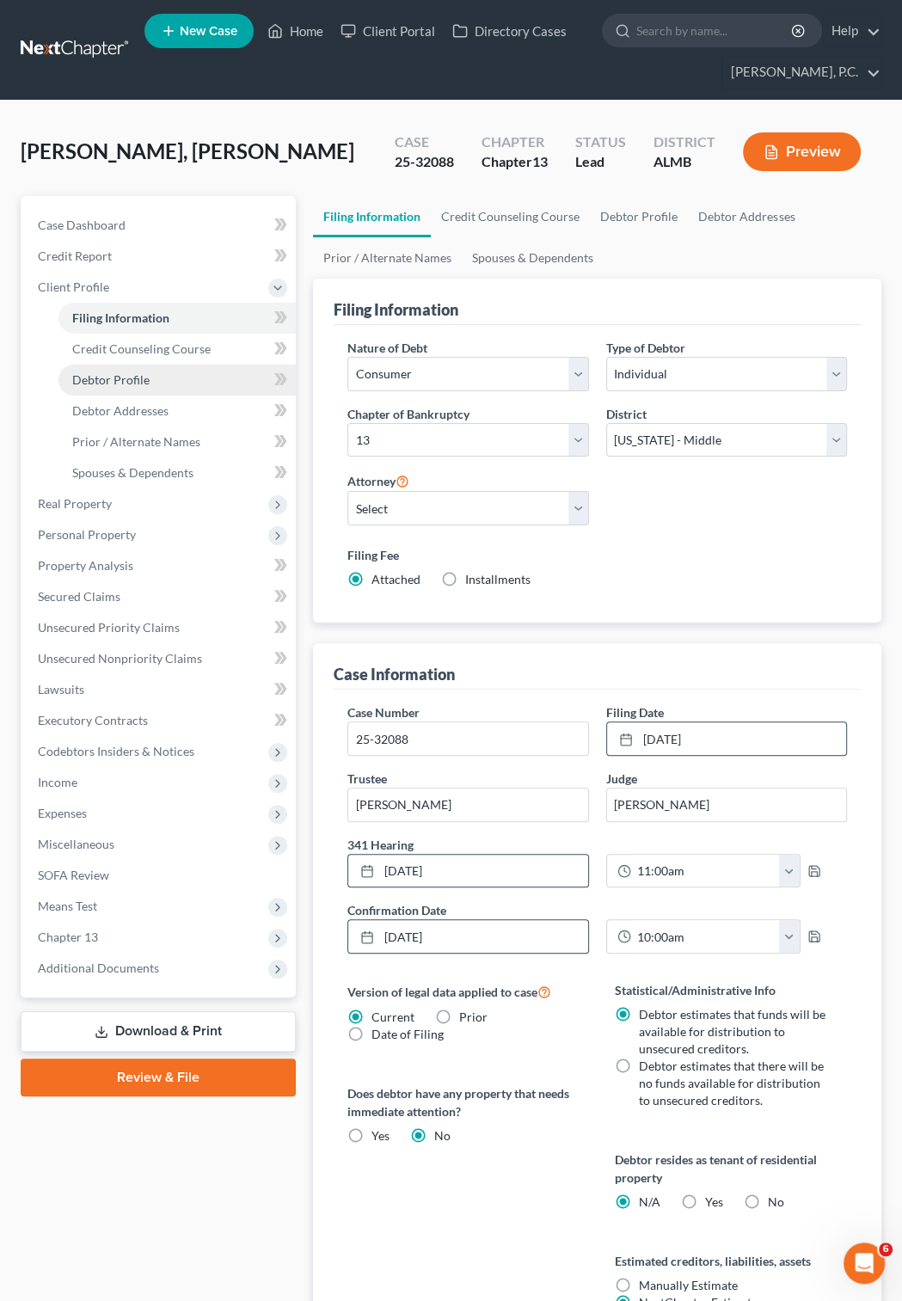
click at [131, 378] on span "Debtor Profile" at bounding box center [110, 379] width 77 height 15
select select "0"
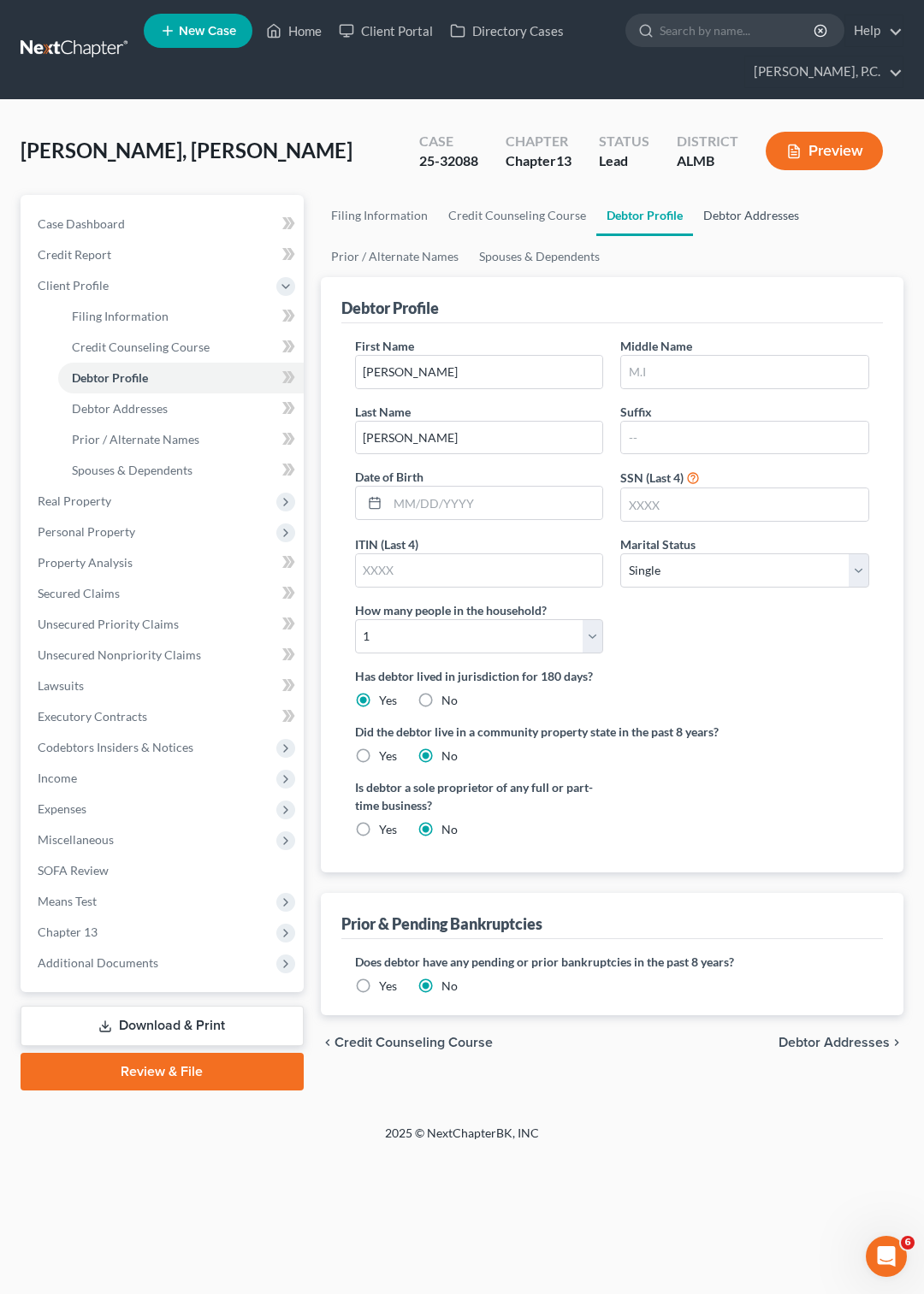
click at [735, 211] on link "Debtor Addresses" at bounding box center [751, 215] width 116 height 41
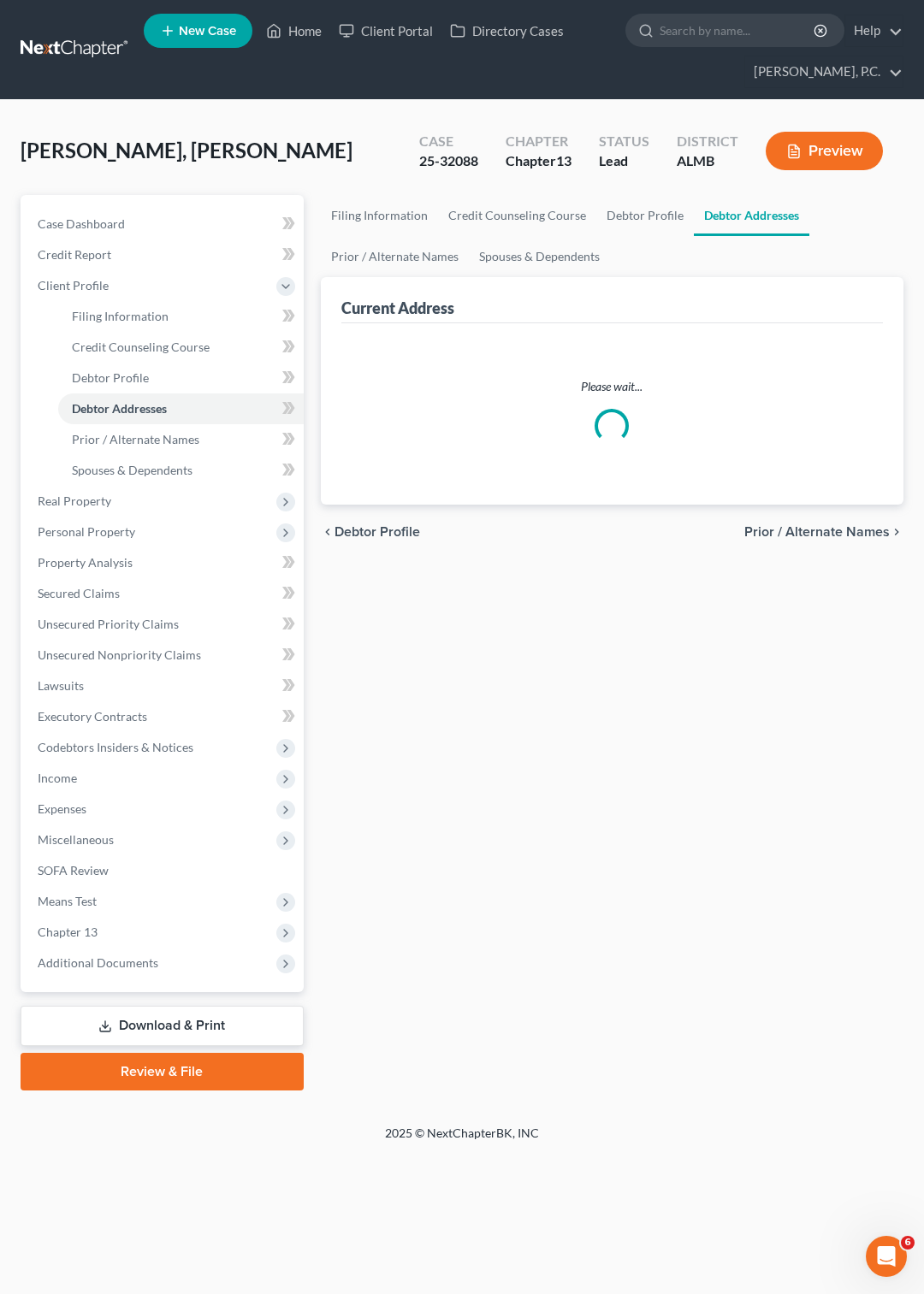
select select "0"
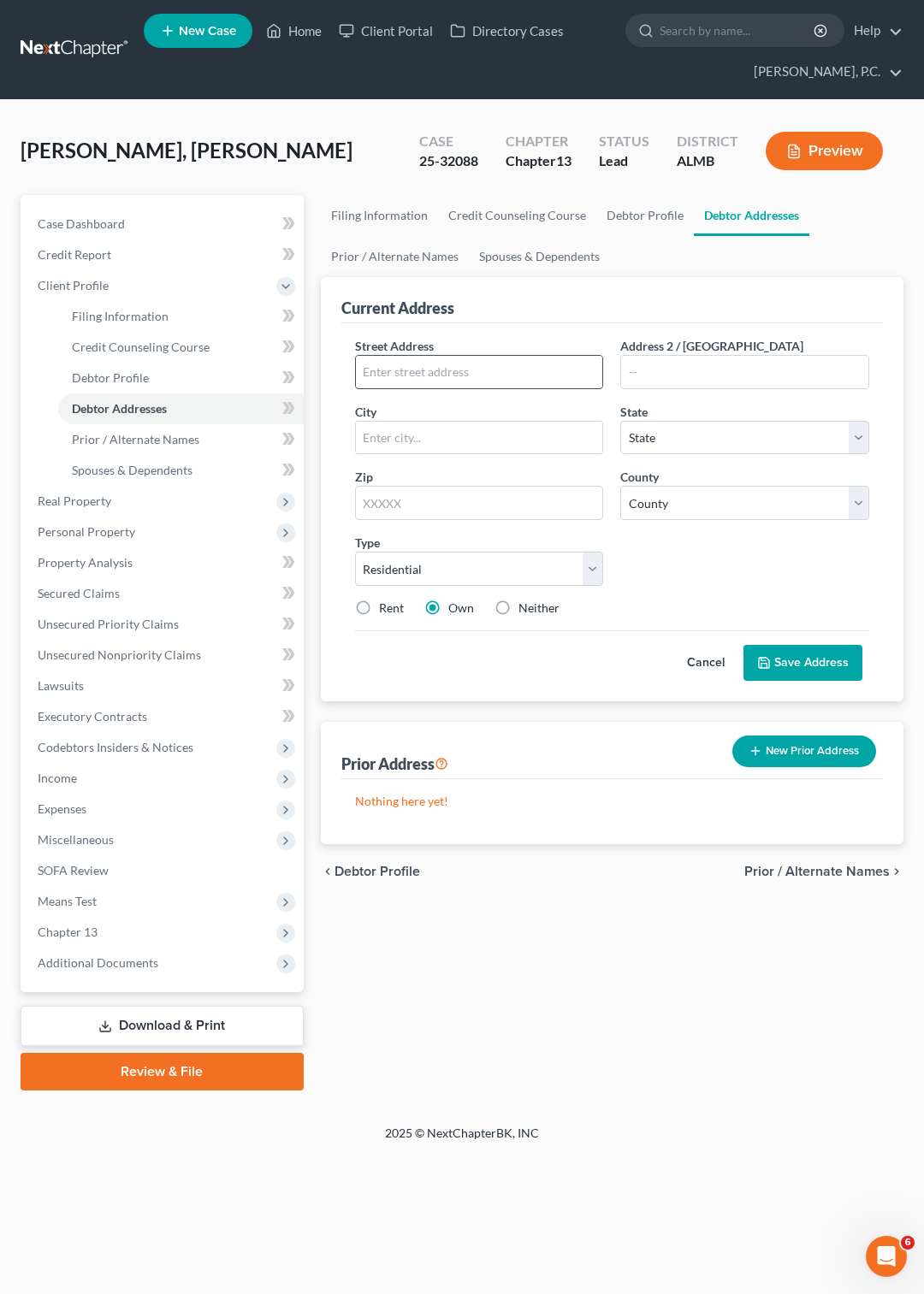
click at [510, 375] on input "text" at bounding box center [479, 372] width 248 height 33
paste input "31 Jayden Lane"
type input "31 Jayden Lane"
click at [391, 435] on input "text" at bounding box center [479, 438] width 248 height 33
type input "Montgomery"
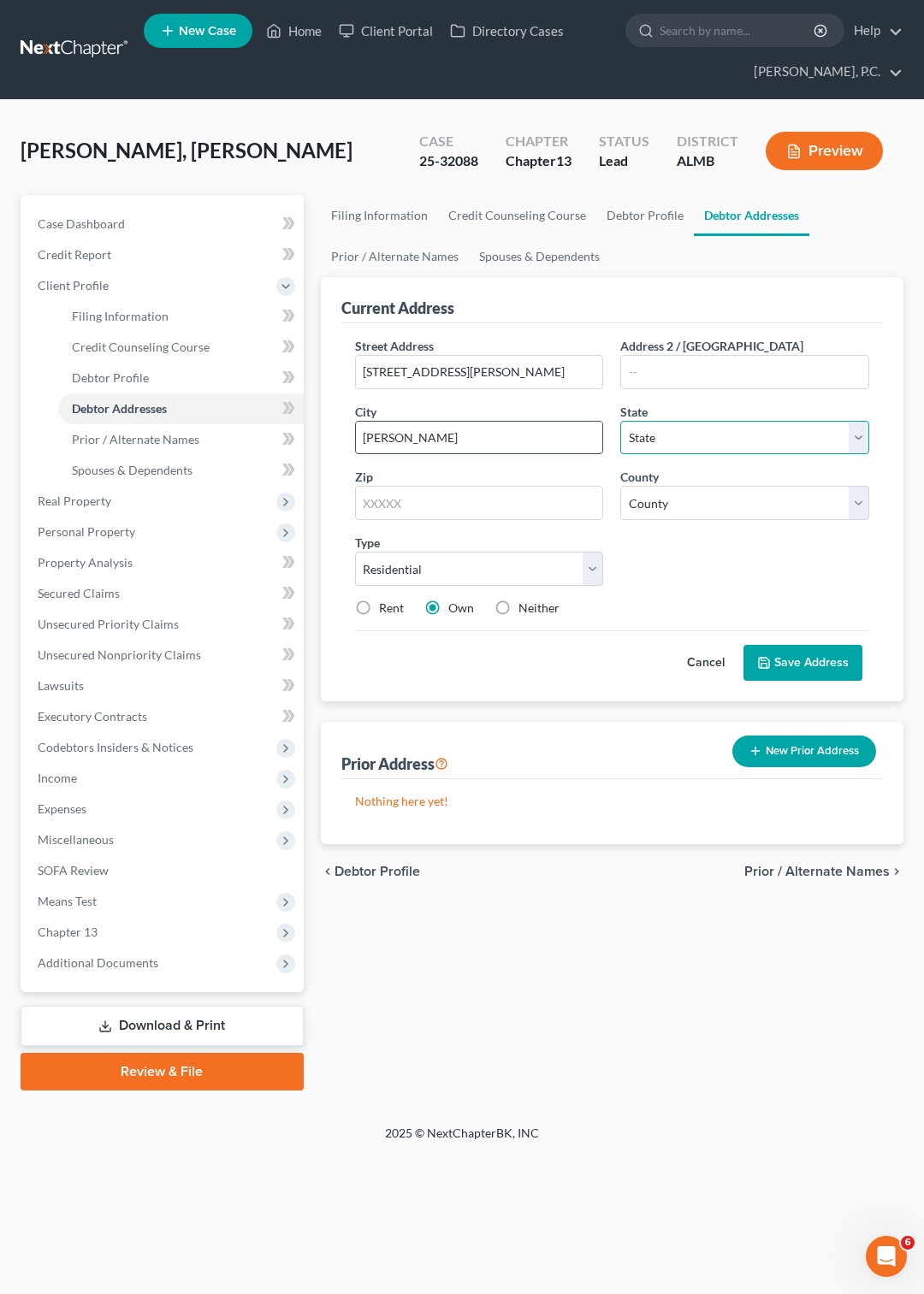
select select "0"
type input "36105"
select select "50"
click at [795, 668] on button "Save Address" at bounding box center [803, 663] width 119 height 36
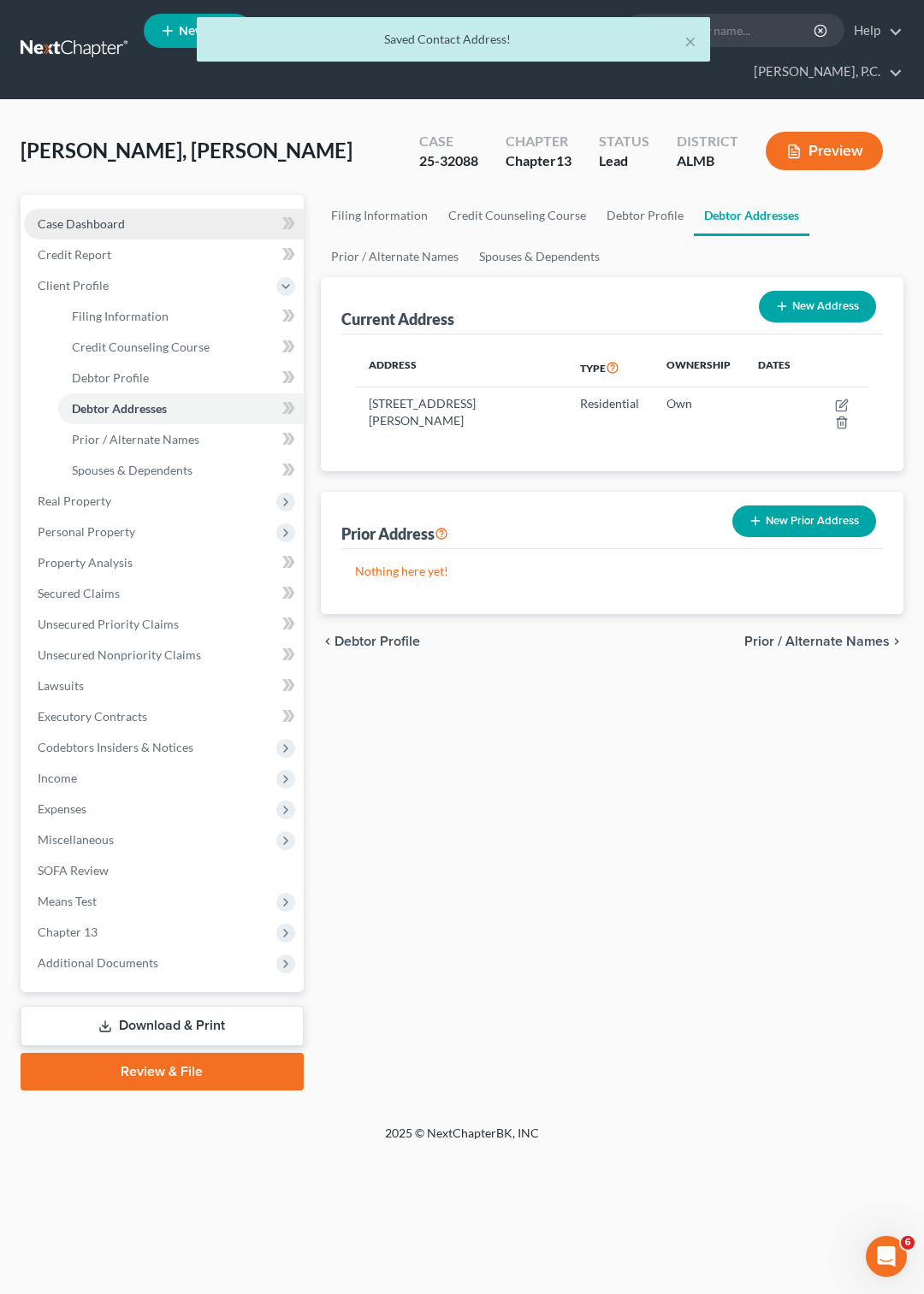
click at [93, 217] on span "Case Dashboard" at bounding box center [82, 224] width 88 height 15
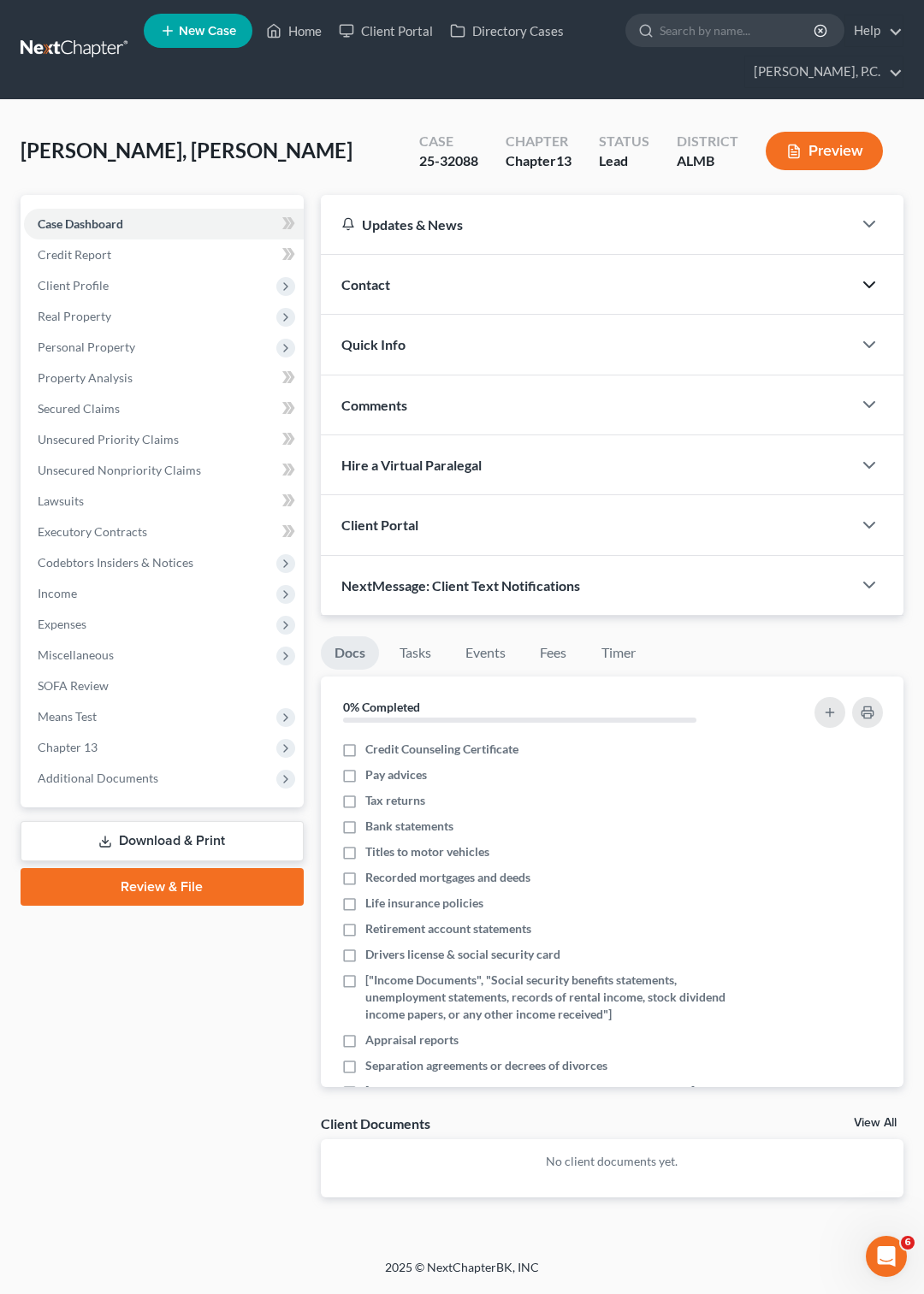
click at [873, 282] on polyline "button" at bounding box center [869, 284] width 10 height 5
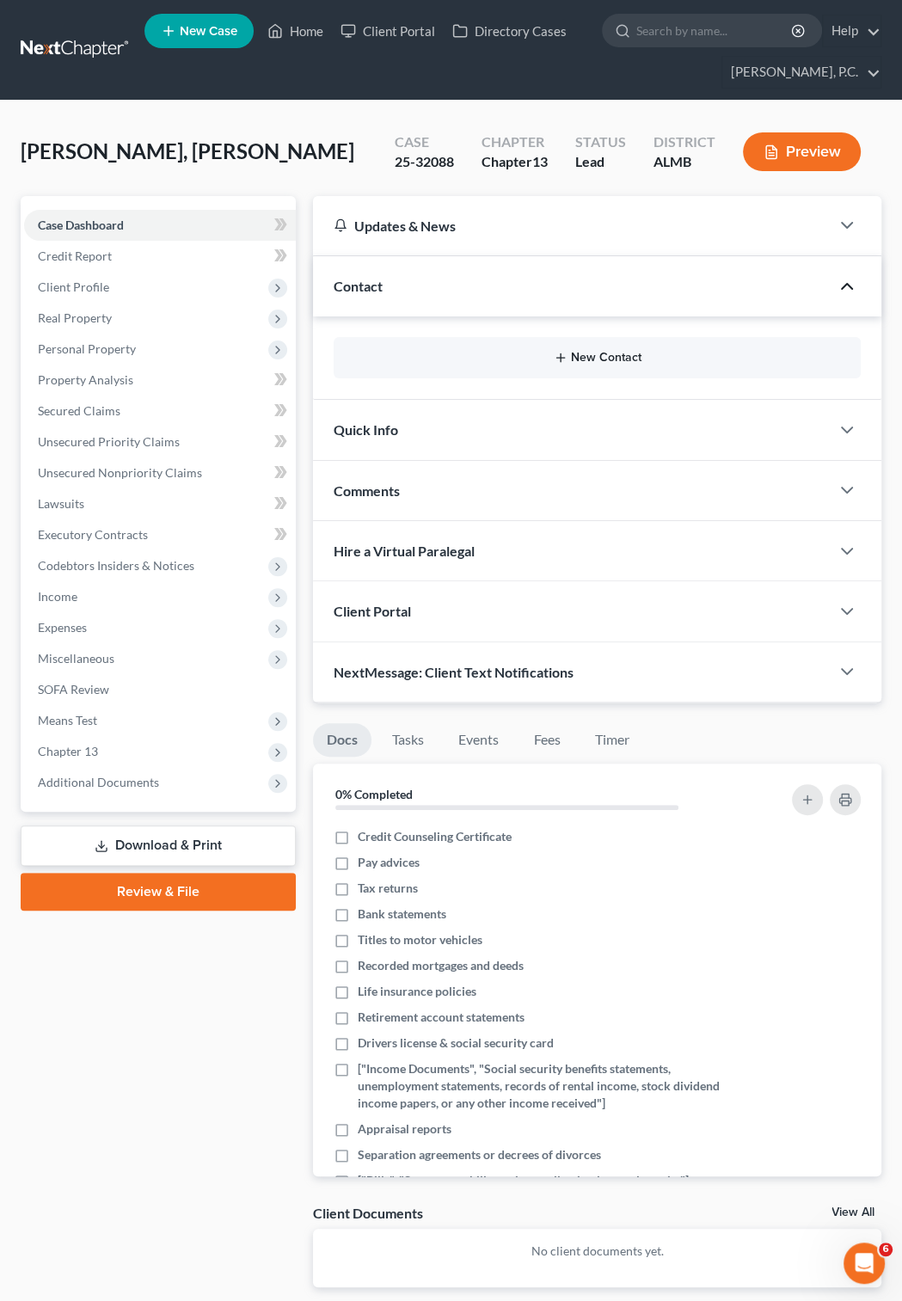
click at [609, 354] on button "New Contact" at bounding box center [597, 358] width 500 height 14
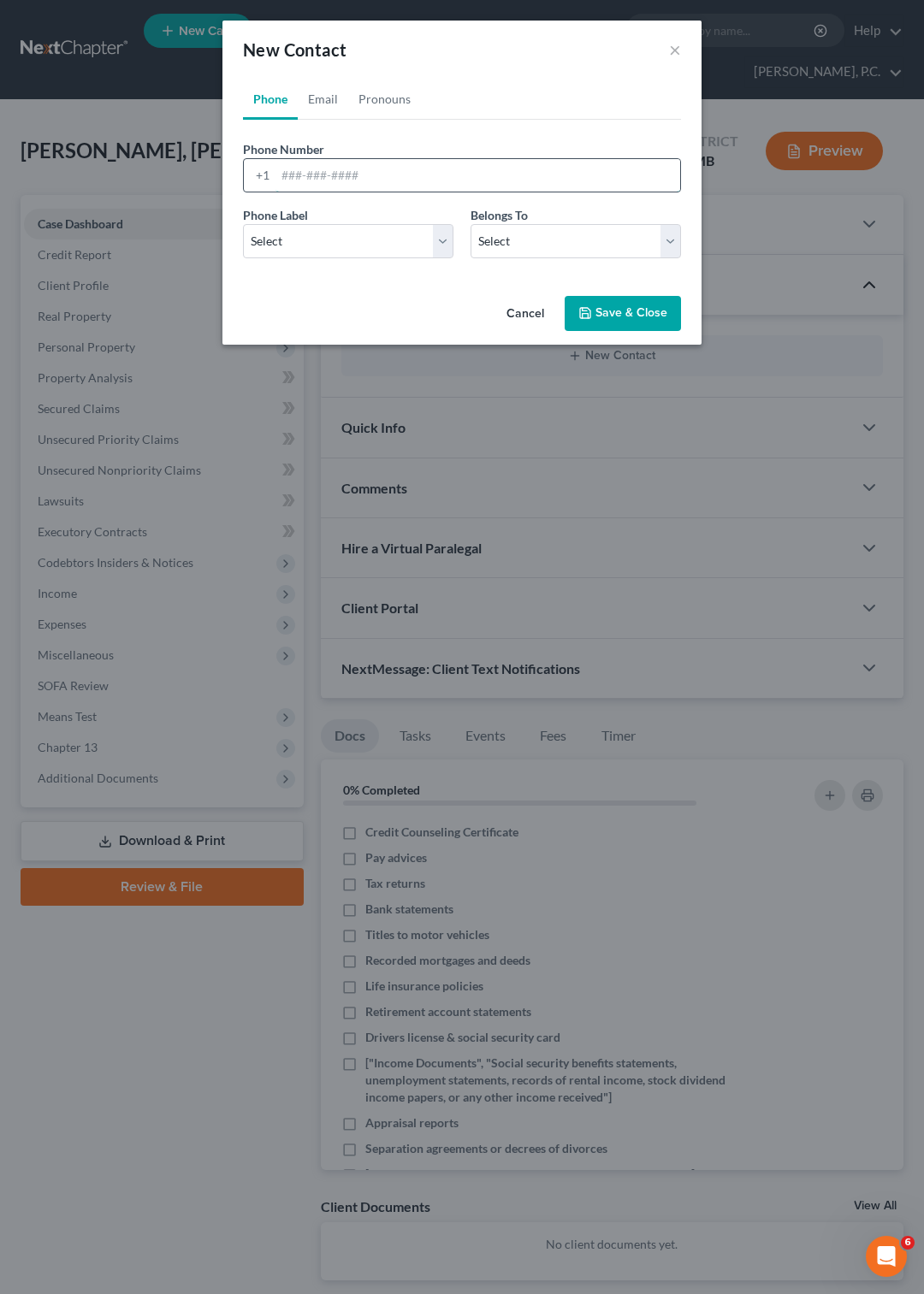
click at [320, 168] on input "tel" at bounding box center [477, 175] width 405 height 33
type input "334-782-9566"
click at [243, 224] on select "Select Mobile Home Work Other" at bounding box center [348, 241] width 211 height 34
select select "0"
click option "Mobile" at bounding box center [0, 0] width 0 height 0
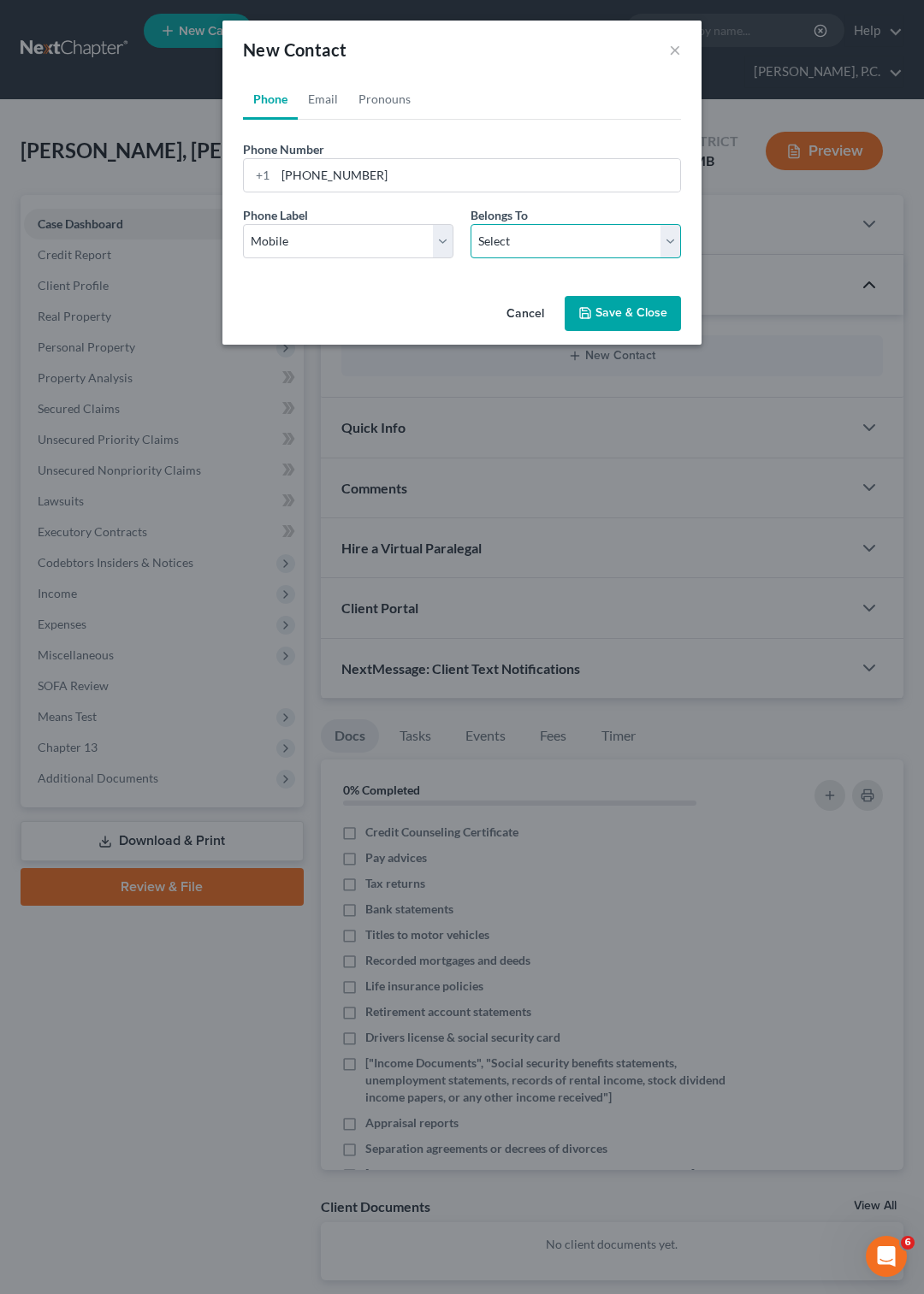
click at [470, 224] on select "Select Client Other" at bounding box center [576, 241] width 211 height 34
select select "0"
click option "Client" at bounding box center [0, 0] width 0 height 0
click at [616, 312] on button "Save & Close" at bounding box center [623, 314] width 116 height 36
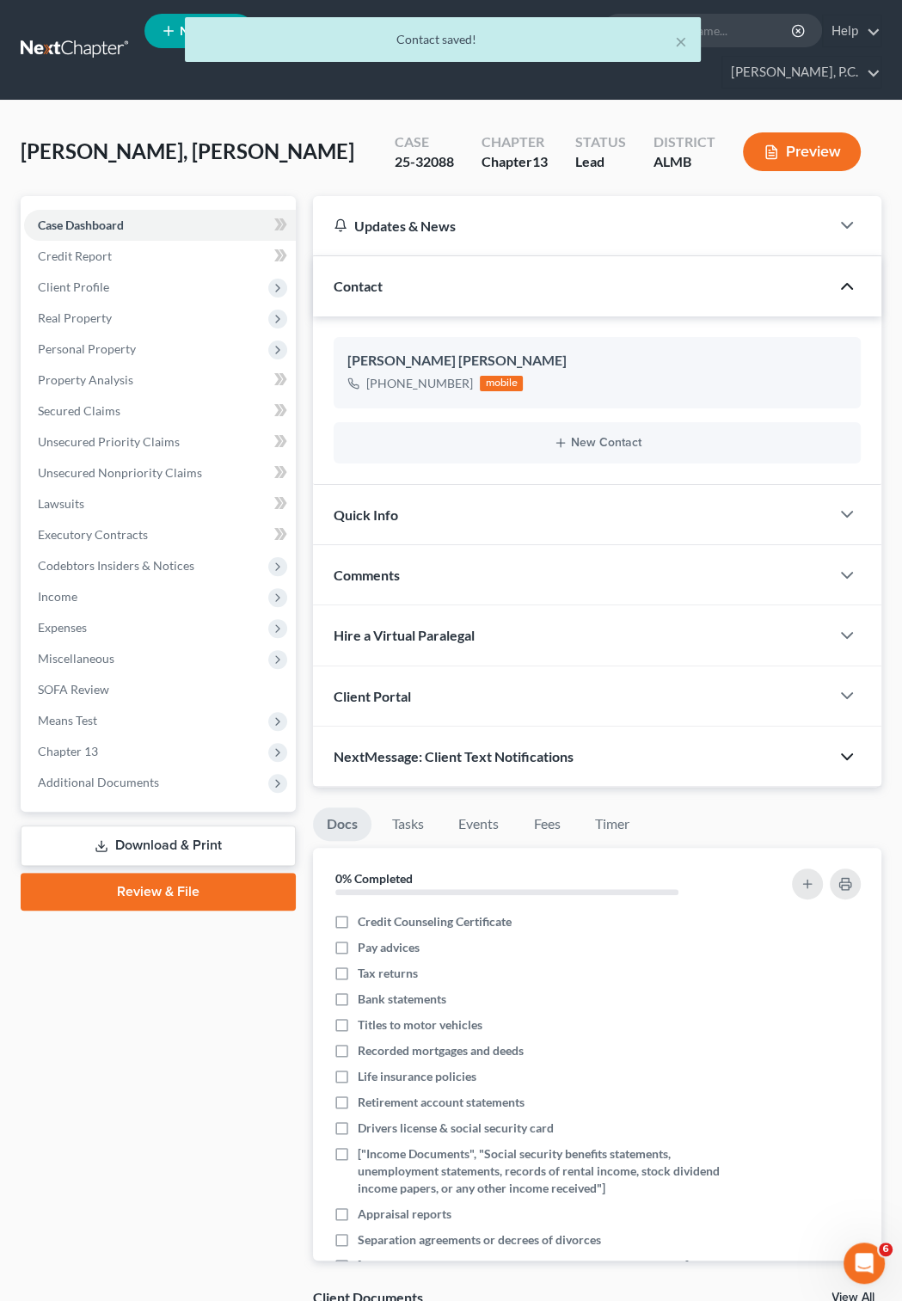
click at [841, 759] on icon "button" at bounding box center [847, 757] width 21 height 21
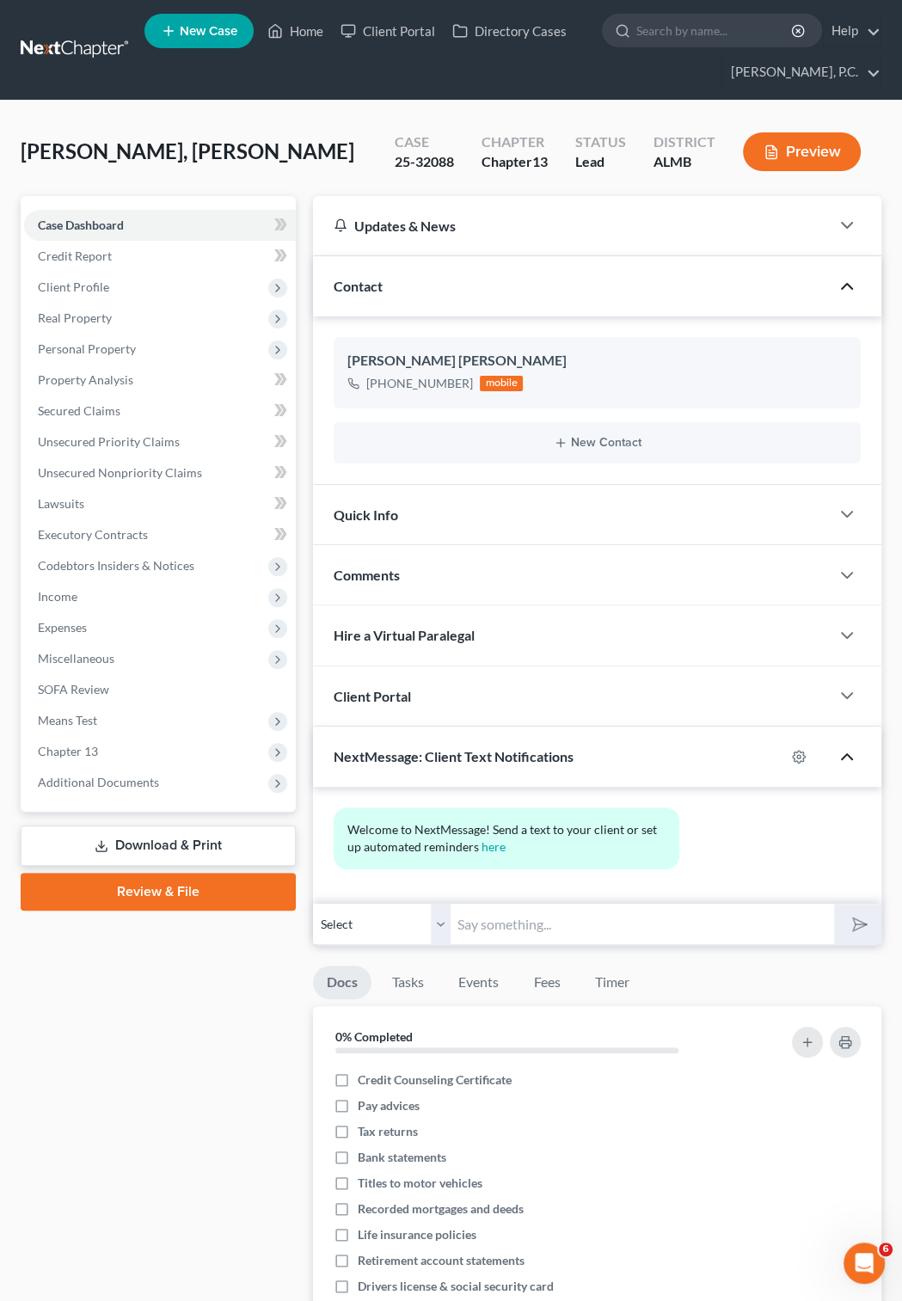
click at [512, 927] on input "text" at bounding box center [642, 924] width 383 height 42
type input "ZOOM hearing tomorrow at"
click at [657, 925] on input "ZOOM hearing tomorrow at" at bounding box center [642, 924] width 383 height 42
type input "ZOOM hearing tomorrow at 11 at my office"
click at [851, 927] on icon "submit" at bounding box center [857, 925] width 24 height 24
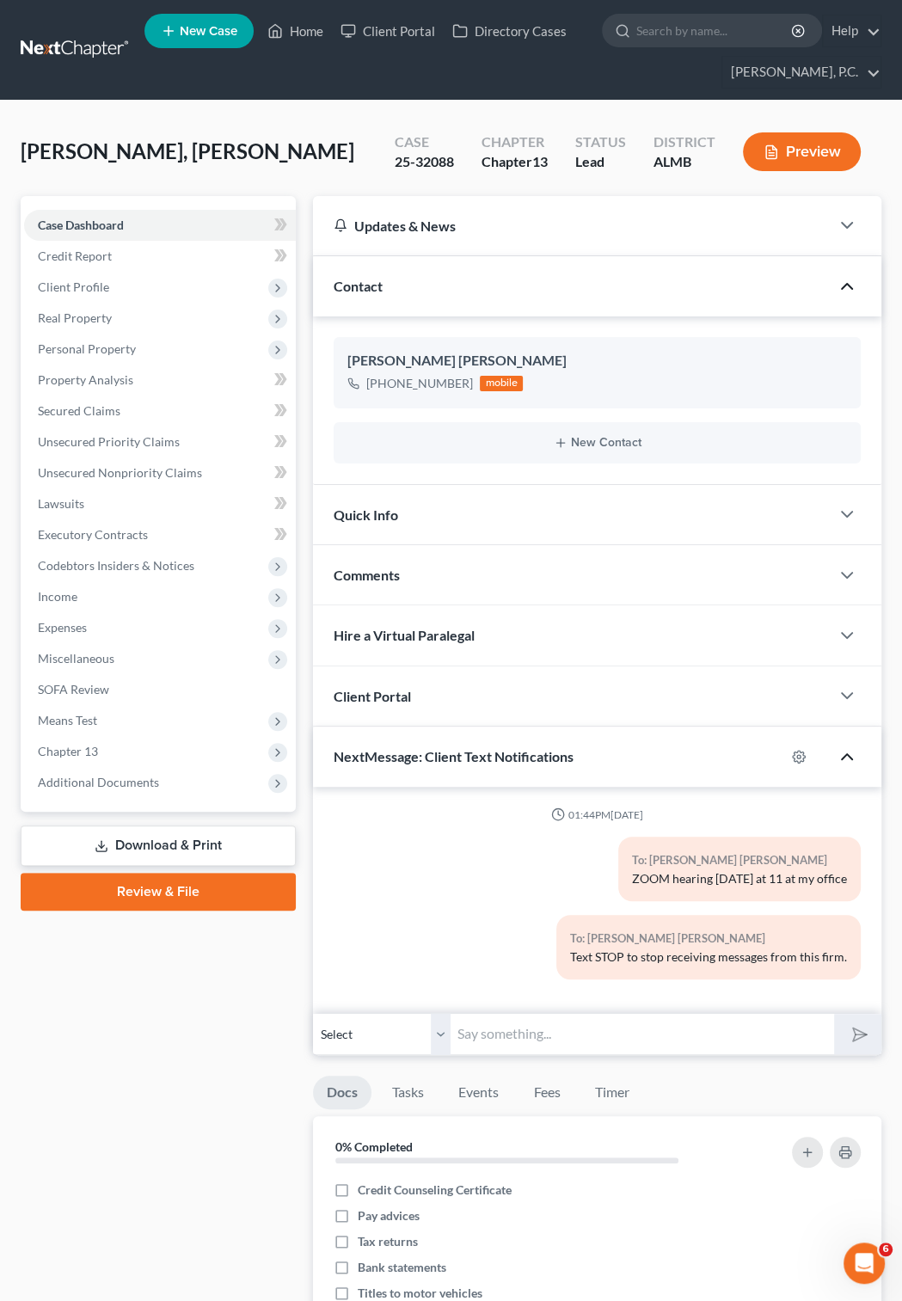
click at [98, 37] on link at bounding box center [76, 49] width 110 height 31
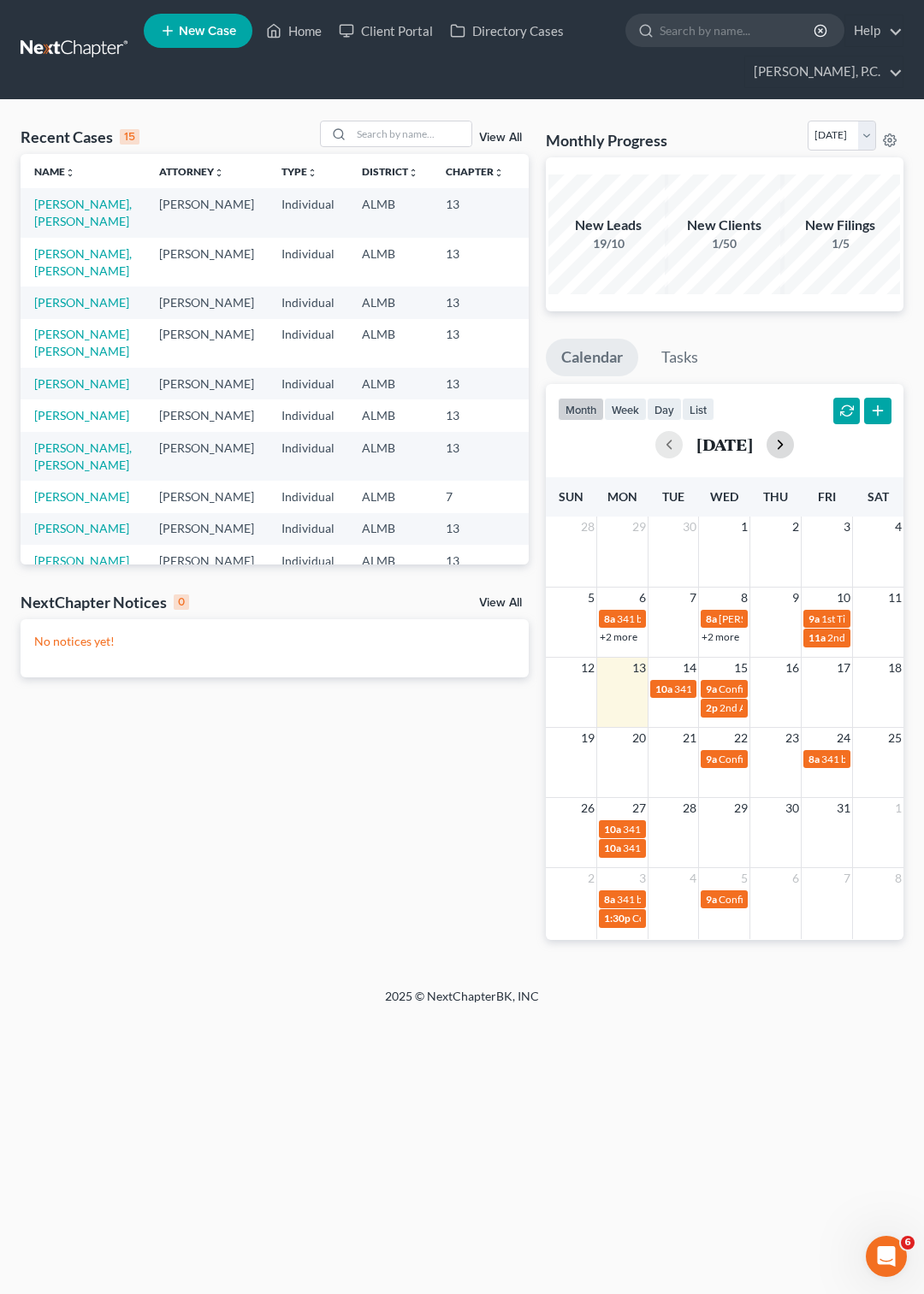
click at [794, 440] on button "button" at bounding box center [781, 445] width 28 height 28
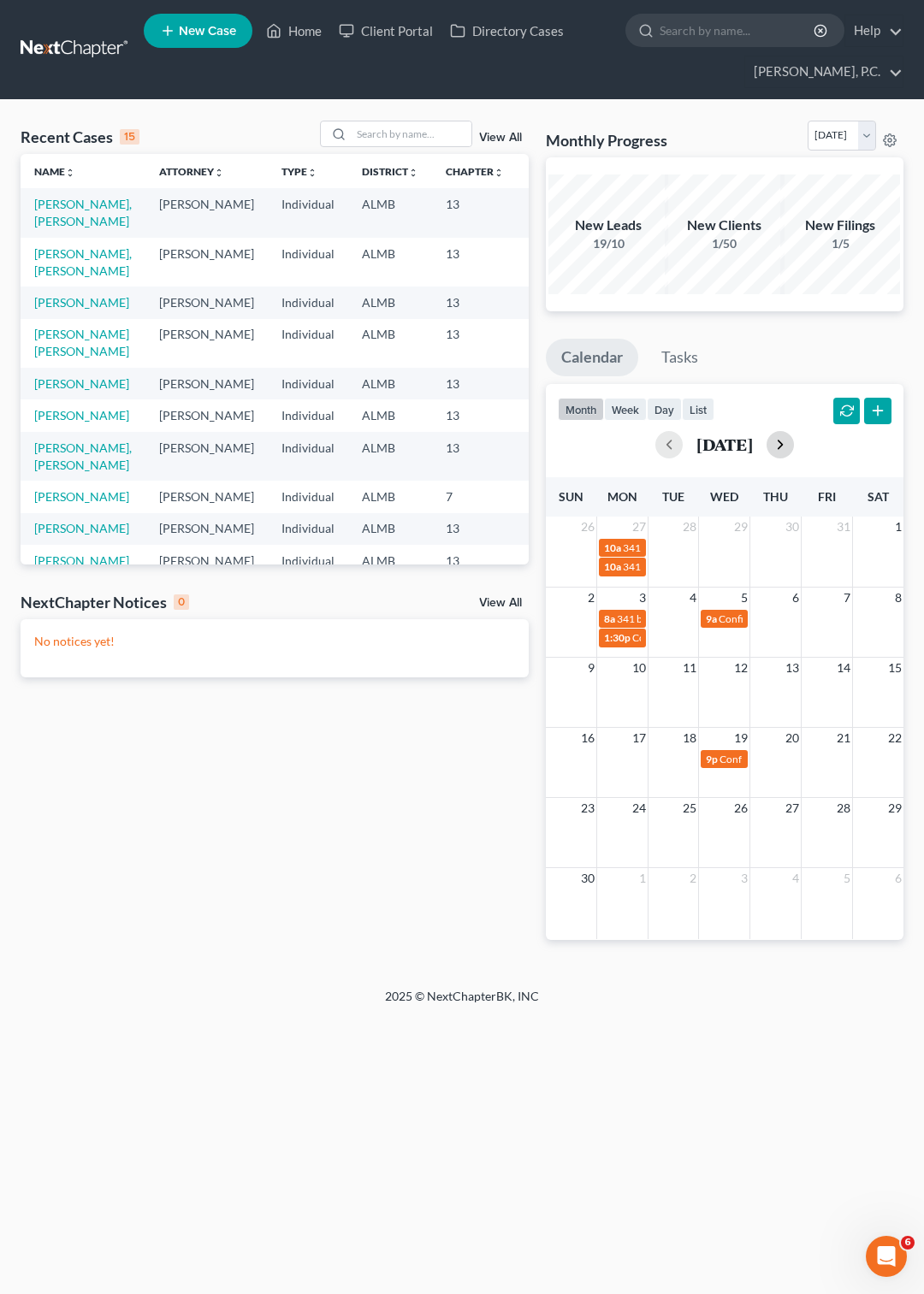
click at [794, 440] on button "button" at bounding box center [781, 445] width 28 height 28
click at [794, 438] on button "button" at bounding box center [781, 445] width 28 height 28
click at [818, 438] on div "[DATE]" at bounding box center [724, 445] width 333 height 28
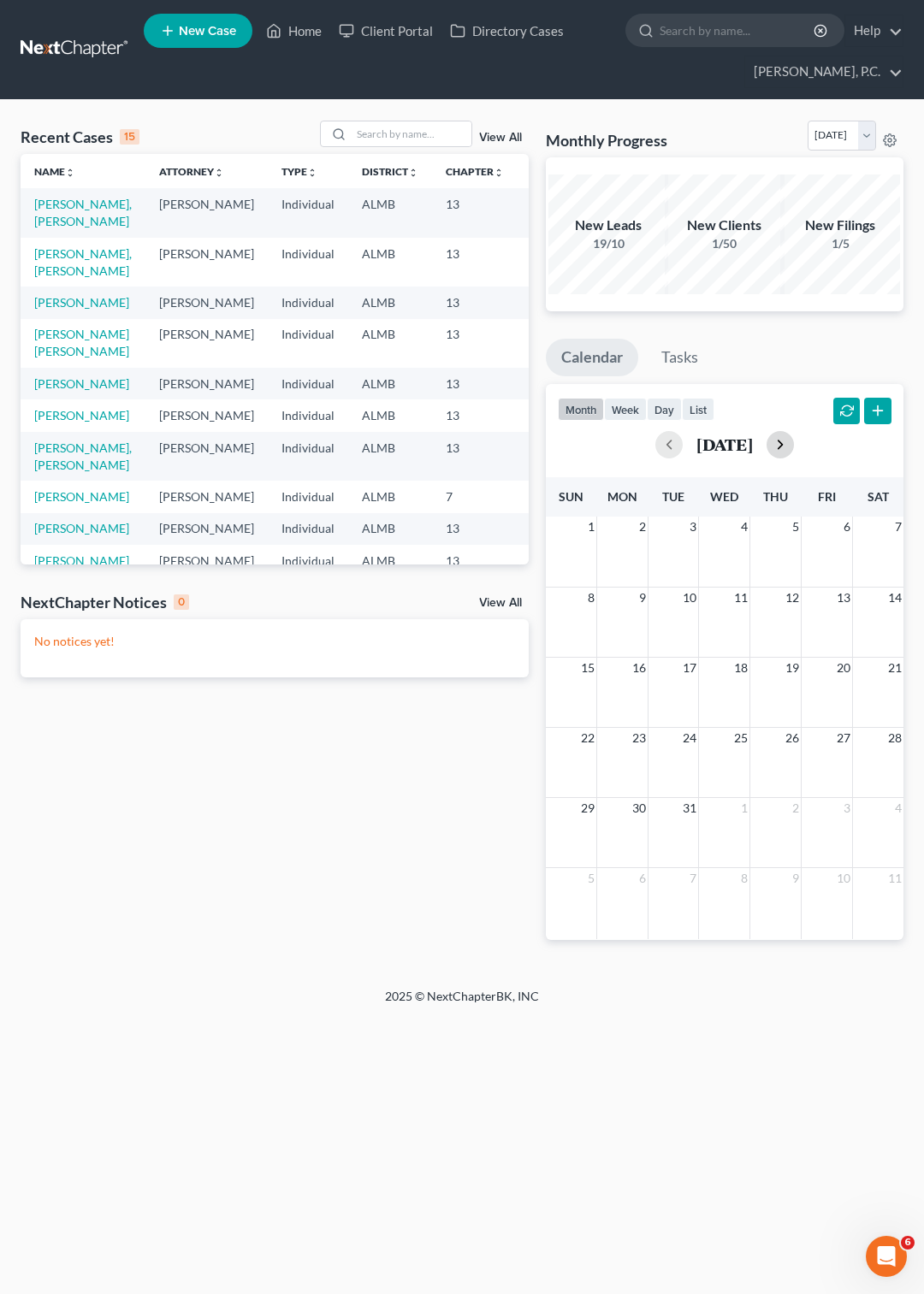
click at [794, 448] on button "button" at bounding box center [781, 445] width 28 height 28
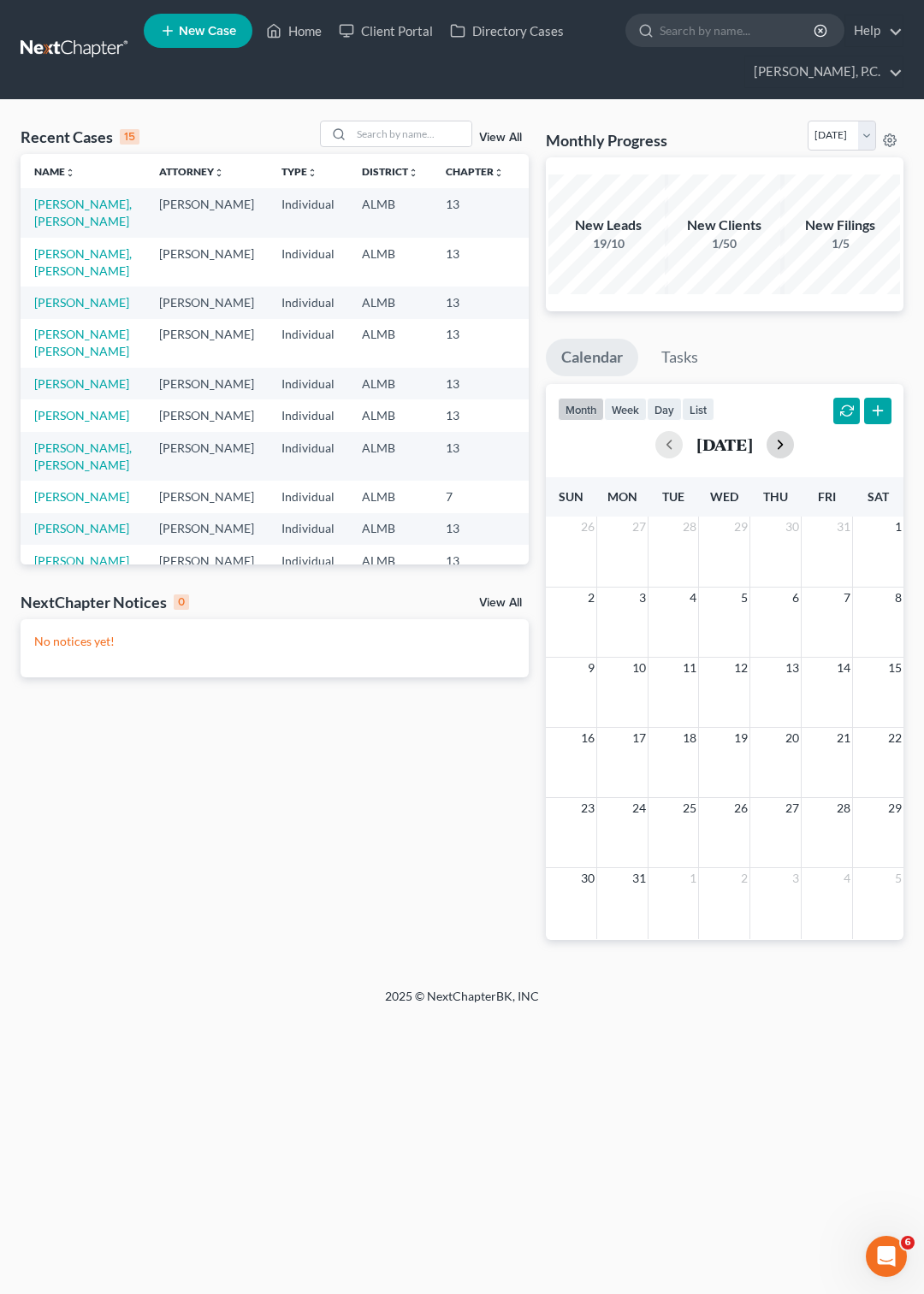
click at [794, 448] on button "button" at bounding box center [781, 445] width 28 height 28
click at [801, 448] on div "[DATE]" at bounding box center [724, 445] width 333 height 28
click at [794, 443] on button "button" at bounding box center [781, 445] width 28 height 28
click at [794, 444] on button "button" at bounding box center [781, 445] width 28 height 28
click at [655, 440] on button "button" at bounding box center [669, 445] width 28 height 28
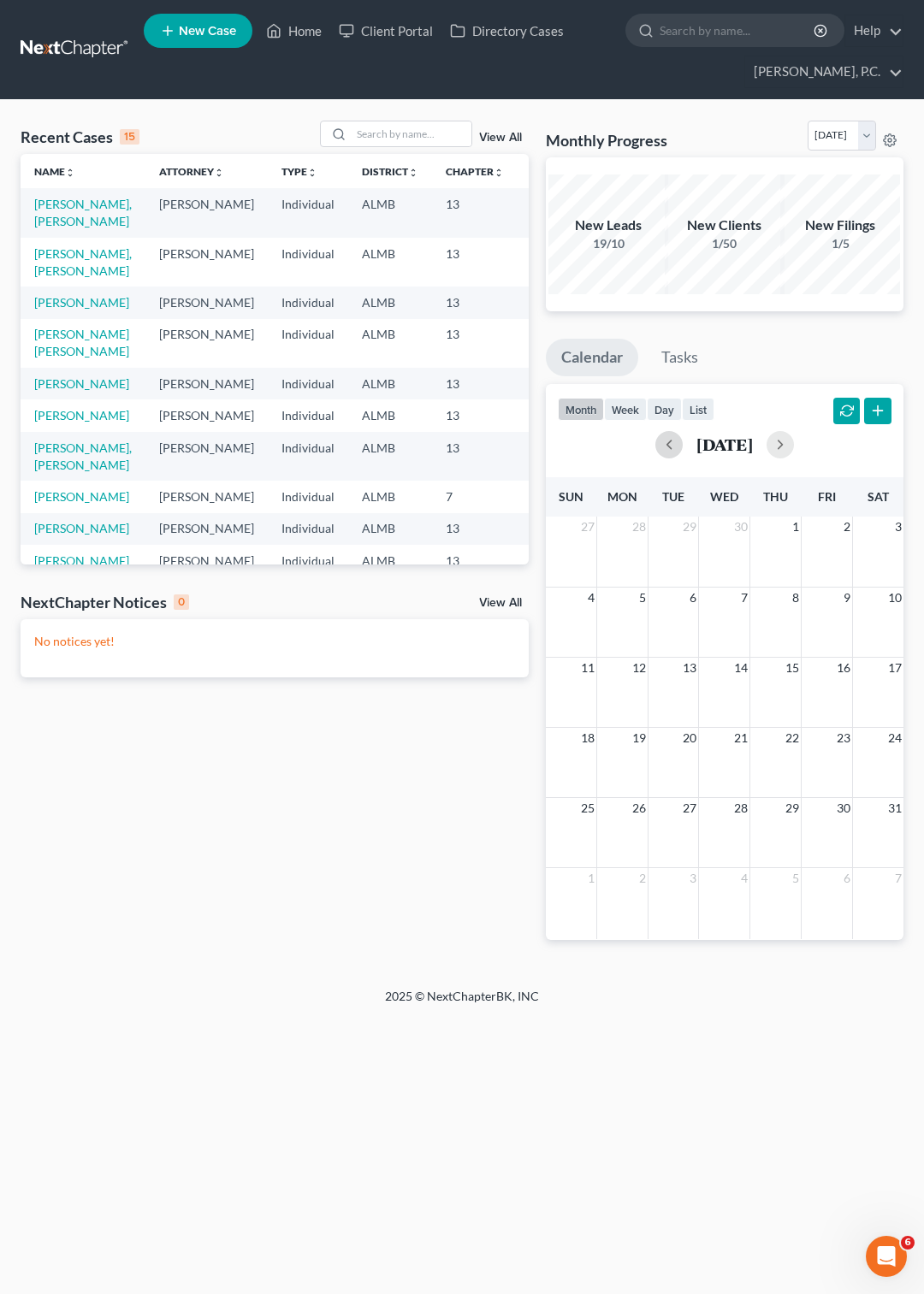
click at [718, 831] on div "25 26 27 28 29 30 31" at bounding box center [725, 832] width 358 height 71
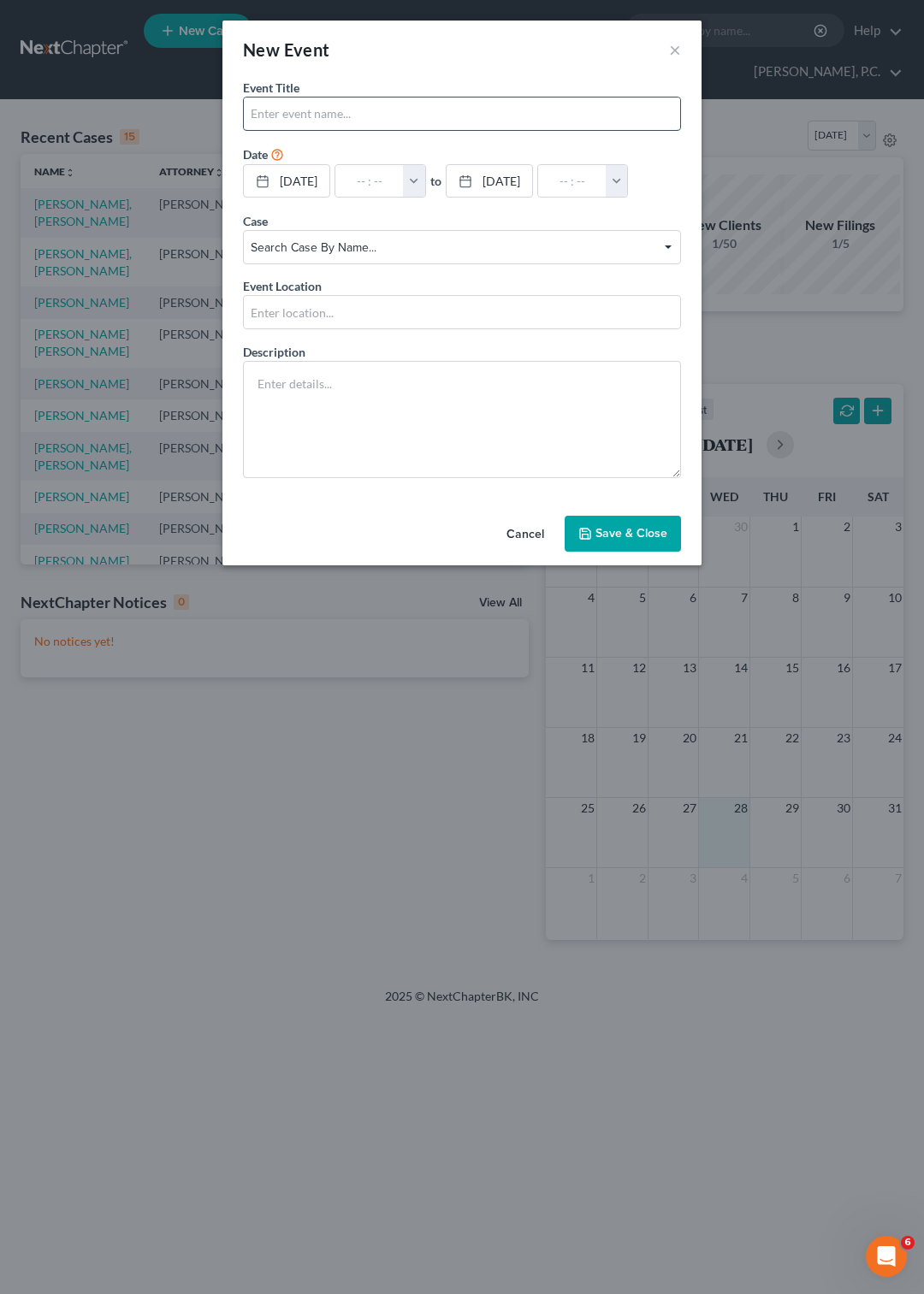
click at [368, 117] on input "text" at bounding box center [462, 113] width 437 height 33
type input "[PERSON_NAME] - Ck T REc"
click at [320, 426] on textarea at bounding box center [462, 420] width 438 height 117
click at [596, 552] on button "Save & Close" at bounding box center [623, 534] width 116 height 36
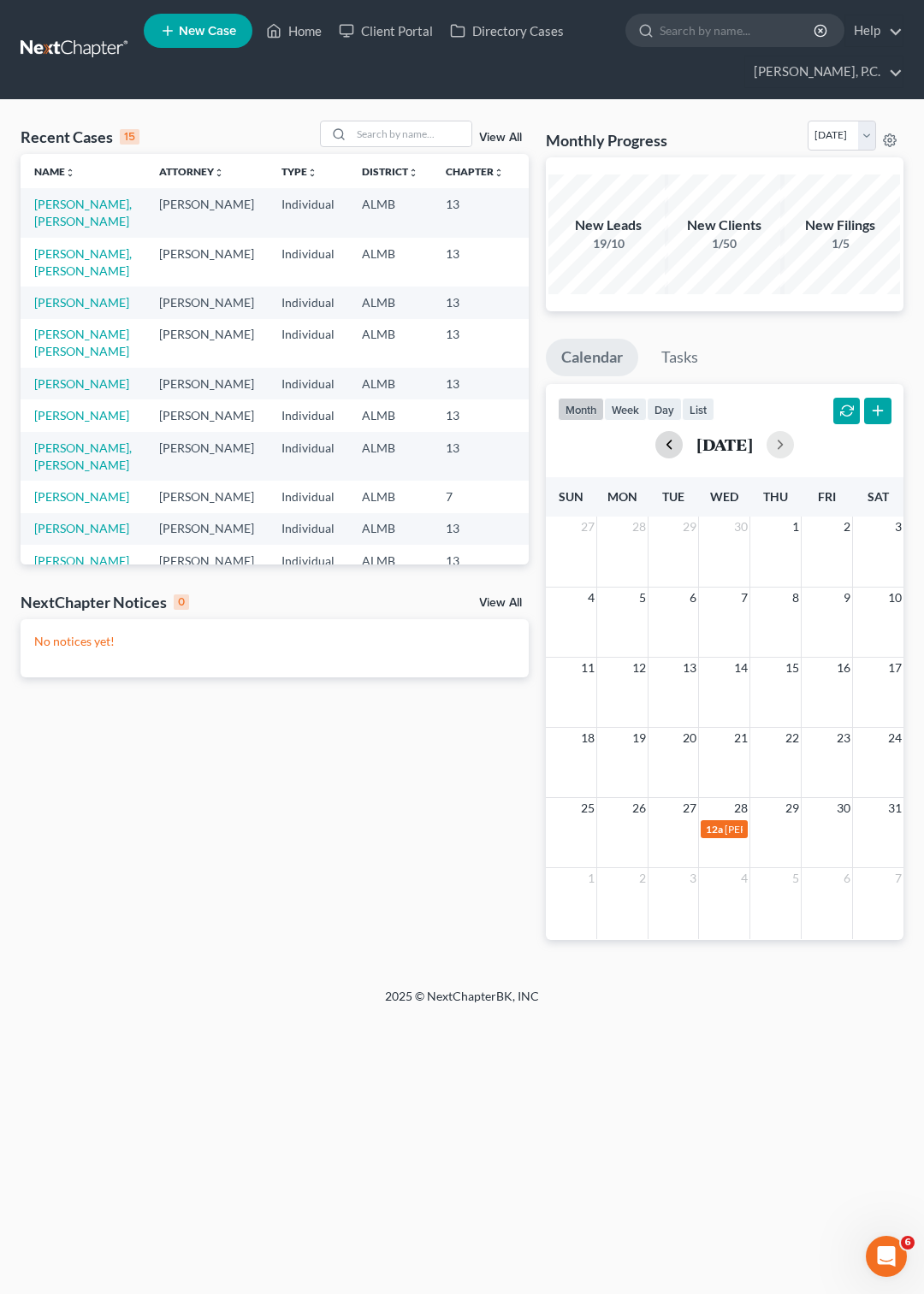
click at [655, 438] on button "button" at bounding box center [669, 445] width 28 height 28
click at [715, 829] on div "26 27 28 29 30 31 1" at bounding box center [725, 832] width 358 height 71
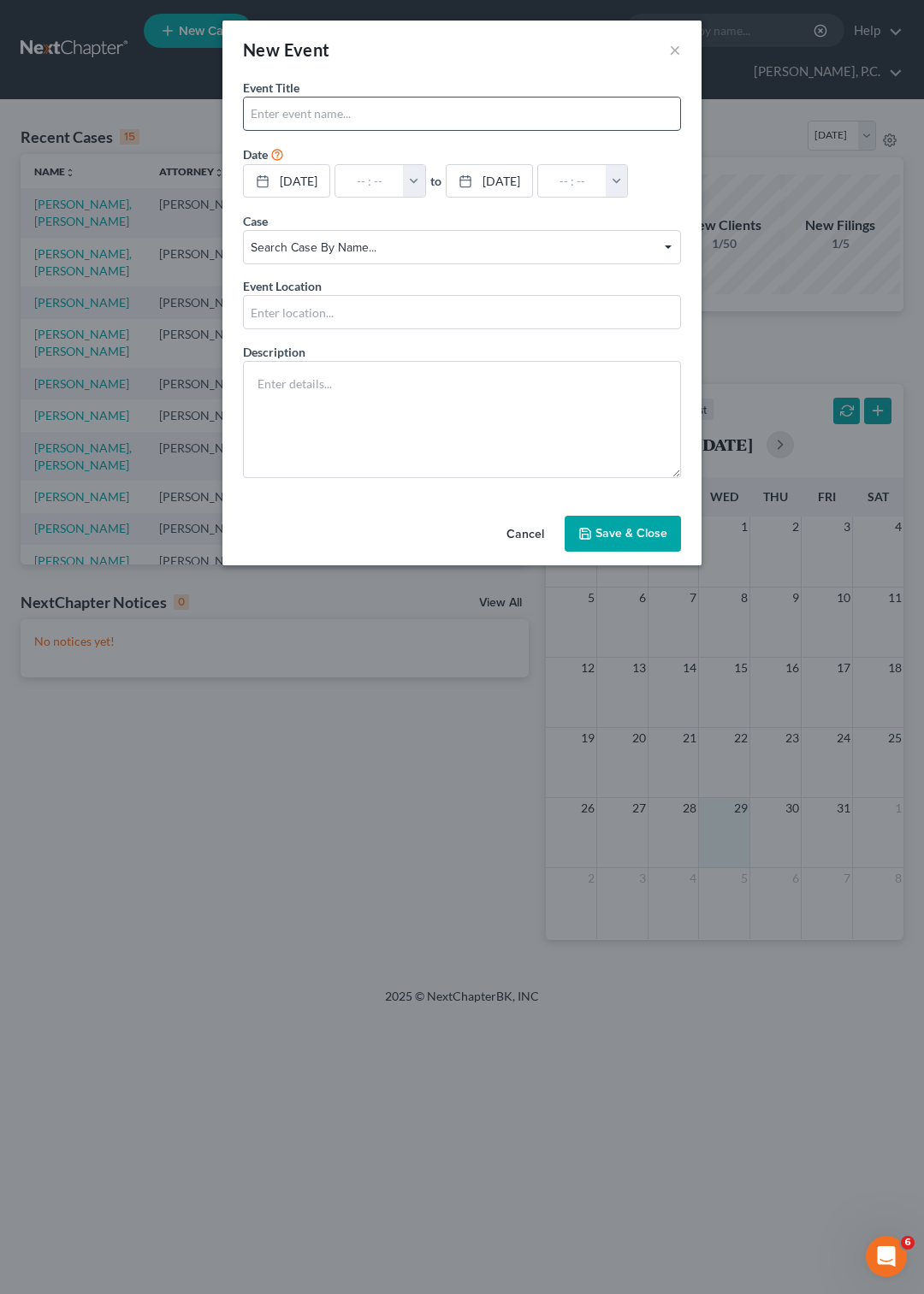
click at [302, 100] on input "text" at bounding box center [462, 113] width 437 height 33
type input "[PERSON_NAME] - Ck T REc"
click at [425, 180] on button "button" at bounding box center [414, 181] width 22 height 33
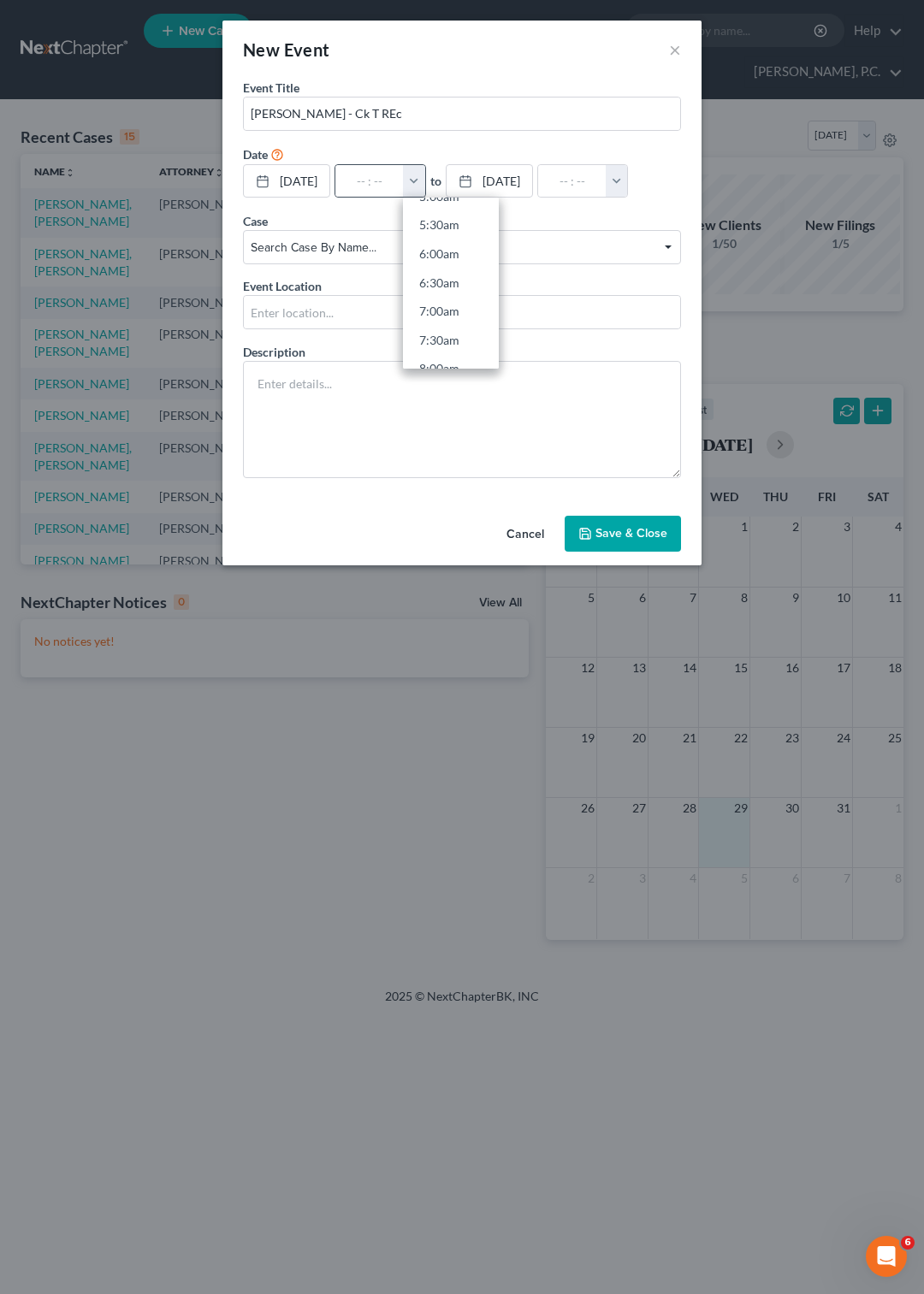
scroll to position [395, 0]
click at [450, 288] on link "8:00am" at bounding box center [451, 283] width 95 height 29
type input "8:00am"
type input "09:00am"
click at [607, 552] on button "Save & Close" at bounding box center [623, 534] width 116 height 36
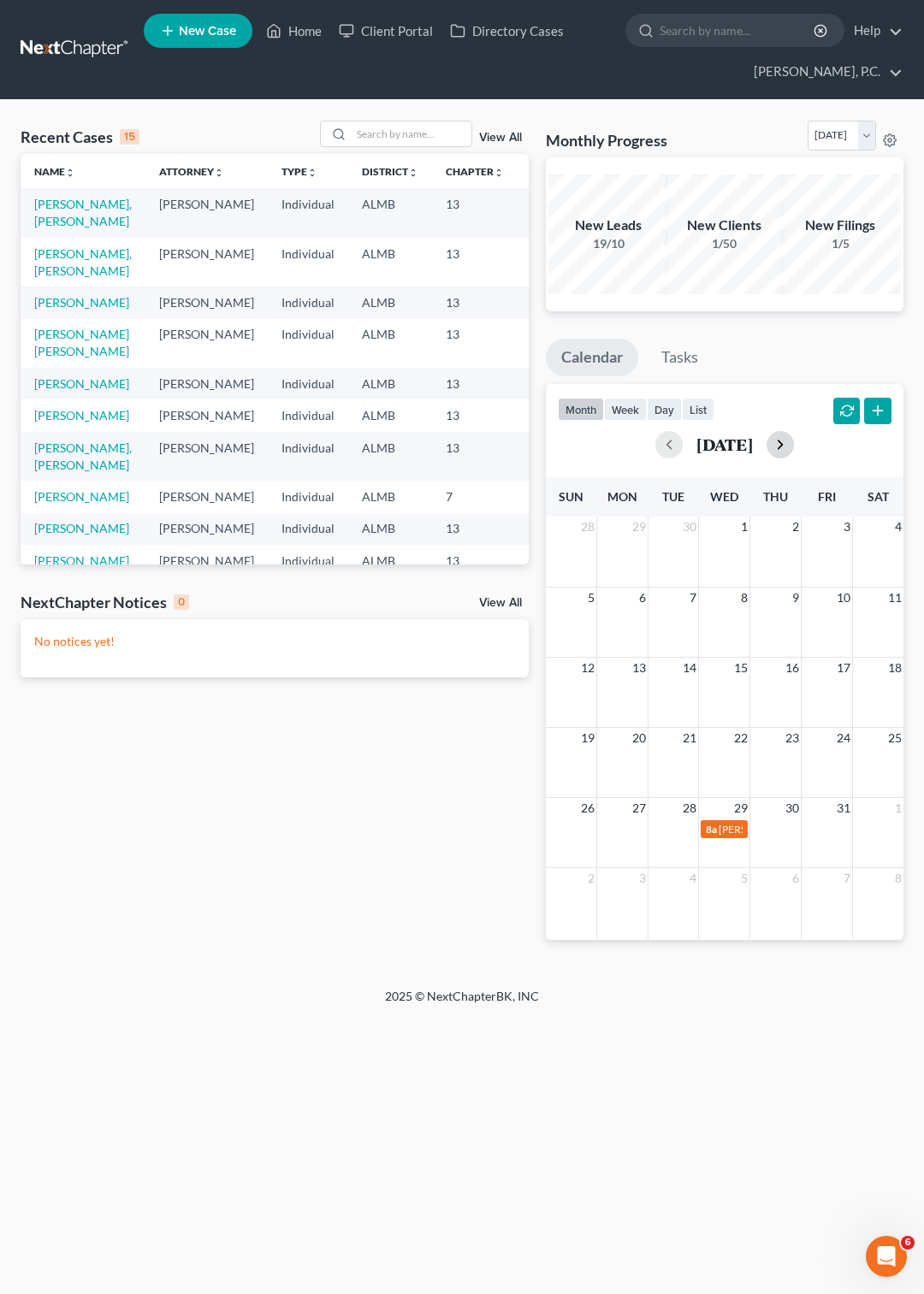
click at [785, 447] on button "button" at bounding box center [781, 445] width 28 height 28
click at [785, 447] on div "[DATE]" at bounding box center [724, 445] width 333 height 28
click at [794, 444] on button "button" at bounding box center [781, 445] width 28 height 28
click at [803, 444] on div "[DATE]" at bounding box center [724, 445] width 333 height 28
click at [794, 445] on button "button" at bounding box center [781, 445] width 28 height 28
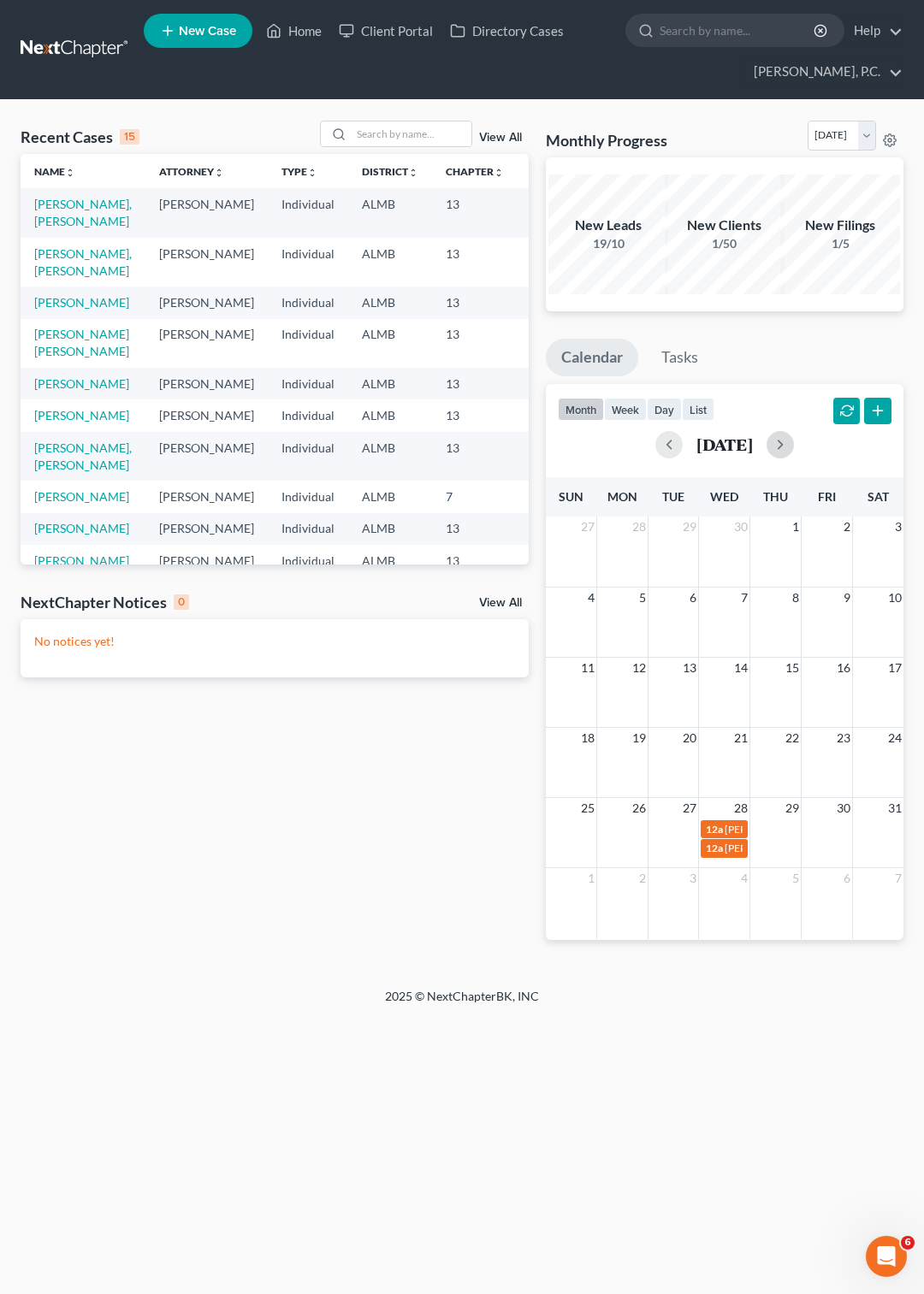
click at [724, 808] on td "28" at bounding box center [725, 809] width 52 height 22
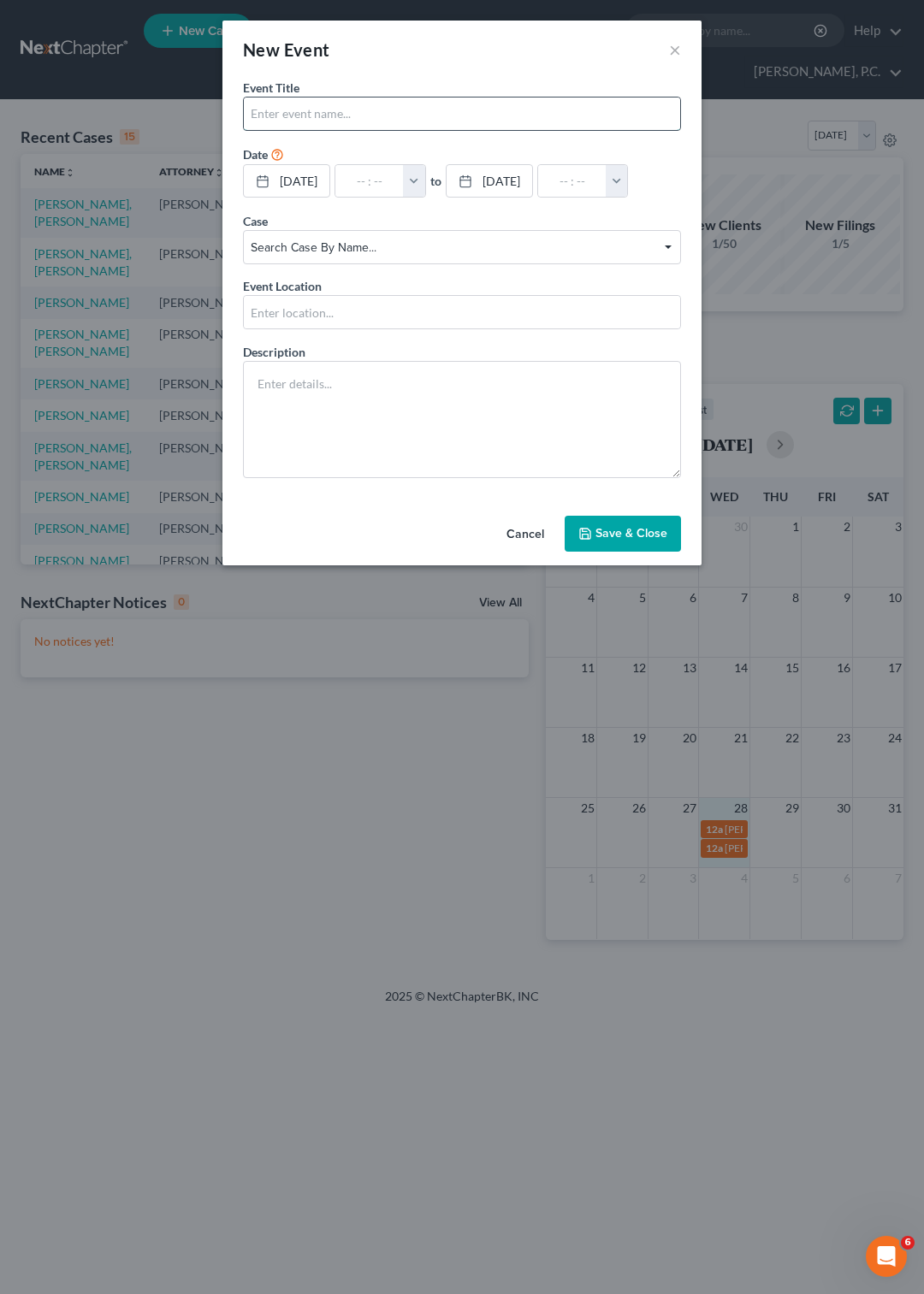
click at [317, 117] on input "text" at bounding box center [462, 113] width 437 height 33
type input "[PERSON_NAME] - Ck T REc"
click at [425, 179] on button "button" at bounding box center [414, 181] width 22 height 33
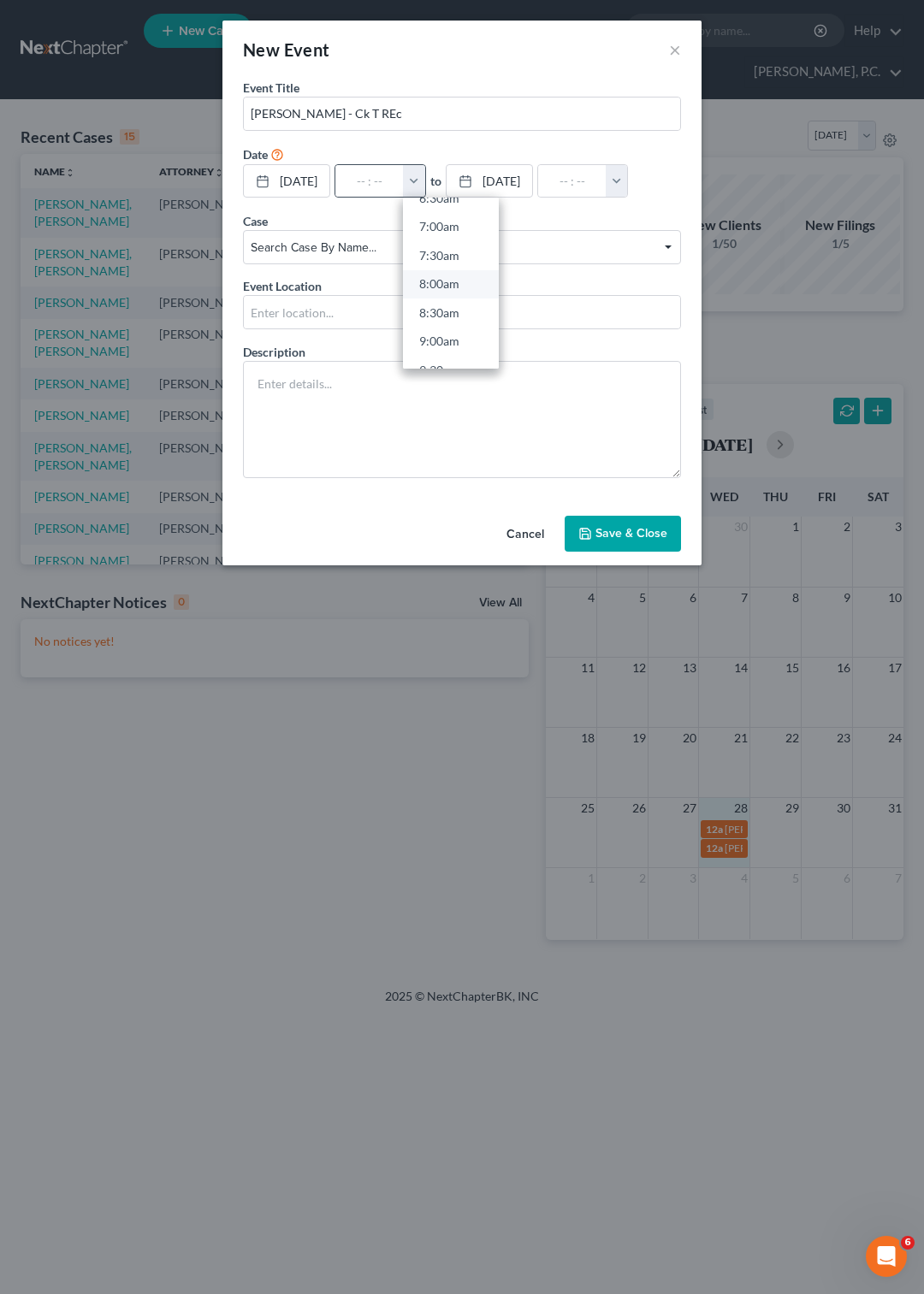
click at [461, 287] on link "8:00am" at bounding box center [451, 283] width 95 height 29
type input "8:00am"
type input "09:00am"
click at [596, 552] on button "Save & Close" at bounding box center [623, 534] width 116 height 36
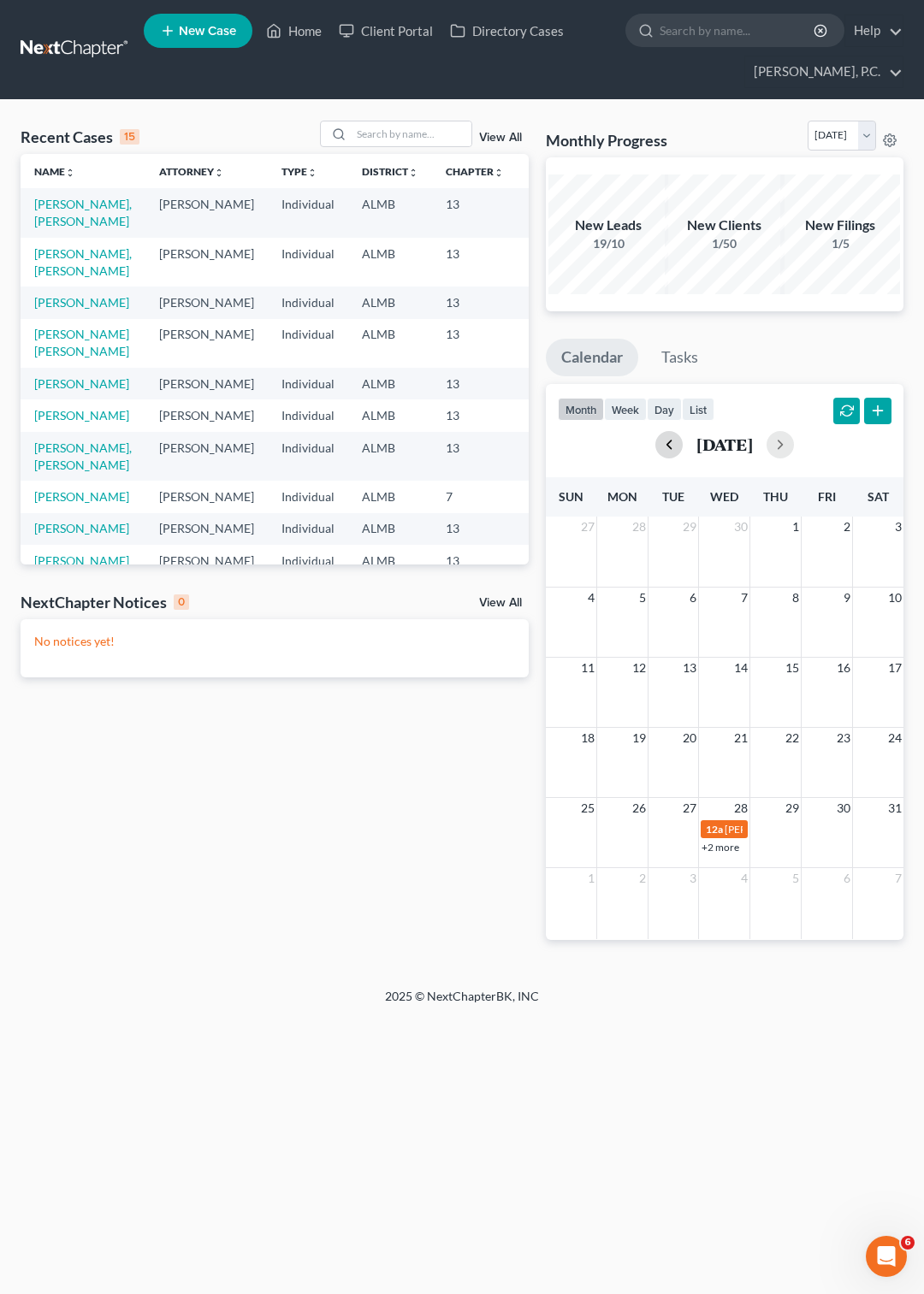
click at [655, 447] on button "button" at bounding box center [669, 445] width 28 height 28
click at [655, 449] on button "button" at bounding box center [669, 445] width 28 height 28
click at [732, 833] on div "23 24 25 26 27 28 29" at bounding box center [725, 832] width 358 height 71
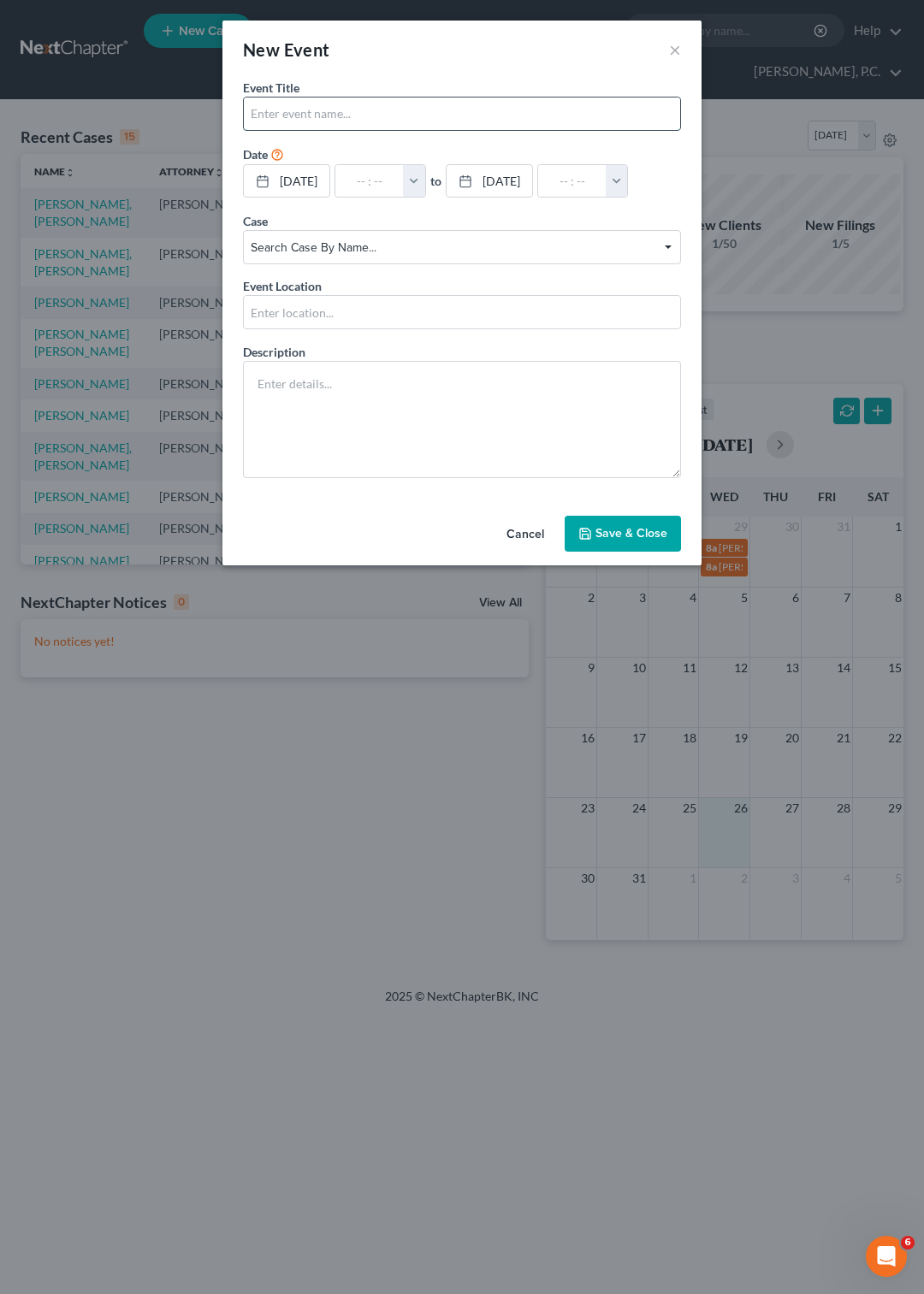
click at [289, 108] on input "text" at bounding box center [462, 113] width 437 height 33
type input "Earl Moorer - ck T REc"
click at [425, 171] on button "button" at bounding box center [414, 181] width 22 height 33
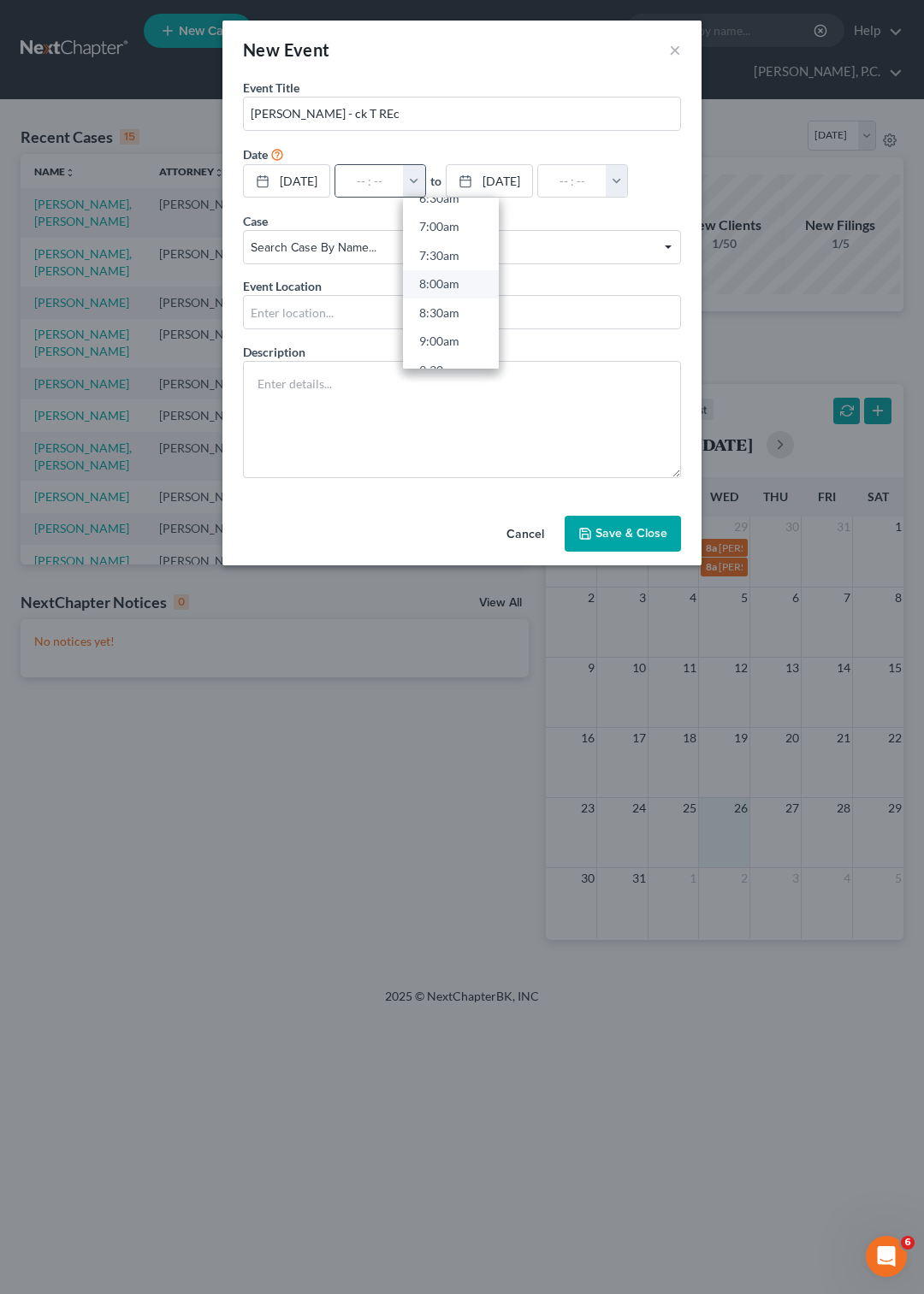
click at [456, 283] on link "8:00am" at bounding box center [451, 283] width 95 height 29
type input "8:00am"
type input "09:00am"
click at [636, 551] on button "Save & Close" at bounding box center [623, 534] width 116 height 36
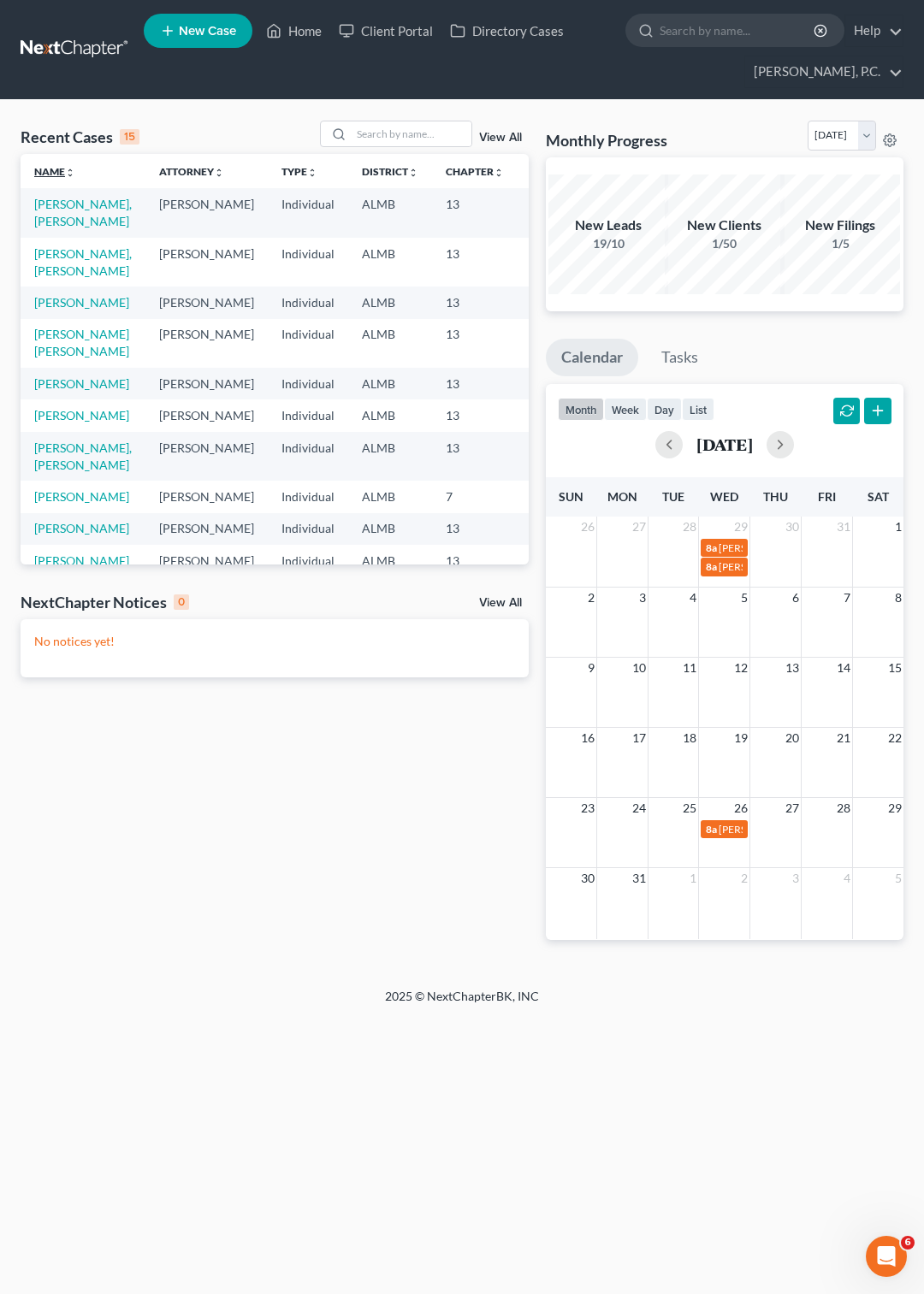
click at [57, 171] on link "Name unfold_more expand_more expand_less" at bounding box center [54, 171] width 41 height 13
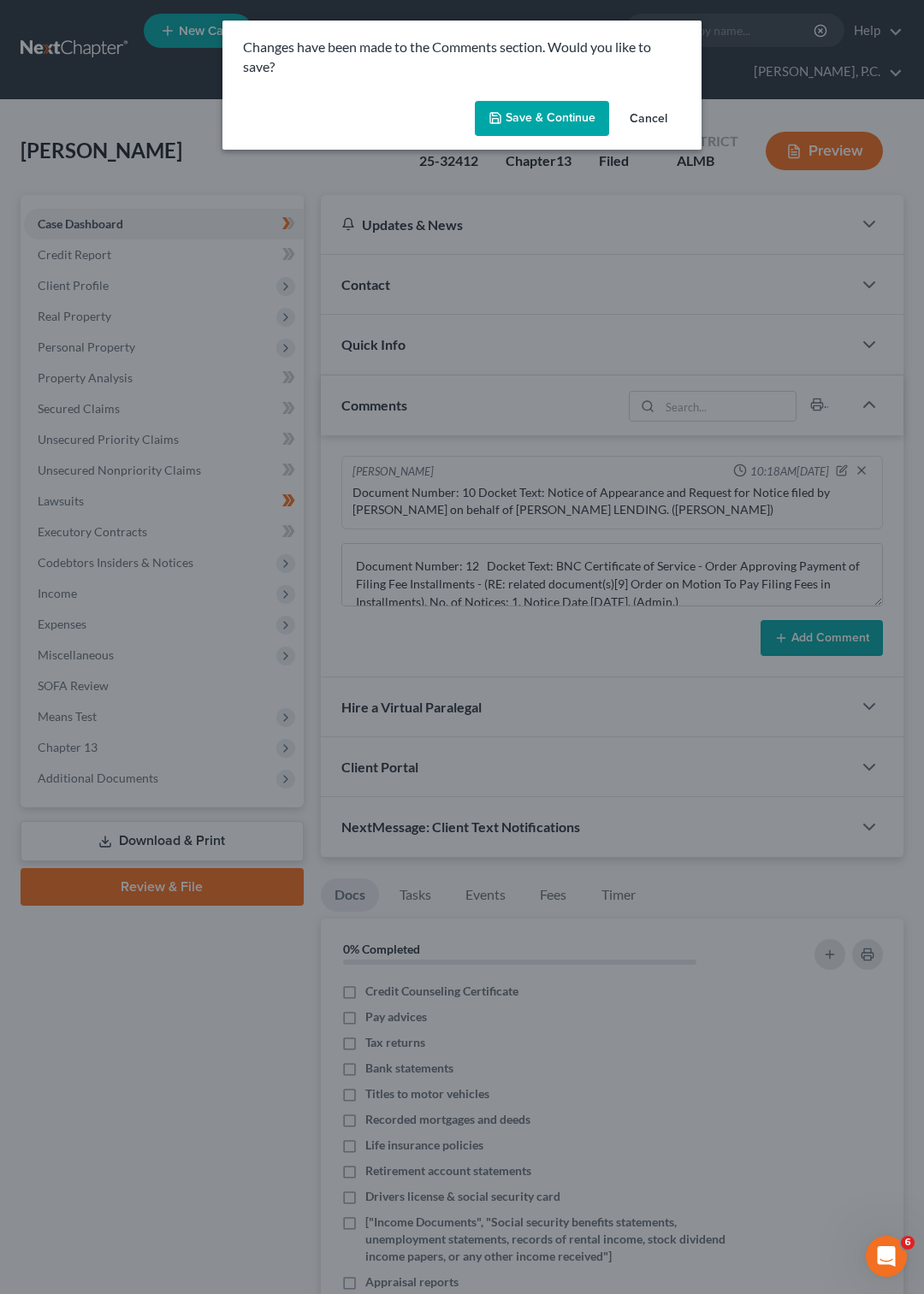
click at [550, 111] on button "Save & Continue" at bounding box center [541, 118] width 134 height 36
